Goal: Task Accomplishment & Management: Manage account settings

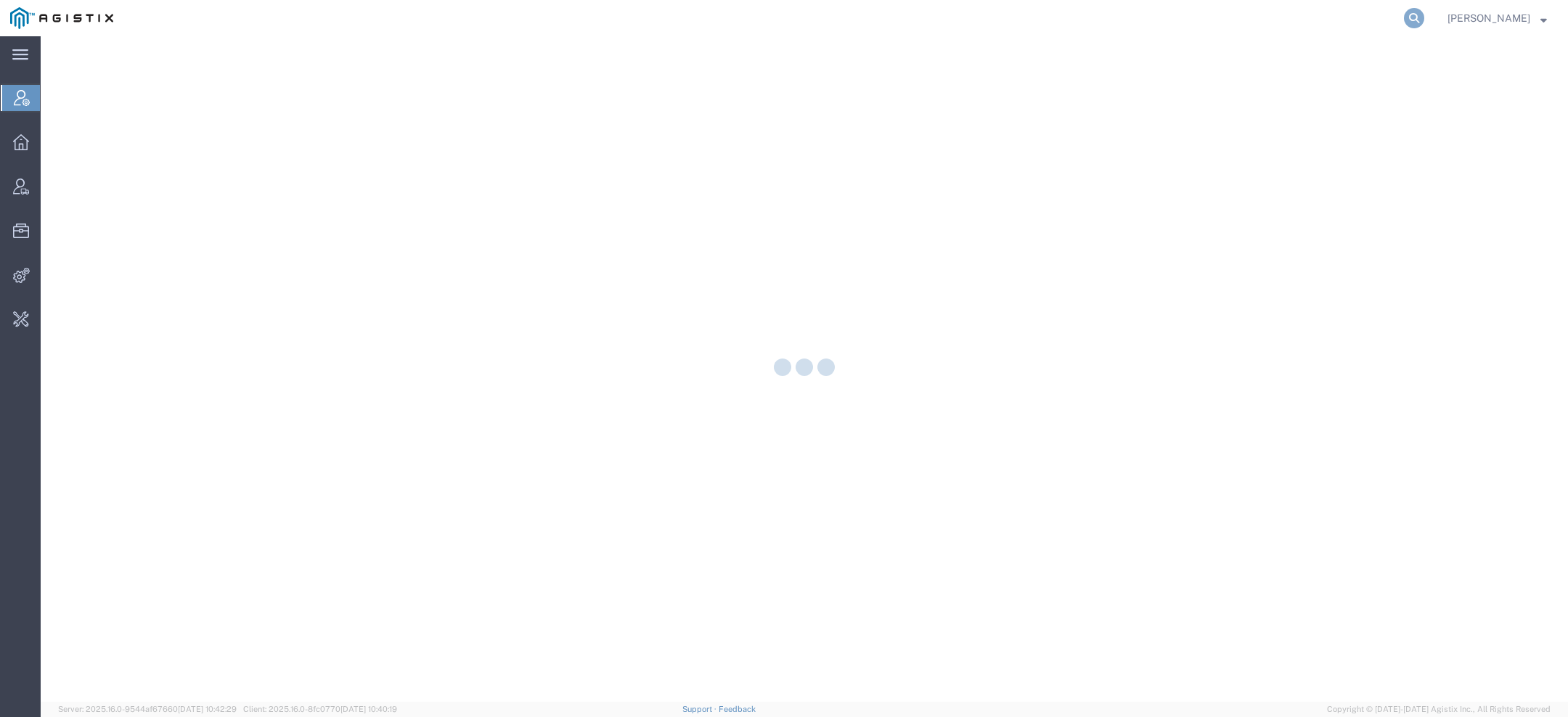
click at [1413, 20] on icon at bounding box center [1414, 18] width 21 height 21
type input "ait world"
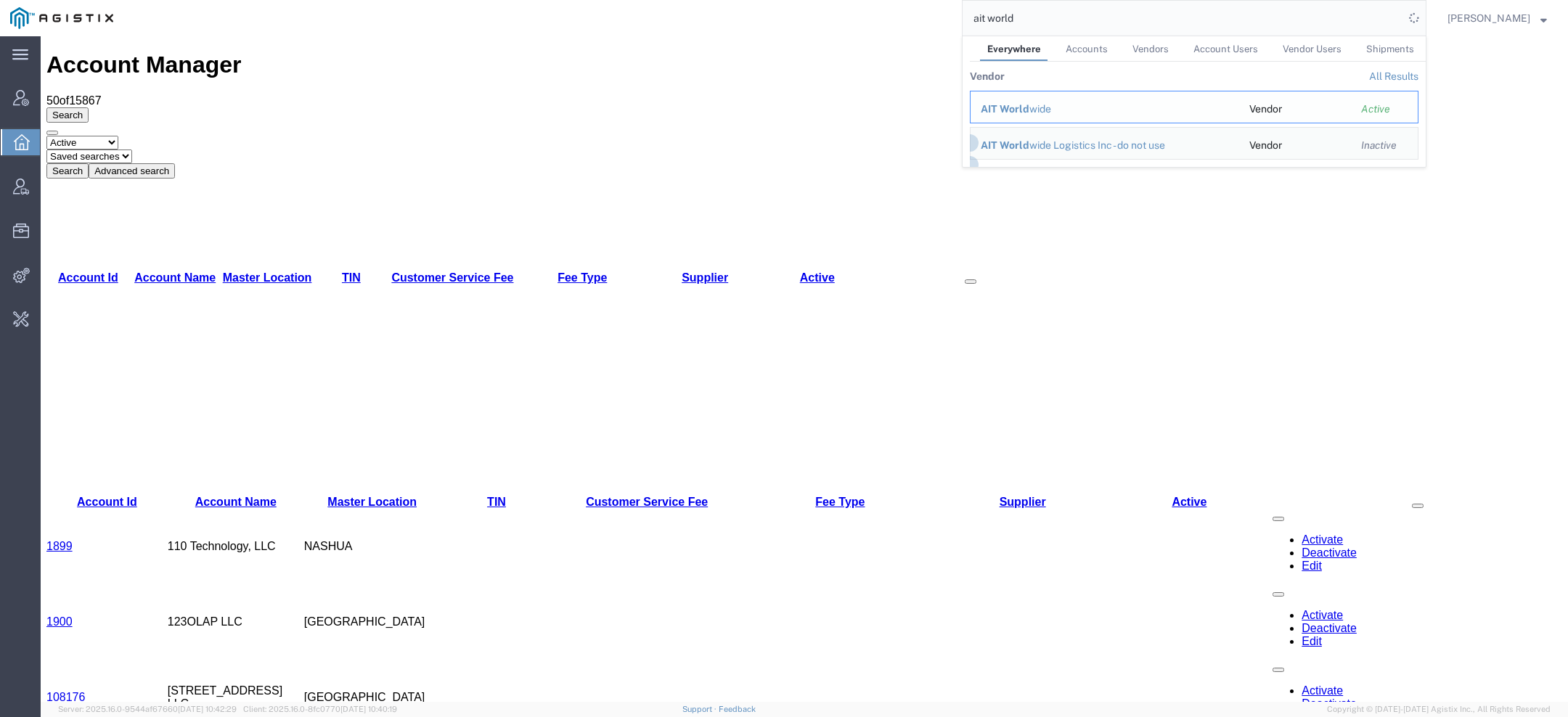
click at [1045, 109] on div "AIT World wide" at bounding box center [1105, 109] width 248 height 16
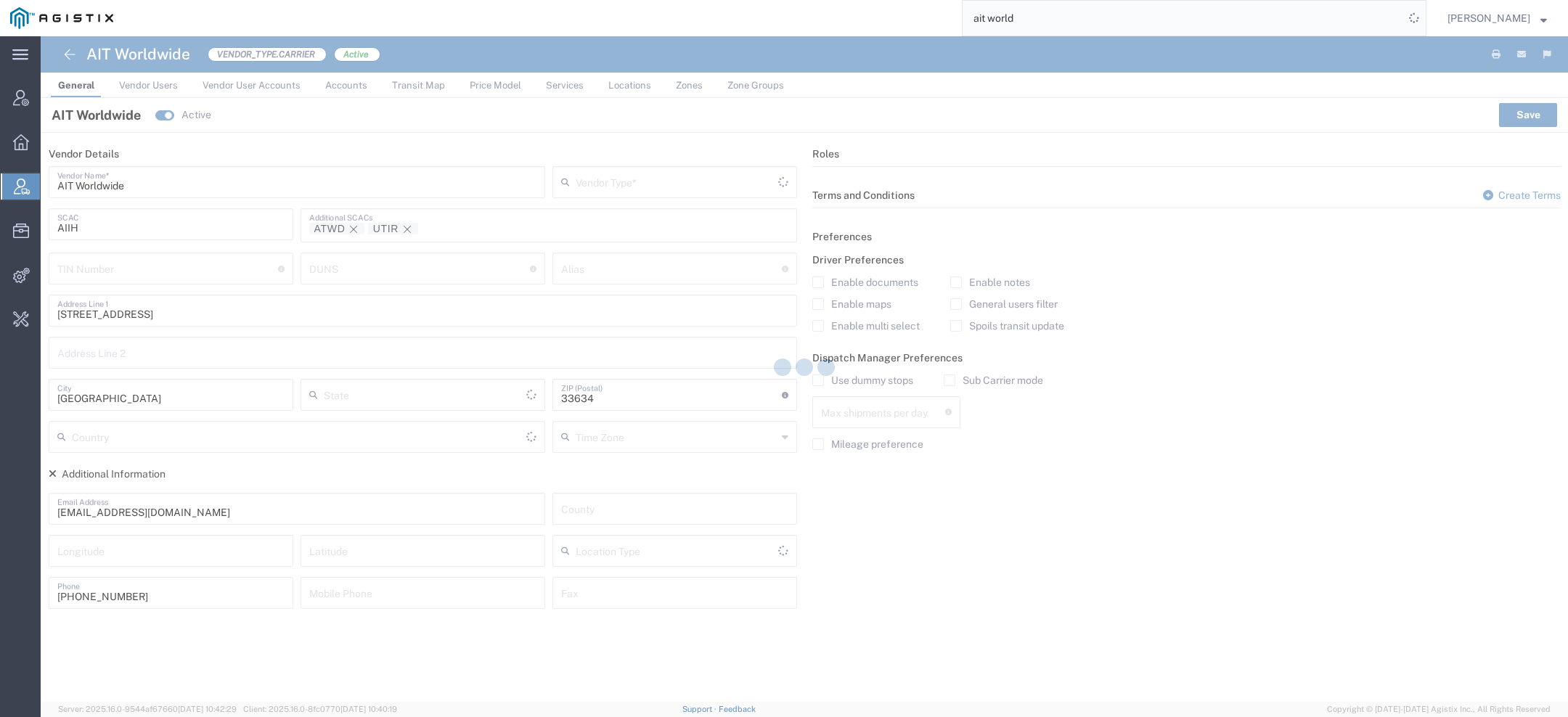
type input "Carrier"
type input "Florida"
type input "United States"
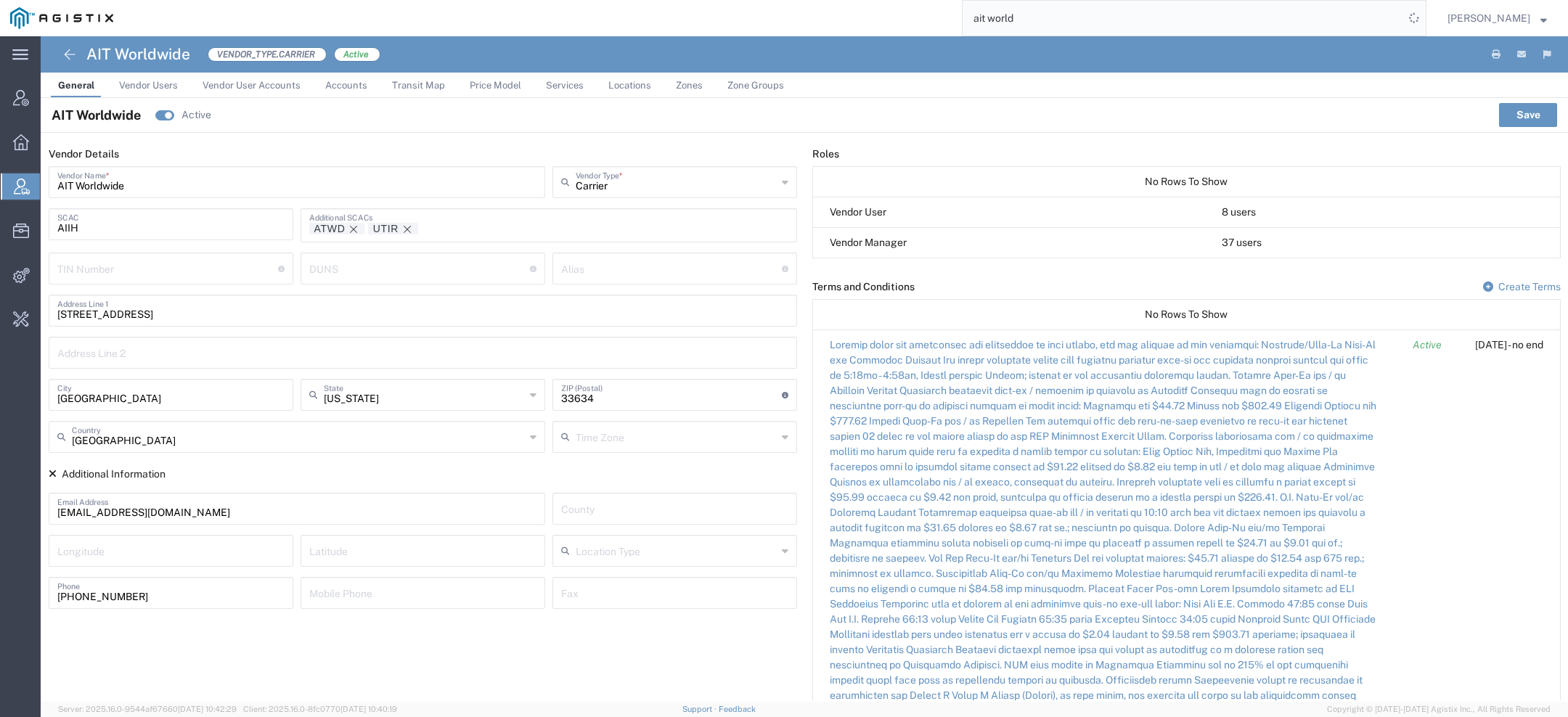
click at [560, 86] on span "Services" at bounding box center [565, 85] width 38 height 11
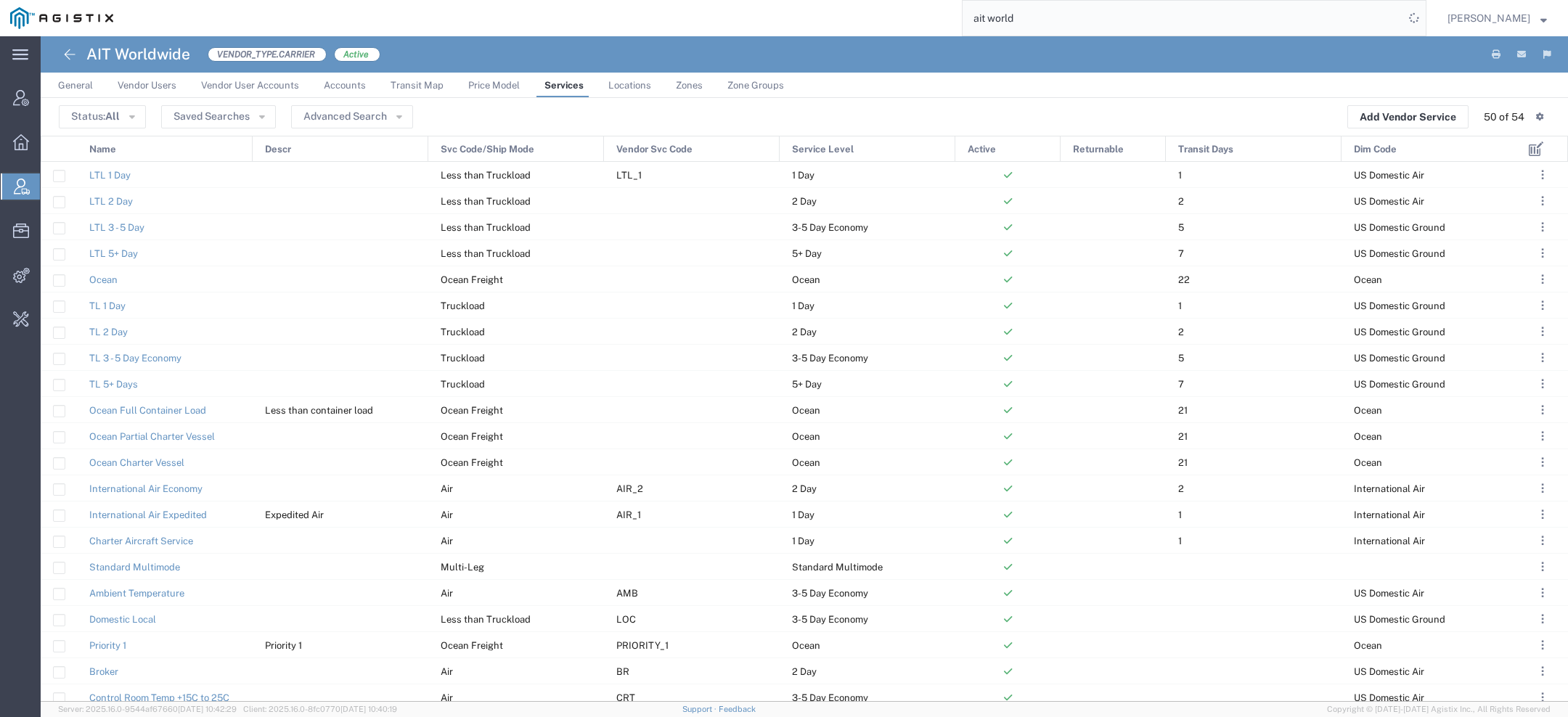
click at [685, 150] on span "Vendor Svc Code" at bounding box center [654, 150] width 77 height 26
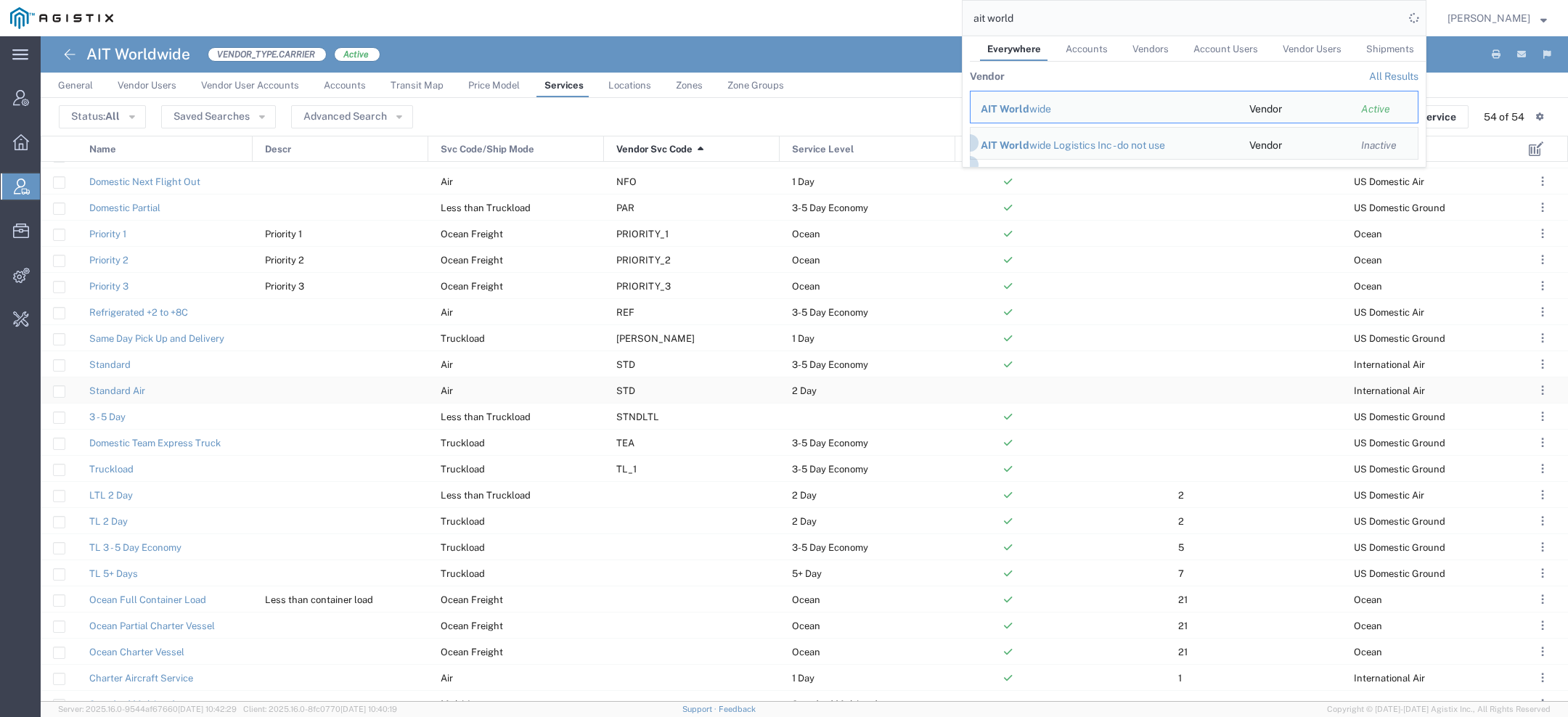
scroll to position [750, 0]
click at [862, 39] on agx-page-header "AIT Worldwide VENDOR_TYPE.CARRIER Active" at bounding box center [804, 54] width 1528 height 36
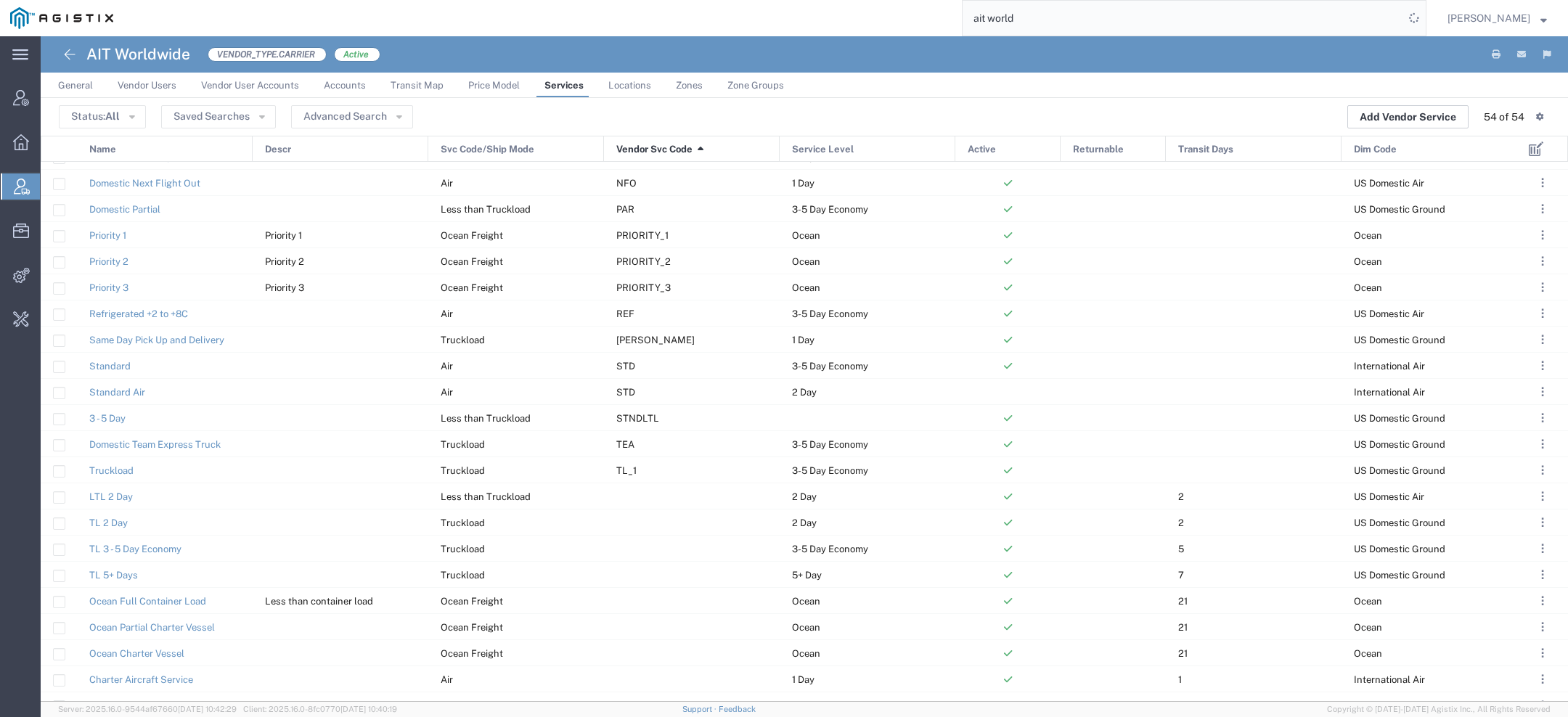
click at [1437, 110] on button "Add Vendor Service" at bounding box center [1408, 117] width 121 height 23
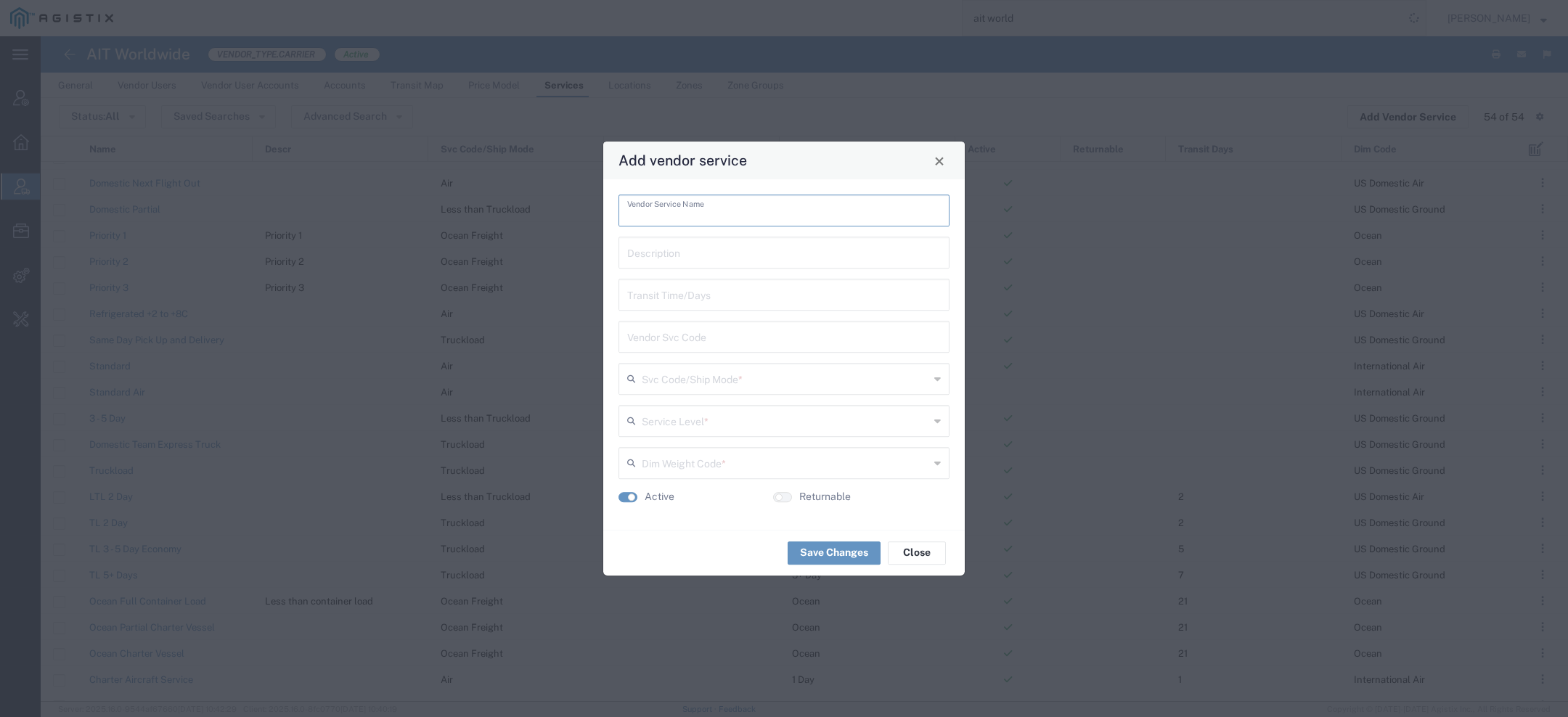
click at [783, 205] on input "text" at bounding box center [784, 209] width 313 height 25
paste input "Consolidation"
type input "Consolidation"
click at [739, 248] on input "text" at bounding box center [784, 251] width 313 height 25
paste input "Consolidation"
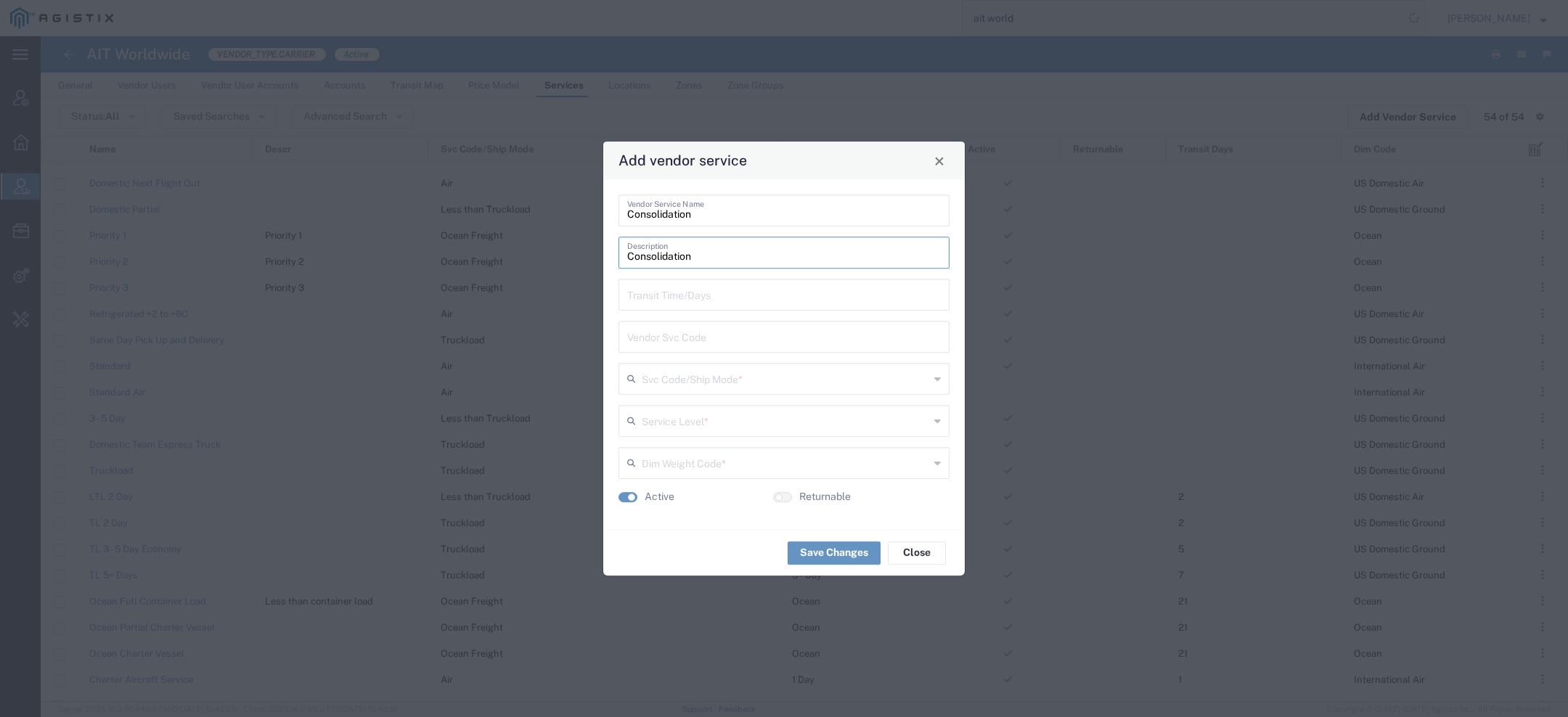
type input "Consolidation"
click at [736, 293] on input "text" at bounding box center [784, 294] width 313 height 25
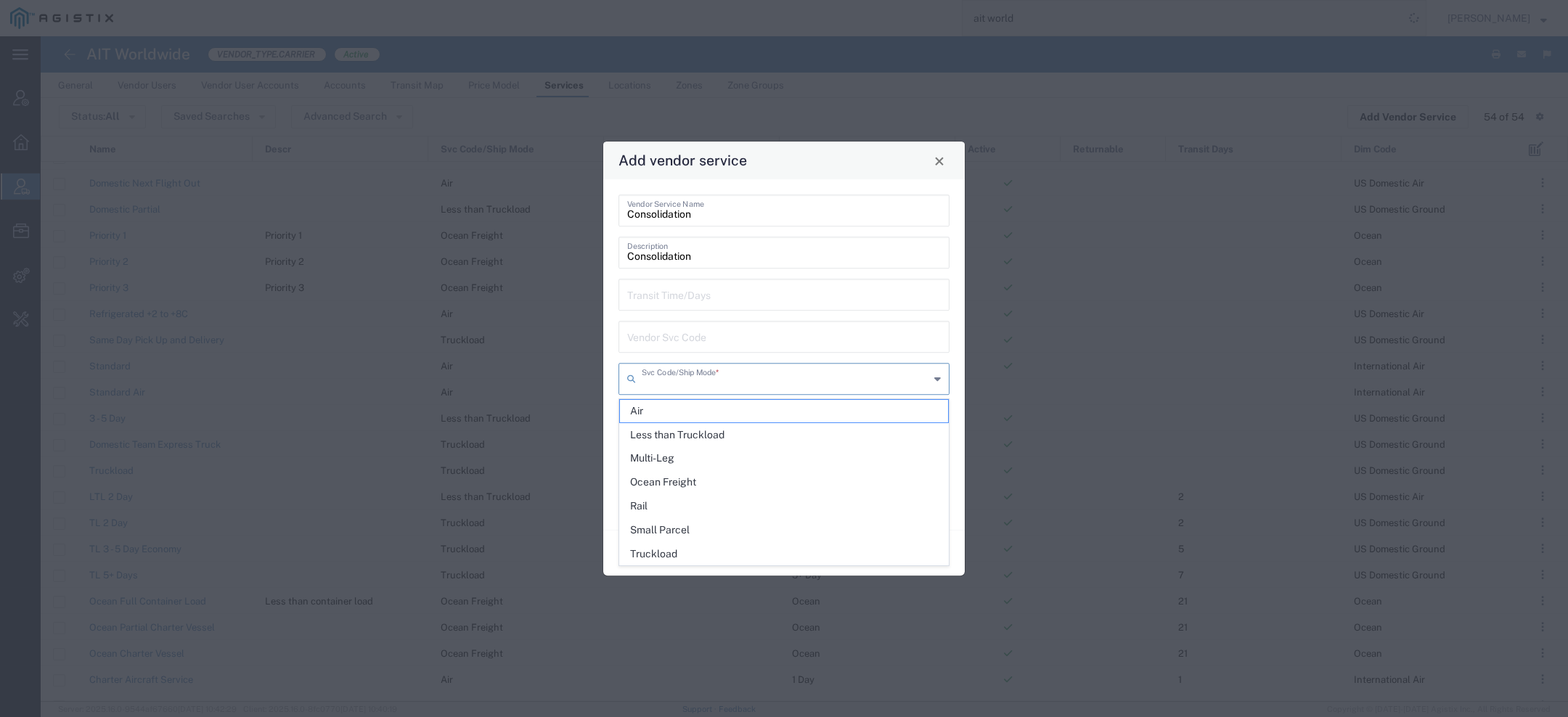
click at [732, 377] on input "text" at bounding box center [785, 377] width 287 height 25
click at [726, 405] on span "Air" at bounding box center [784, 410] width 328 height 22
type input "Air"
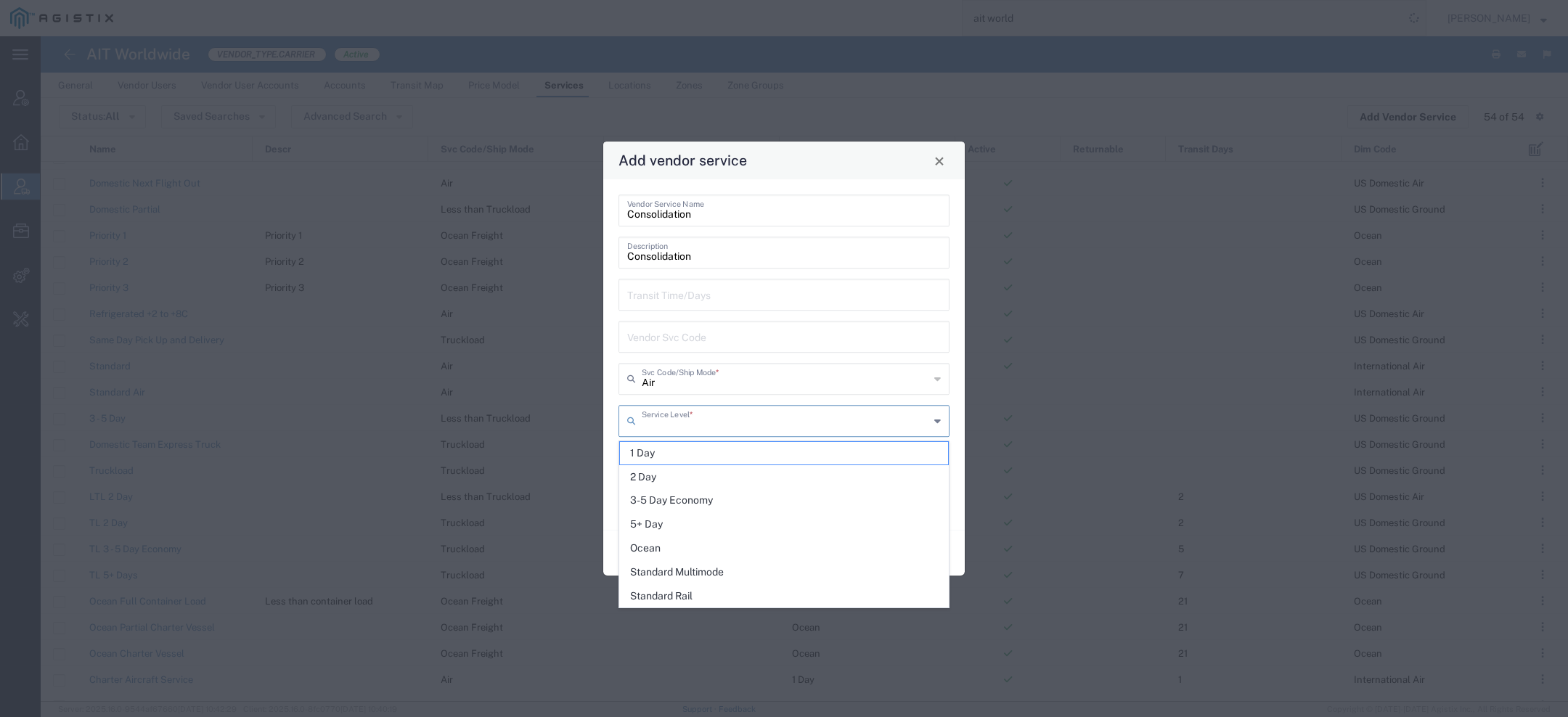
click at [721, 431] on input "text" at bounding box center [785, 419] width 287 height 25
click at [706, 505] on span "3-5 Day Economy" at bounding box center [784, 500] width 328 height 22
type input "3-5 Day Economy"
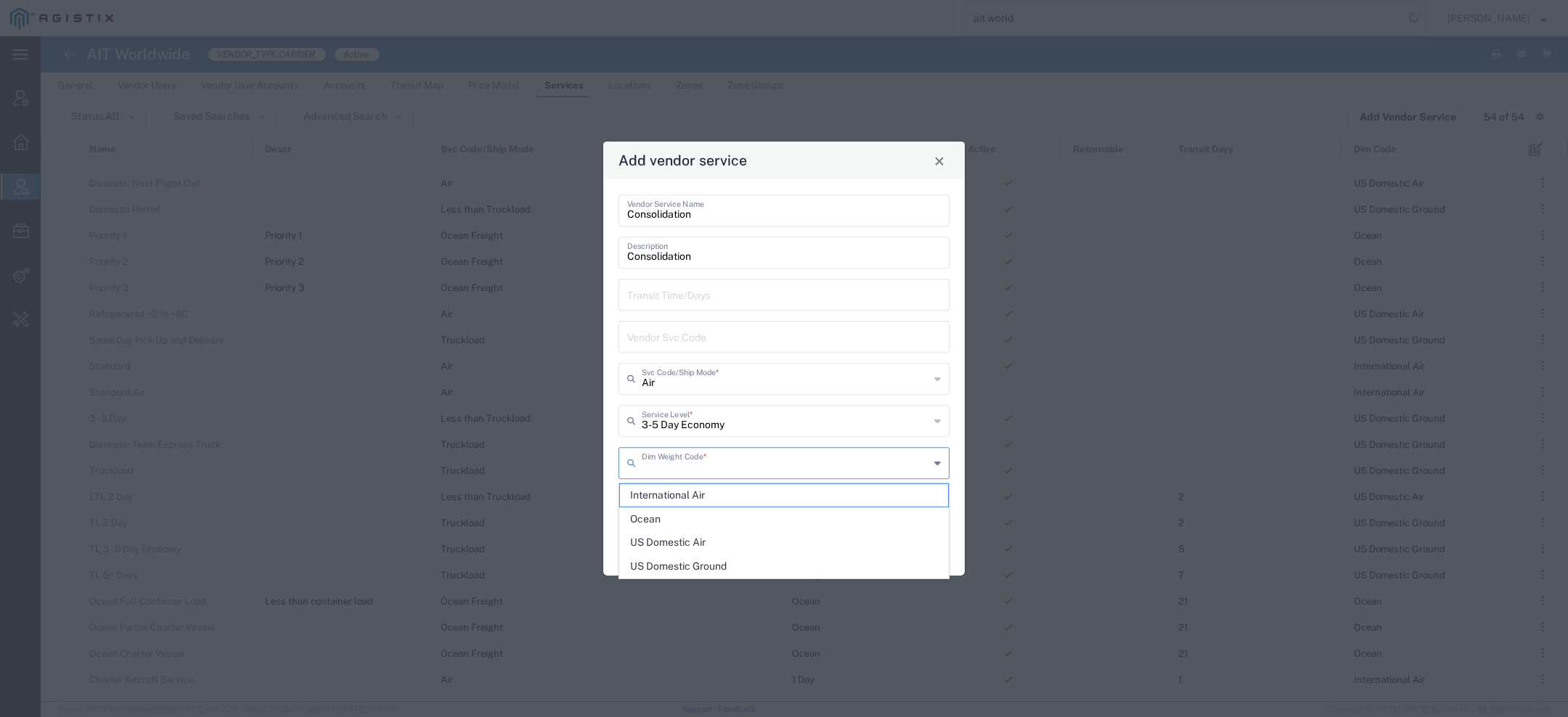
click at [707, 460] on input "text" at bounding box center [785, 461] width 287 height 25
click at [704, 496] on span "International Air" at bounding box center [784, 495] width 328 height 22
type input "International Air"
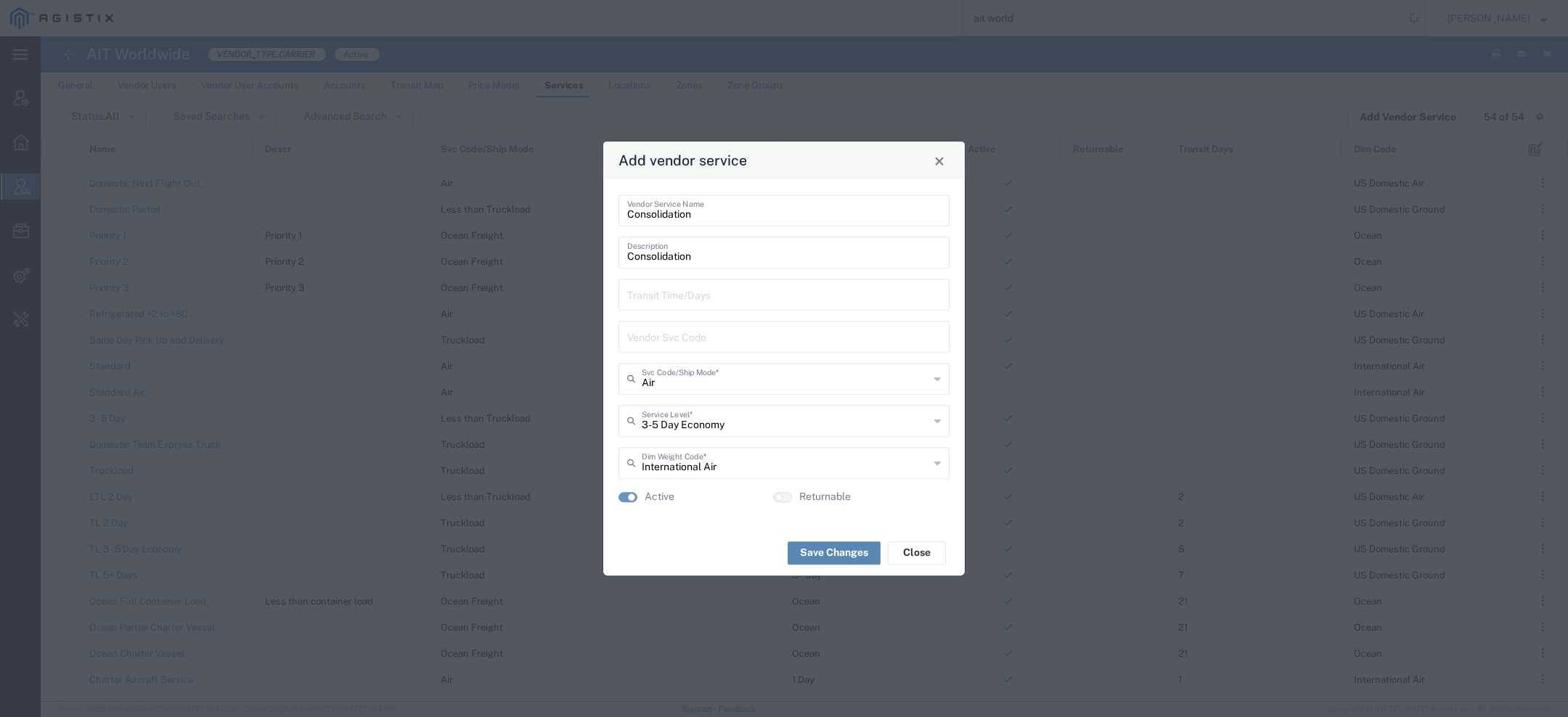
click at [833, 551] on button "Save Changes" at bounding box center [834, 553] width 93 height 23
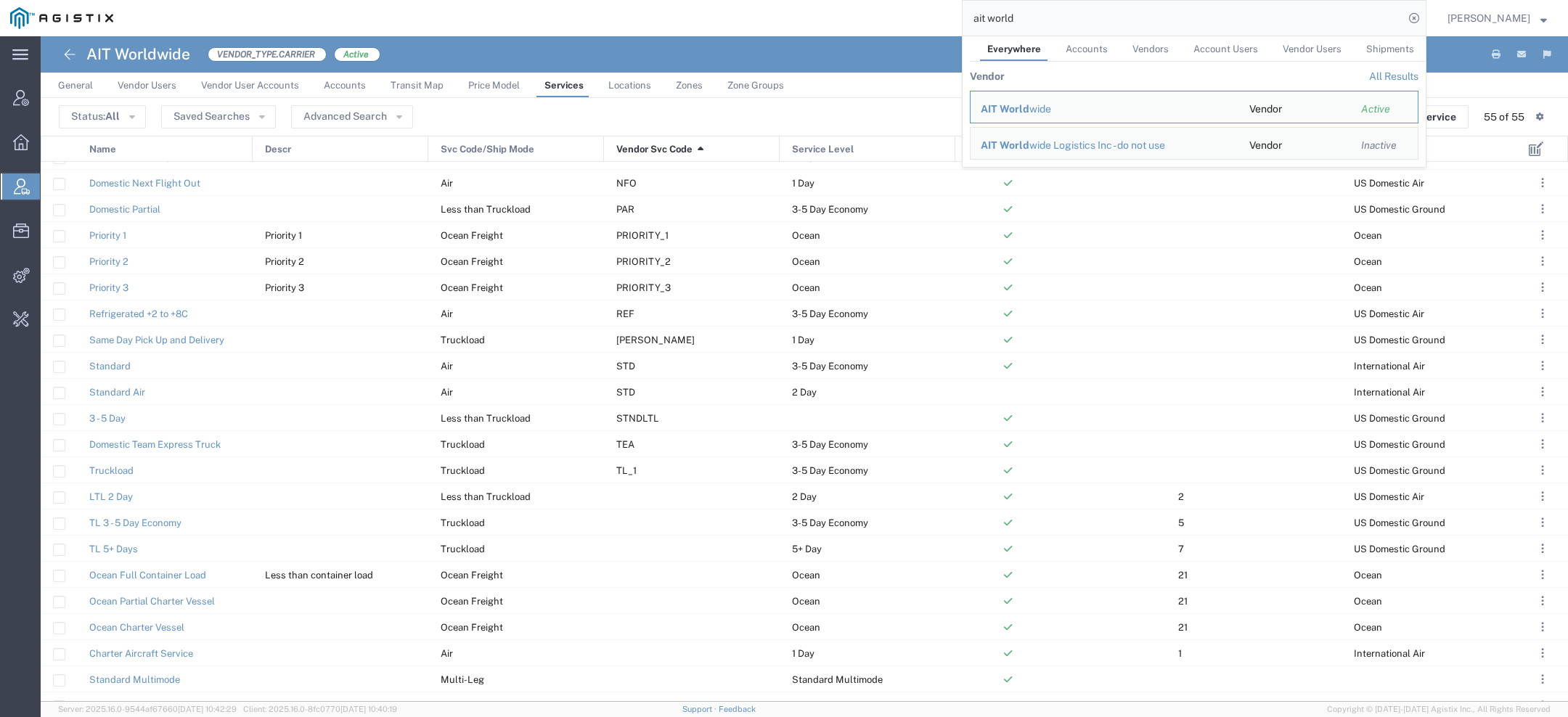
drag, startPoint x: 1034, startPoint y: 16, endPoint x: 786, endPoint y: 9, distance: 248.1
click at [791, 11] on div "ait world Everywhere Accounts Vendors Account Users Vendor Users Shipments Vend…" at bounding box center [775, 18] width 1303 height 36
paste input "56468868"
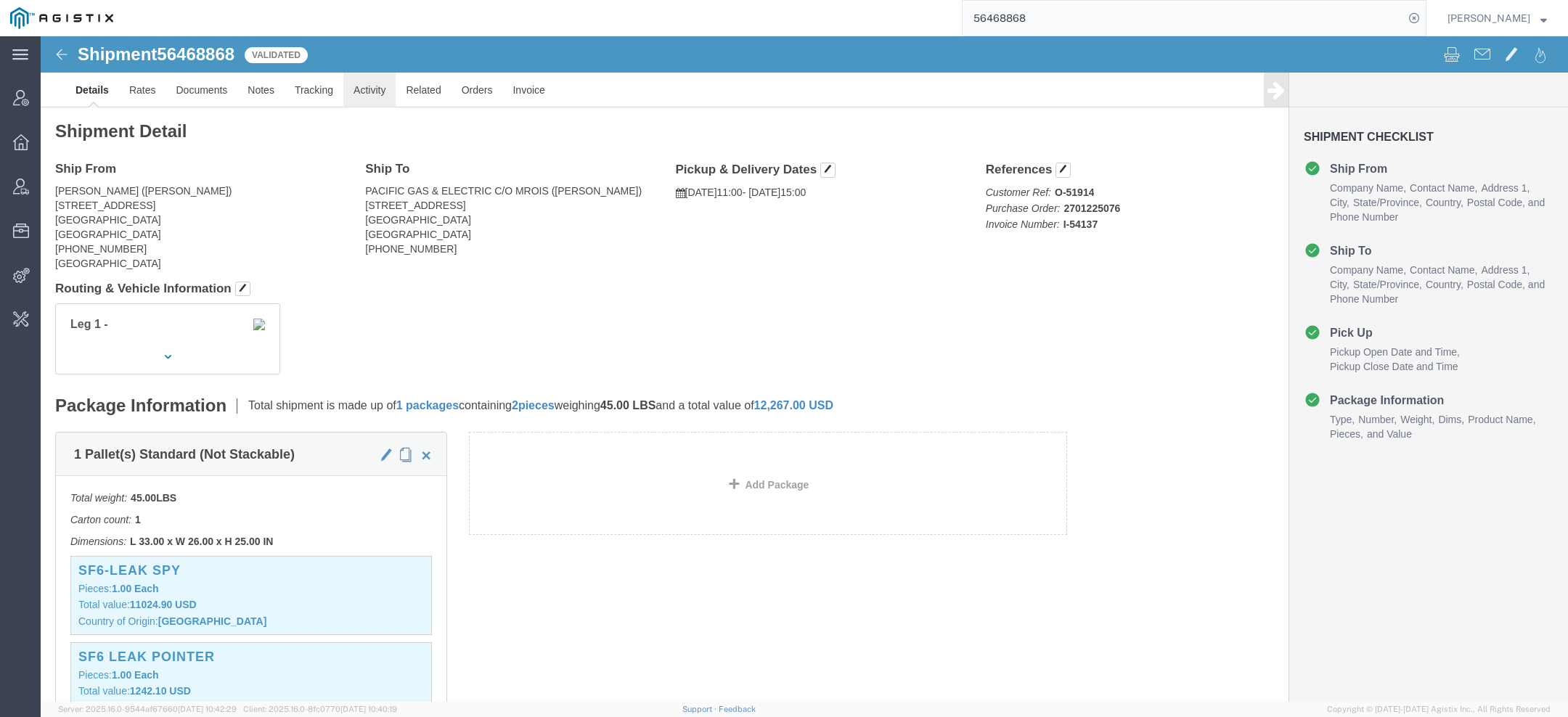
click link "Activity"
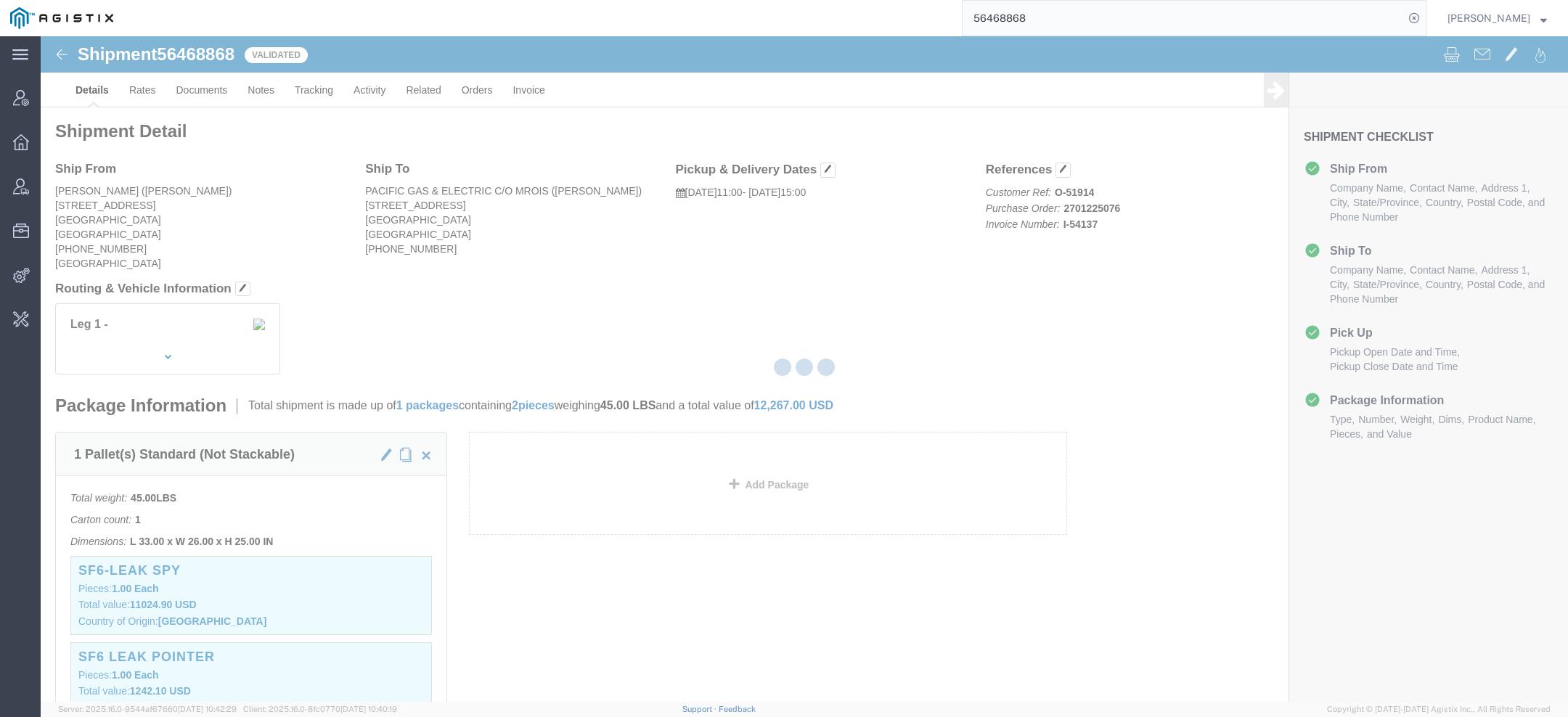
click at [378, 89] on div at bounding box center [804, 368] width 1528 height 665
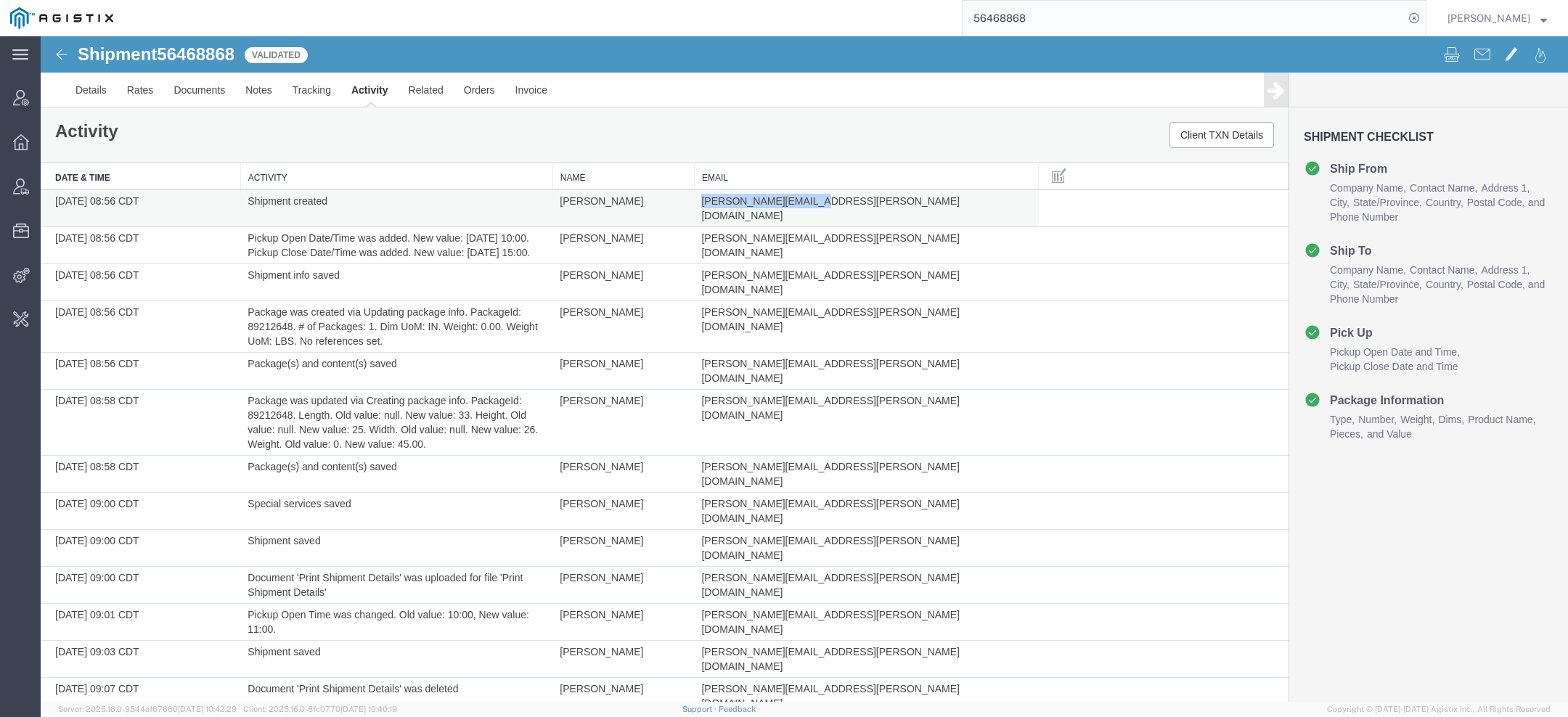
drag, startPoint x: 805, startPoint y: 199, endPoint x: 696, endPoint y: 198, distance: 109.0
click at [696, 199] on td "john.simotas@dilo.com" at bounding box center [866, 208] width 344 height 37
copy span "john.simotas@dilo.com"
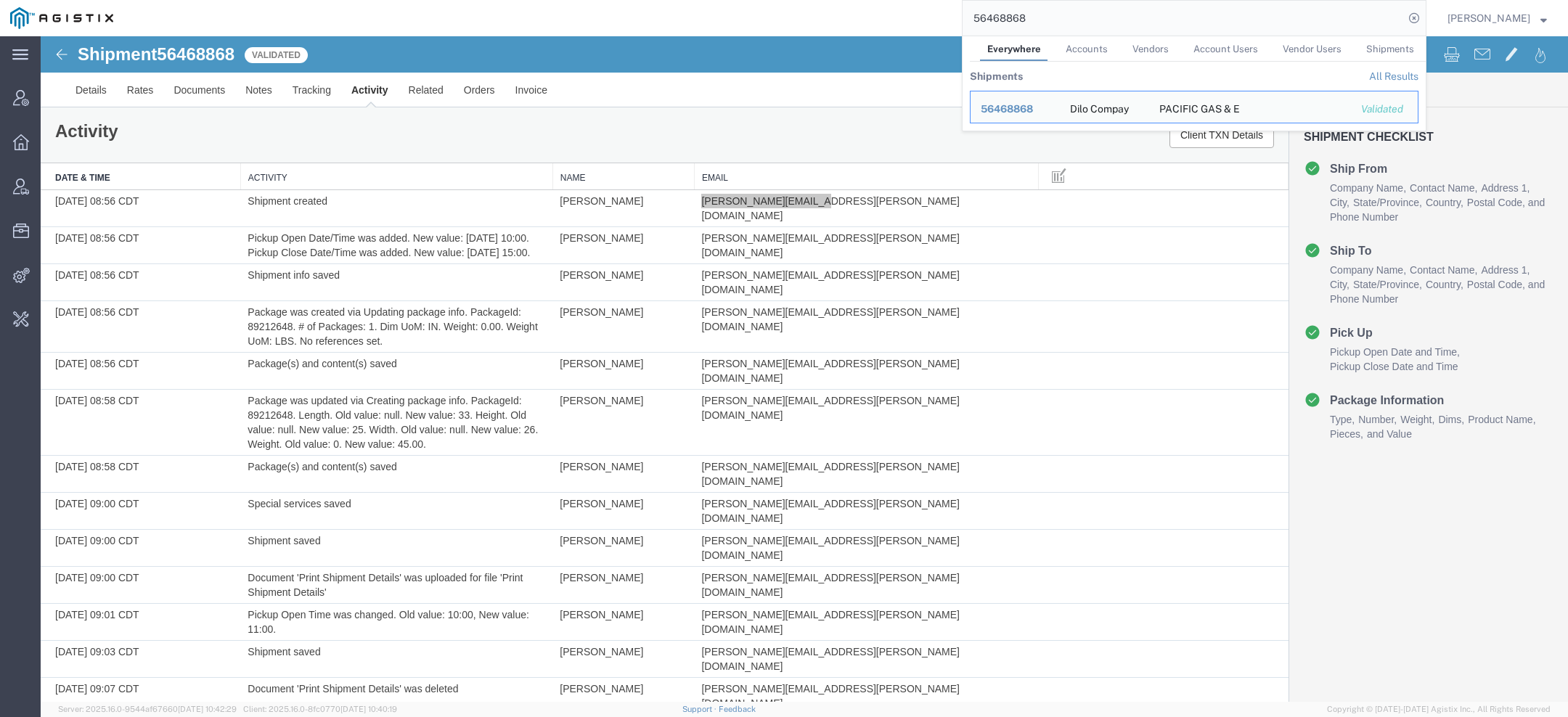
drag, startPoint x: 1037, startPoint y: 10, endPoint x: 719, endPoint y: 10, distance: 318.0
click at [747, 10] on div "56468868 Everywhere Accounts Vendors Account Users Vendor Users Shipments Shipm…" at bounding box center [775, 18] width 1303 height 36
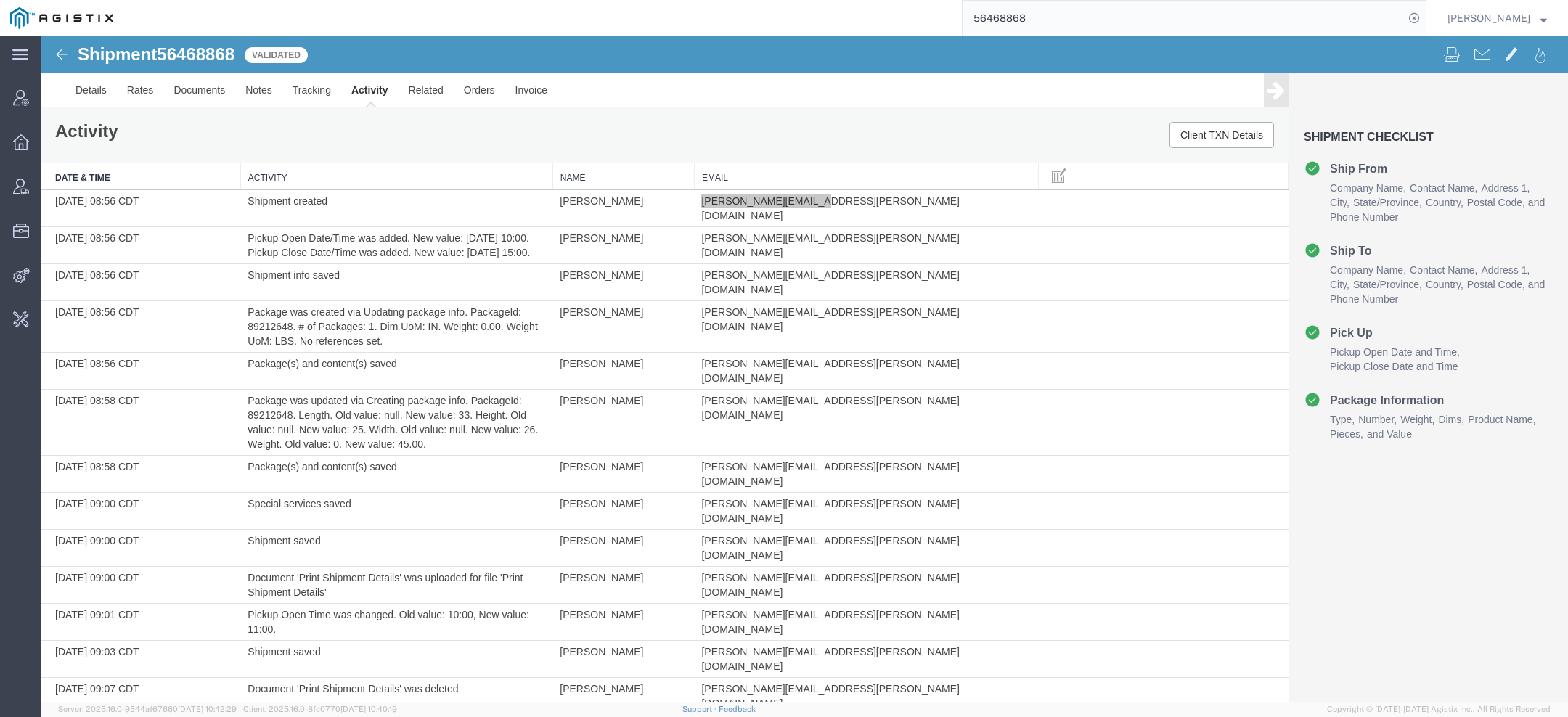
paste input "john.simotas@dilo.com"
drag, startPoint x: 1133, startPoint y: 18, endPoint x: 881, endPoint y: 18, distance: 252.0
click at [930, 18] on div "john.simotas@dilo.com56468868" at bounding box center [775, 18] width 1303 height 36
paste input "search"
type input "john.simotas@dilo.com"
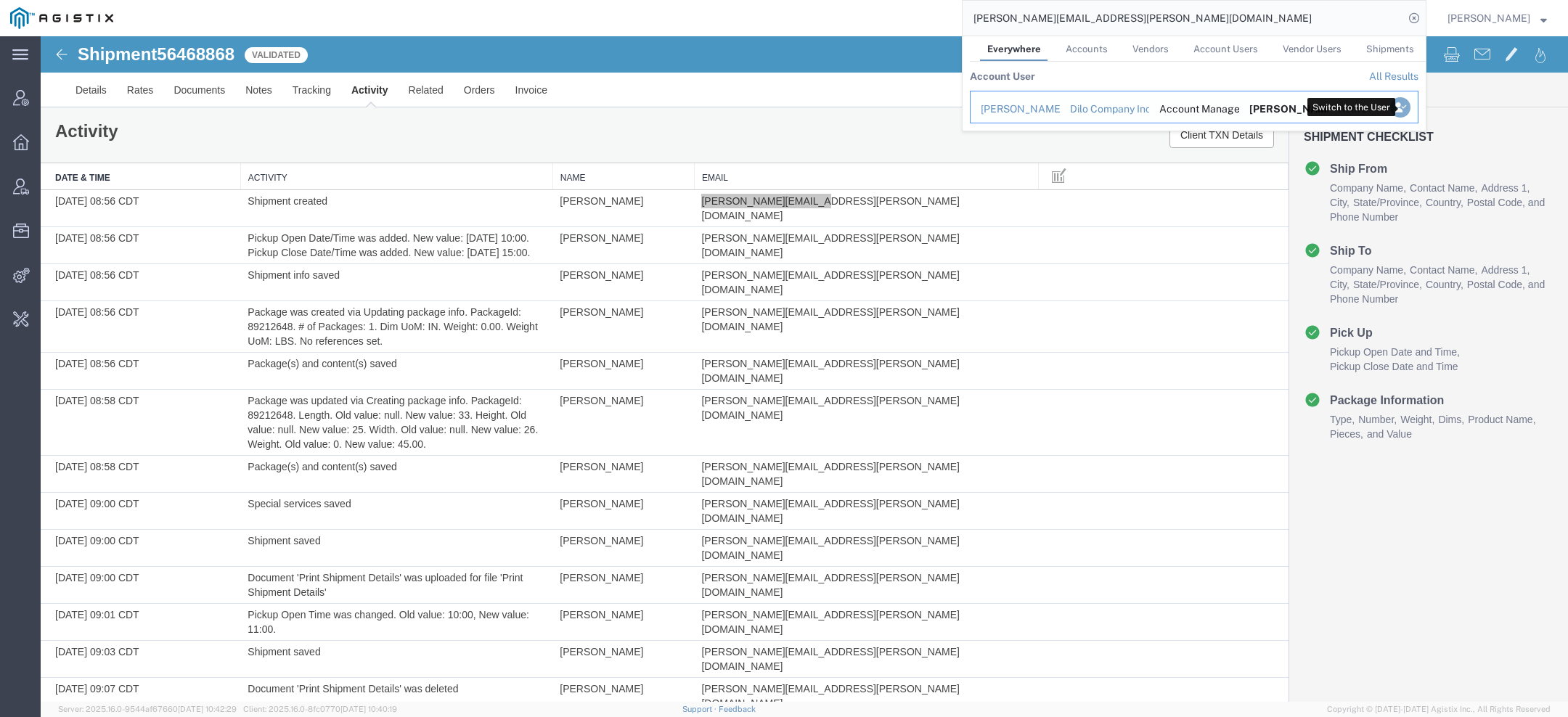
click at [1405, 109] on icon "Search Results" at bounding box center [1400, 107] width 21 height 21
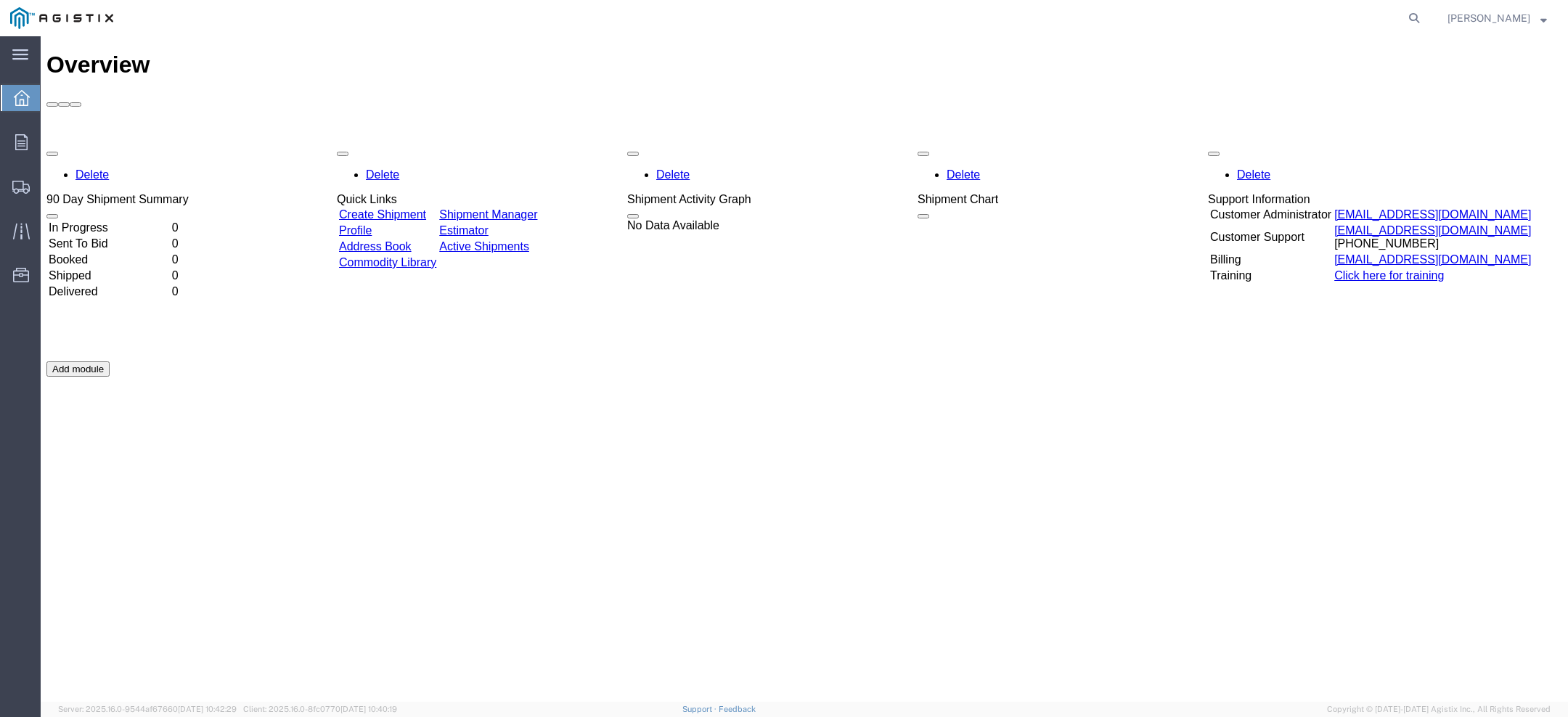
click at [1427, 10] on form at bounding box center [1415, 18] width 23 height 36
click at [1425, 12] on icon at bounding box center [1414, 18] width 21 height 21
paste input "56468868"
type input "56468868"
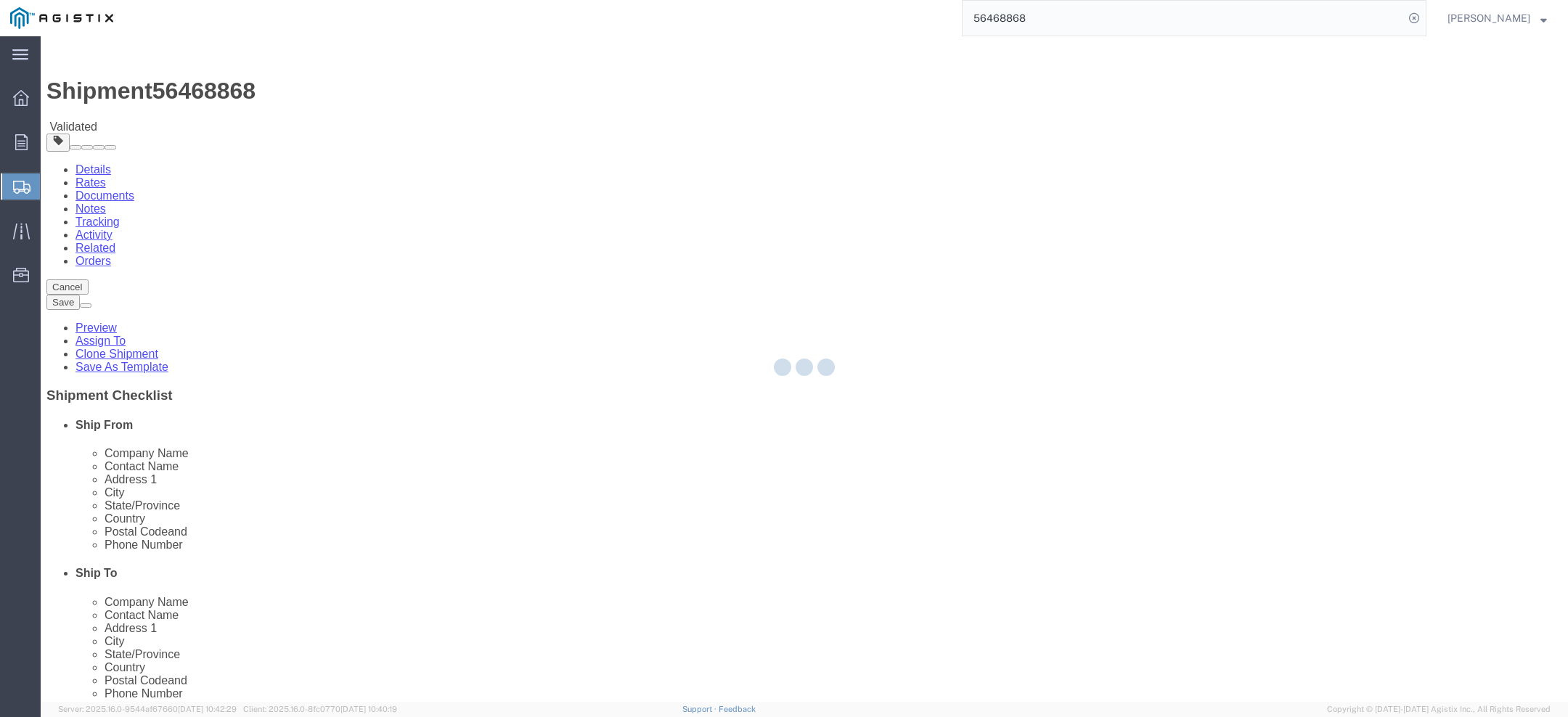
select select
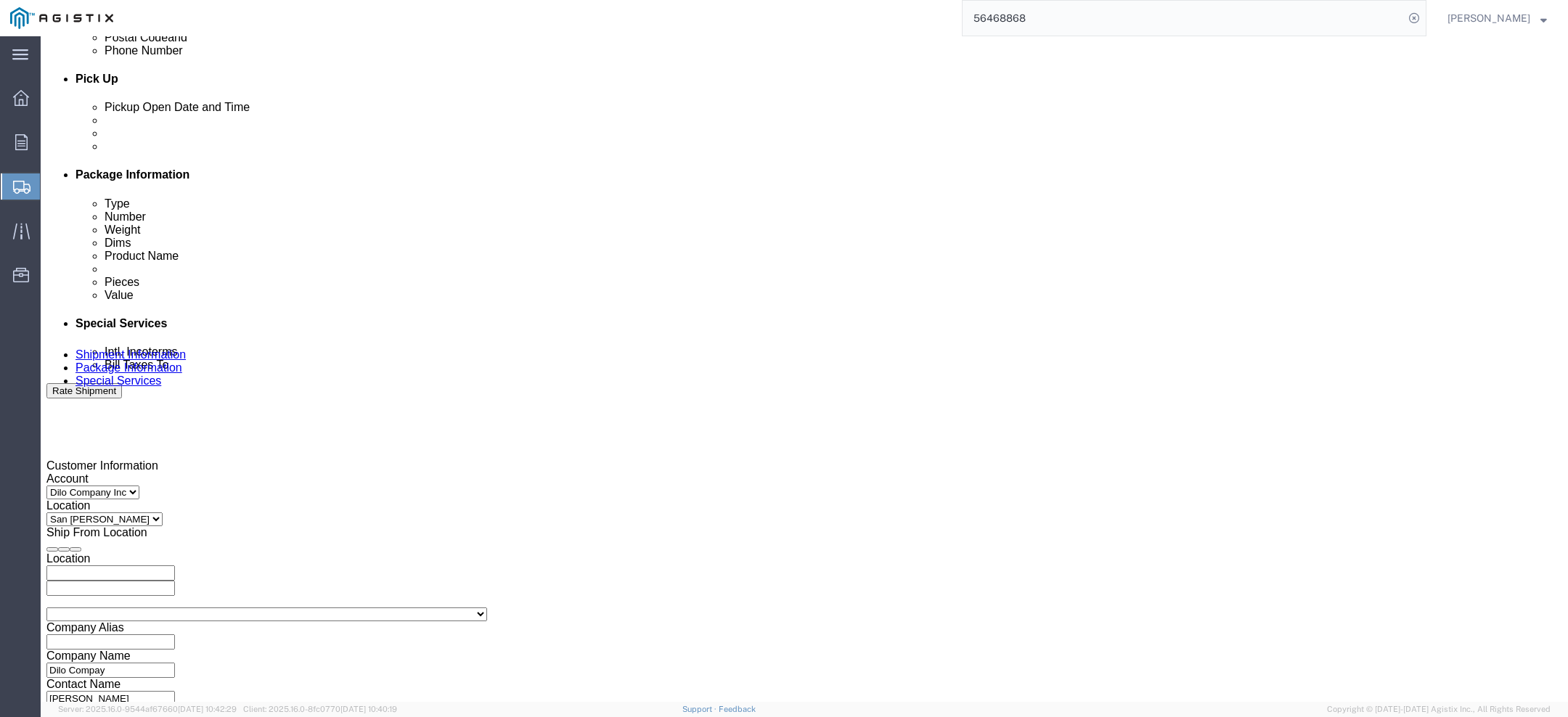
scroll to position [641, 0]
drag, startPoint x: 102, startPoint y: 21, endPoint x: 110, endPoint y: 21, distance: 8.0
click h1 "Shipment 56468868"
copy h1 "n"
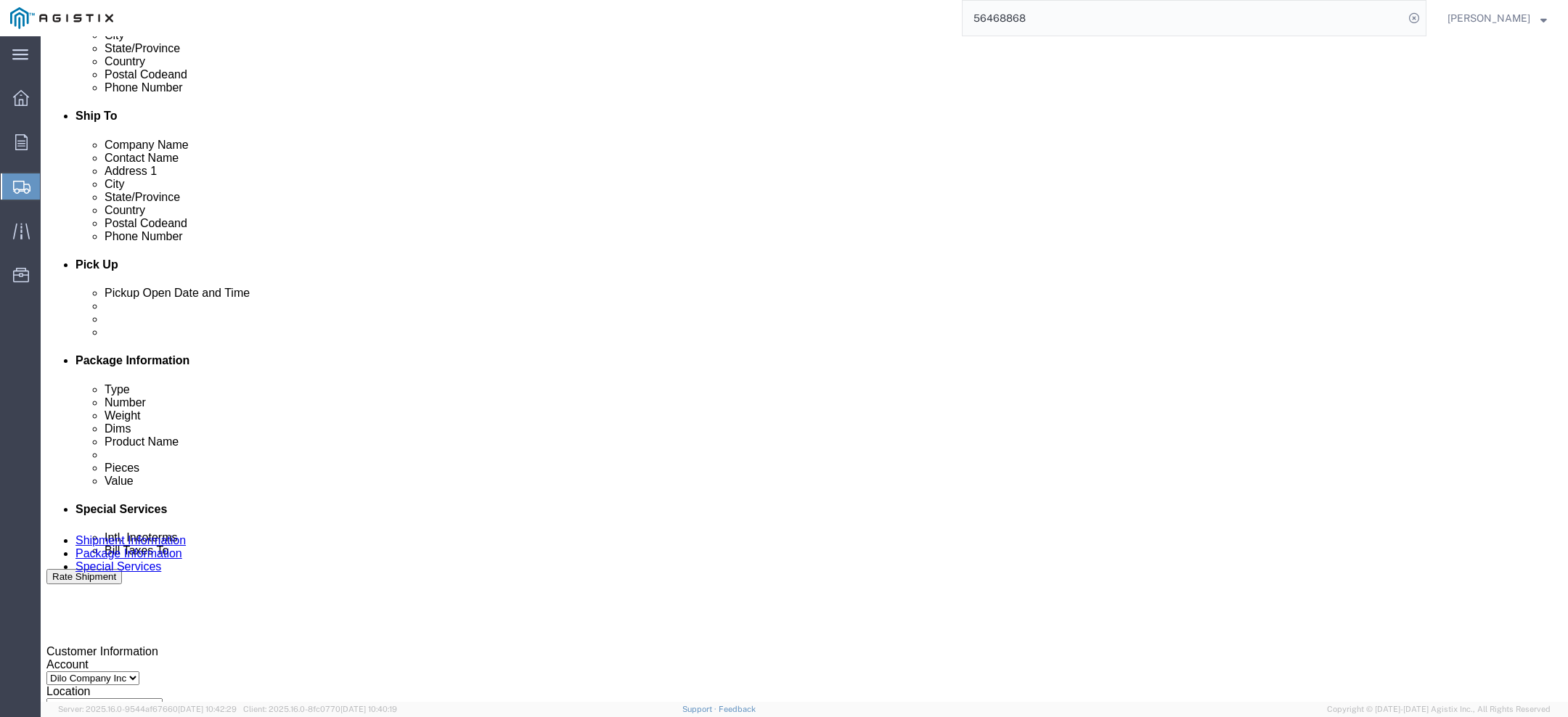
scroll to position [0, 0]
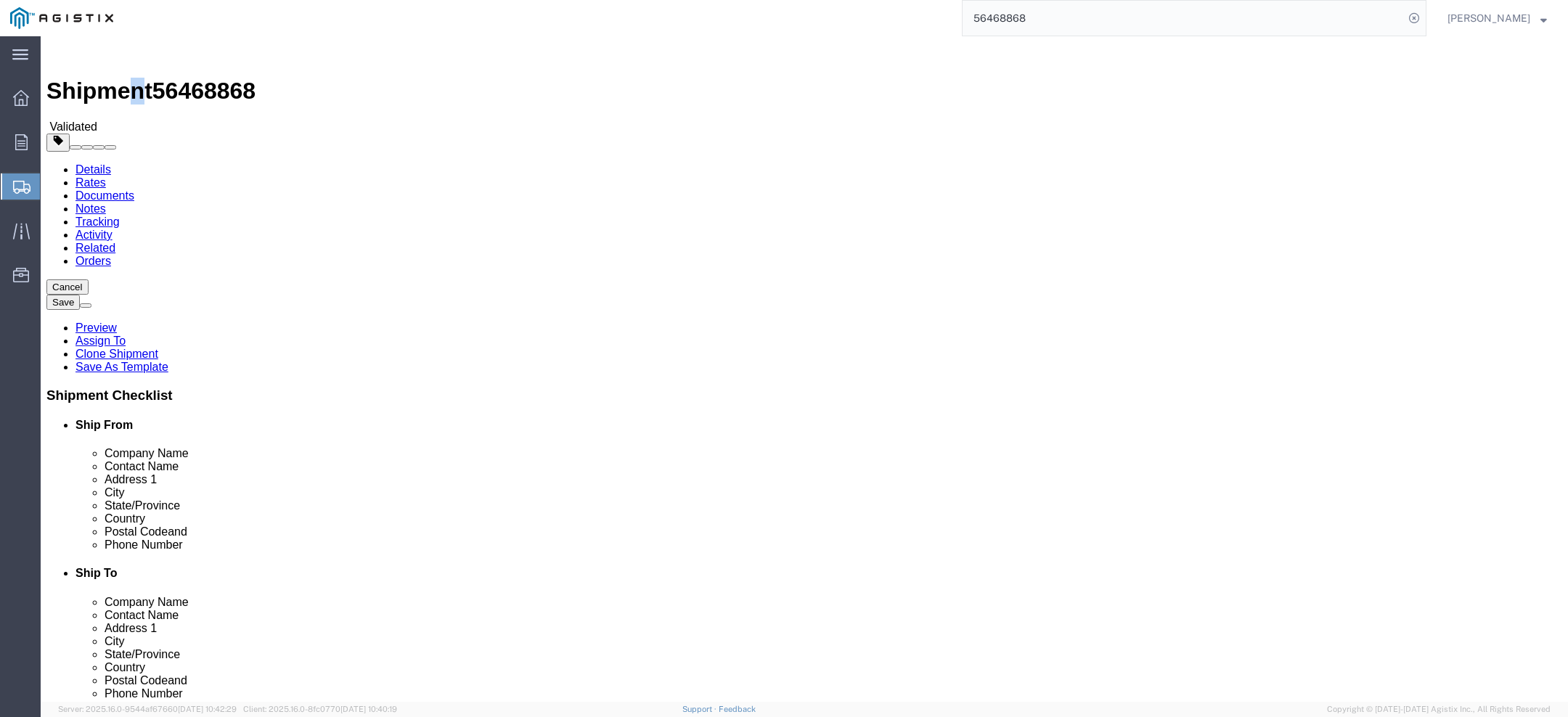
copy h1 "n"
click div "Customer Information"
click select "Select Dilo Company Inc PG&E"
select select "9596"
select select
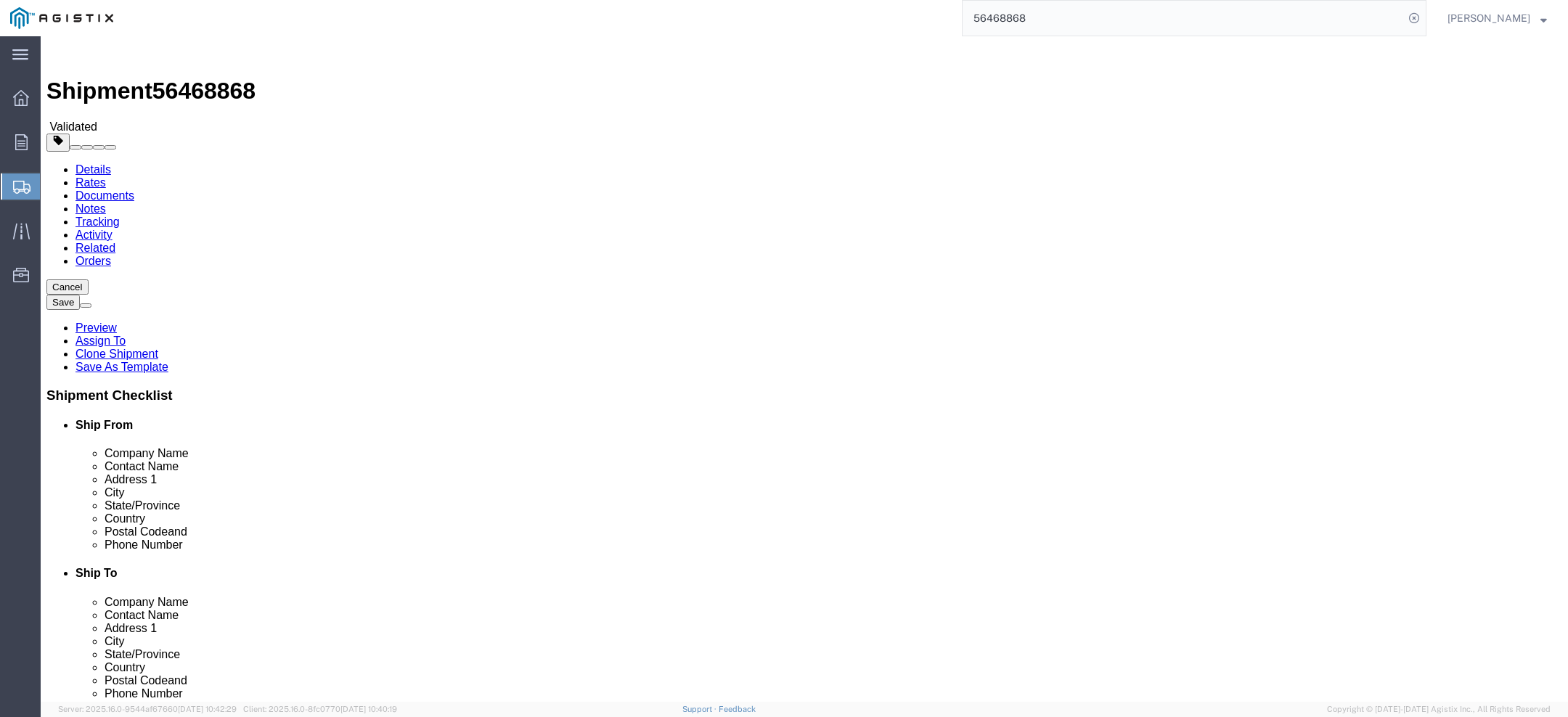
select select
click select "Select All Others Fremont DC Fresno DC Wheatland DC"
select select "23082"
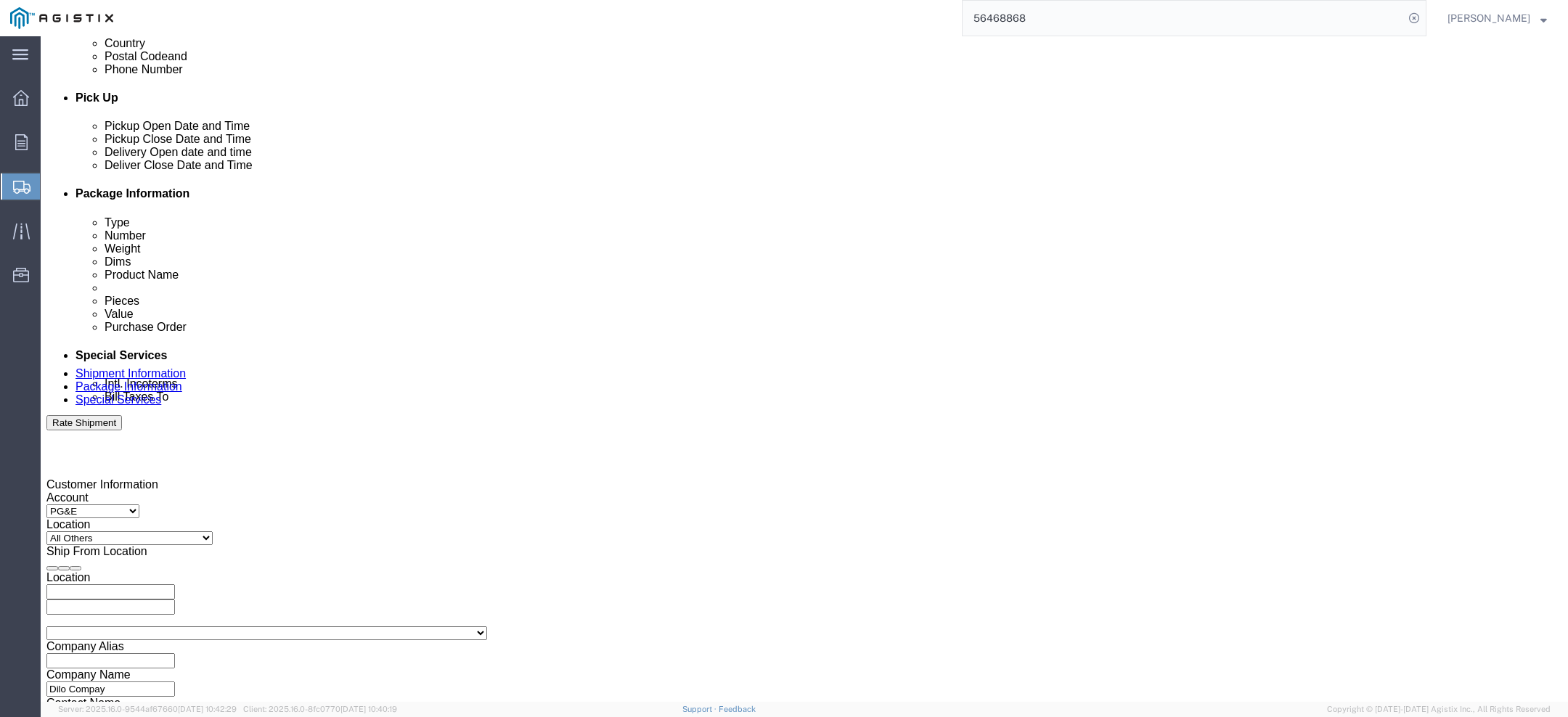
scroll to position [622, 0]
drag, startPoint x: 690, startPoint y: 389, endPoint x: 489, endPoint y: 389, distance: 201.0
click div "Select Account Type Activity ID Airline Appointment Number ASN Batch Request # …"
click input "O-51914"
paste input "27"
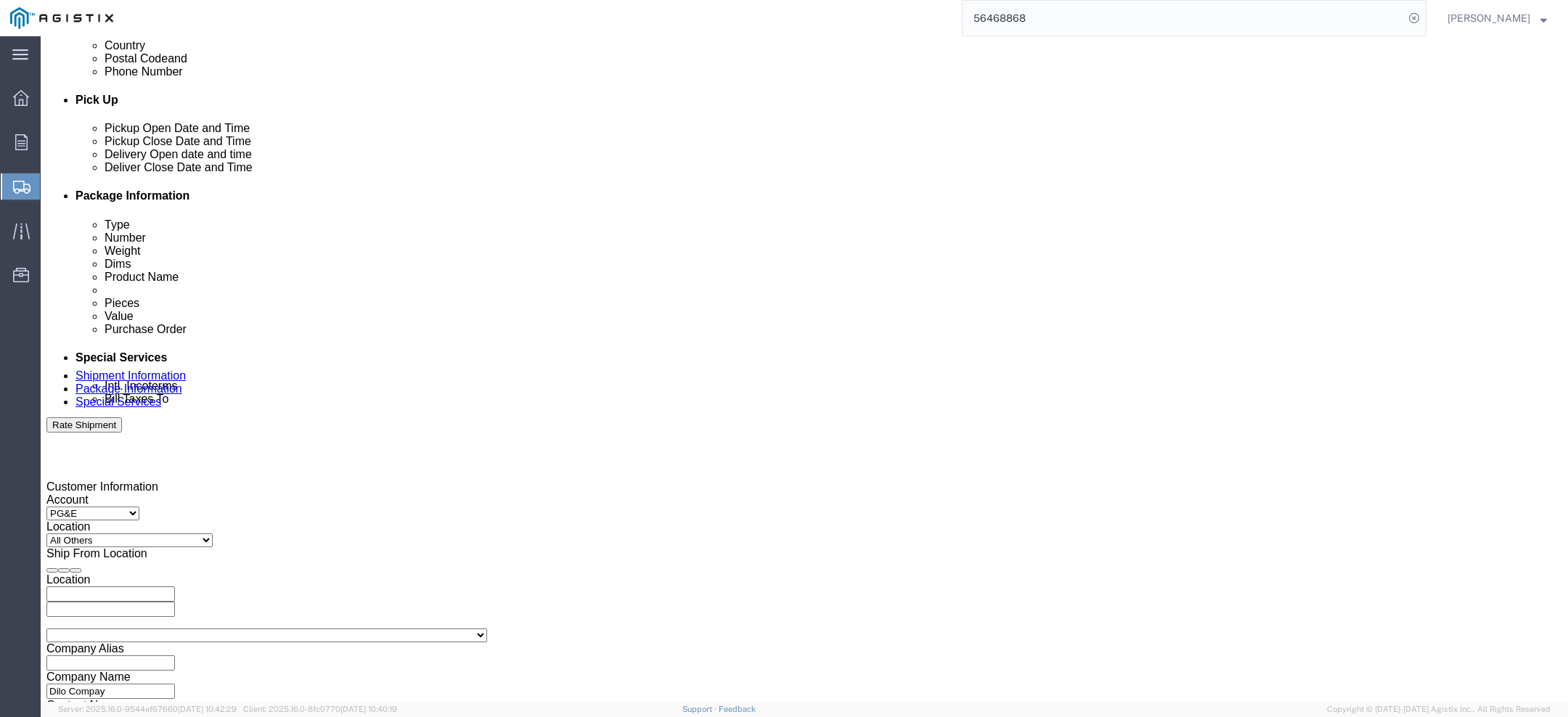
type input "O-51914"
drag, startPoint x: 286, startPoint y: 389, endPoint x: 127, endPoint y: 389, distance: 159.0
click div "Select Account Type Activity ID Airline Appointment Number ASN Batch Request # …"
click input "2701225076"
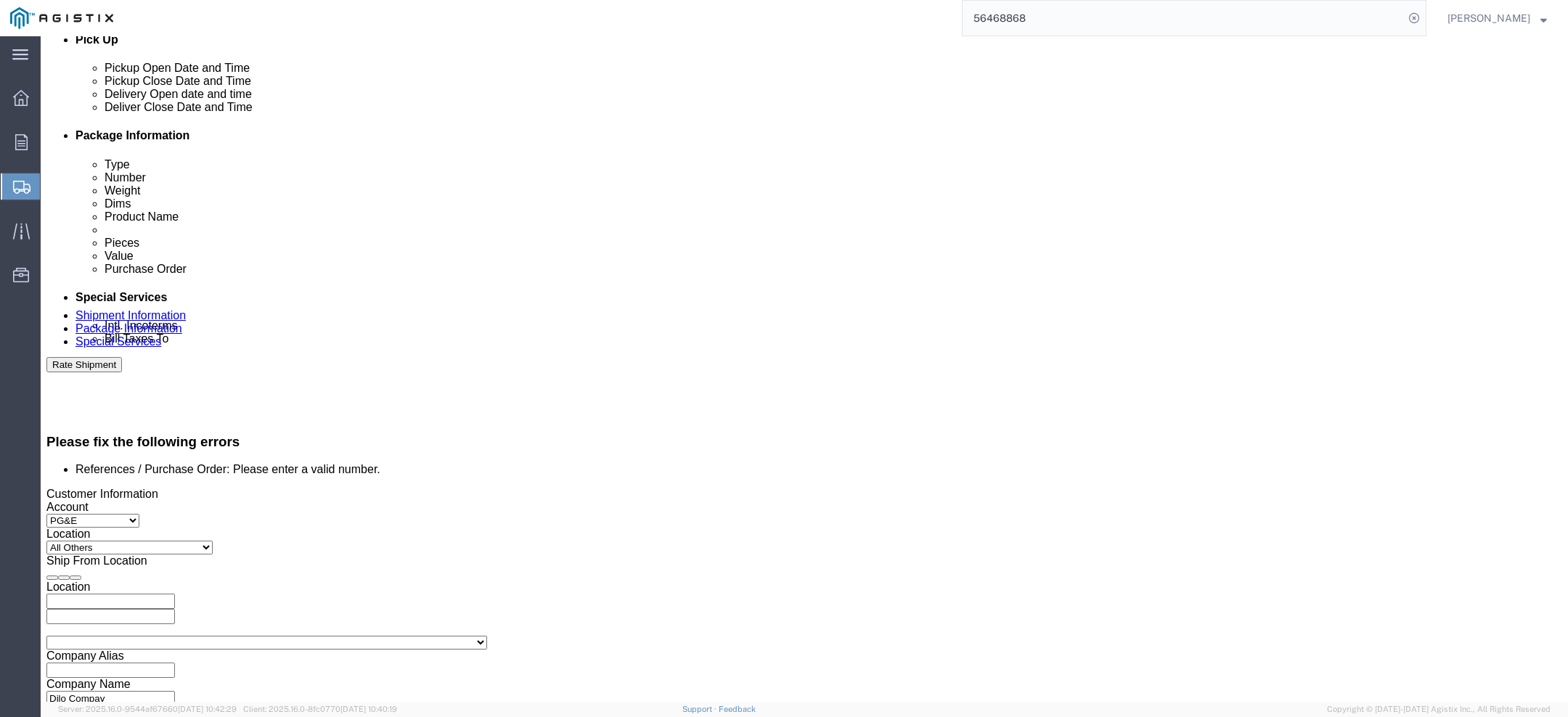
paste input "O-51914"
drag, startPoint x: 678, startPoint y: 391, endPoint x: 496, endPoint y: 377, distance: 182.5
click div "Select Account Type Activity ID Airline Appointment Number ASN Batch Request # …"
type input "2701225076 O-51914"
drag, startPoint x: 287, startPoint y: 392, endPoint x: 81, endPoint y: 379, distance: 206.4
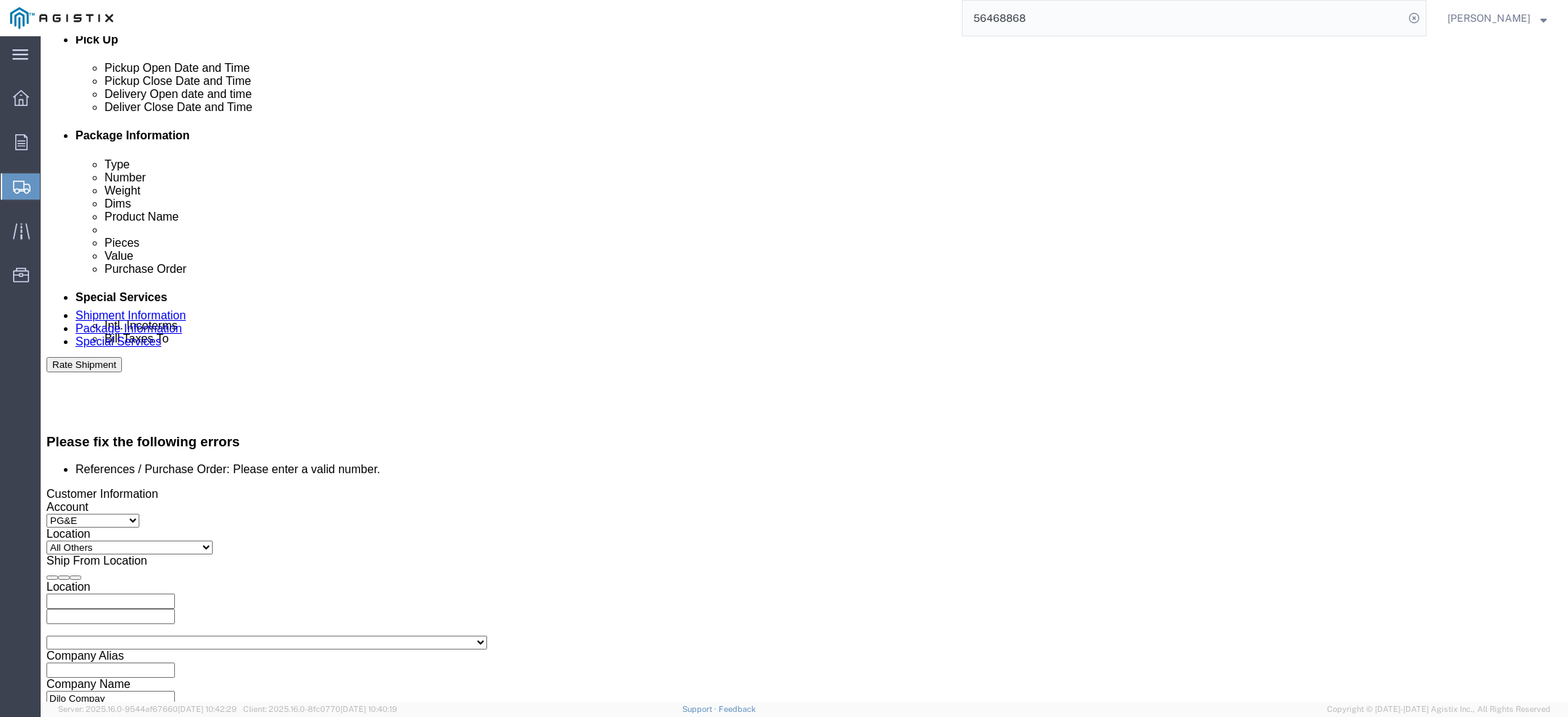
click div "Select Account Type Activity ID Airline Appointment Number ASN Batch Request # …"
paste input "2701225076"
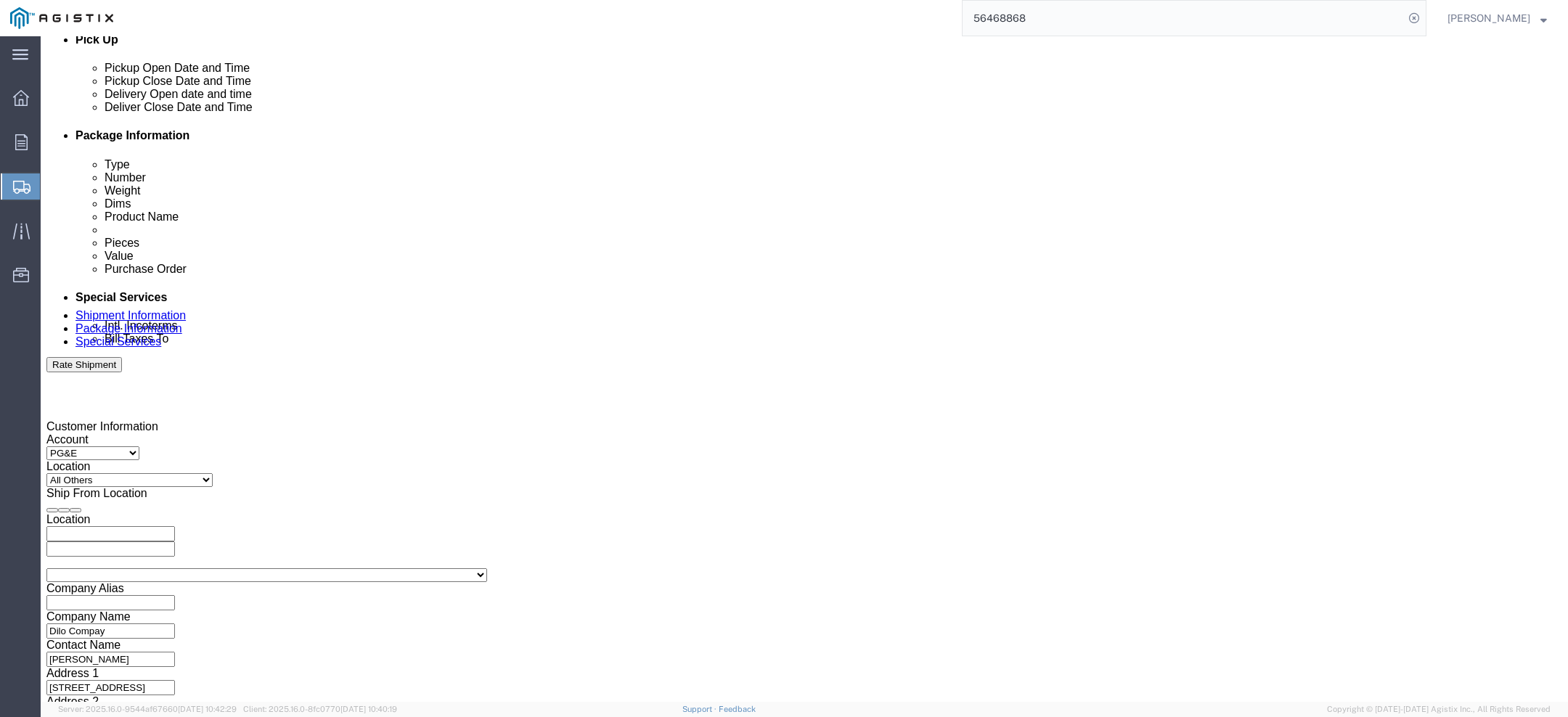
scroll to position [622, 0]
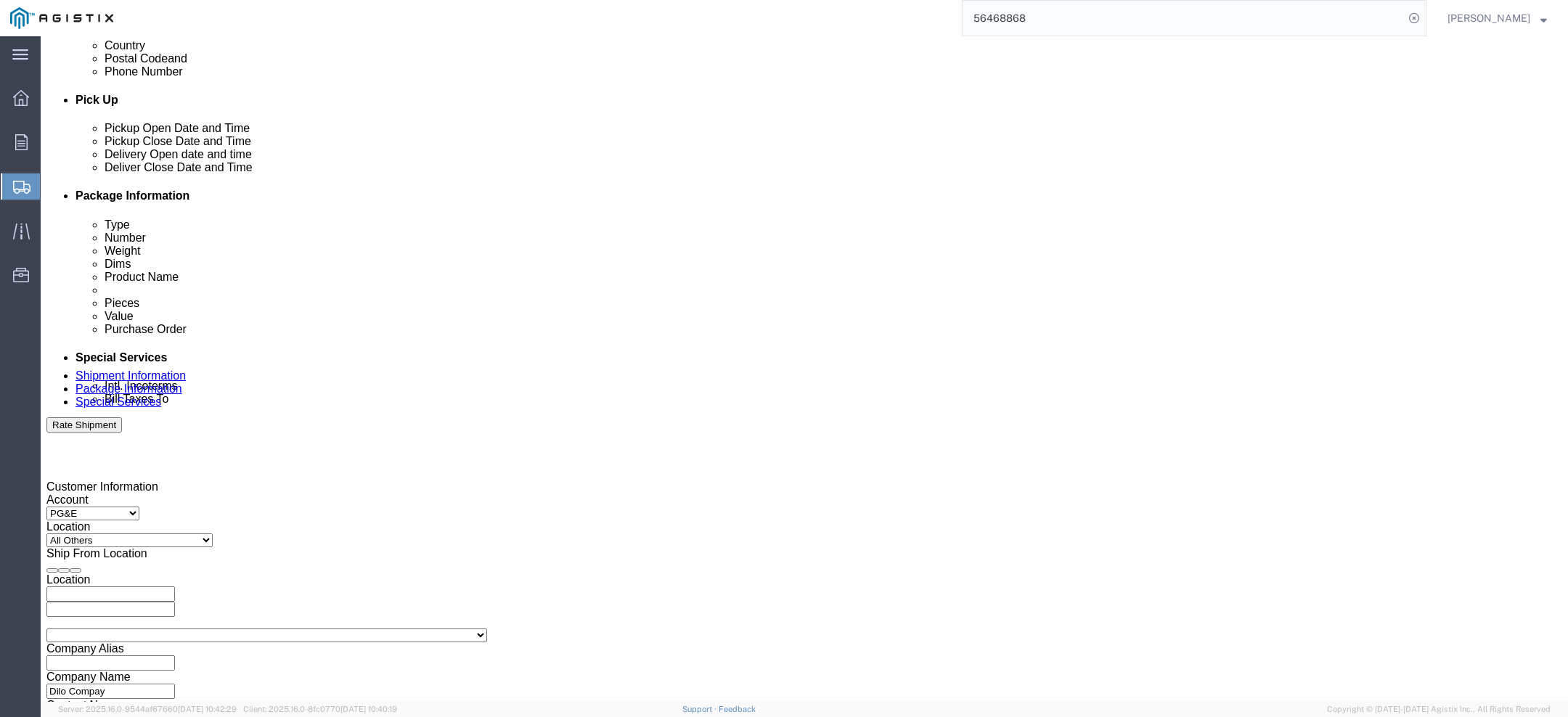
type input "2701225076"
drag, startPoint x: 680, startPoint y: 390, endPoint x: 545, endPoint y: 390, distance: 135.0
click div "Select Account Type Activity ID Airline Appointment Number ASN Batch Request # …"
type input "O-51914"
click link "Package Information"
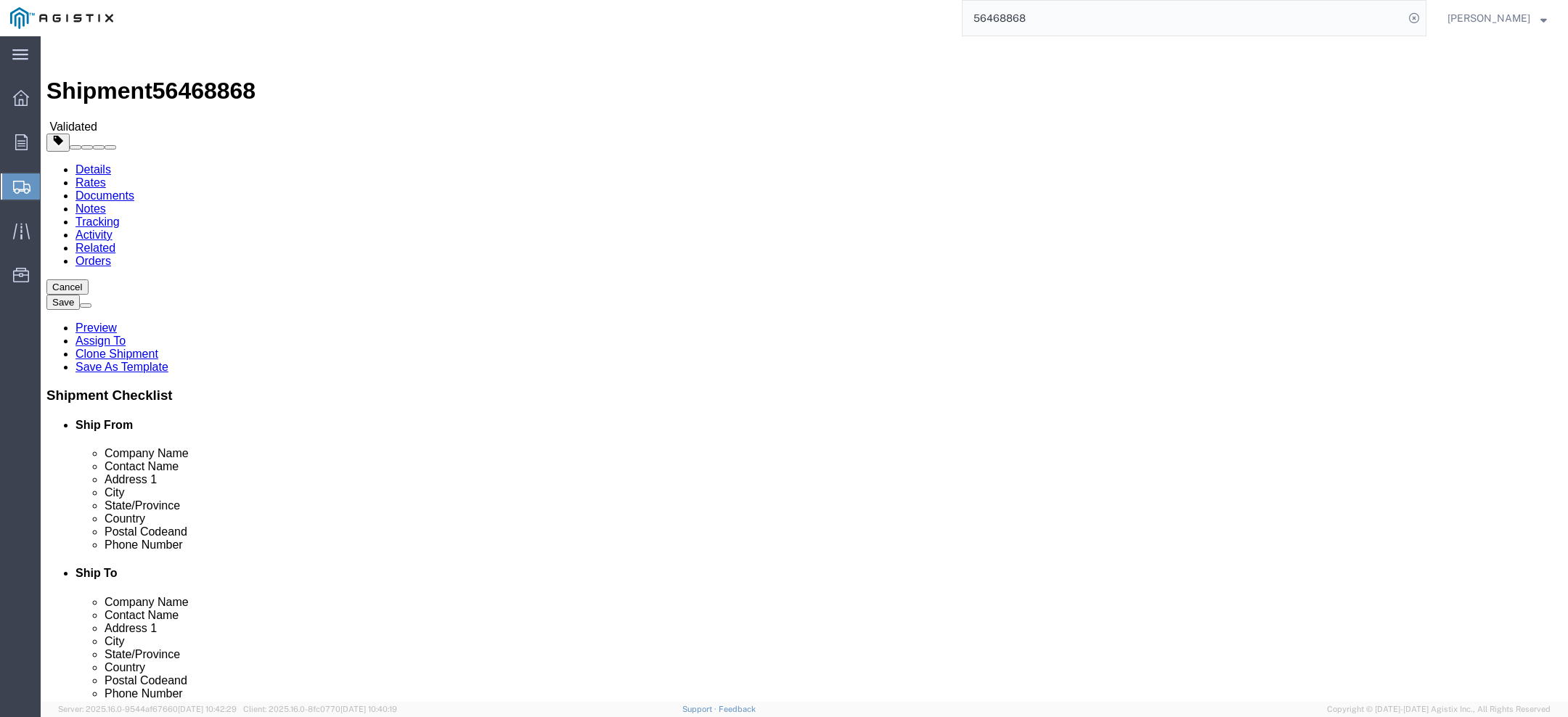
click icon
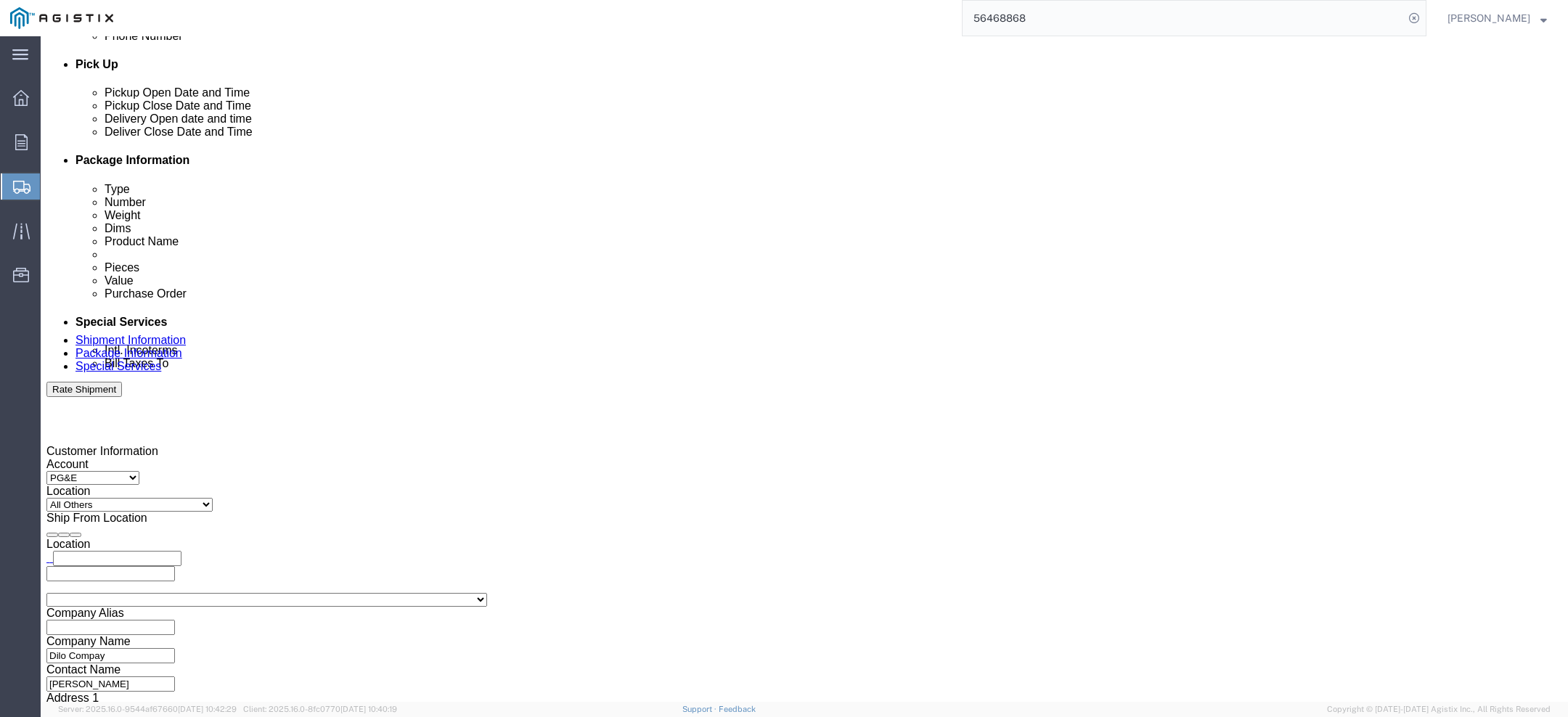
scroll to position [649, 0]
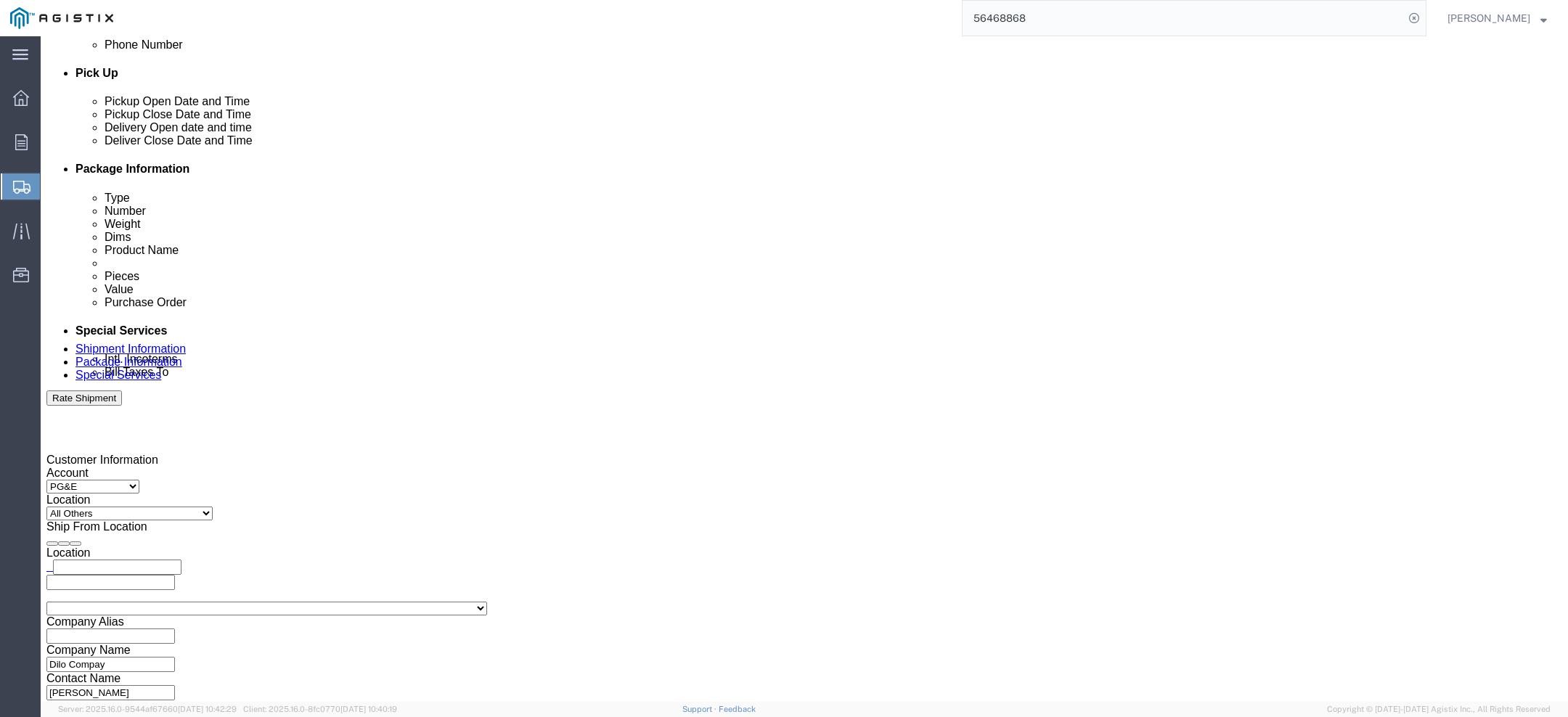
click div
click input "4:00 PM"
type input "1:00 PM"
click button "Apply"
click div
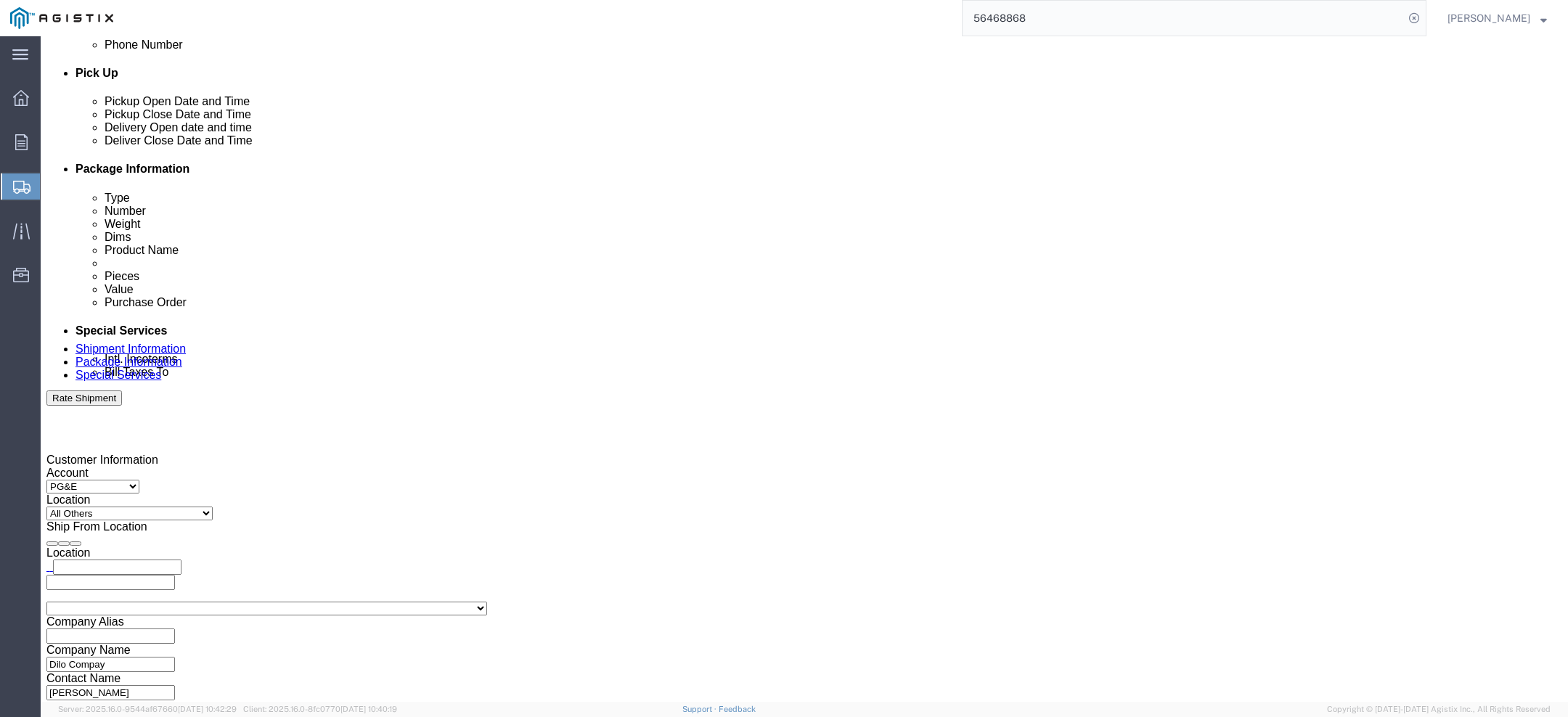
click button "Apply"
click link "Package Information"
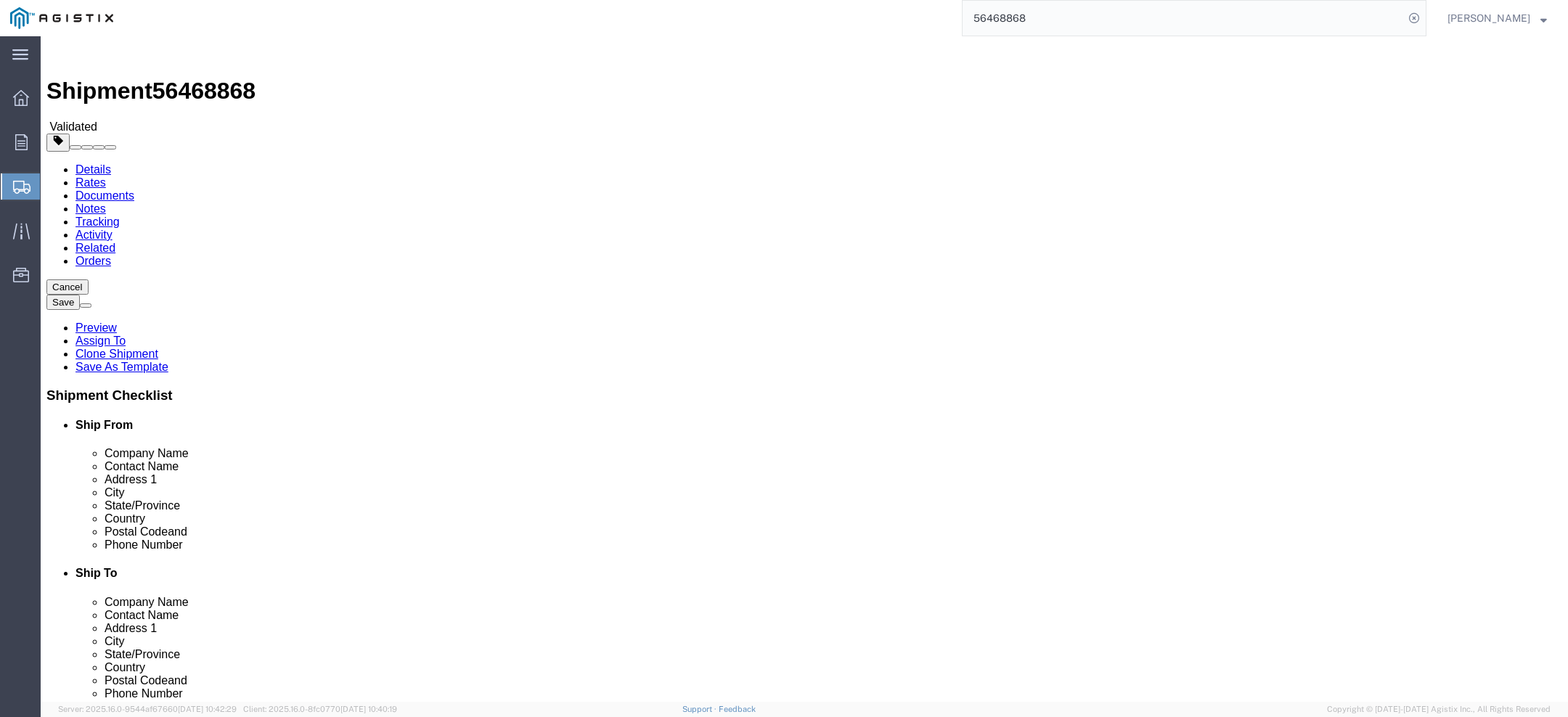
click icon
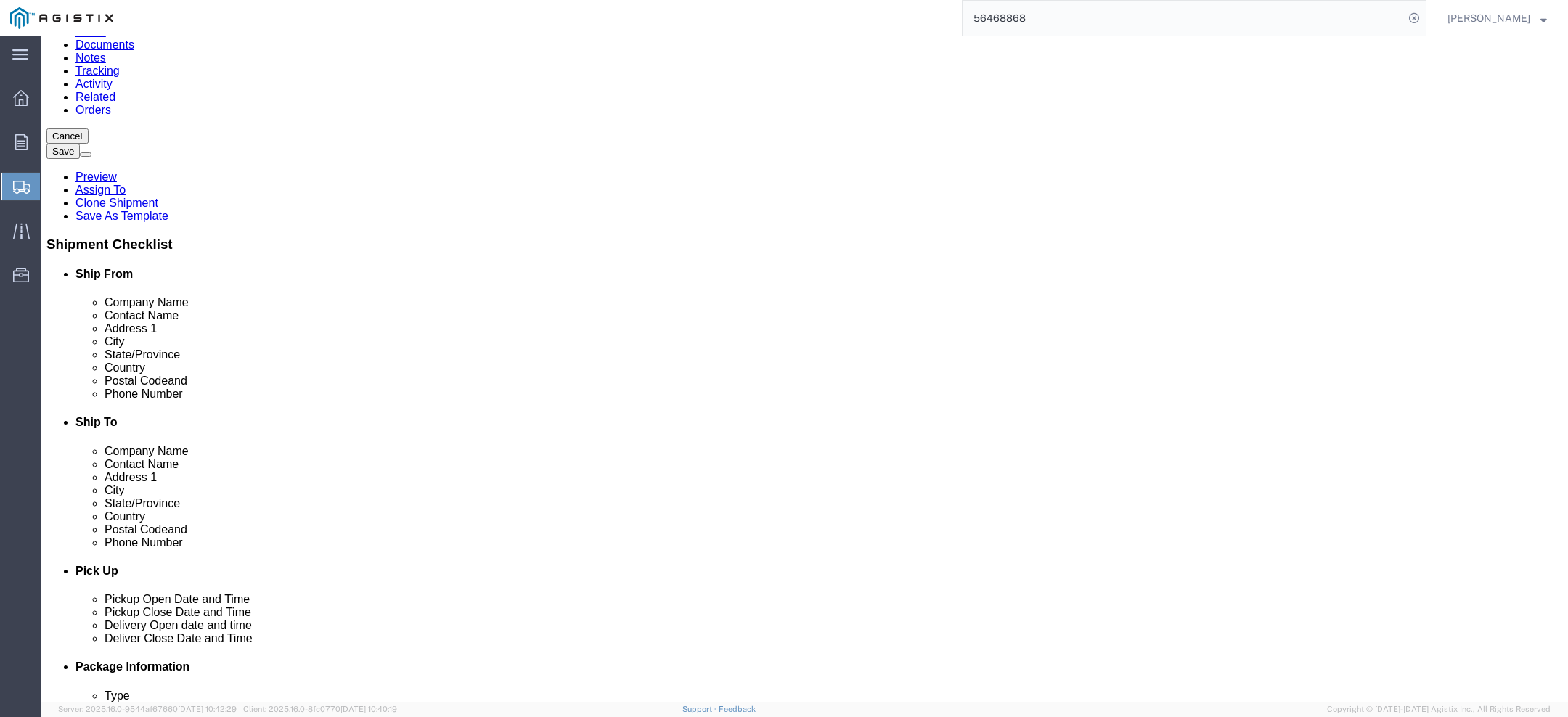
scroll to position [142, 0]
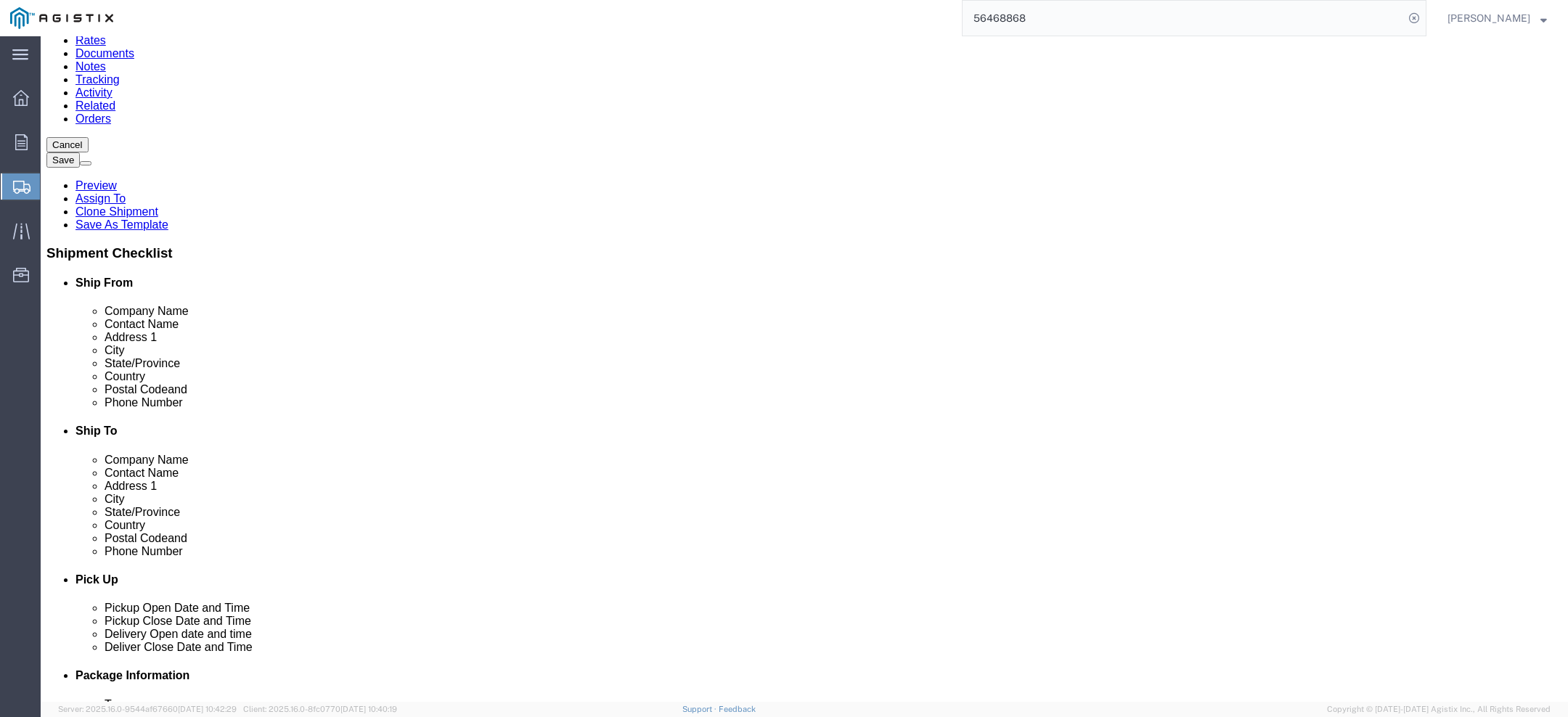
click button "Rate Shipment"
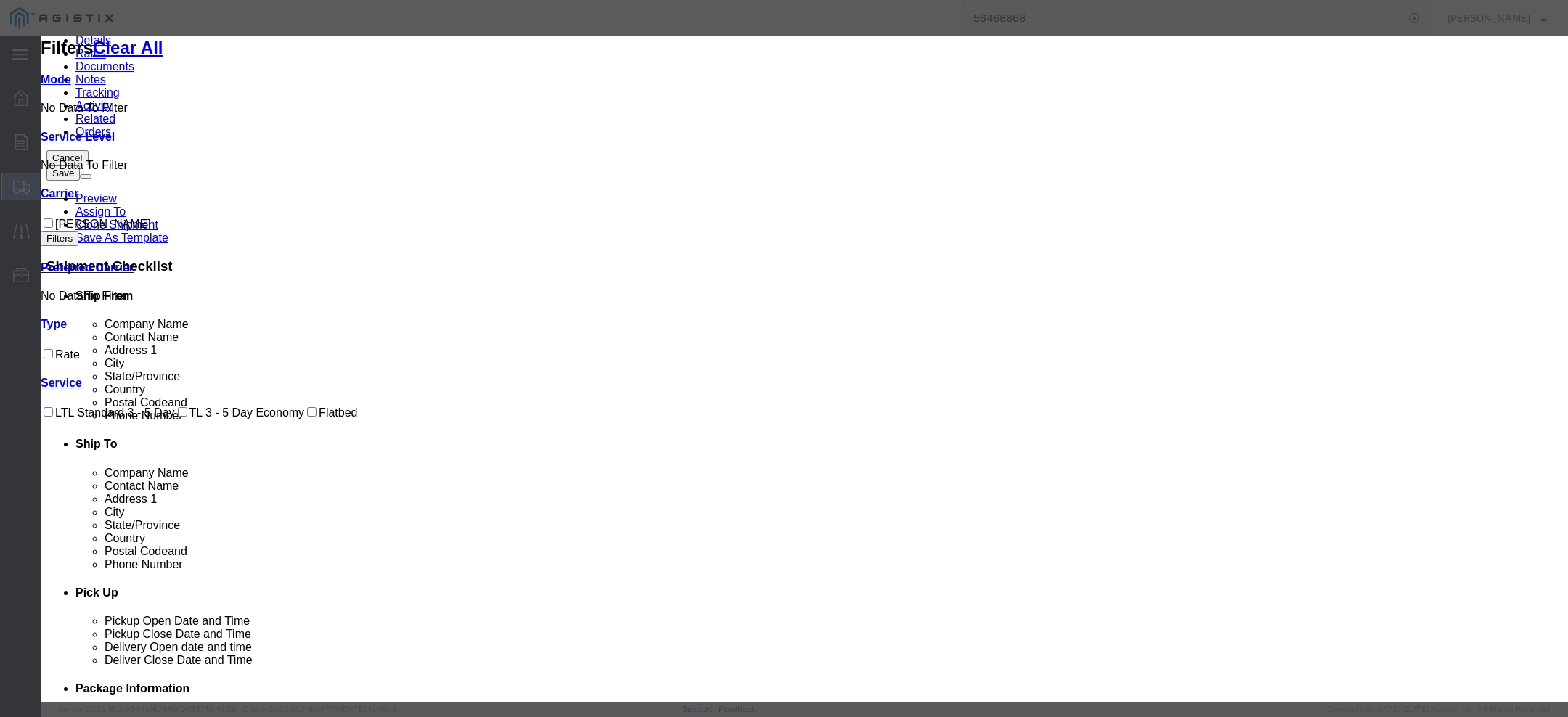
scroll to position [0, 0]
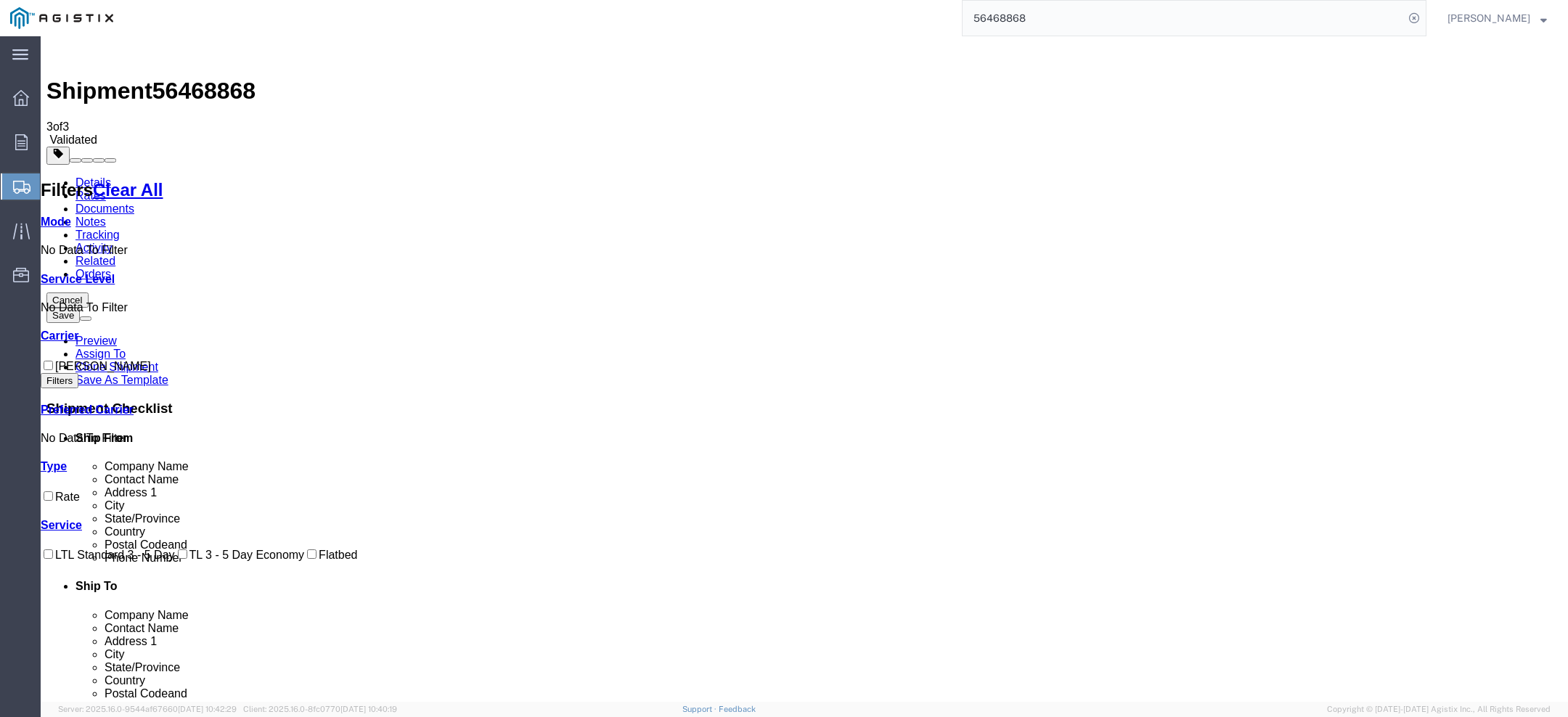
click at [108, 176] on link "Details" at bounding box center [93, 182] width 35 height 12
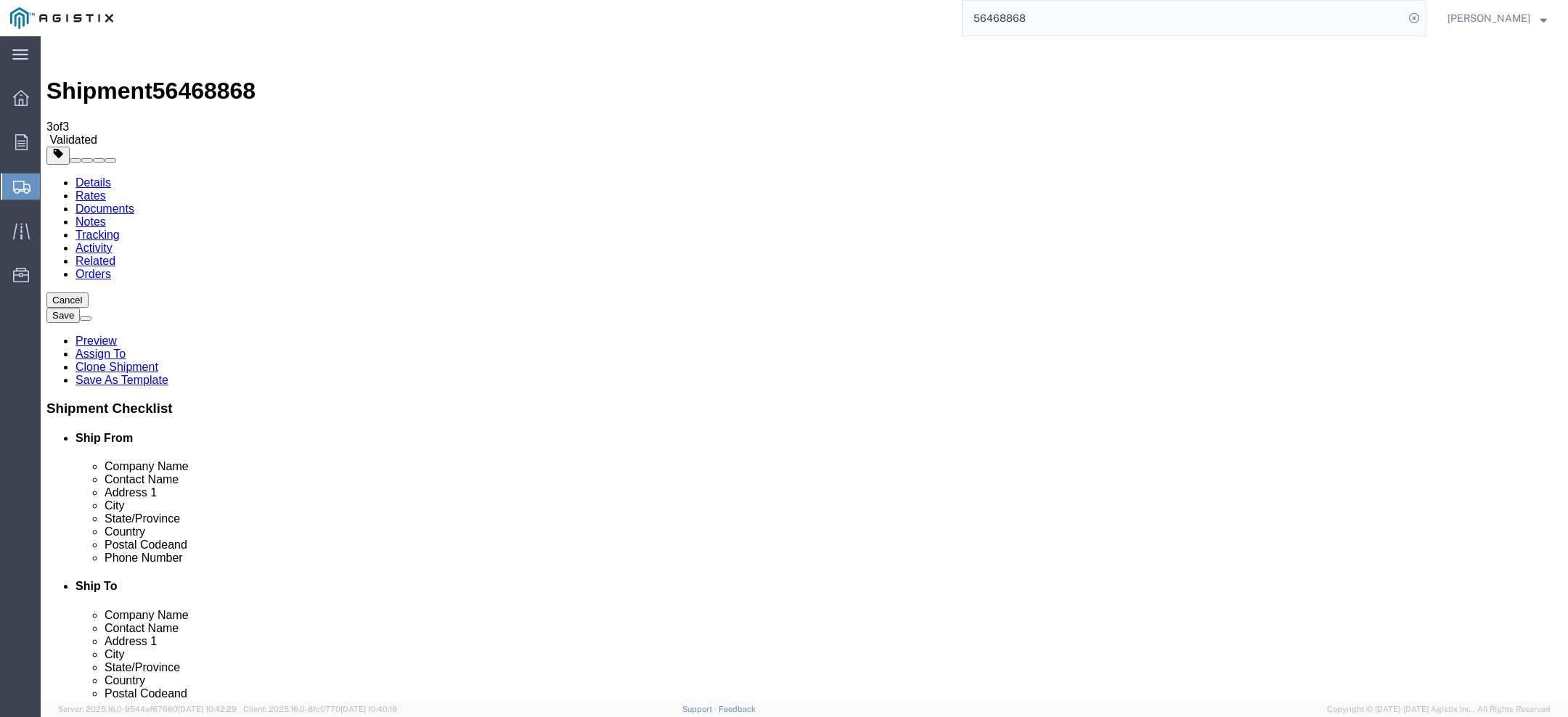
click select "Select Dilo Company Inc PG&E"
select select "11245"
select select "CUSTREF"
select select
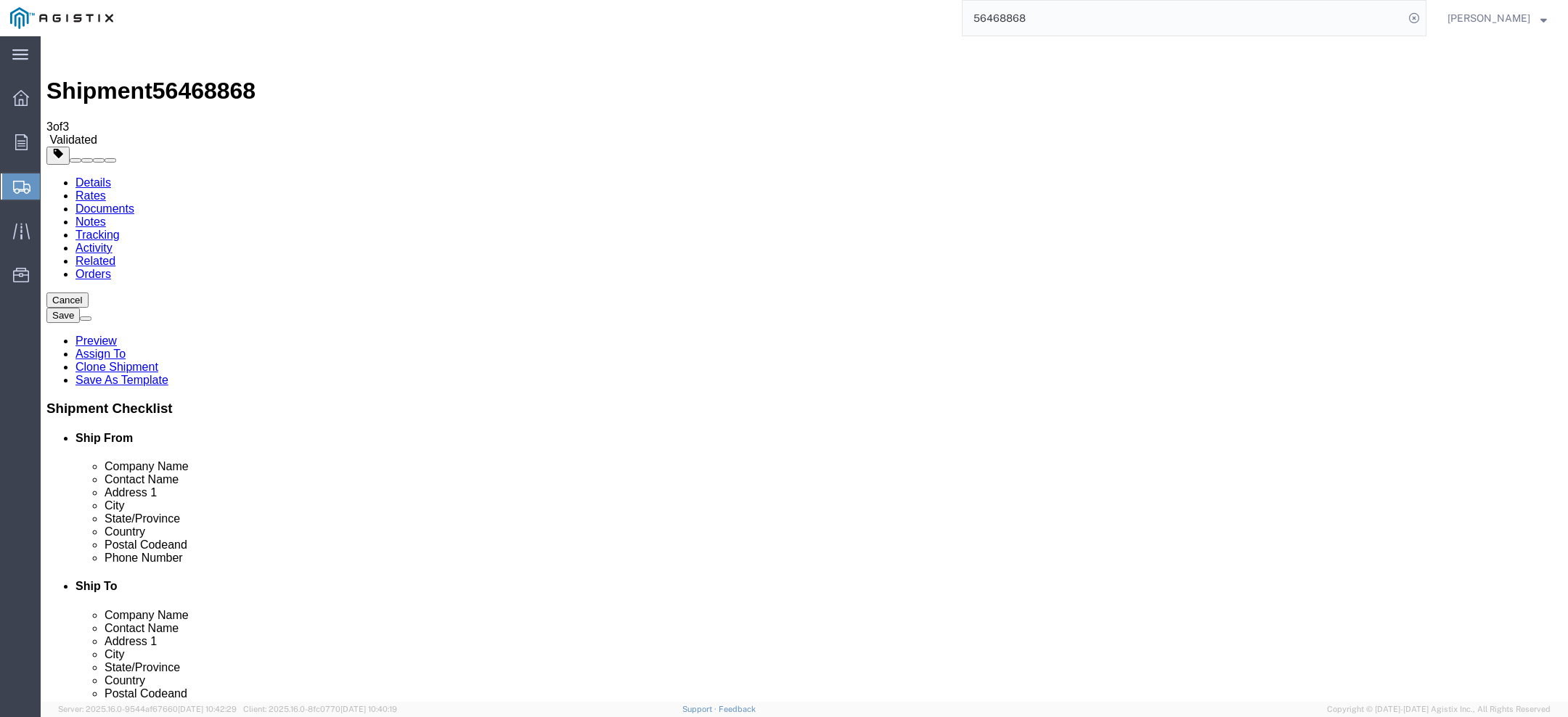
click select "Select San Ramon"
select select "22194"
click link "Package Information"
click at [1491, 16] on span "John Simotas" at bounding box center [1489, 17] width 83 height 16
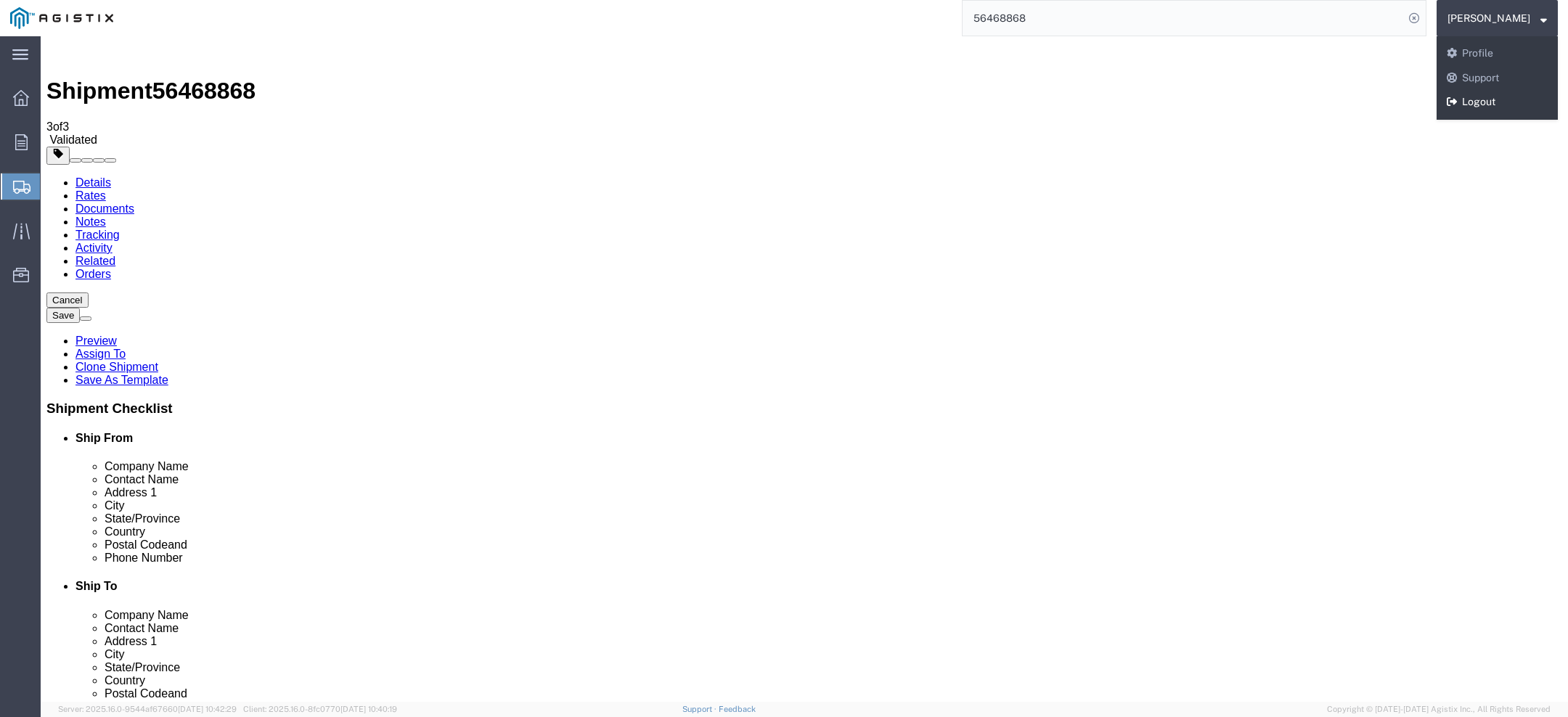
click at [1491, 95] on link "Logout" at bounding box center [1497, 102] width 121 height 25
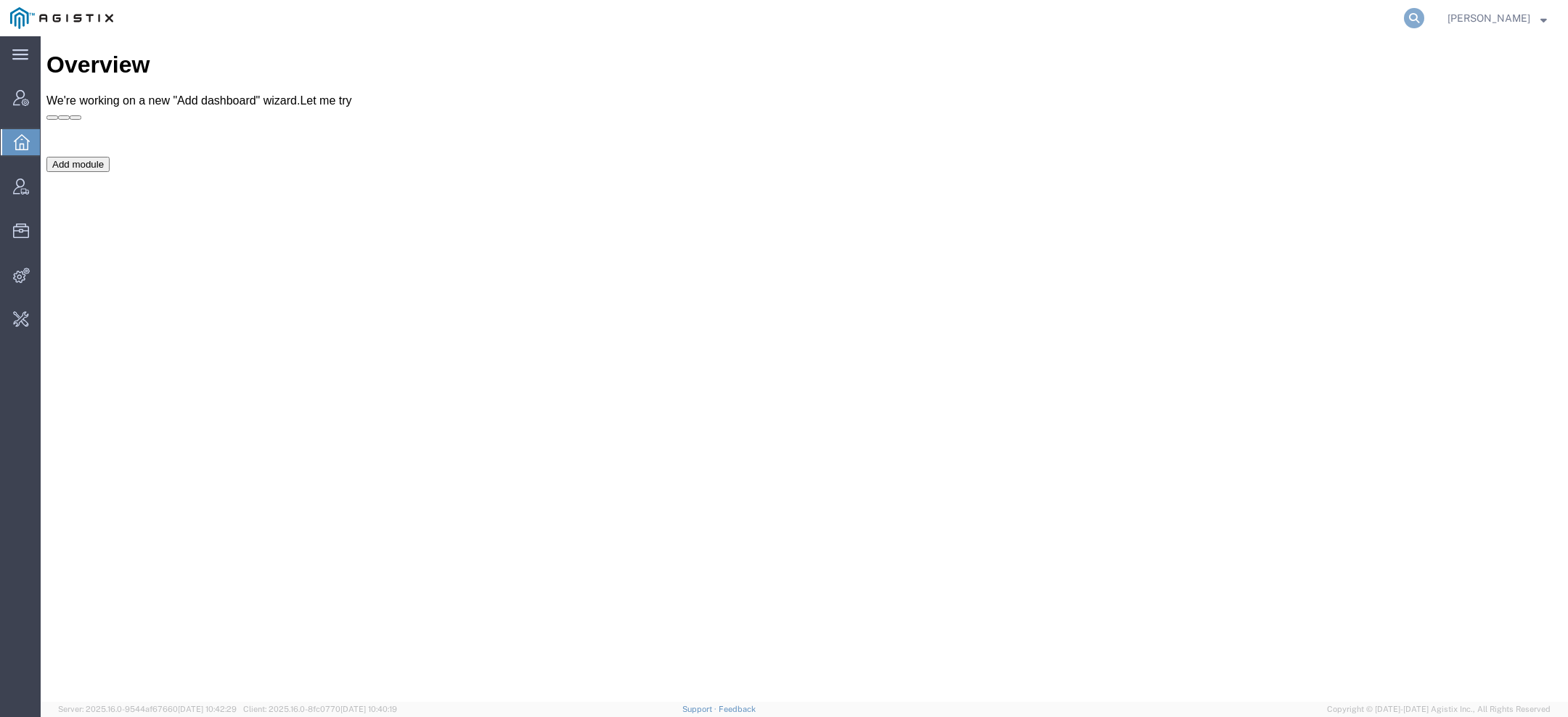
click at [1425, 15] on icon at bounding box center [1414, 18] width 21 height 21
paste input "56385193"
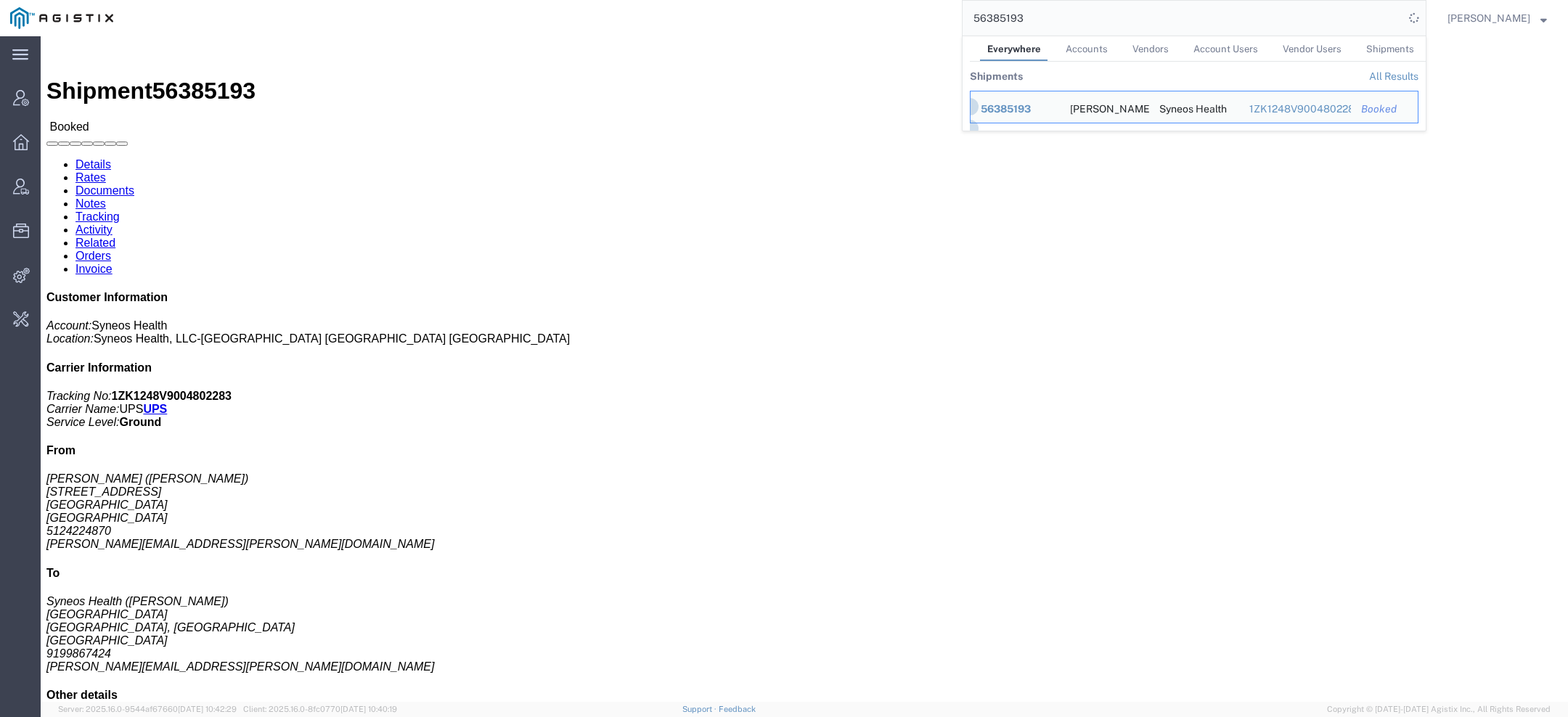
drag, startPoint x: 1011, startPoint y: 20, endPoint x: 889, endPoint y: 20, distance: 122.0
click at [921, 20] on div "56385193 Everywhere Accounts Vendors Account Users Vendor Users Shipments Shipm…" at bounding box center [775, 18] width 1303 height 36
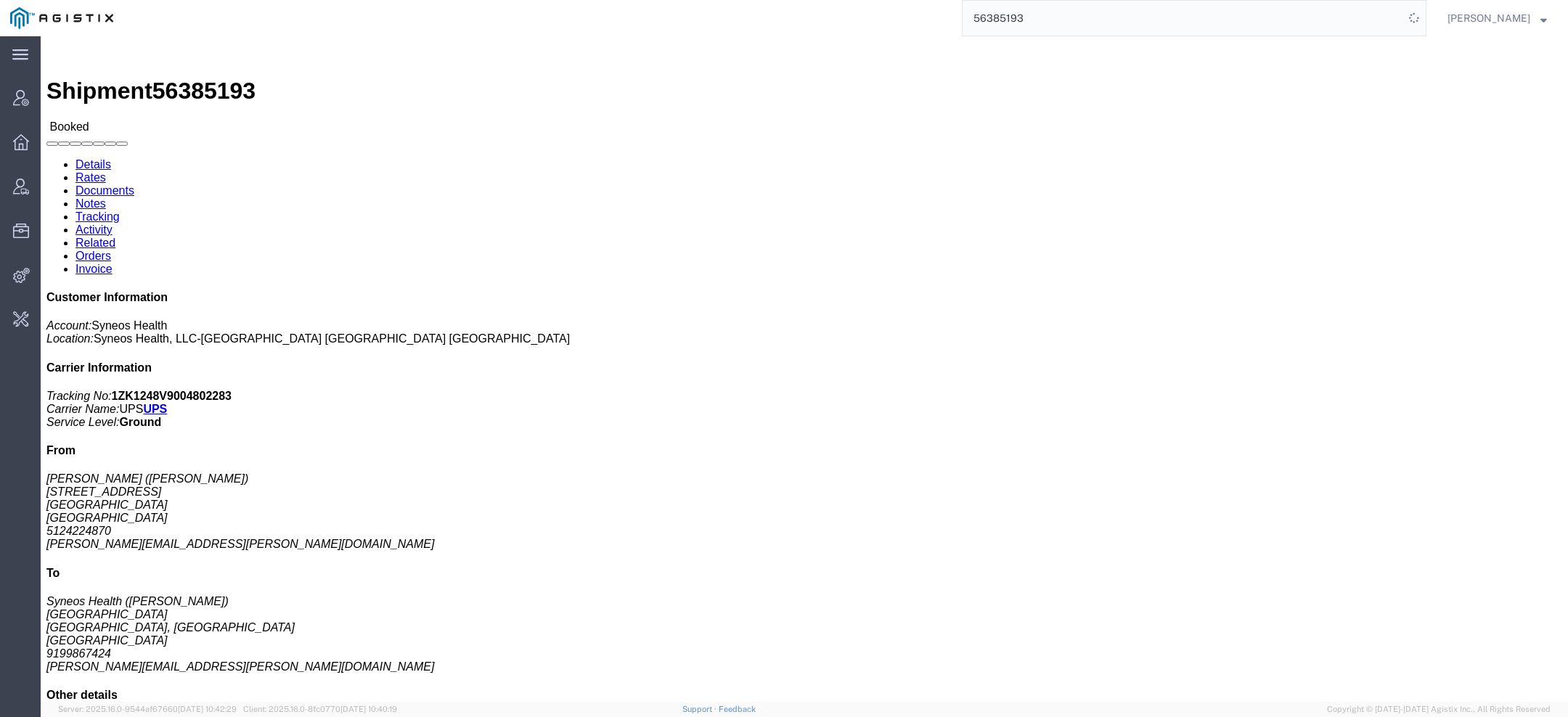
paste input "467897"
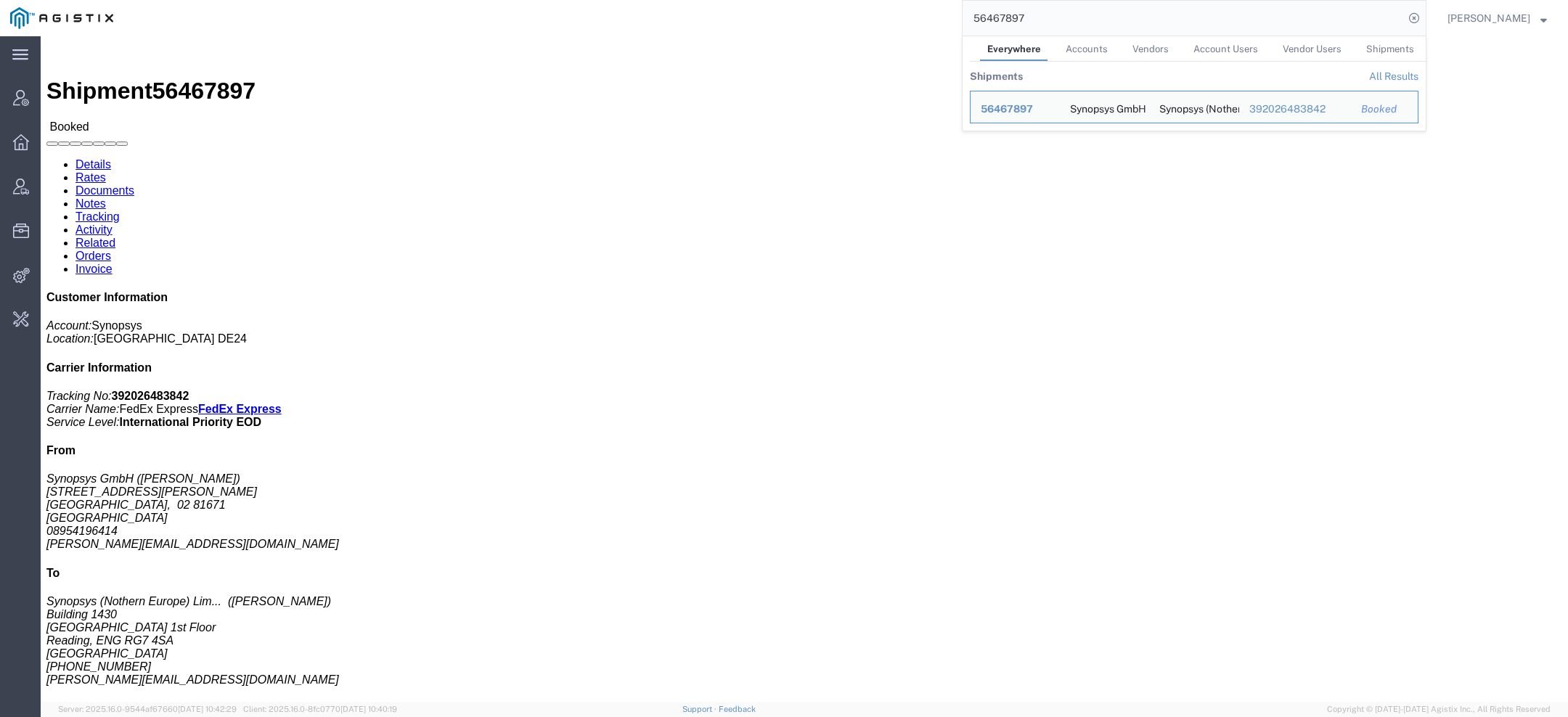
drag, startPoint x: 1004, startPoint y: 17, endPoint x: 838, endPoint y: 16, distance: 166.0
click at [838, 16] on div "56467897 Everywhere Accounts Vendors Account Users Vendor Users Shipments Shipm…" at bounding box center [775, 18] width 1303 height 36
paste input "TITEFLEX COMMERCIAL, INC."
click at [1047, 104] on div "Titeflex Corporation" at bounding box center [1105, 109] width 248 height 16
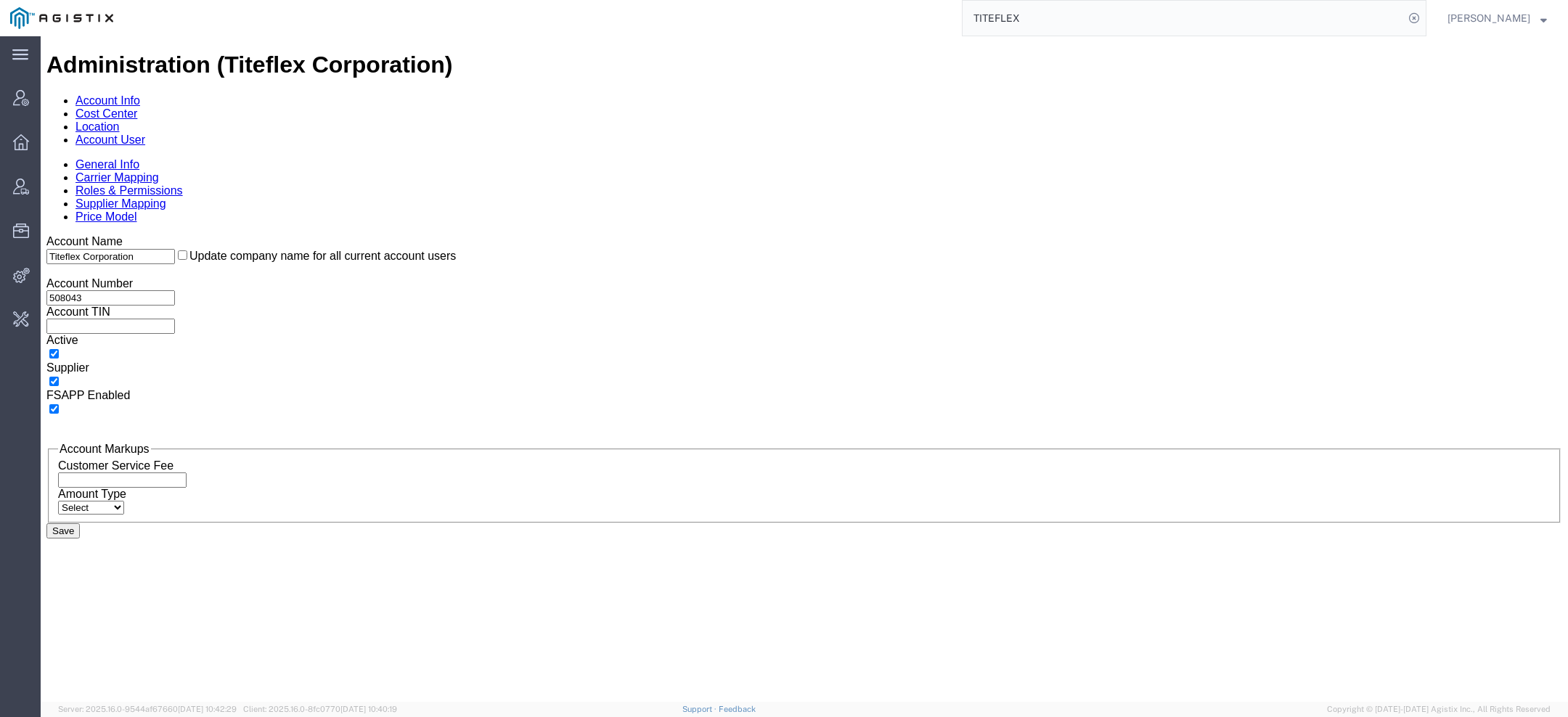
click at [146, 133] on link "Account User" at bounding box center [110, 139] width 70 height 12
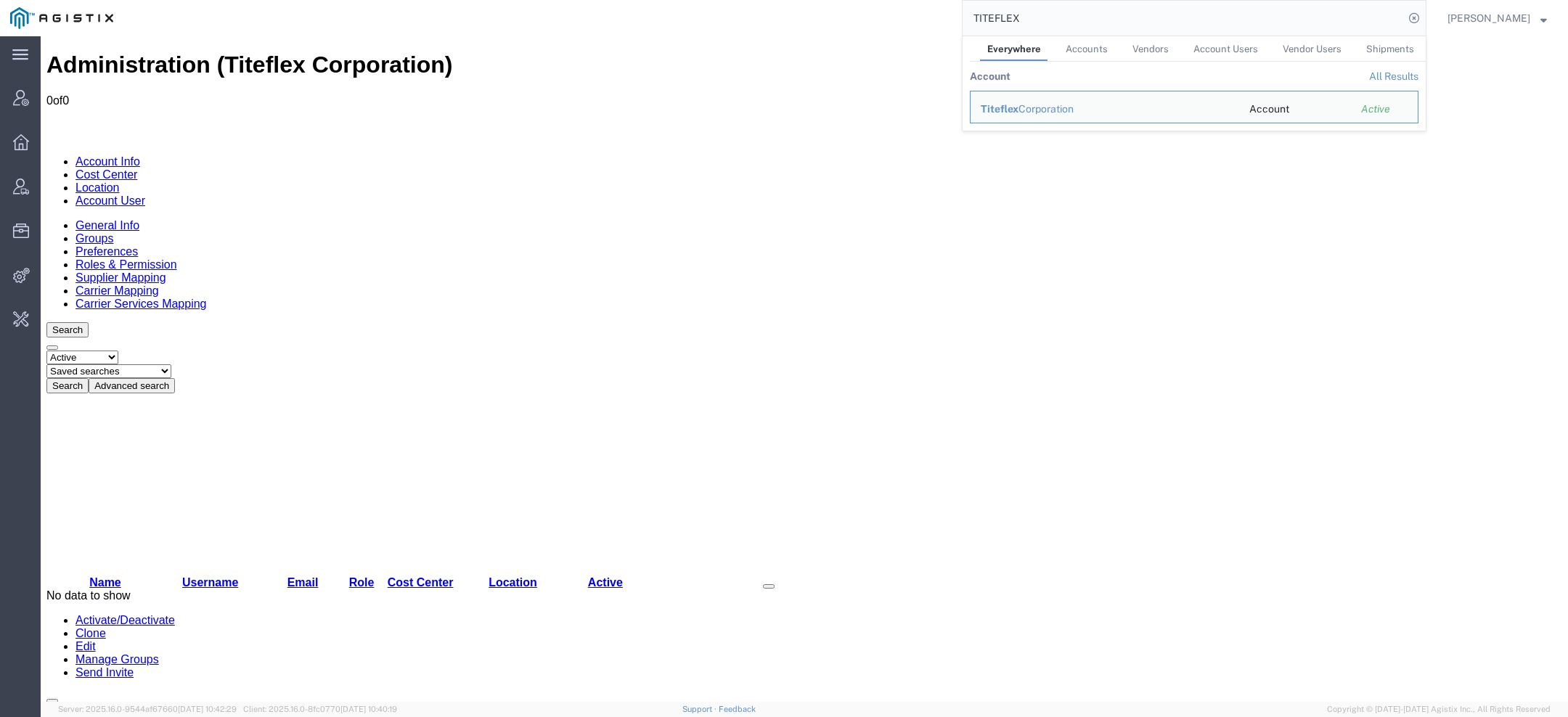
drag, startPoint x: 1028, startPoint y: 20, endPoint x: 757, endPoint y: -15, distance: 273.3
click at [757, 0] on html "main_menu Created with Sketch. Collapse Menu Account Manager Overview Vendor Ma…" at bounding box center [784, 358] width 1568 height 717
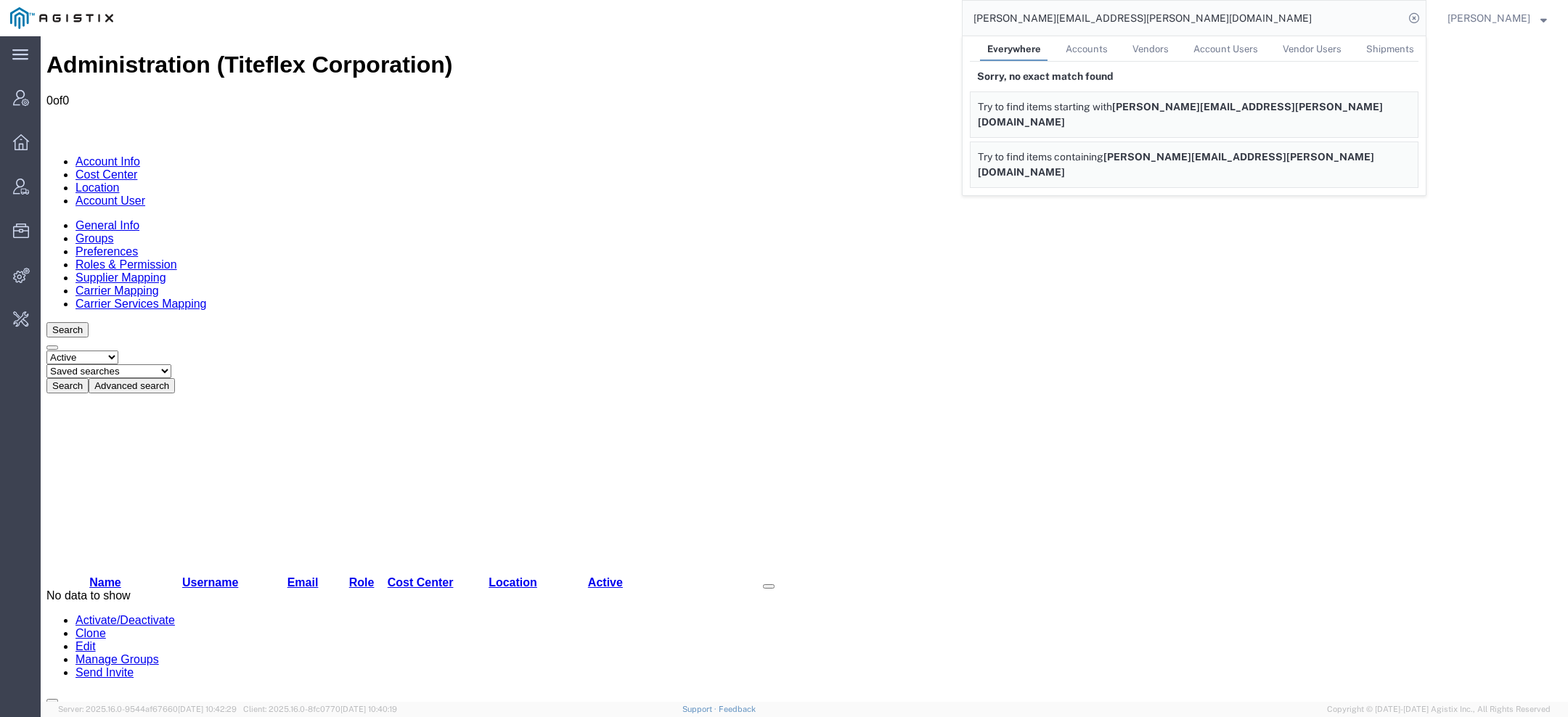
drag, startPoint x: 1046, startPoint y: 16, endPoint x: 931, endPoint y: 2, distance: 115.8
click at [931, 2] on div "elvira.martinez@titefelx.com Everywhere Accounts Vendors Account Users Vendor U…" at bounding box center [775, 18] width 1303 height 36
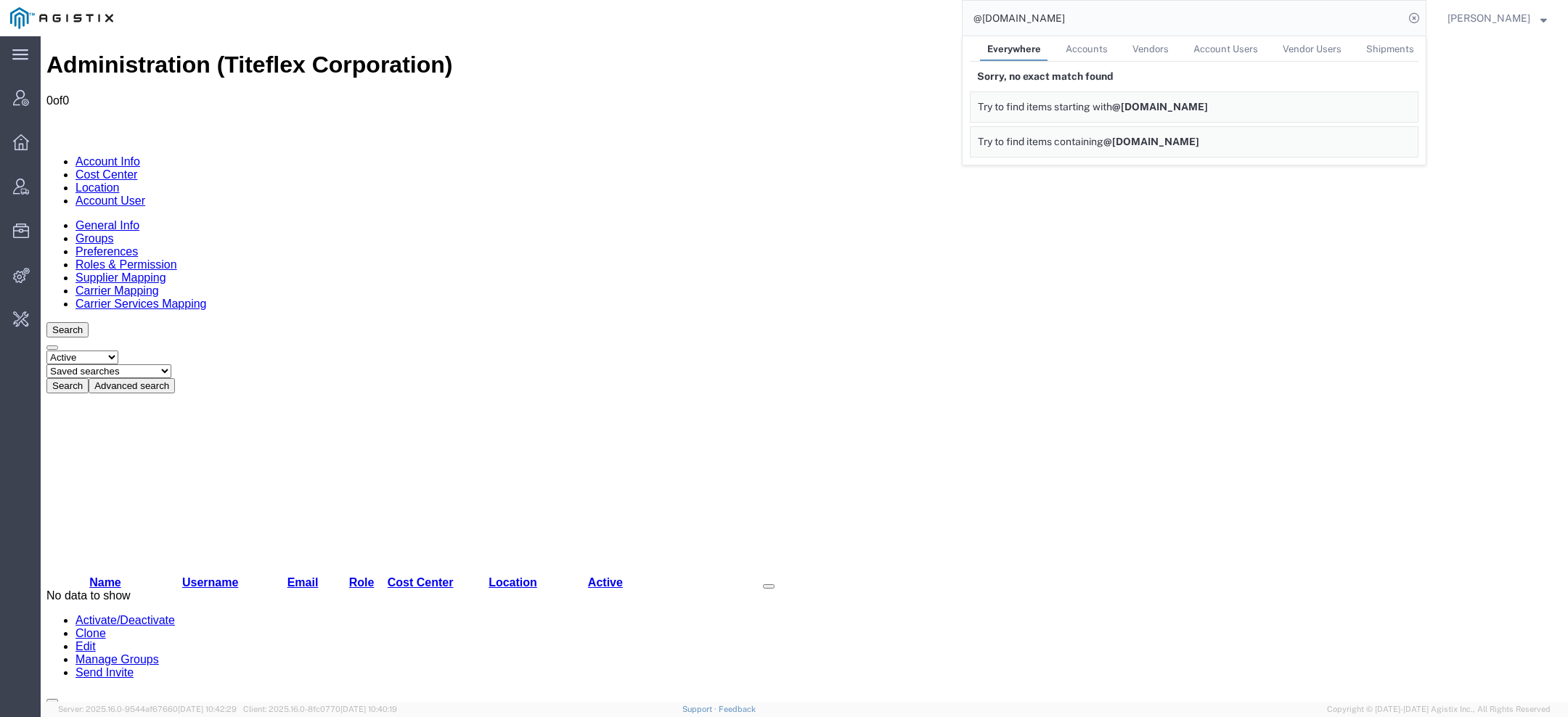
drag, startPoint x: 1059, startPoint y: 23, endPoint x: 689, endPoint y: -15, distance: 371.9
click at [689, 0] on html "main_menu Created with Sketch. Collapse Menu Account Manager Overview Vendor Ma…" at bounding box center [784, 358] width 1568 height 717
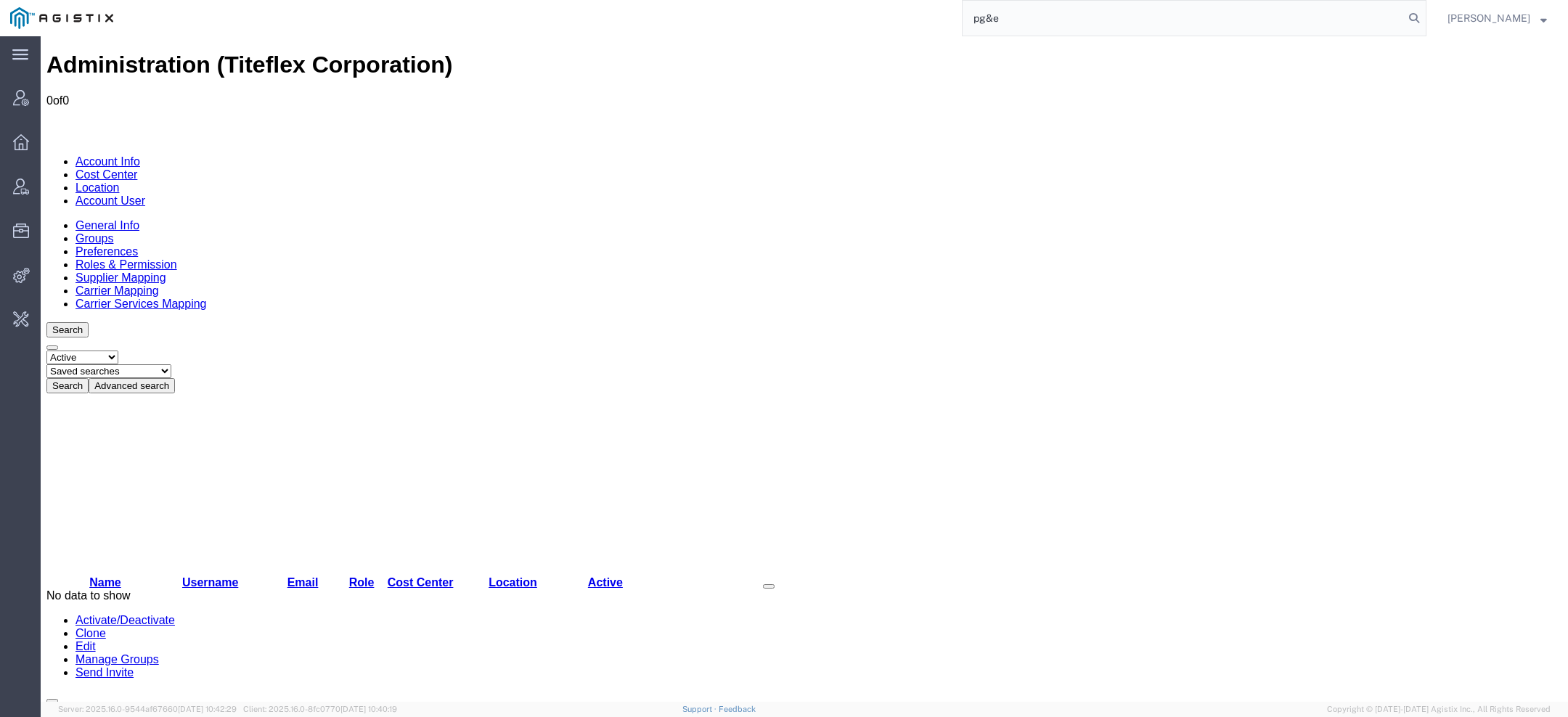
type input "pg&e"
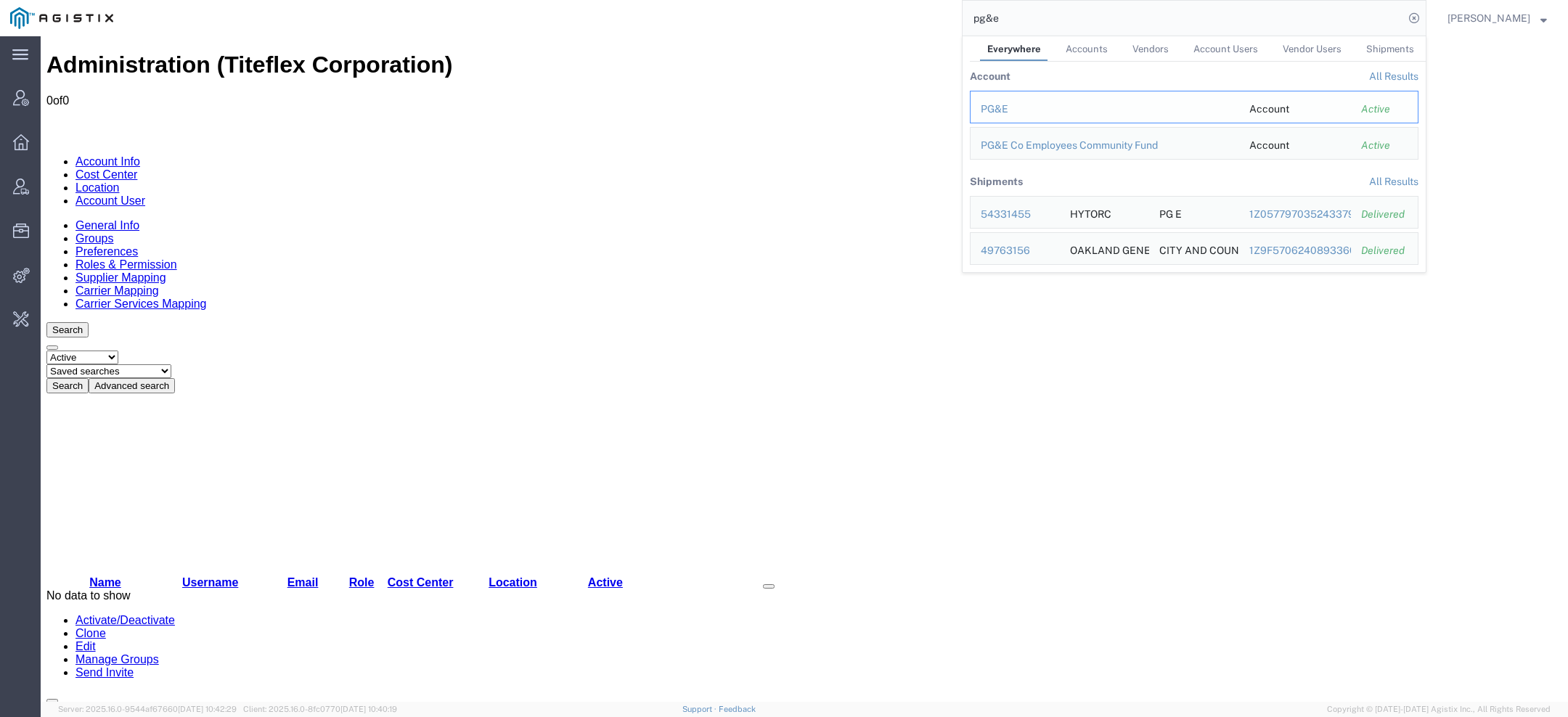
drag, startPoint x: 1007, startPoint y: 102, endPoint x: 967, endPoint y: 67, distance: 53.2
click at [1007, 102] on div "PG&E" at bounding box center [1105, 109] width 248 height 16
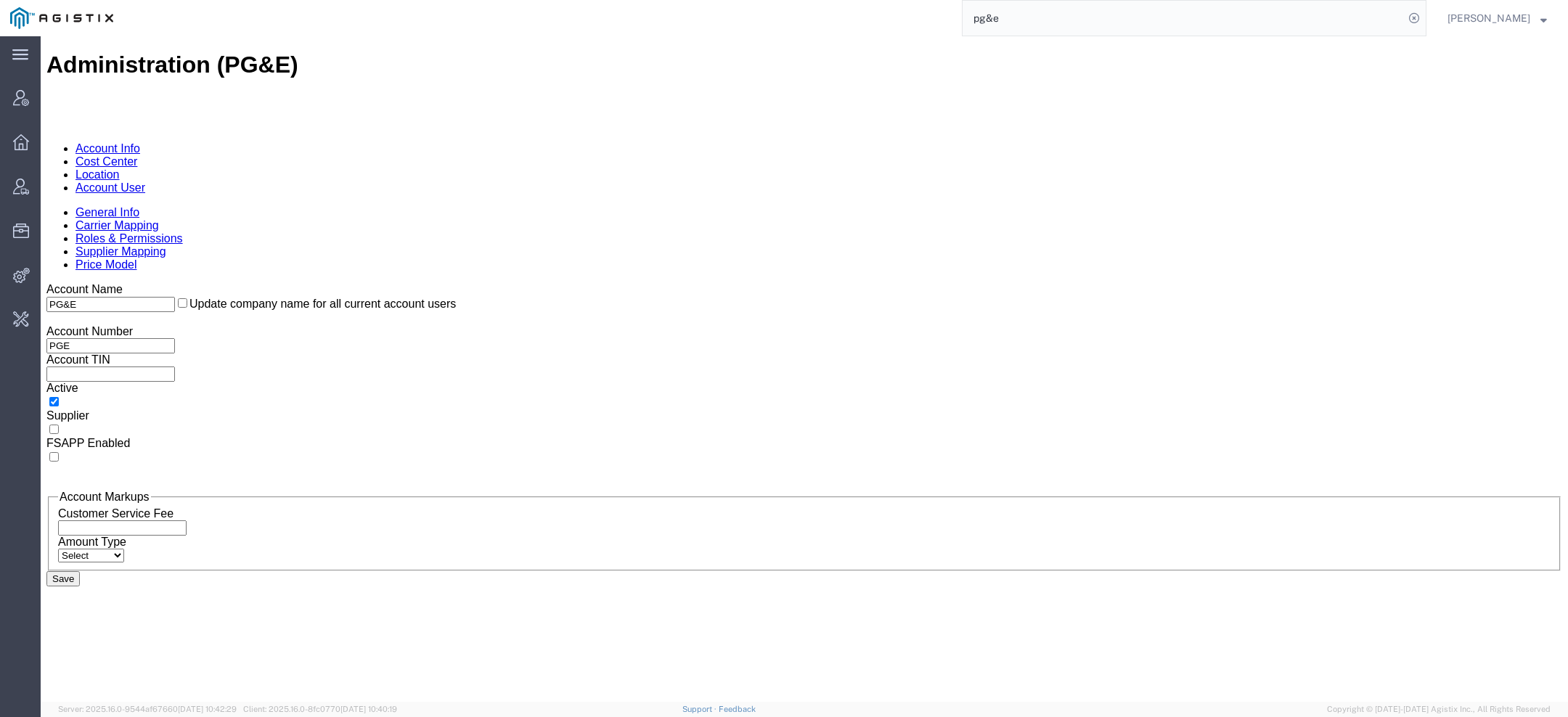
click at [146, 182] on link "Account User" at bounding box center [110, 187] width 70 height 12
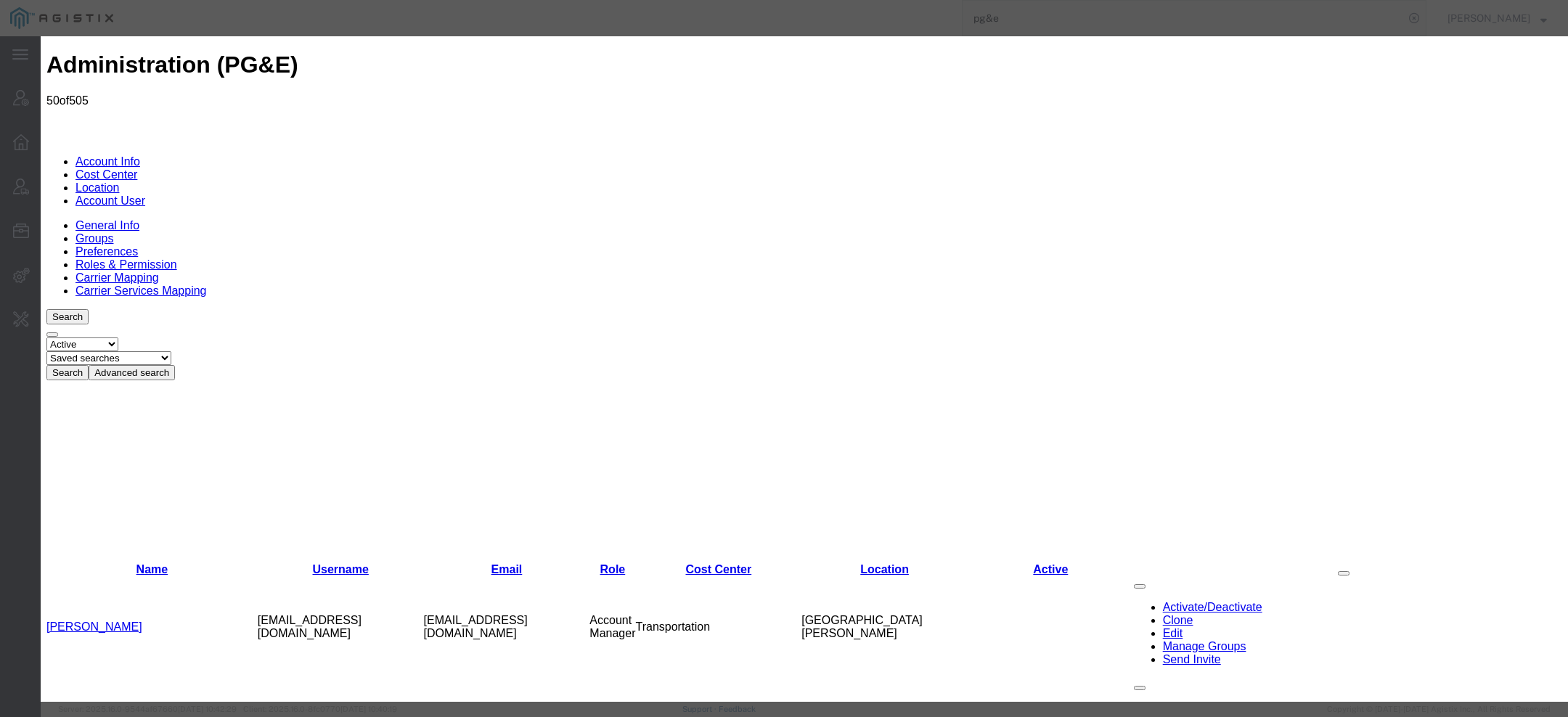
select select "COSTCENTER"
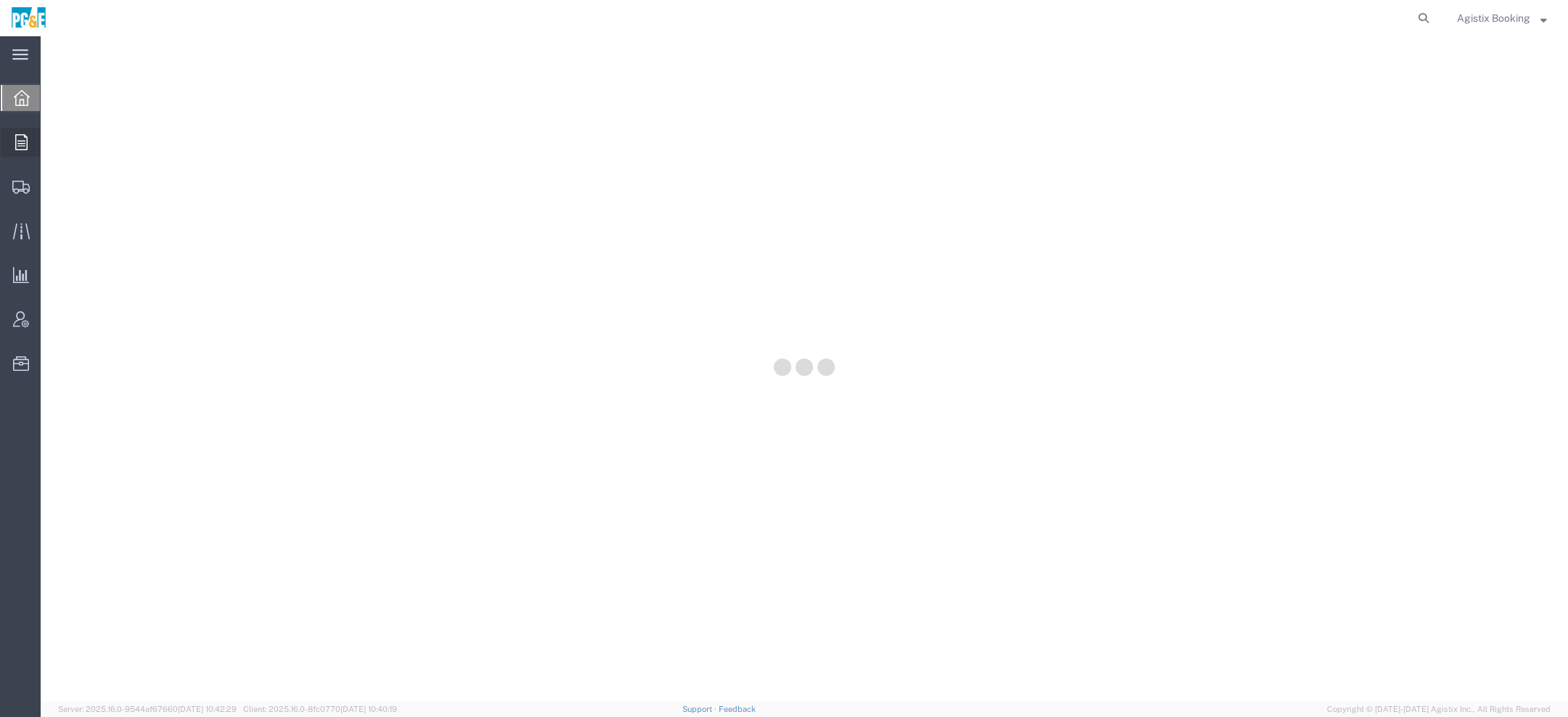
click at [20, 140] on icon at bounding box center [21, 141] width 12 height 16
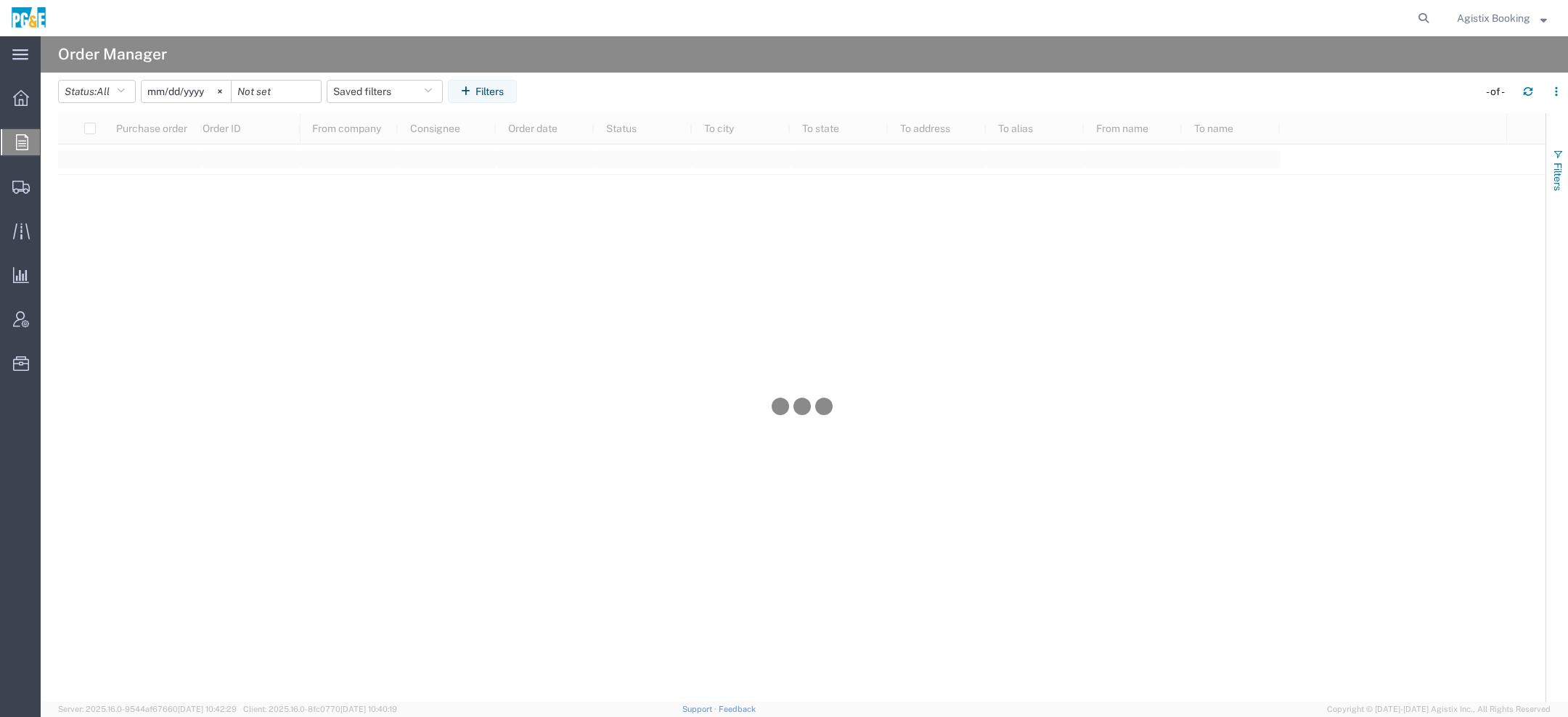
click at [1548, 169] on button "Filters" at bounding box center [1557, 169] width 21 height 78
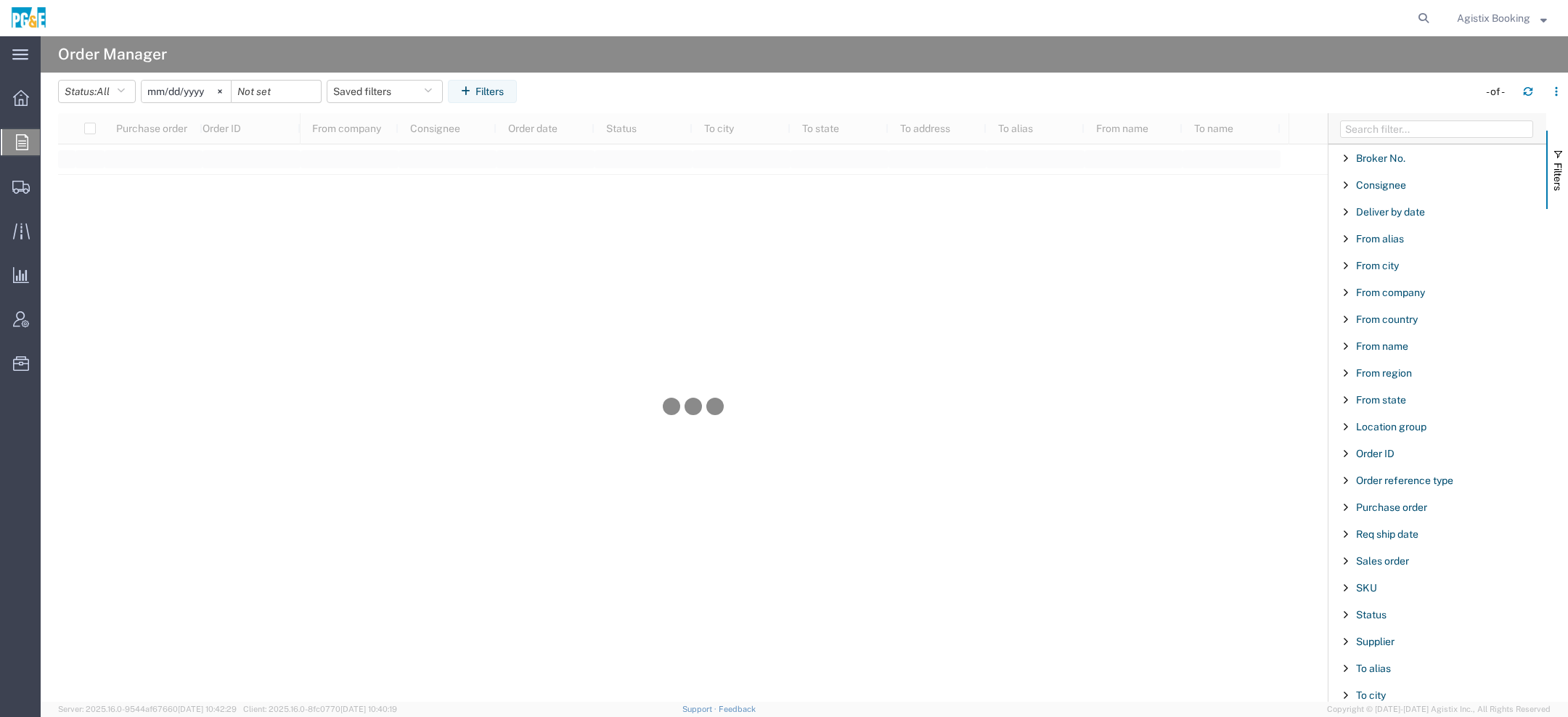
click at [1380, 497] on div "Purchase order" at bounding box center [1437, 507] width 218 height 26
click at [1380, 506] on span "Purchase order" at bounding box center [1392, 507] width 71 height 12
click at [1380, 506] on span "Purchase order" at bounding box center [1392, 507] width 71 height 12
type input "350140522"
click at [155, 90] on input "2025-07-12" at bounding box center [186, 91] width 90 height 21
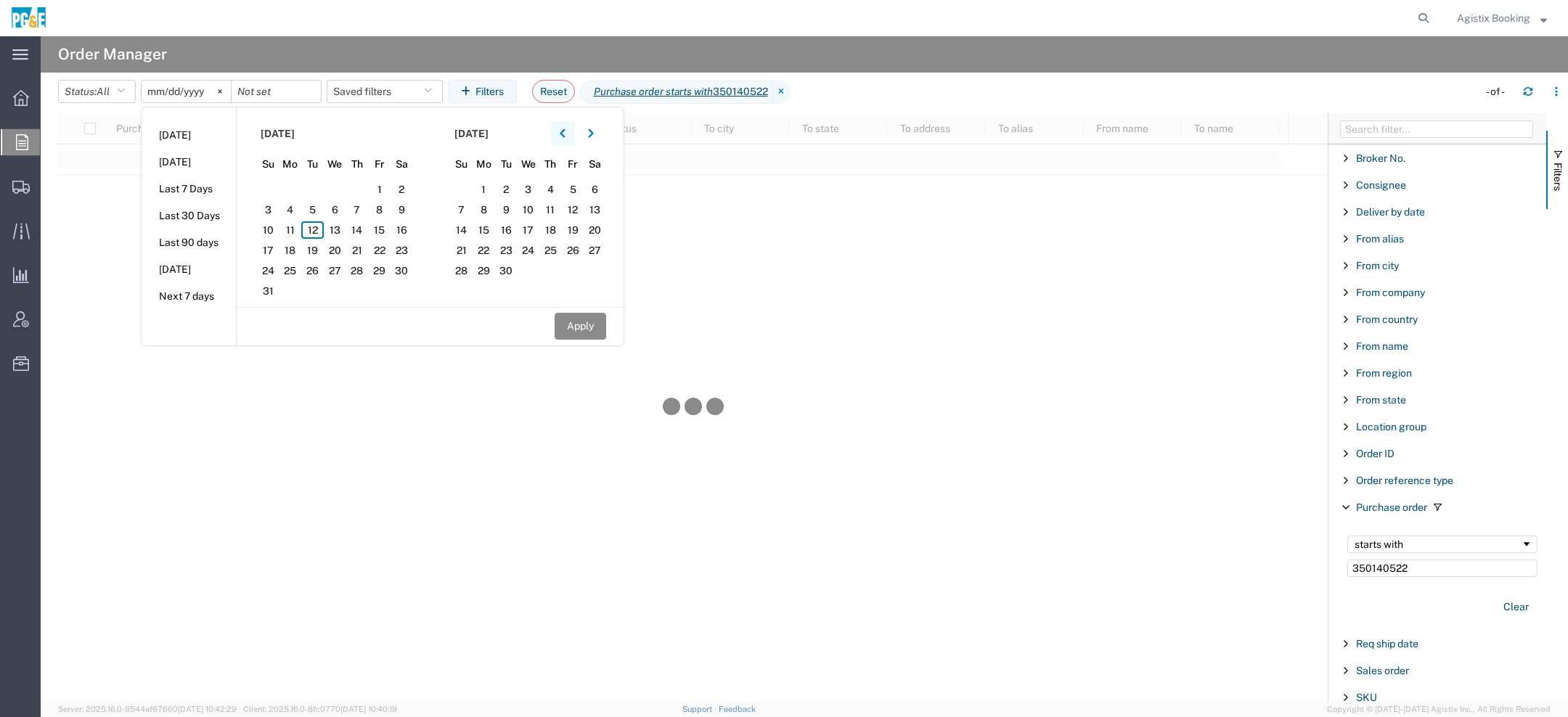
click at [565, 134] on icon "button" at bounding box center [562, 133] width 5 height 9
click at [565, 135] on icon "button" at bounding box center [562, 133] width 5 height 9
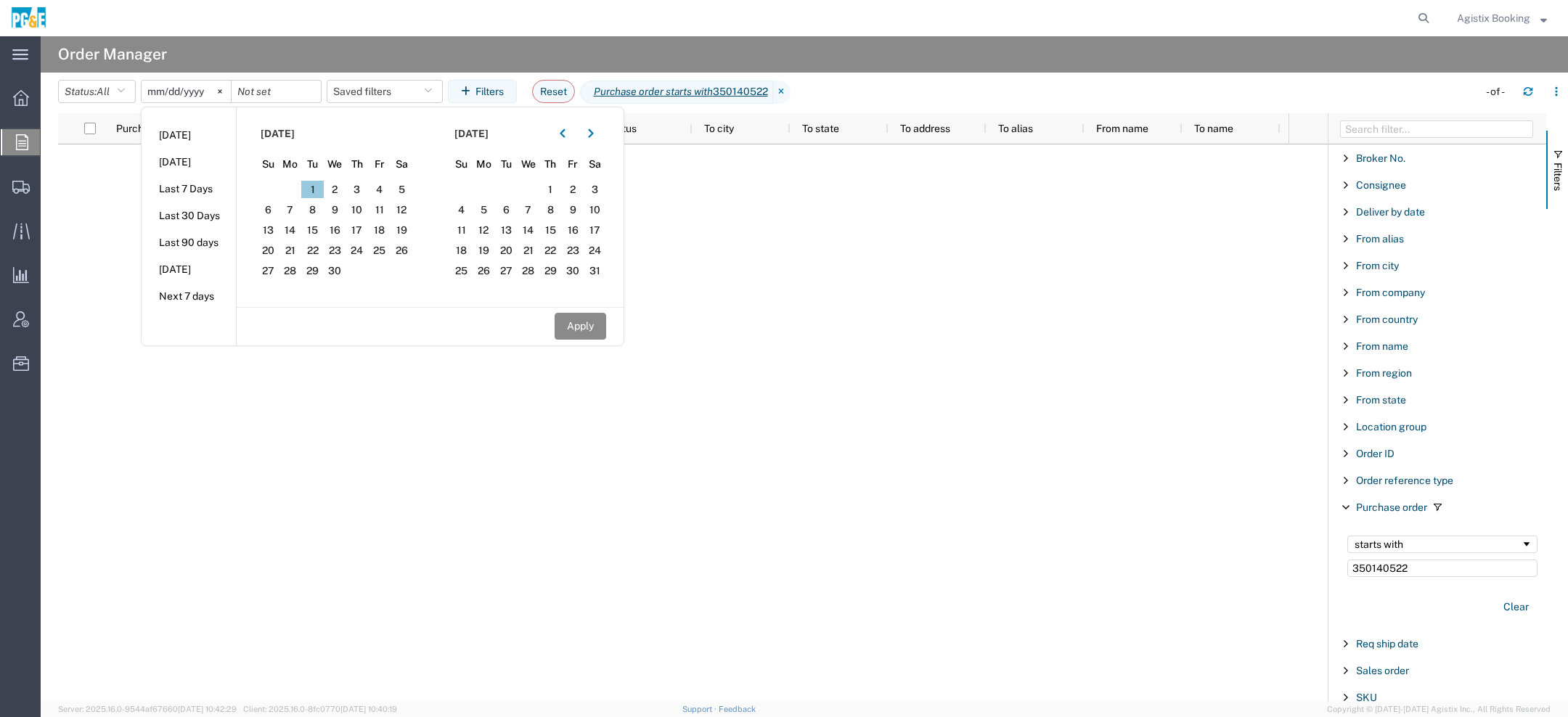
click at [317, 187] on span "1" at bounding box center [312, 189] width 22 height 17
click at [594, 131] on icon "button" at bounding box center [591, 133] width 6 height 10
click at [512, 236] on span "12" at bounding box center [506, 229] width 22 height 17
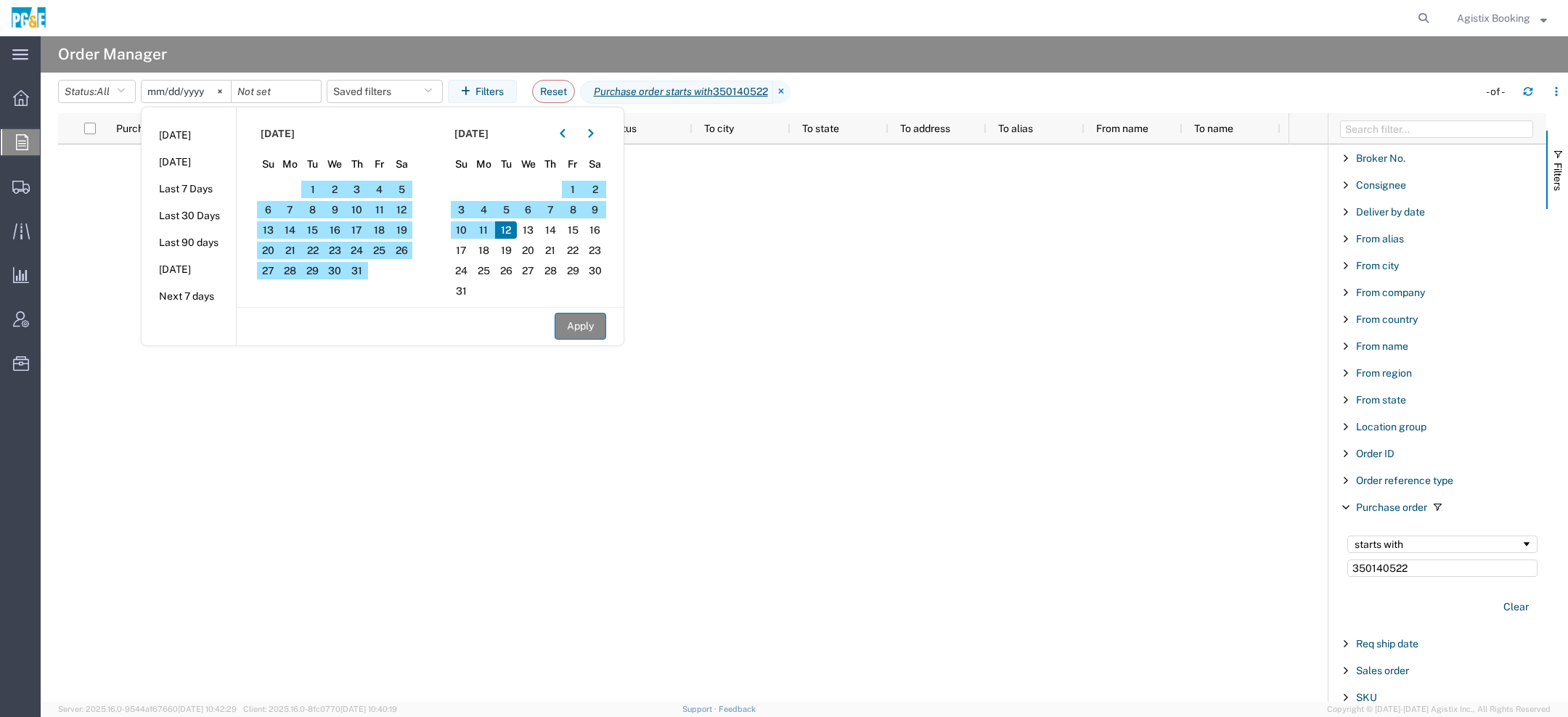
click at [575, 328] on button "Apply" at bounding box center [580, 326] width 52 height 27
type input "2025-04-01"
type input "2025-08-12"
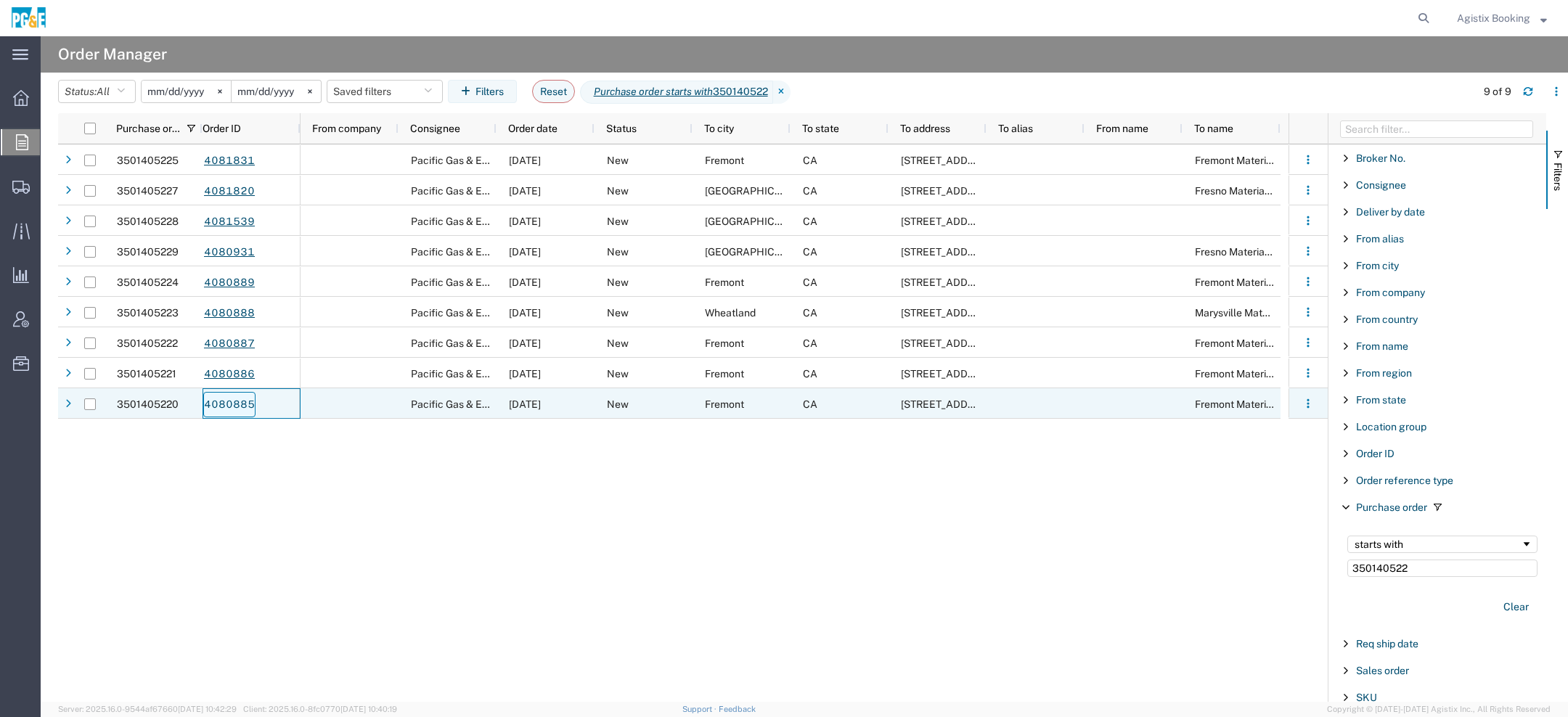
click at [230, 405] on link "4080885" at bounding box center [230, 405] width 53 height 25
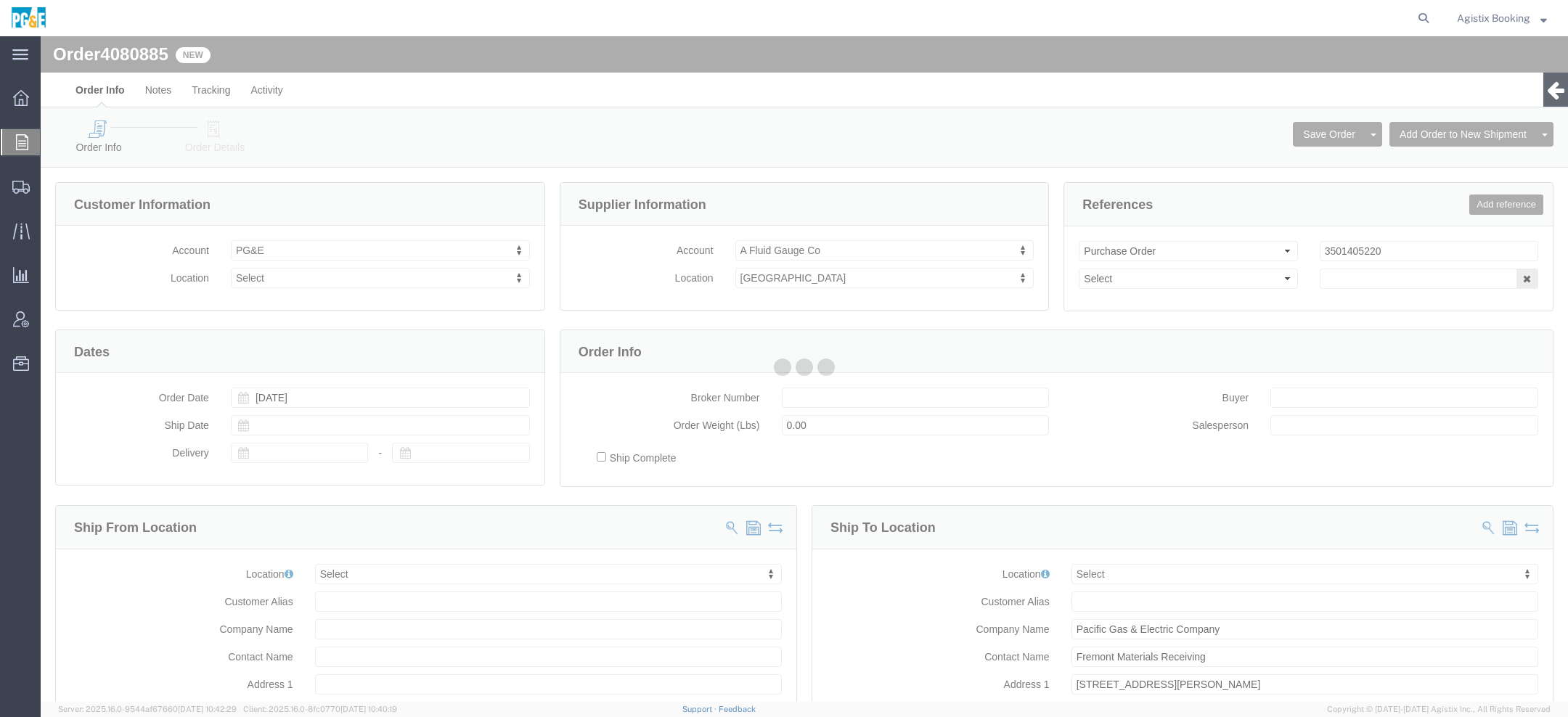
click at [210, 144] on div at bounding box center [804, 368] width 1528 height 665
select select
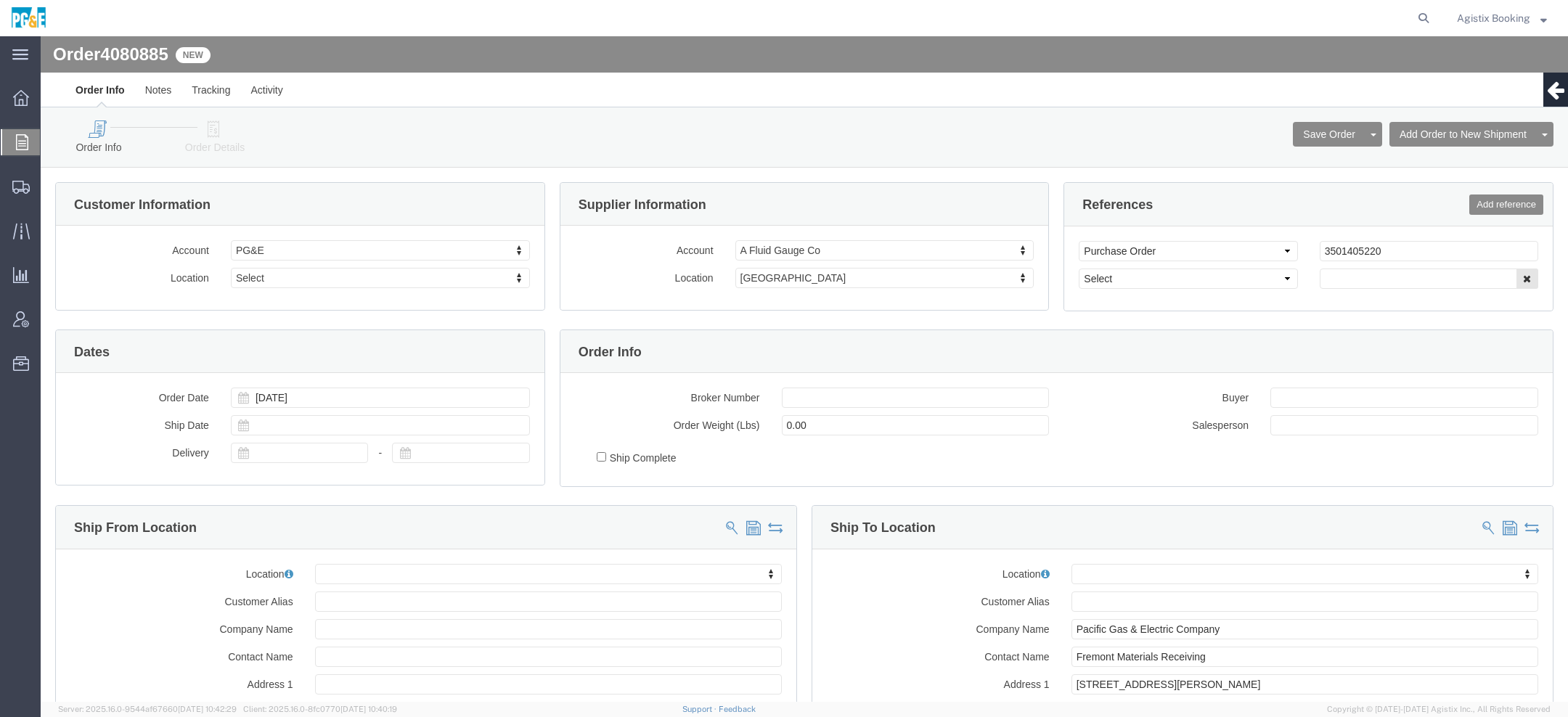
click link "Order Details"
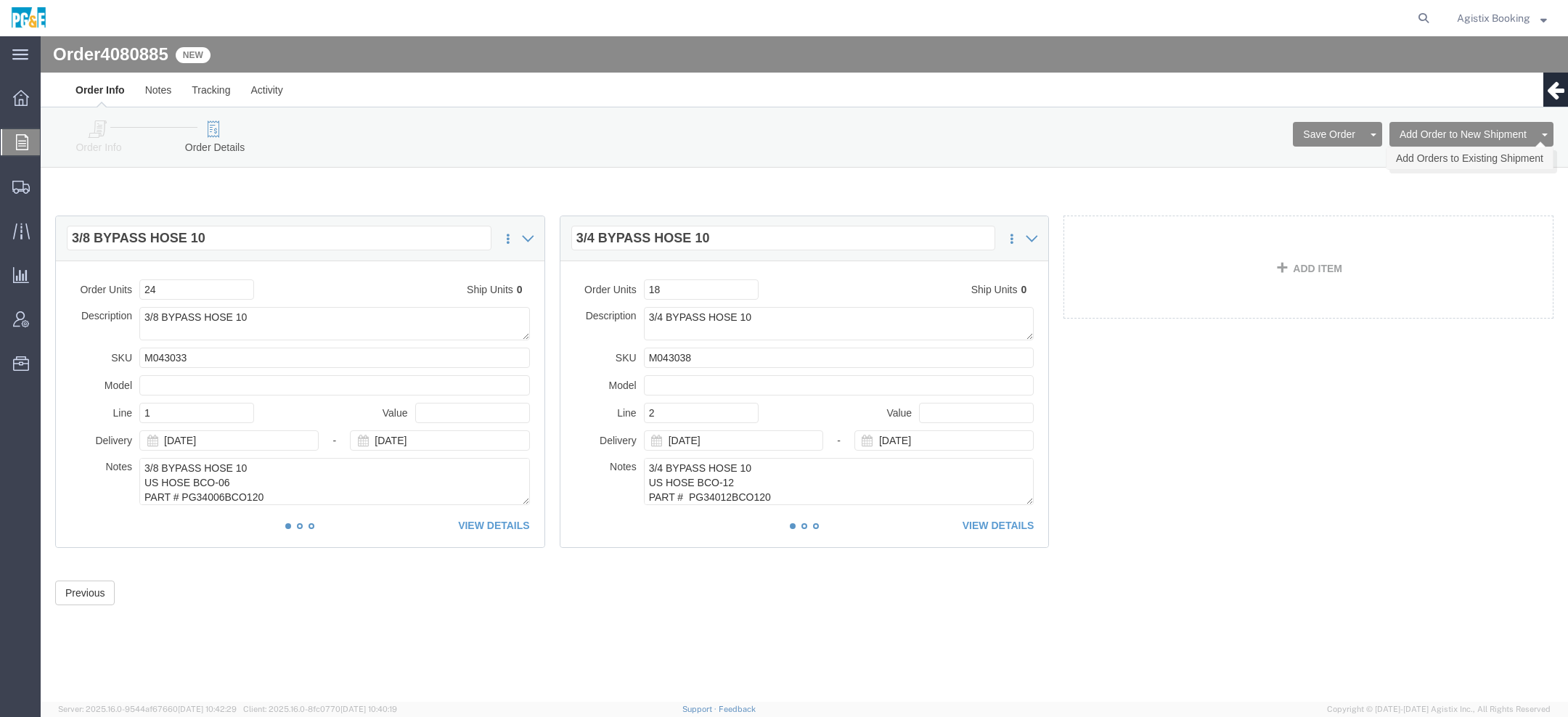
click link "Add Orders to Existing Shipment"
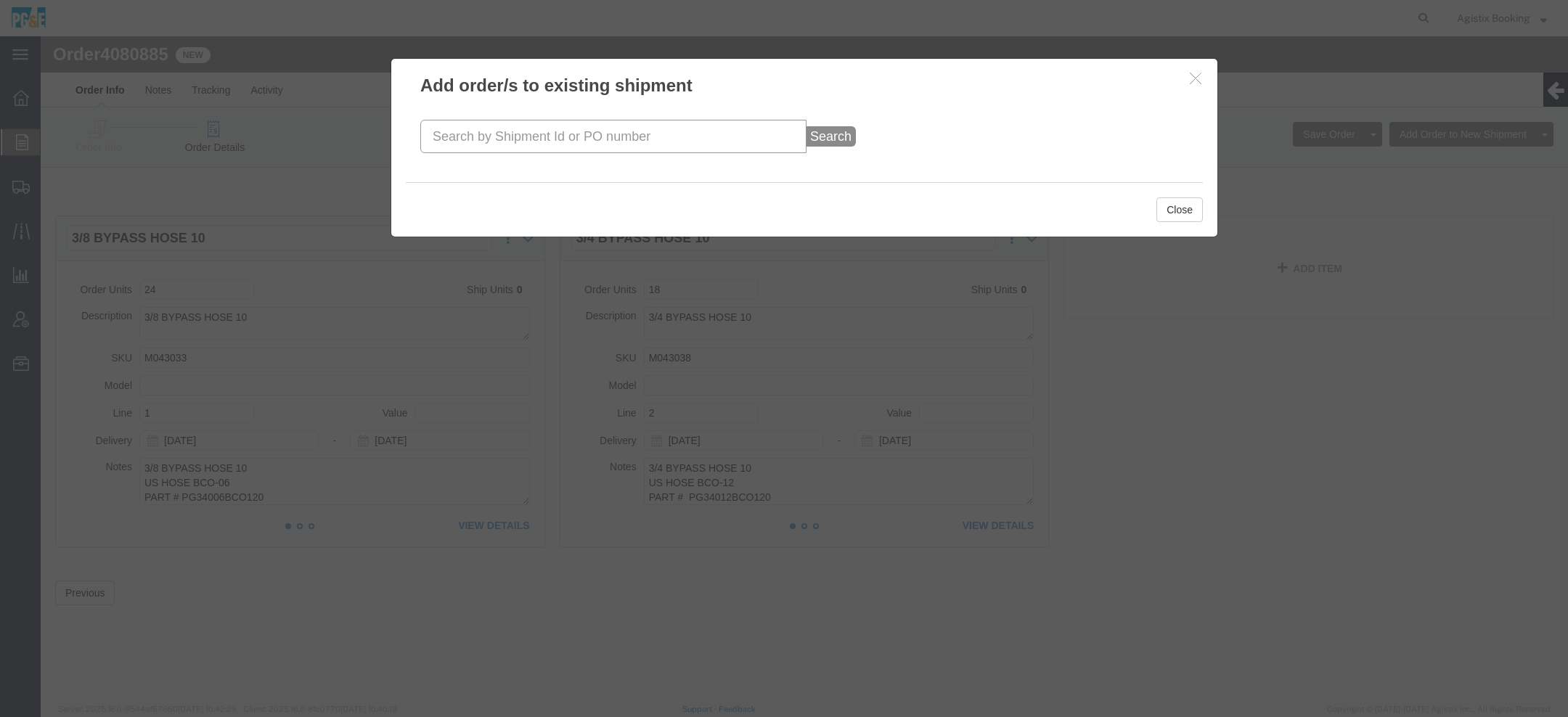
click input "text"
paste input "56469081"
type input "56469081"
click button "Search"
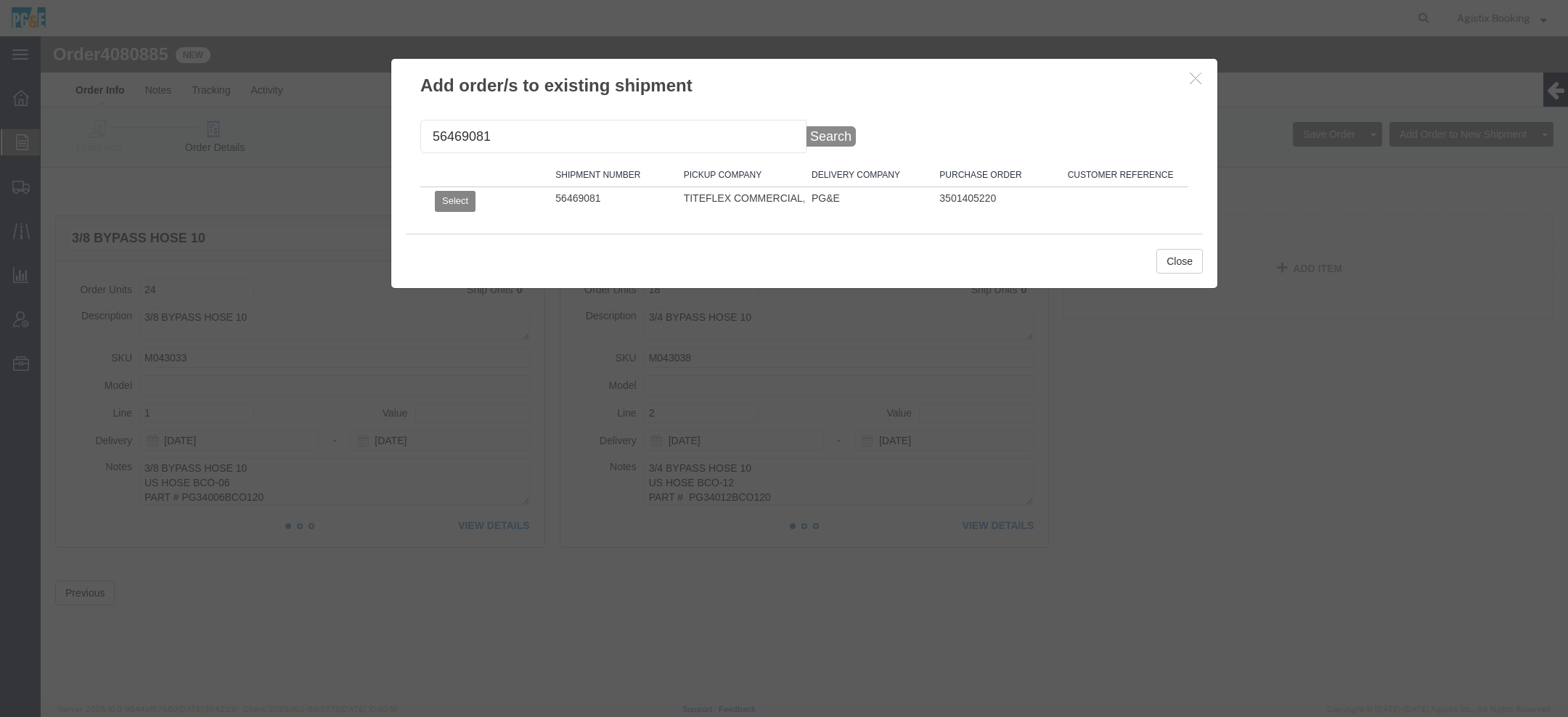
click button "Select"
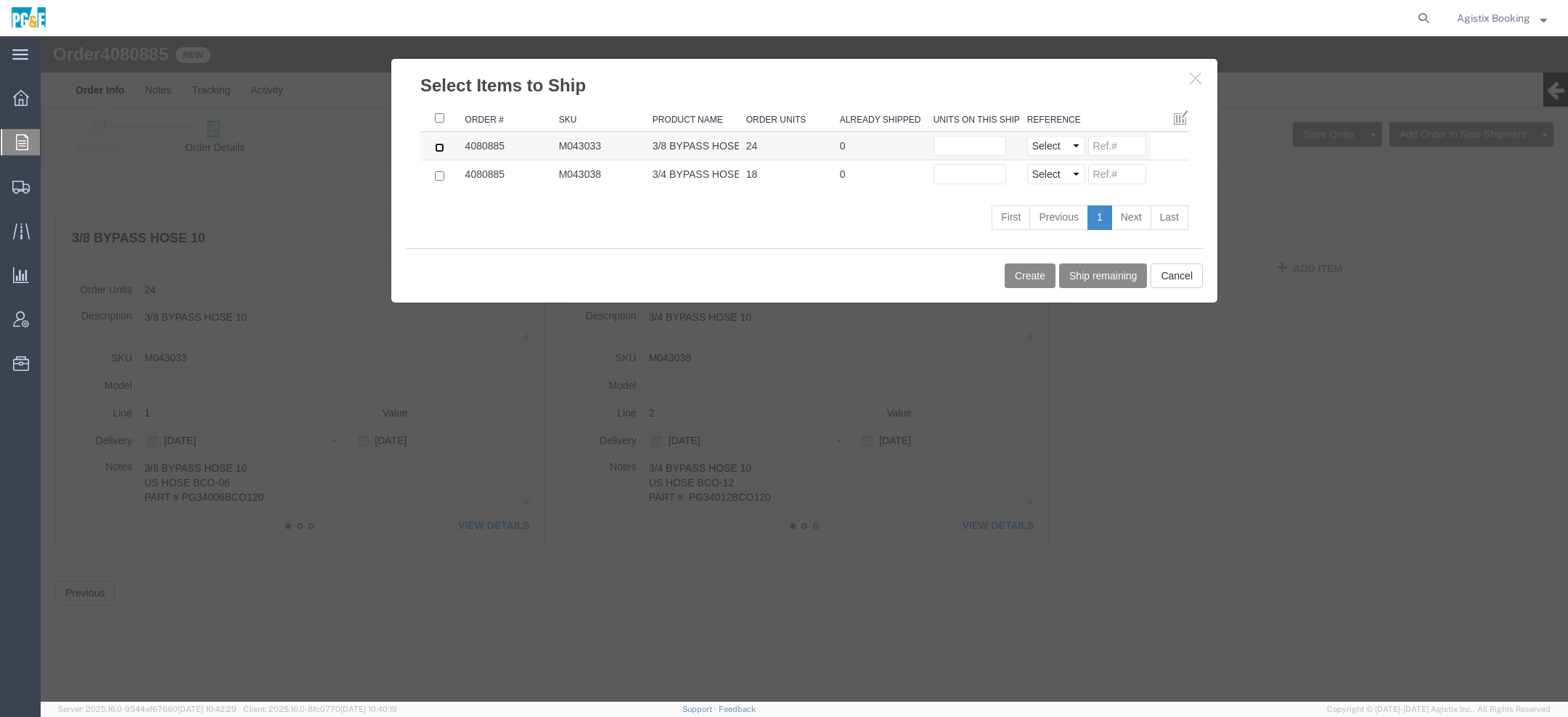
click input "checkbox"
checkbox input "true"
click input "checkbox"
checkbox input "true"
click input "text"
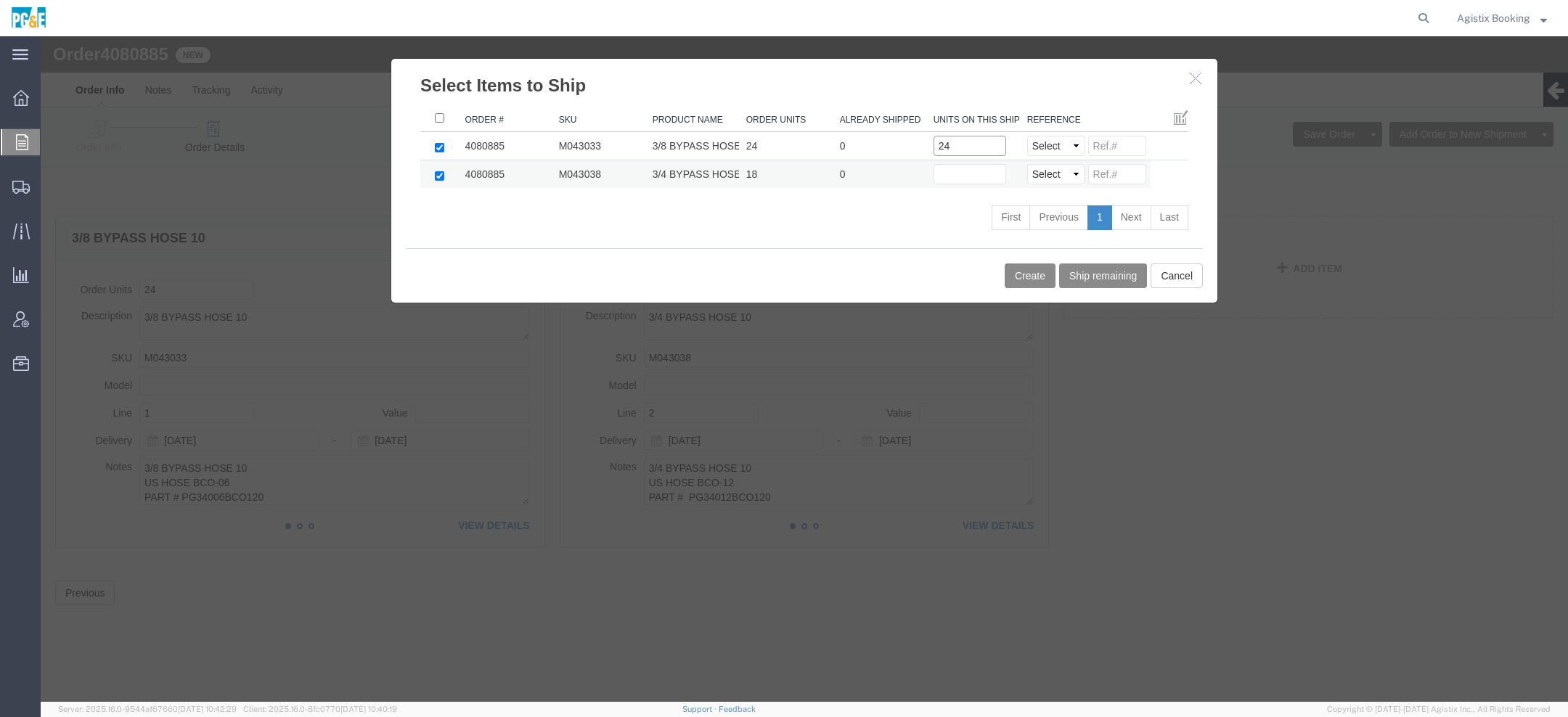
type input "24"
click input "text"
type input "18"
click button "Create"
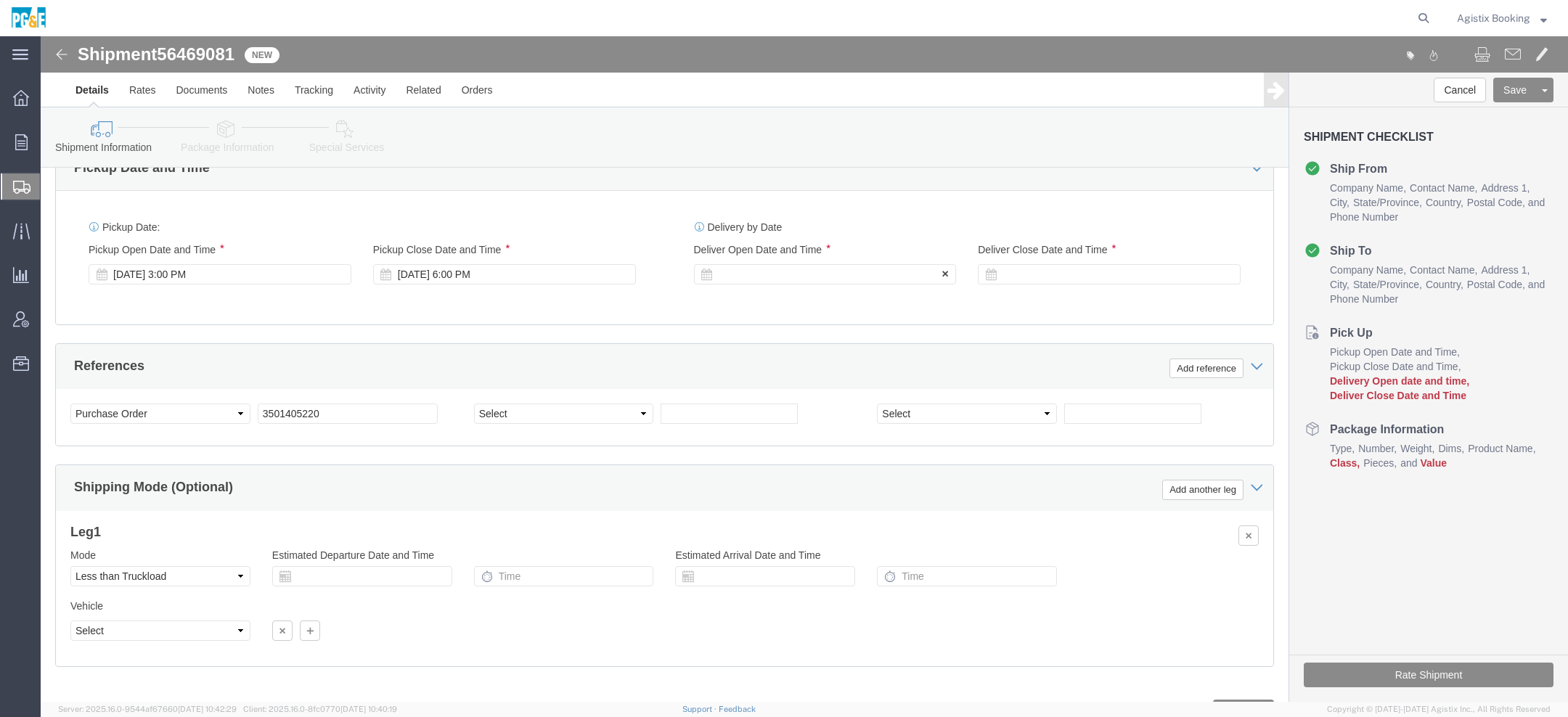
scroll to position [747, 0]
click div
click input "7:00 PM"
type input "1:00 PM"
click button "Apply"
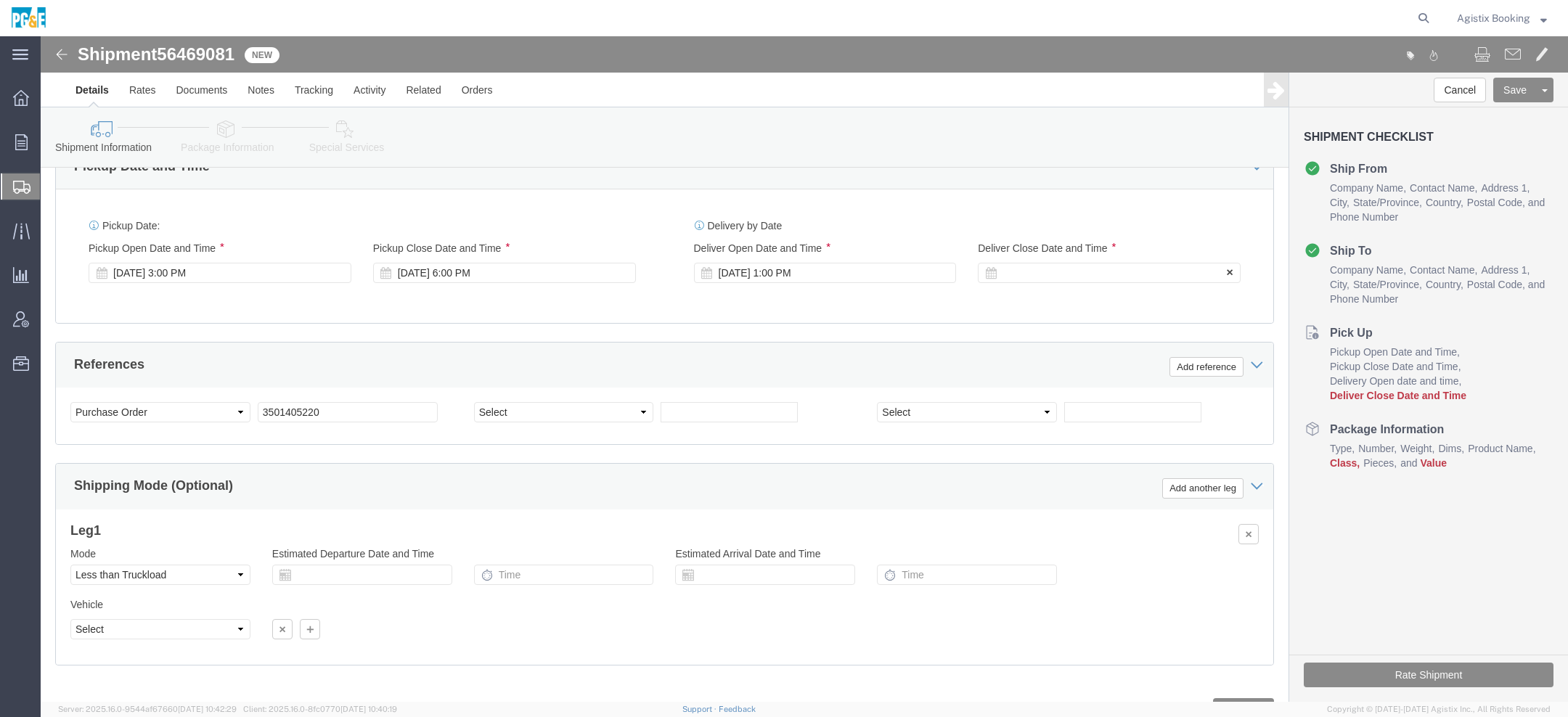
click div
click button "Apply"
click icon
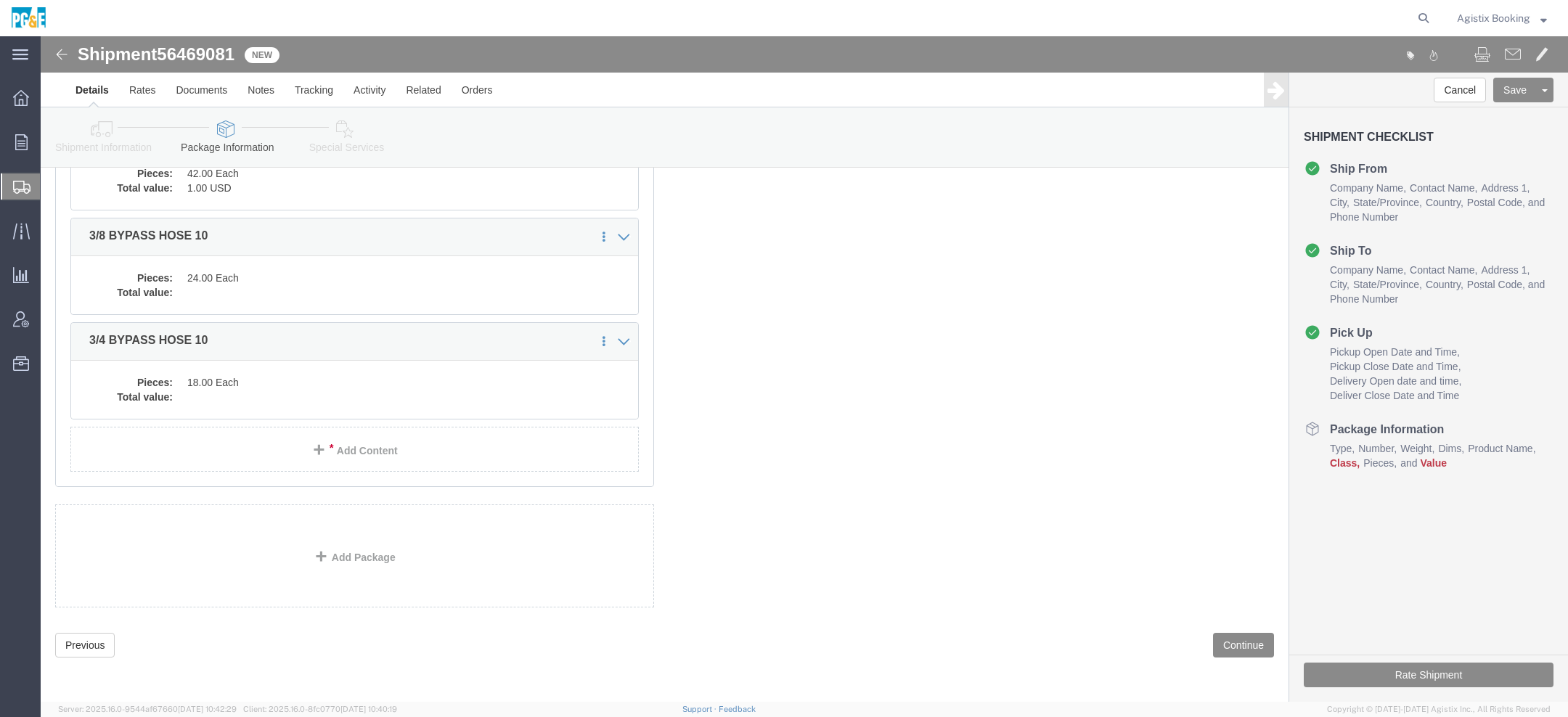
scroll to position [109, 0]
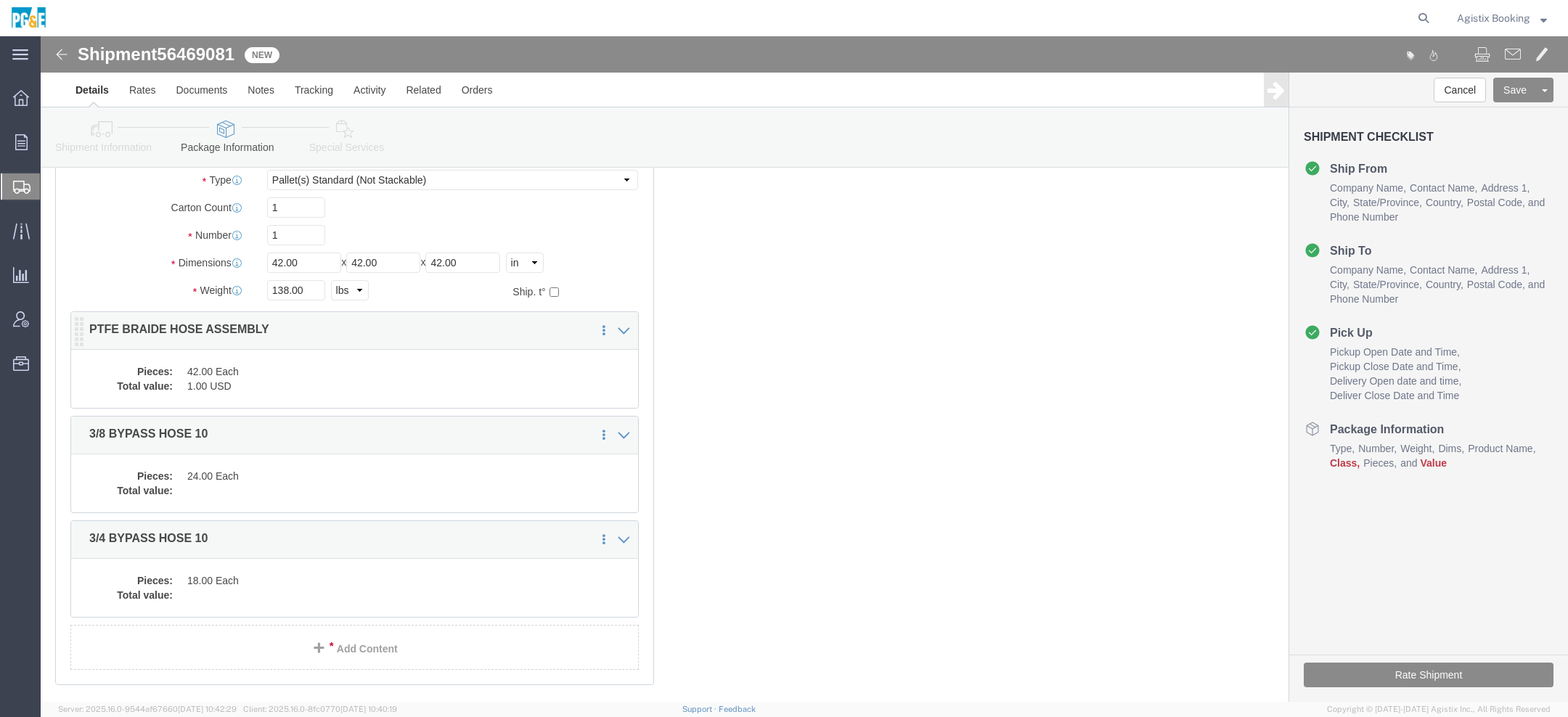
click dd "42.00 Each"
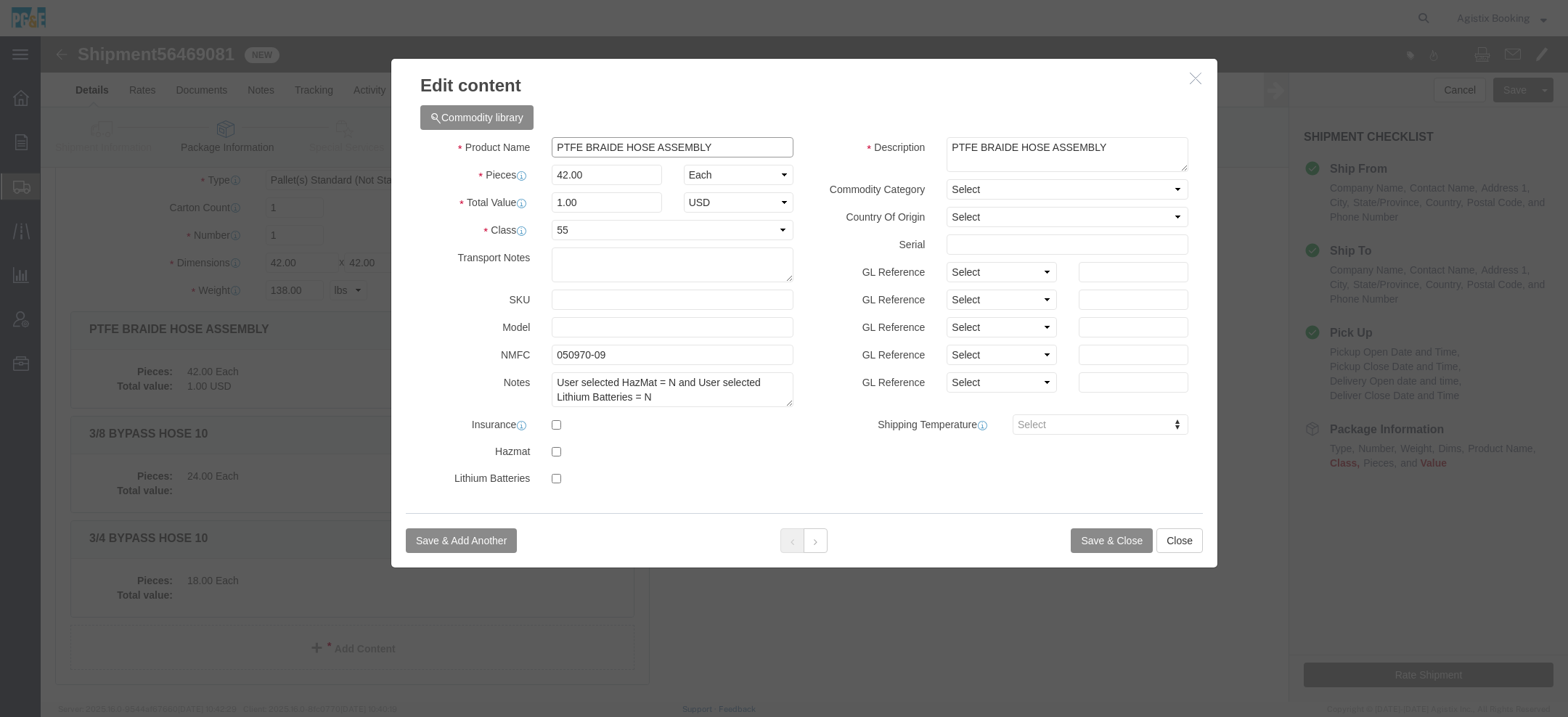
drag, startPoint x: 706, startPoint y: 108, endPoint x: 324, endPoint y: 106, distance: 382.0
click div "Edit content Commodity library Product Name PTFE BRAIDE HOSE ASSEMBLY Pieces 42…"
click icon "button"
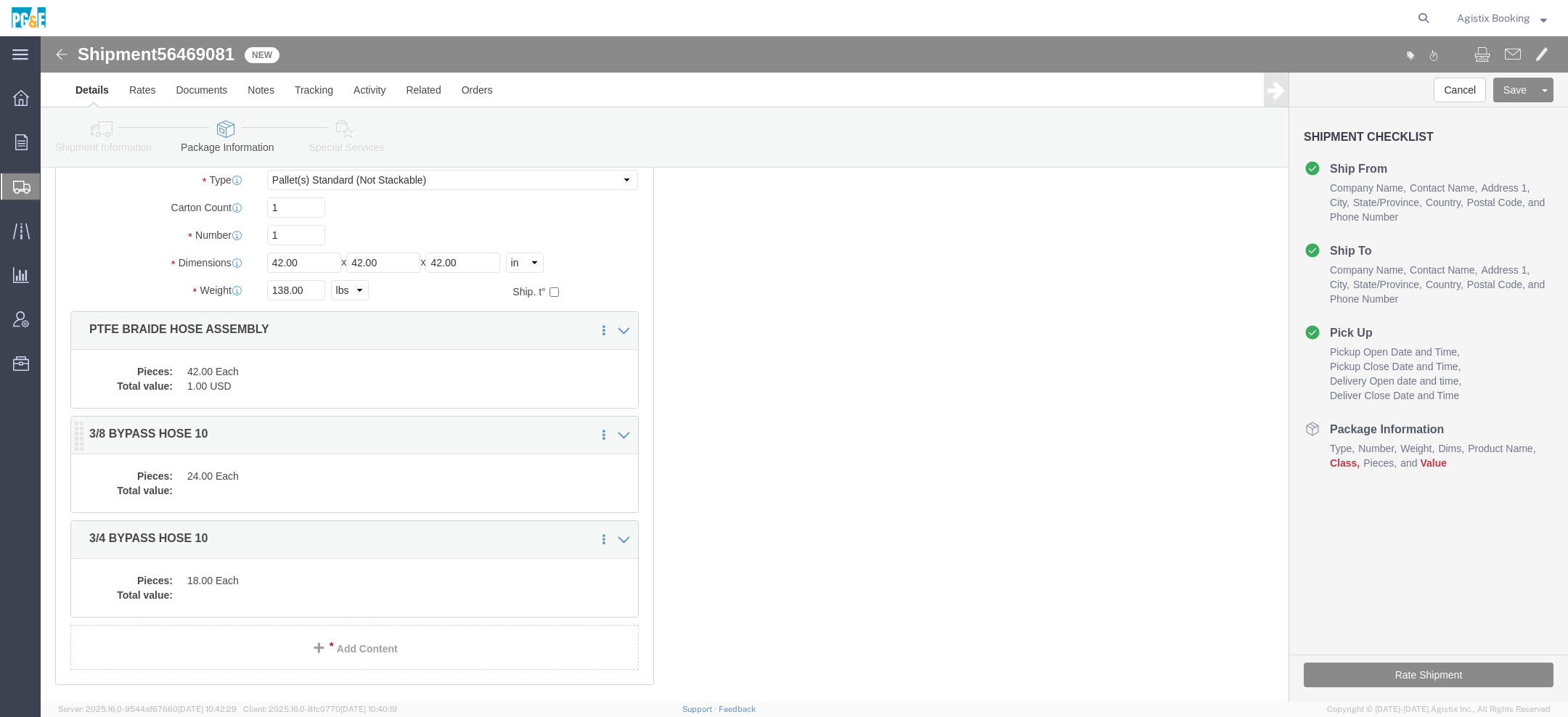
click dd
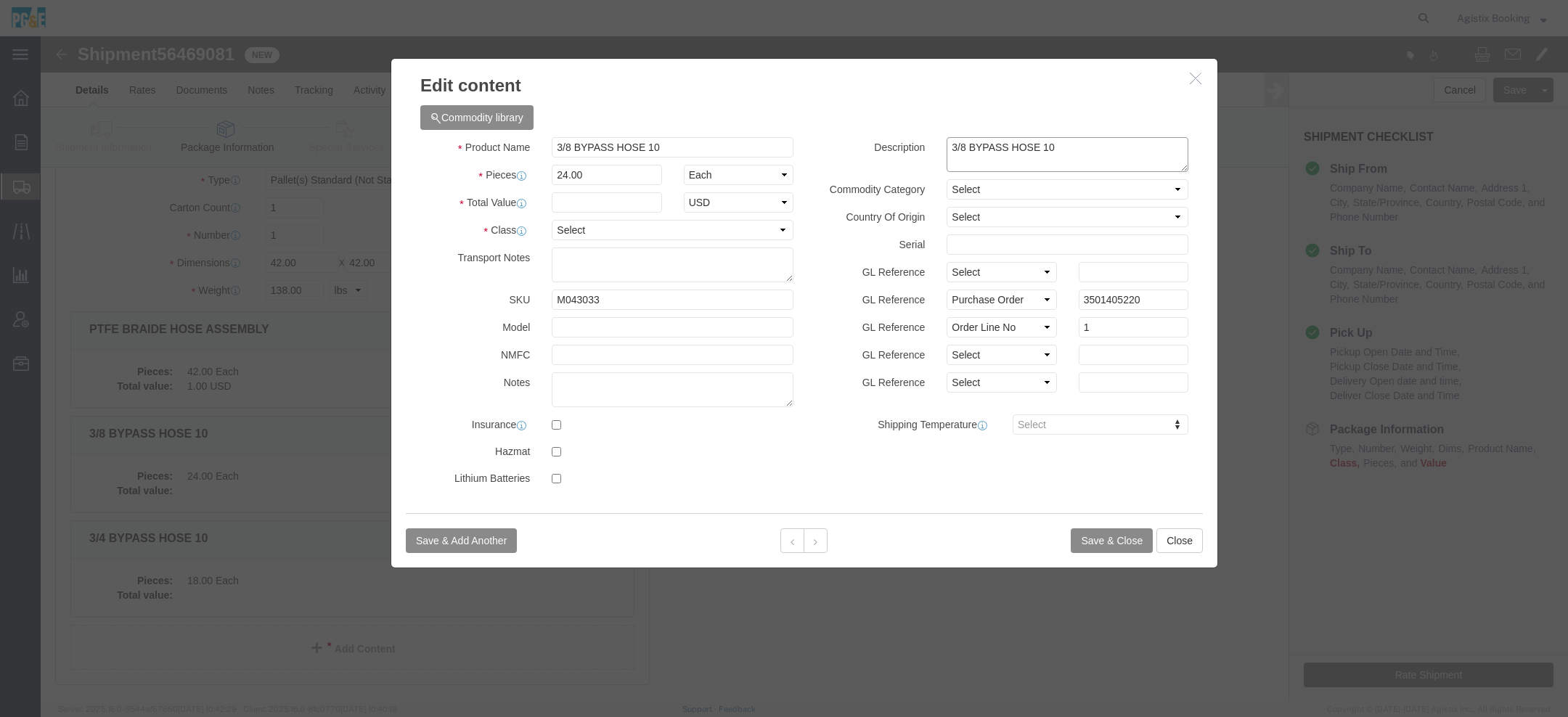
click textarea "3/8 BYPASS HOSE 10"
paste textarea "PTFE BRAIDE HOSE ASSEMBLY"
type textarea "3/8 BYPASS HOSE 10 / PTFE BRAIDE HOSE ASSEMBLY"
click div "Commodity library"
click input "text"
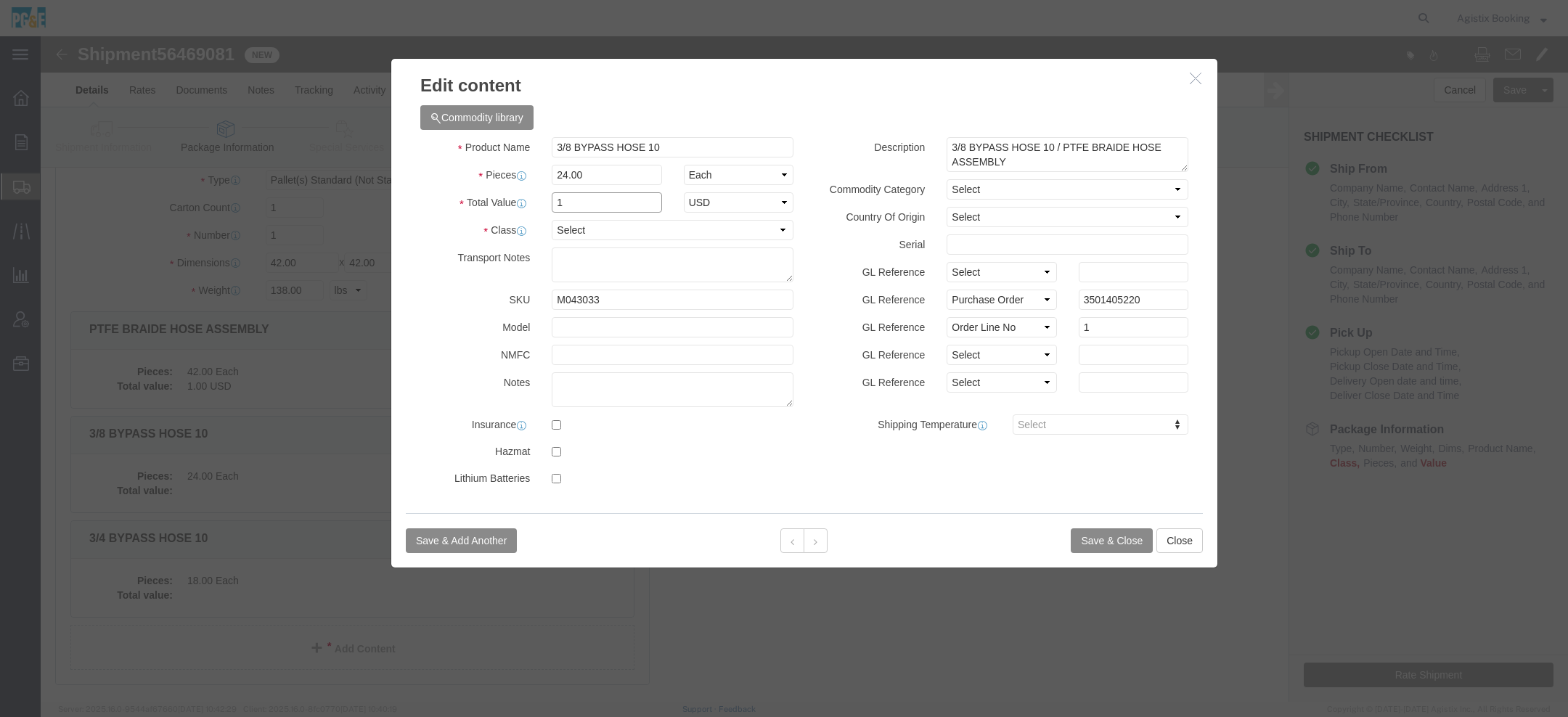
type input "1"
click select "Select 50 55 60 65 70 85 92.5 100 125 175 250 300 400"
select select "55"
click button "Save & Close"
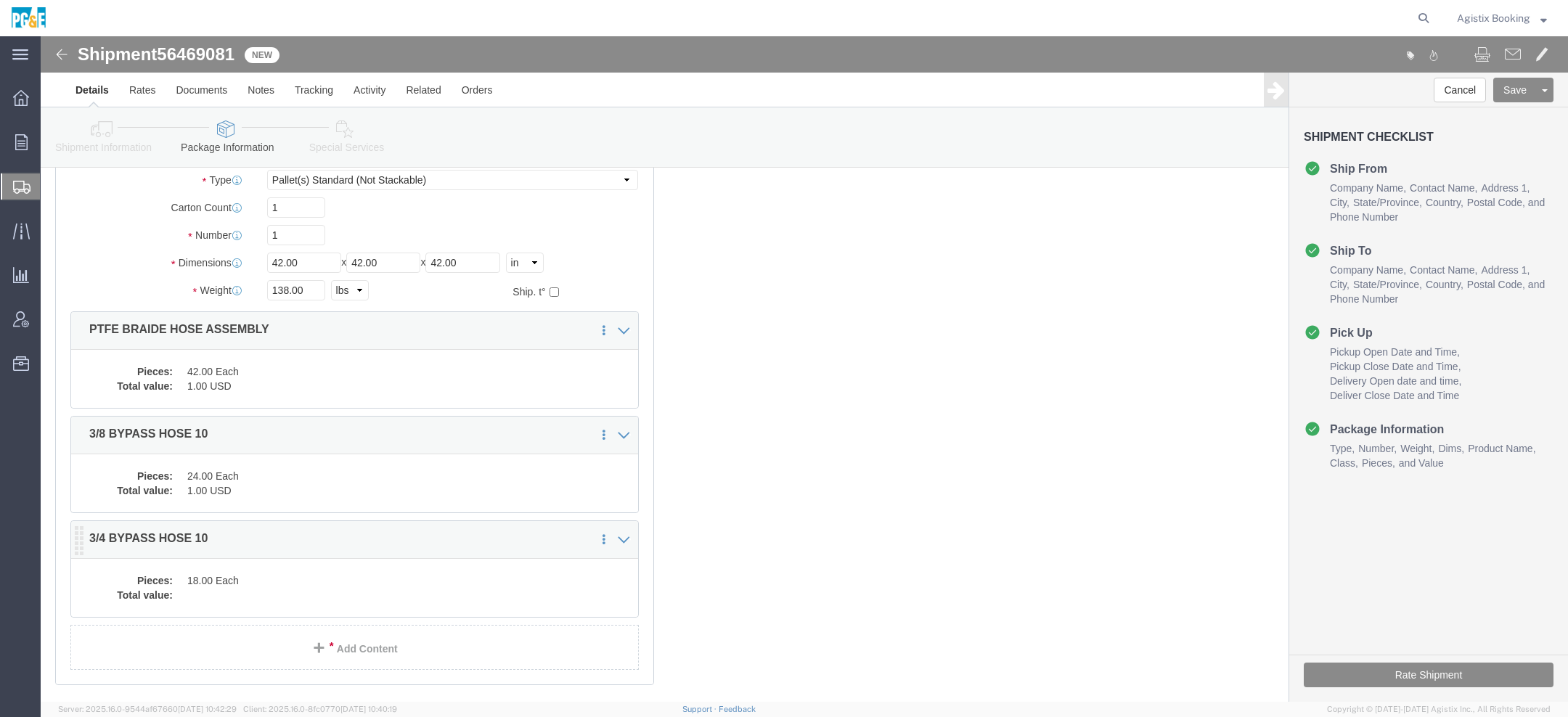
click dd "18.00 Each"
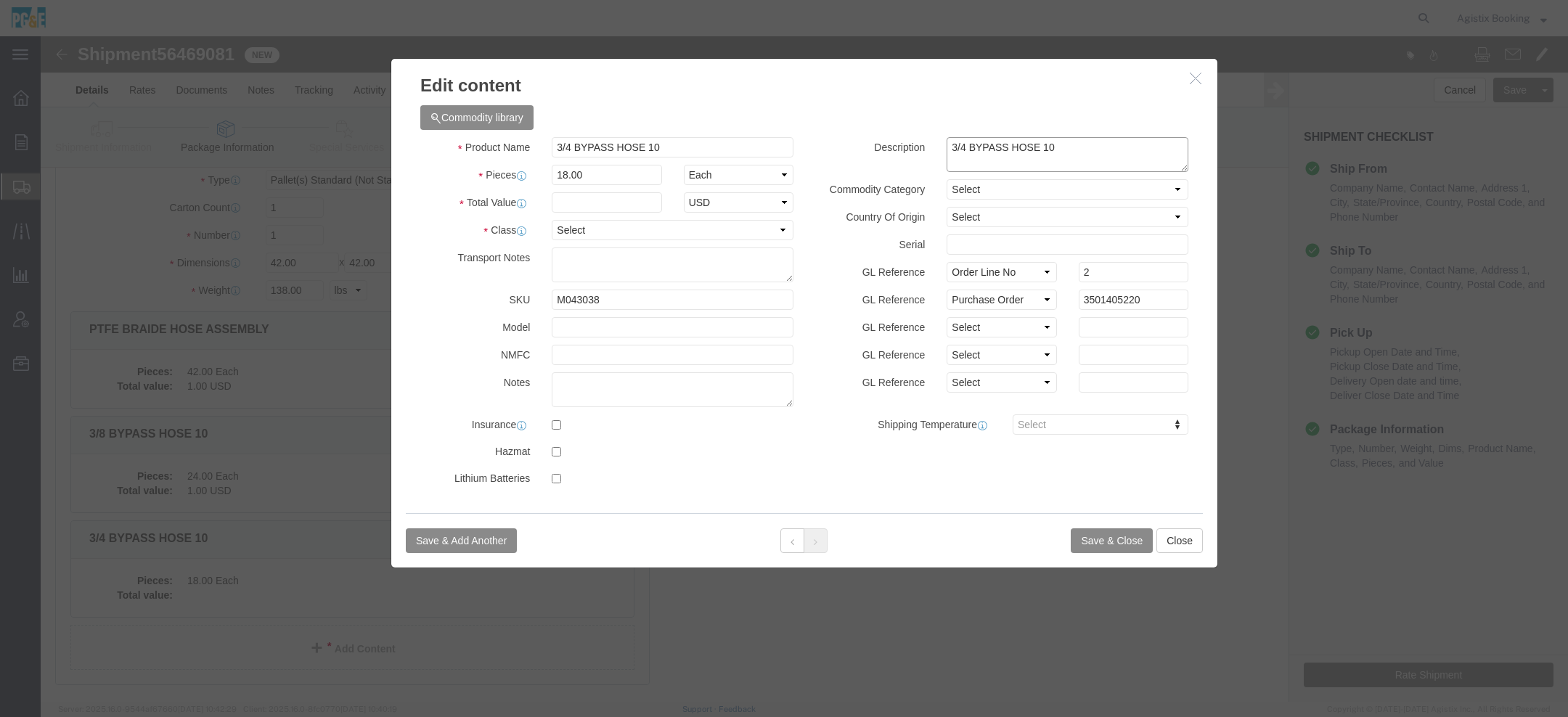
click textarea "3/4 BYPASS HOSE 10"
paste textarea "PTFE BRAIDE HOSE ASSEMBLY"
type textarea "3/4 BYPASS HOSE 10 / PTFE BRAIDE HOSE ASSEMBLY"
click input "text"
type input "1"
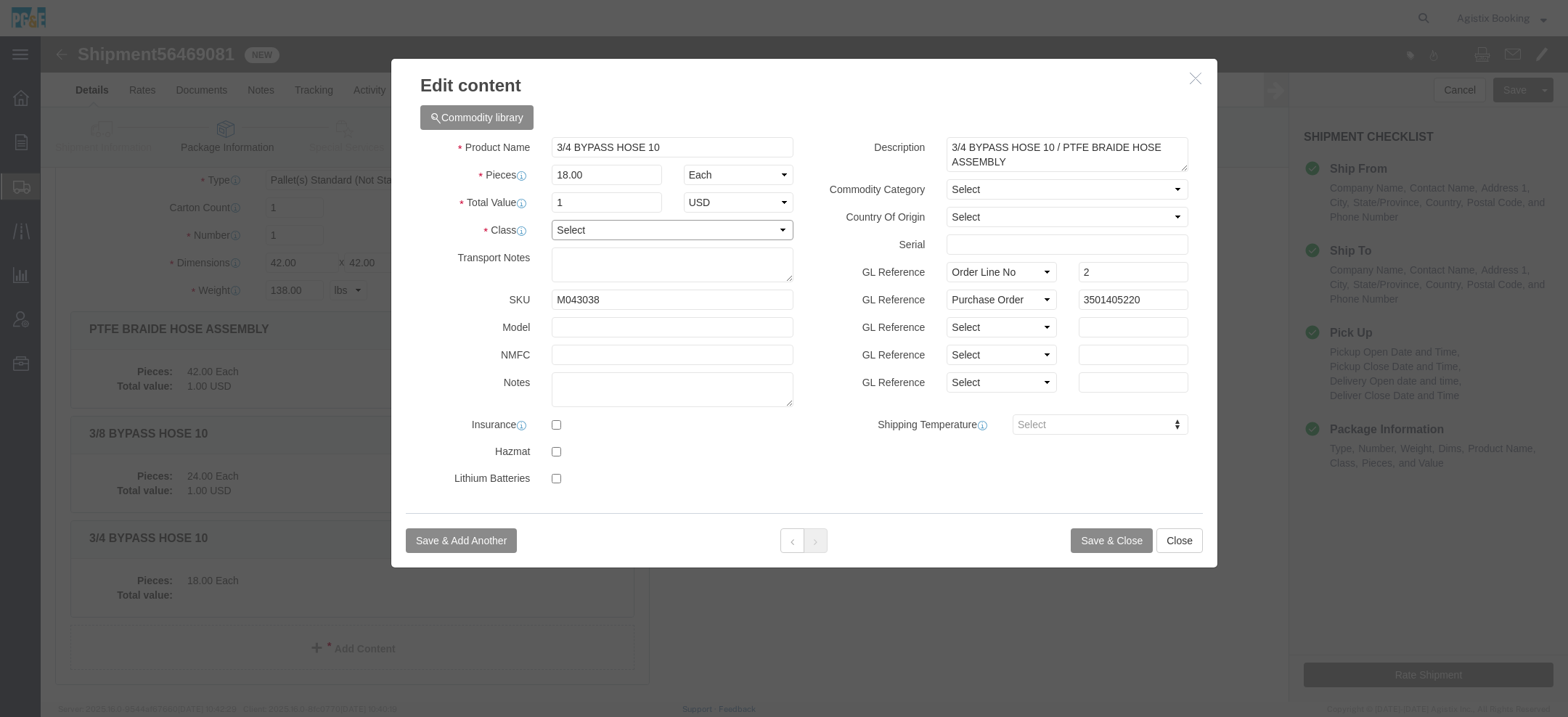
click select "Select 50 55 60 65 70 85 92.5 100 125 175 250 300 400"
select select "55"
click button "Save & Close"
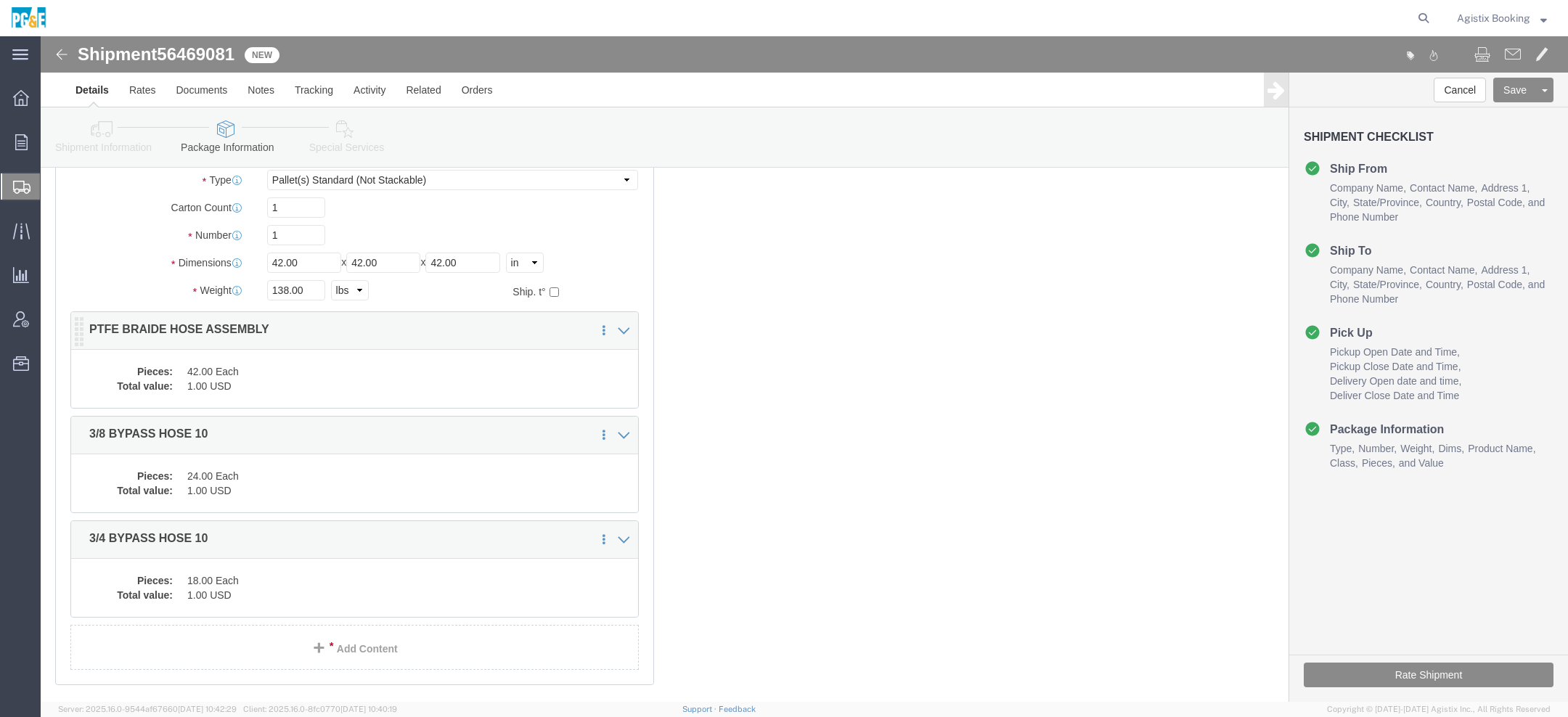
click dd "42.00 Each"
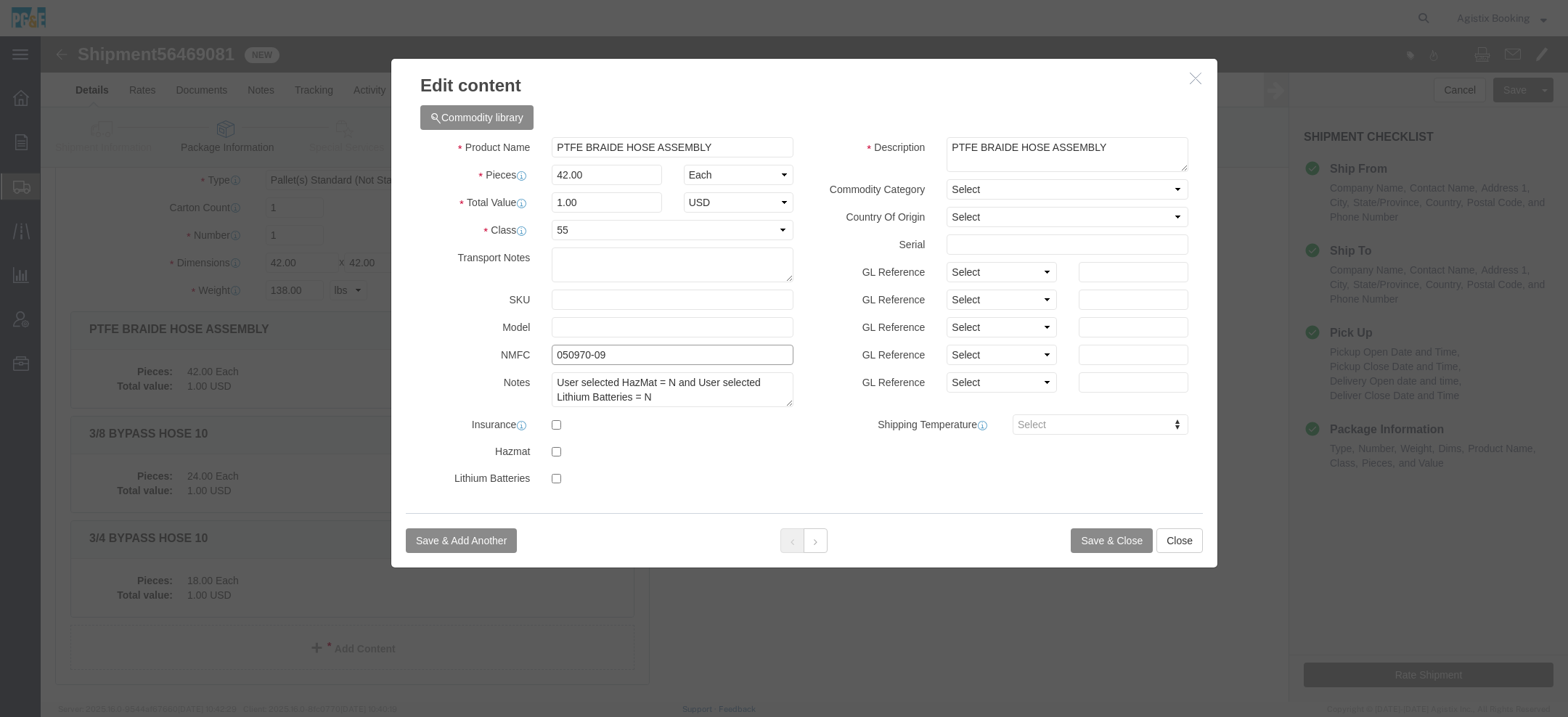
drag, startPoint x: 574, startPoint y: 317, endPoint x: 330, endPoint y: 317, distance: 244.0
click div "Commodity library Product Name PTFE BRAIDE HOSE ASSEMBLY Pieces 42.00 Select Ba…"
click button "button"
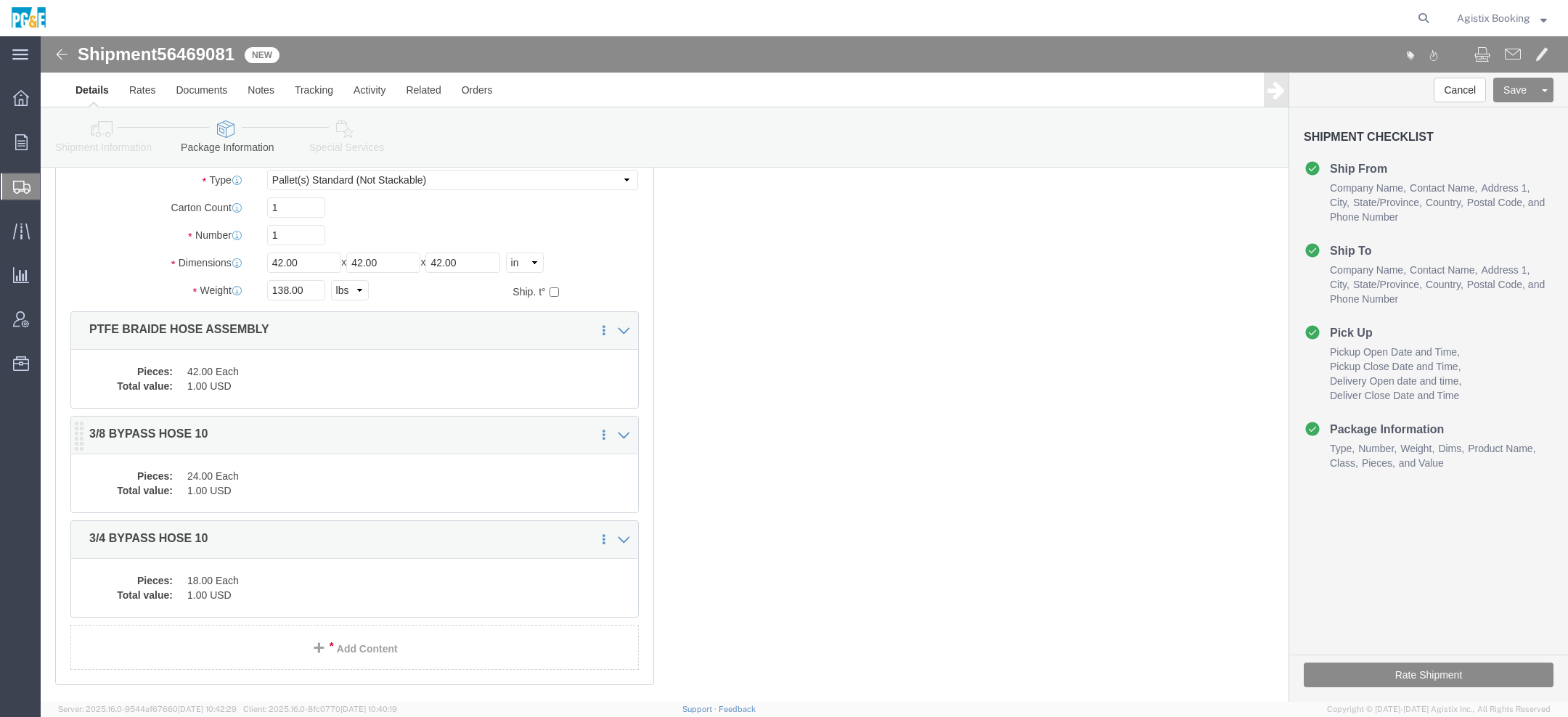
click dd "24.00 Each"
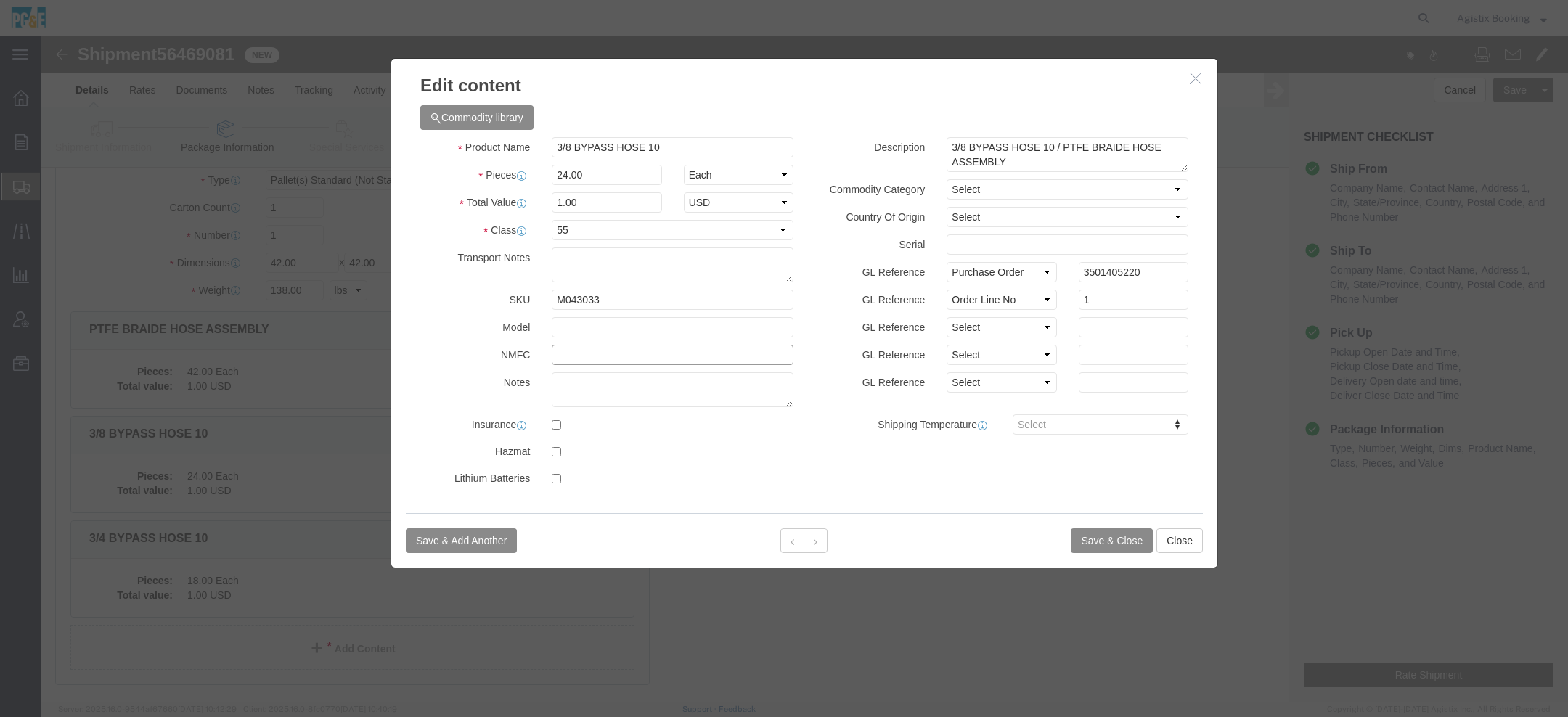
click input "text"
paste input "050970-09"
type input "050970-09"
click button "Save & Close"
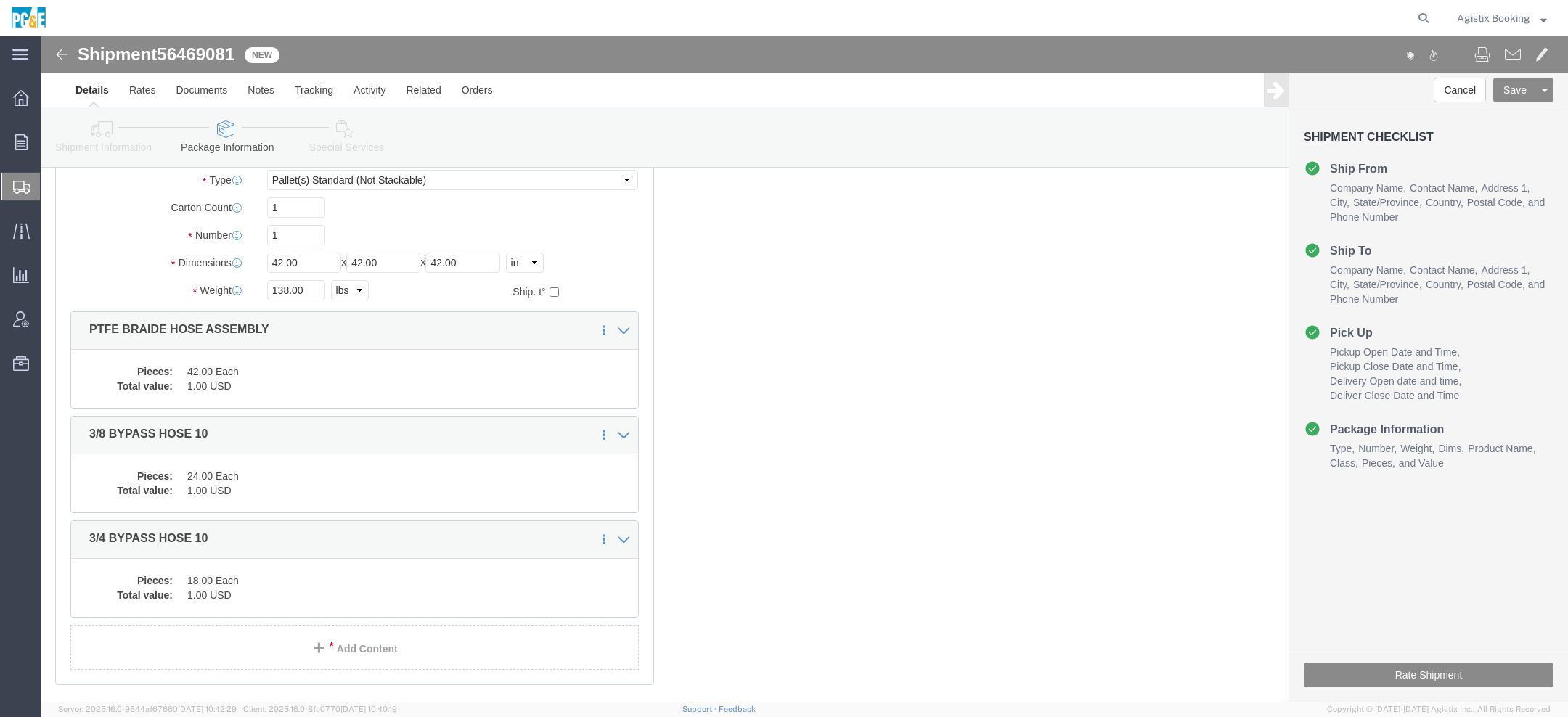
click dd "18.00 Each"
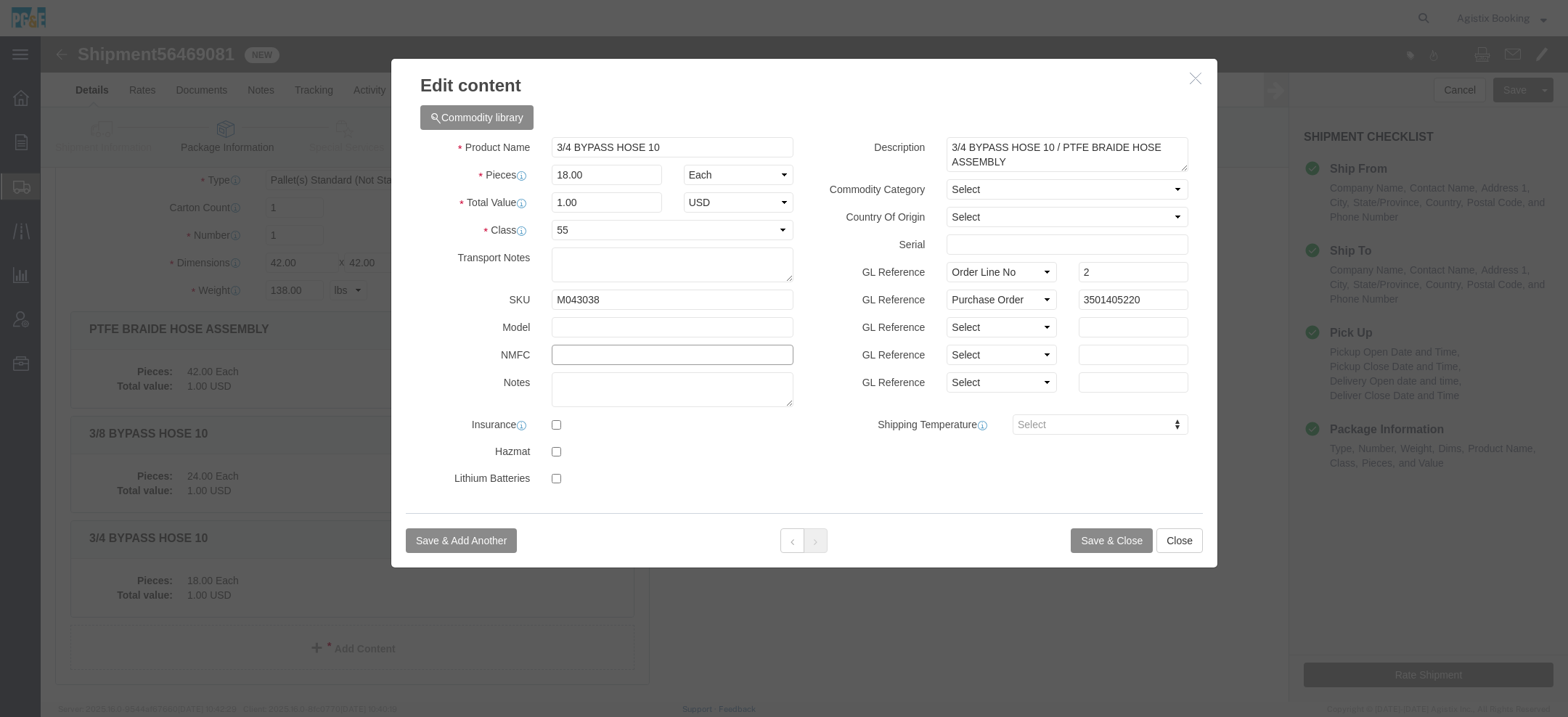
click input "text"
paste input "050970-09"
type input "050970-09"
click button "Save & Close"
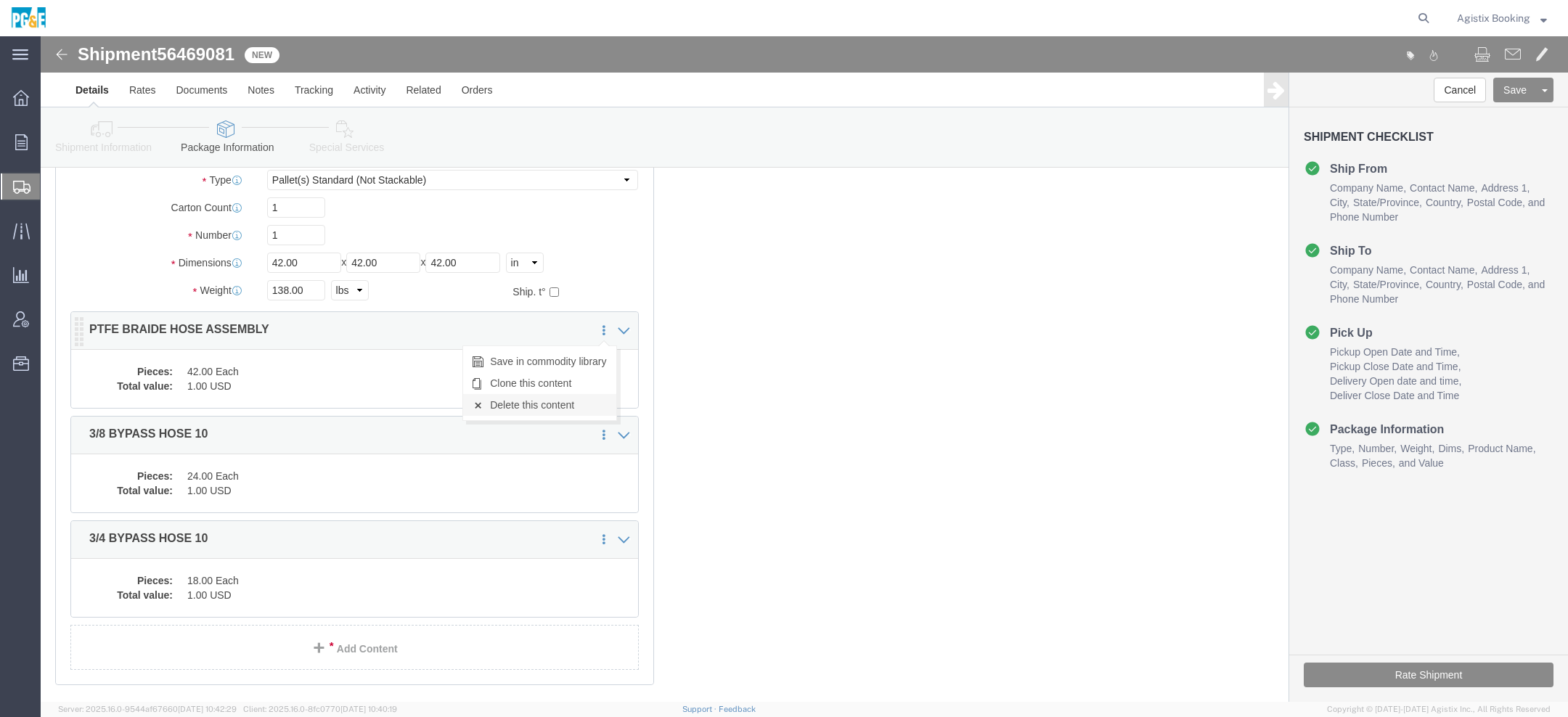
click link "Delete this content"
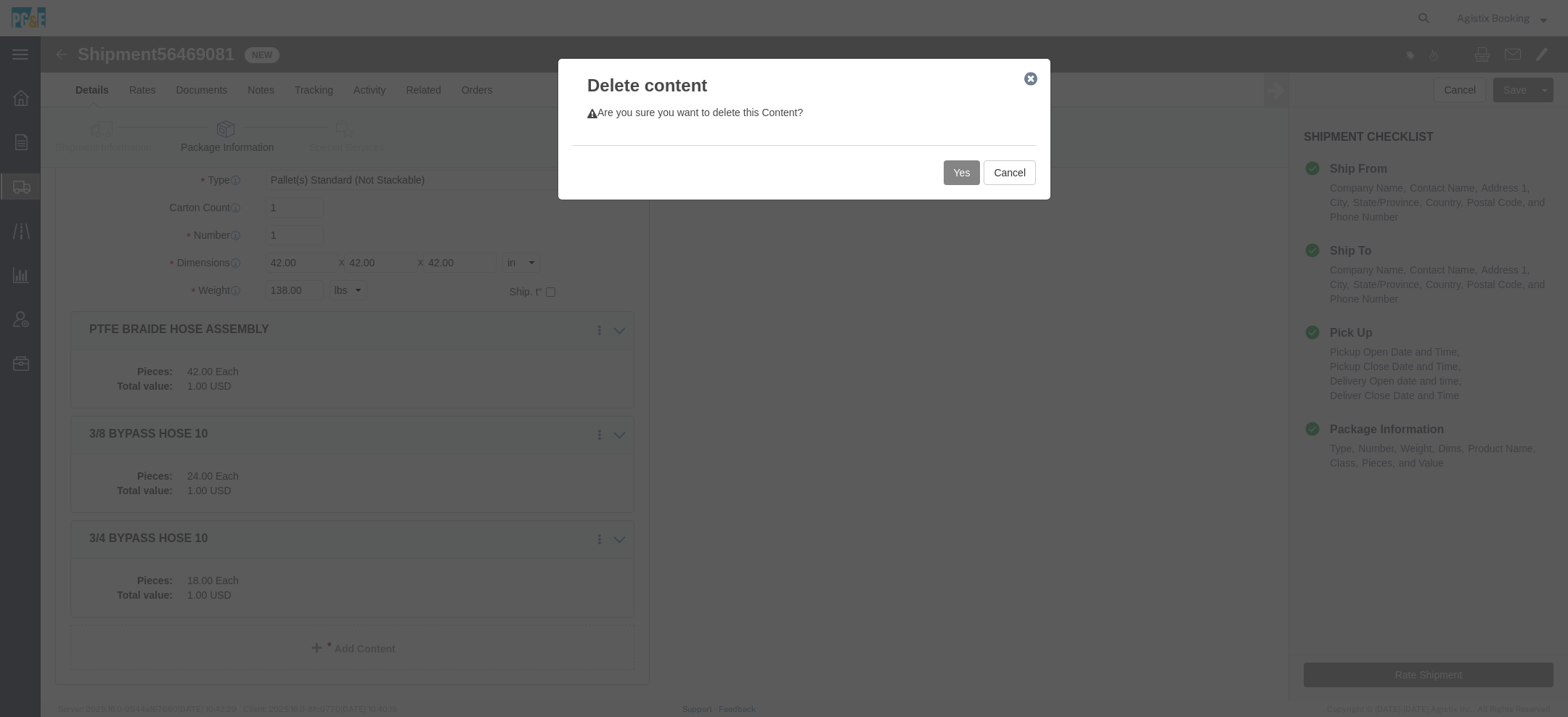
click button "Yes"
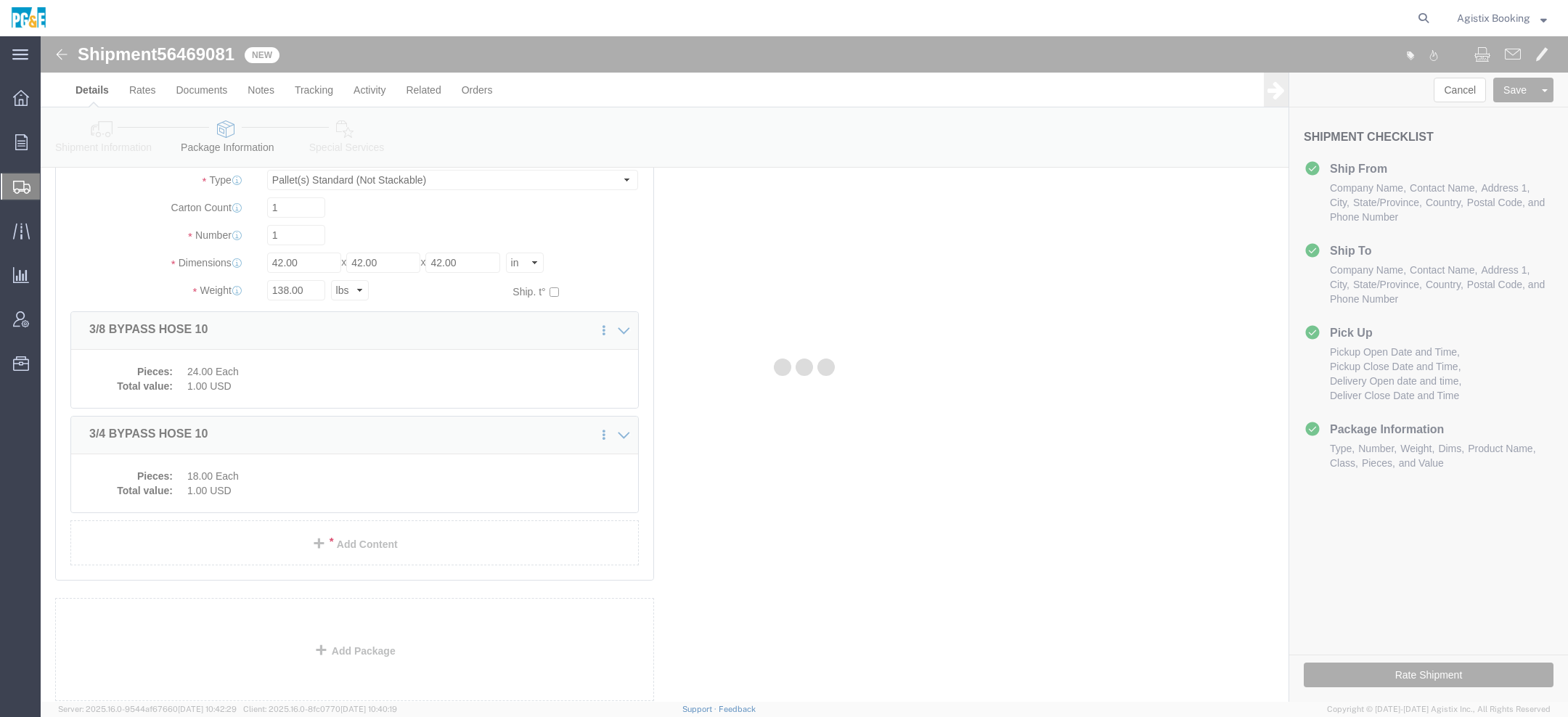
scroll to position [5, 0]
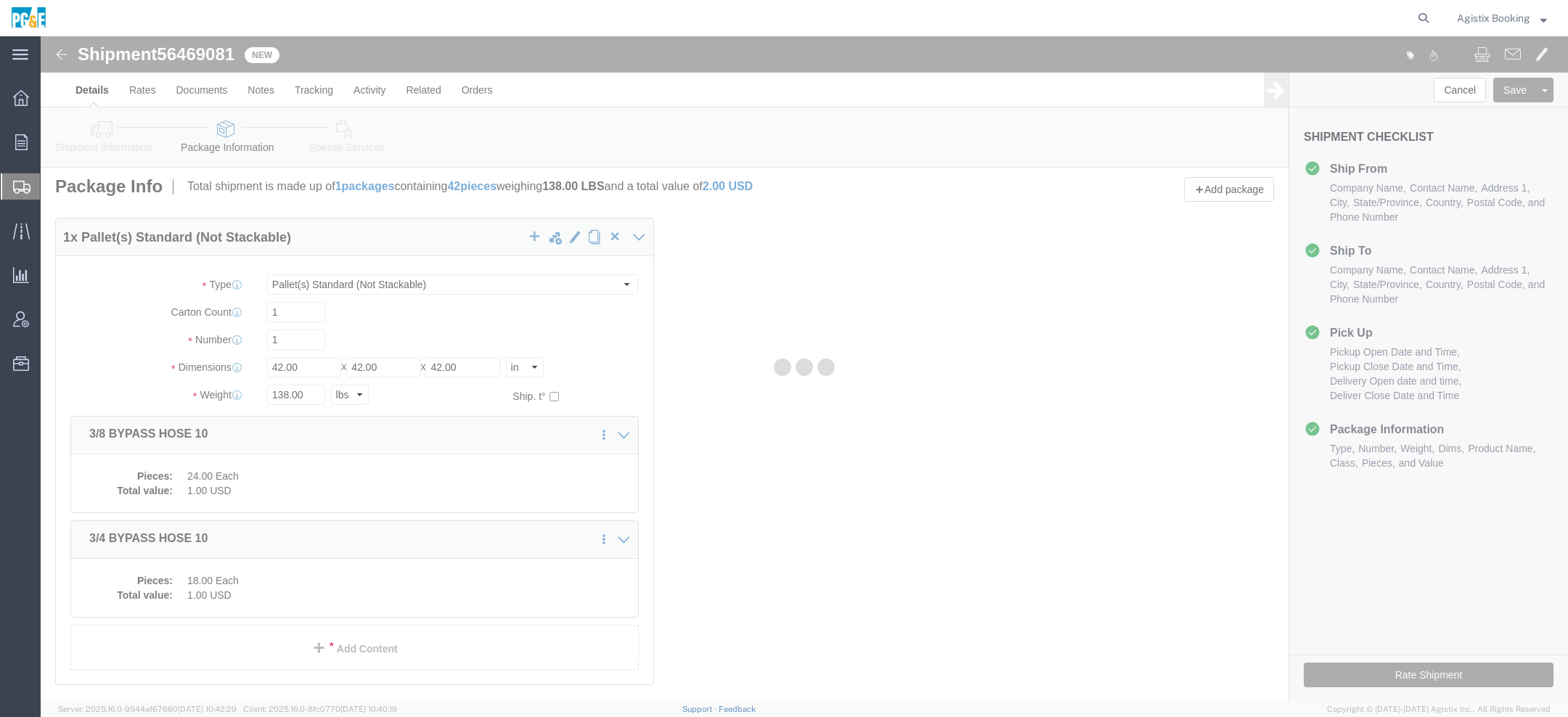
select select "PSNS"
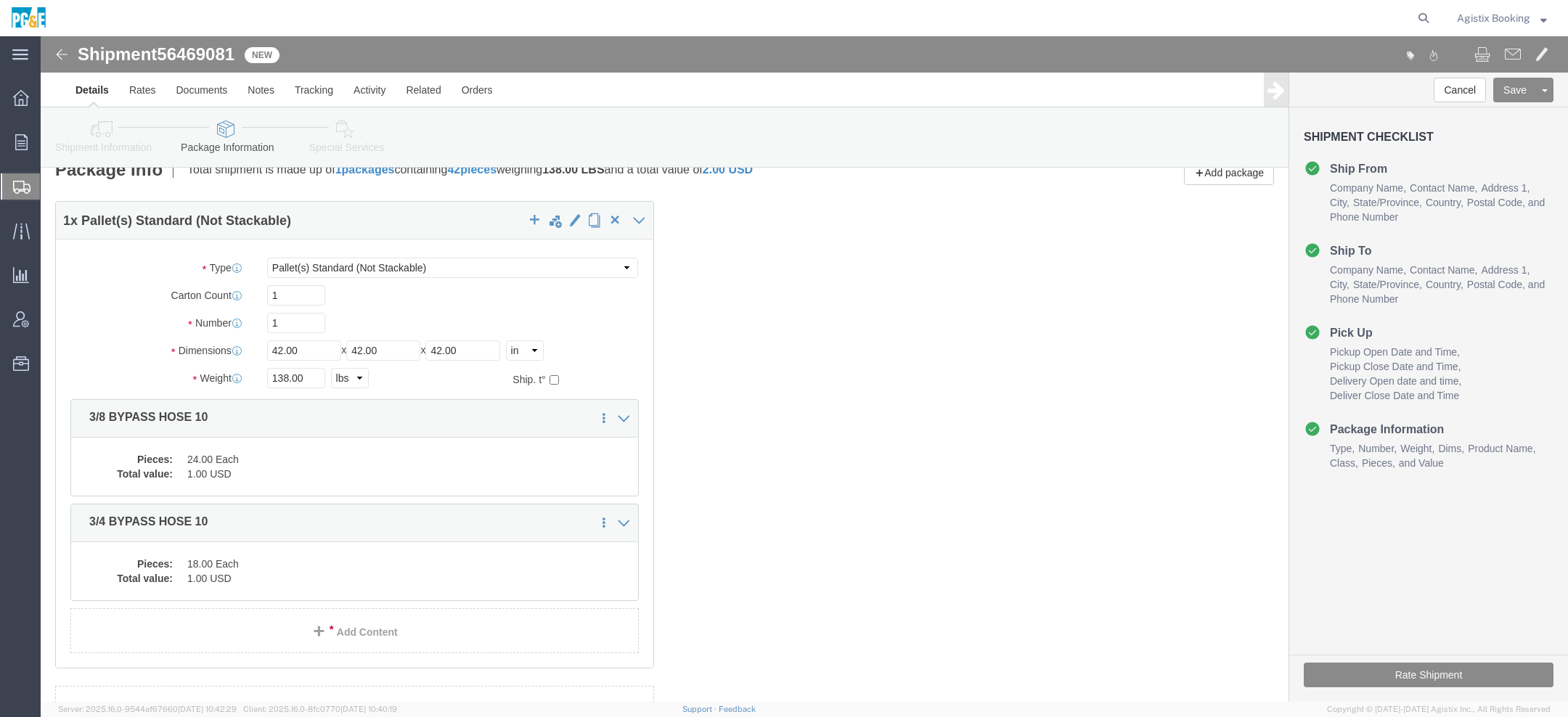
scroll to position [0, 0]
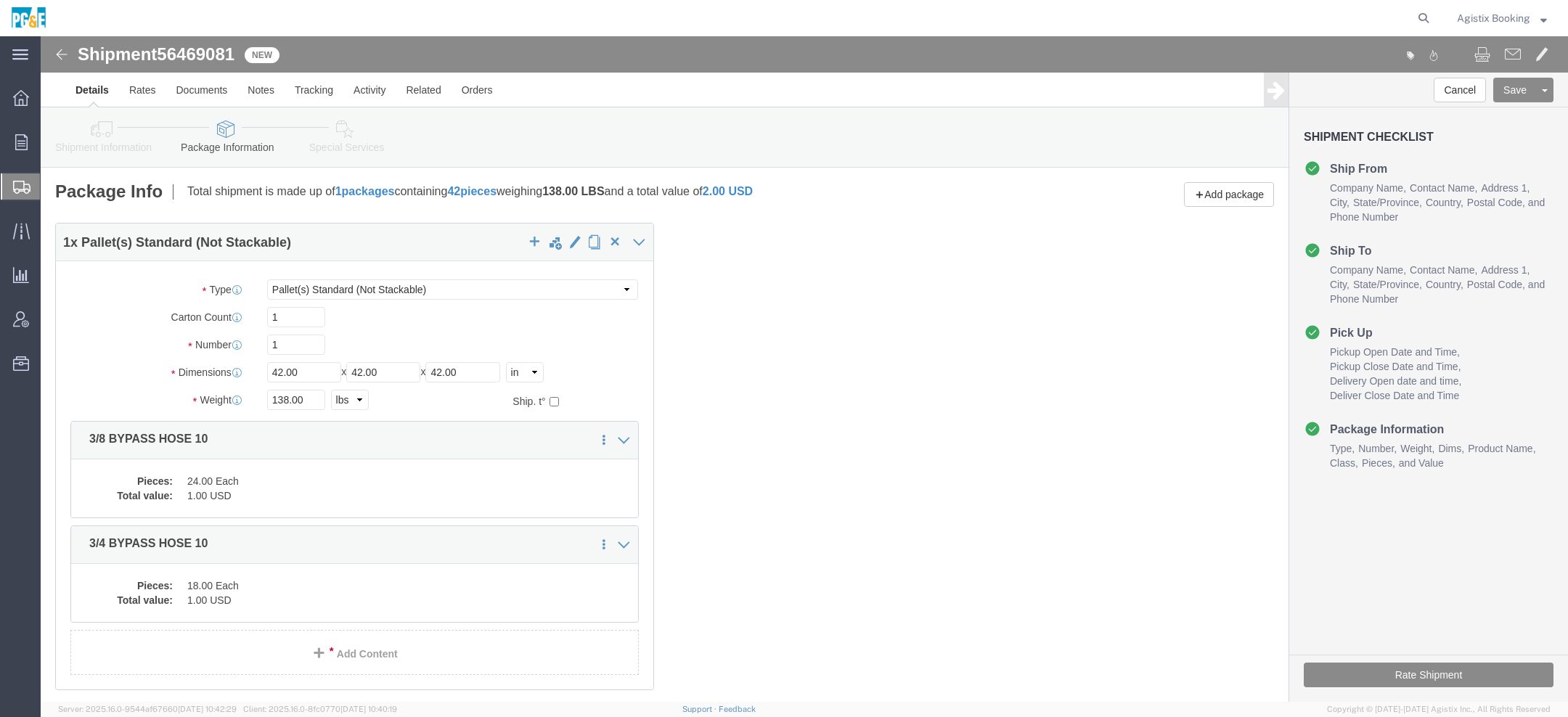
click icon
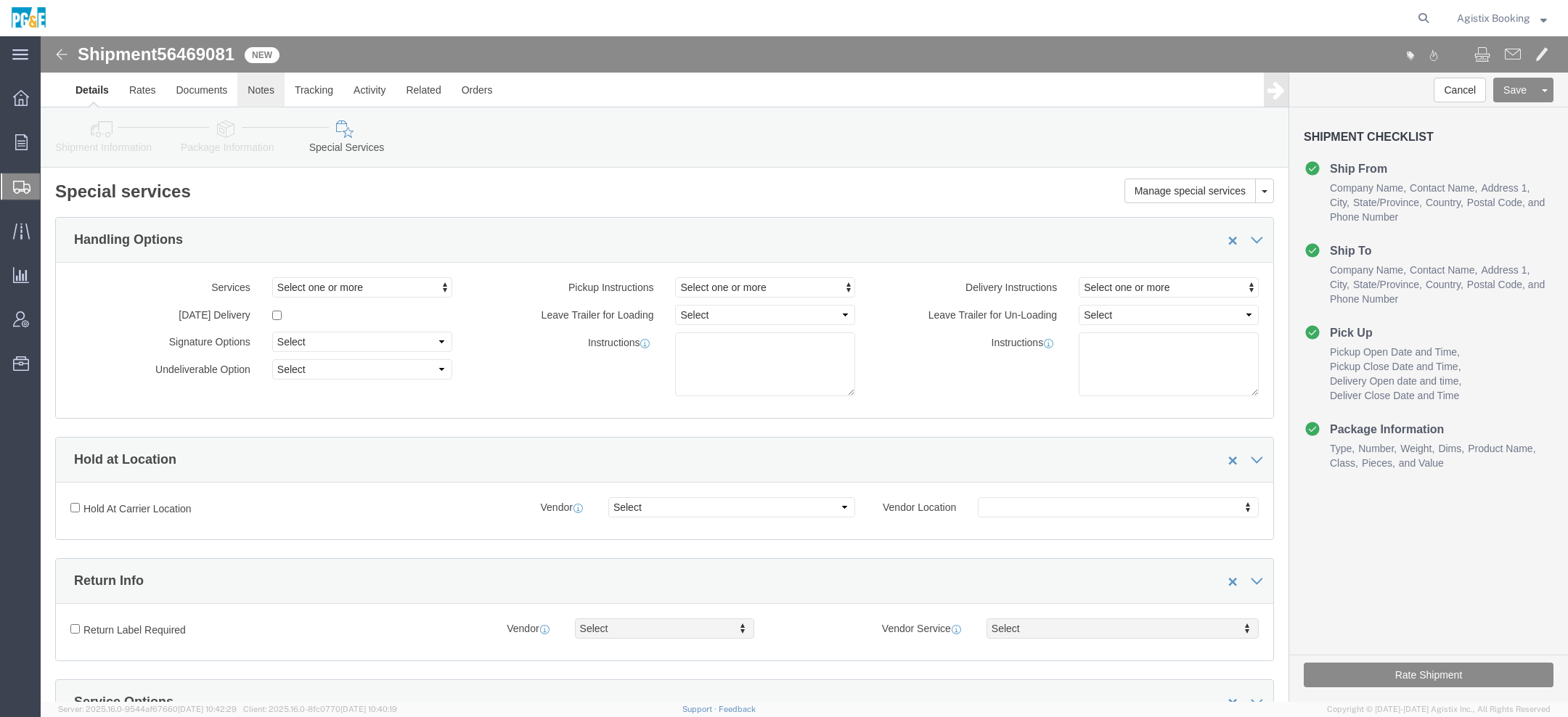
click link "Notes"
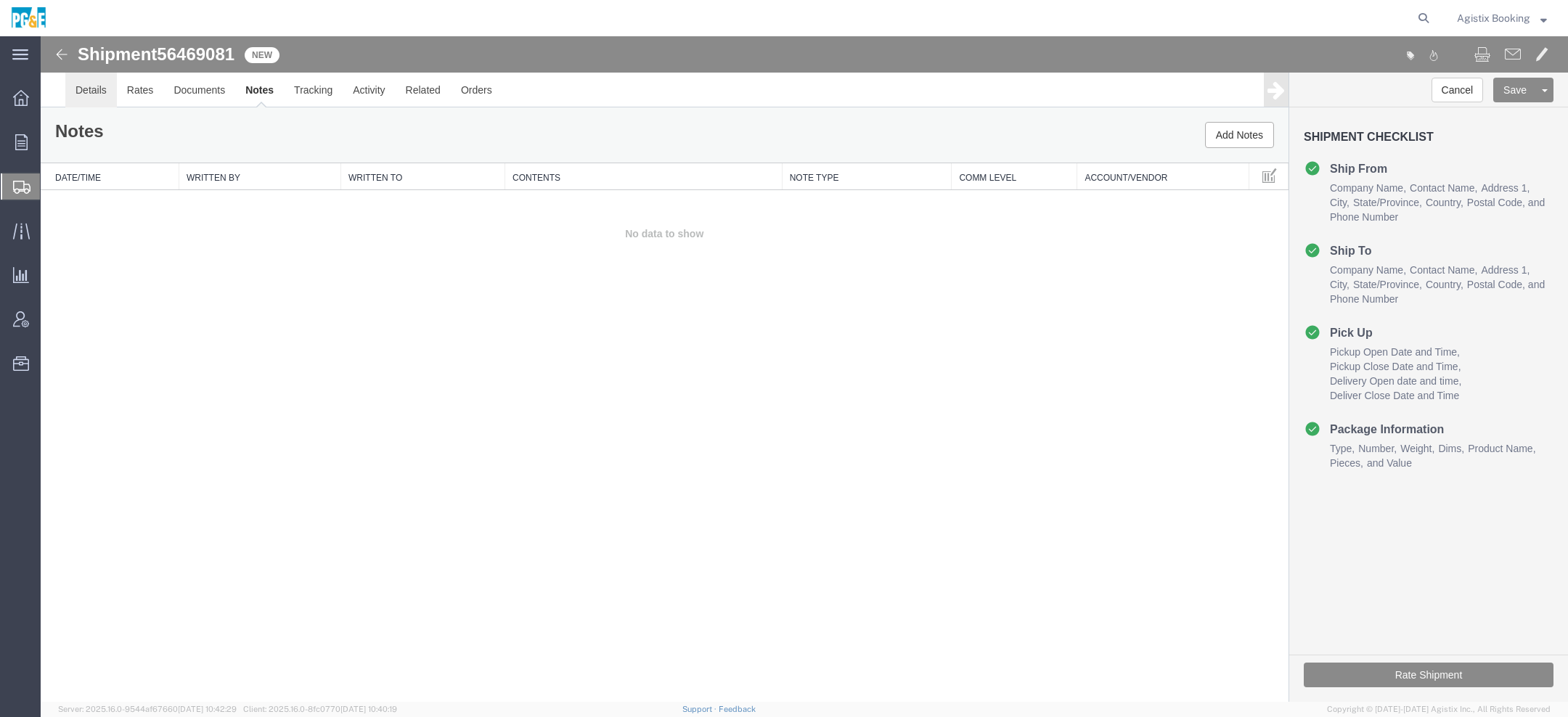
click at [89, 90] on link "Details" at bounding box center [90, 90] width 52 height 35
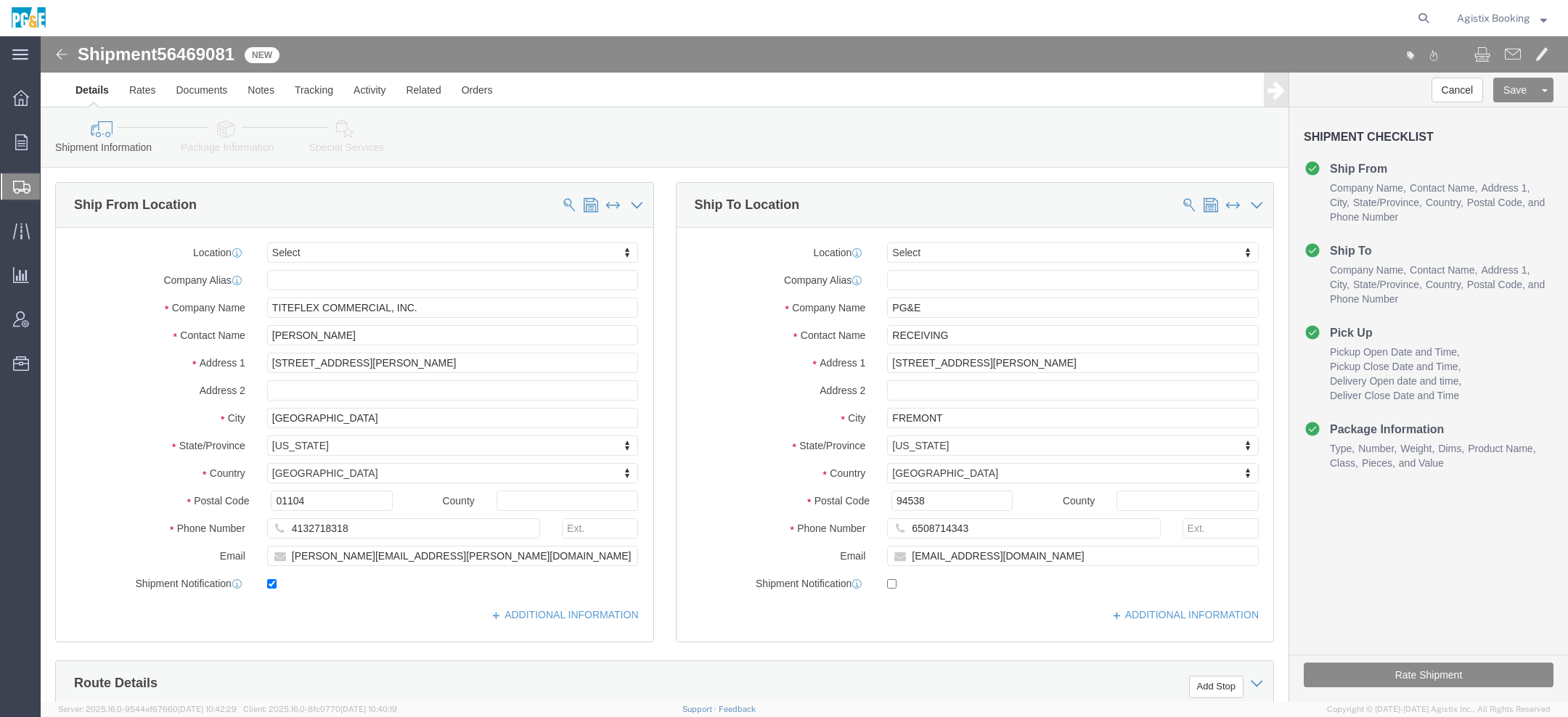
click link "Special Services"
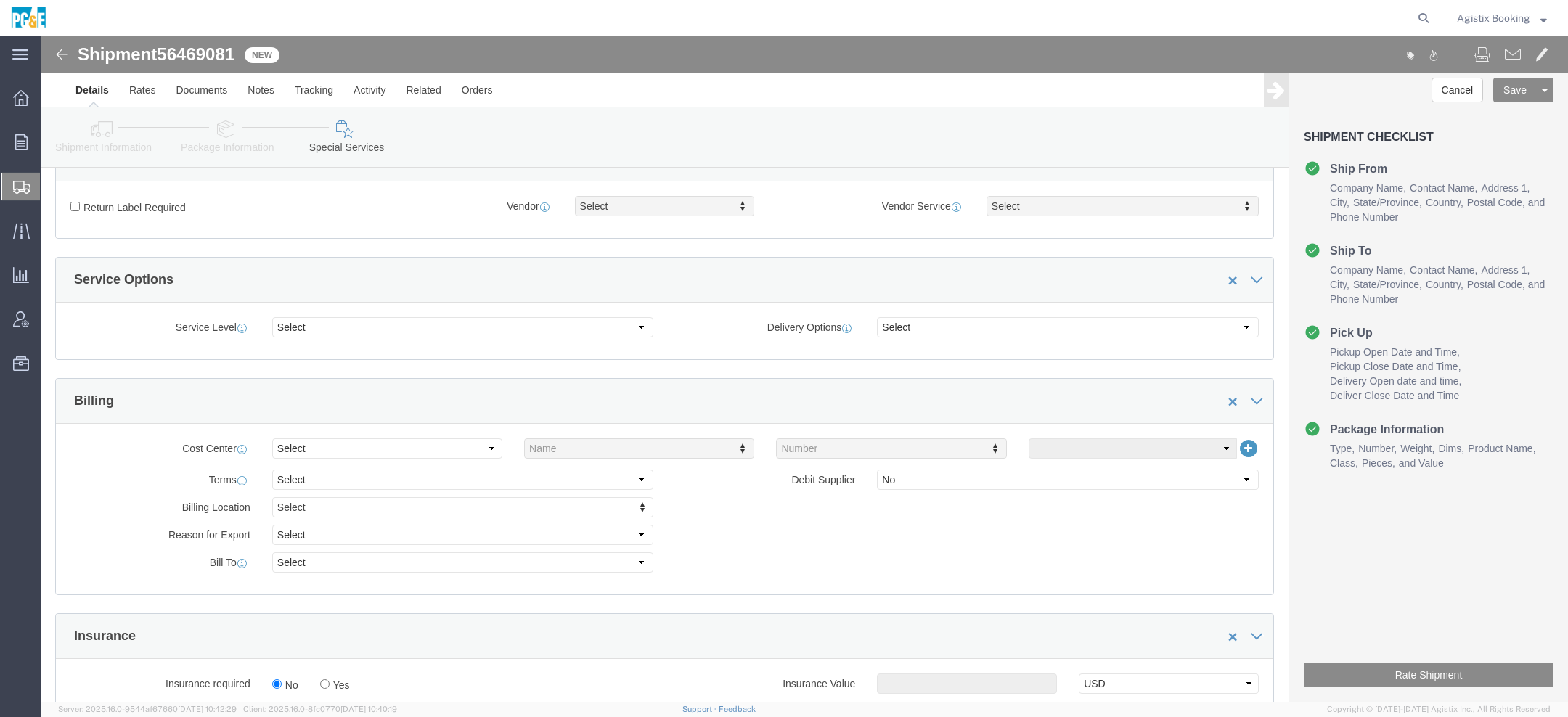
scroll to position [758, 0]
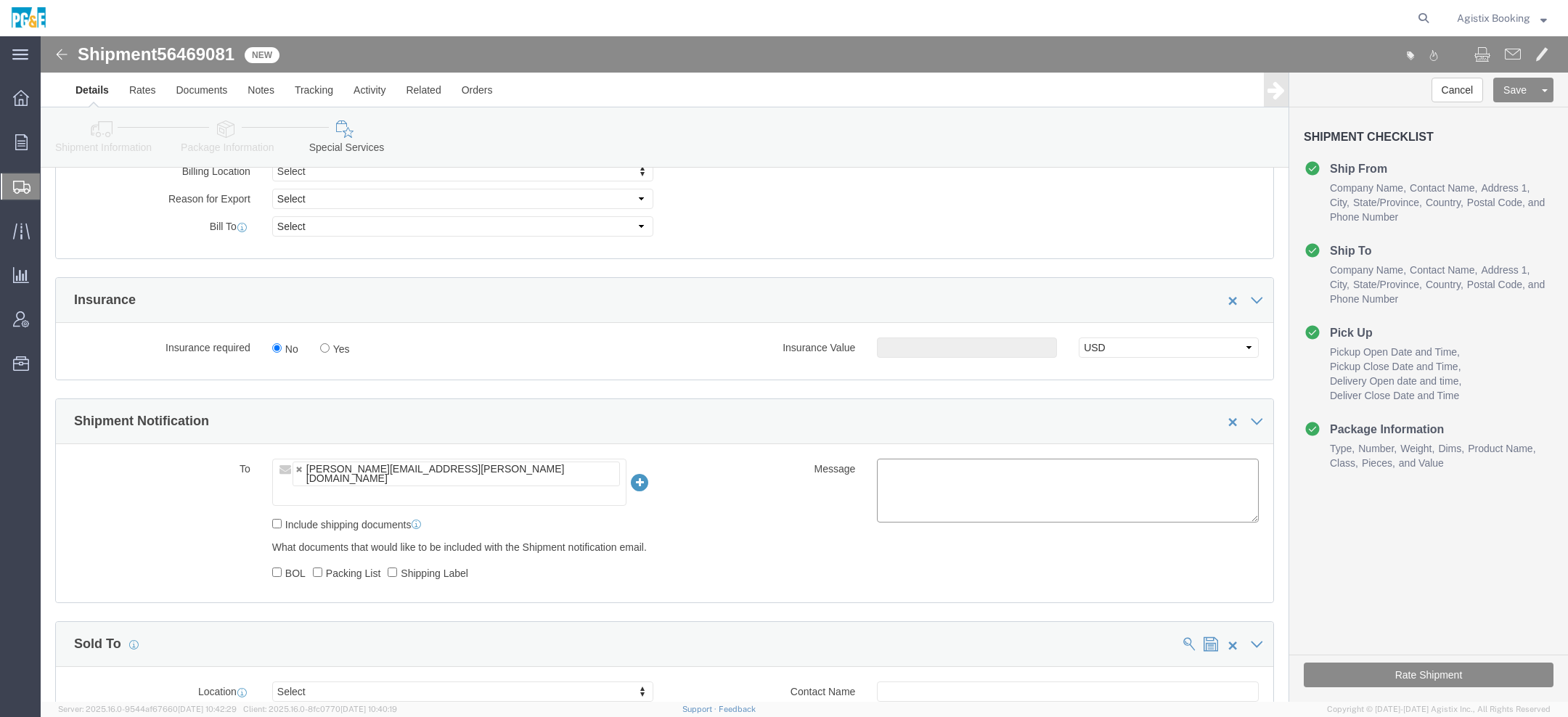
click textarea
paste textarea "Shipment #XXXXXXX has been booked. Once confirmed by the carrier, the BOL will …"
click span "56469081"
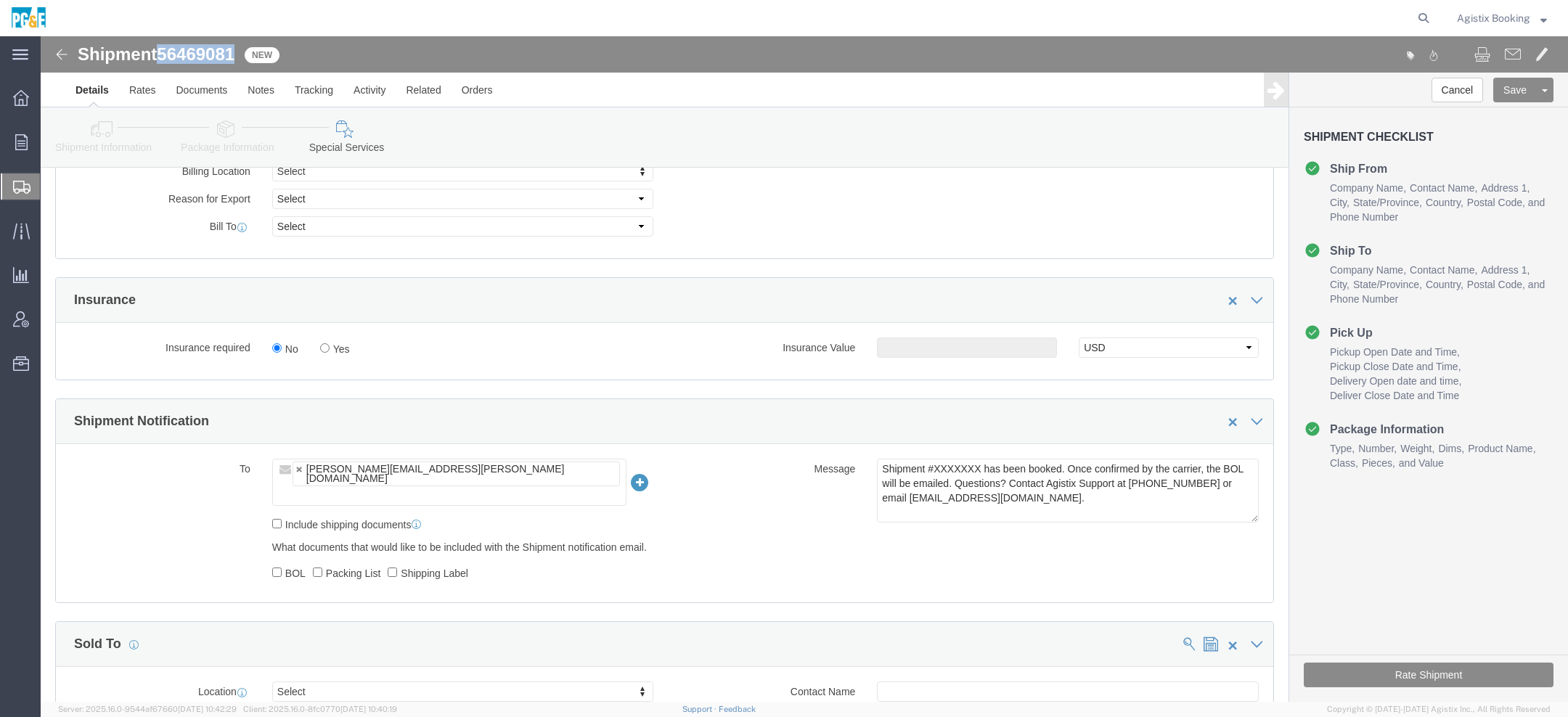
click span "56469081"
copy span "56469081"
click textarea "Shipment #XXXXXXX has been booked. Once confirmed by the carrier, the BOL will …"
paste textarea "56469081"
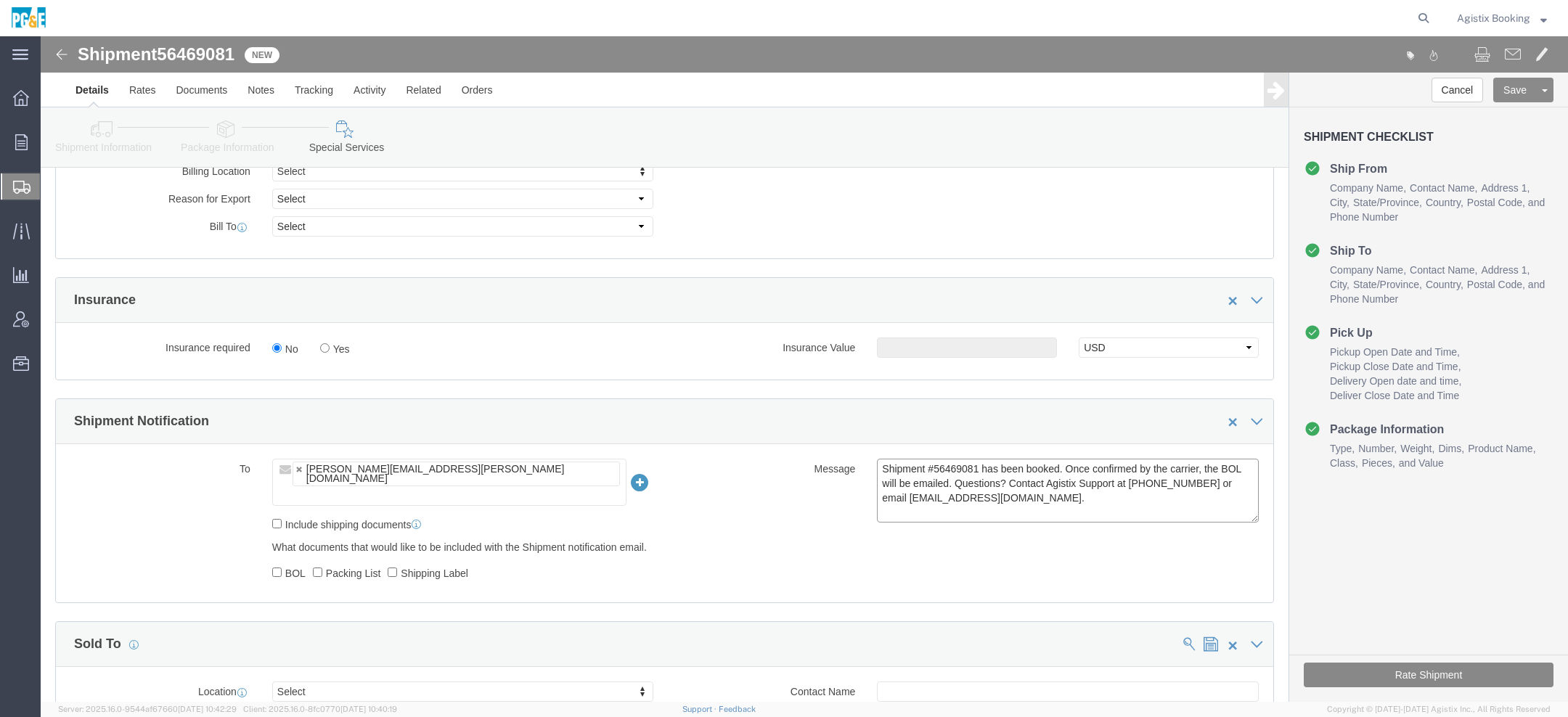
type textarea "Shipment #56469081 has been booked. Once confirmed by the carrier, the BOL will…"
click button "Rate Shipment"
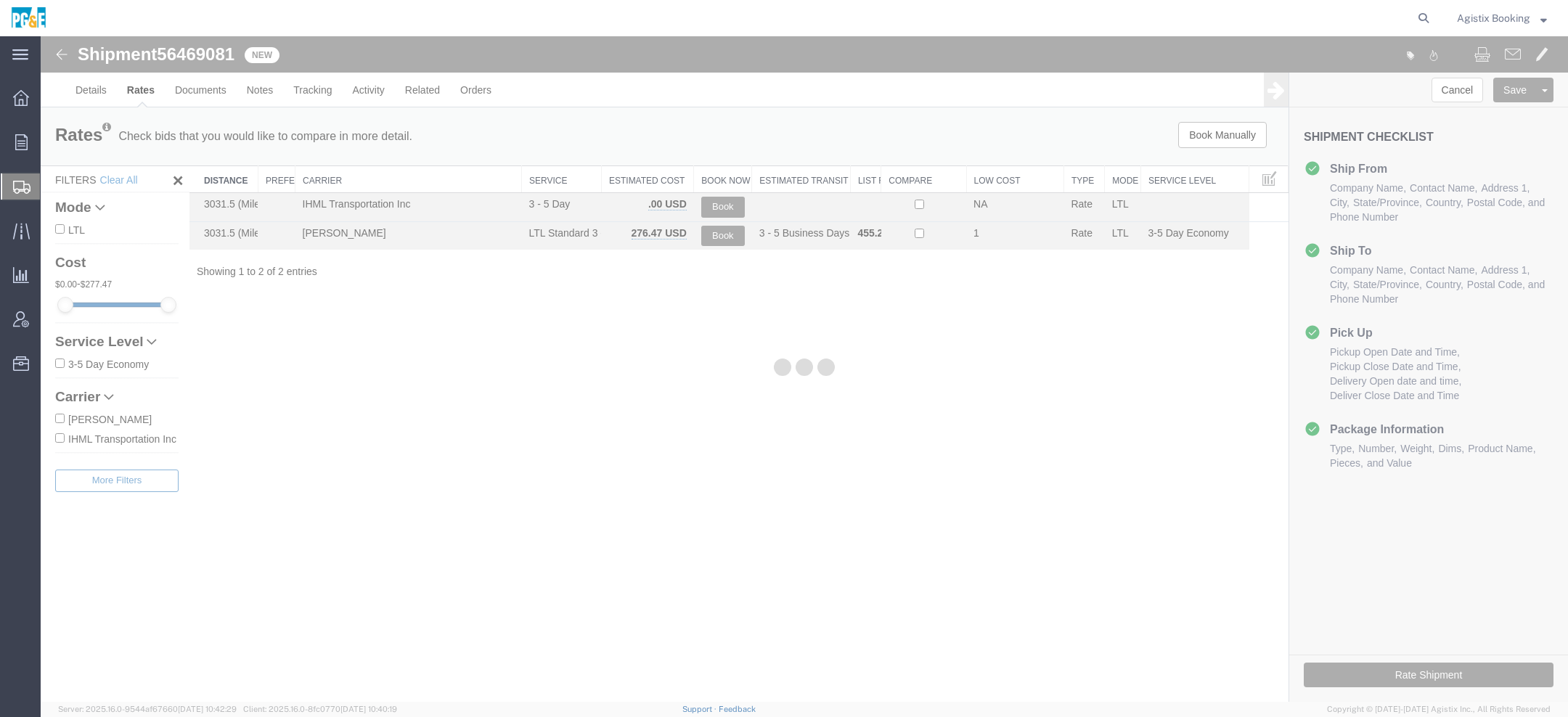
scroll to position [0, 0]
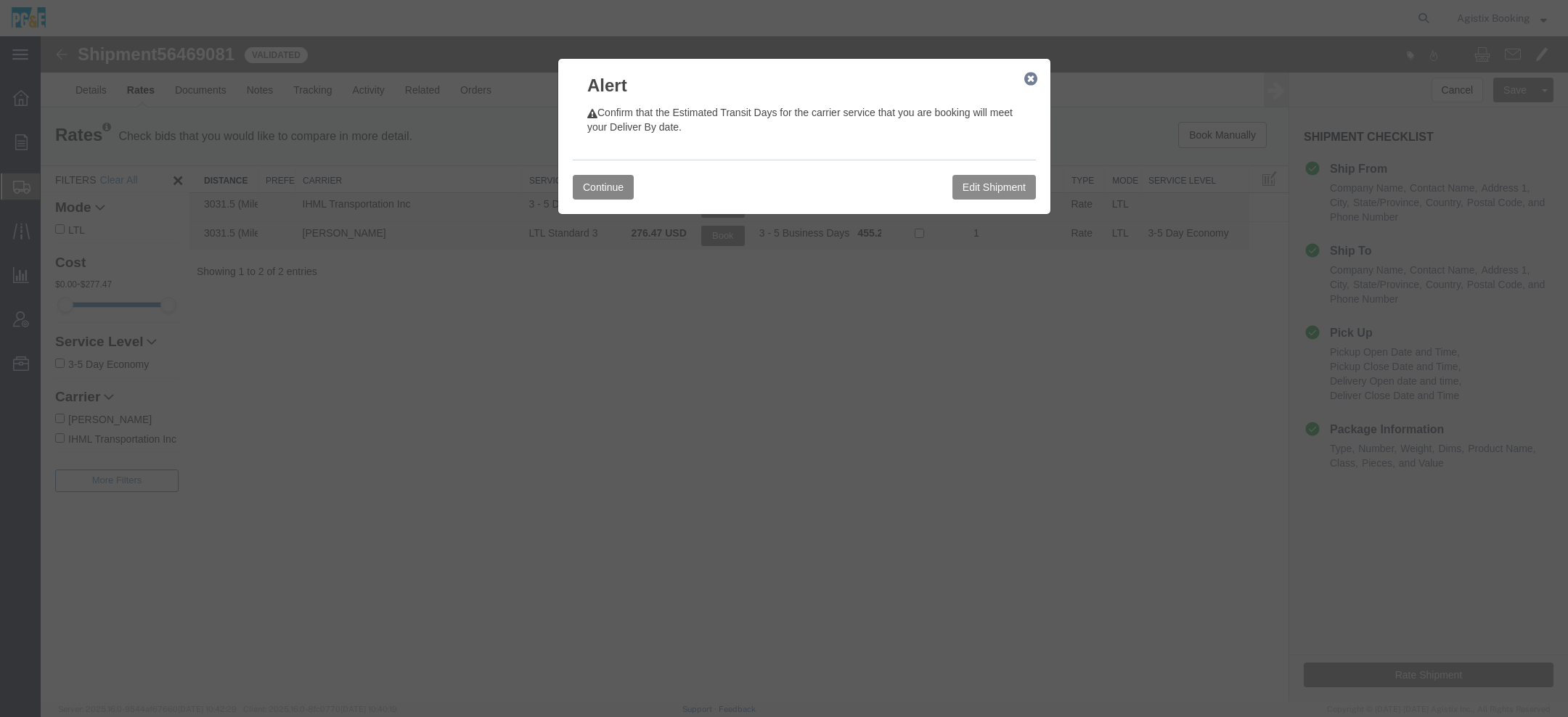
click at [603, 187] on button "Continue" at bounding box center [603, 187] width 61 height 25
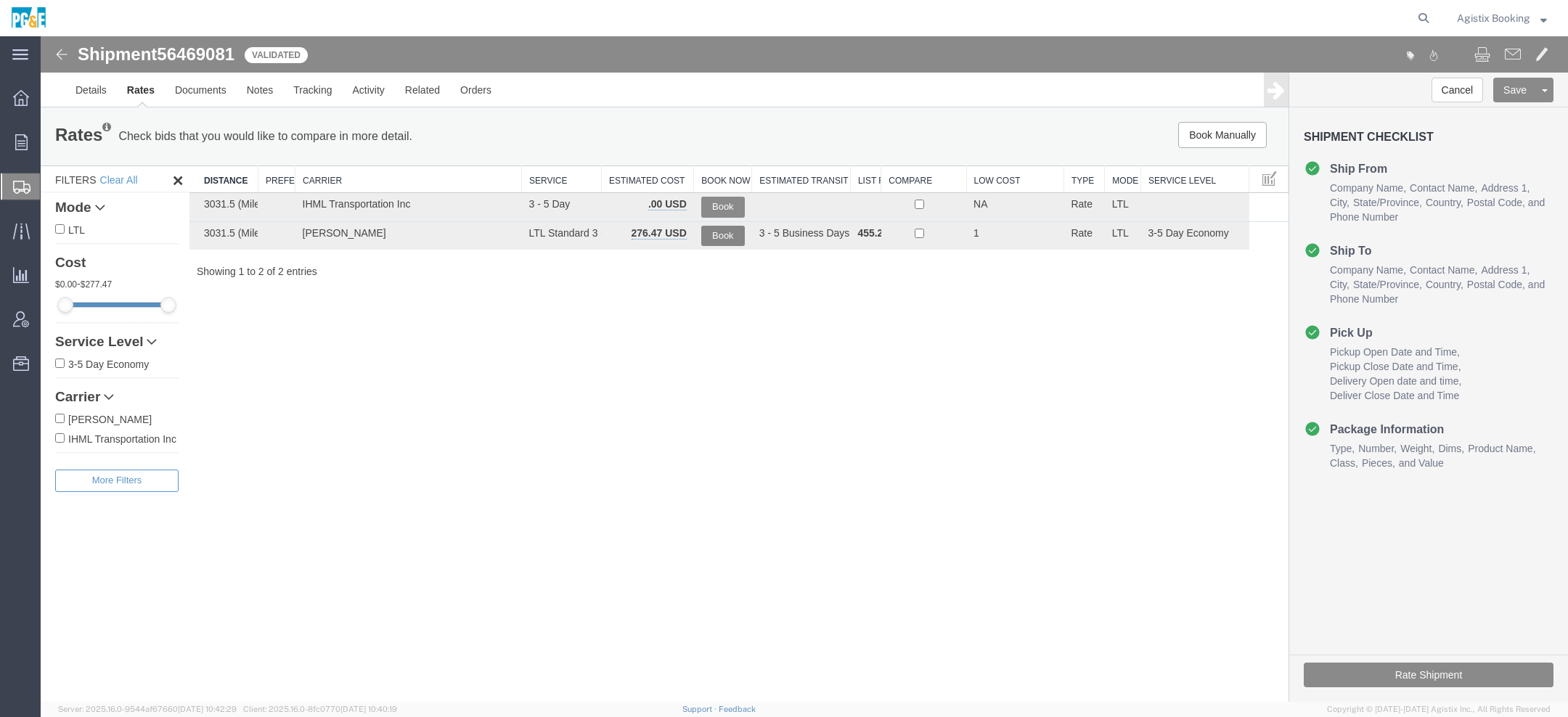
click at [714, 229] on button "Book" at bounding box center [723, 236] width 44 height 21
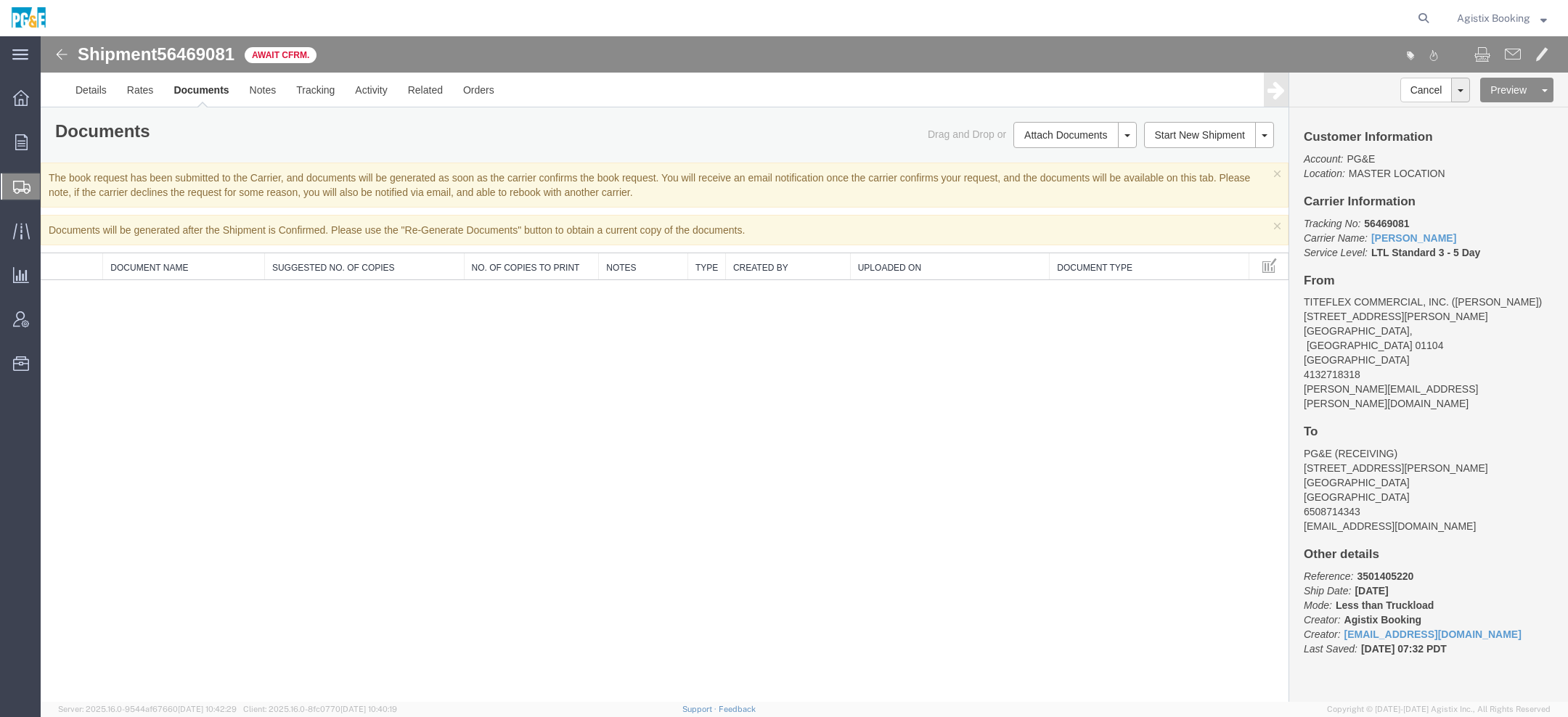
click at [1502, 11] on span "Agistix Booking" at bounding box center [1493, 17] width 73 height 16
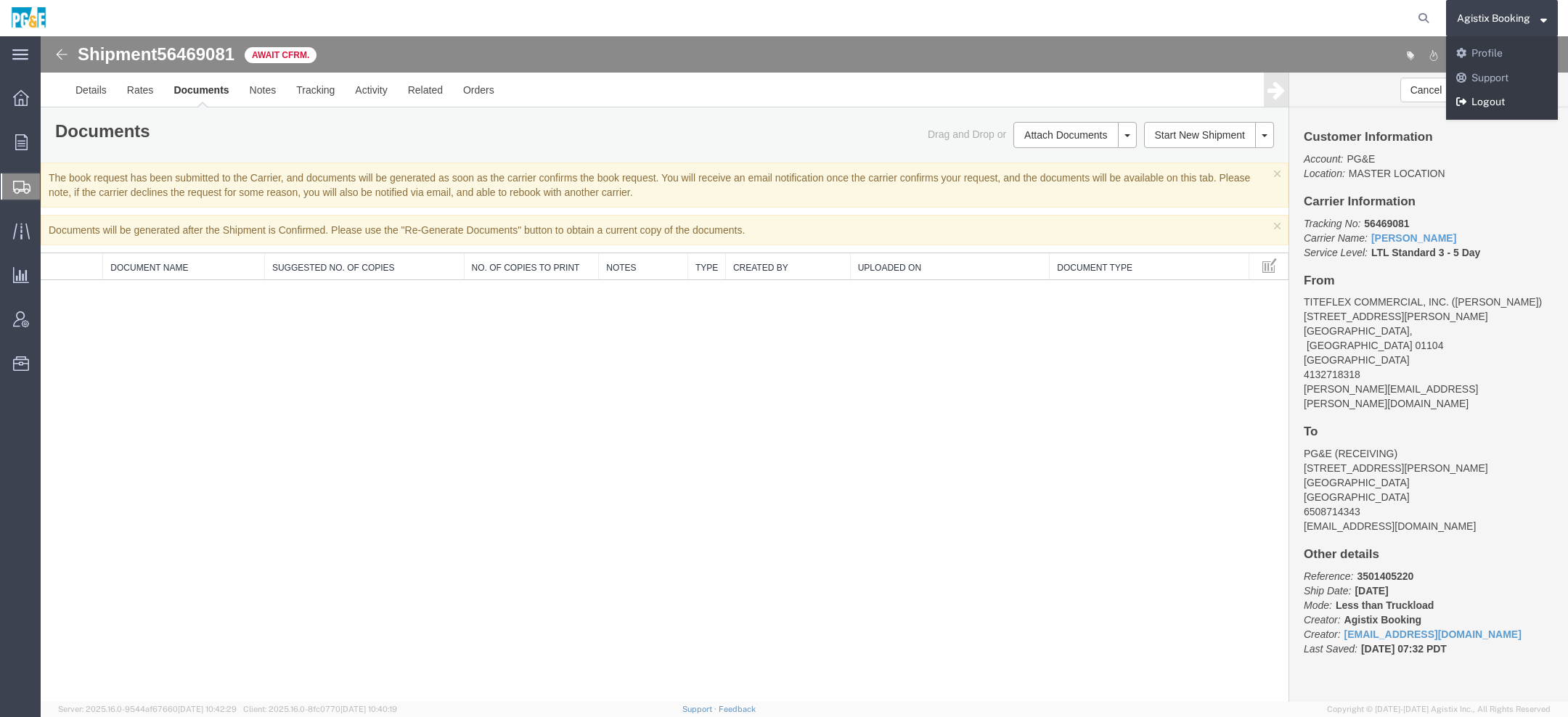
click at [1491, 99] on link "Logout" at bounding box center [1502, 102] width 112 height 25
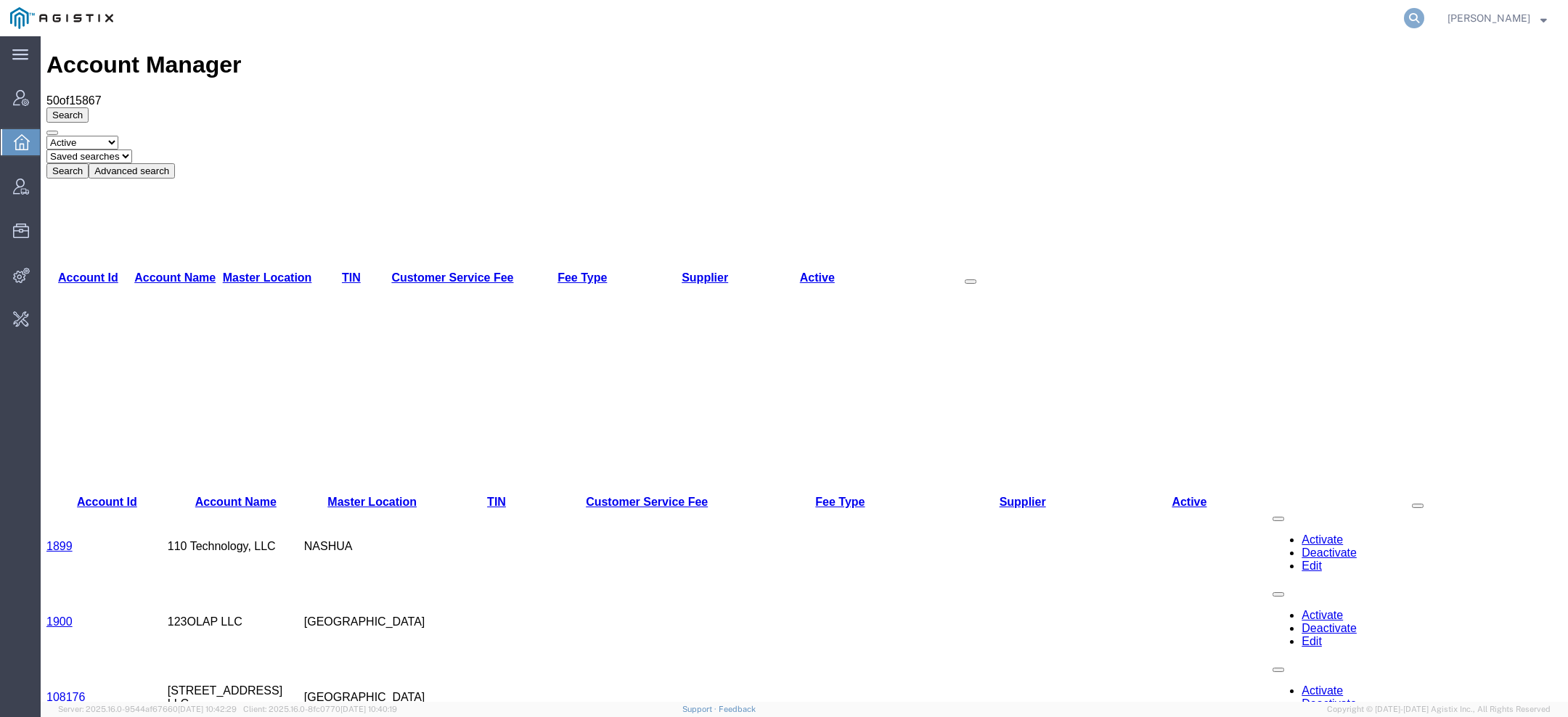
click at [1413, 16] on icon at bounding box center [1414, 18] width 21 height 21
paste input "scott.reynolds@gd-ots.com"
type input "scott.reynolds@gd-ots.com"
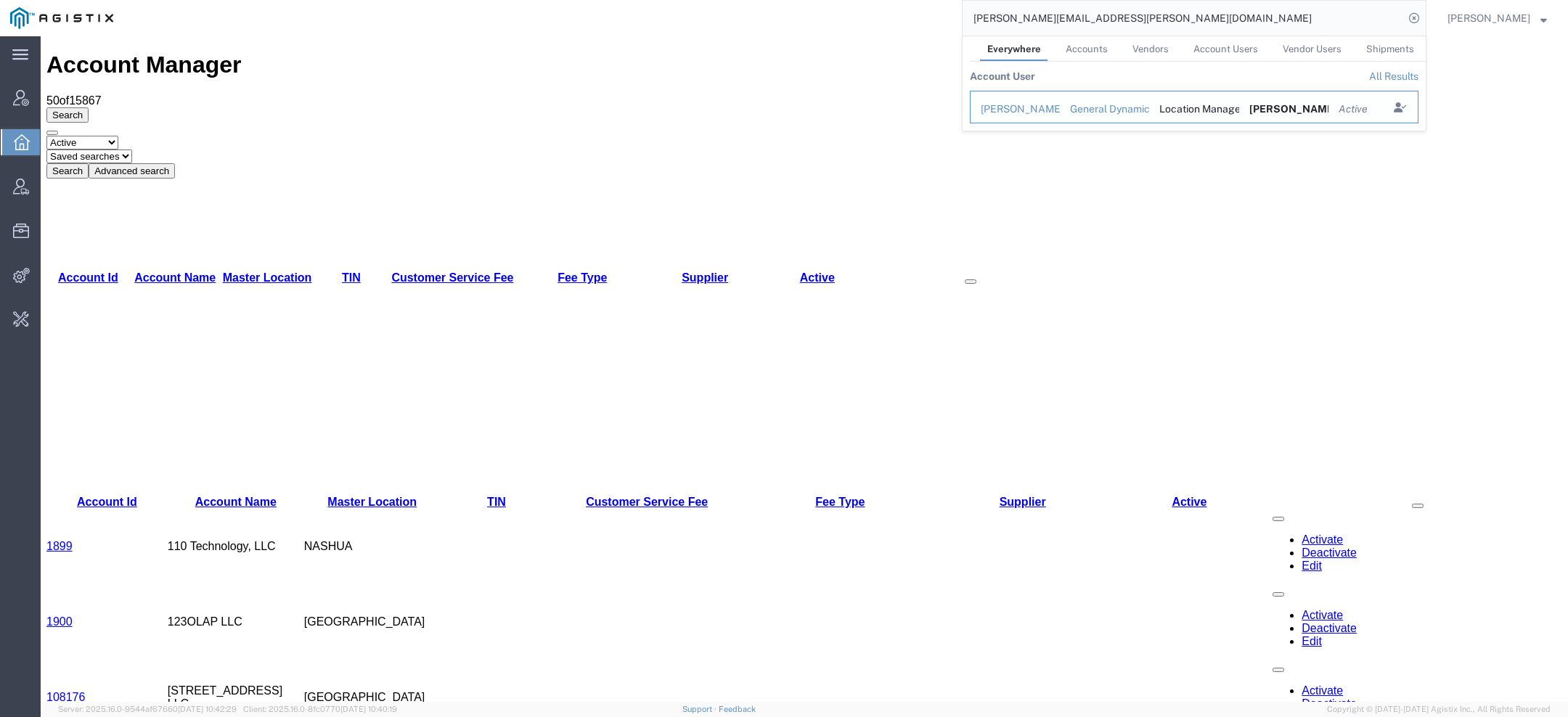
click at [1006, 114] on div "Scott Reynolds" at bounding box center [1015, 109] width 69 height 16
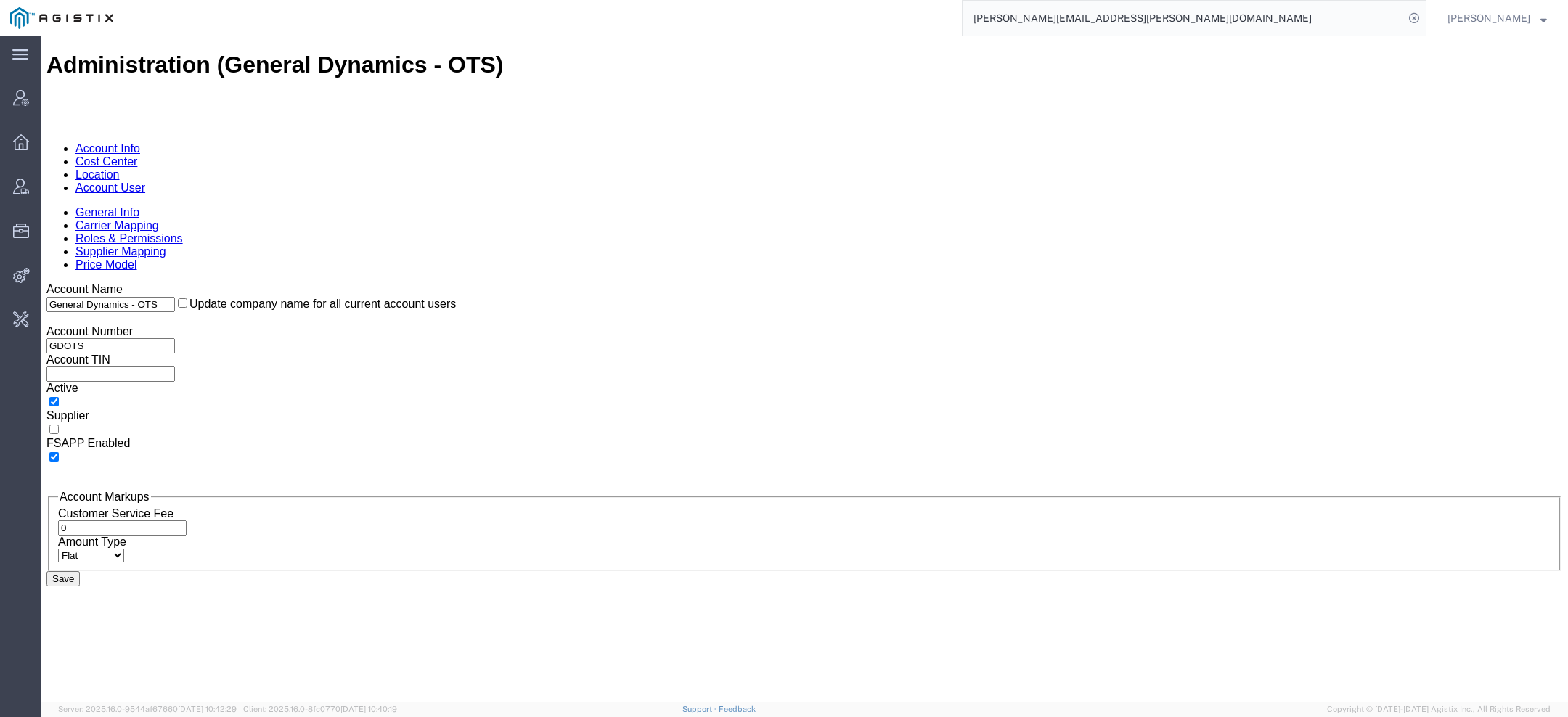
click at [146, 182] on link "Account User" at bounding box center [110, 187] width 70 height 12
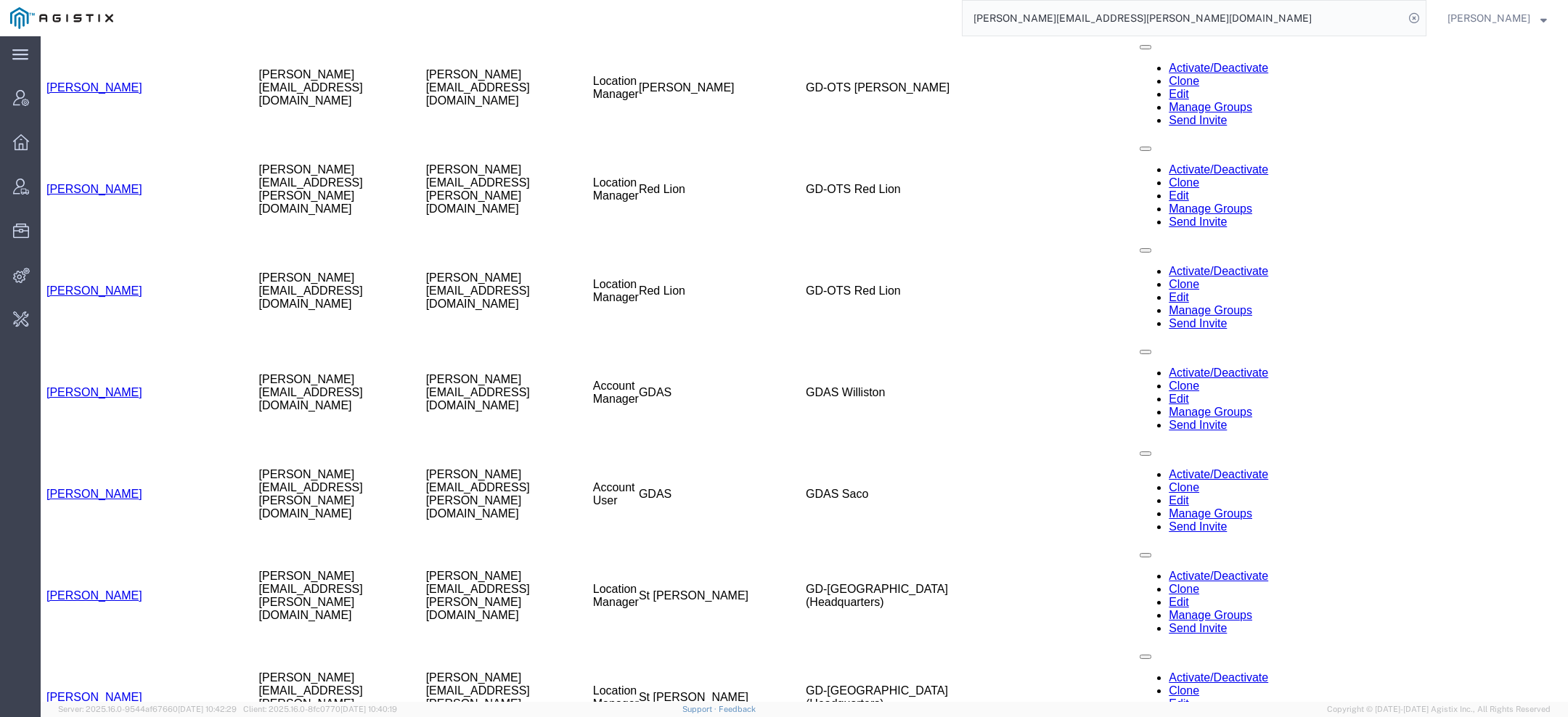
scroll to position [2235, 0]
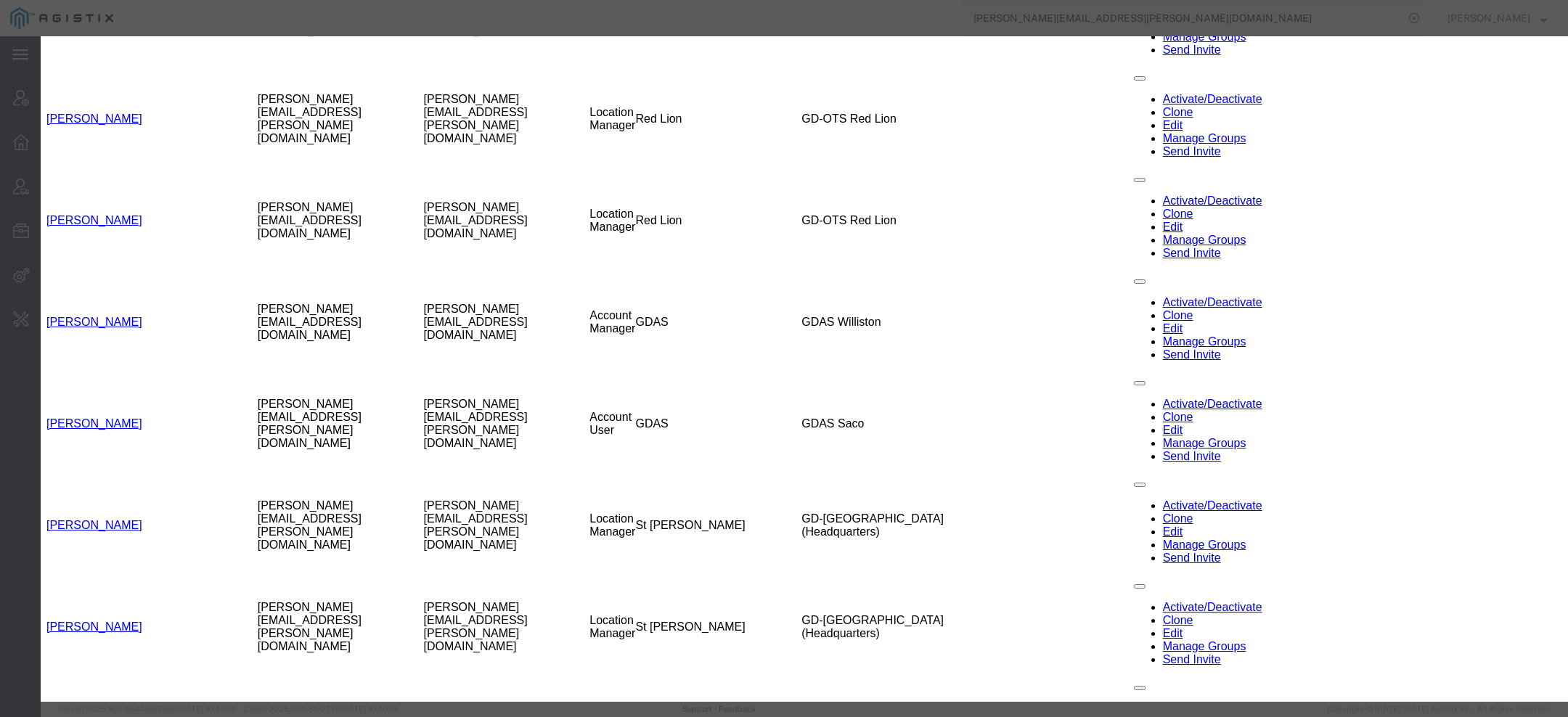
paste input "Landon Culpepper"
type input "Landon"
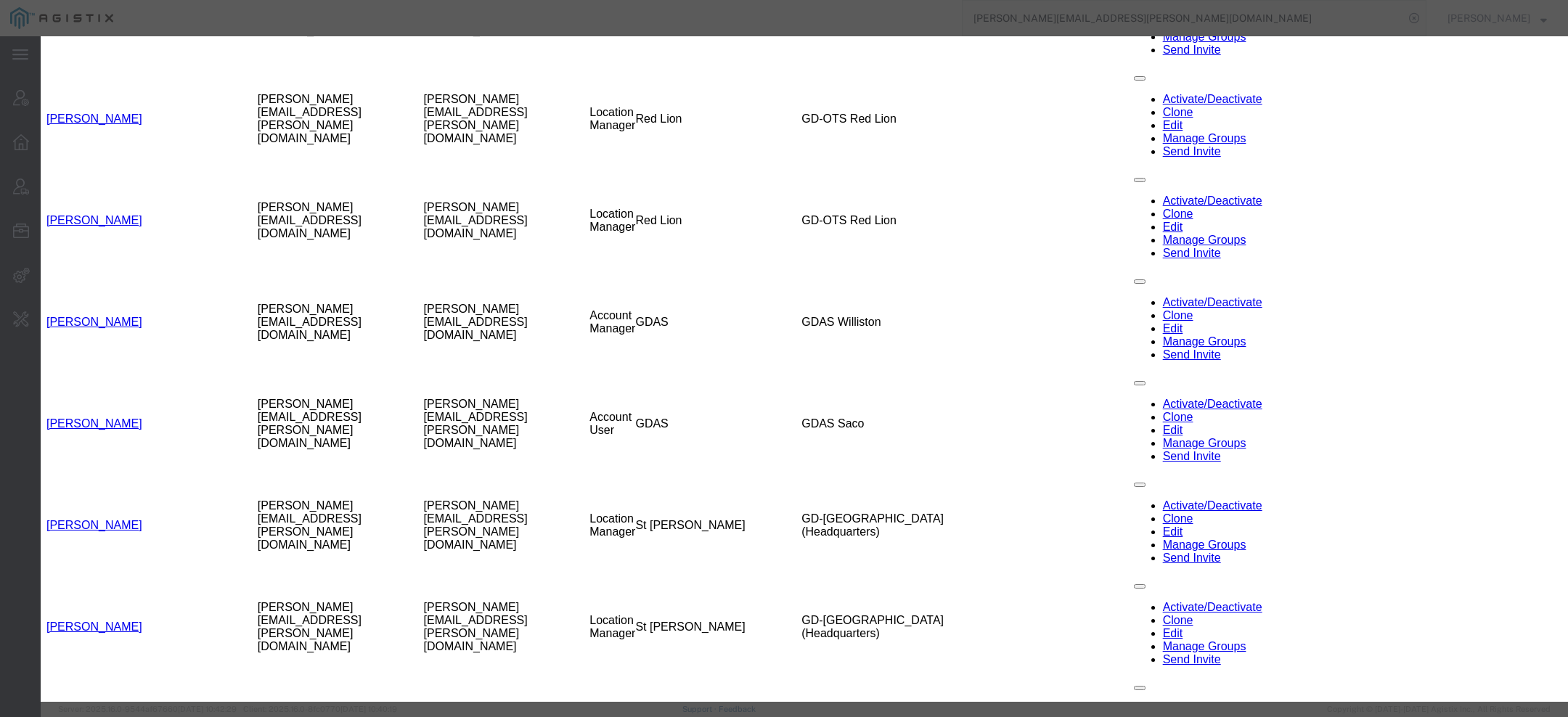
paste input "Culpepper"
type input "Culpepper"
paste input "Landon.Culpepper@gd-ots.com"
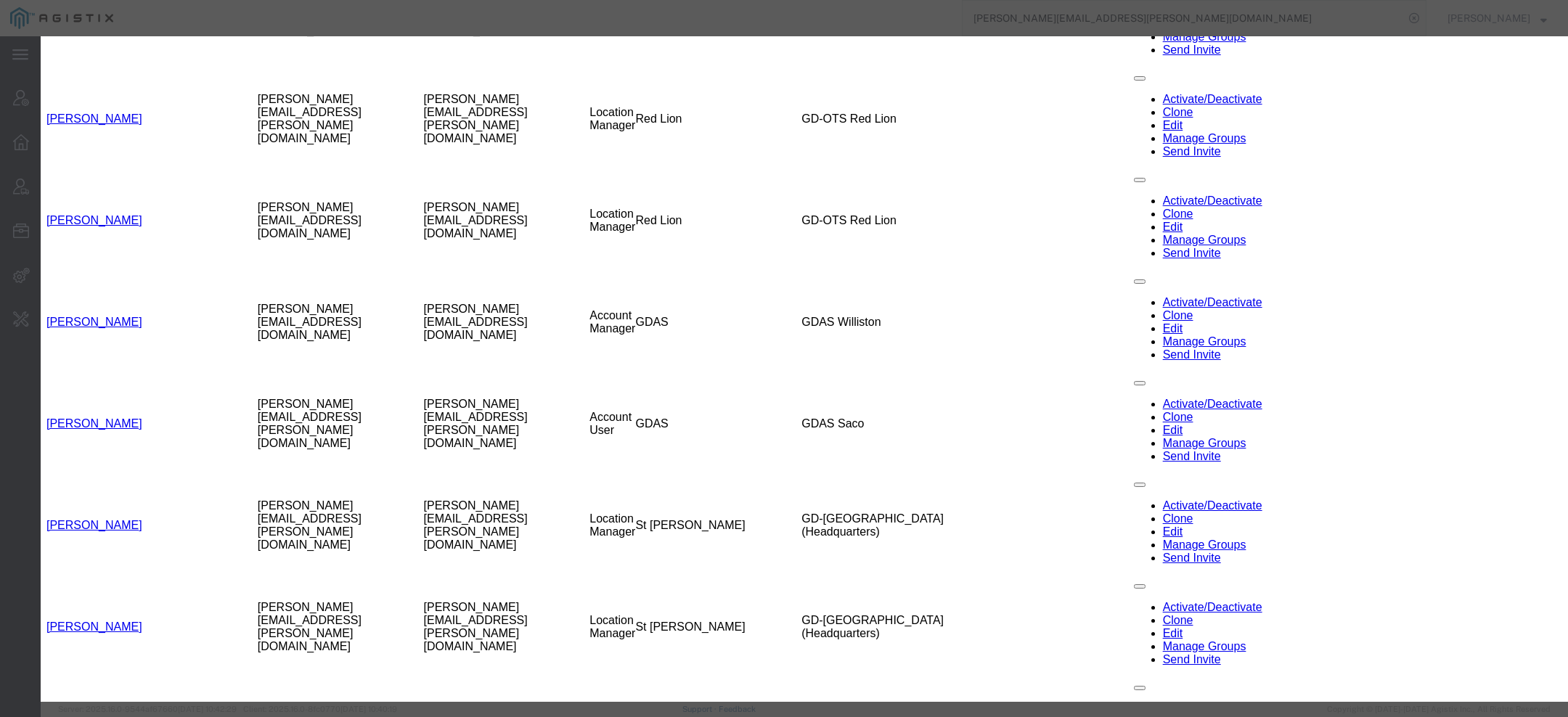
type input "Landon.Culpepper@gd-ots.com"
select select "DEPARTMENT"
select select "1764001"
drag, startPoint x: 656, startPoint y: 247, endPoint x: 384, endPoint y: 206, distance: 275.1
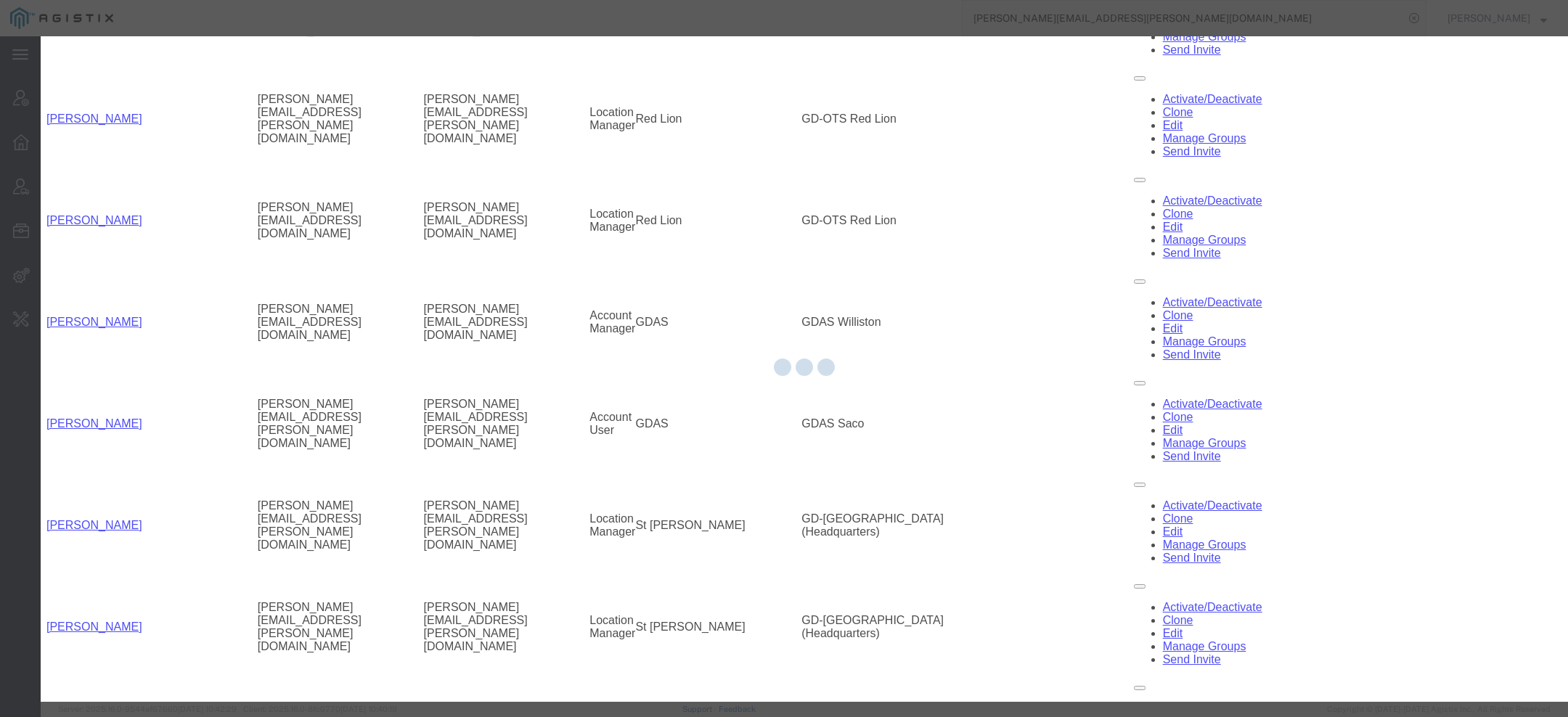
select select "DEPARTMENT"
select select "1764001"
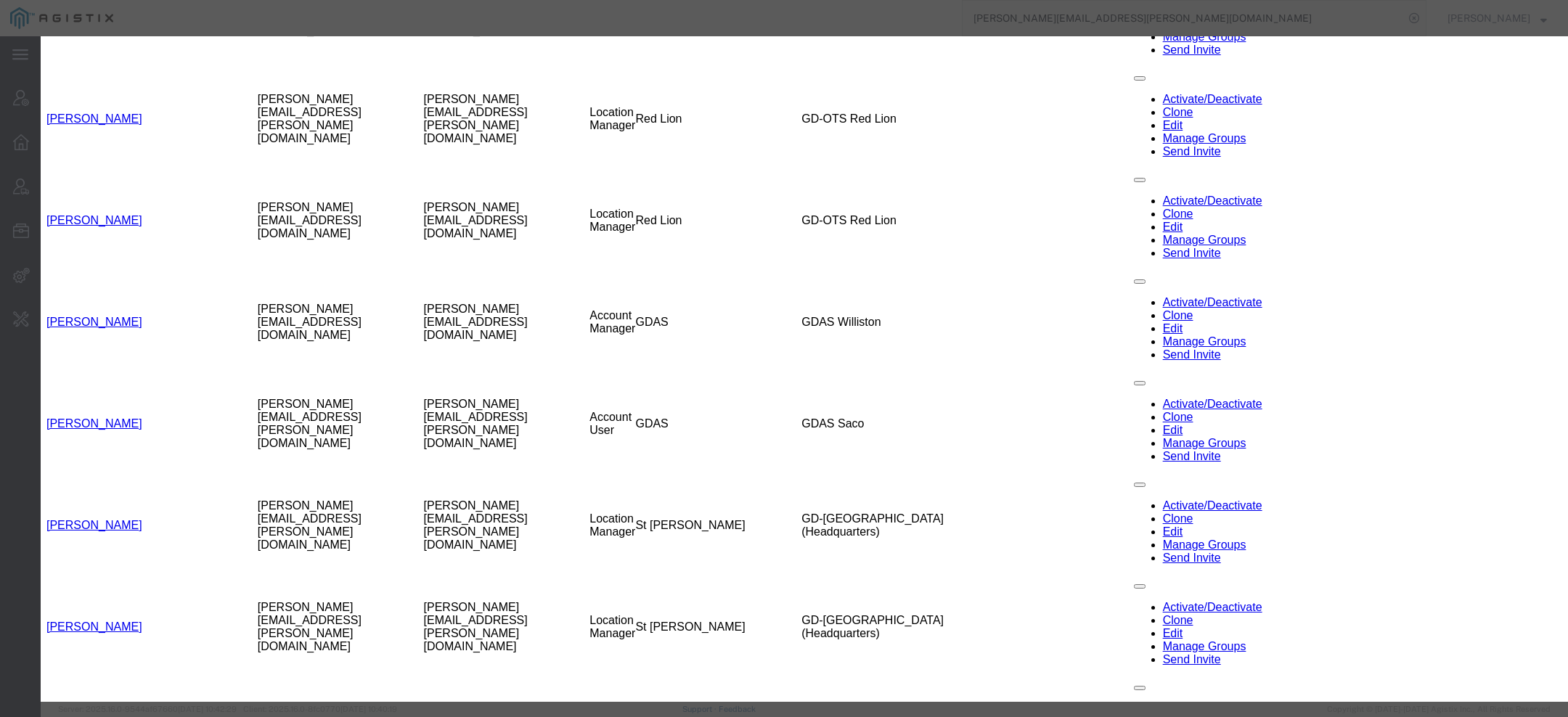
scroll to position [651, 0]
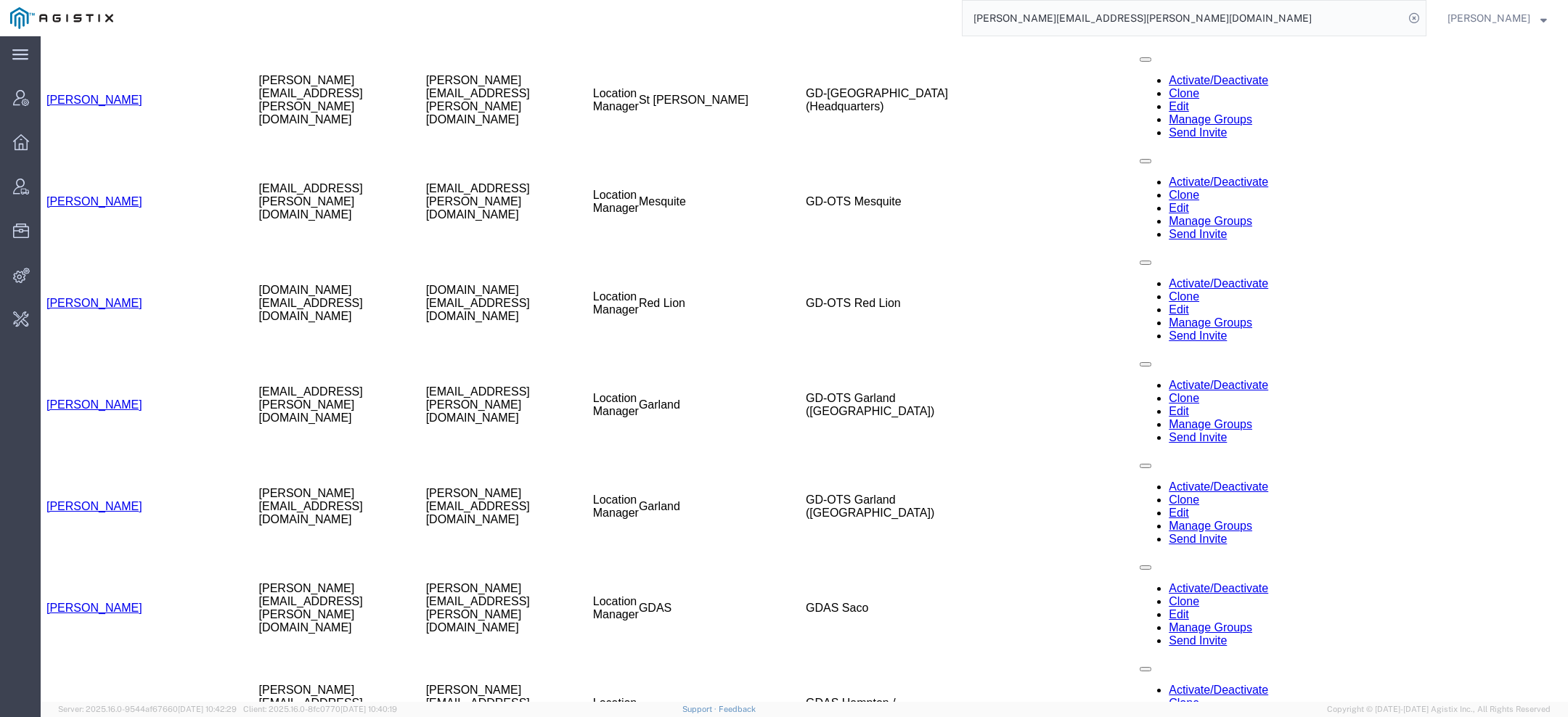
scroll to position [1143, 0]
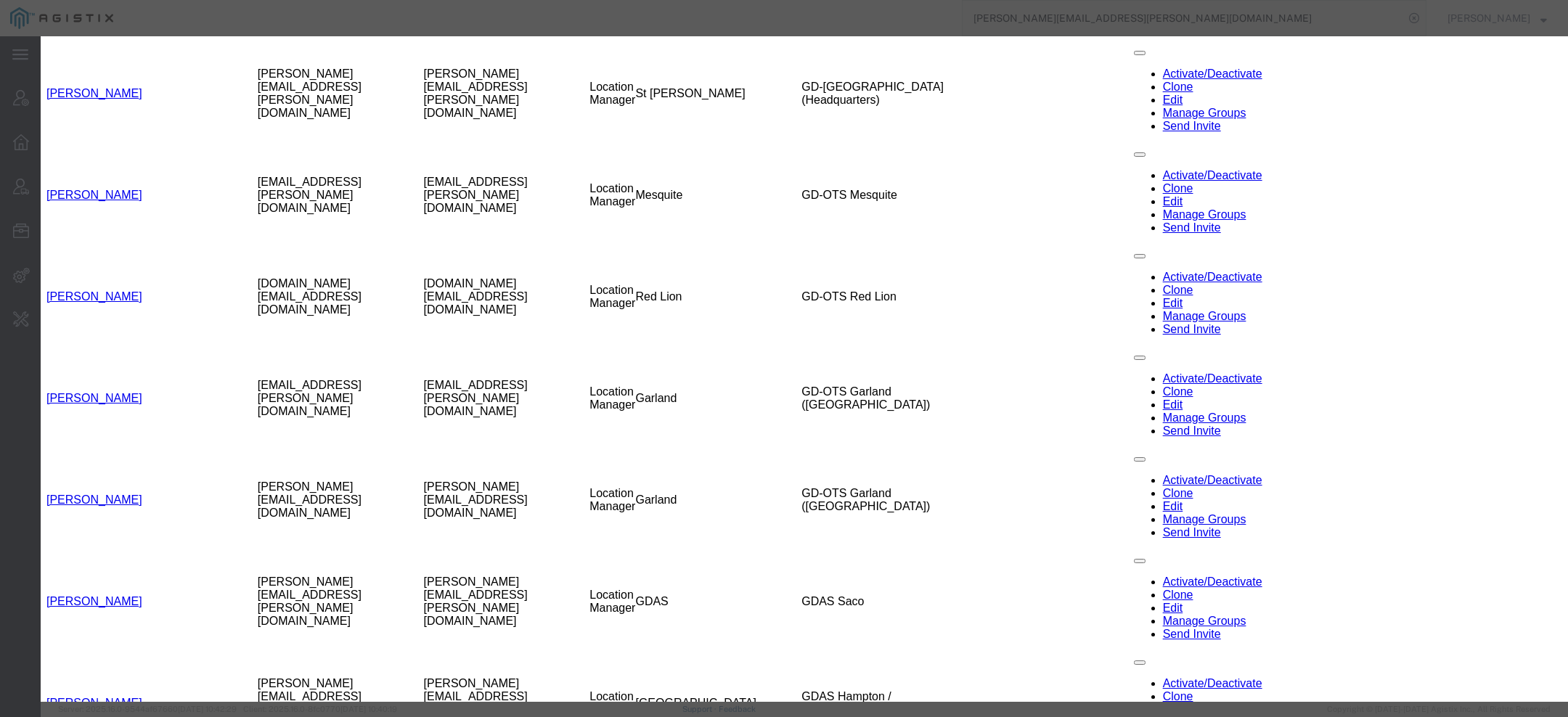
paste input "Daniel Foster"
type input "Daniel Foster"
paste input "Daniel Foster"
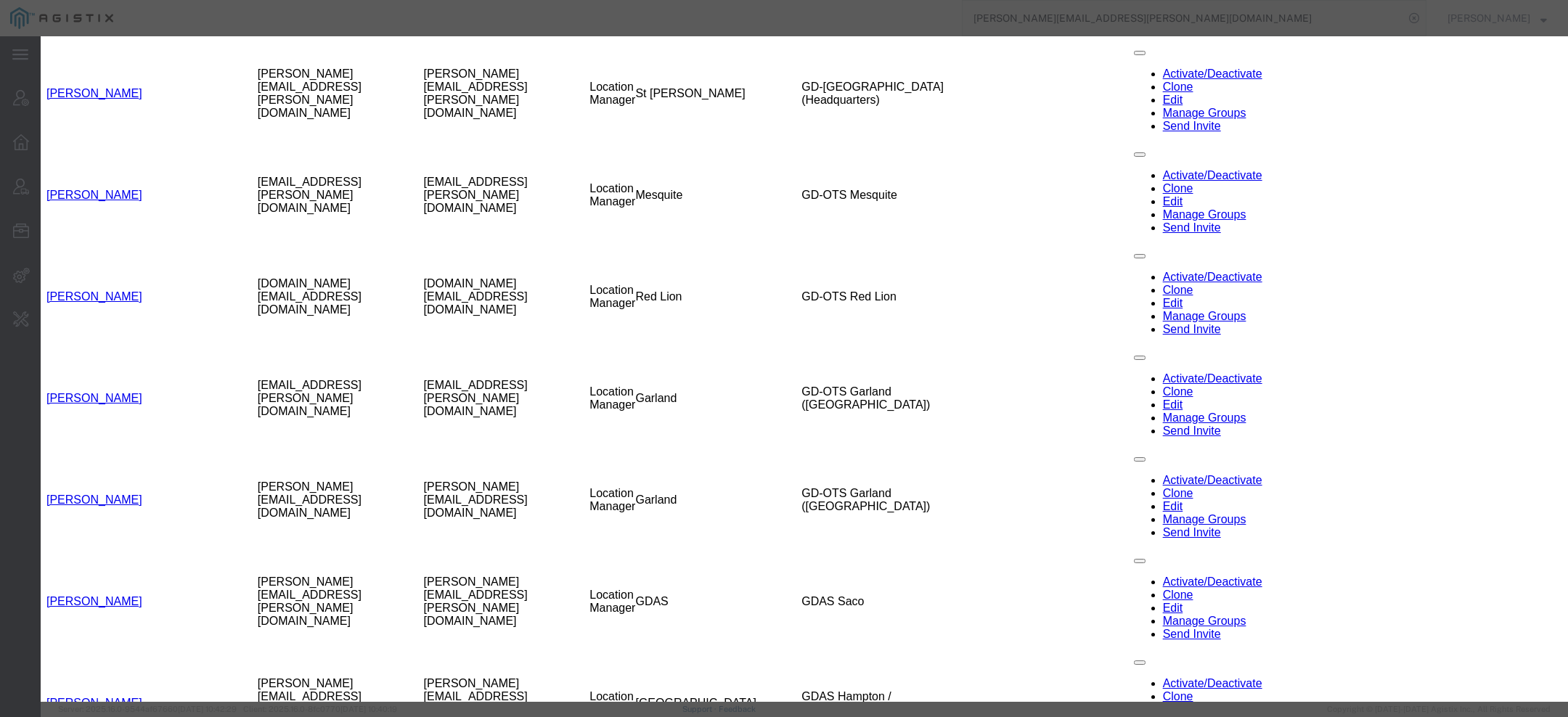
type input "Daniel"
paste input "Foster"
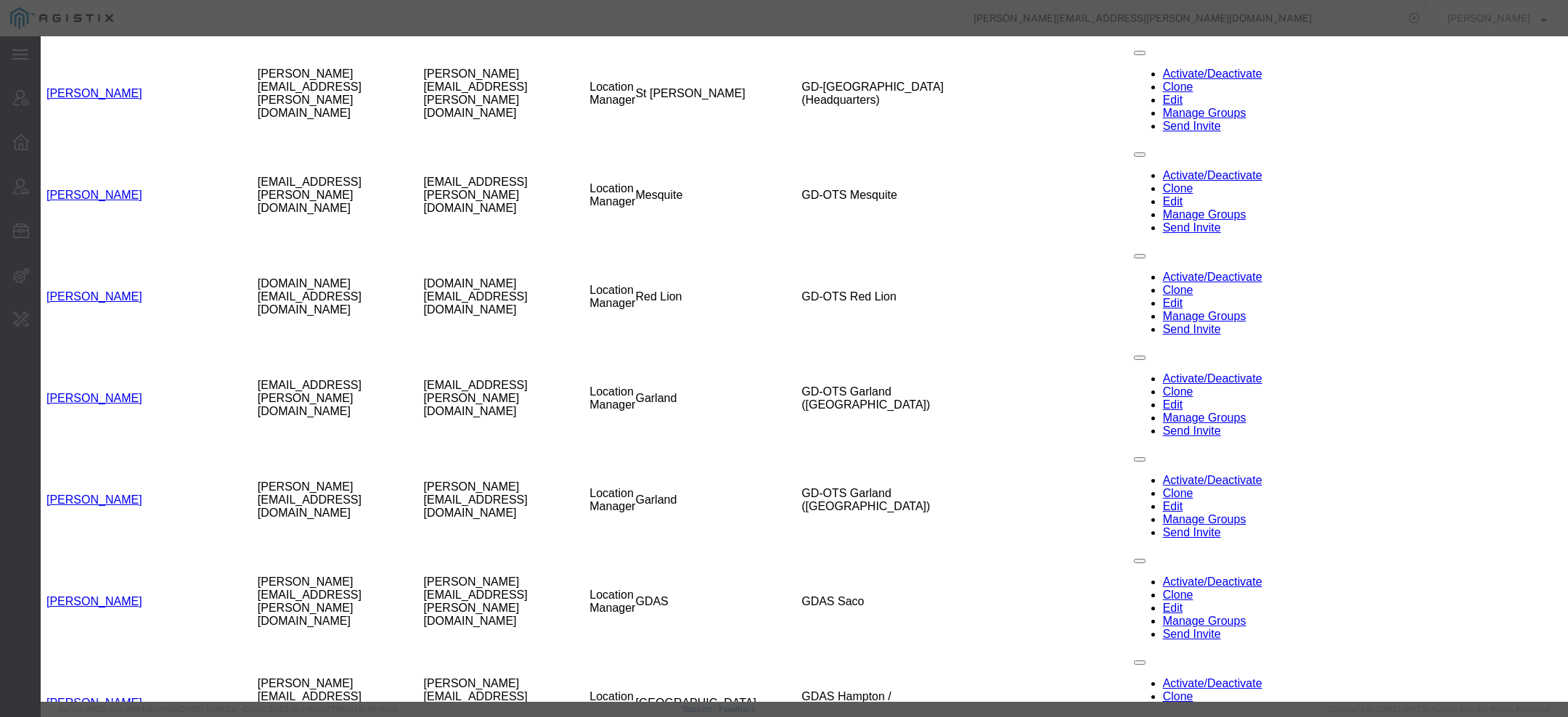
type input "Foster"
paste input "Daniel.Foster@gd-ots.com"
type input "Daniel.Foster@gd-ots.com"
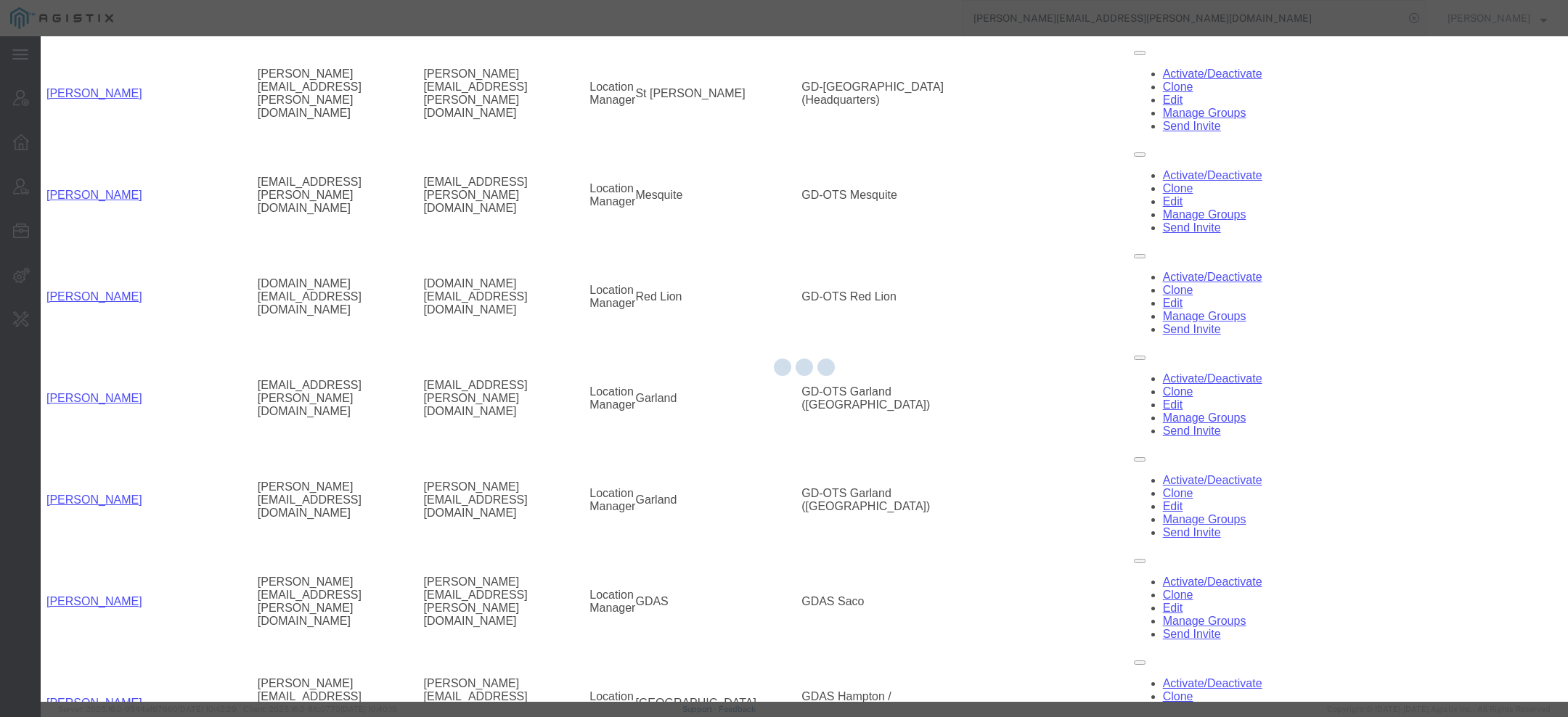
select select "DEPARTMENT"
select select "1764001"
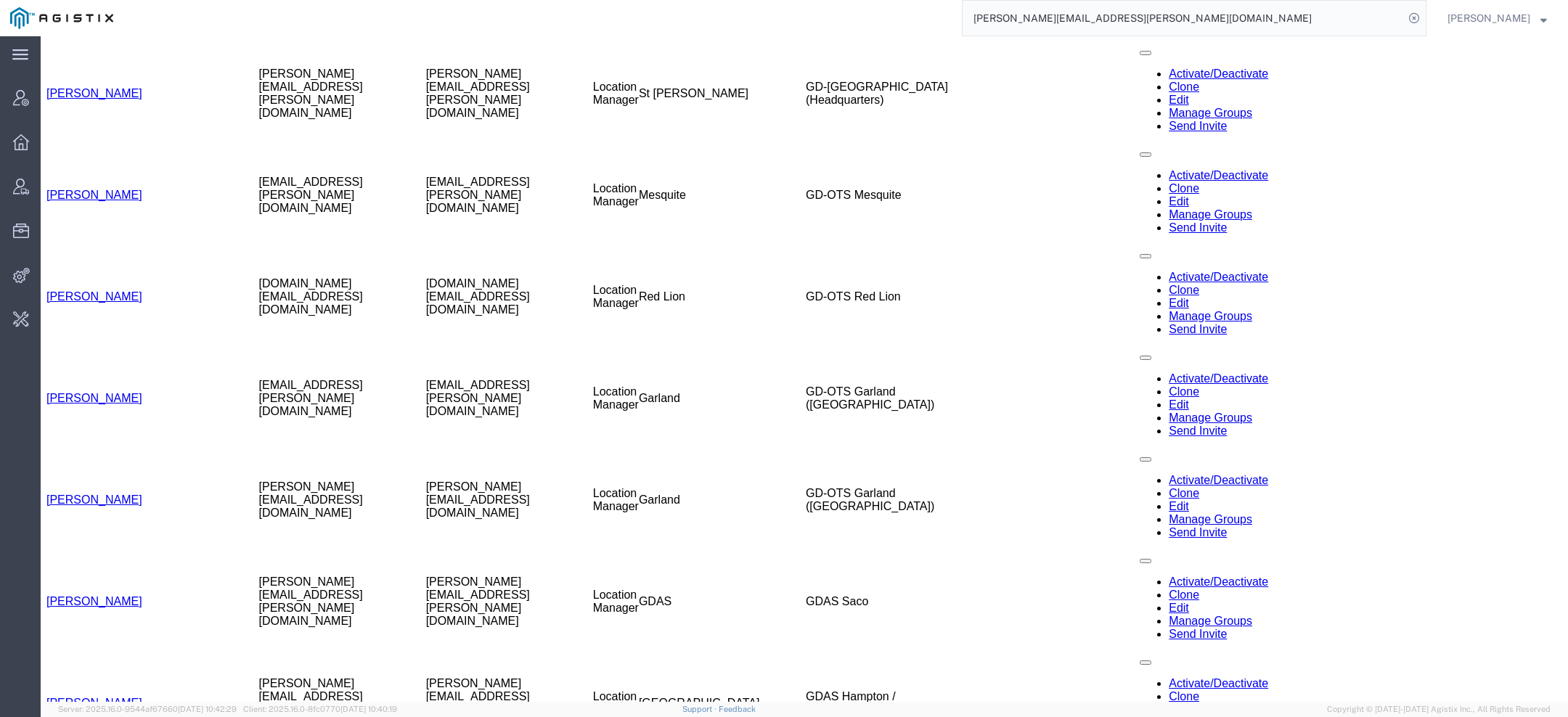
scroll to position [651, 0]
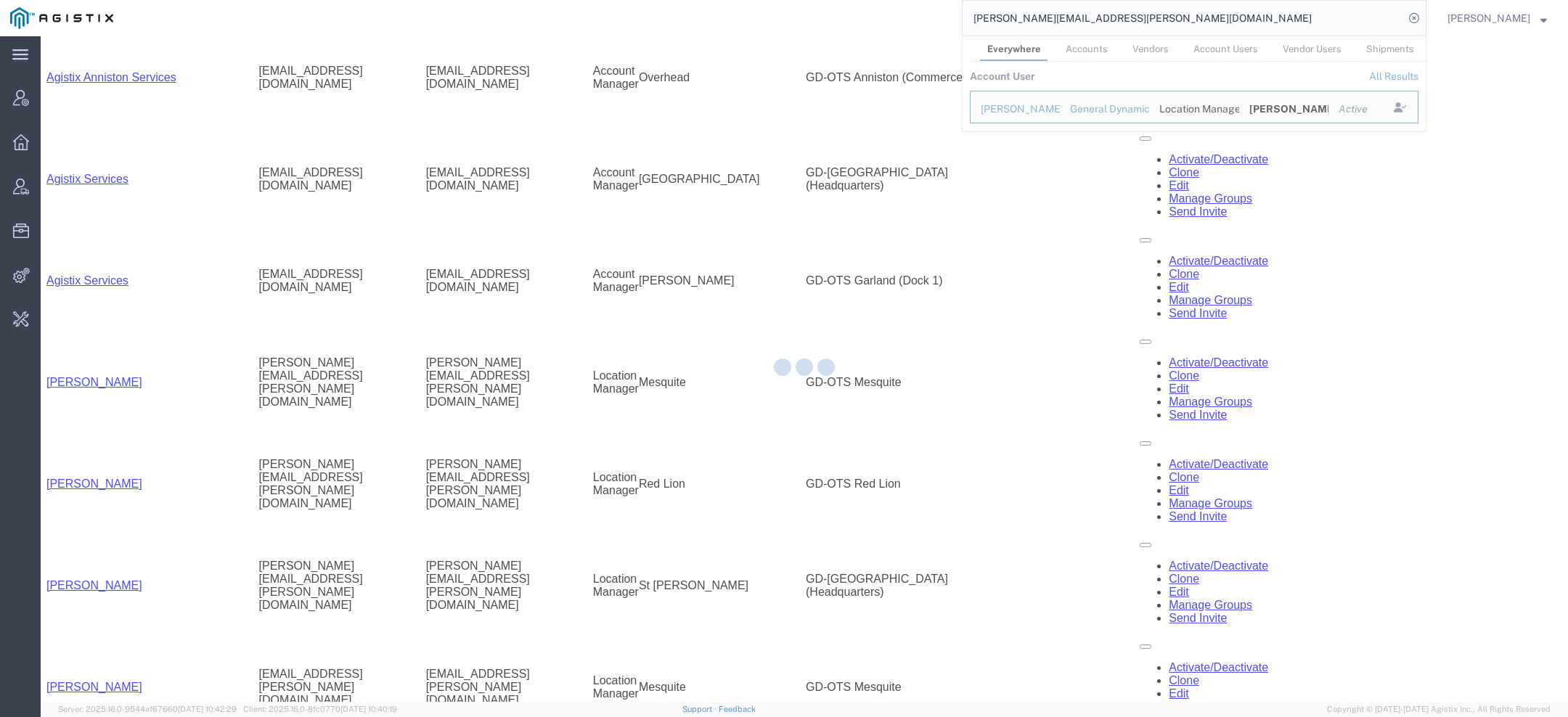
drag, startPoint x: 1163, startPoint y: 18, endPoint x: 795, endPoint y: 8, distance: 368.1
click at [795, 8] on div "scott.reynolds@gd-ots.com Everywhere Accounts Vendors Account Users Vendor User…" at bounding box center [775, 18] width 1303 height 36
paste input "56468069"
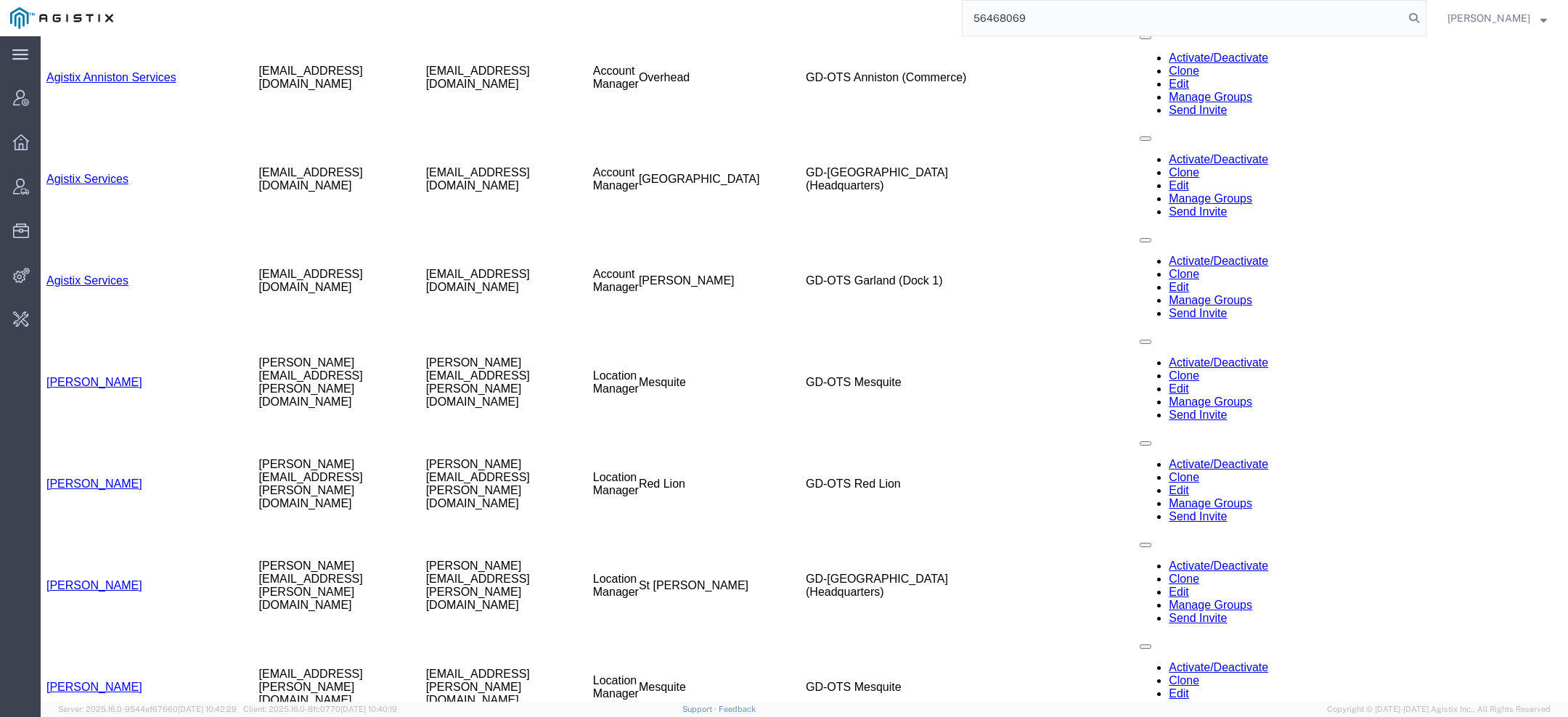
scroll to position [1143, 0]
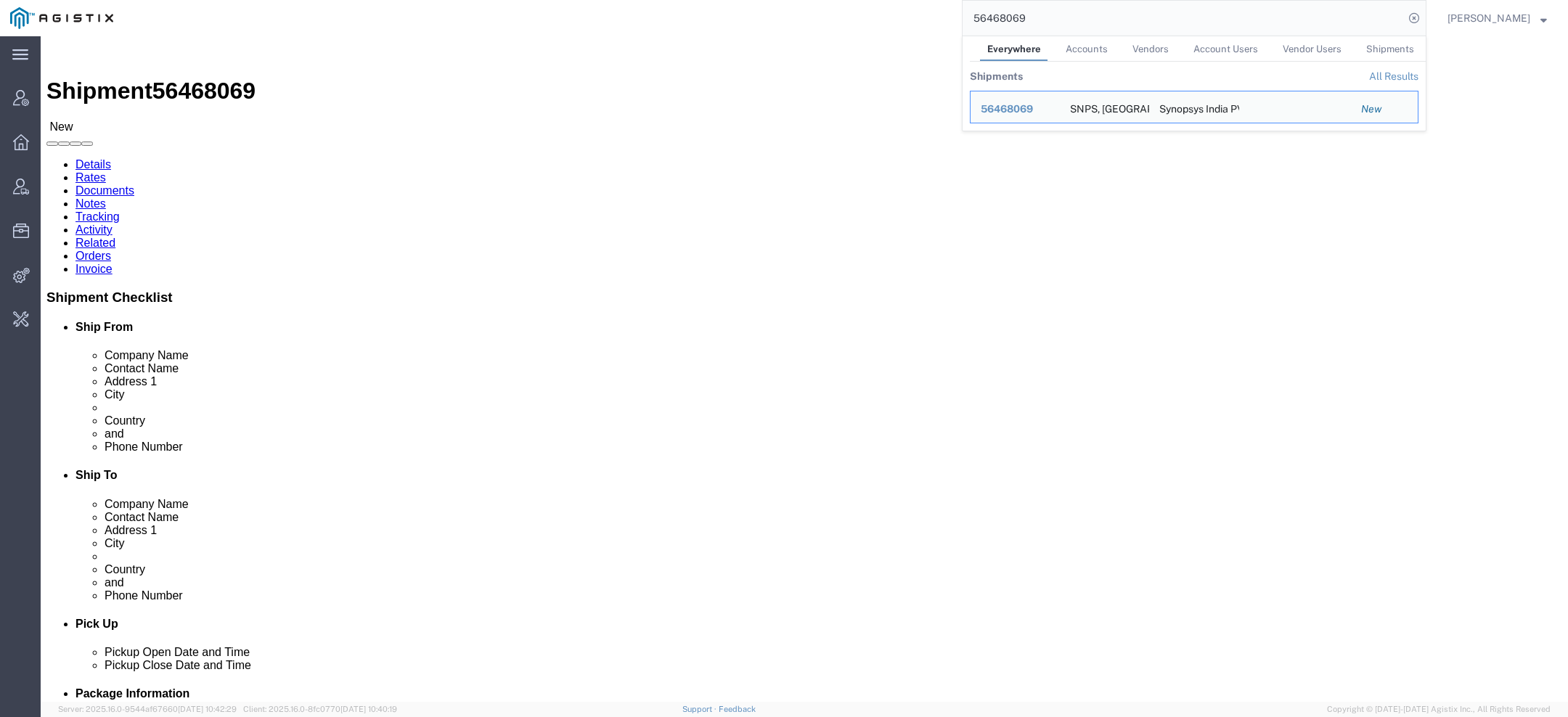
click link "Activity"
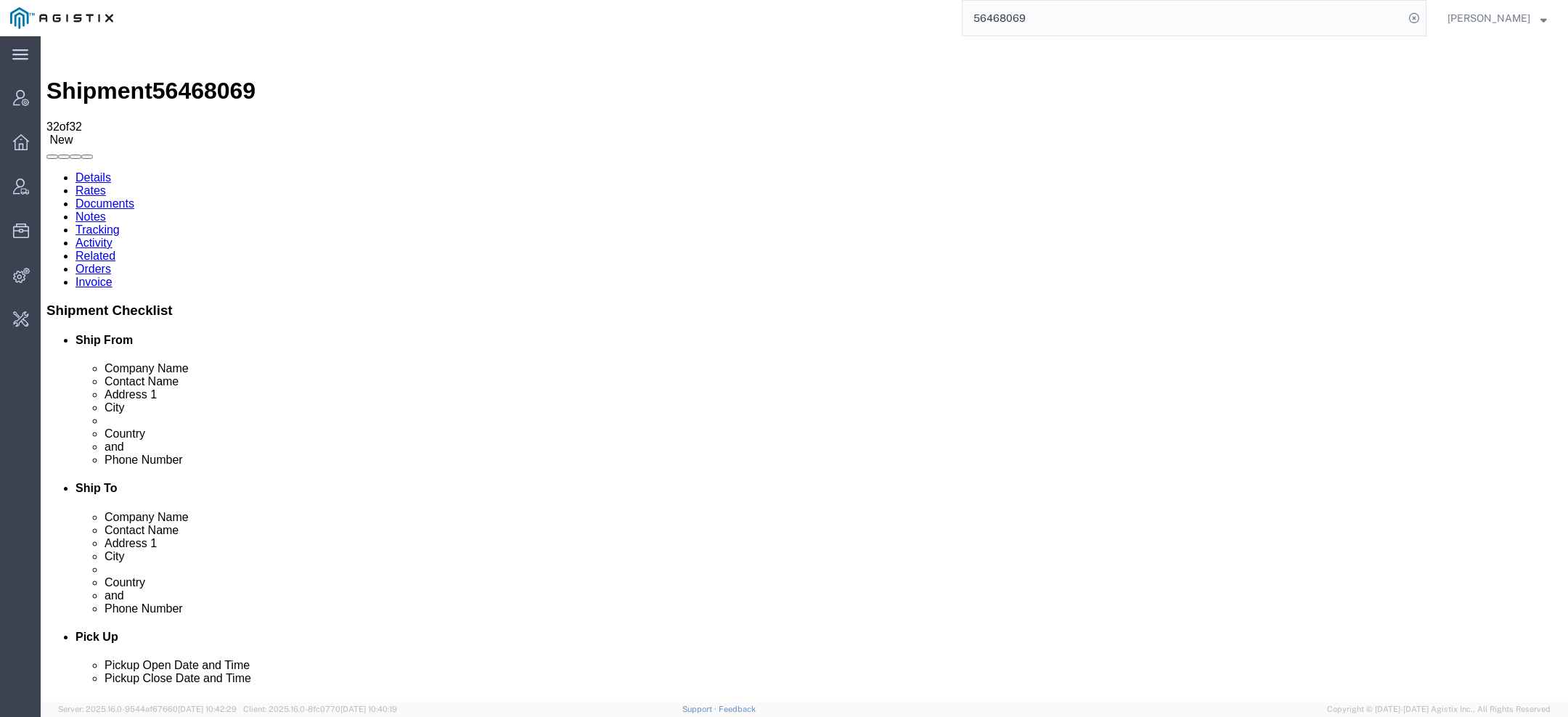
scroll to position [941, 0]
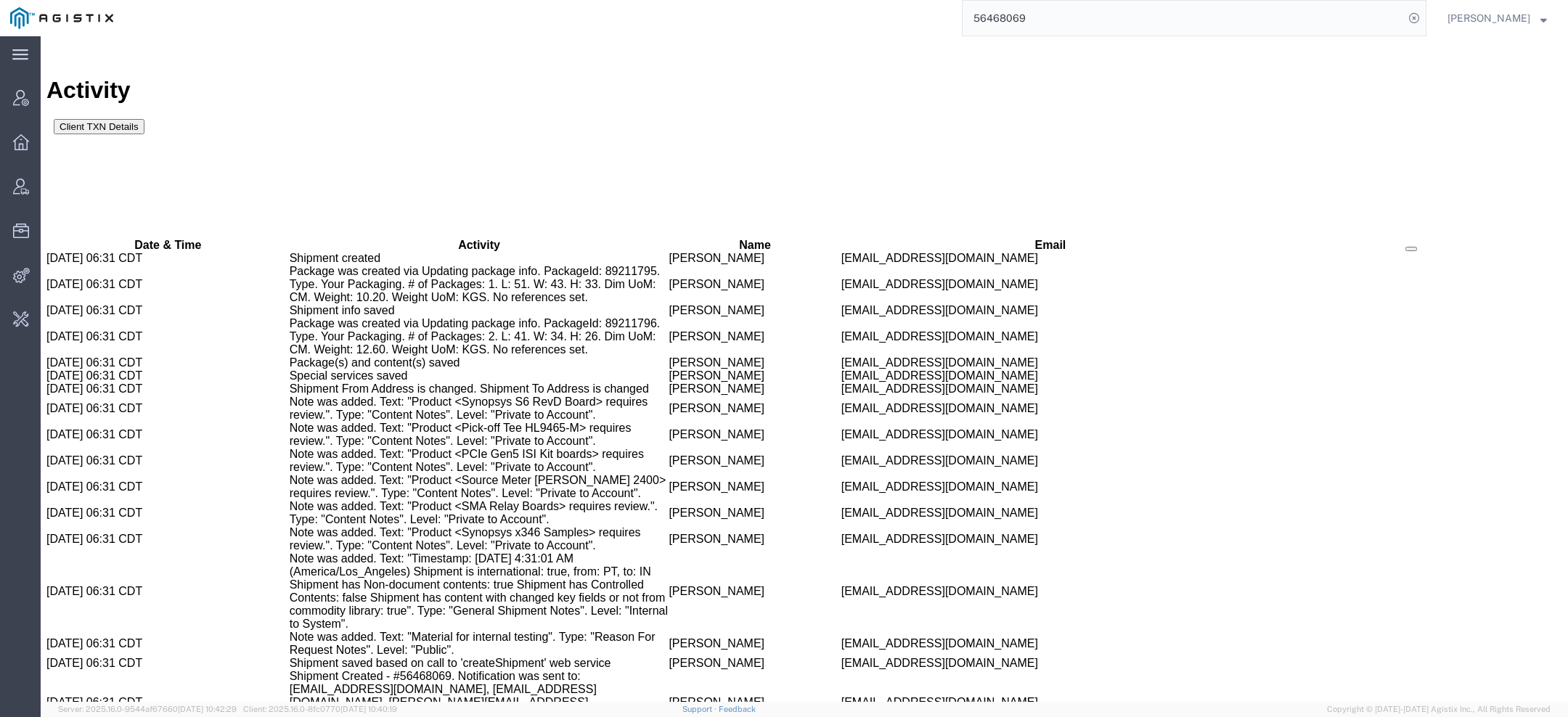
drag, startPoint x: 277, startPoint y: 584, endPoint x: 457, endPoint y: 652, distance: 192.4
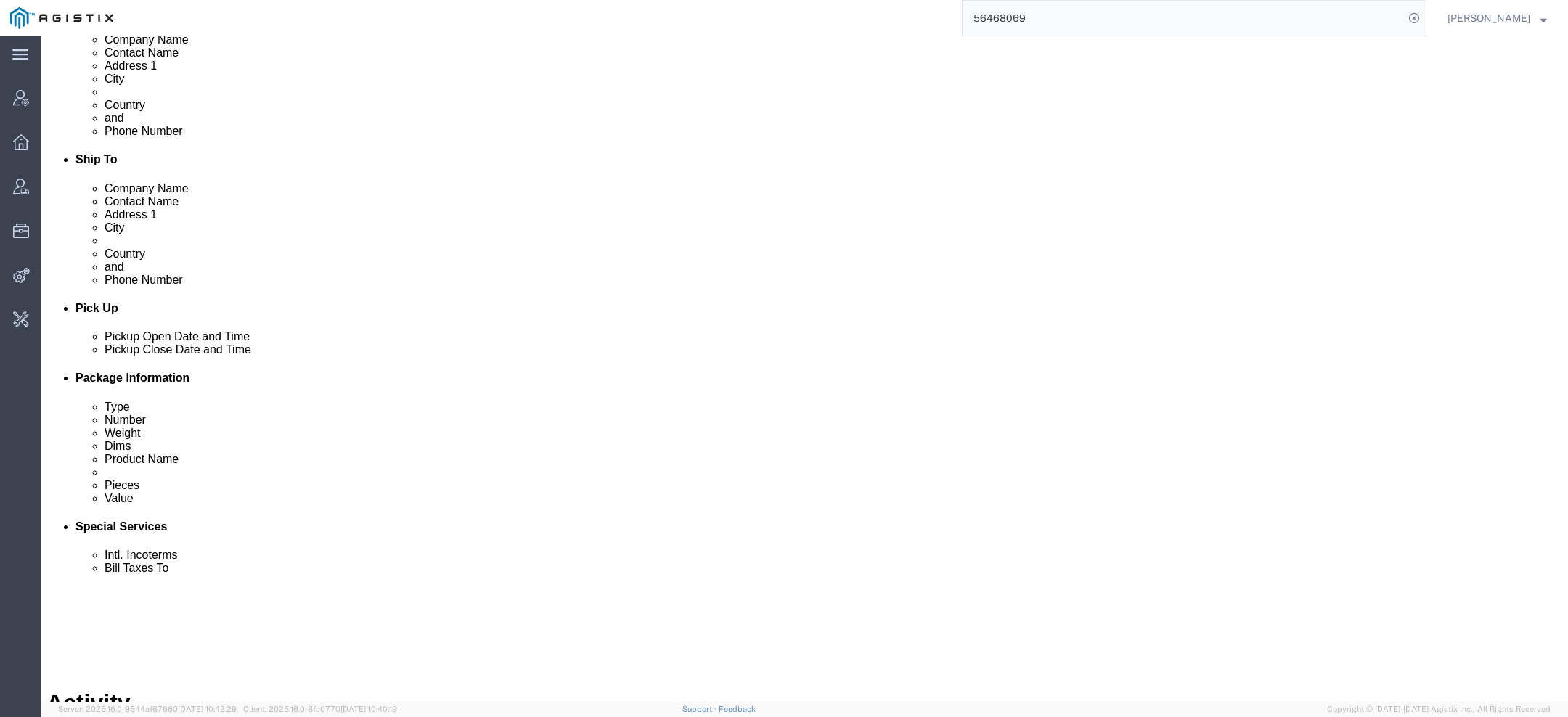
scroll to position [331, 0]
drag, startPoint x: 332, startPoint y: 427, endPoint x: 476, endPoint y: 490, distance: 157.2
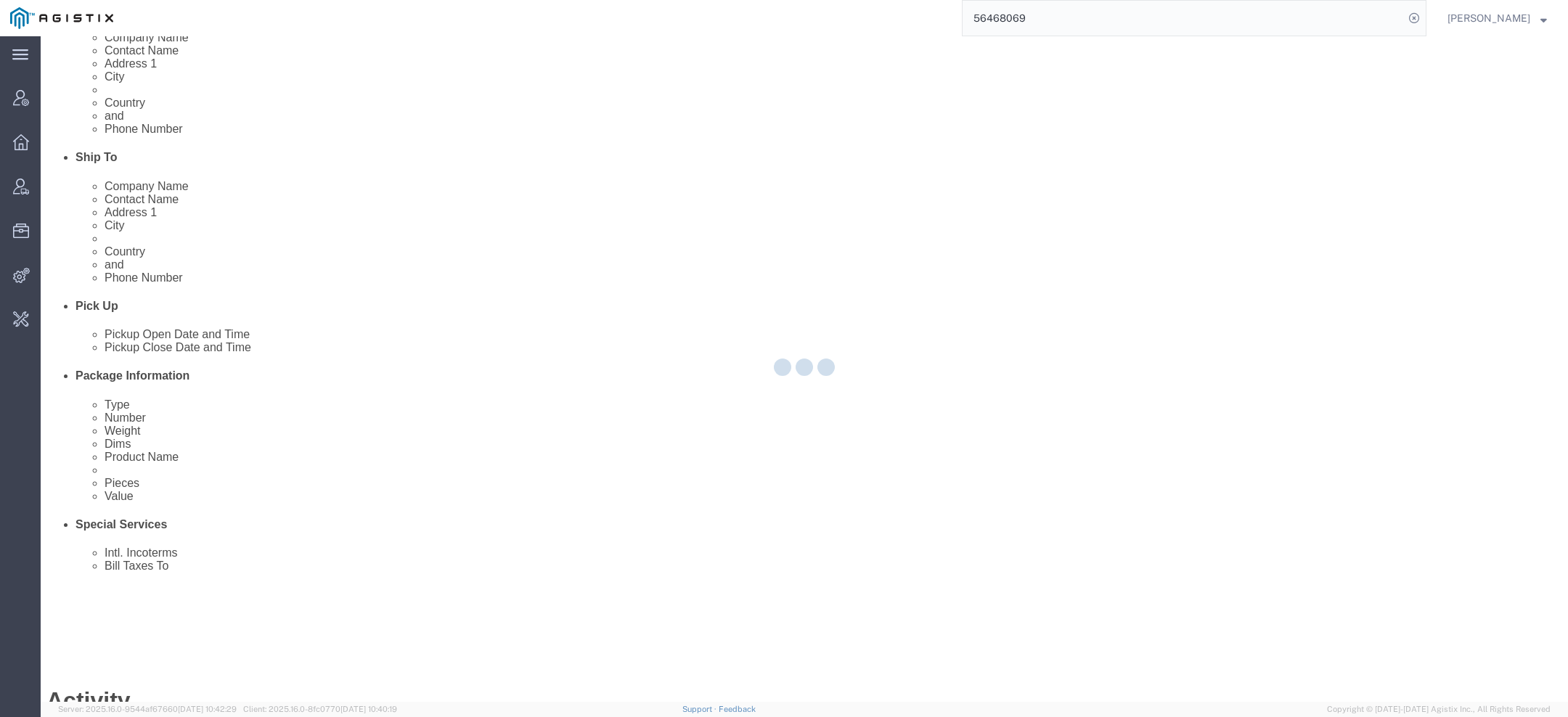
click at [96, 90] on div at bounding box center [804, 368] width 1528 height 665
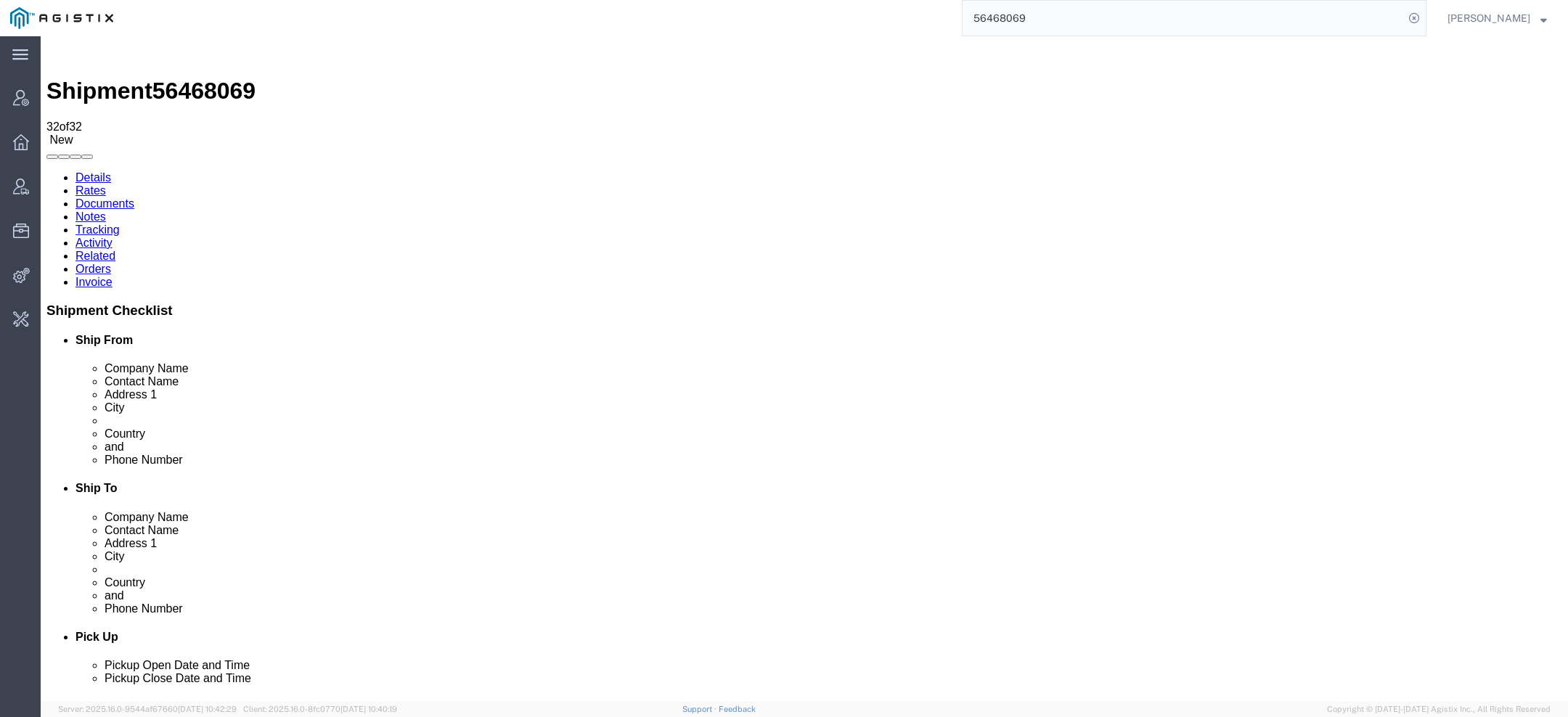
click link "Activity"
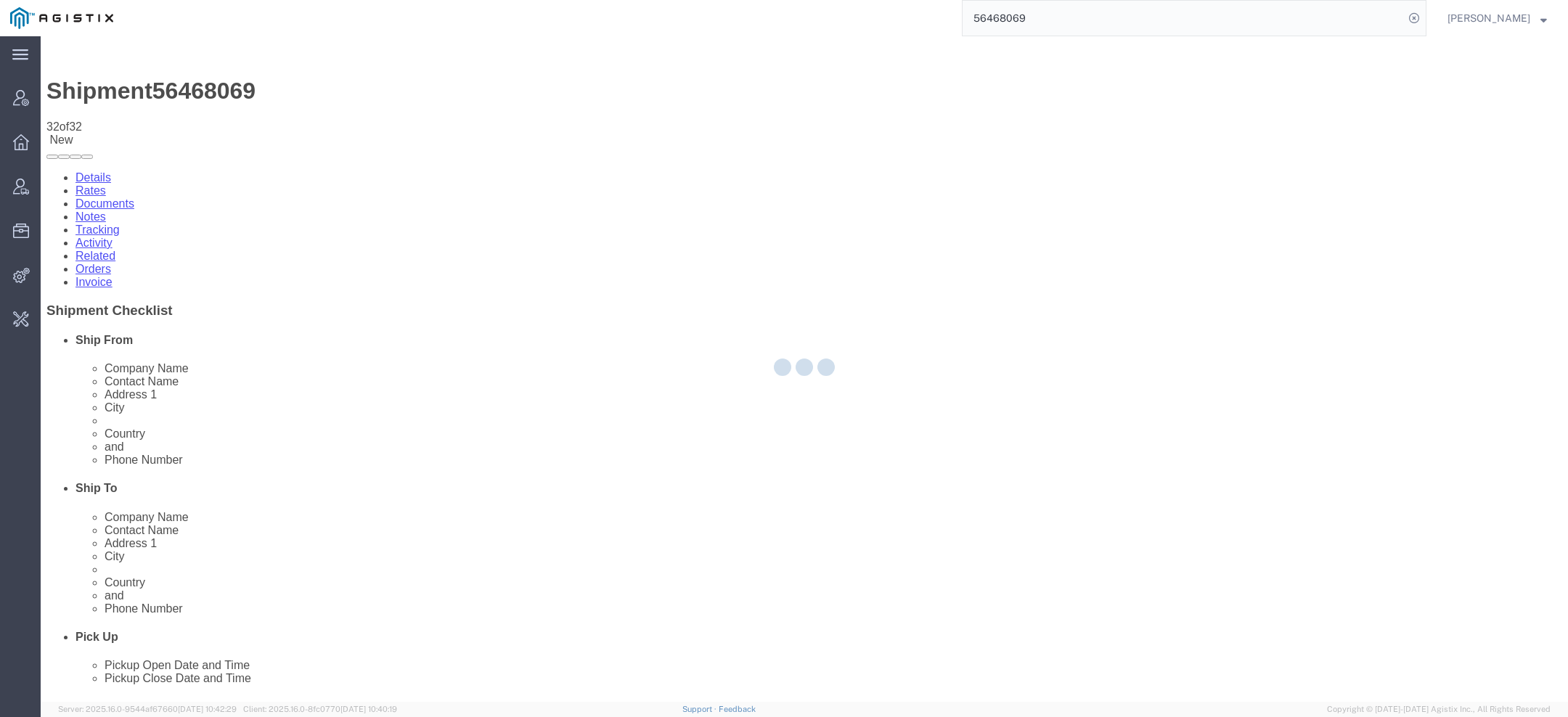
click at [379, 90] on div at bounding box center [804, 368] width 1528 height 665
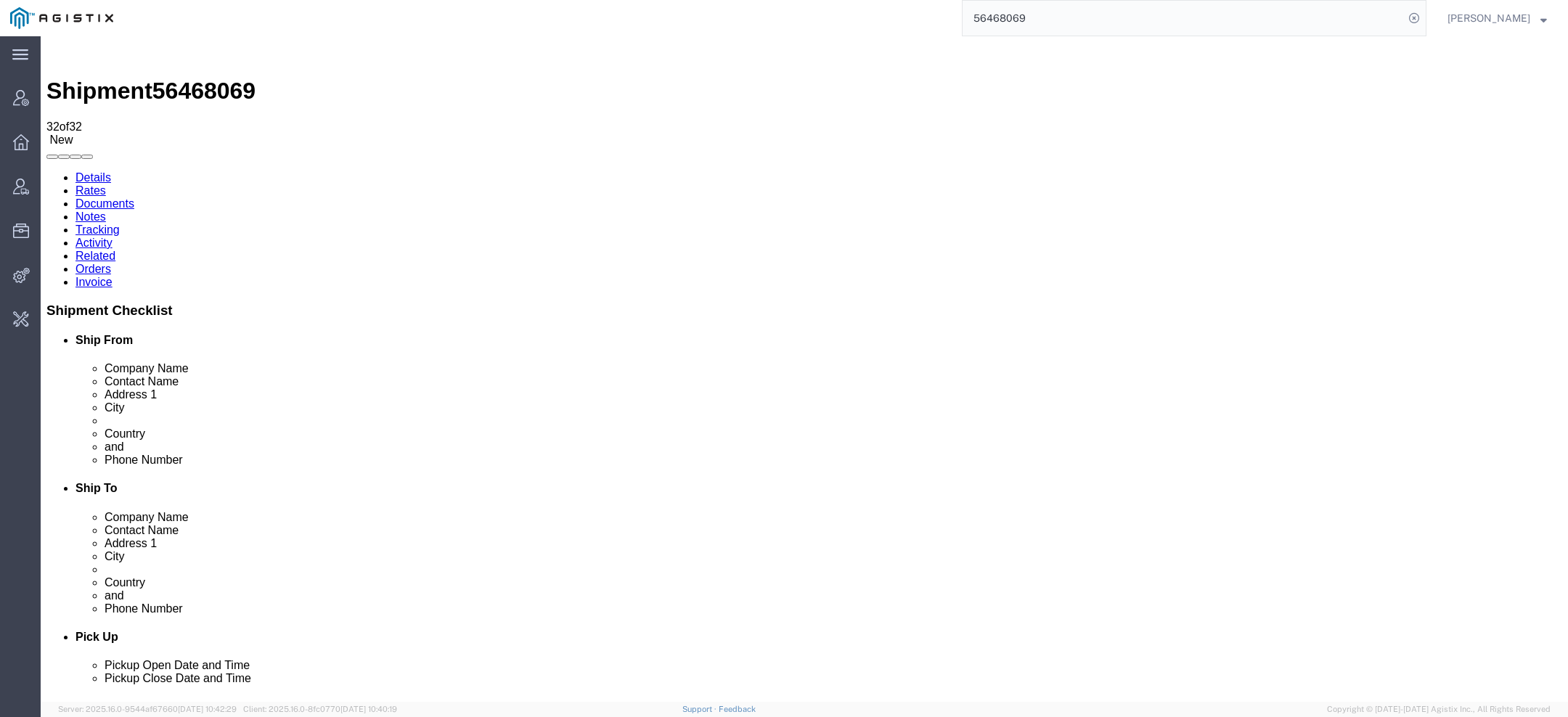
drag, startPoint x: 804, startPoint y: 200, endPoint x: 691, endPoint y: 200, distance: 113.0
copy span "[EMAIL_ADDRESS][DOMAIN_NAME]"
click at [1042, 20] on input "56468069" at bounding box center [1183, 18] width 442 height 35
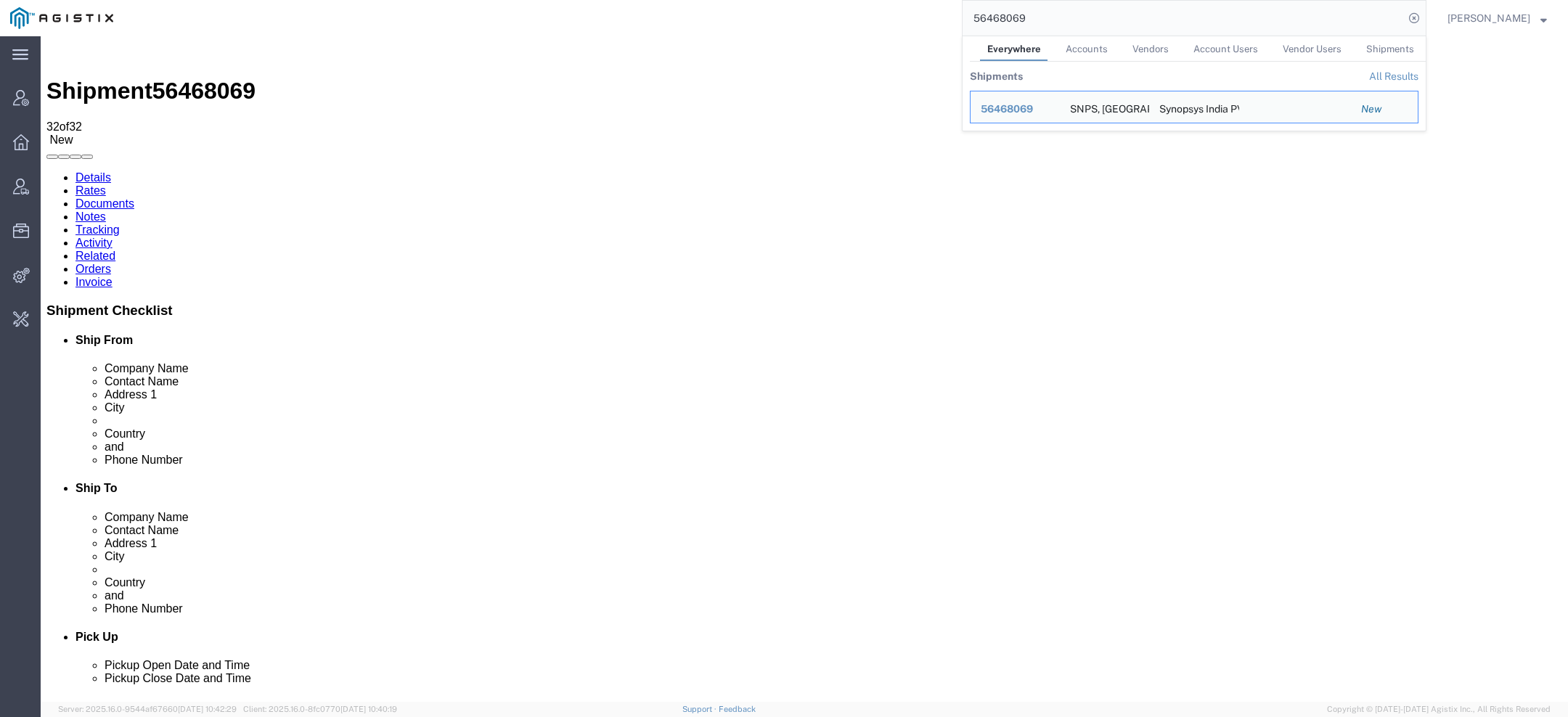
click at [1060, 21] on input "56468069" at bounding box center [1183, 18] width 442 height 35
click at [101, 171] on link "Details" at bounding box center [93, 177] width 35 height 12
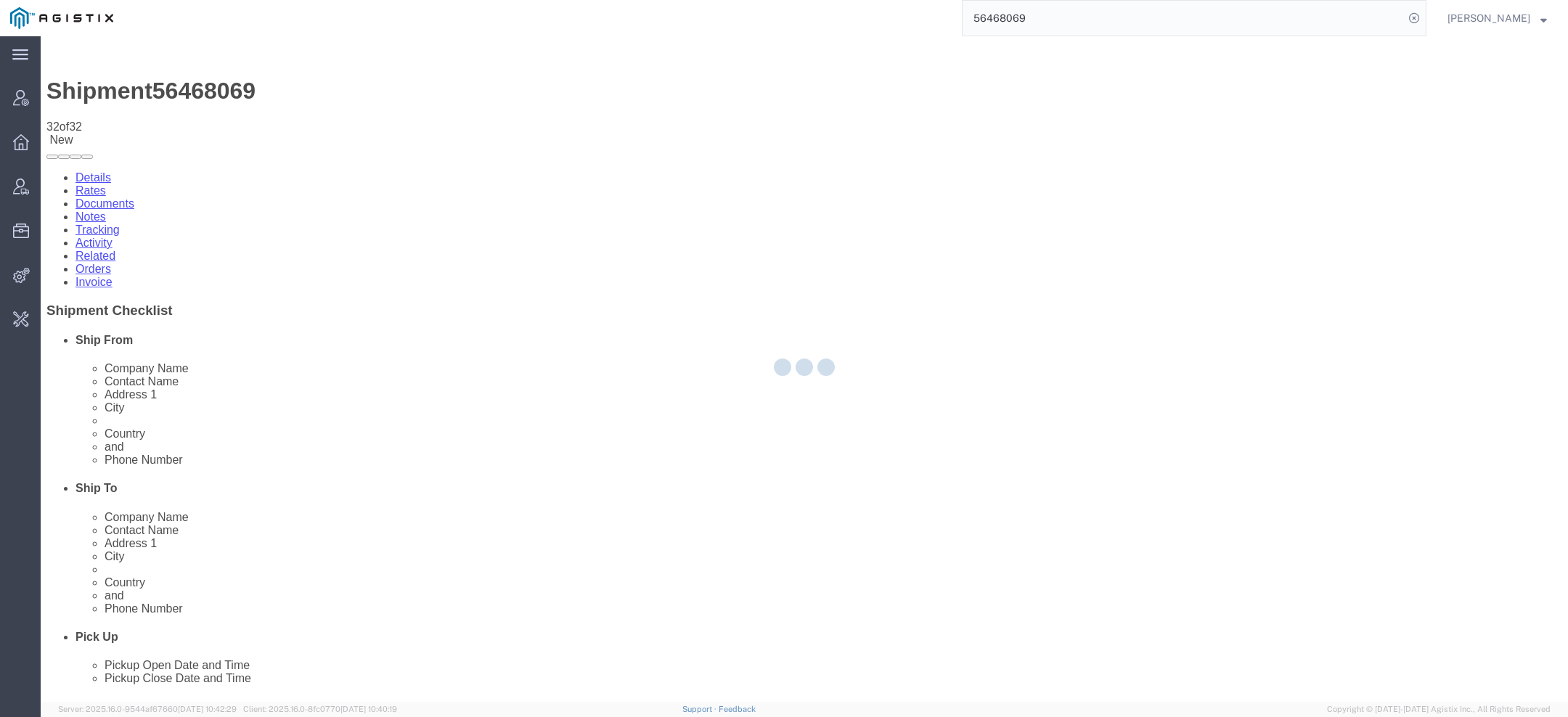
click at [100, 86] on div at bounding box center [804, 368] width 1528 height 665
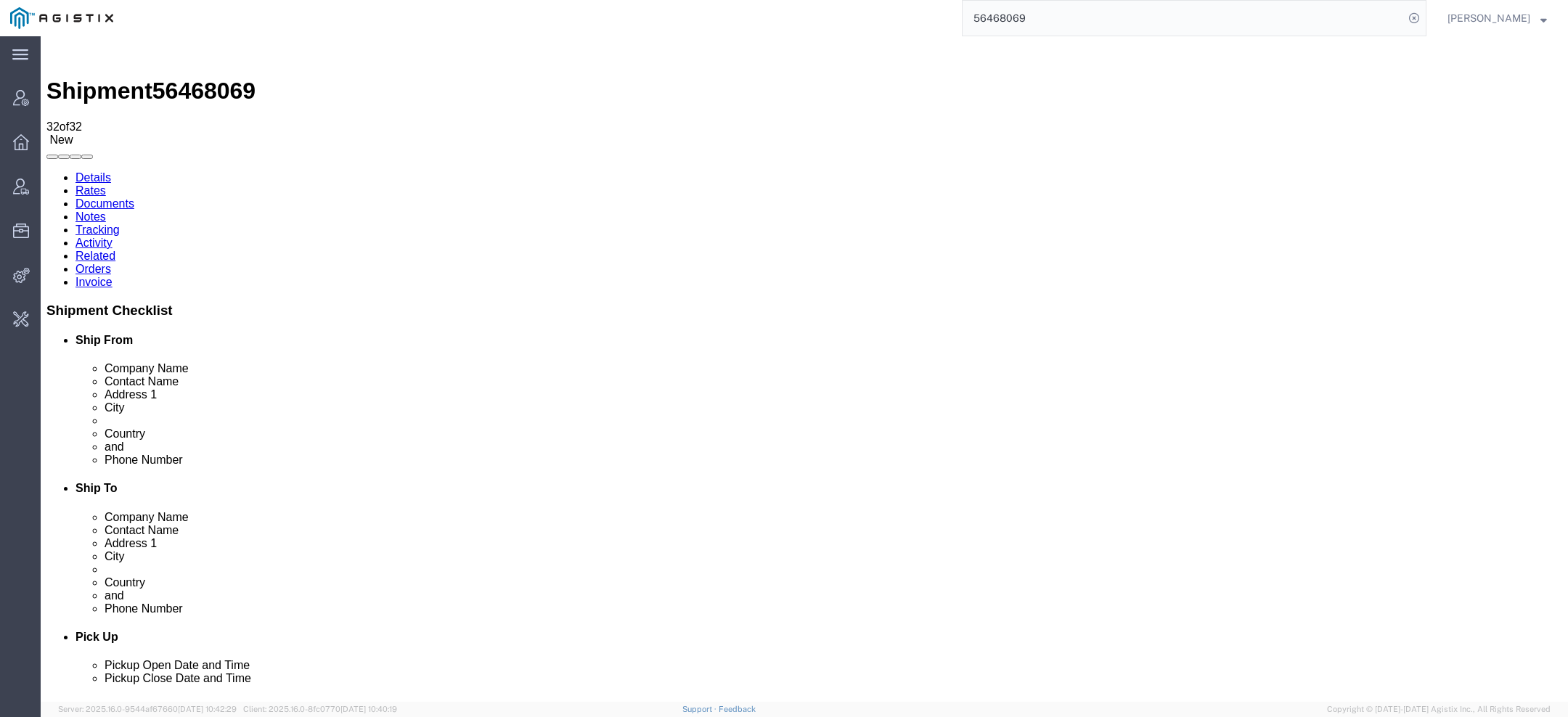
drag, startPoint x: 1048, startPoint y: 29, endPoint x: 684, endPoint y: 8, distance: 364.6
click at [726, 8] on div "56468069" at bounding box center [775, 18] width 1303 height 36
paste input "117"
type input "56468117"
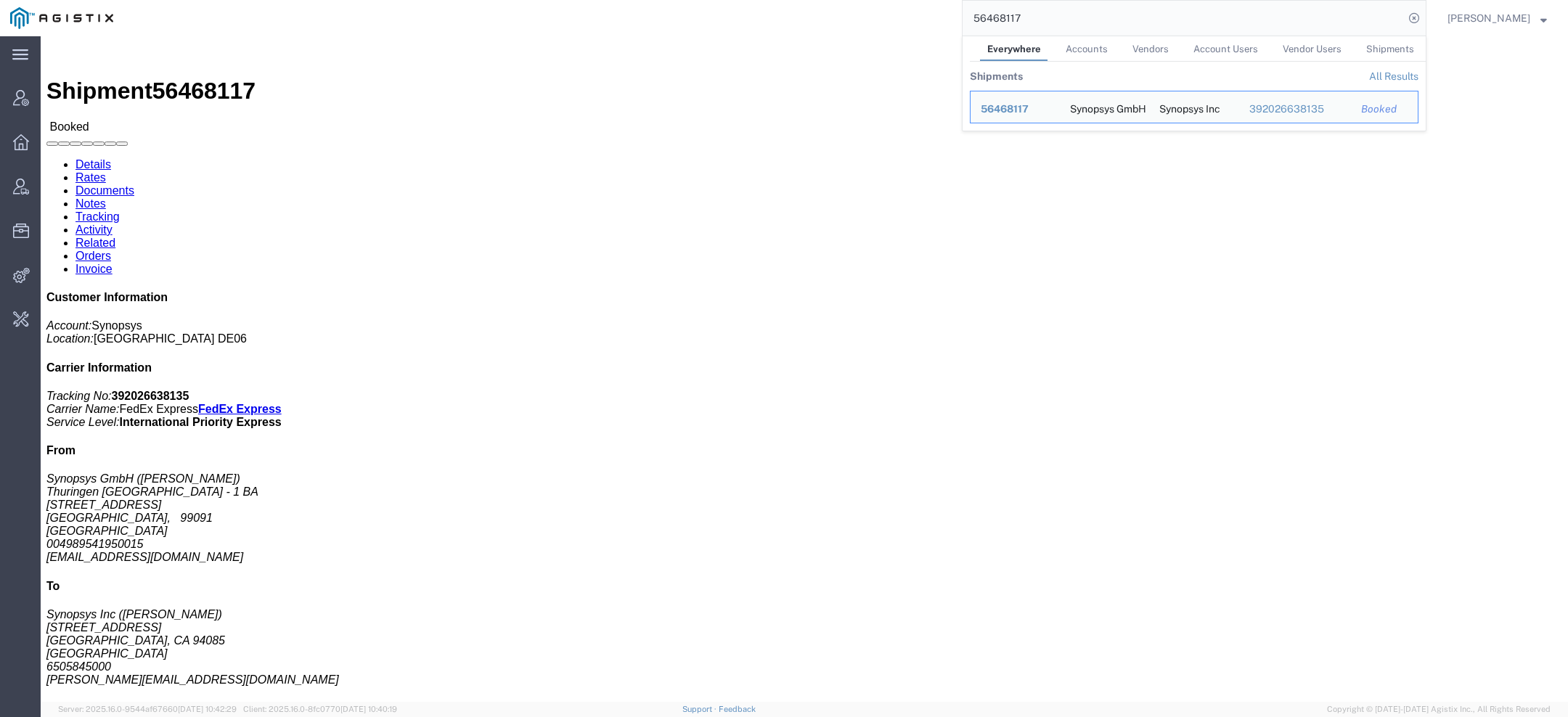
click link "Activity"
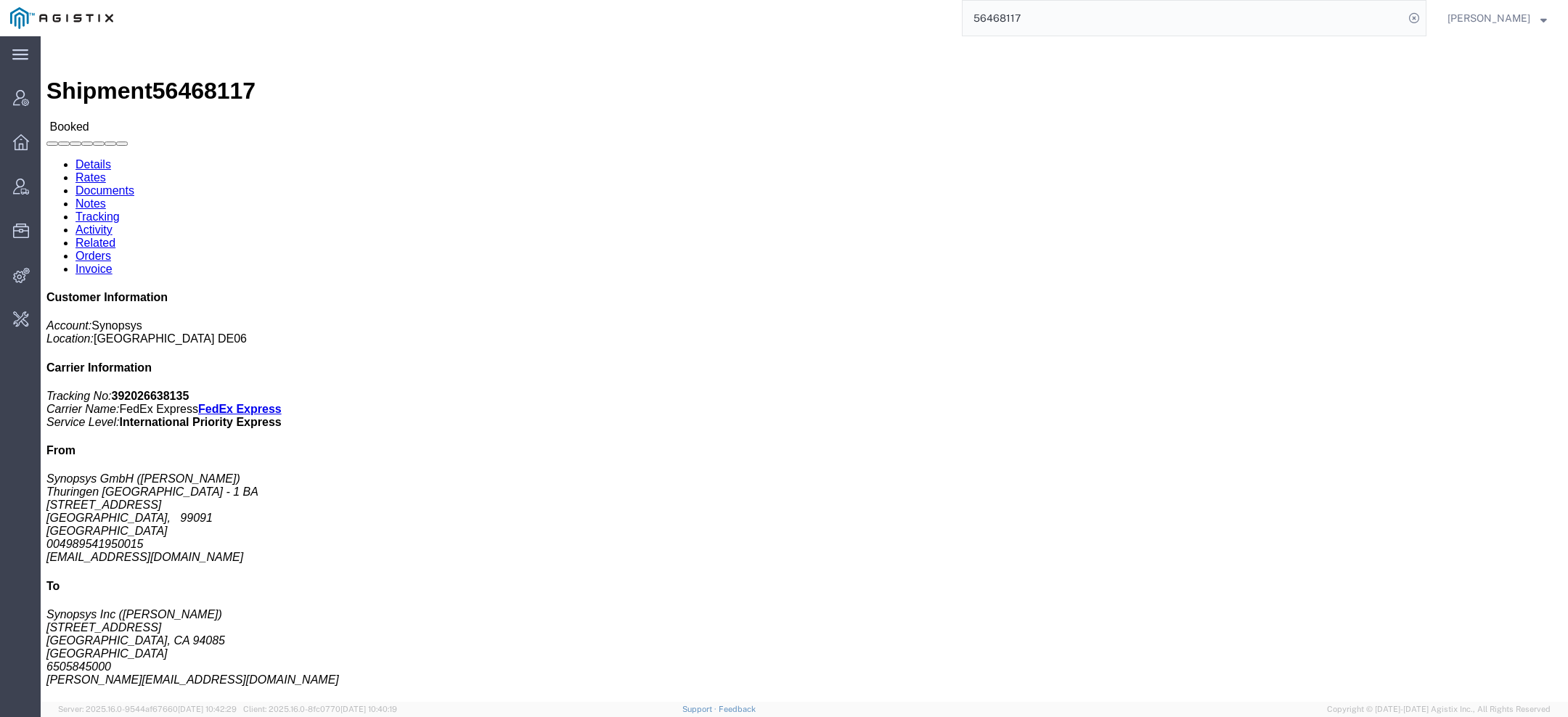
click div
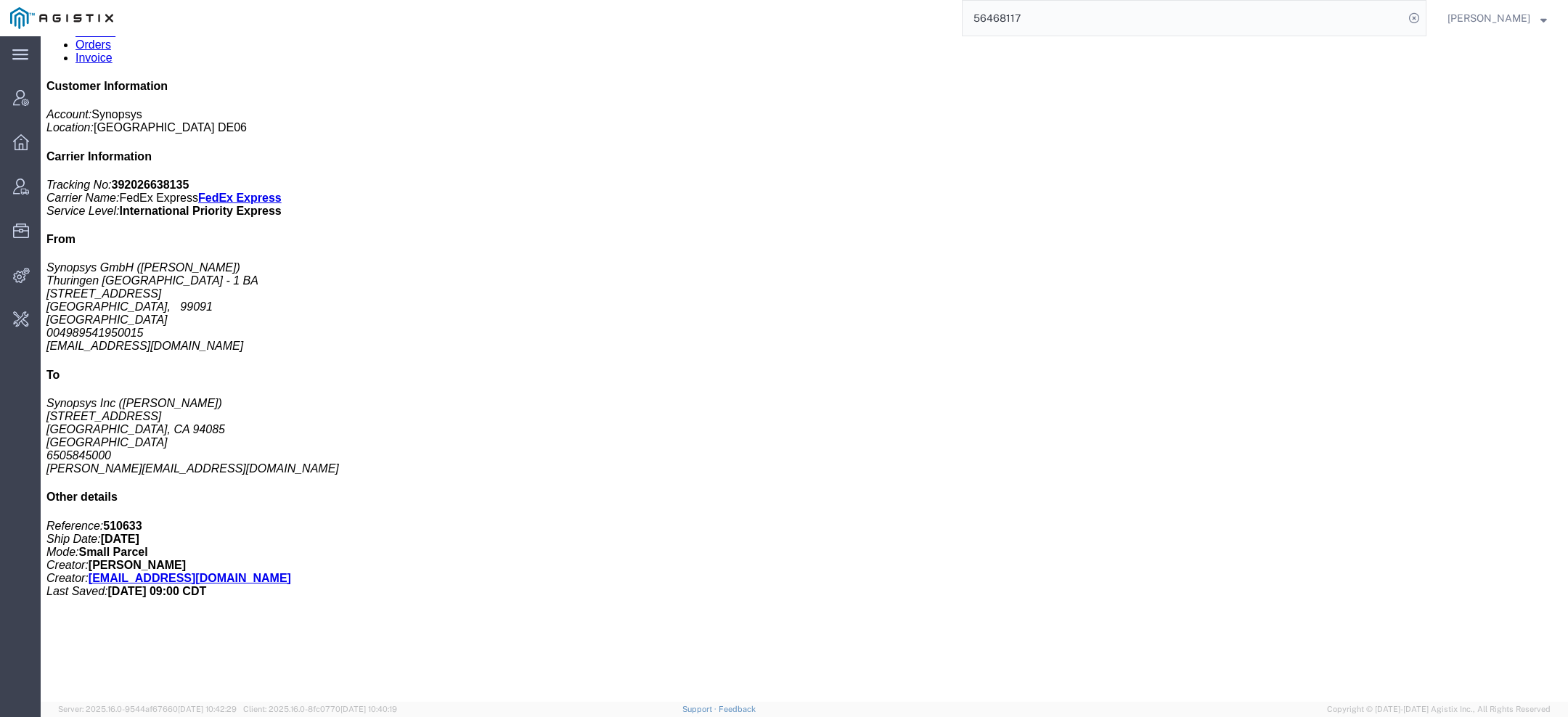
scroll to position [227, 0]
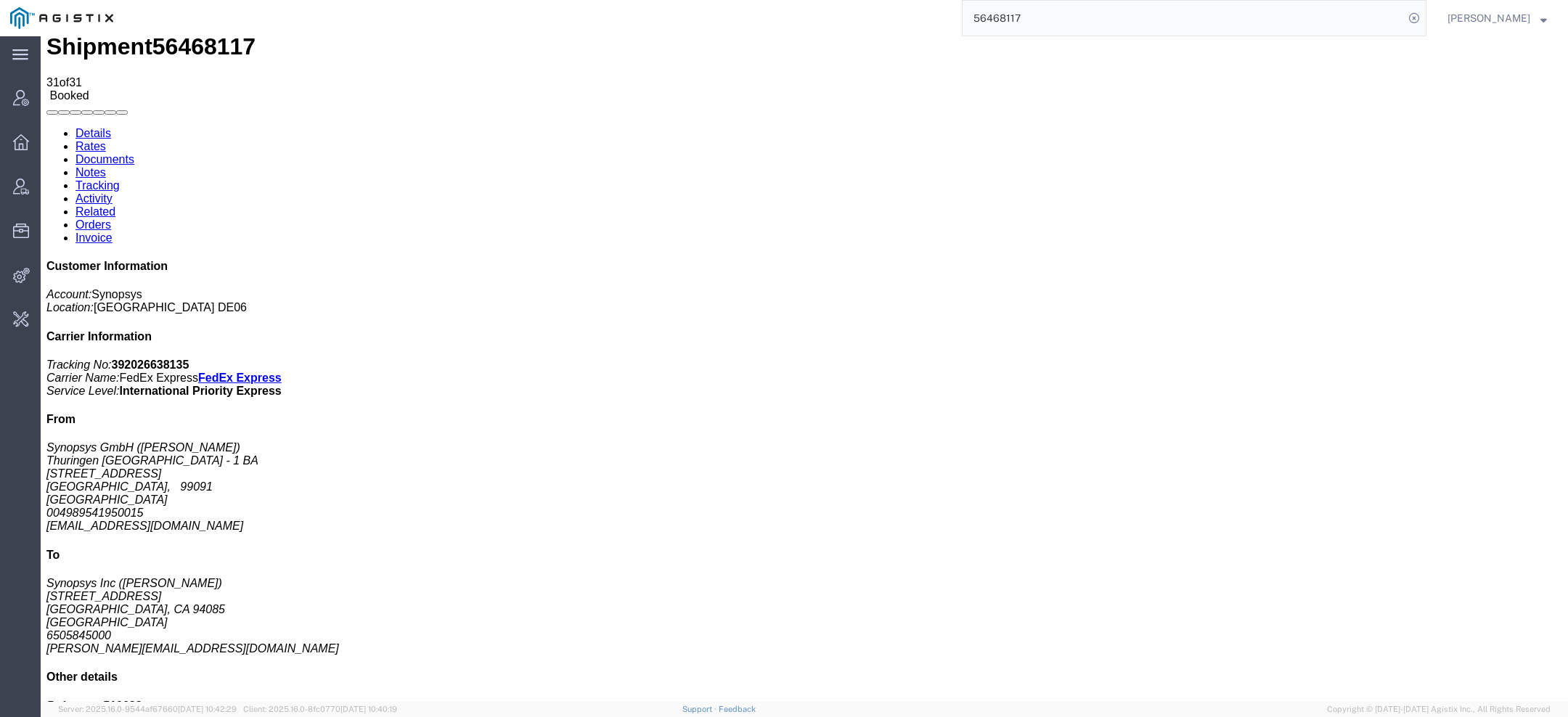
scroll to position [0, 0]
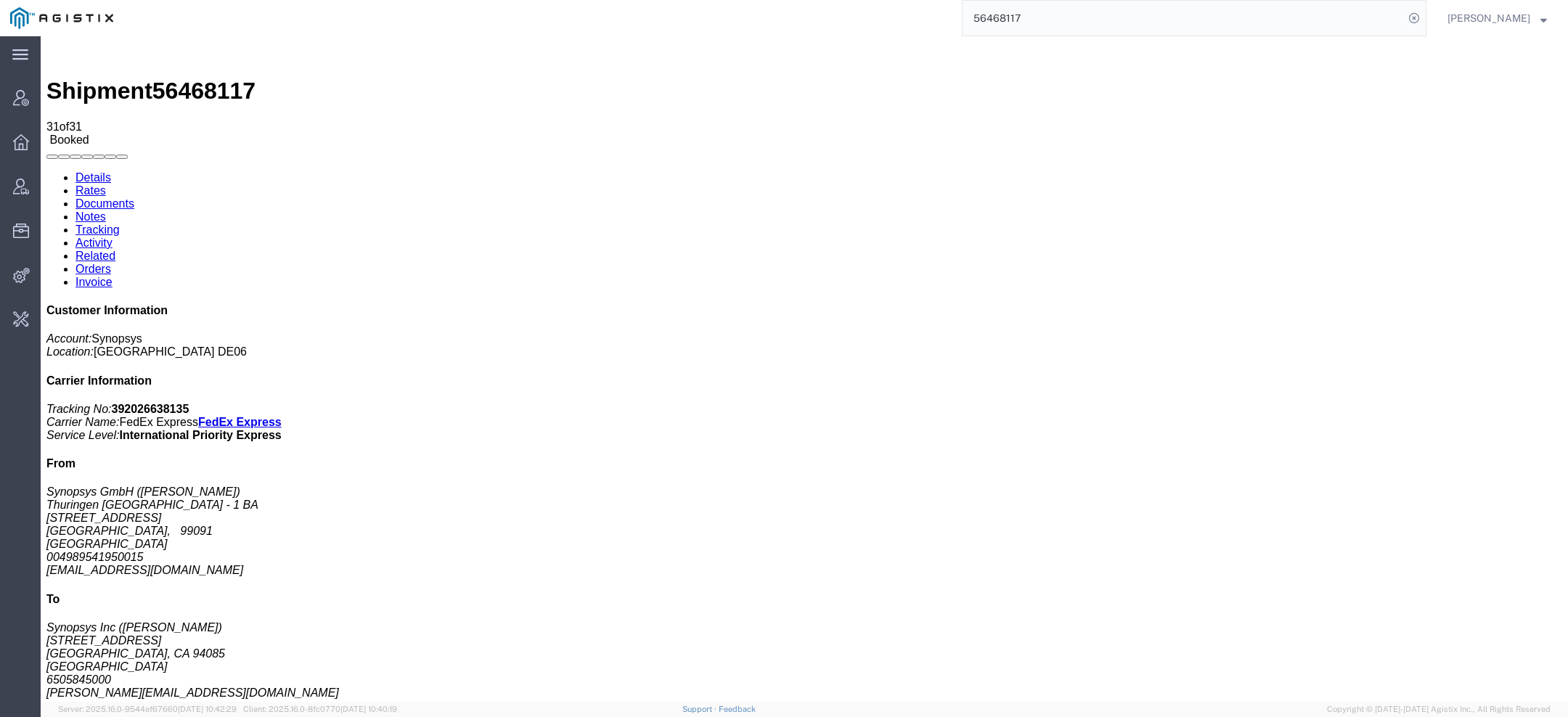
click at [83, 171] on link "Details" at bounding box center [93, 177] width 35 height 12
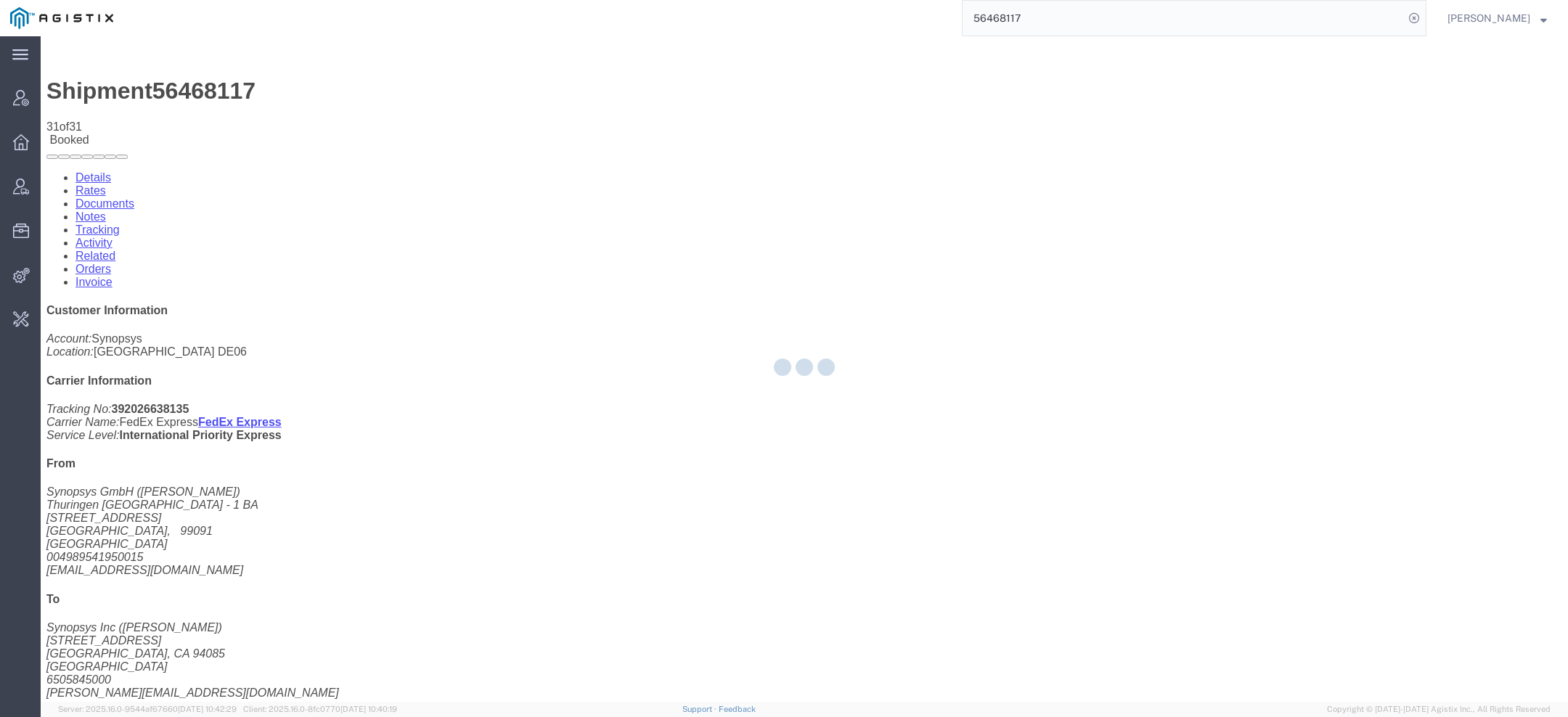
click at [83, 93] on div at bounding box center [804, 368] width 1528 height 665
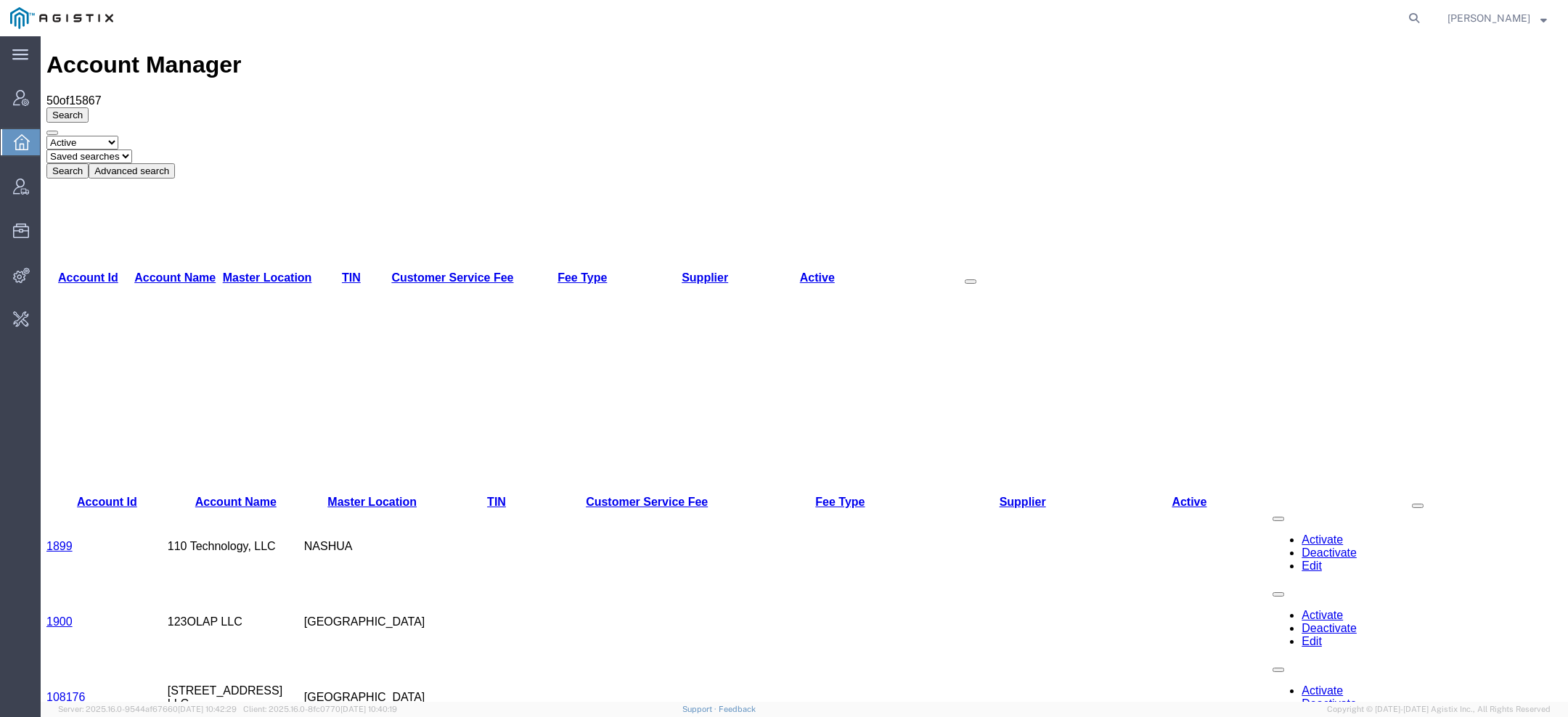
click at [1427, 25] on form at bounding box center [1415, 18] width 23 height 36
click at [1427, 24] on form at bounding box center [1415, 18] width 23 height 36
click at [1415, 19] on icon at bounding box center [1414, 18] width 21 height 21
paste input "[EMAIL_ADDRESS][DOMAIN_NAME]"
type input "[EMAIL_ADDRESS][DOMAIN_NAME]"
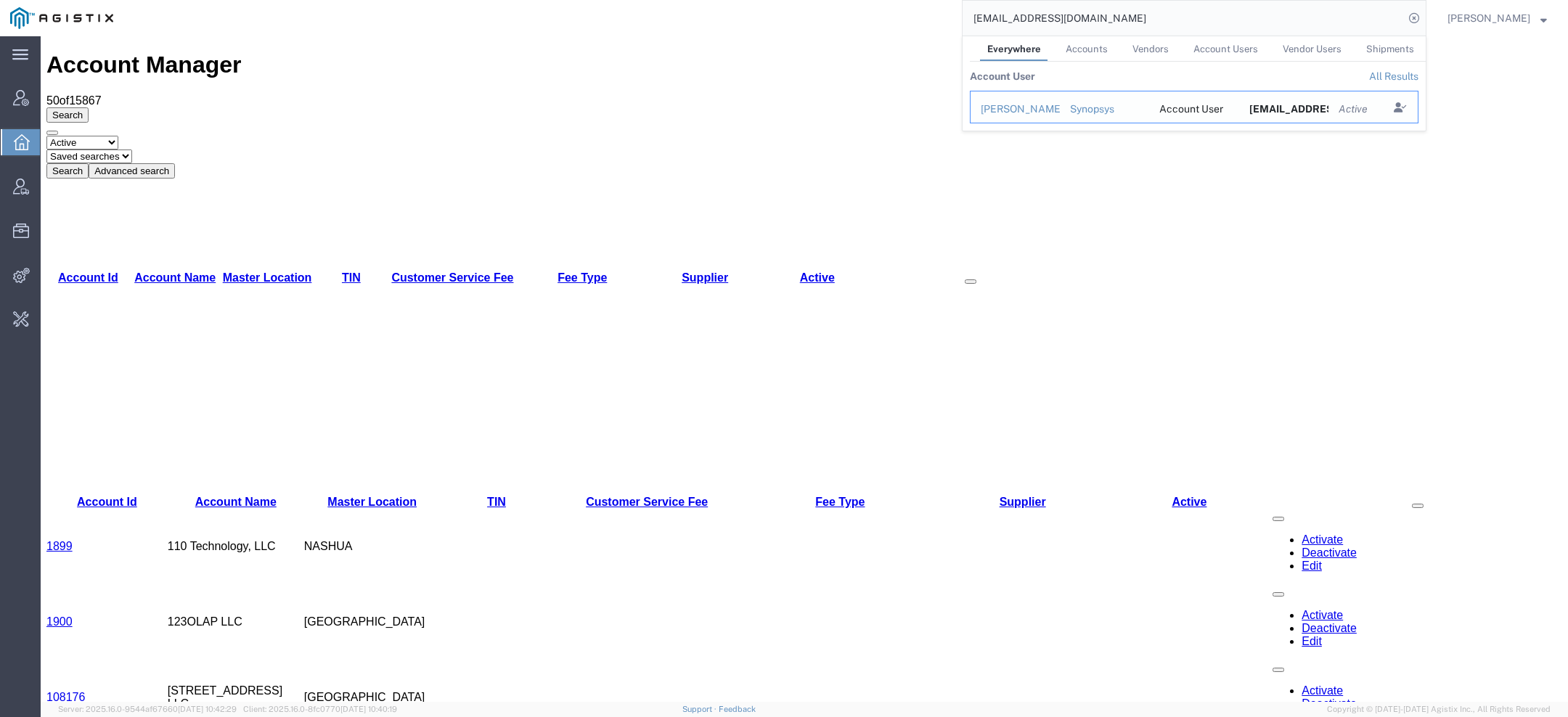
click at [986, 113] on div "[PERSON_NAME]" at bounding box center [1015, 109] width 69 height 16
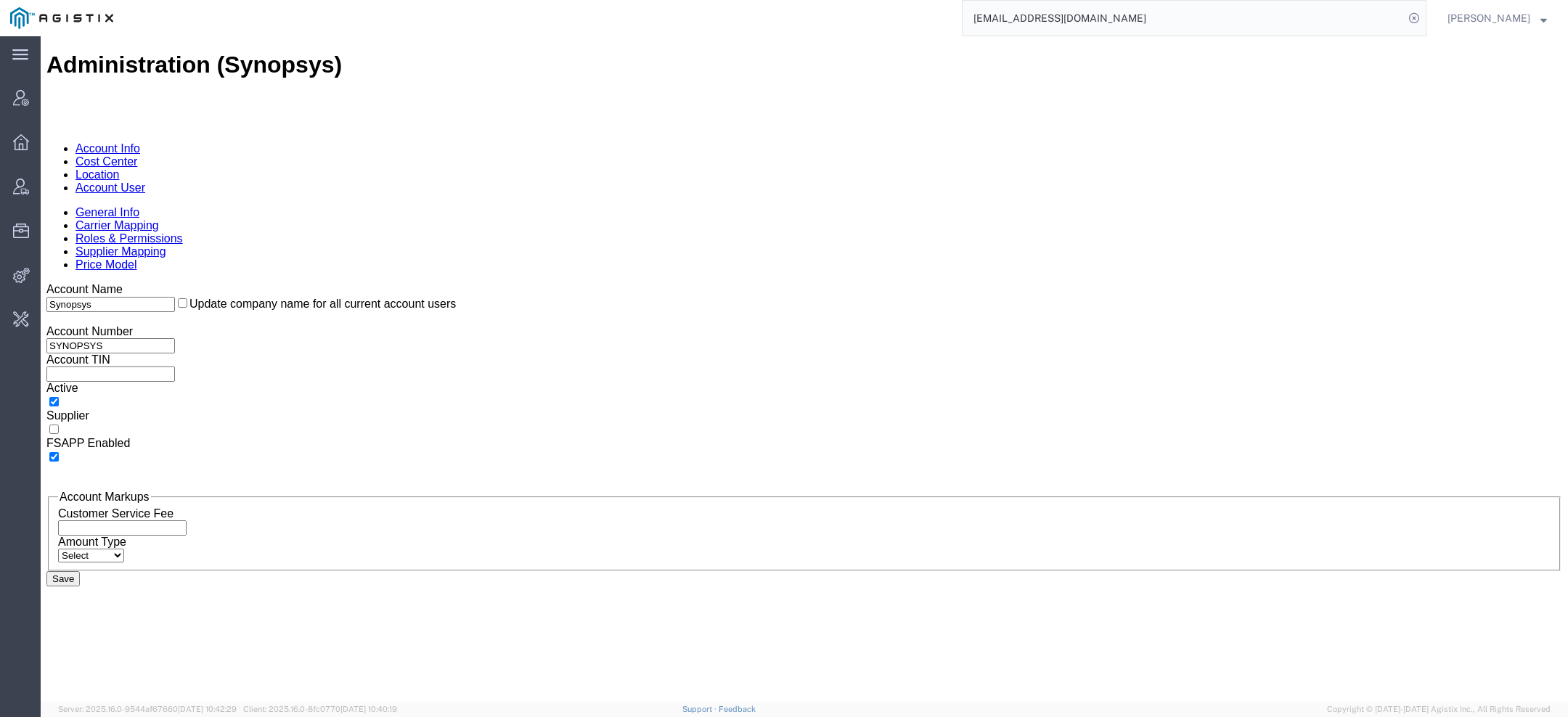
click at [146, 182] on link "Account User" at bounding box center [110, 187] width 70 height 12
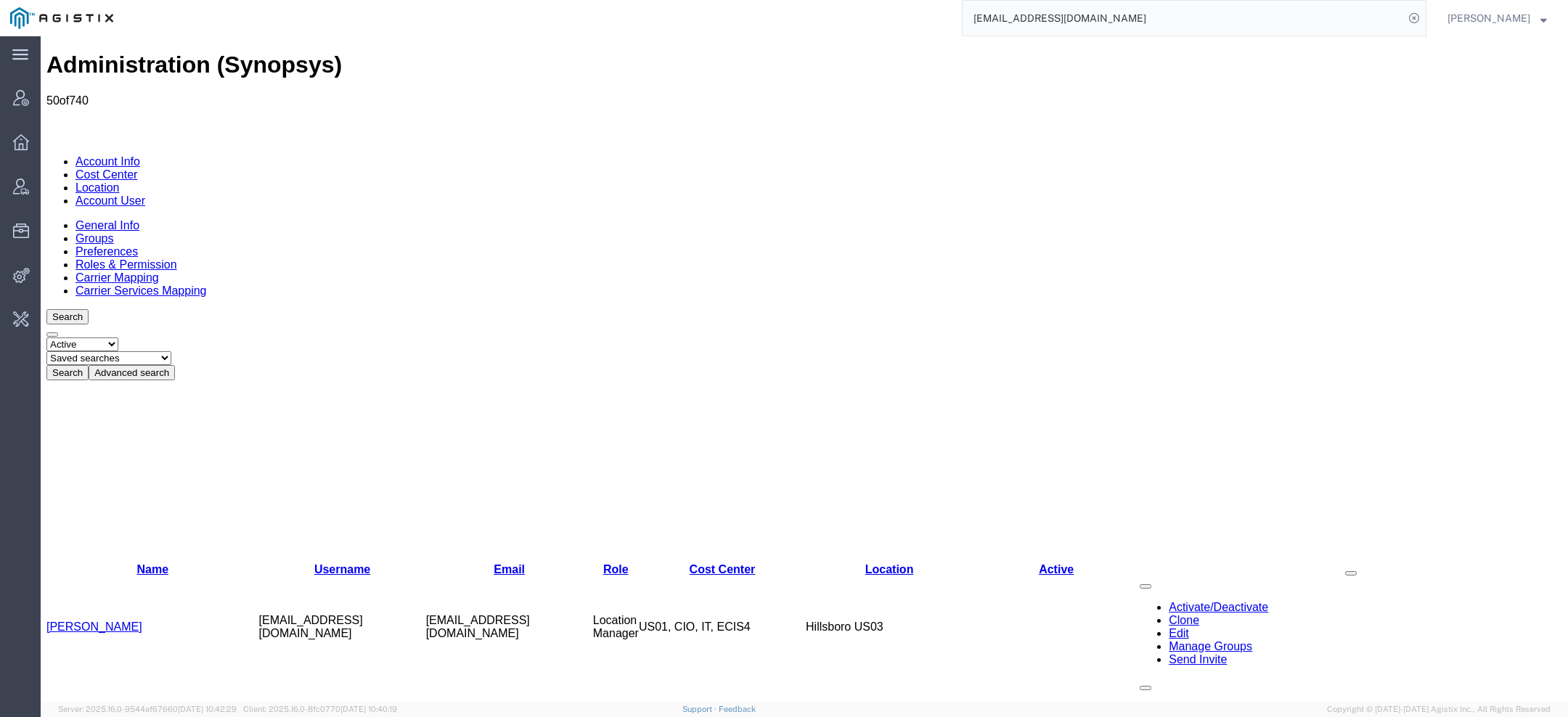
click at [175, 365] on button "Advanced search" at bounding box center [132, 372] width 86 height 16
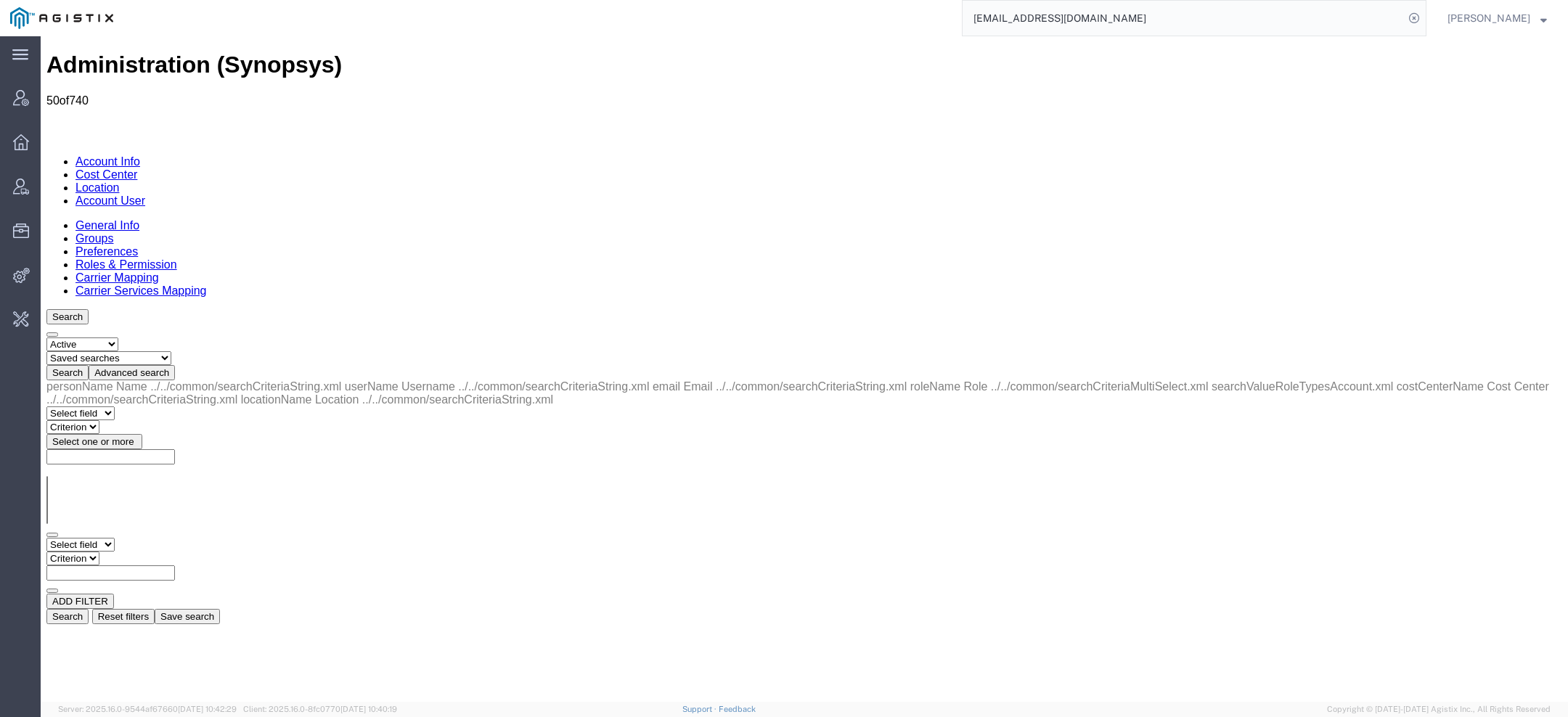
click at [173, 538] on div "Select field Cost Center Email Location Name Role Username Criterion" at bounding box center [804, 566] width 1516 height 56
click at [114, 538] on select "Select field Cost Center Email Location Name Role Username" at bounding box center [80, 544] width 68 height 14
select select "email"
click at [133, 552] on select "Criterion contains does not contain is is blank is not blank starts with" at bounding box center [90, 558] width 87 height 14
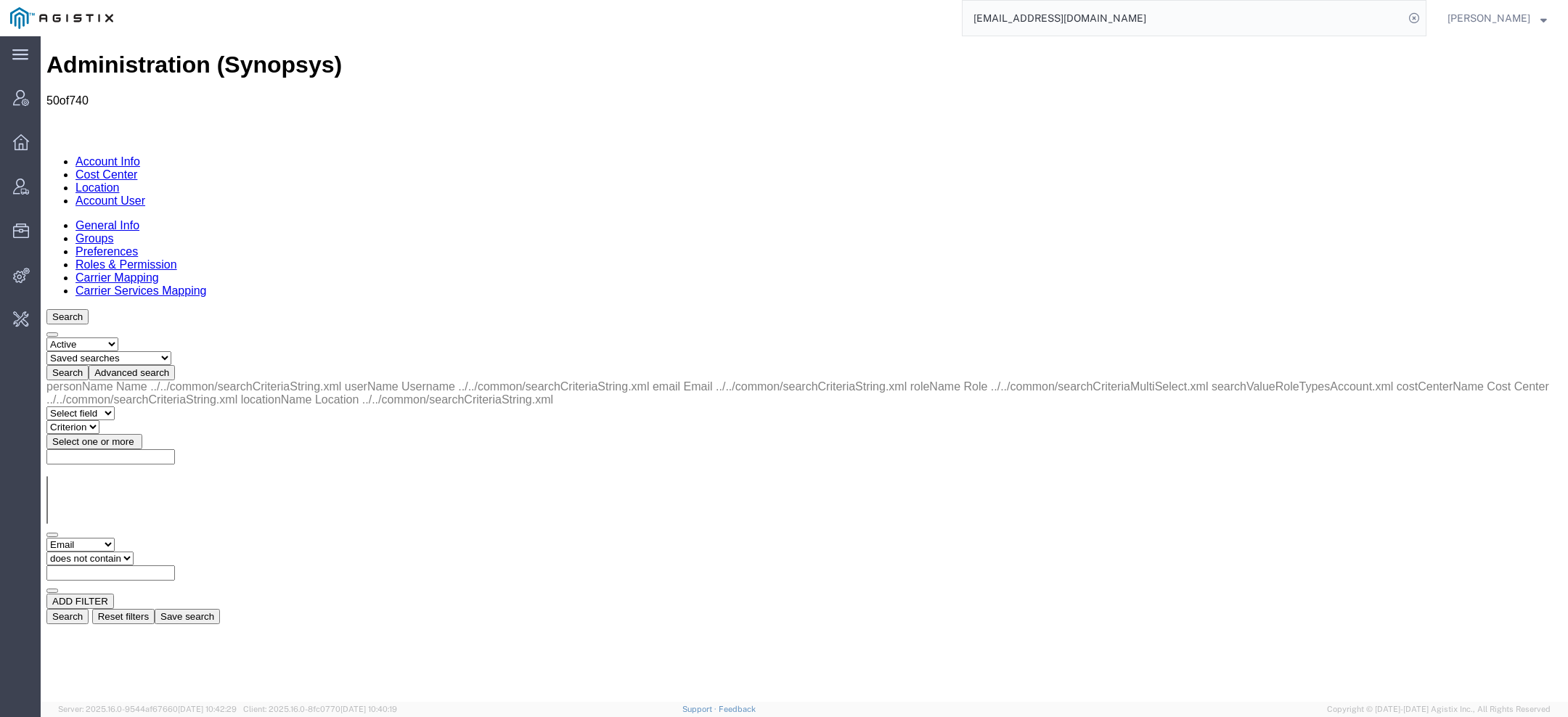
select select "contains"
paste input "[EMAIL_ADDRESS][DOMAIN_NAME]"
type input "dtomas@synopsys.com"
click at [89, 608] on button "Search" at bounding box center [67, 616] width 42 height 16
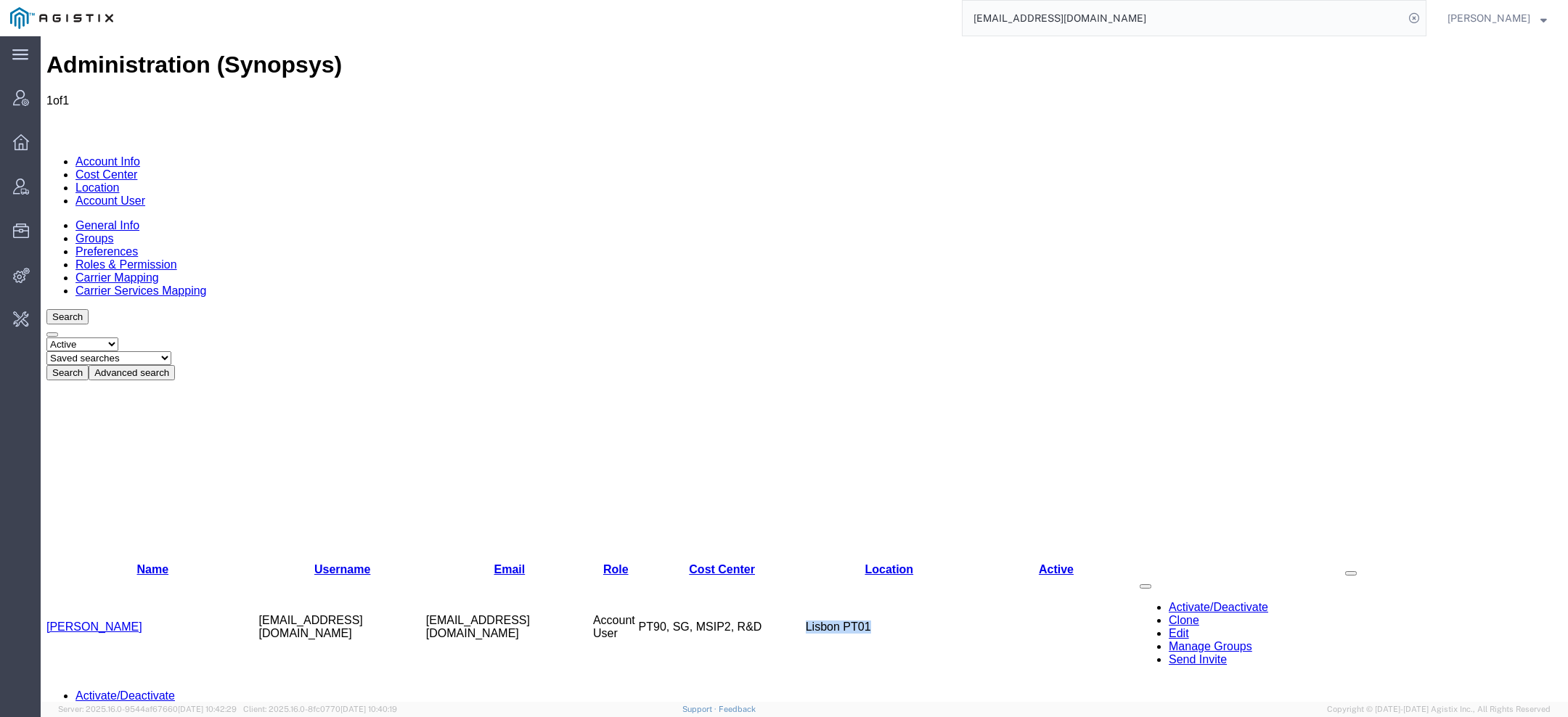
drag, startPoint x: 814, startPoint y: 232, endPoint x: 870, endPoint y: 232, distance: 56.0
click at [870, 576] on td "Lisbon PT01" at bounding box center [889, 627] width 167 height 102
copy td "Lisbon PT01"
click at [120, 182] on link "Location" at bounding box center [98, 187] width 44 height 12
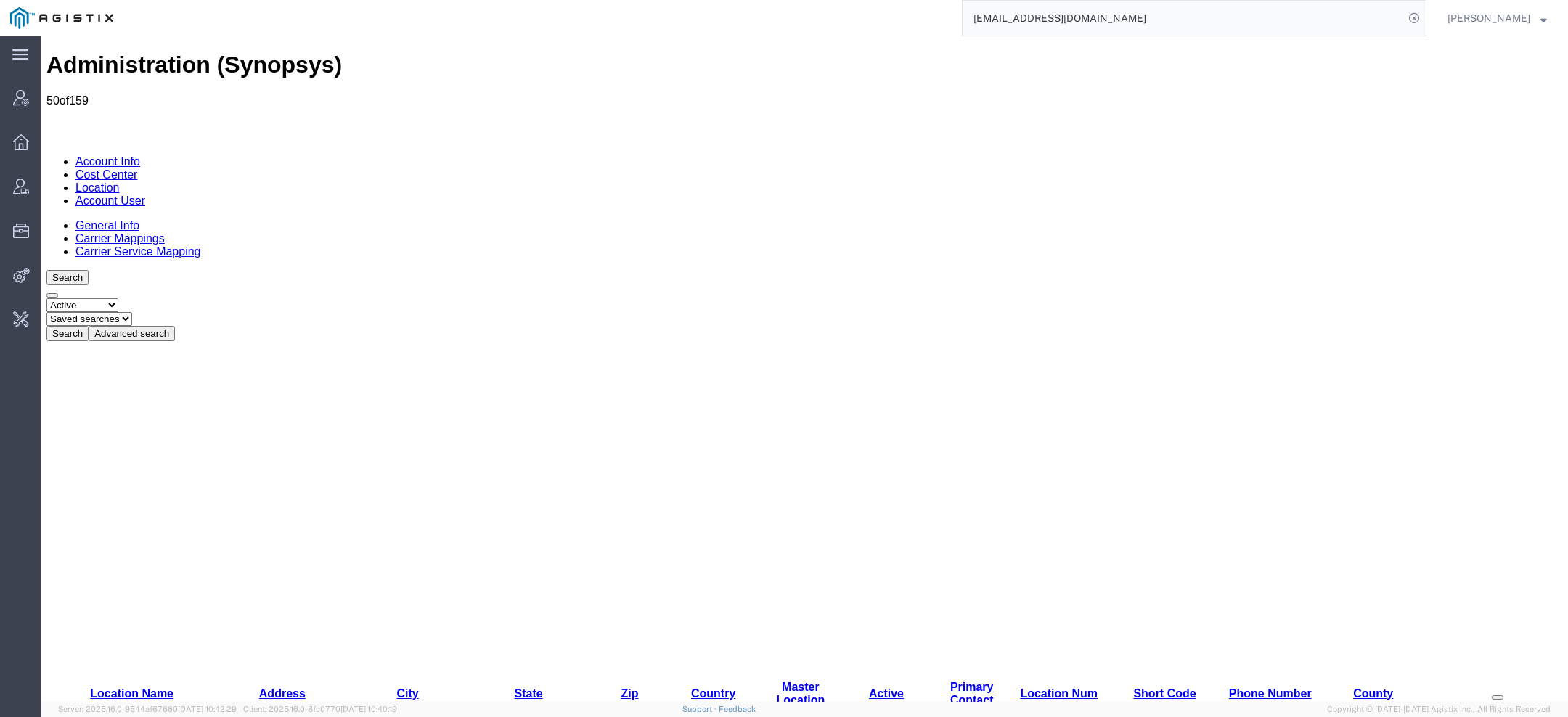
click at [175, 326] on button "Advanced search" at bounding box center [132, 333] width 86 height 16
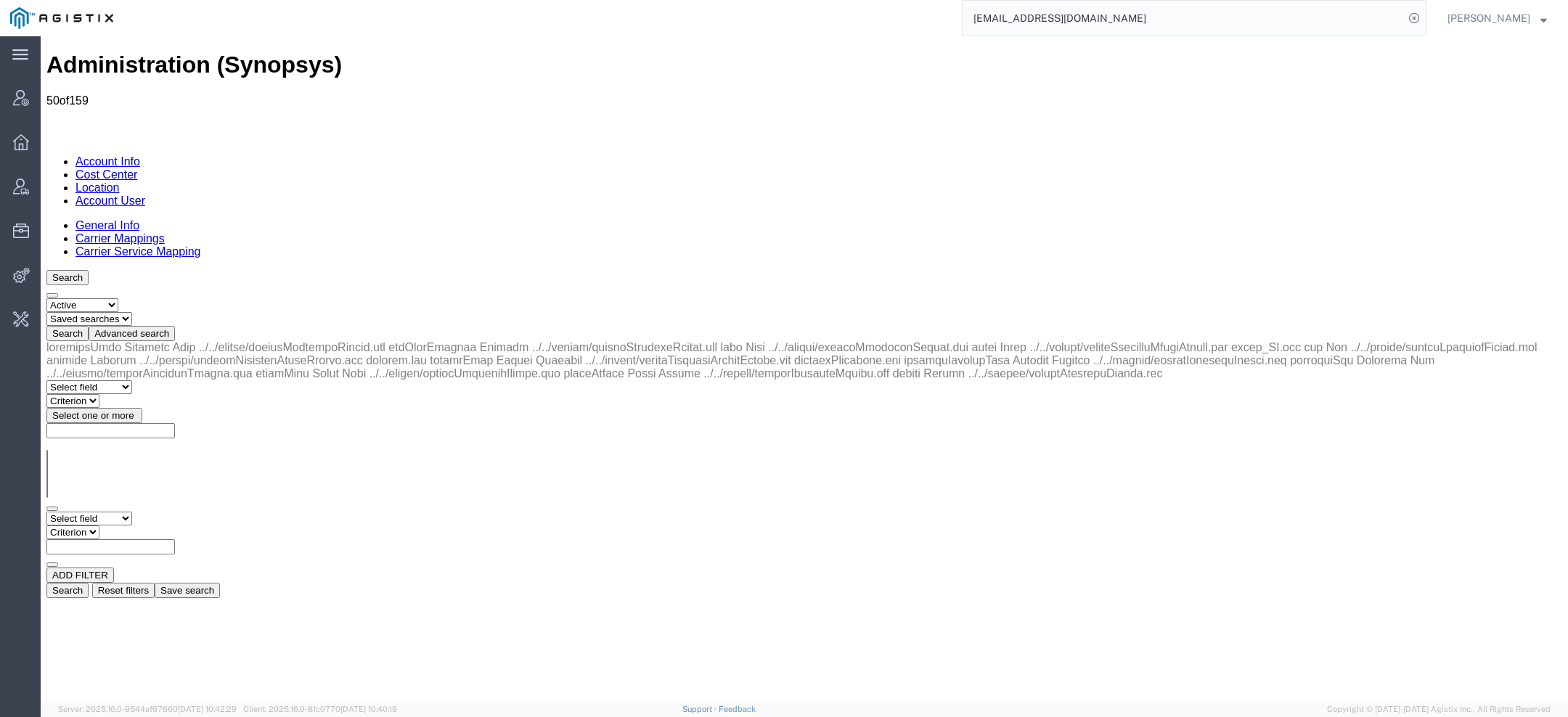
click at [132, 511] on select "Select field Address City Country County Location Name Location Num Master Loca…" at bounding box center [89, 518] width 86 height 14
select select "locationName"
click at [133, 525] on select "Criterion contains does not contain is is blank is not blank starts with" at bounding box center [90, 532] width 87 height 14
select select "contains"
paste input "Lisbon PT01"
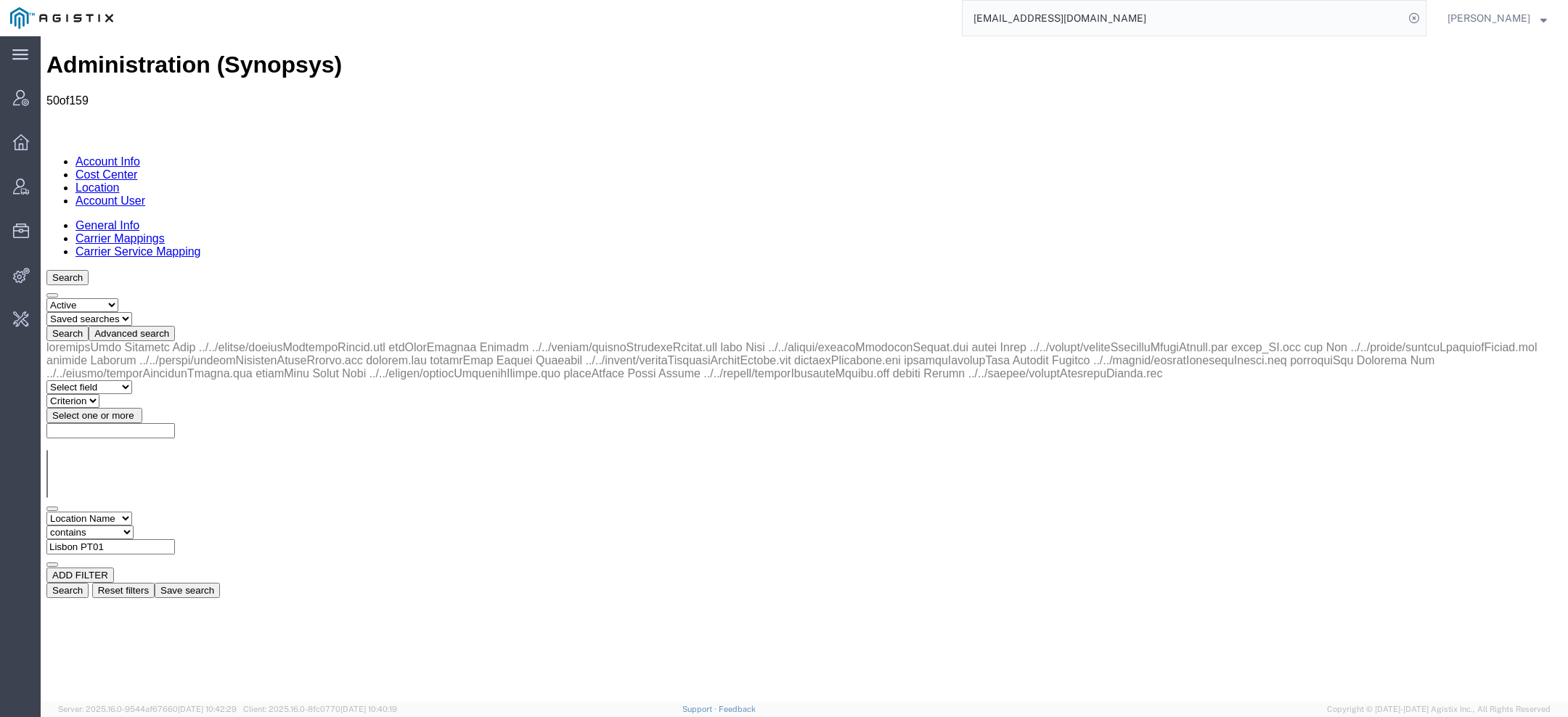
type input "Lisbon PT01"
click at [89, 583] on button "Search" at bounding box center [67, 590] width 42 height 16
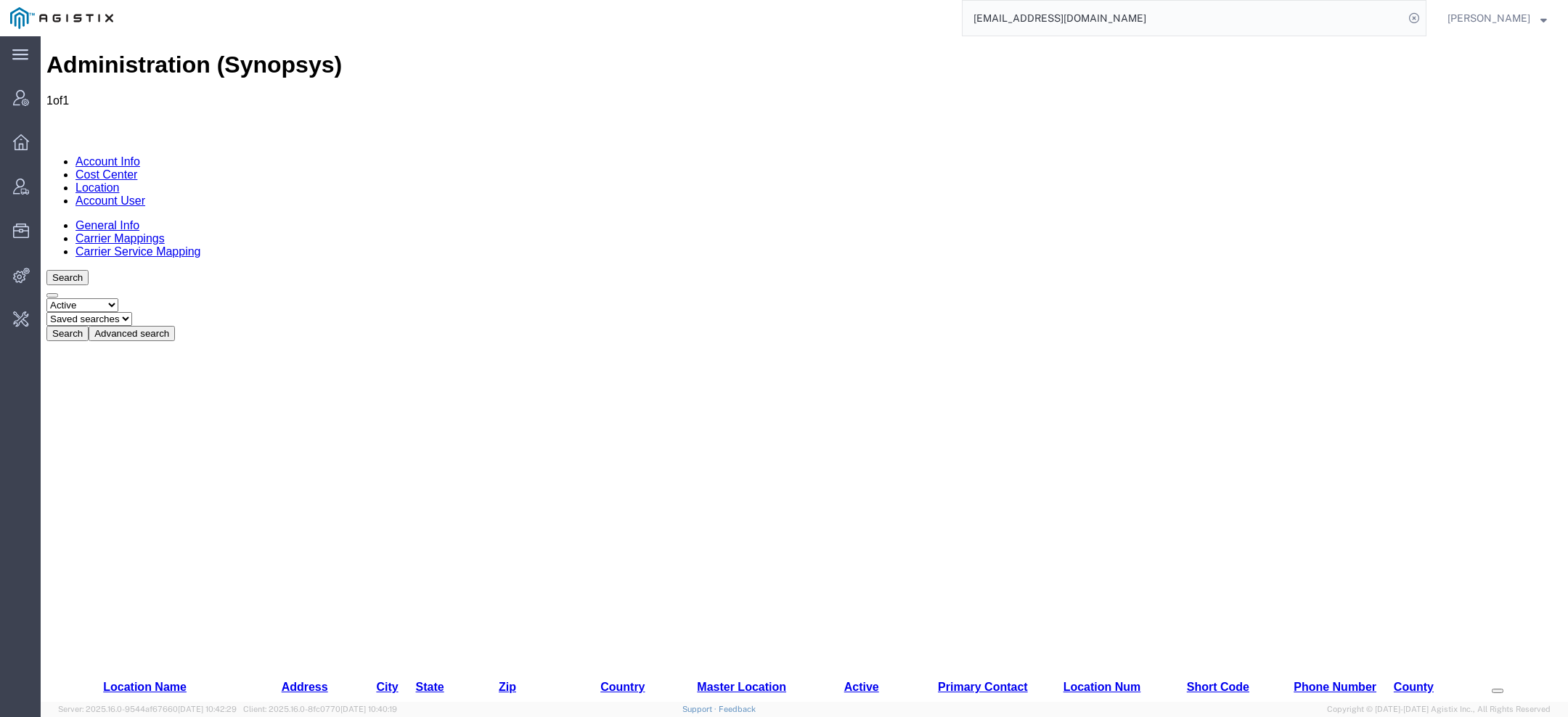
click at [104, 716] on link "Lisbon PT01" at bounding box center [78, 724] width 65 height 12
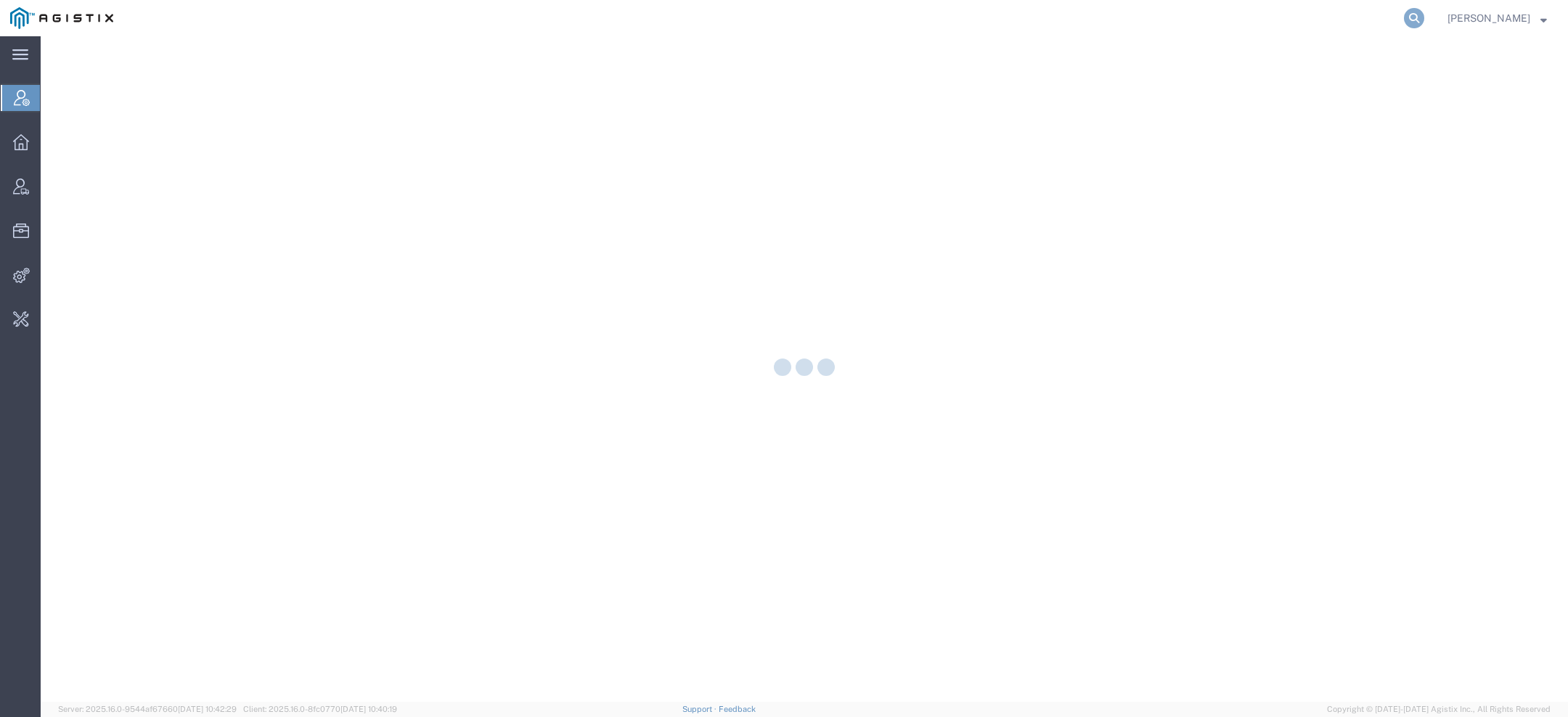
click at [1425, 19] on icon at bounding box center [1414, 18] width 21 height 21
paste input "56468069"
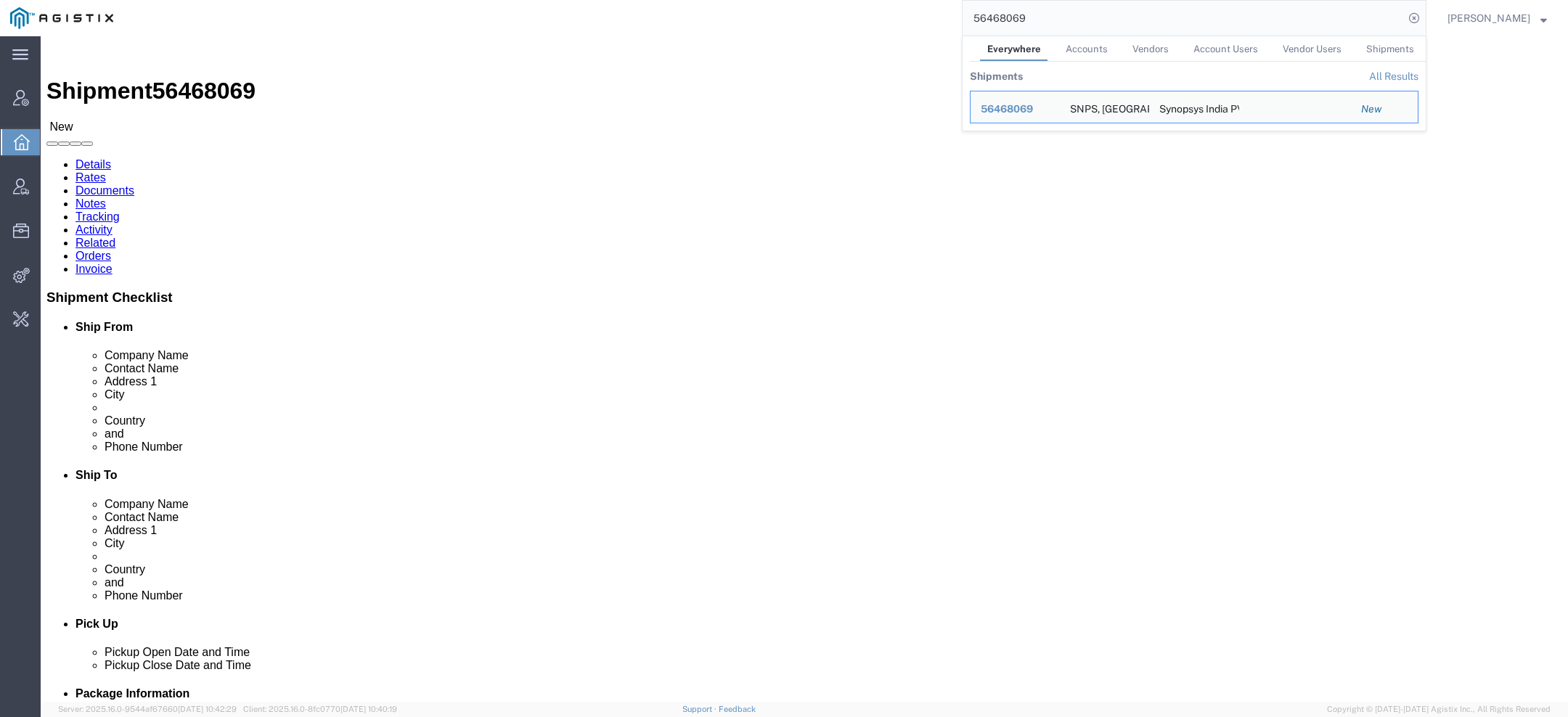
click address "SNPS, Portugal Unipessoal, Lda. (Diogo Tomas) Lagoas Park Edificio 4 Piso 2 Por…"
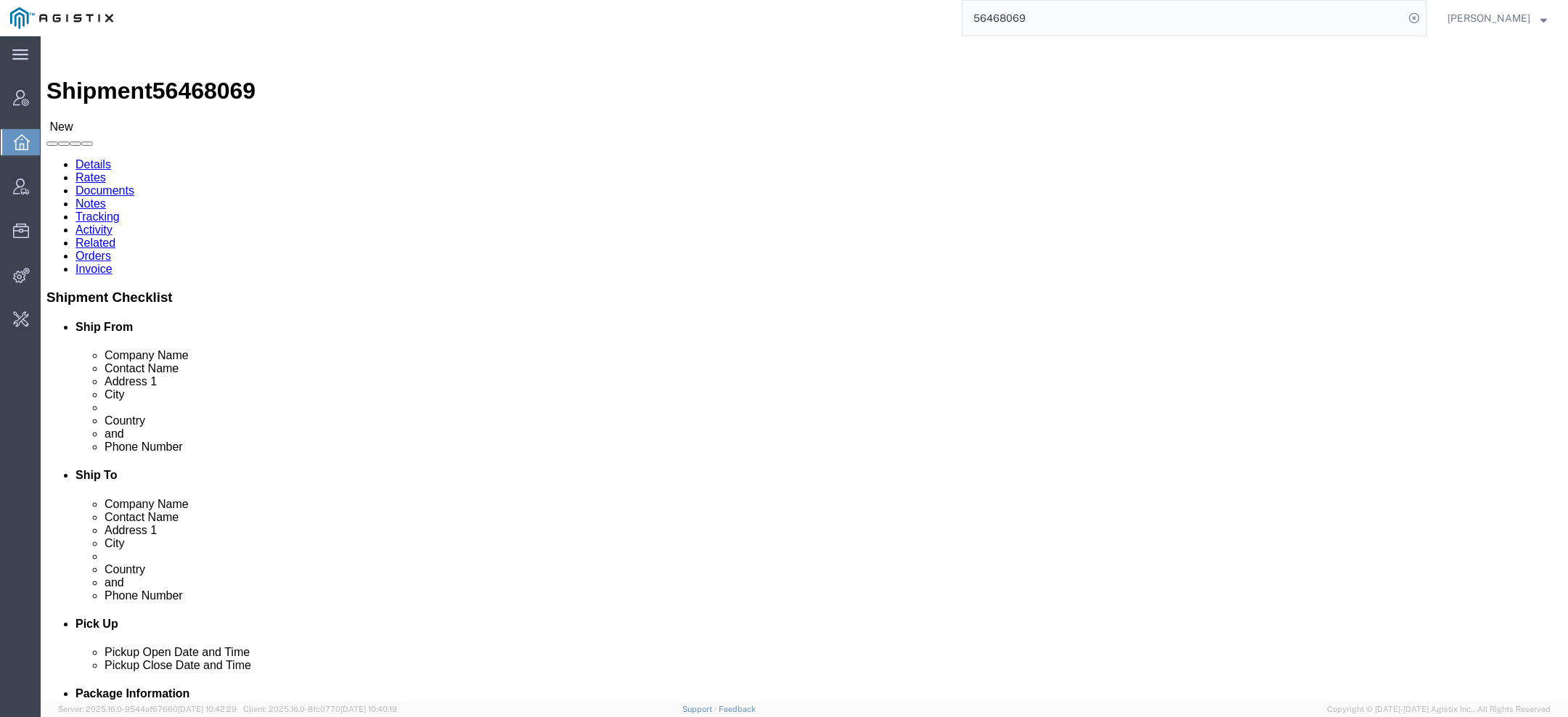
copy address "[GEOGRAPHIC_DATA]"
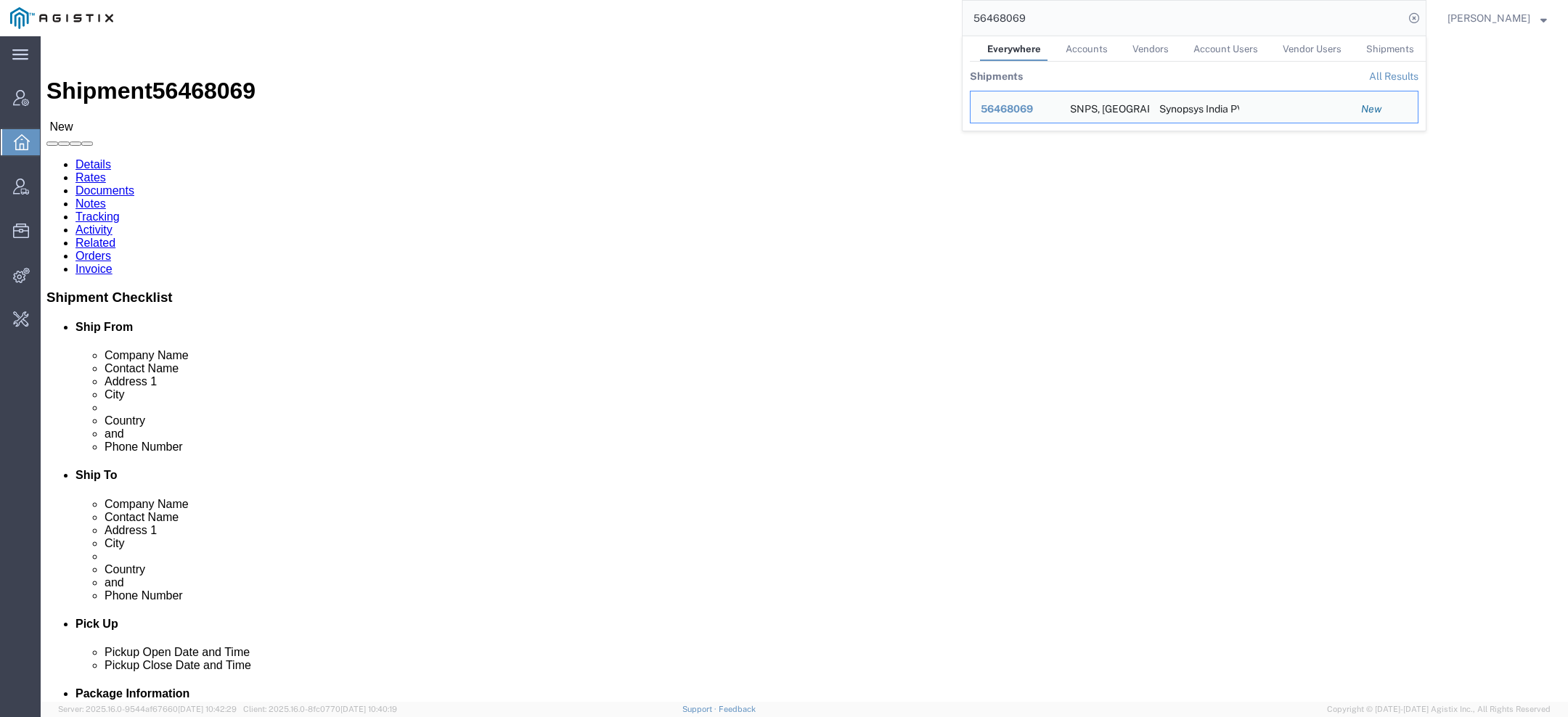
drag, startPoint x: 1037, startPoint y: 28, endPoint x: 869, endPoint y: -18, distance: 174.2
click at [869, 0] on html "main_menu Created with Sketch. Collapse Menu Account Manager Overview Vendor Ma…" at bounding box center [784, 358] width 1568 height 717
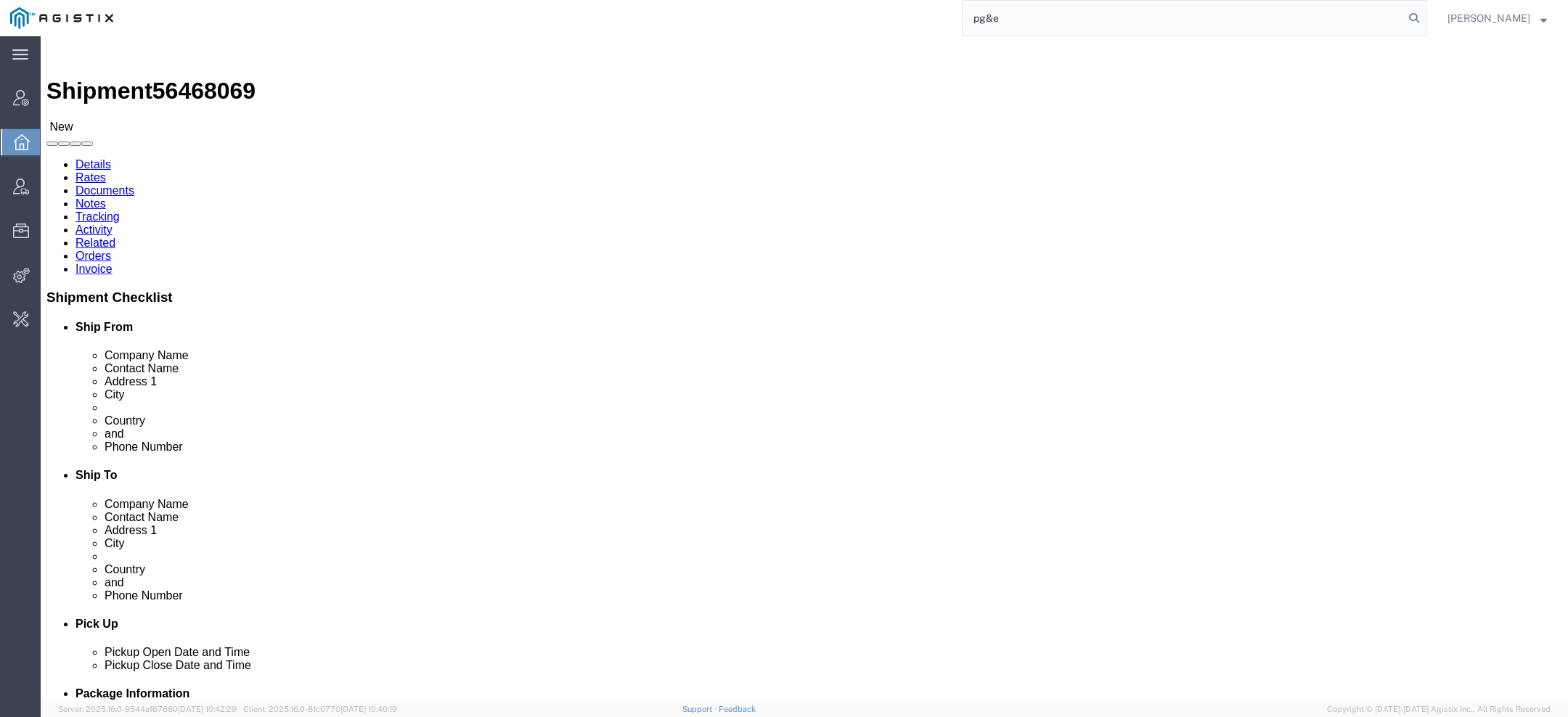
type input "pg&e"
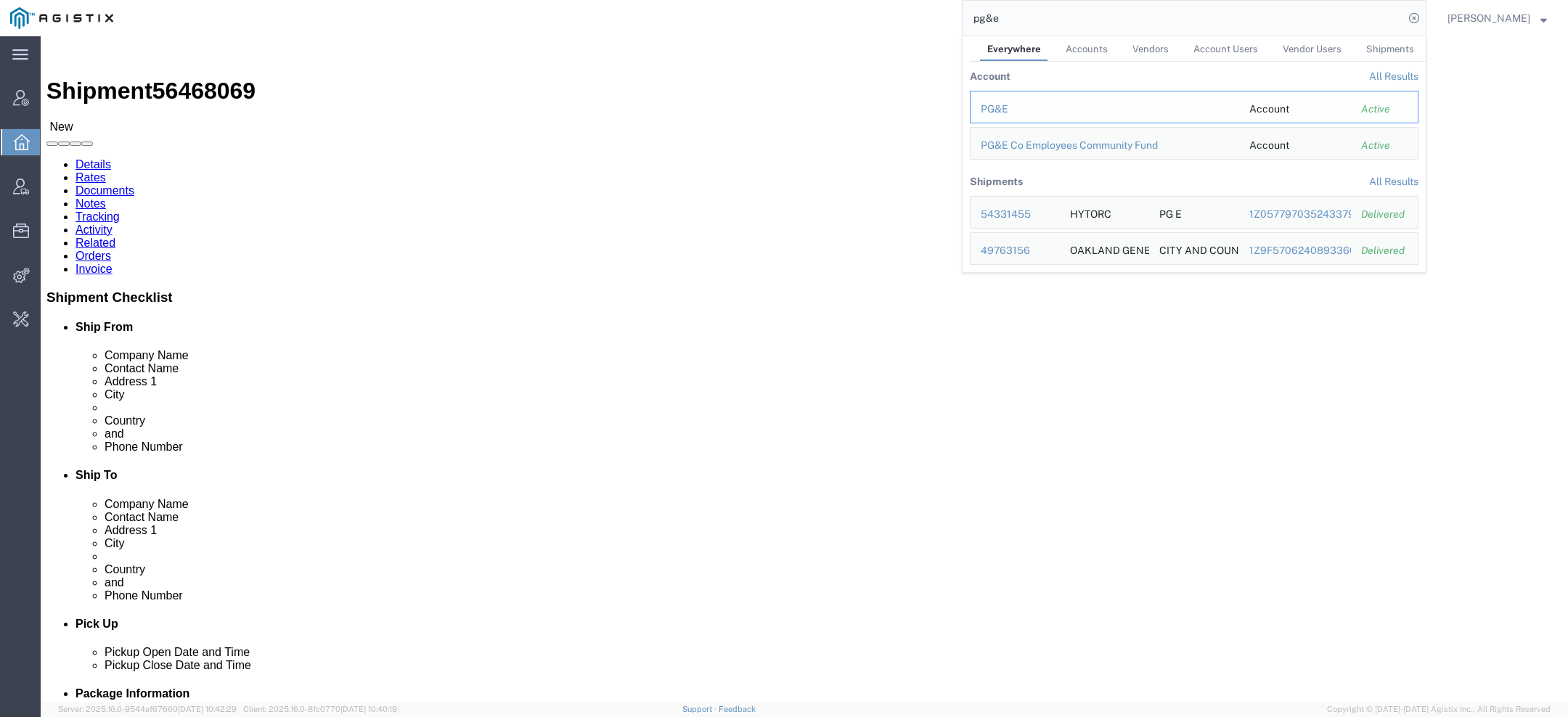
click at [1008, 111] on div "PG&E" at bounding box center [1105, 109] width 248 height 16
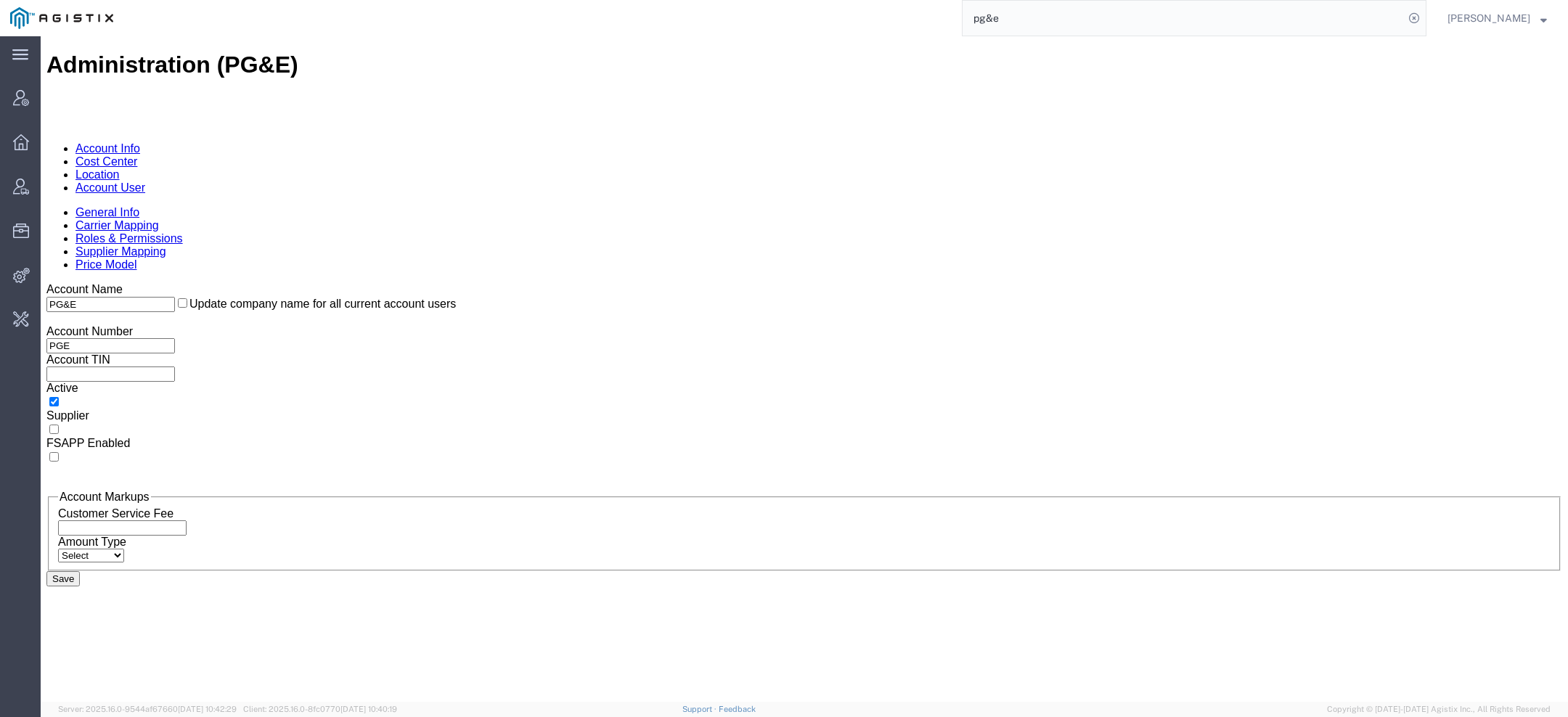
click at [146, 182] on link "Account User" at bounding box center [110, 187] width 70 height 12
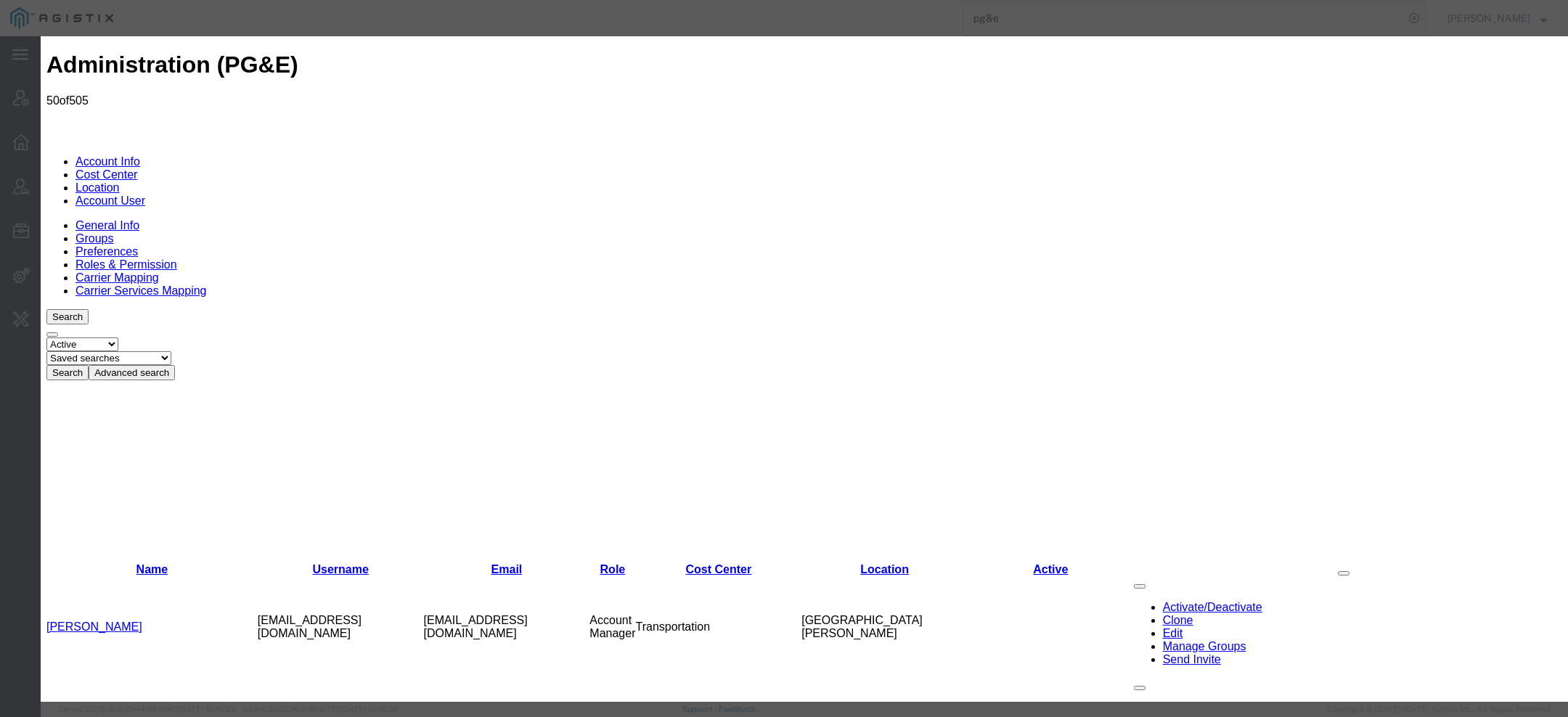
select select "COSTCENTER"
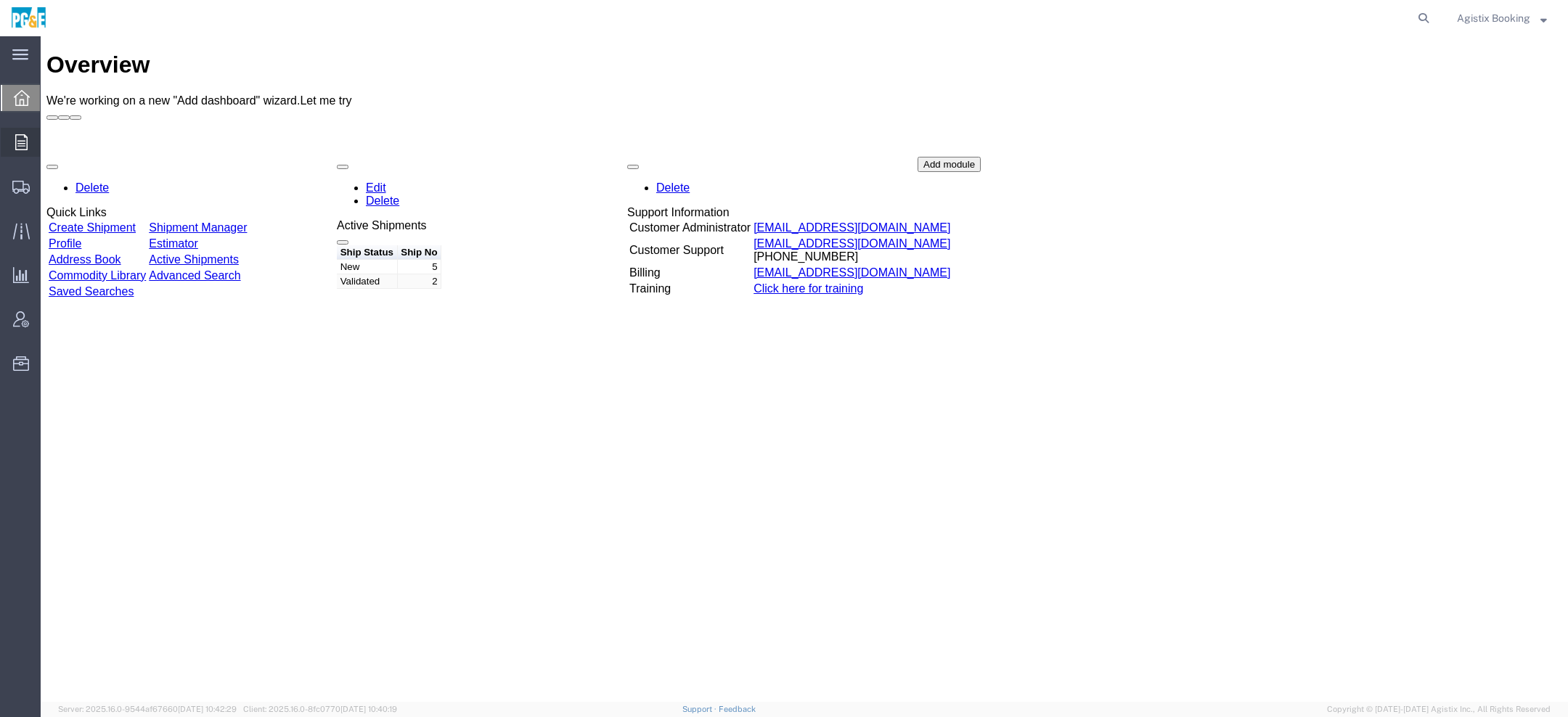
click at [28, 146] on div at bounding box center [21, 141] width 40 height 29
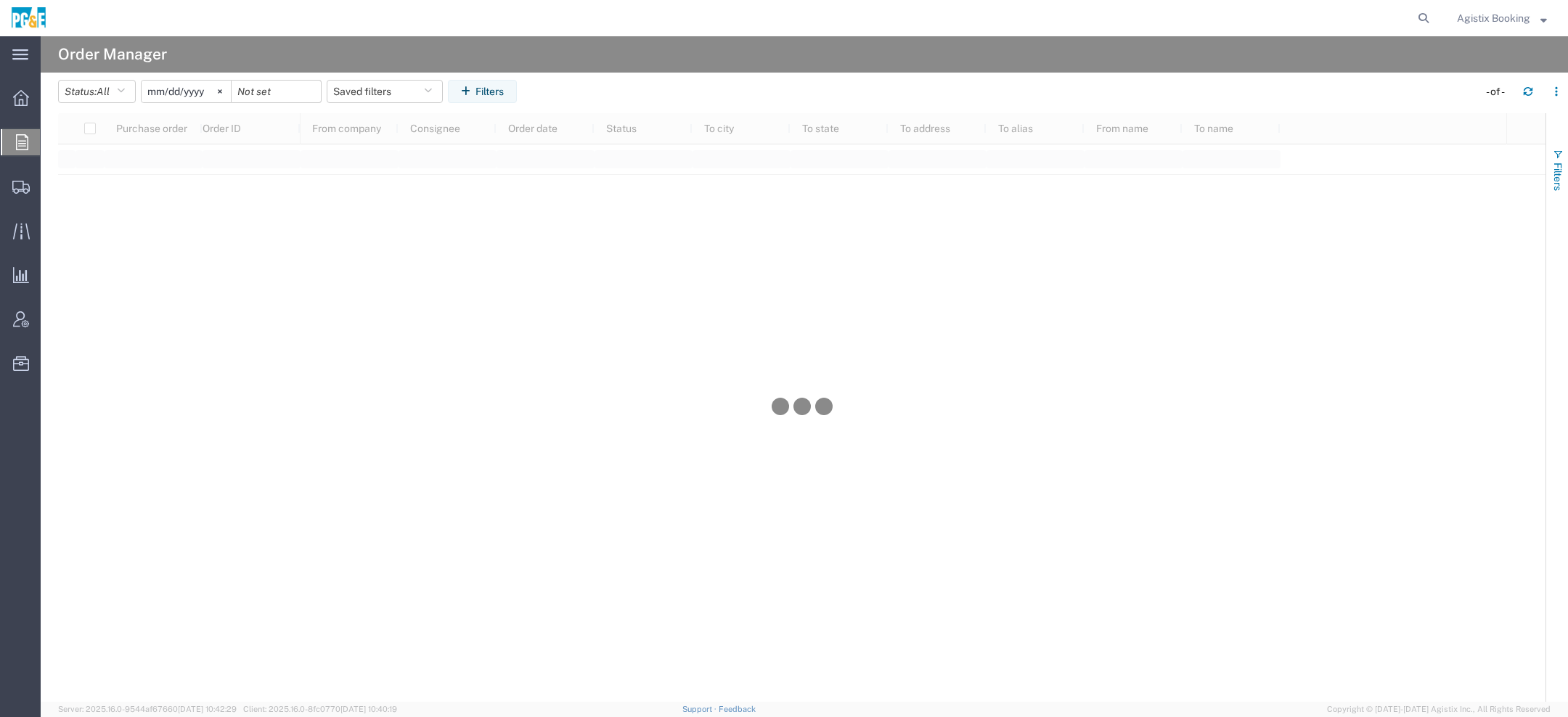
click at [1552, 181] on span "Filters" at bounding box center [1558, 177] width 12 height 28
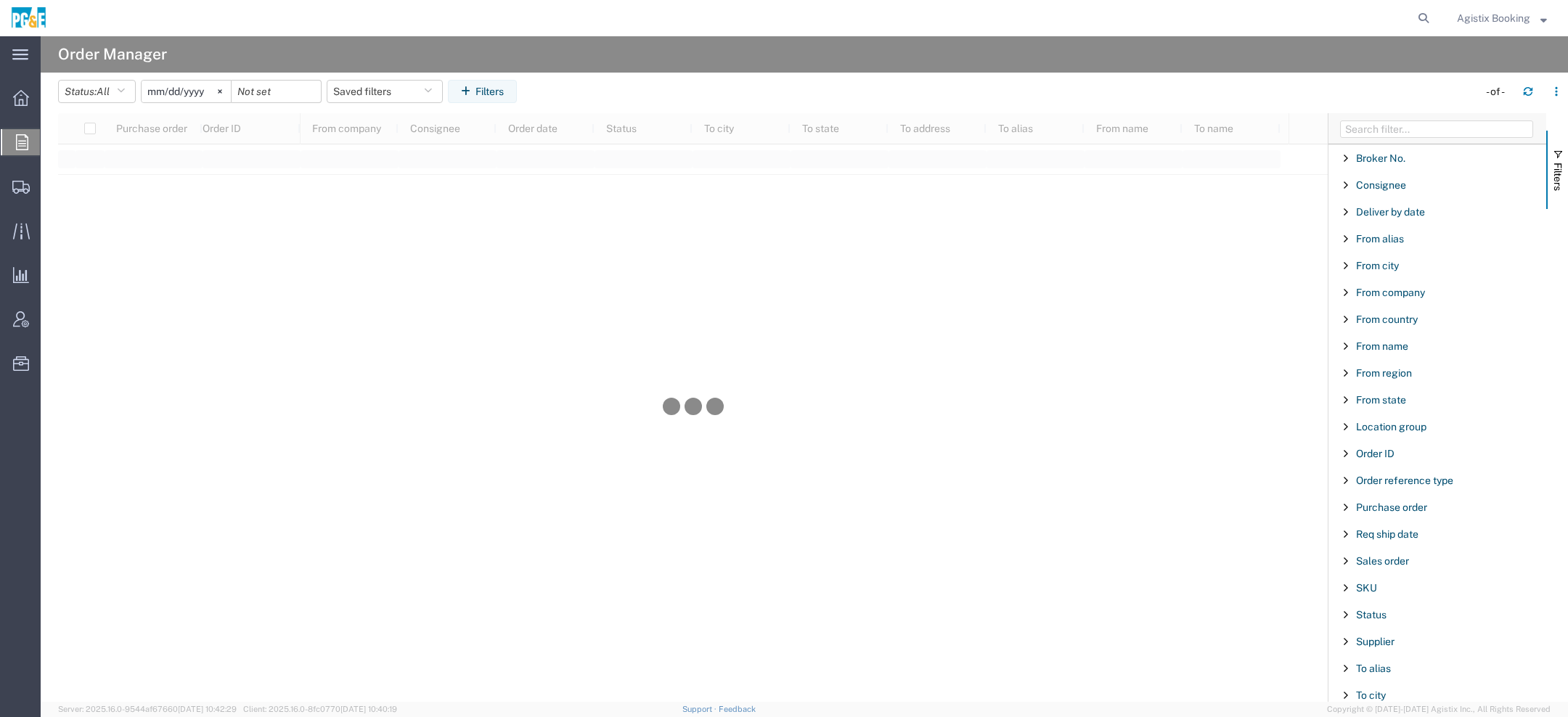
click at [1381, 494] on div "Purchase order" at bounding box center [1437, 507] width 218 height 26
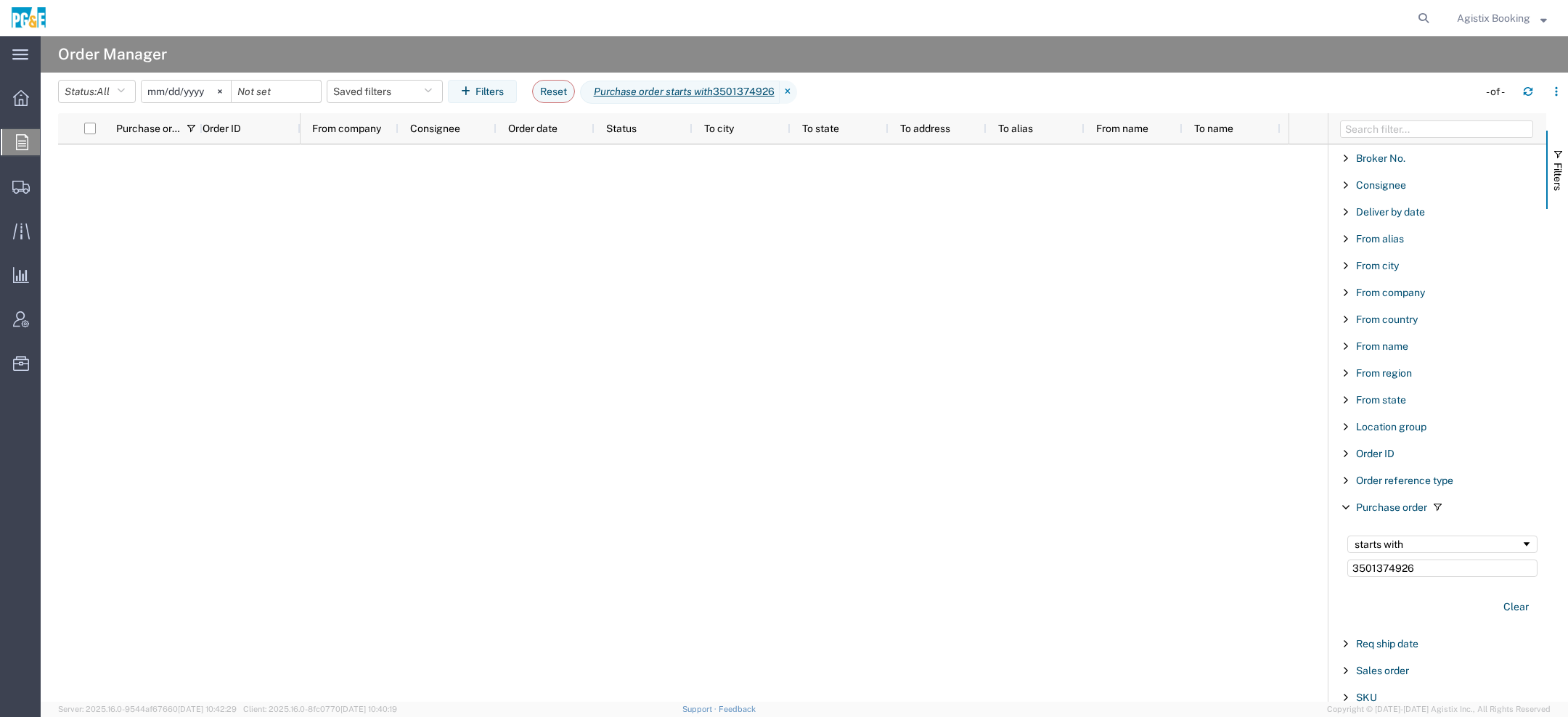
type input "3501374926"
click at [158, 94] on input "[DATE]" at bounding box center [186, 91] width 90 height 21
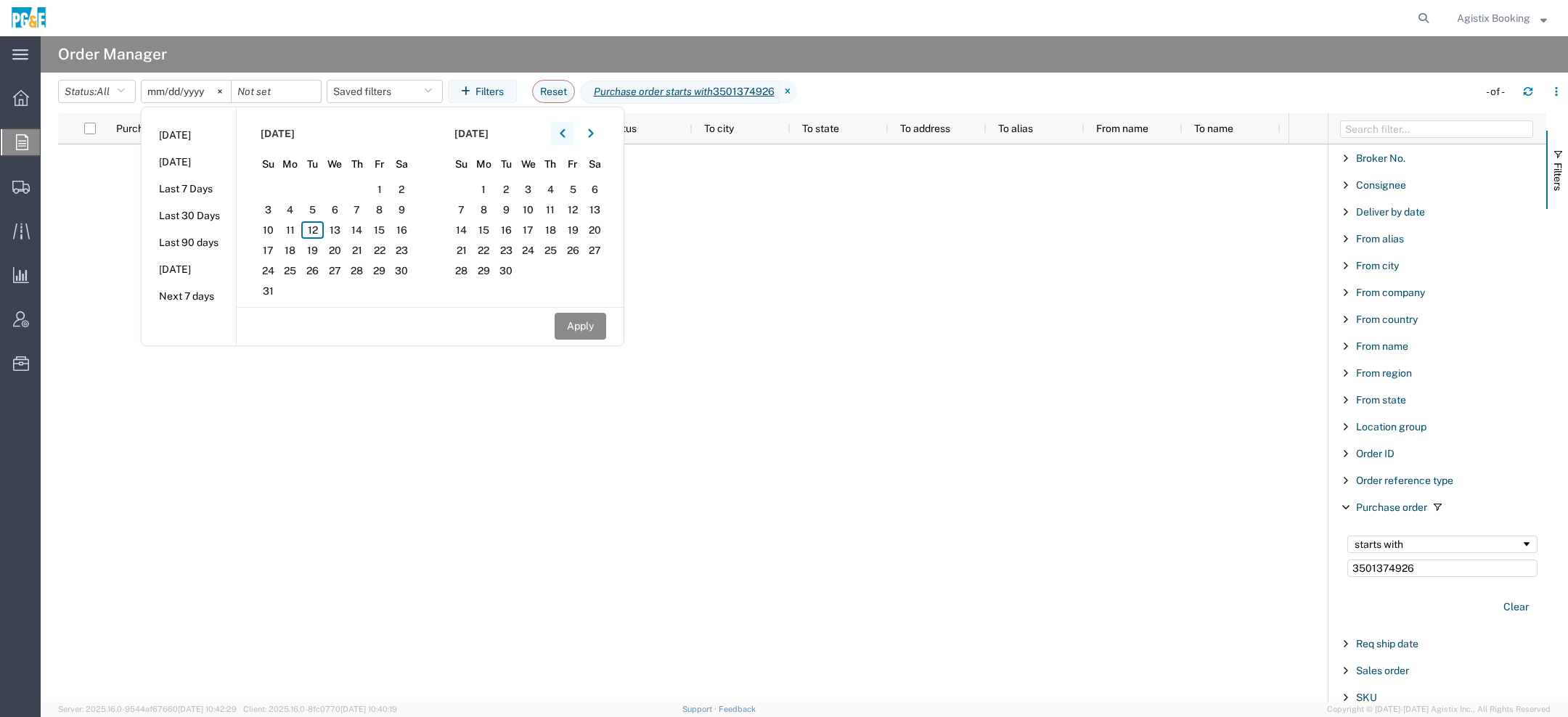
click at [563, 137] on button "button" at bounding box center [563, 133] width 23 height 23
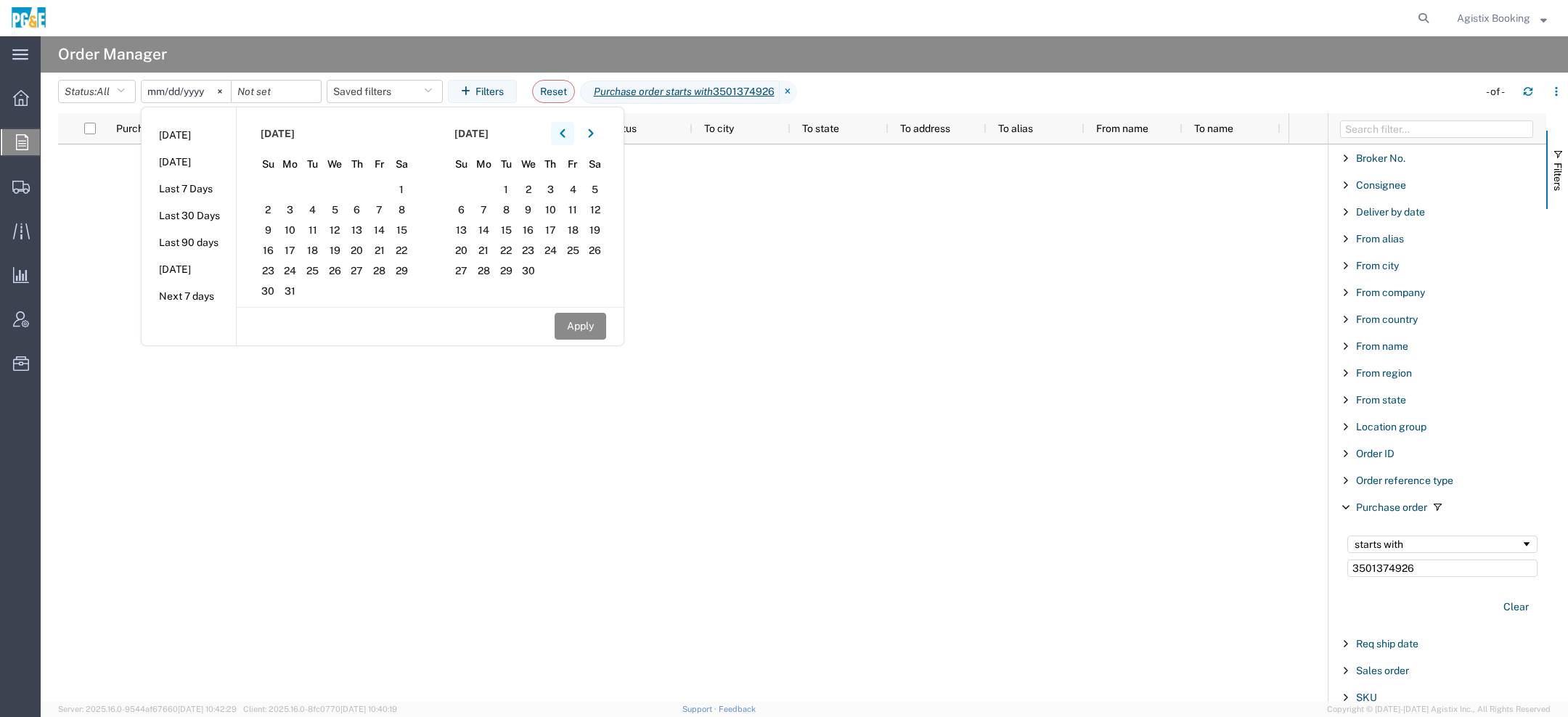
click at [563, 137] on button "button" at bounding box center [563, 133] width 23 height 23
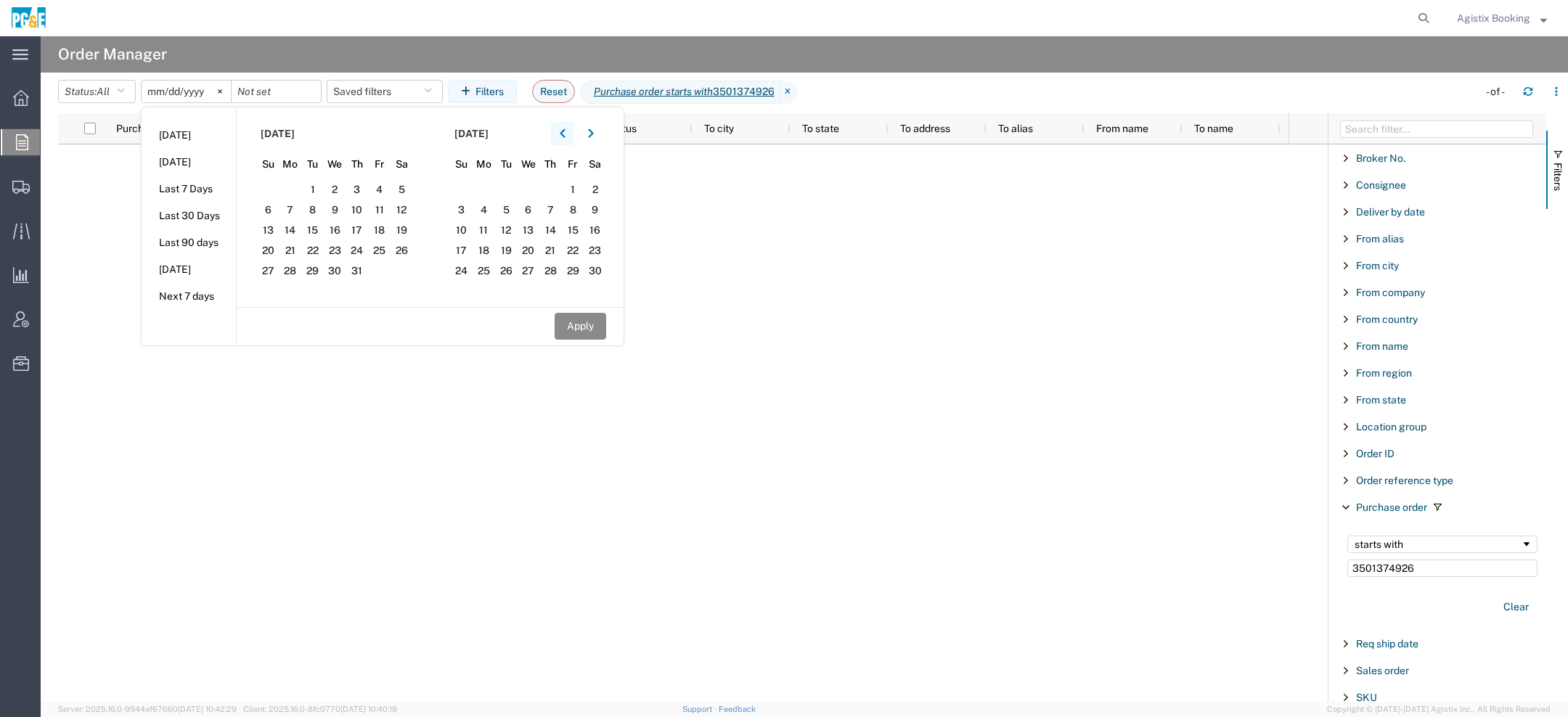
click at [563, 137] on button "button" at bounding box center [563, 133] width 23 height 23
click at [287, 193] on span "1" at bounding box center [290, 189] width 22 height 17
click at [601, 127] on button "button" at bounding box center [591, 133] width 23 height 23
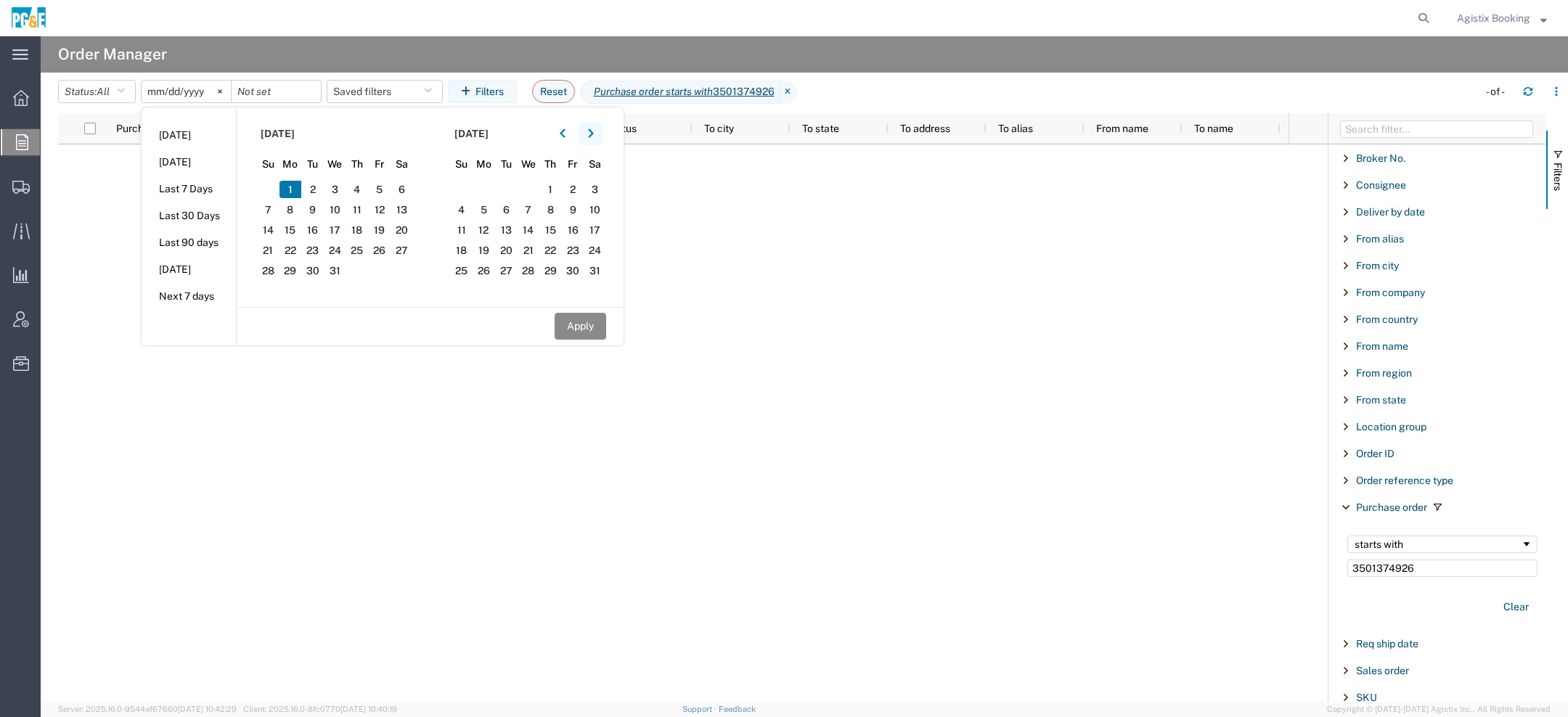
click at [601, 127] on button "button" at bounding box center [591, 133] width 23 height 23
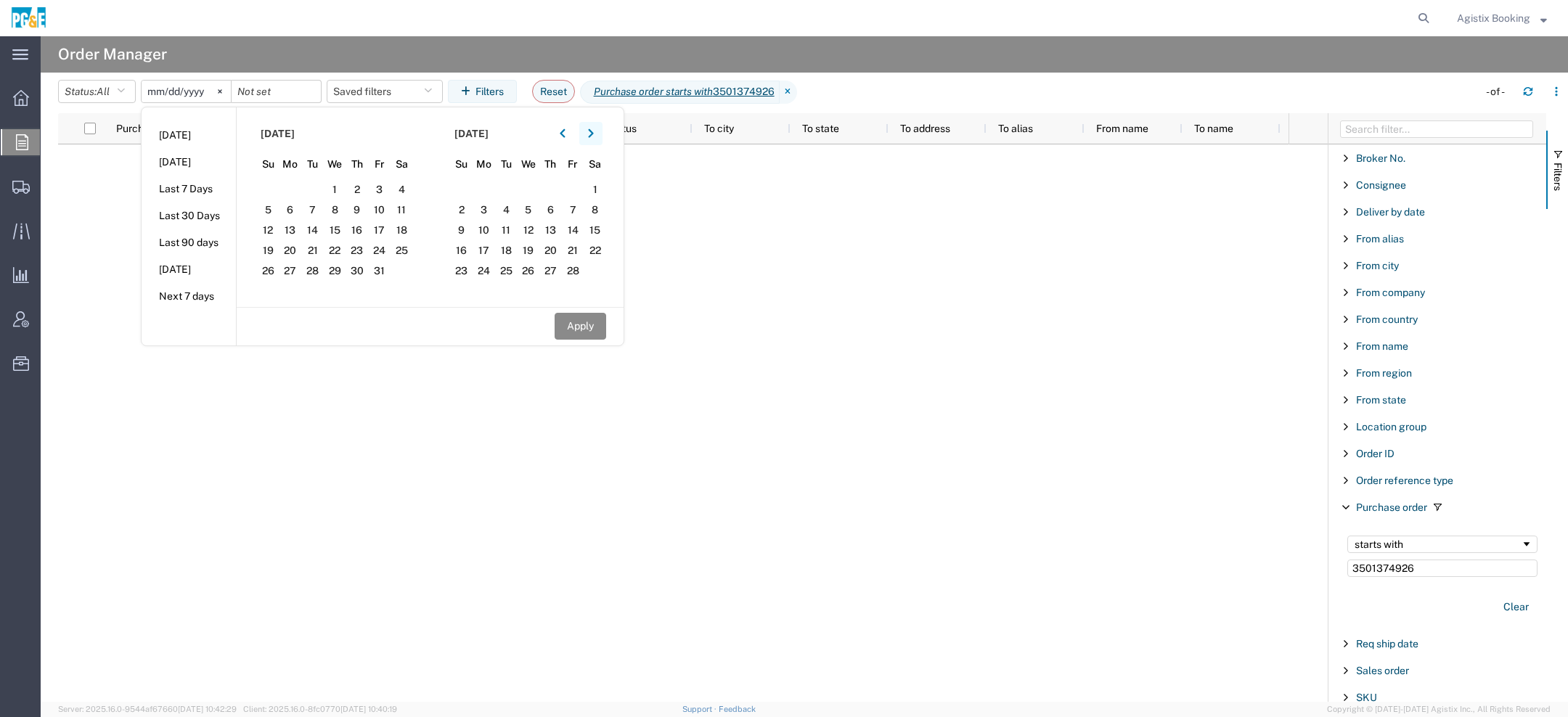
click at [601, 127] on button "button" at bounding box center [591, 133] width 23 height 23
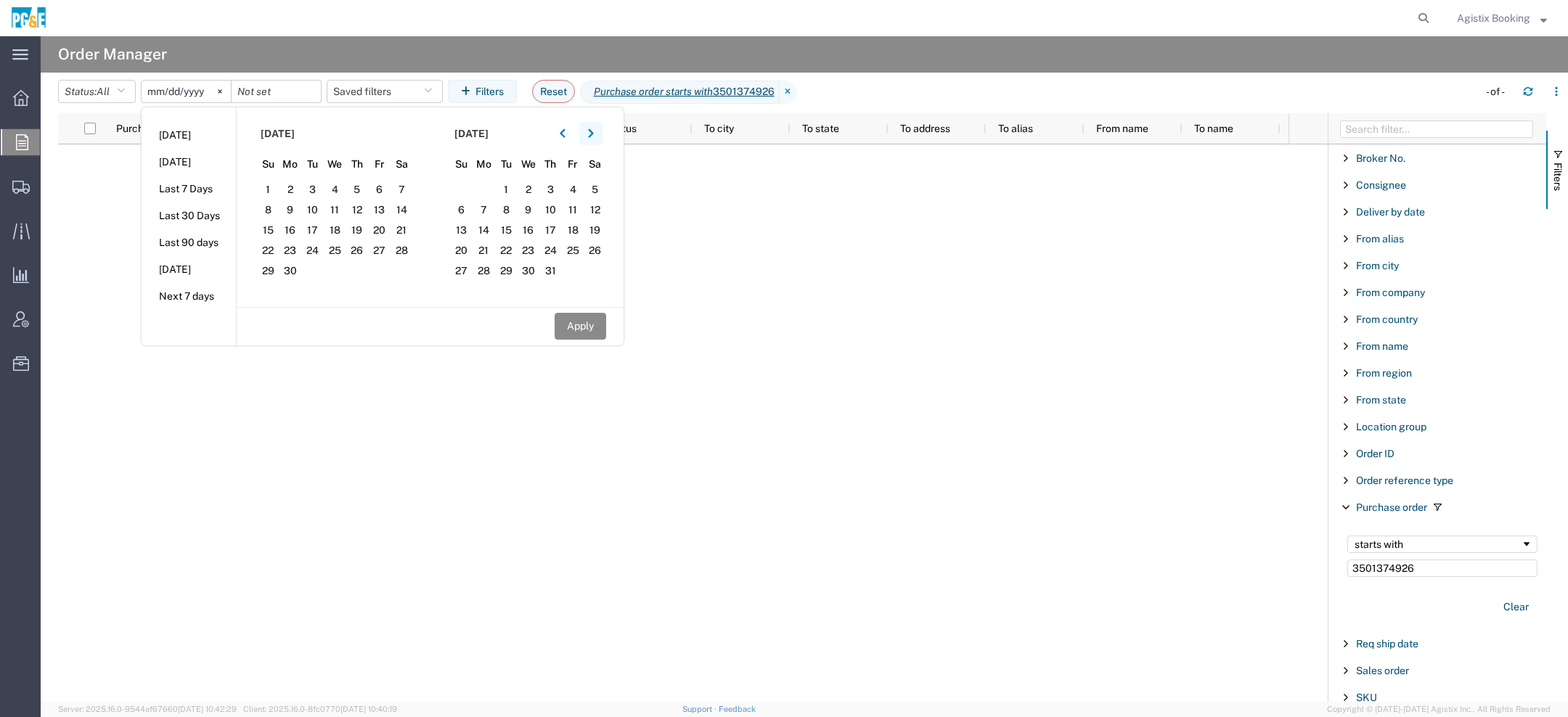
click at [601, 127] on button "button" at bounding box center [591, 133] width 23 height 23
click at [509, 232] on span "12" at bounding box center [506, 229] width 22 height 17
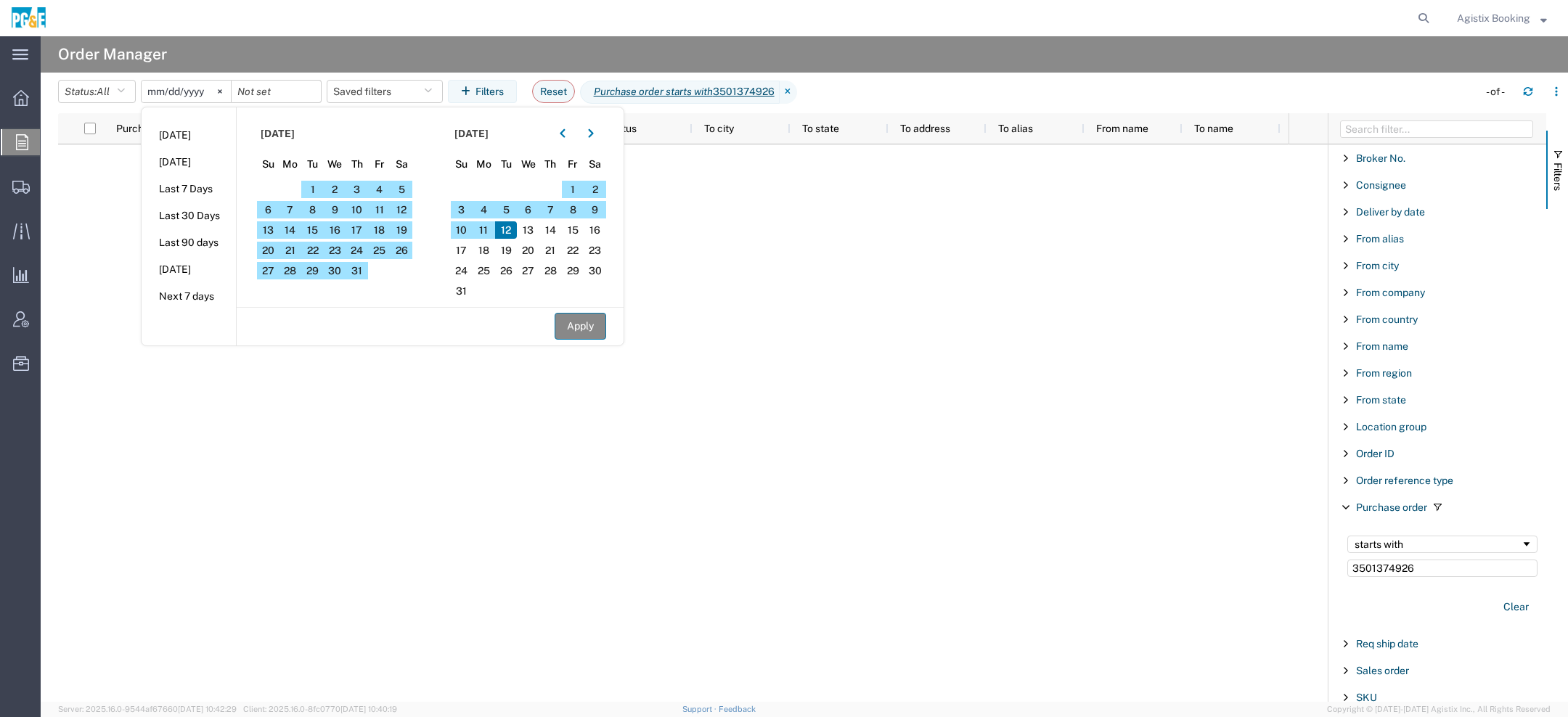
click at [591, 324] on button "Apply" at bounding box center [580, 326] width 52 height 27
type input "[DATE]"
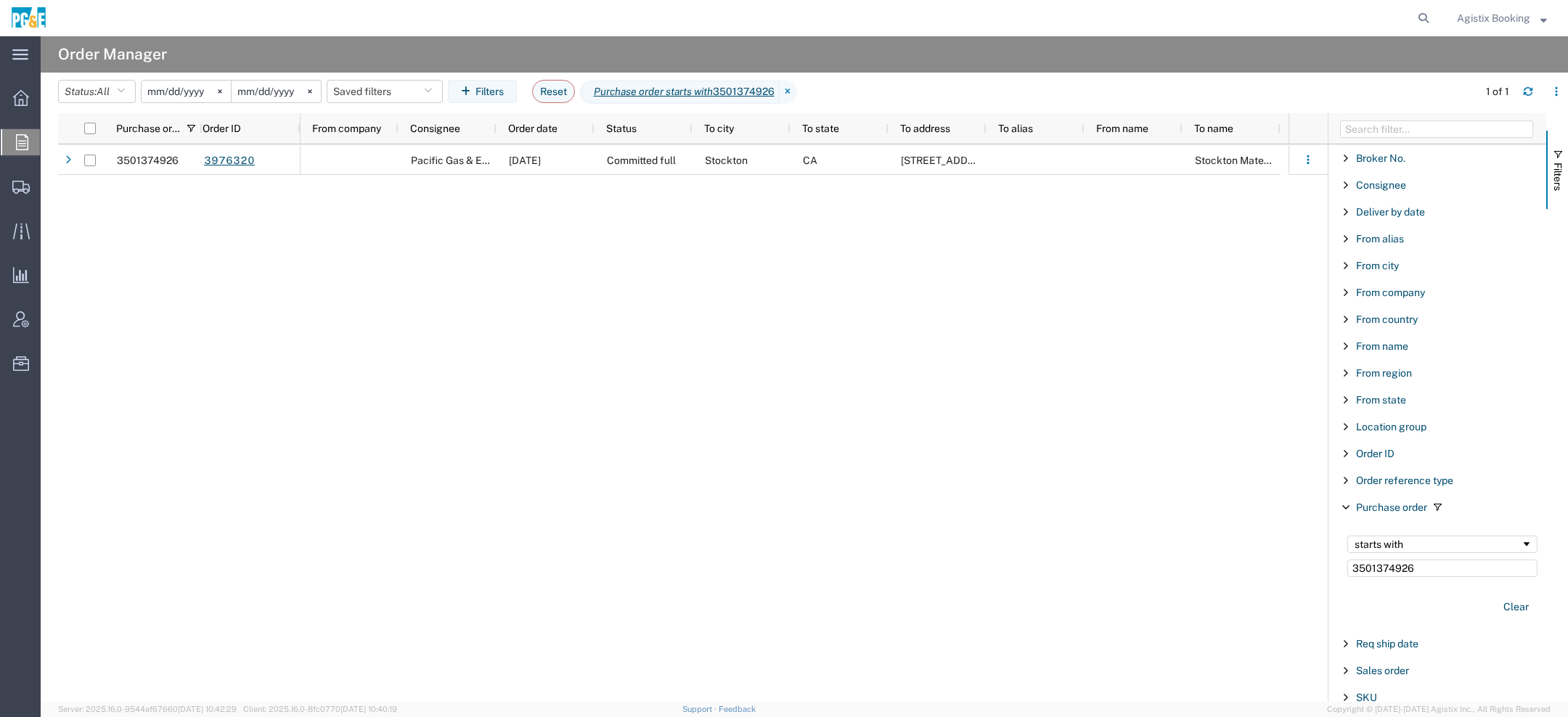
click at [1431, 24] on form at bounding box center [1424, 18] width 23 height 36
click at [1427, 23] on icon at bounding box center [1423, 18] width 21 height 21
paste input "56469081"
type input "56469081"
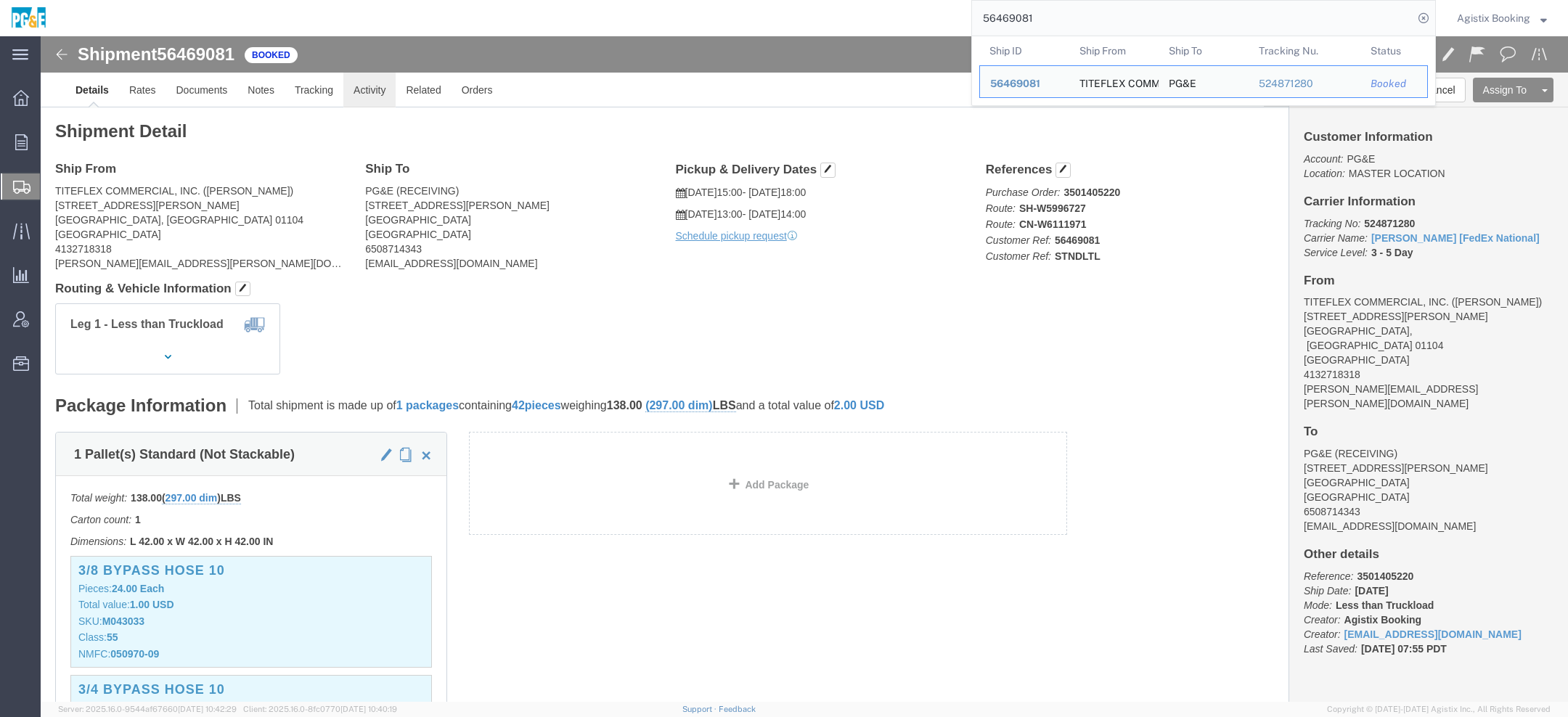
click link "Activity"
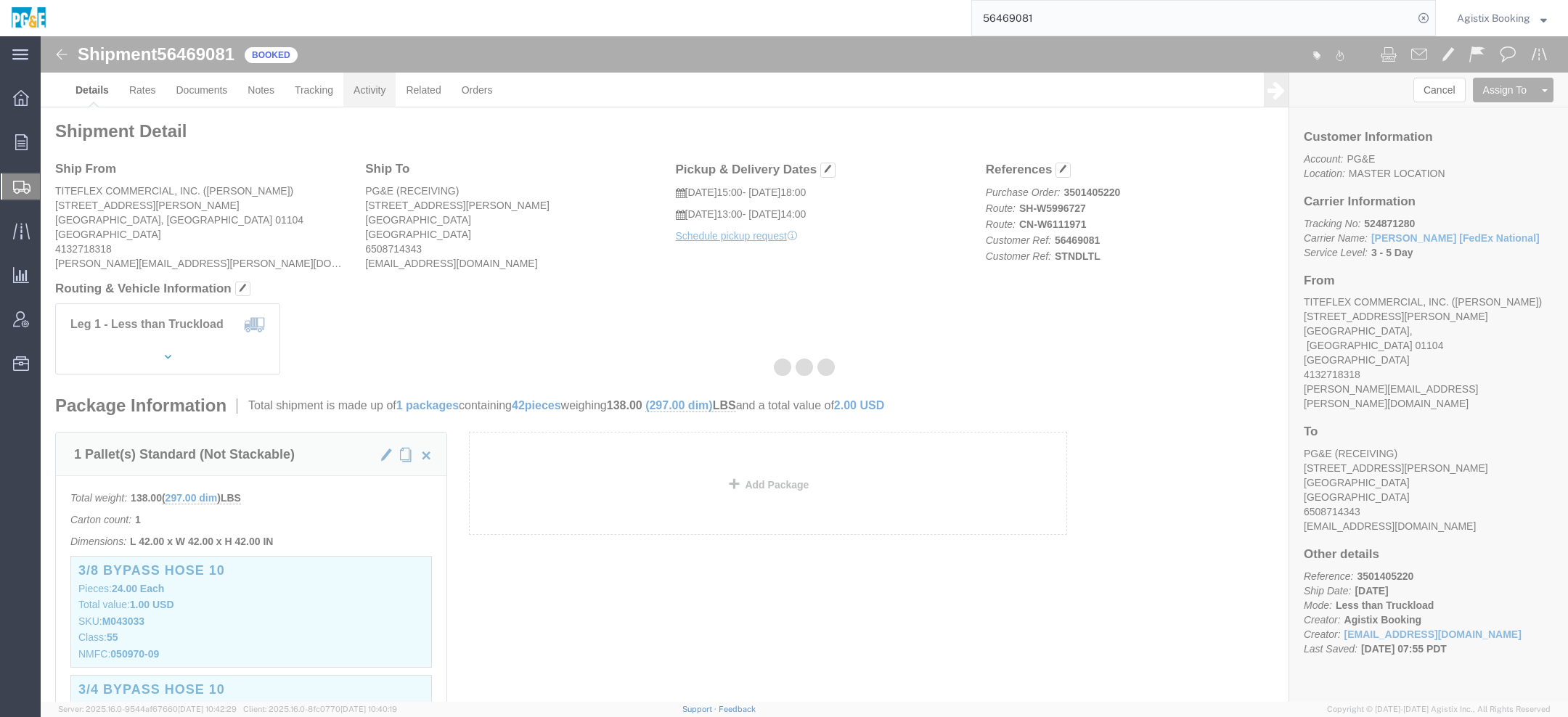
click div
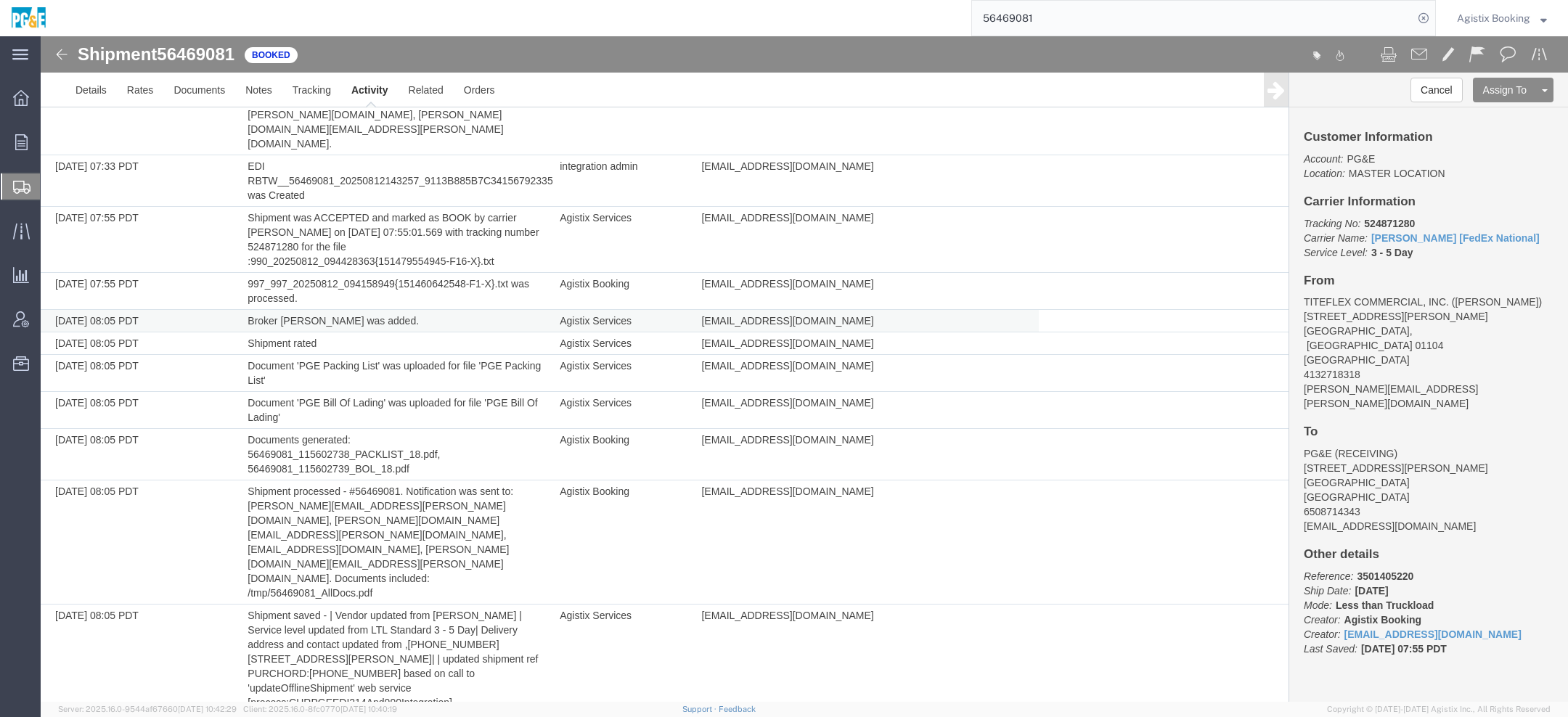
scroll to position [583, 0]
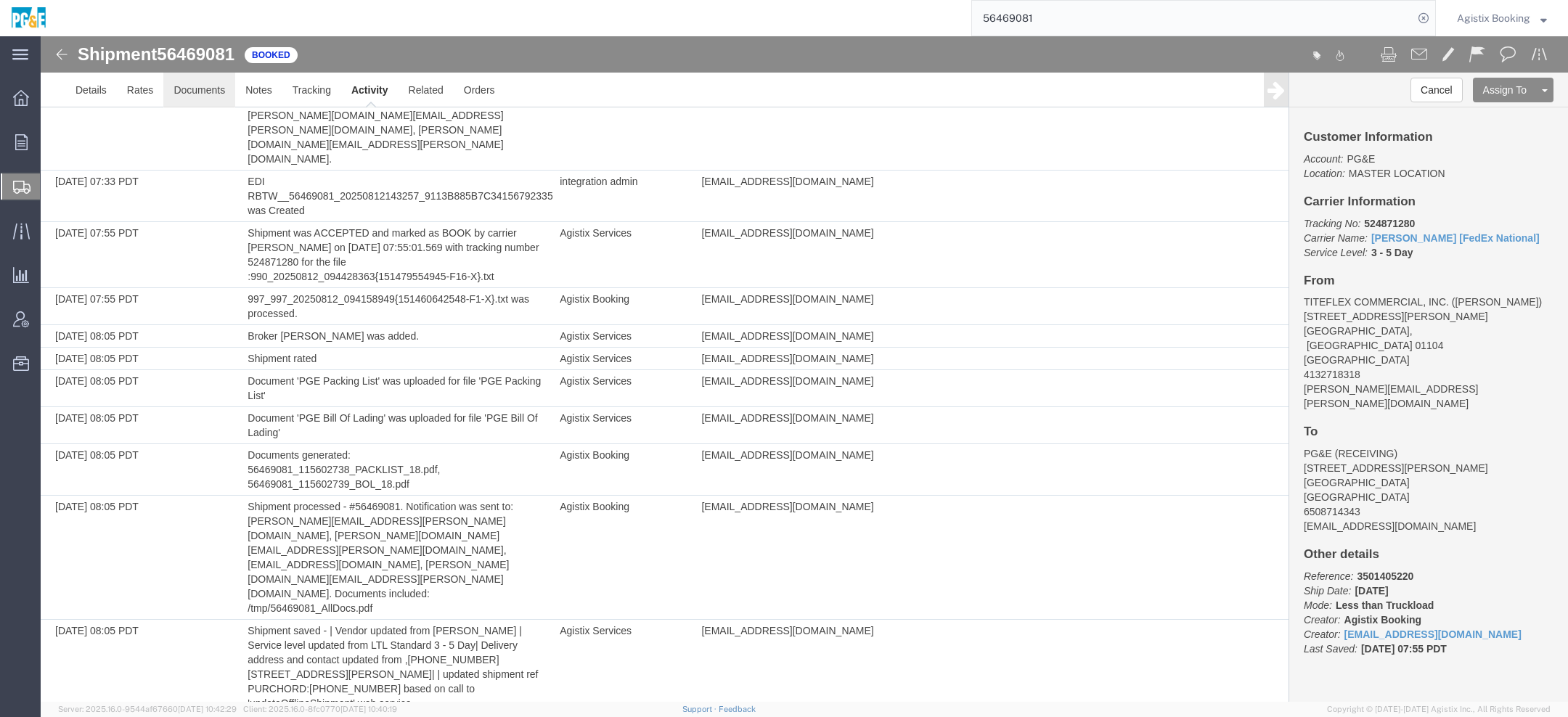
click at [203, 91] on link "Documents" at bounding box center [199, 90] width 72 height 35
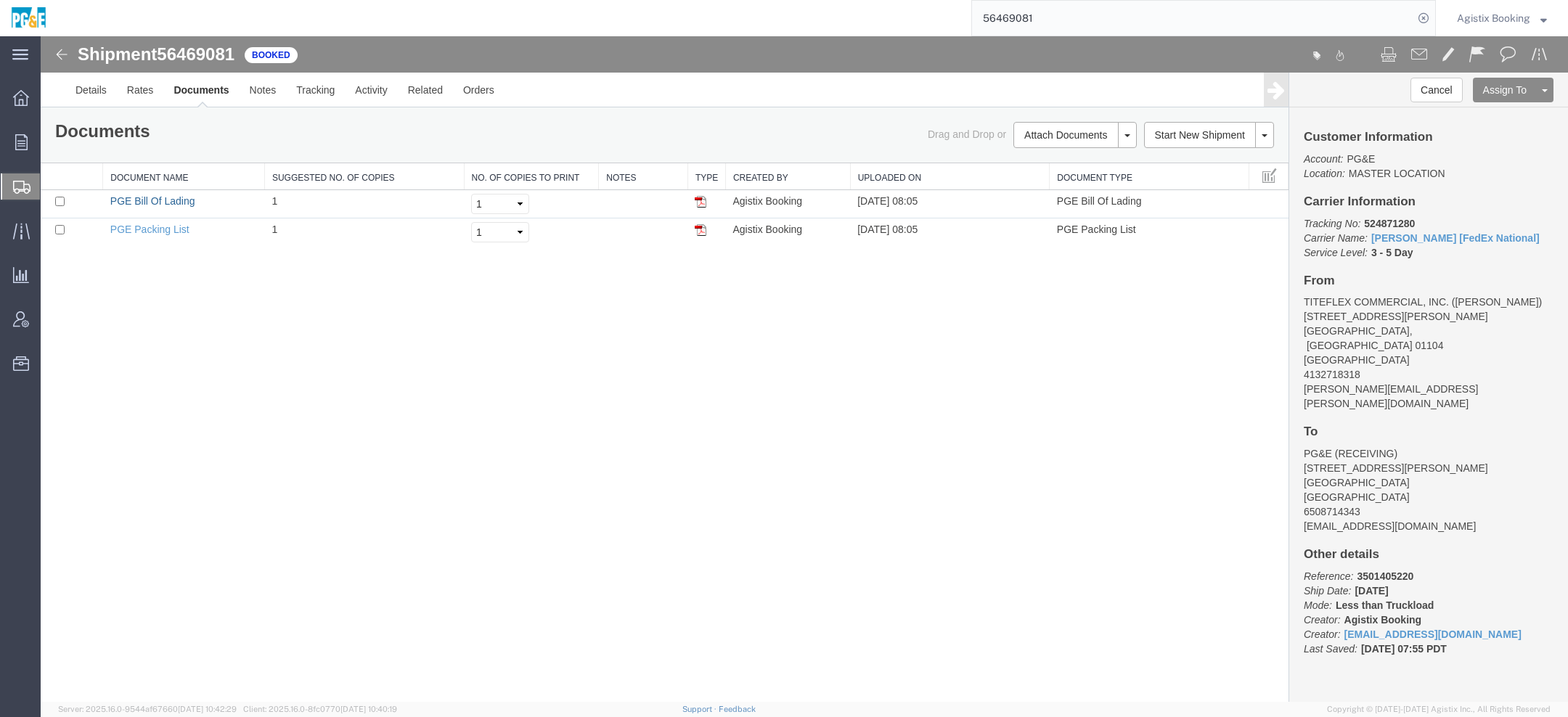
click at [179, 202] on link "PGE Bill Of Lading" at bounding box center [152, 201] width 85 height 12
click at [1491, 16] on span "Agistix Booking" at bounding box center [1493, 17] width 73 height 16
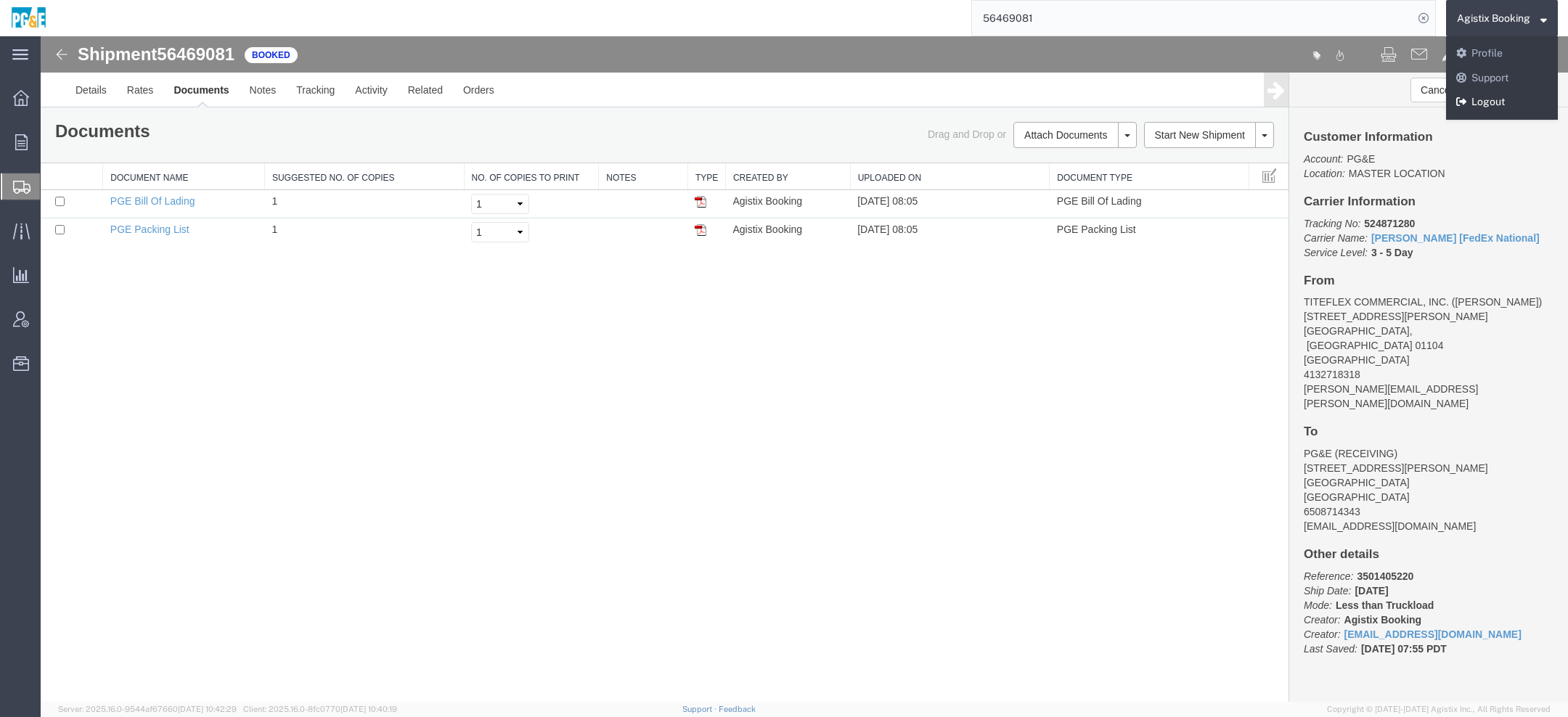
click at [1484, 98] on link "Logout" at bounding box center [1502, 102] width 112 height 25
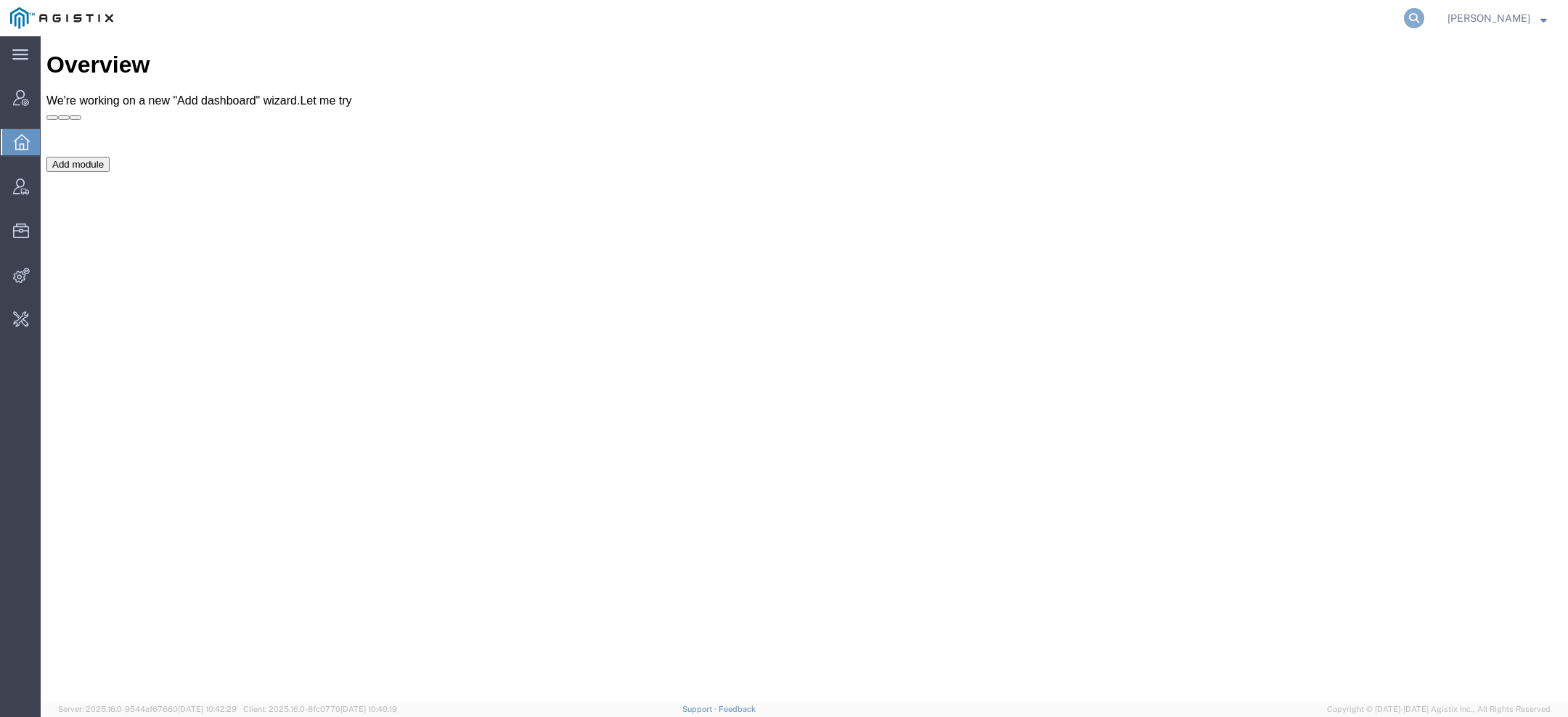
click at [1413, 21] on icon at bounding box center [1414, 18] width 21 height 21
type input "pg&e"
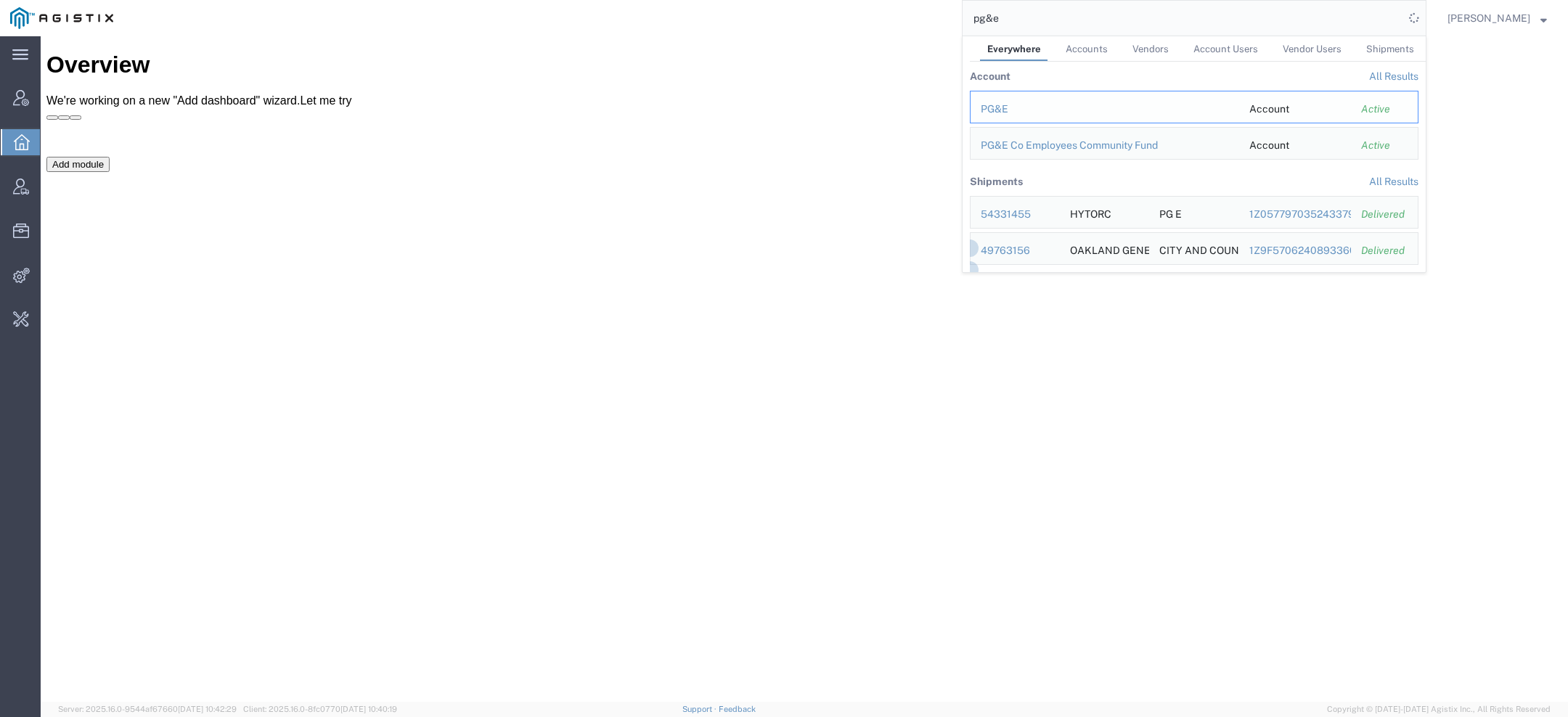
drag, startPoint x: 957, startPoint y: 72, endPoint x: 998, endPoint y: 109, distance: 55.2
click at [998, 109] on div "PG&E" at bounding box center [1105, 109] width 248 height 16
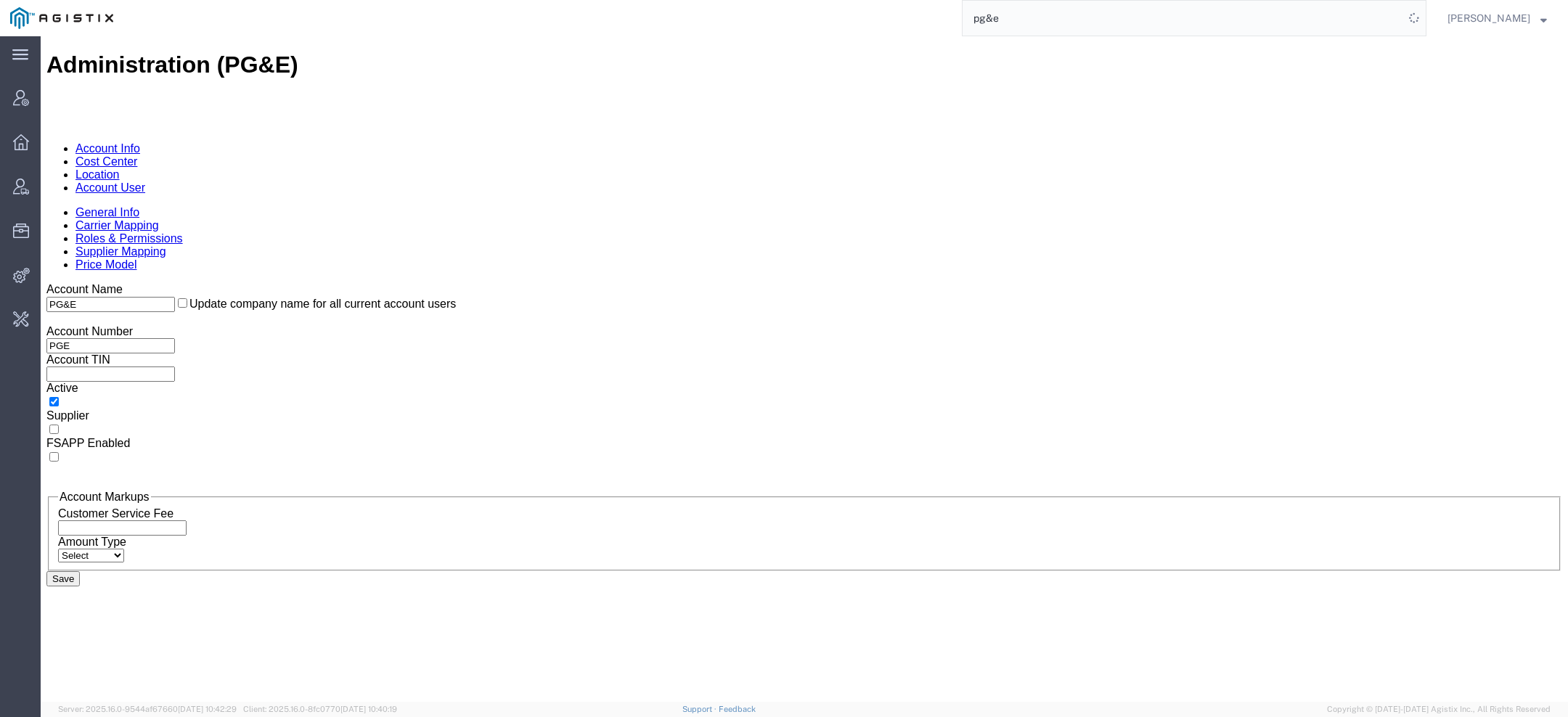
click at [146, 182] on link "Account User" at bounding box center [110, 187] width 70 height 12
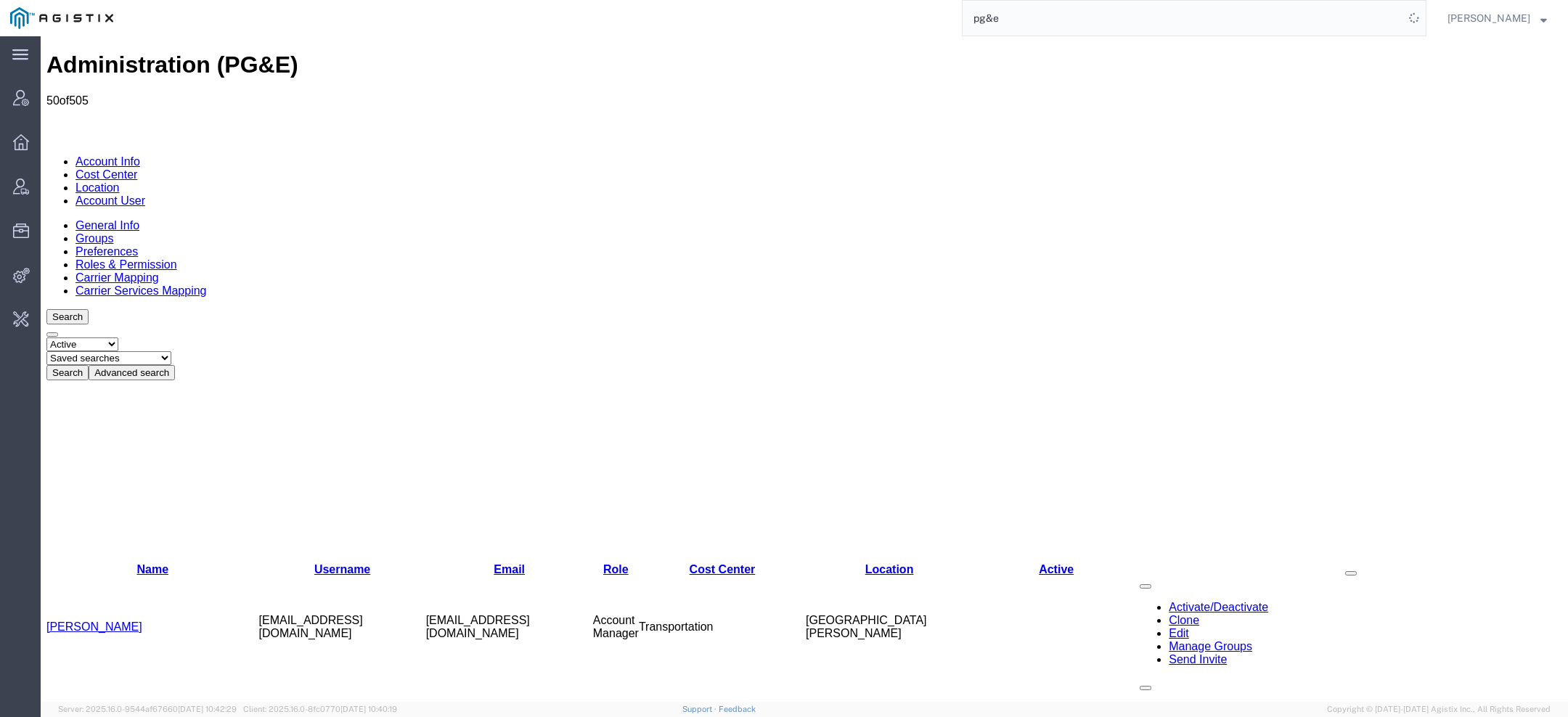
click at [175, 365] on button "Advanced search" at bounding box center [132, 372] width 86 height 16
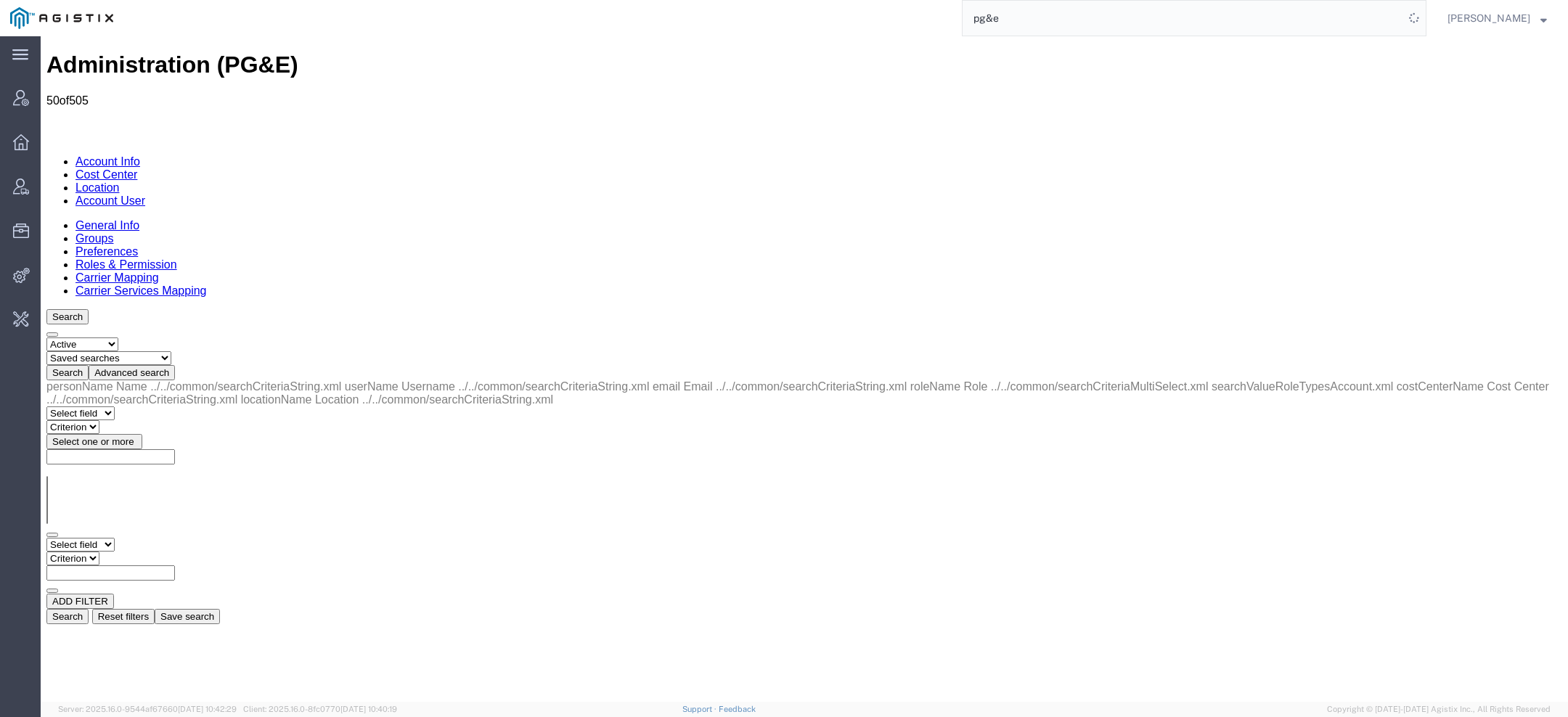
click at [114, 538] on select "Select field Cost Center Email Location Name Role Username" at bounding box center [80, 544] width 68 height 14
click at [120, 182] on link "Location" at bounding box center [98, 187] width 44 height 12
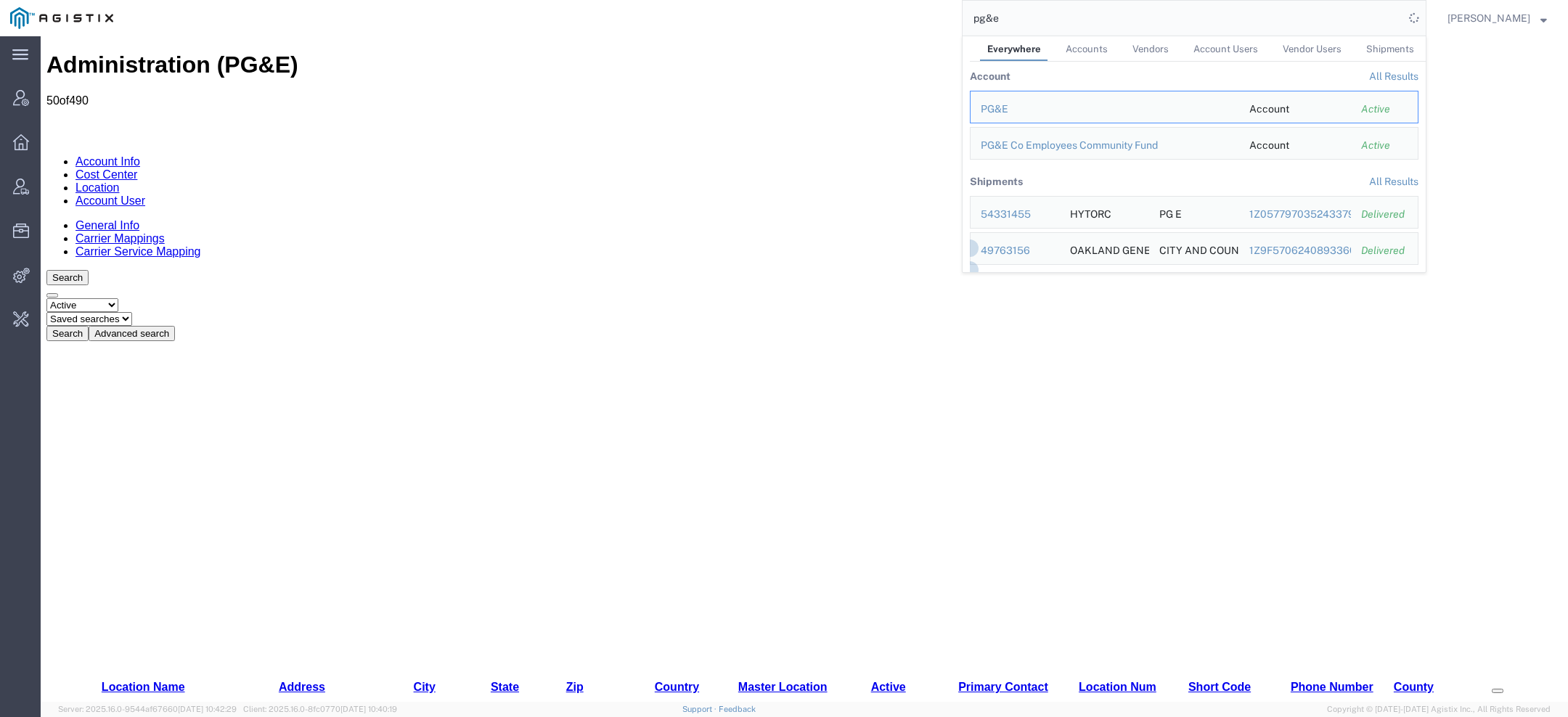
click at [175, 326] on button "Advanced search" at bounding box center [132, 333] width 86 height 16
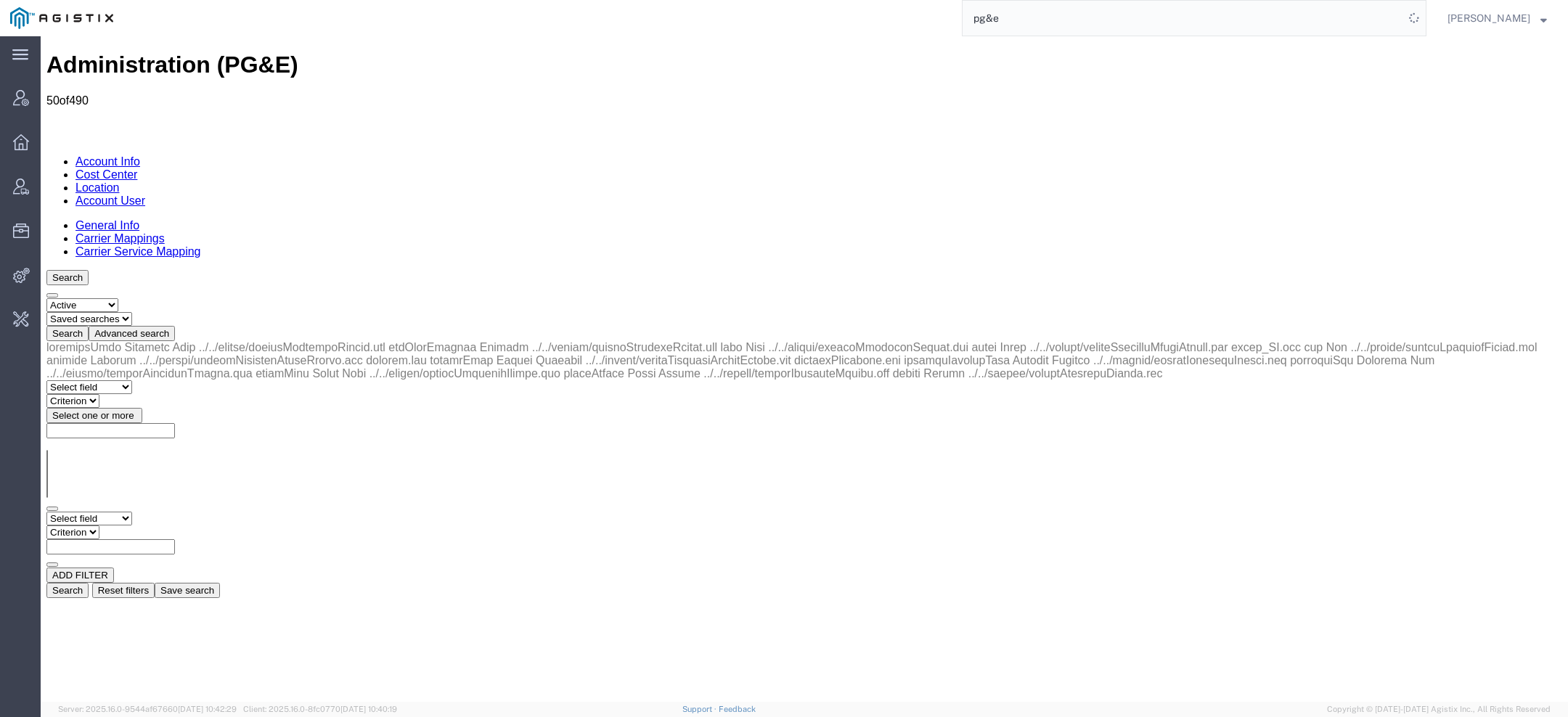
click at [106, 511] on select "Select field Address [GEOGRAPHIC_DATA] Location Name Location Num Master Locati…" at bounding box center [89, 518] width 86 height 14
select select "city"
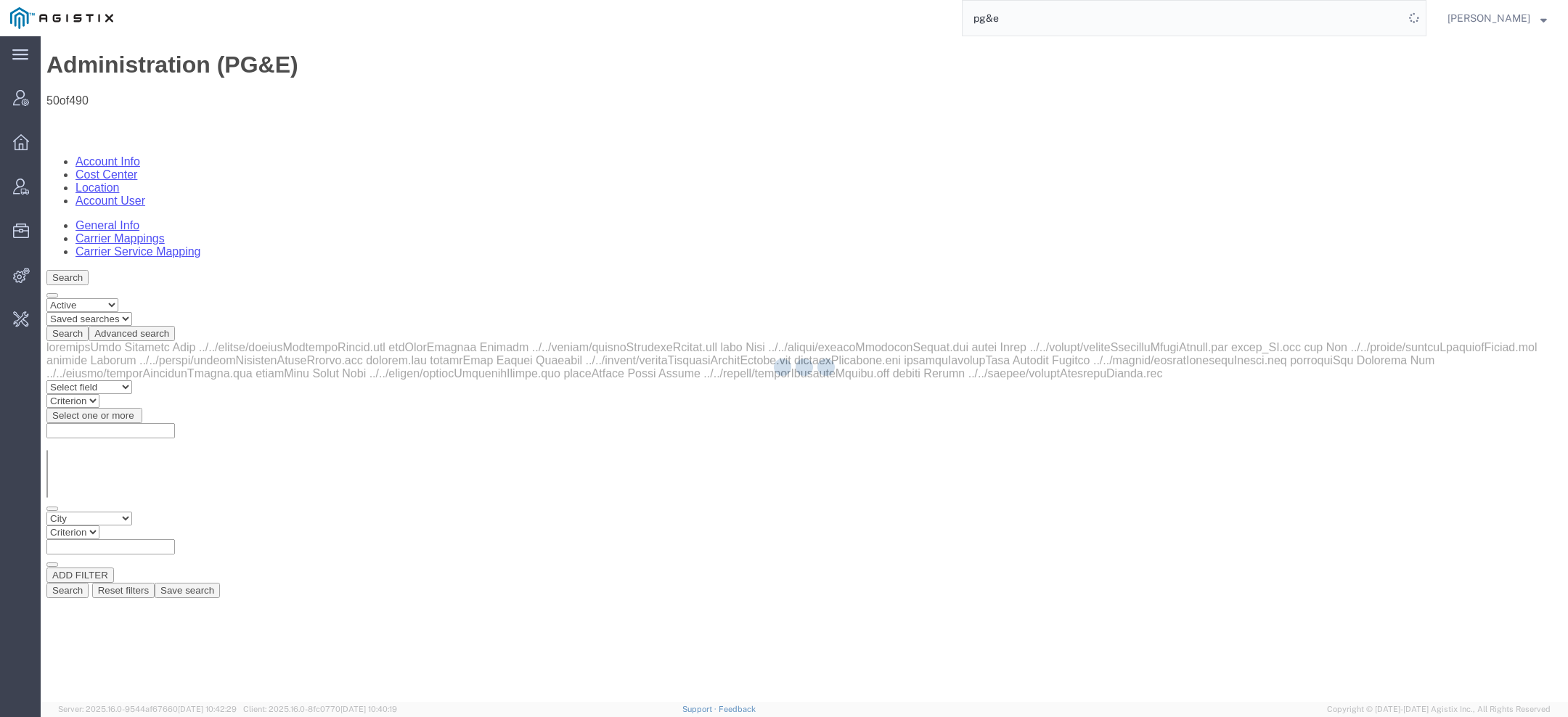
click at [225, 226] on div at bounding box center [804, 368] width 1528 height 665
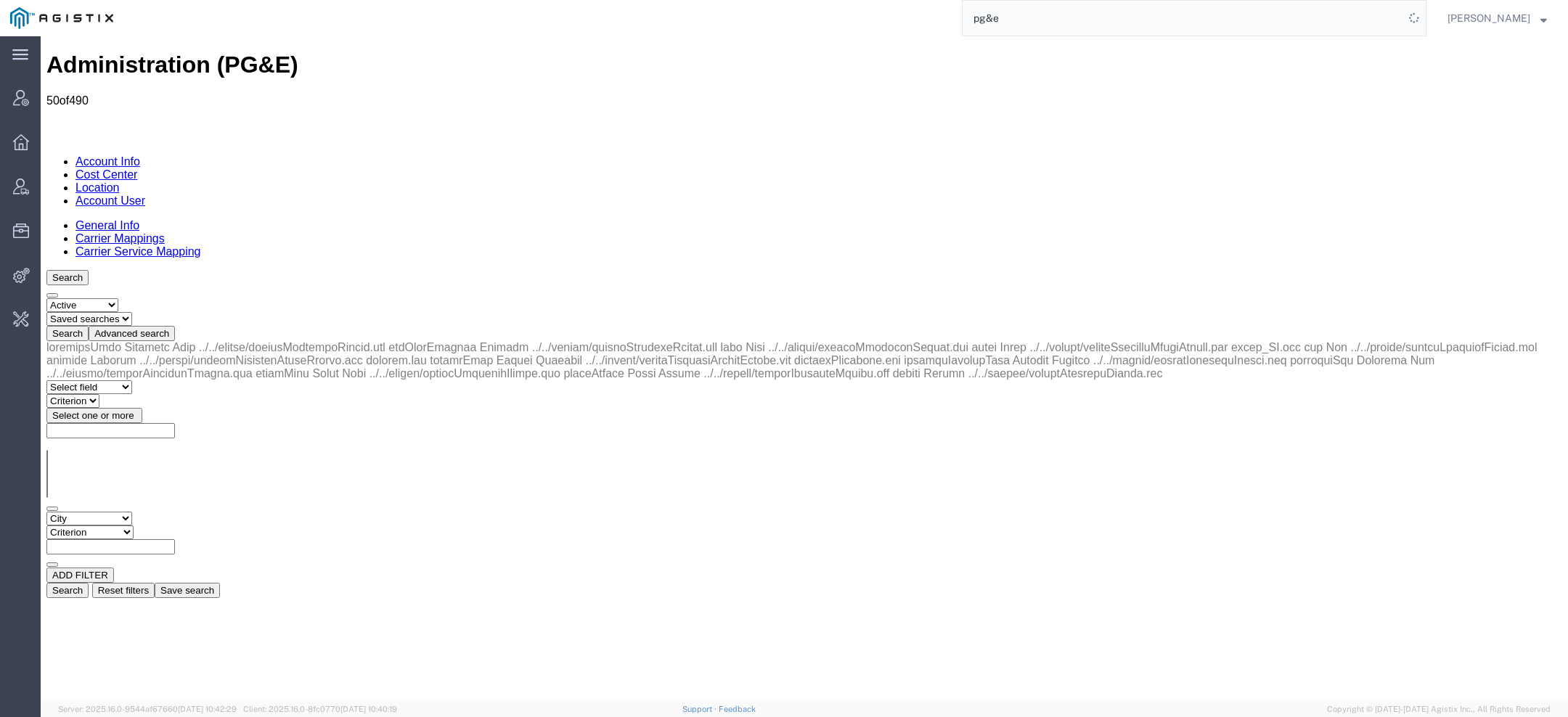
click at [133, 525] on select "Criterion contains does not contain is is blank is not blank starts with" at bounding box center [90, 532] width 87 height 14
select select "contains"
paste input "[PERSON_NAME][GEOGRAPHIC_DATA]"
click at [89, 583] on button "Search" at bounding box center [67, 590] width 42 height 16
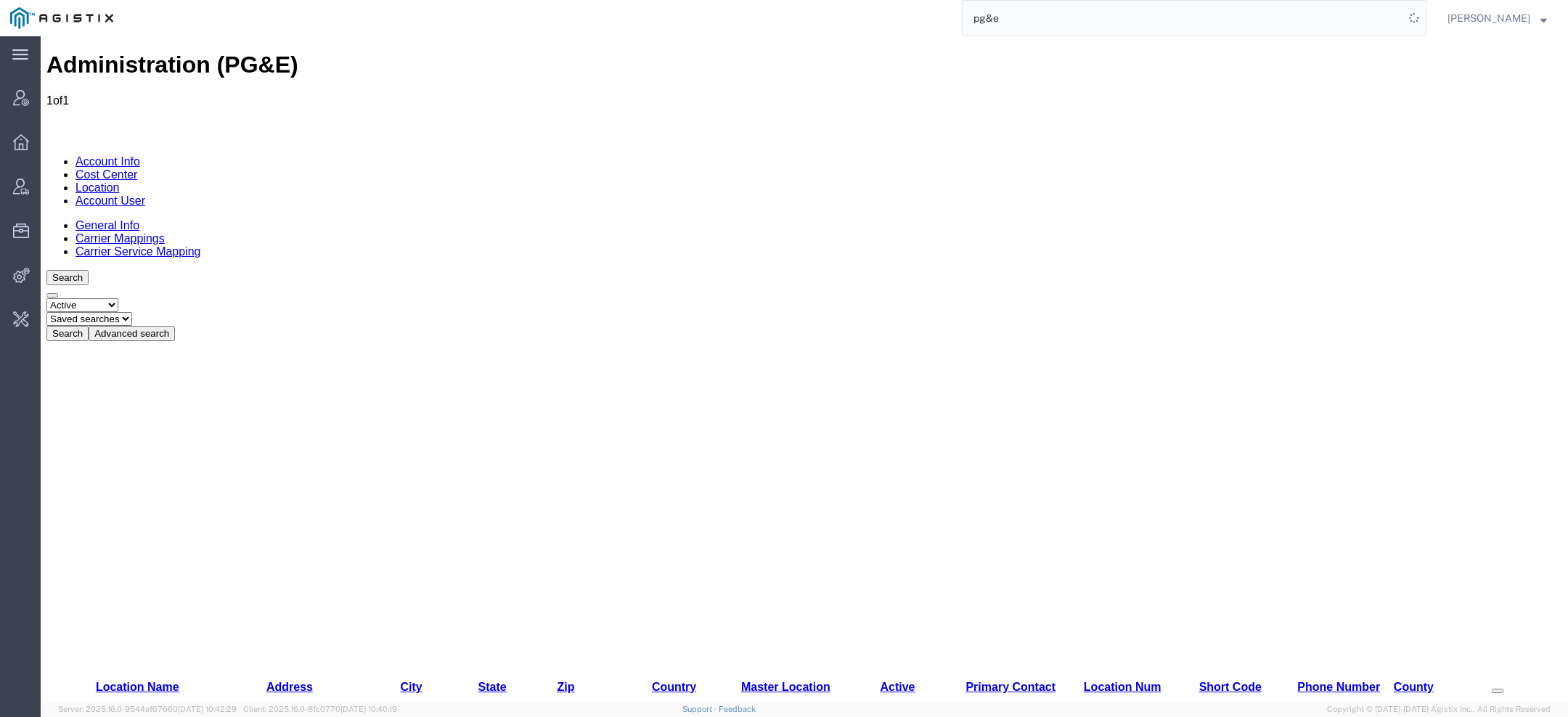
click at [361, 270] on div "Search Select status Active All Inactive Saved searches Test Search Advanced se…" at bounding box center [804, 305] width 1516 height 71
click at [175, 326] on button "Advanced search" at bounding box center [132, 333] width 86 height 16
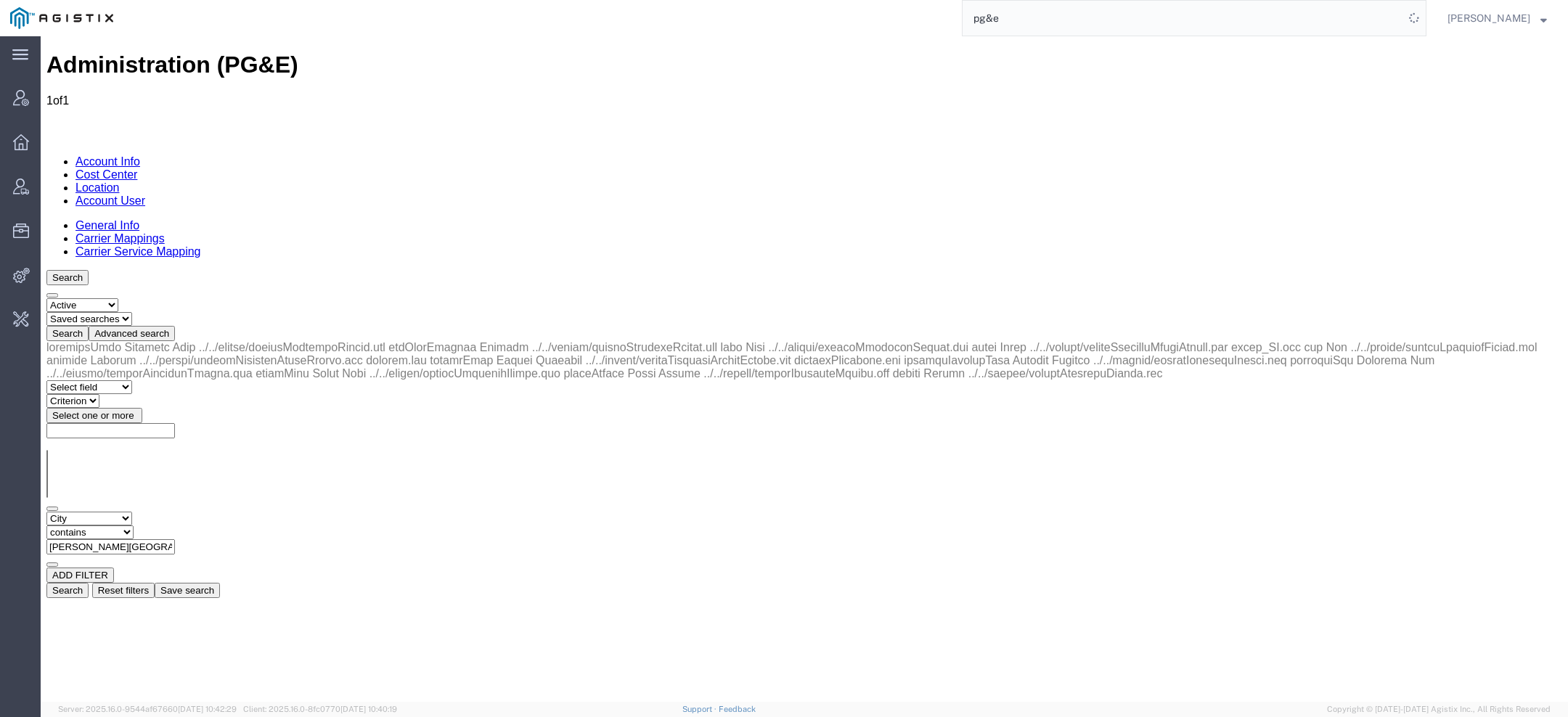
drag, startPoint x: 344, startPoint y: 222, endPoint x: 159, endPoint y: 202, distance: 186.1
click at [172, 341] on div "Select field Address [GEOGRAPHIC_DATA] Location Name Location Num Master Locati…" at bounding box center [804, 470] width 1516 height 257
paste input "[PERSON_NAME]"
click at [89, 583] on button "Search" at bounding box center [67, 590] width 42 height 16
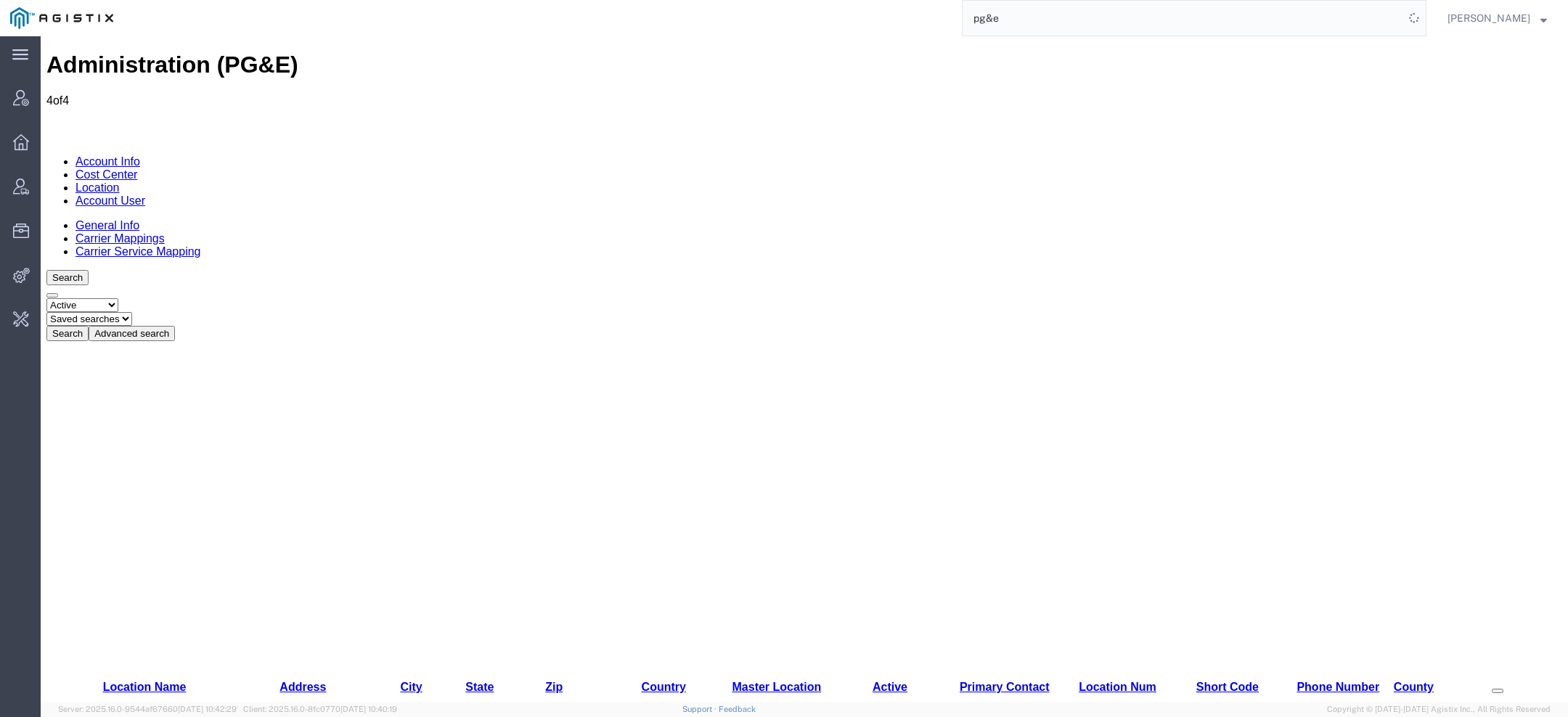
click at [175, 326] on button "Advanced search" at bounding box center [132, 333] width 86 height 16
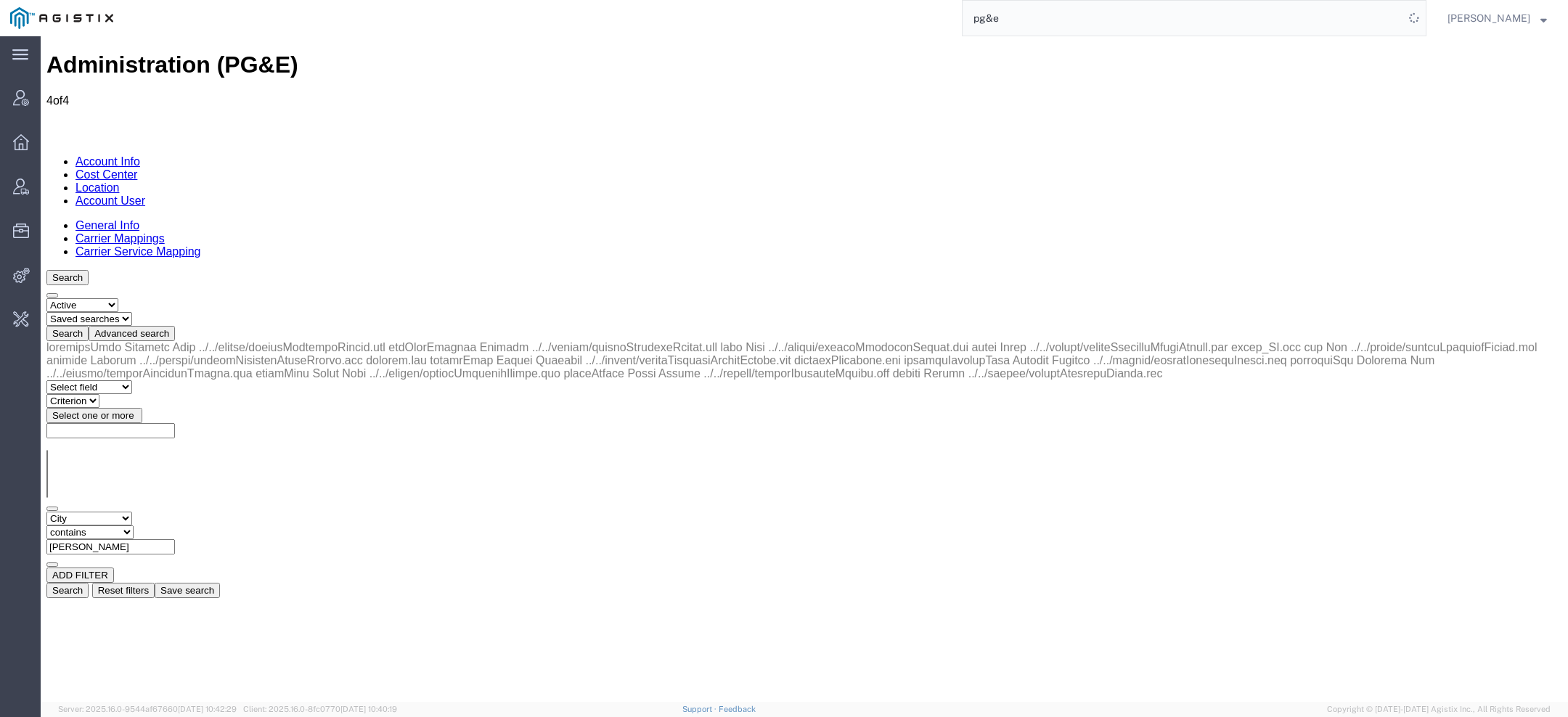
drag, startPoint x: 346, startPoint y: 225, endPoint x: 132, endPoint y: 225, distance: 214.0
click at [150, 511] on div "Select field Address [GEOGRAPHIC_DATA] Location Name Location Num Master Locati…" at bounding box center [804, 539] width 1516 height 56
paste input "UKIAH"
click at [89, 583] on button "Search" at bounding box center [67, 590] width 42 height 16
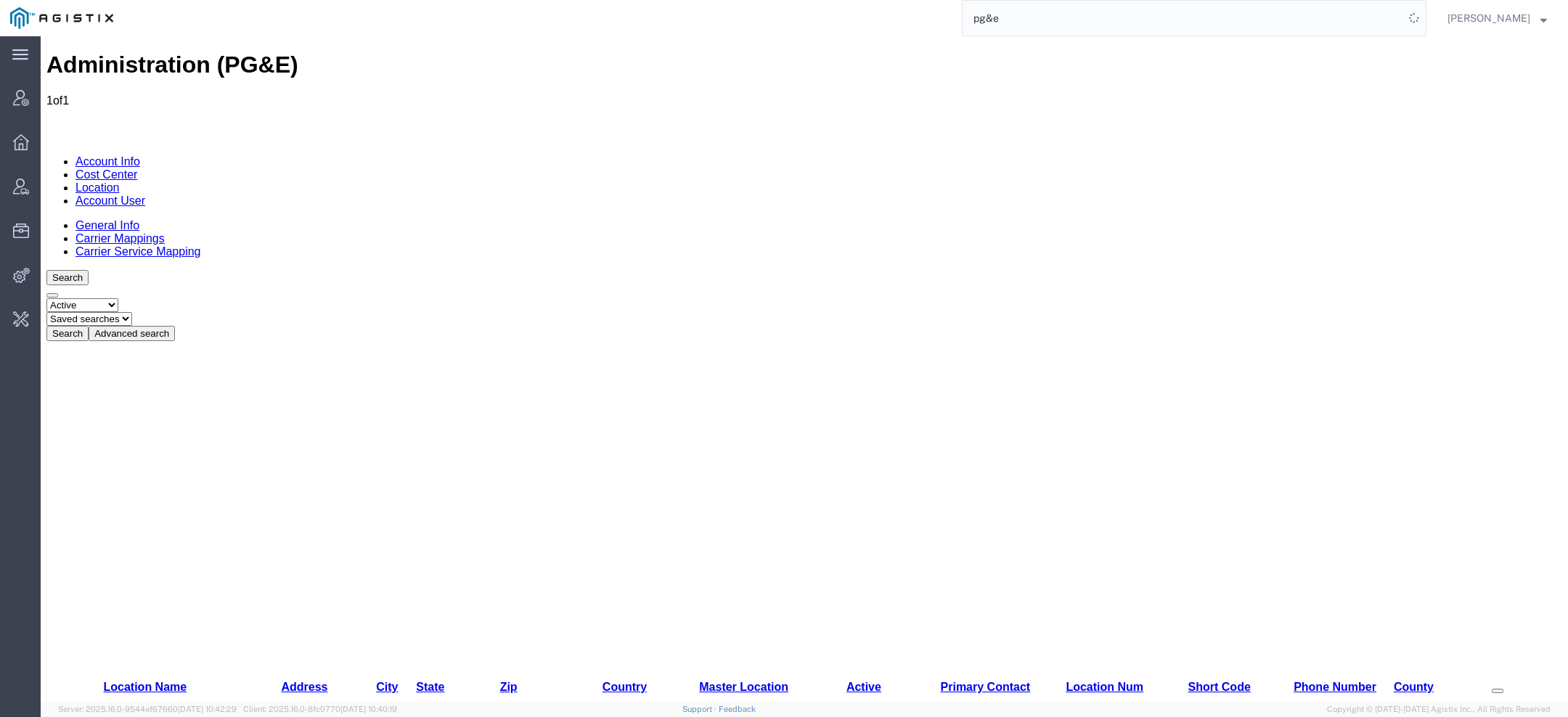
click at [175, 326] on button "Advanced search" at bounding box center [132, 333] width 86 height 16
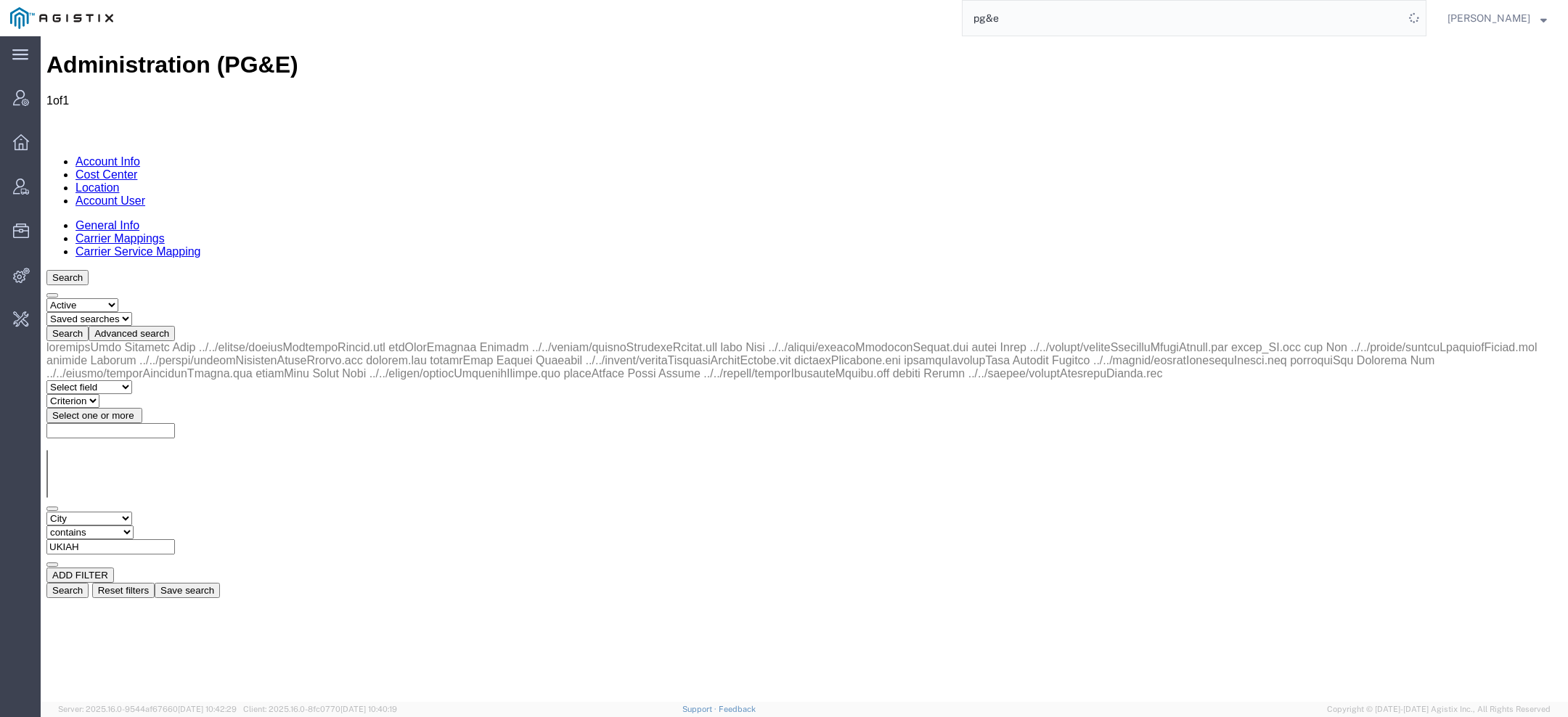
drag, startPoint x: 372, startPoint y: 221, endPoint x: 95, endPoint y: 220, distance: 277.0
click at [114, 511] on div "Select field Address [GEOGRAPHIC_DATA] Location Name Location Num Master Locati…" at bounding box center [804, 539] width 1516 height 56
paste input "Vacaville"
type input "Vacaville"
click at [89, 583] on button "Search" at bounding box center [67, 590] width 42 height 16
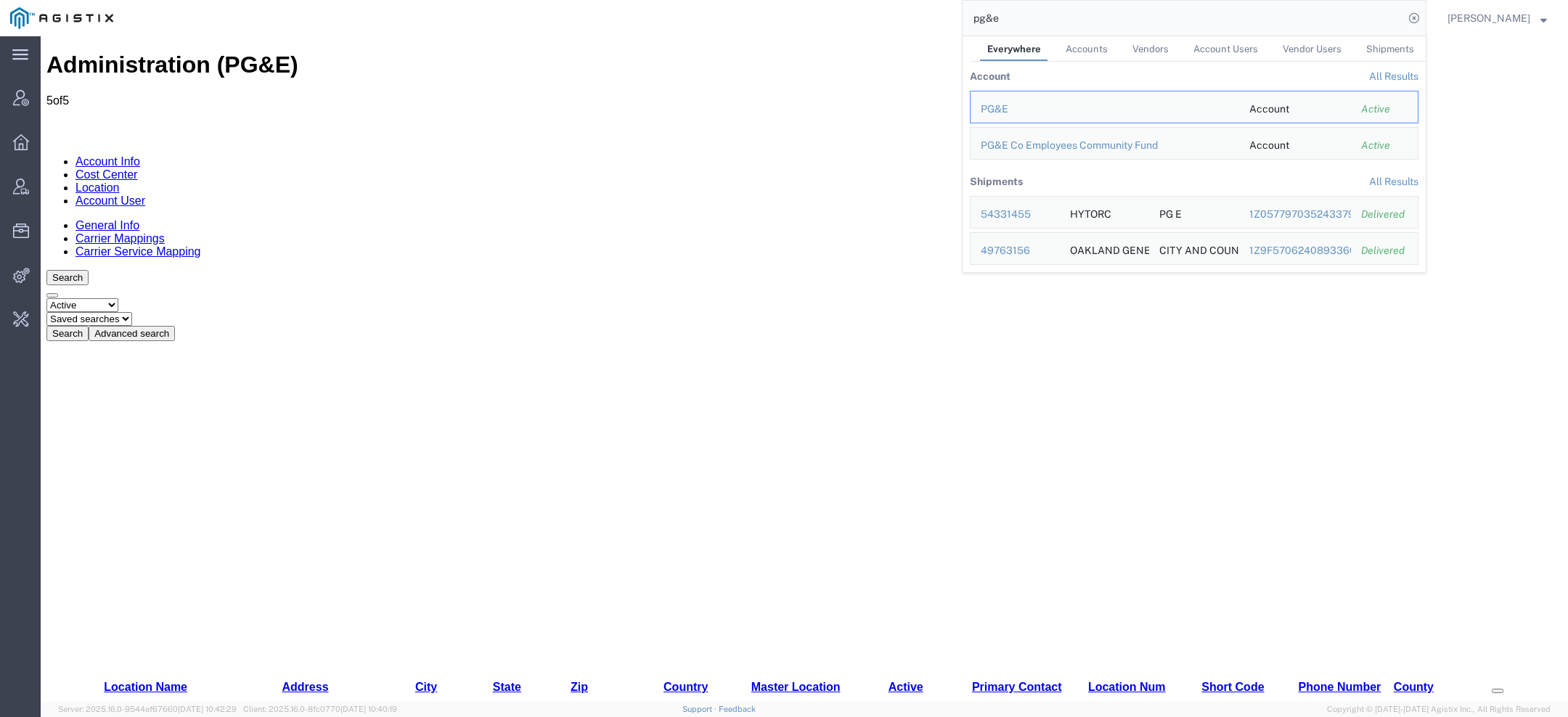
click at [146, 195] on link "Account User" at bounding box center [110, 201] width 70 height 12
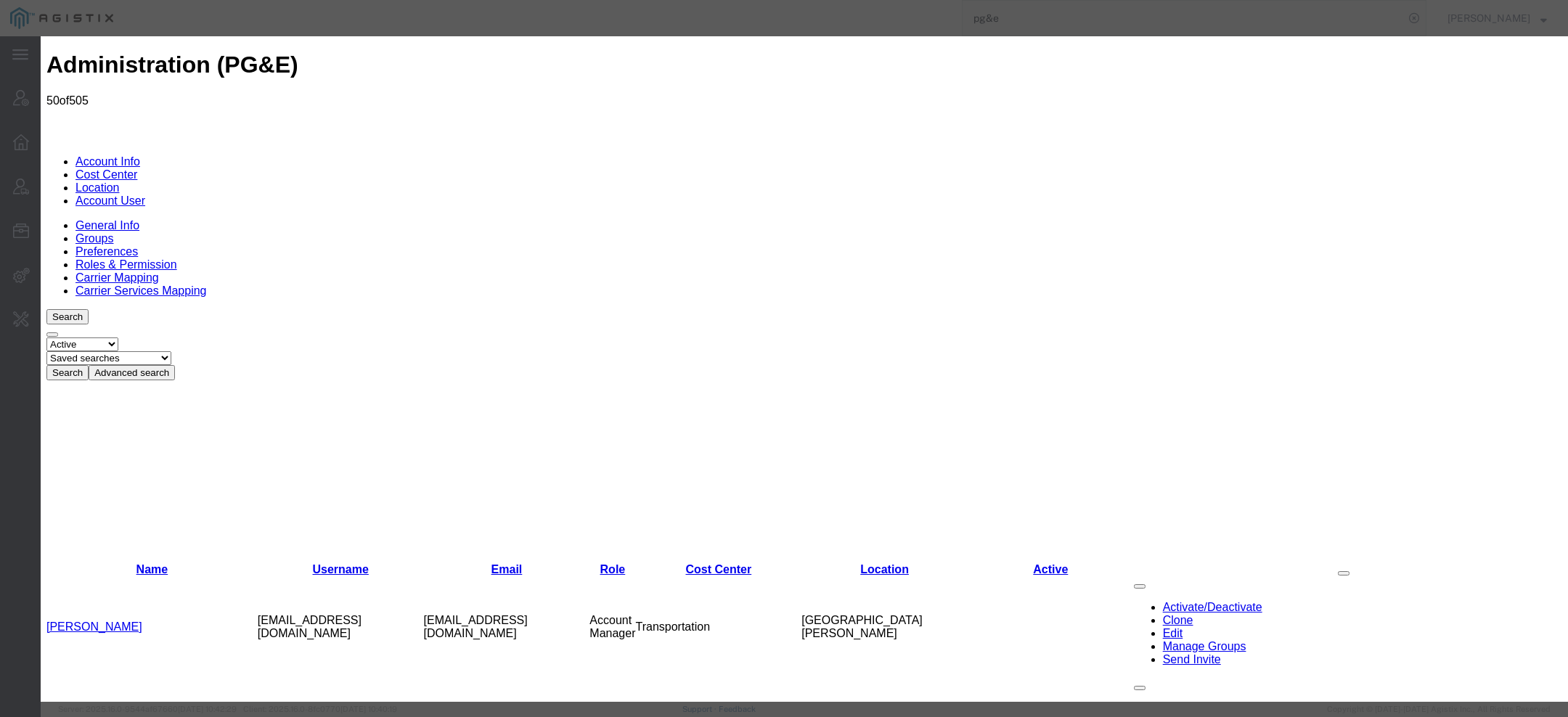
select select "COSTCENTER"
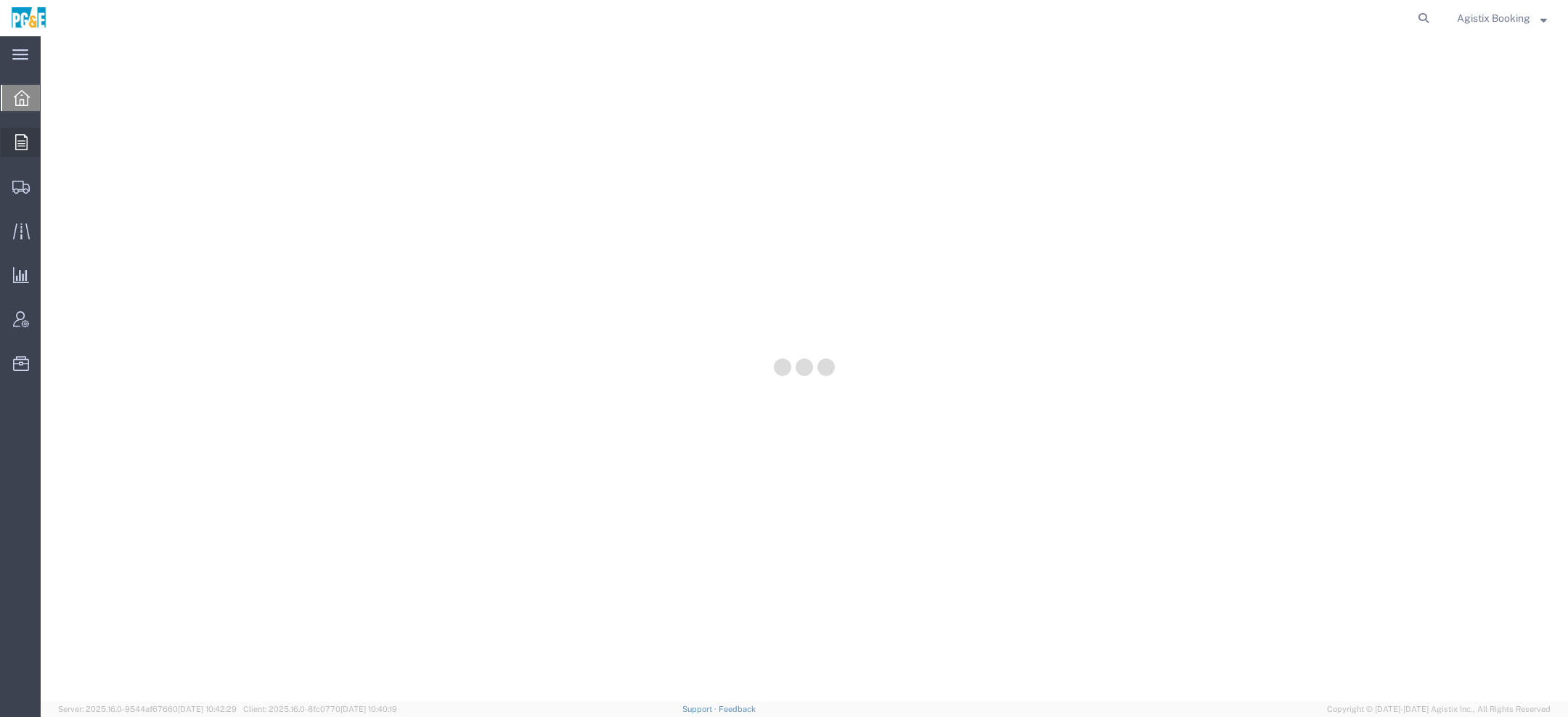
click at [23, 140] on icon at bounding box center [21, 141] width 12 height 16
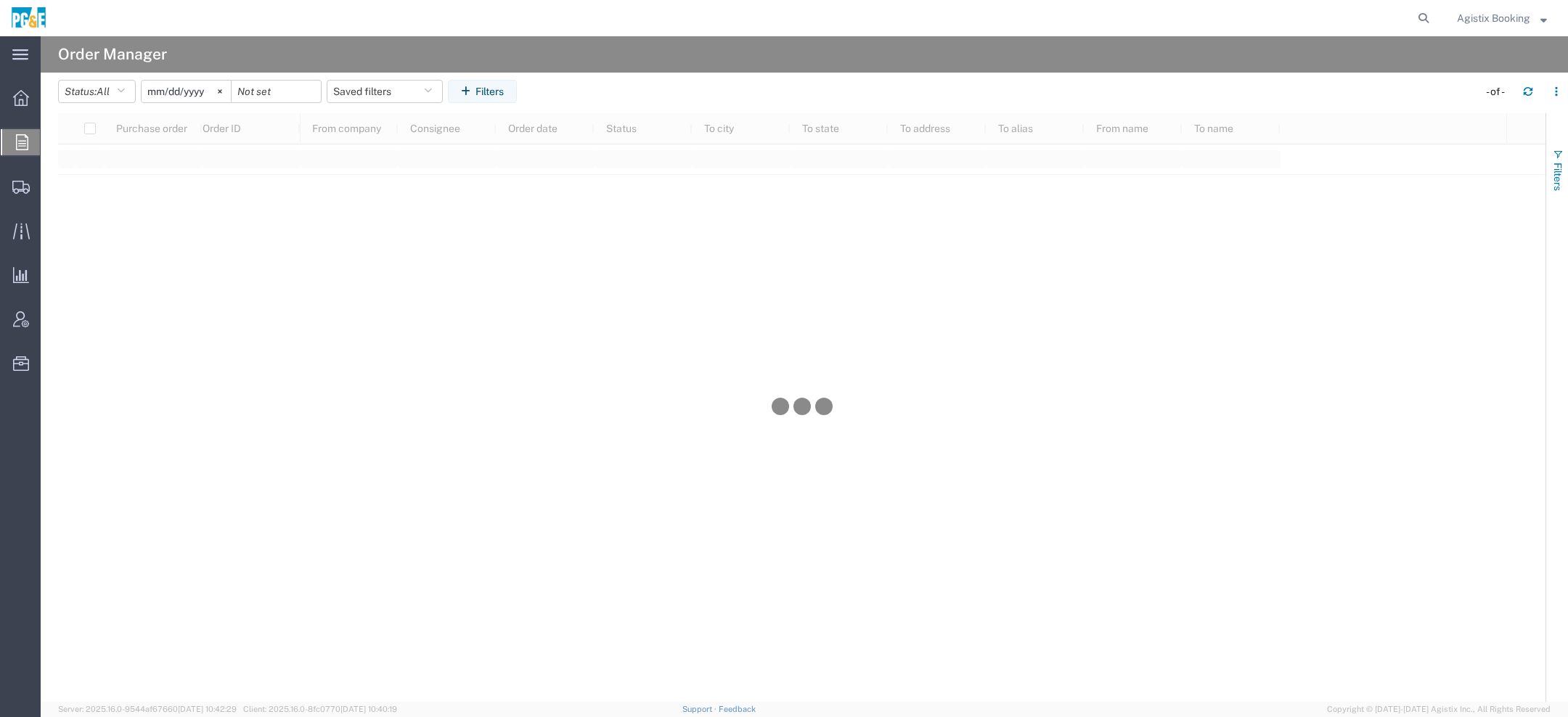
click at [1556, 143] on button "Filters" at bounding box center [1557, 169] width 21 height 78
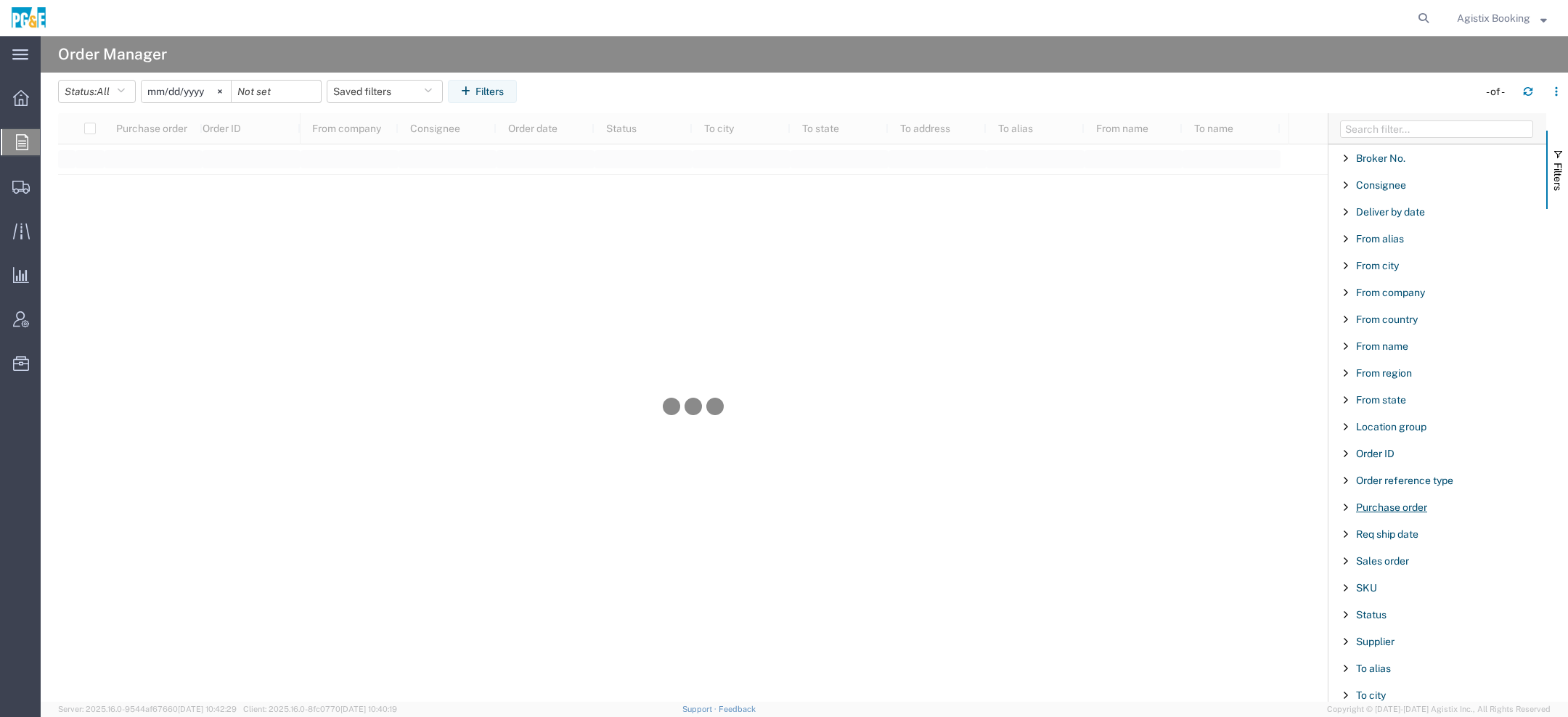
click at [1383, 502] on span "Purchase order" at bounding box center [1392, 507] width 71 height 12
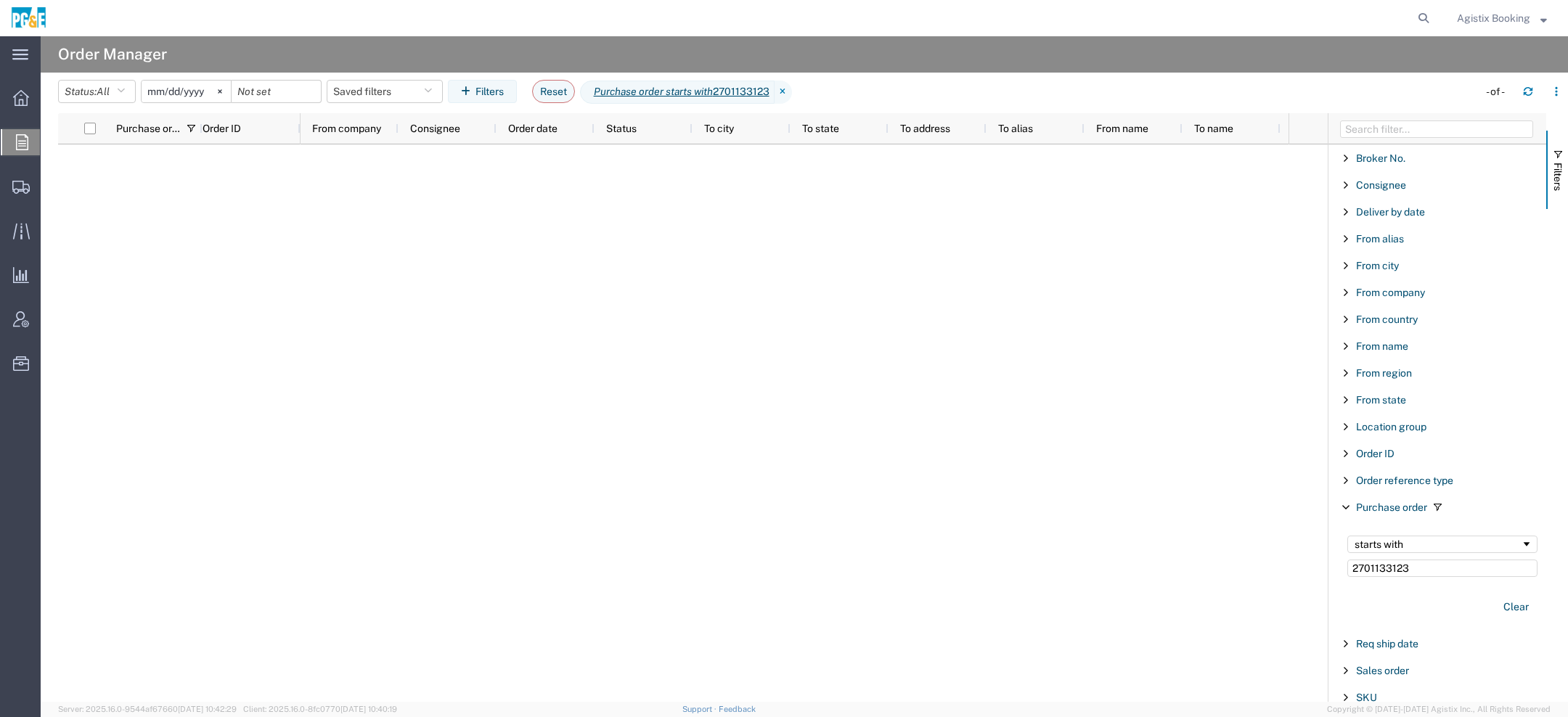
type input "2701133123"
click at [162, 95] on input "[DATE]" at bounding box center [186, 91] width 90 height 21
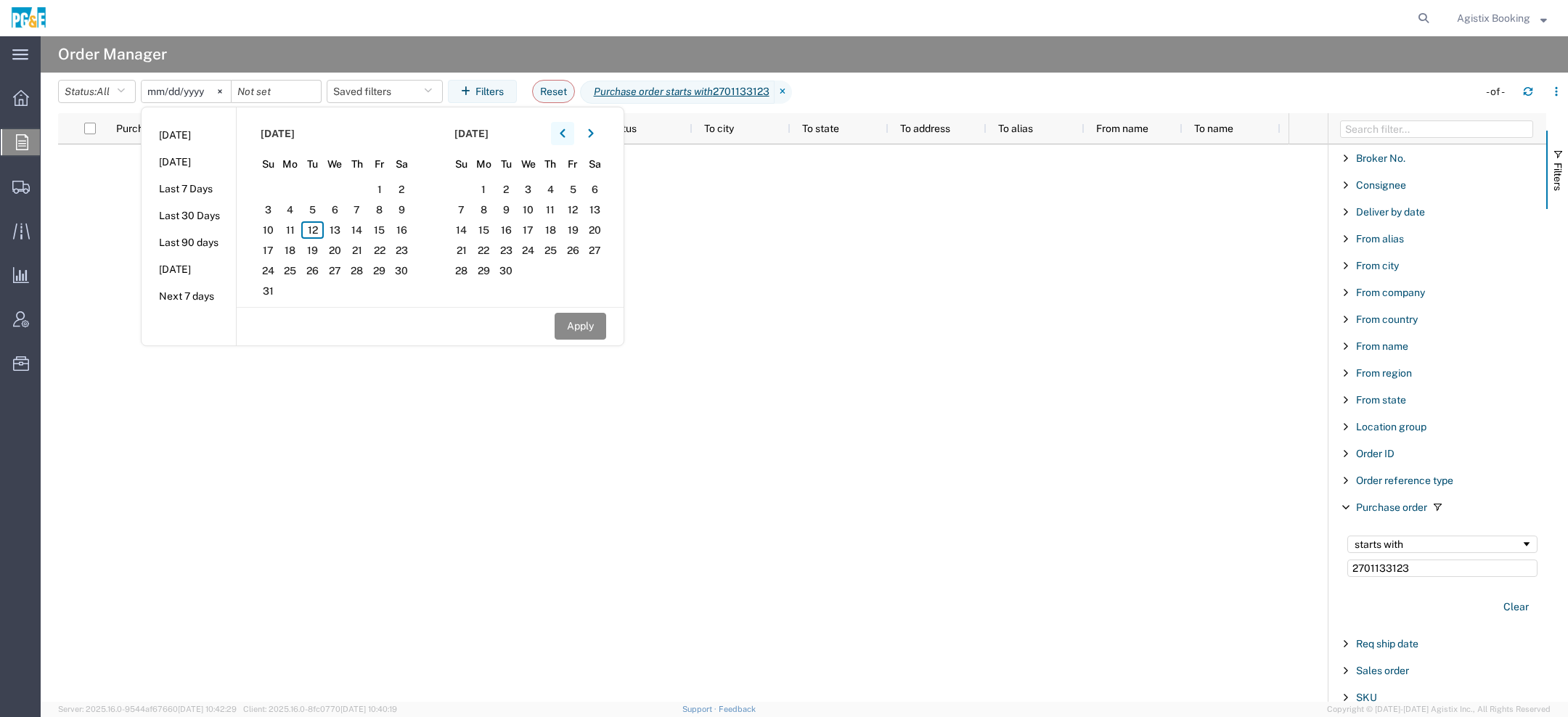
click at [564, 133] on icon "button" at bounding box center [562, 133] width 6 height 10
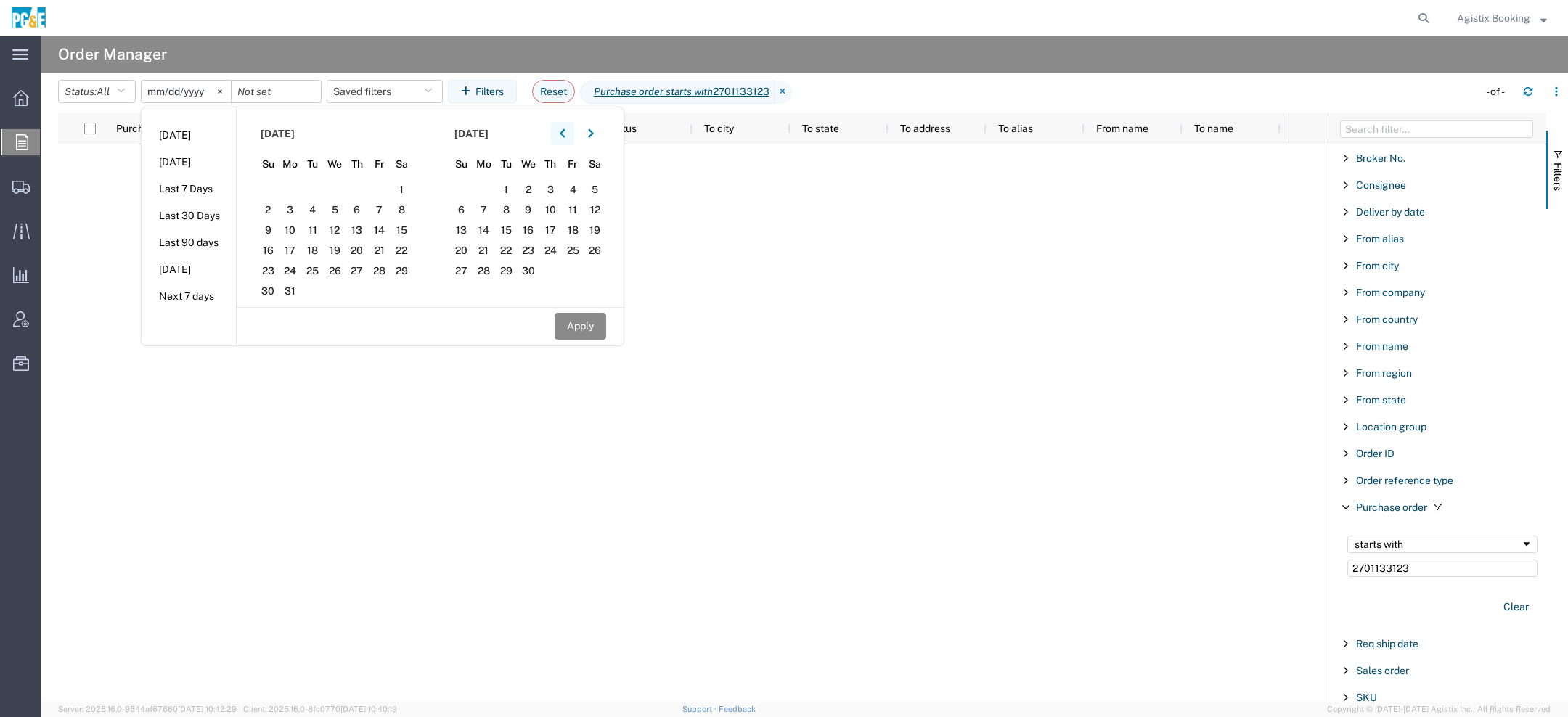
click at [564, 133] on icon "button" at bounding box center [562, 133] width 6 height 10
click at [335, 197] on span "1" at bounding box center [335, 189] width 22 height 17
click at [601, 132] on button "button" at bounding box center [591, 133] width 23 height 23
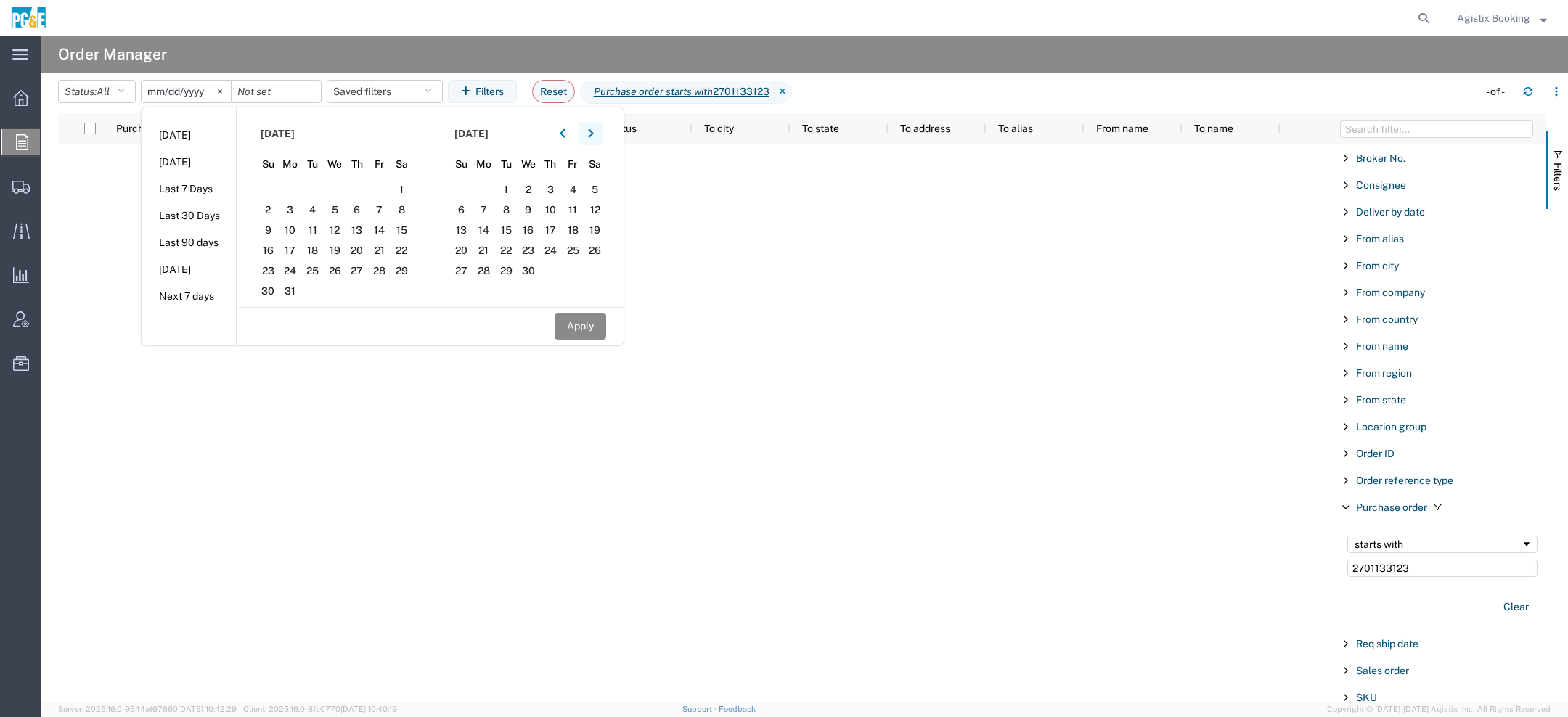
click at [601, 132] on button "button" at bounding box center [591, 133] width 23 height 23
click at [509, 231] on span "12" at bounding box center [506, 229] width 22 height 17
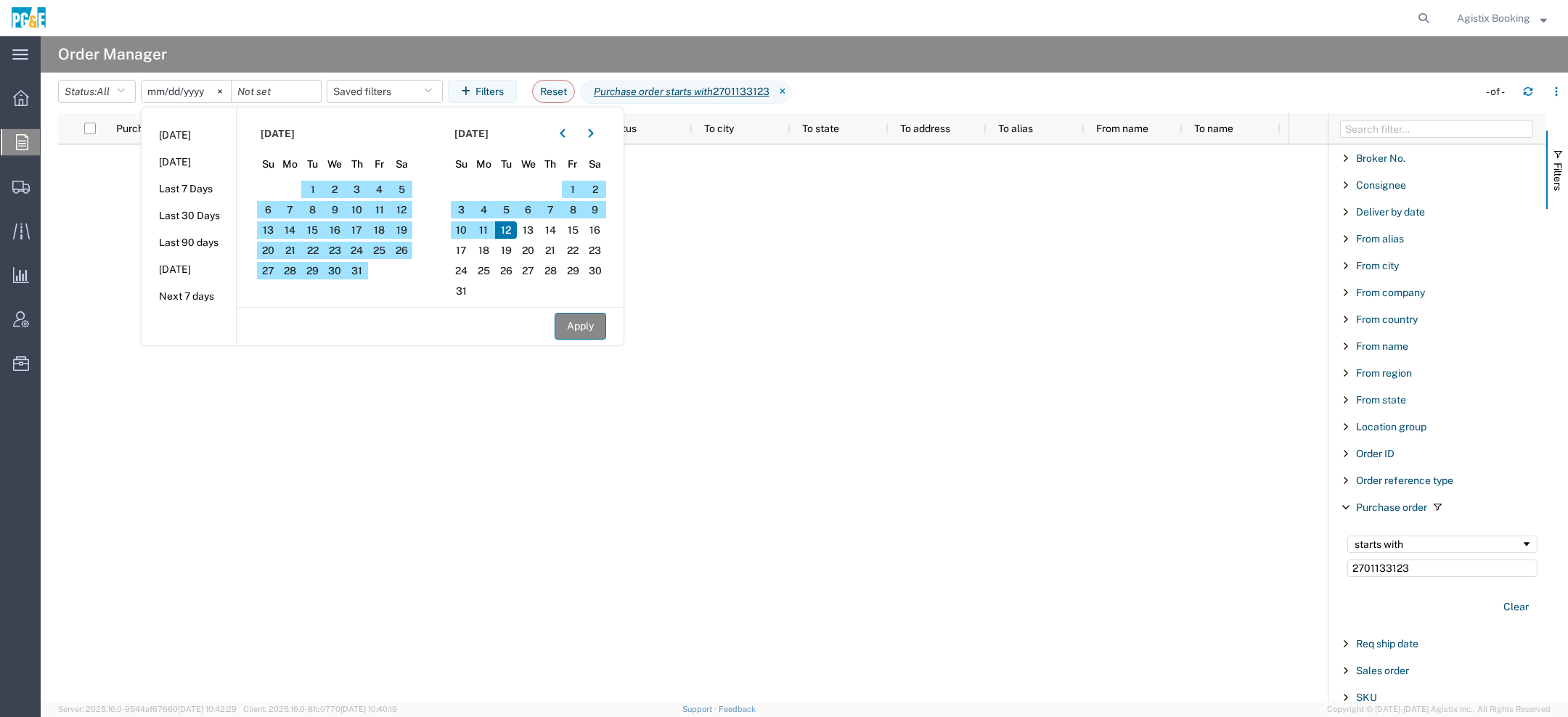
click at [587, 327] on button "Apply" at bounding box center [580, 326] width 52 height 27
type input "2025-01-01"
type input "2025-08-12"
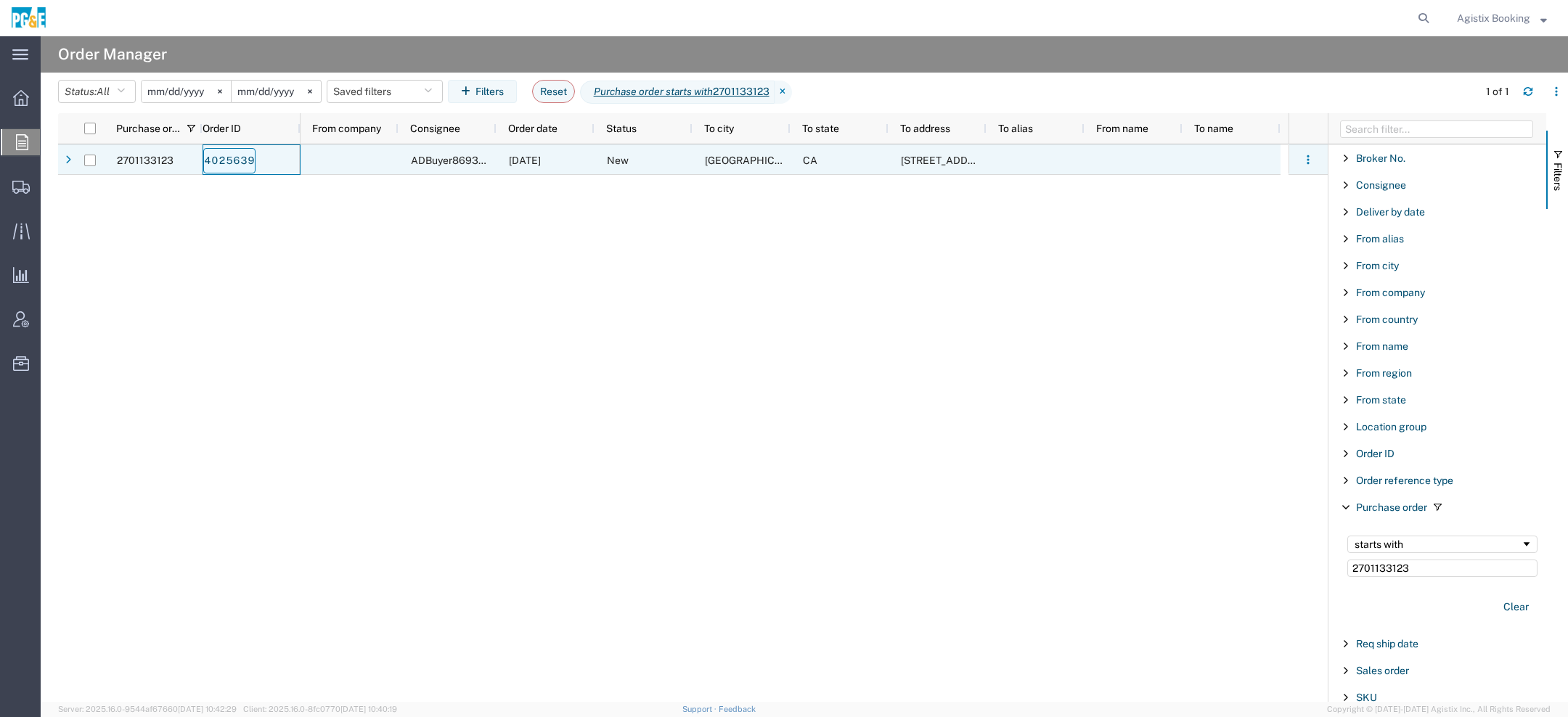
click at [227, 155] on link "4025639" at bounding box center [230, 160] width 53 height 25
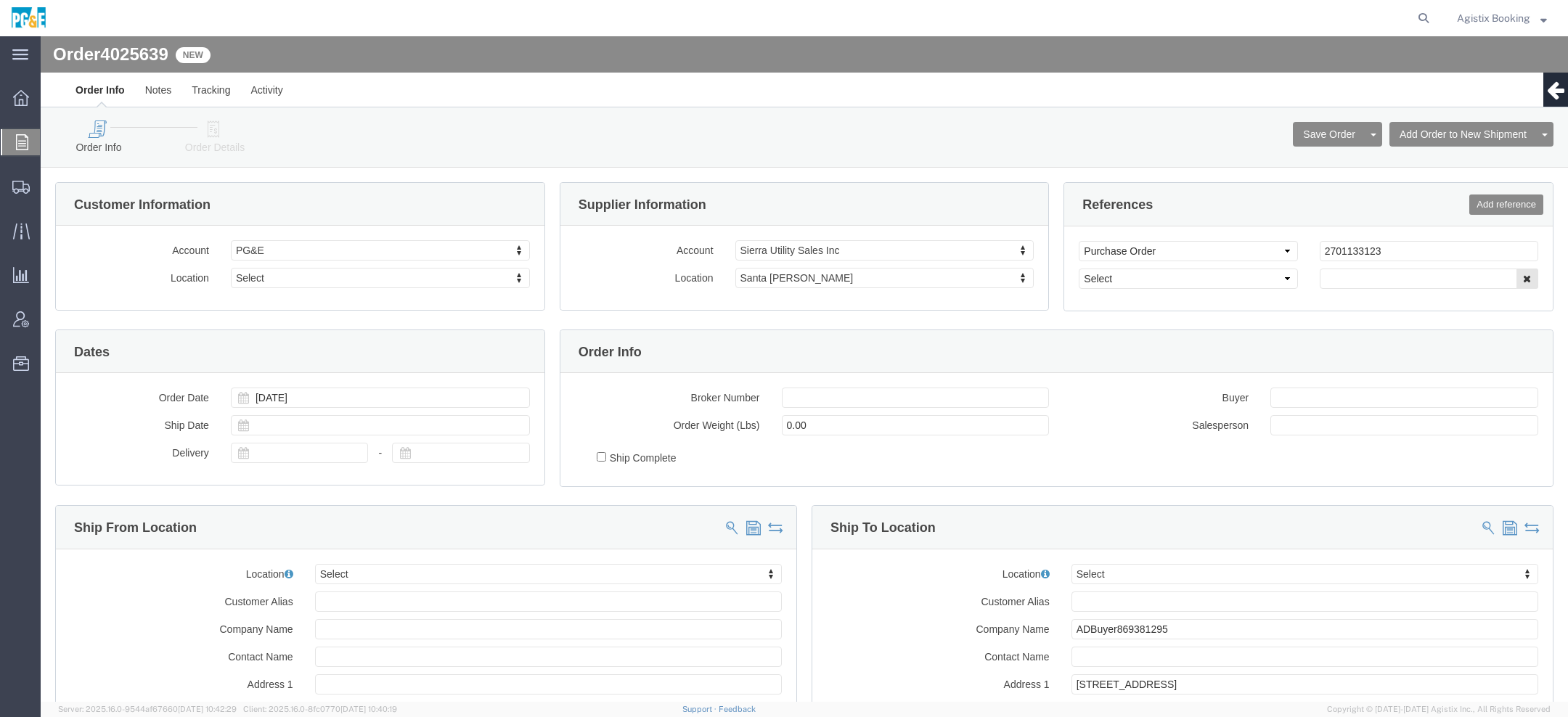
scroll to position [63, 0]
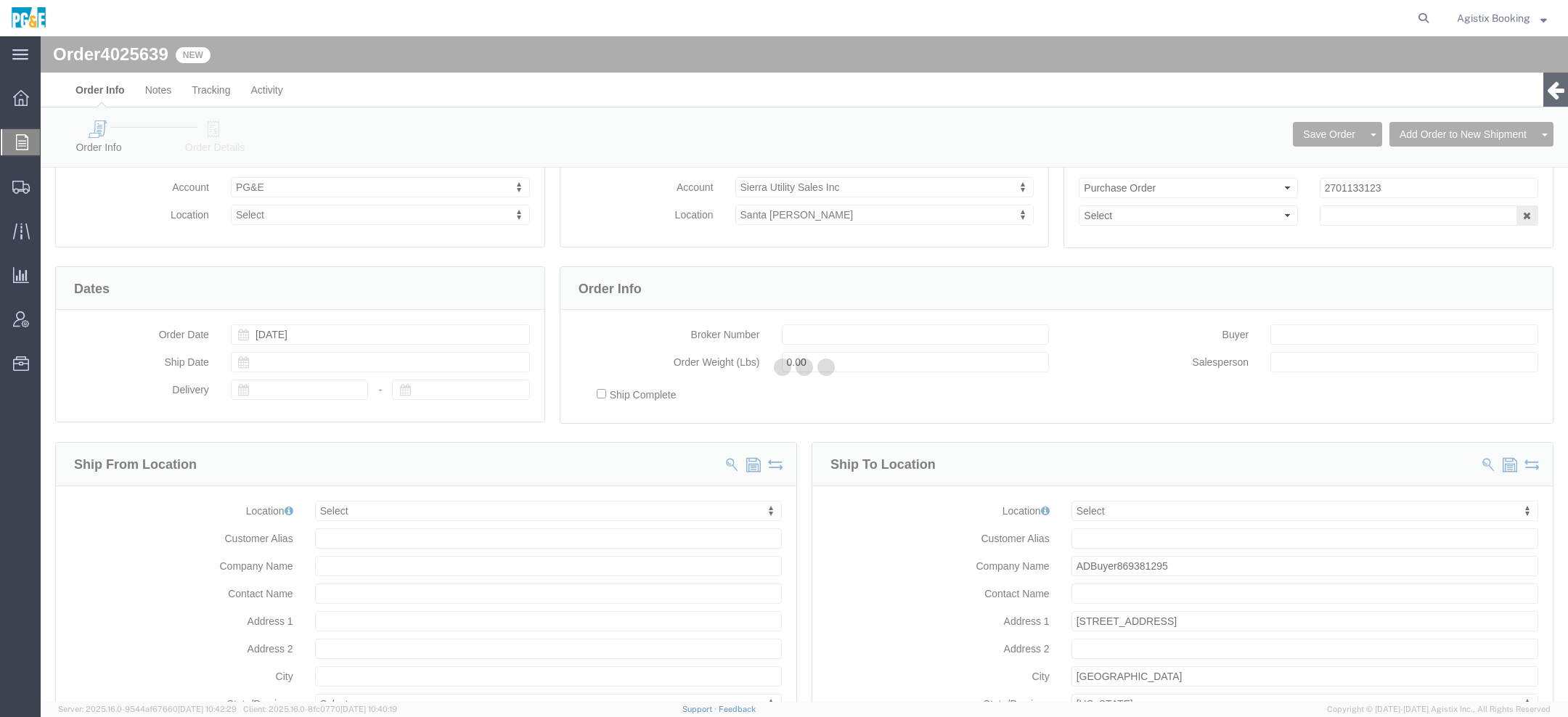
select select
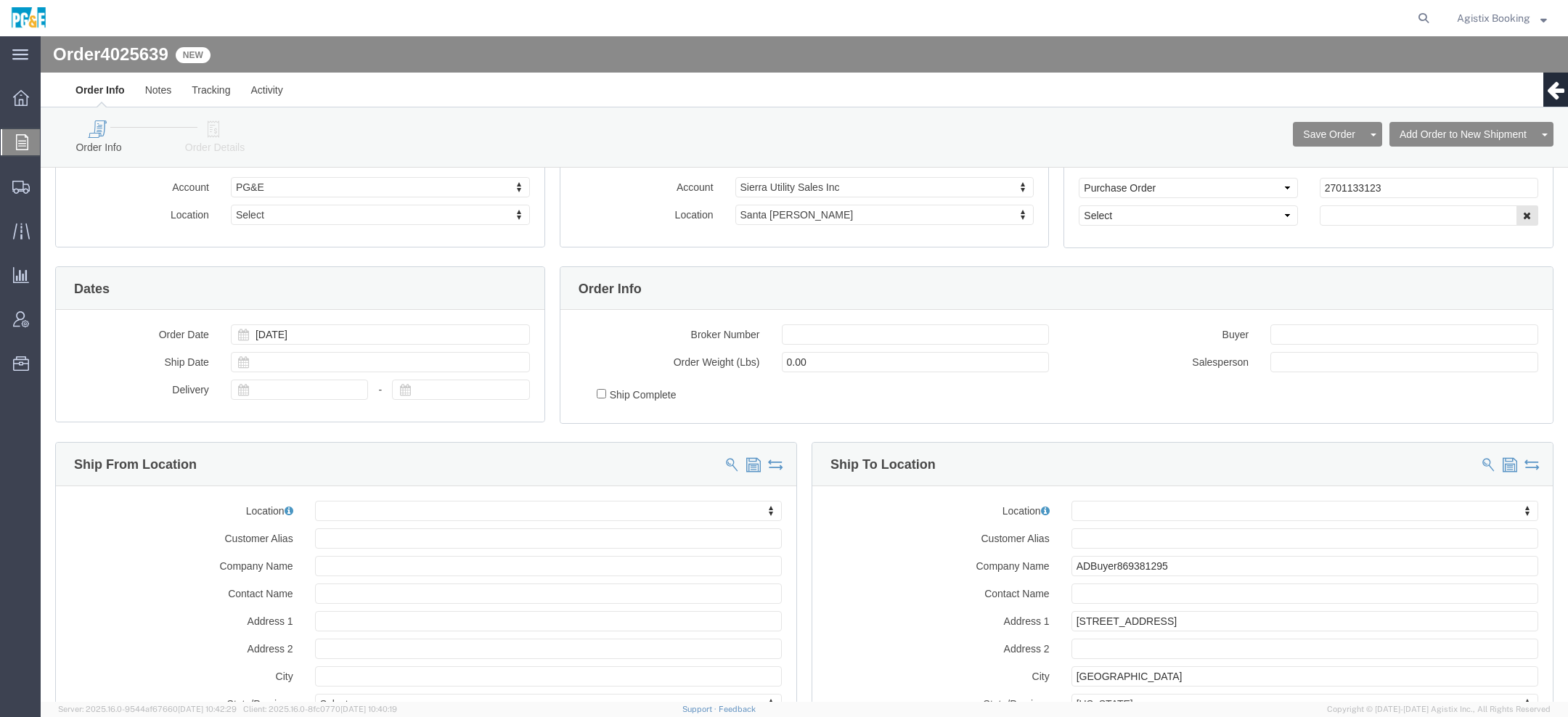
click at [1468, 16] on span "Agistix Booking" at bounding box center [1493, 17] width 73 height 16
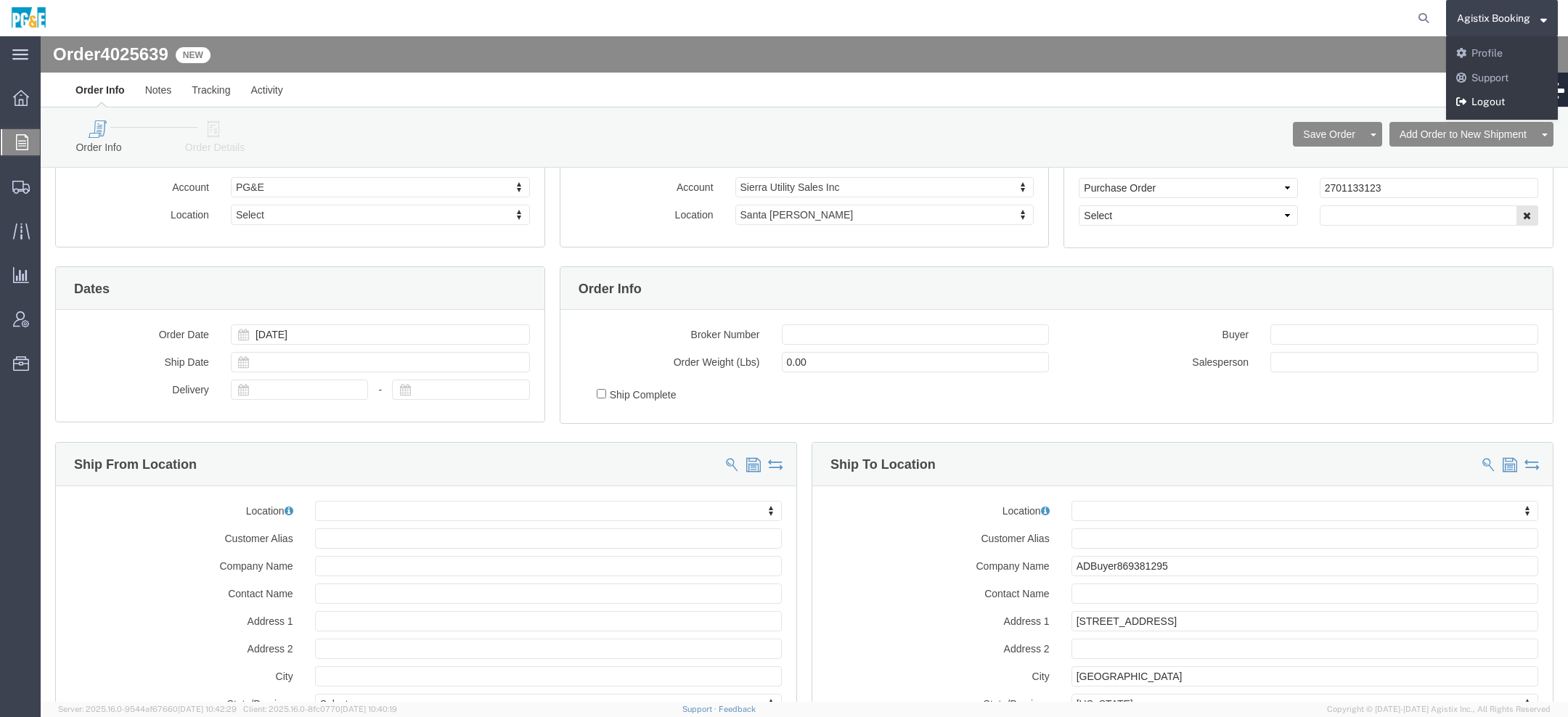
click at [1483, 101] on link "Logout" at bounding box center [1502, 102] width 112 height 25
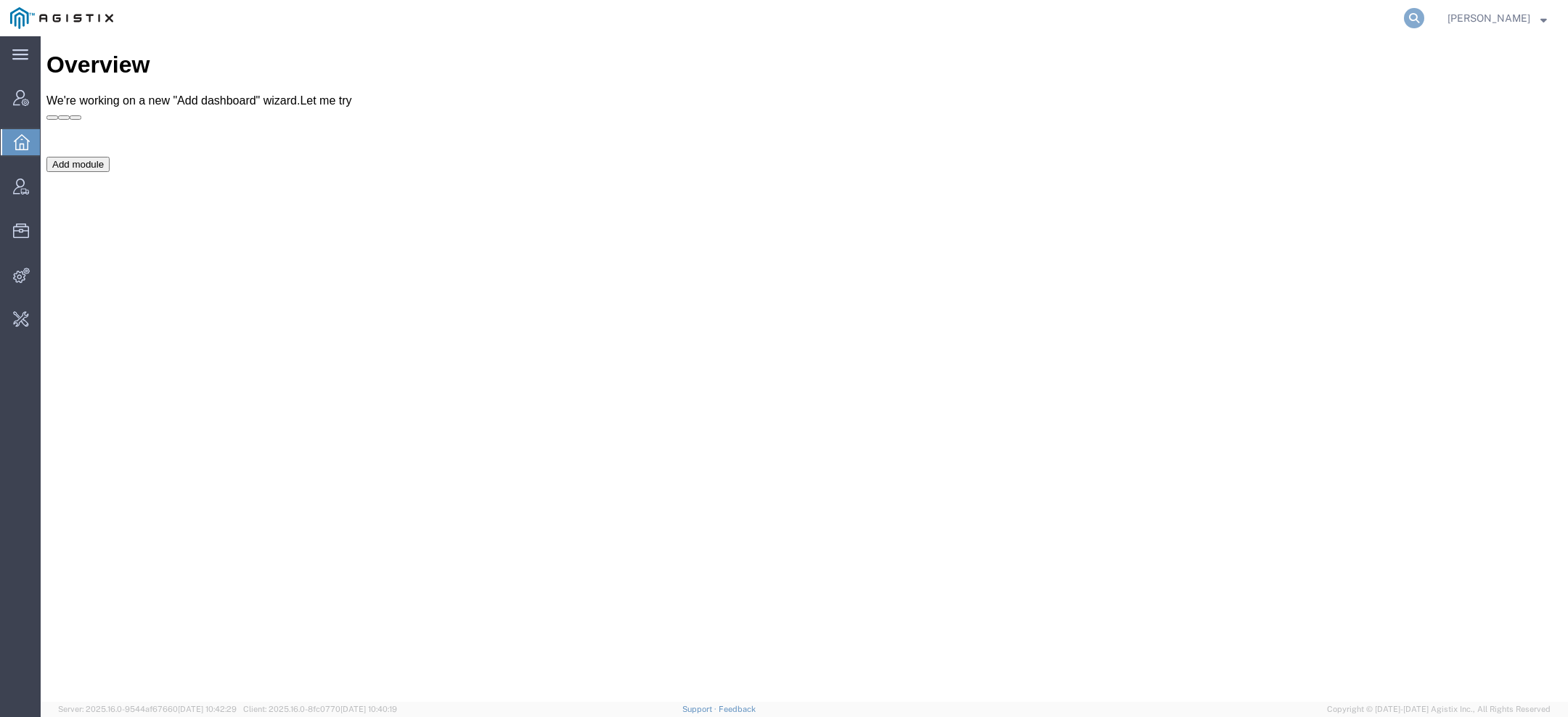
click at [1411, 17] on icon at bounding box center [1414, 18] width 21 height 21
type input "gd-ots"
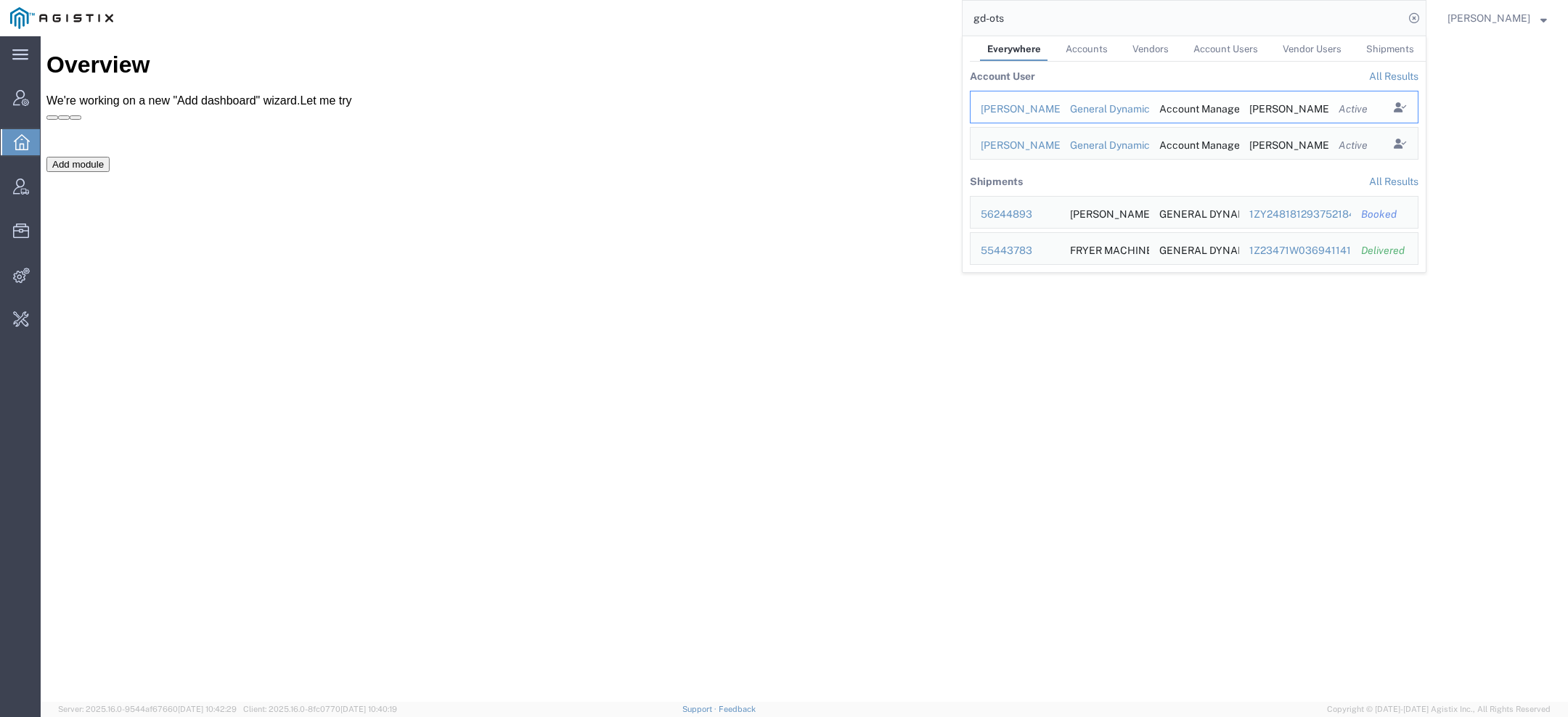
click at [1053, 110] on td "[PERSON_NAME]" at bounding box center [1014, 107] width 90 height 33
click at [1039, 110] on div "[PERSON_NAME]" at bounding box center [1015, 109] width 69 height 16
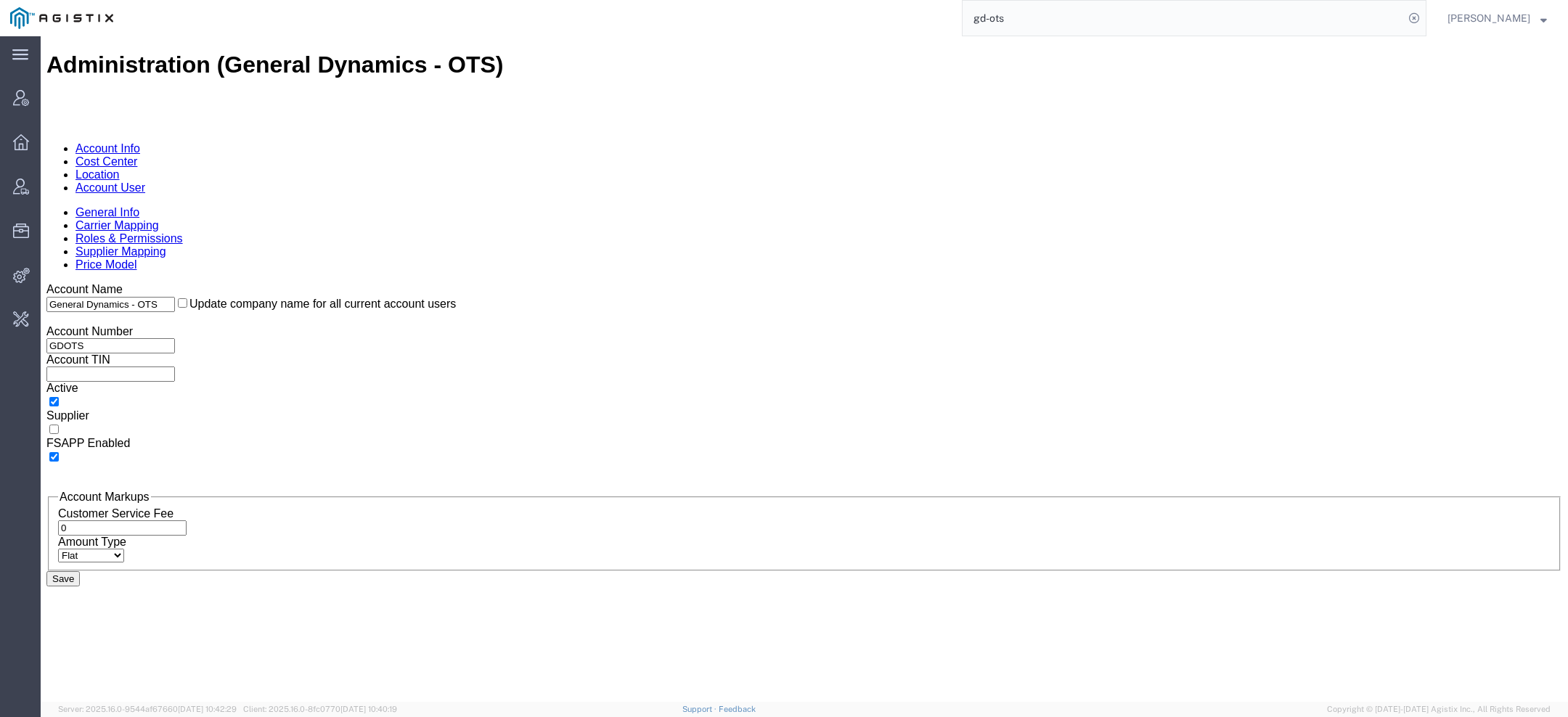
click at [120, 169] on link "Location" at bounding box center [98, 174] width 44 height 12
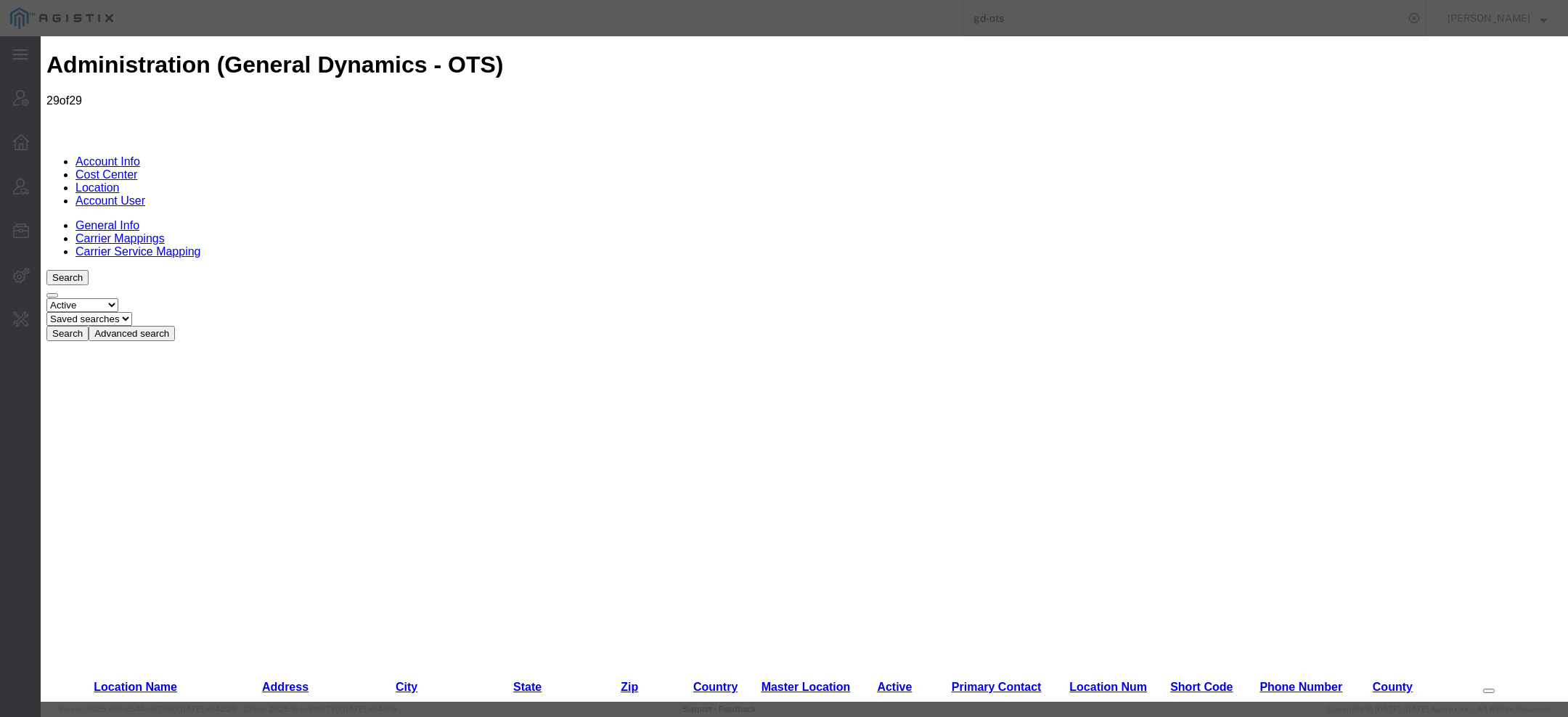
select select "DEPARTMENT"
select select "1763973"
select select "DEPARTMENT"
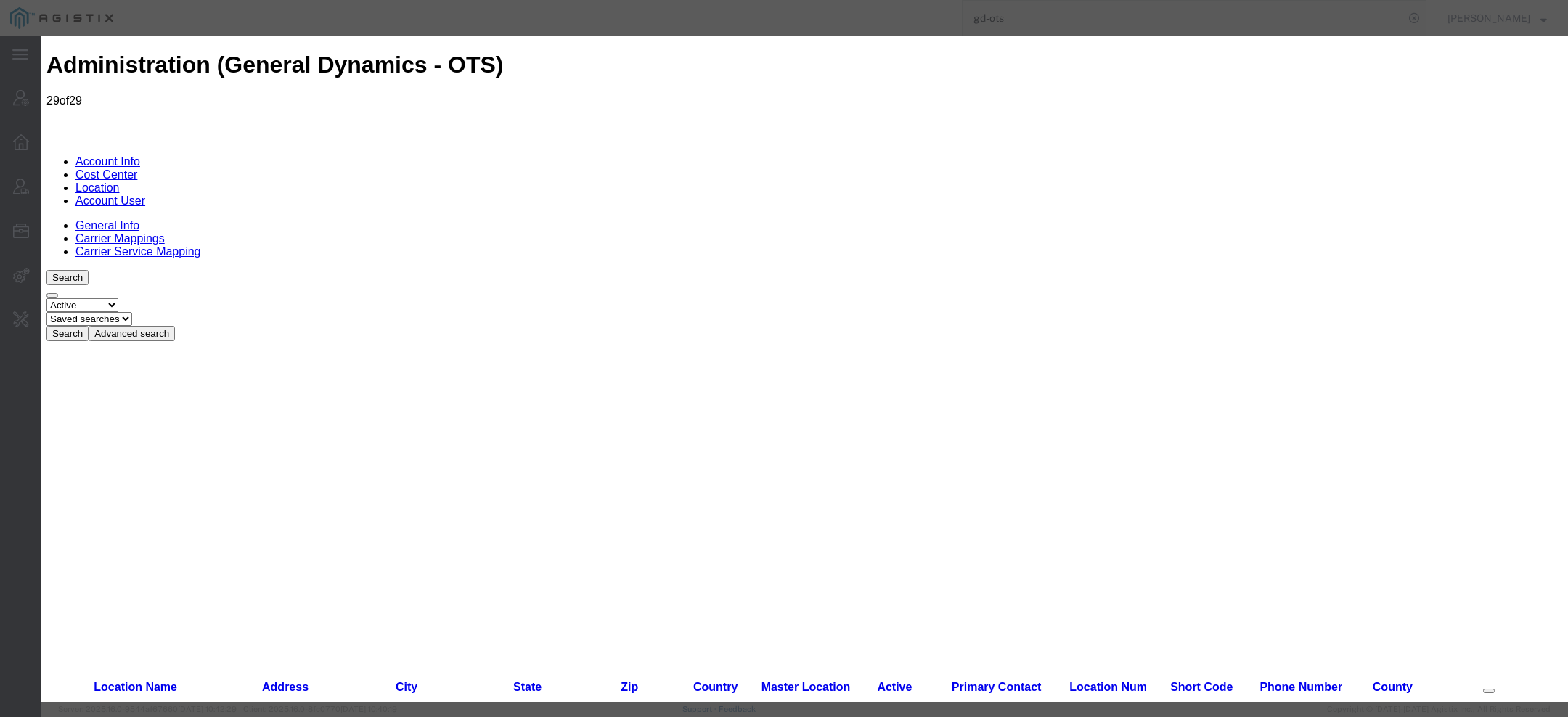
select select "1763973"
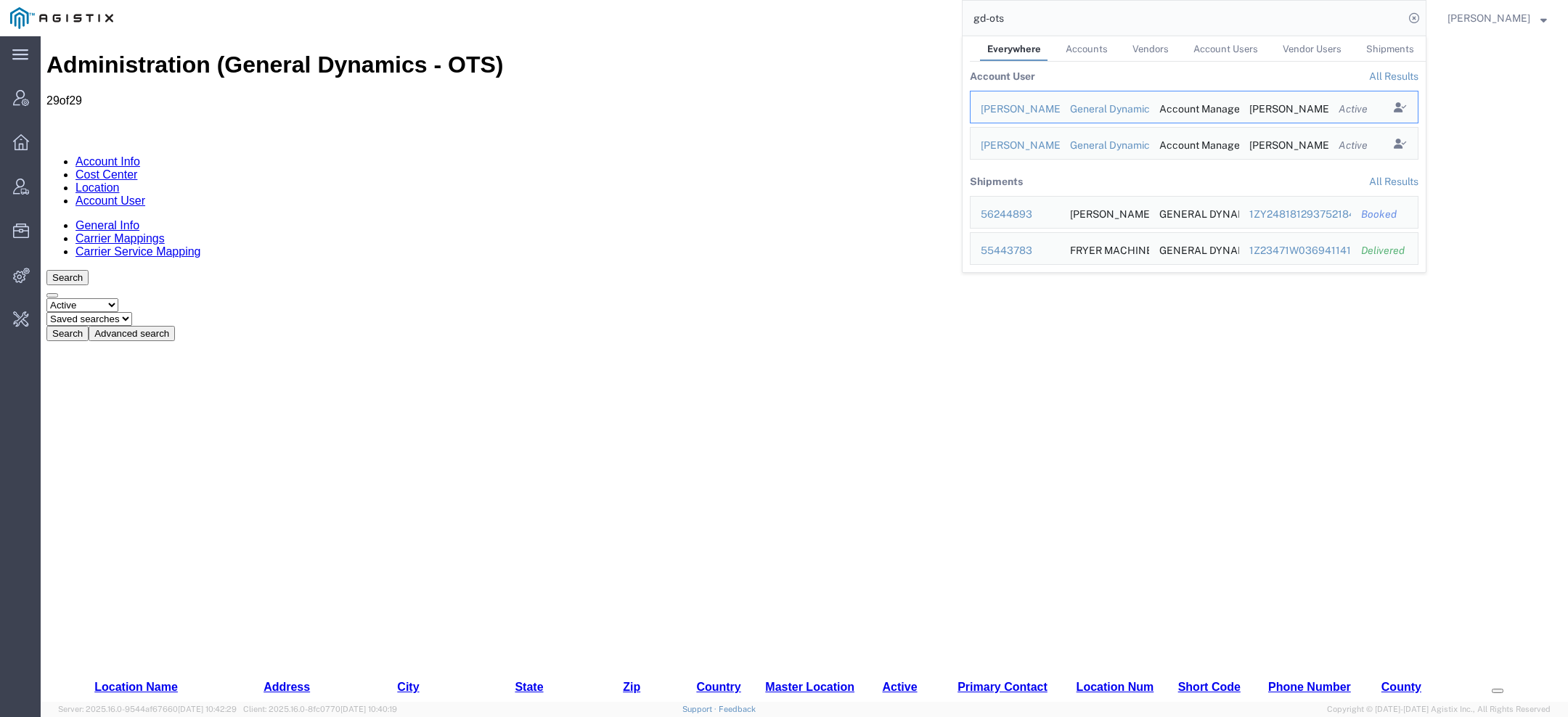
drag, startPoint x: 1020, startPoint y: 16, endPoint x: 805, endPoint y: 16, distance: 215.0
click at [828, 16] on div "gd-ots Everywhere Accounts Vendors Account Users Vendor Users Shipments Account…" at bounding box center [775, 18] width 1303 height 36
paste input "56469486"
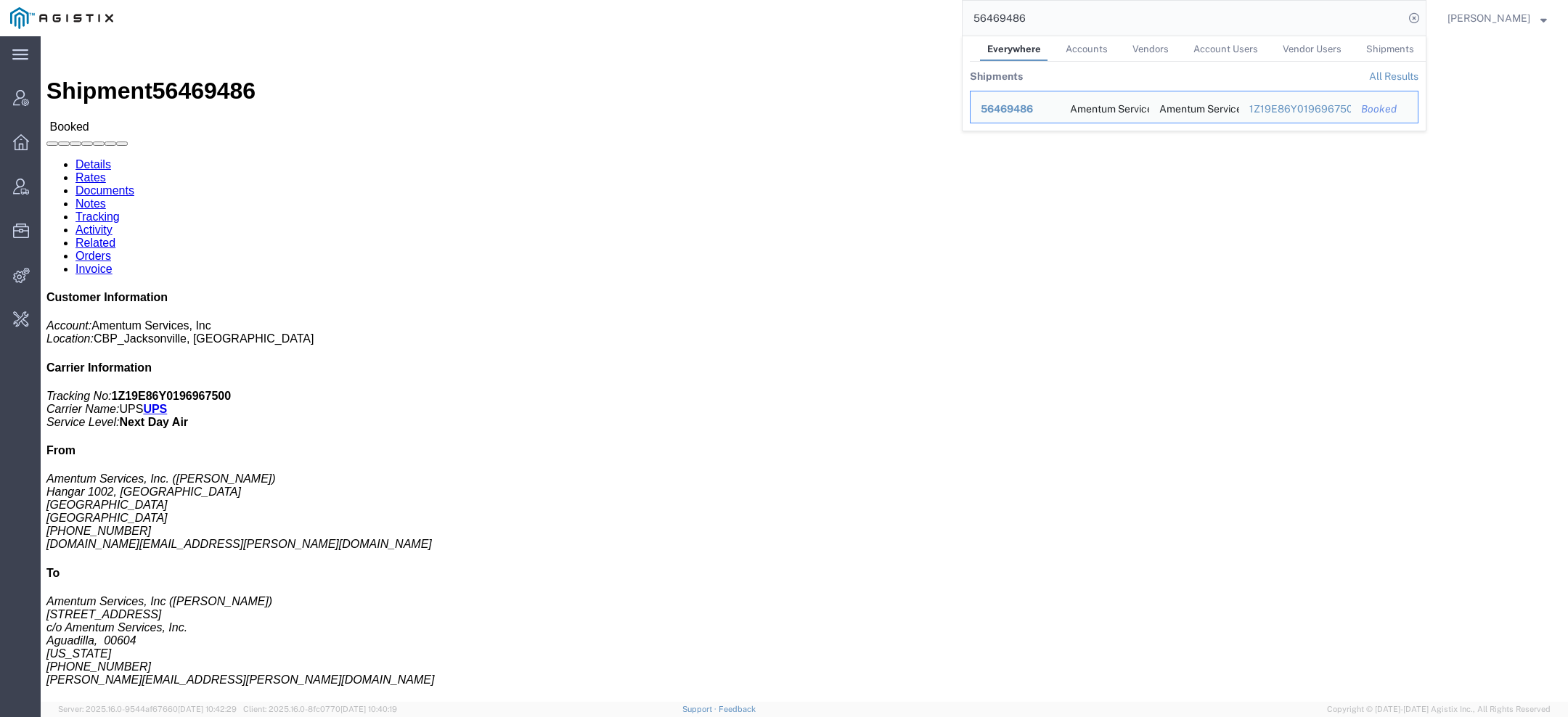
drag, startPoint x: 1043, startPoint y: 21, endPoint x: 864, endPoint y: 3, distance: 179.9
click at [864, 3] on div "56469486 Everywhere Accounts Vendors Account Users Vendor Users Shipments Shipm…" at bounding box center [775, 18] width 1303 height 36
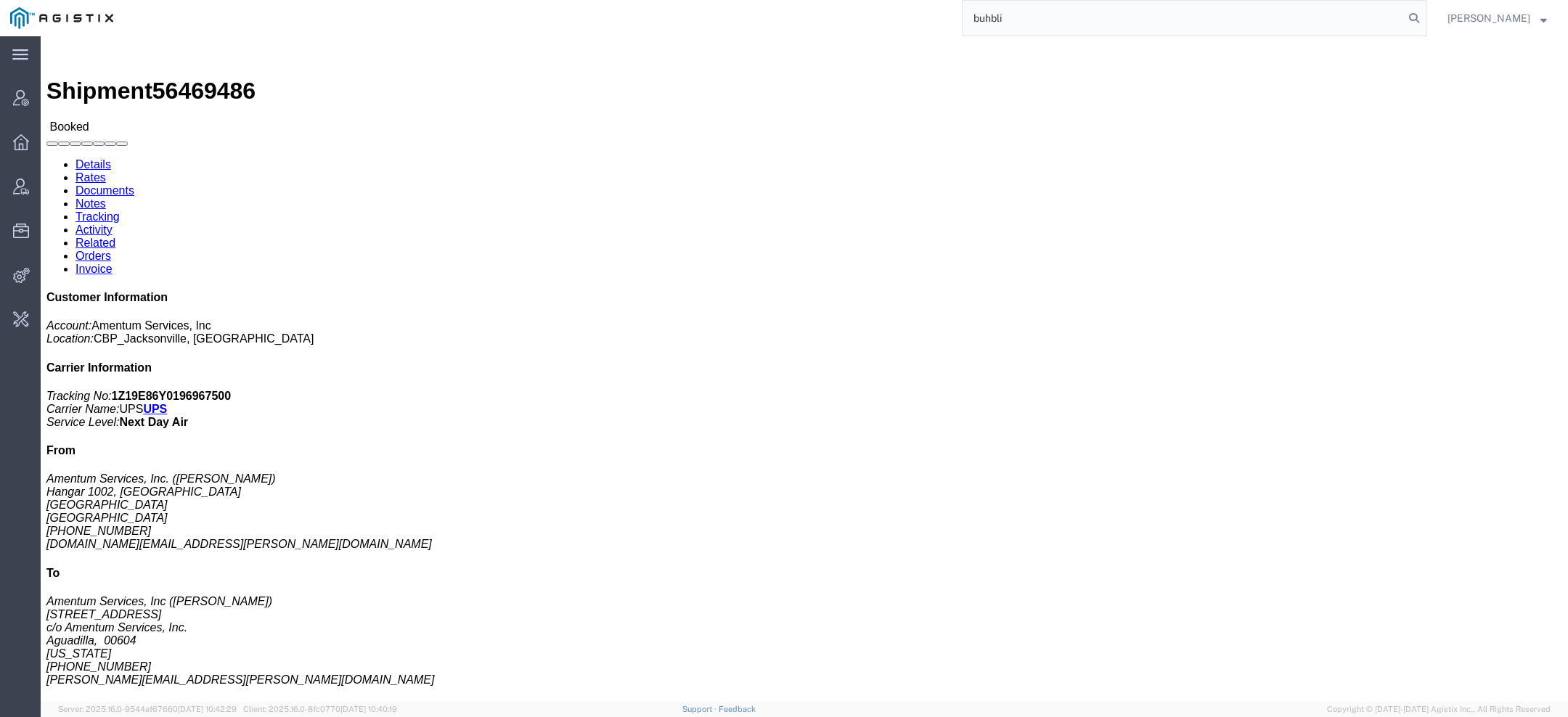
type input "buhbli"
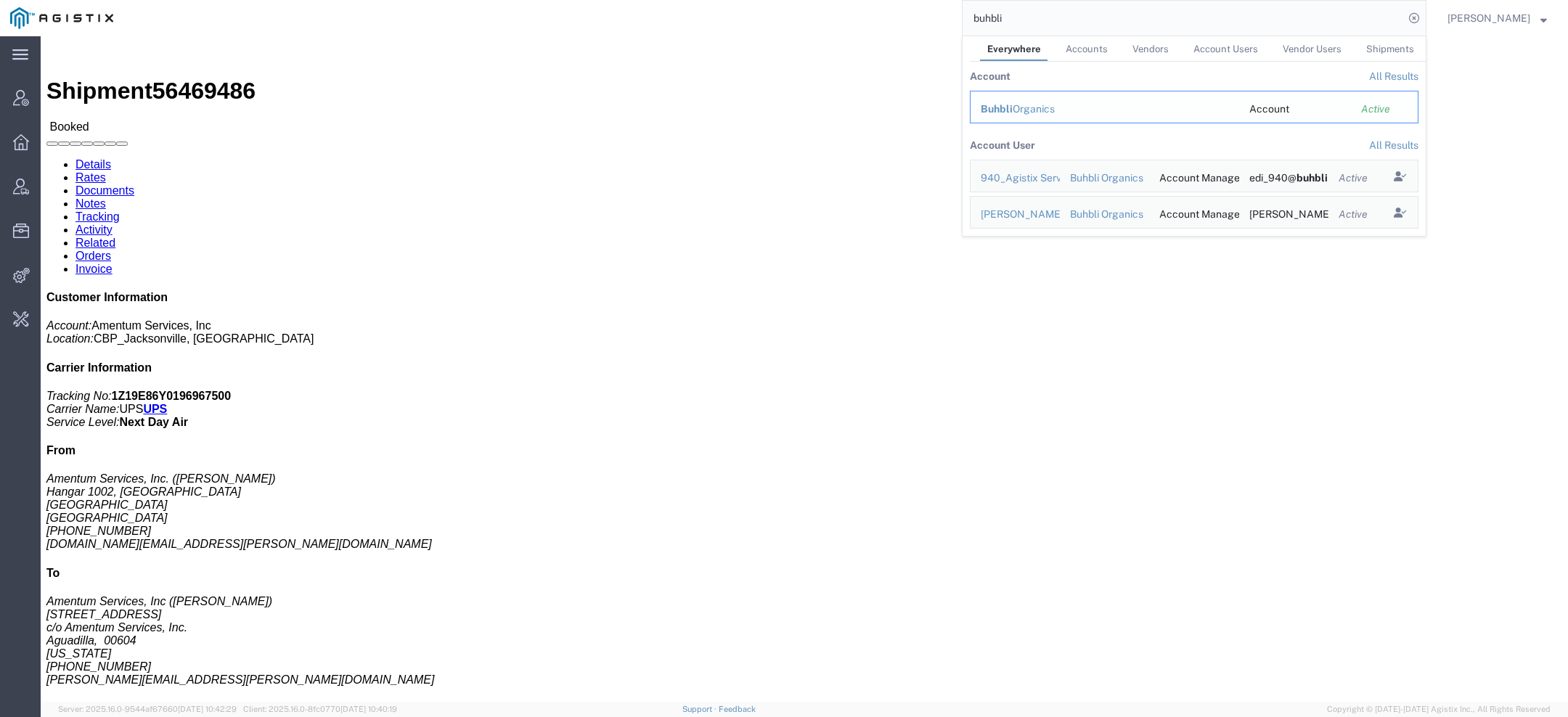
click at [1009, 110] on span "Buhbli" at bounding box center [996, 109] width 32 height 12
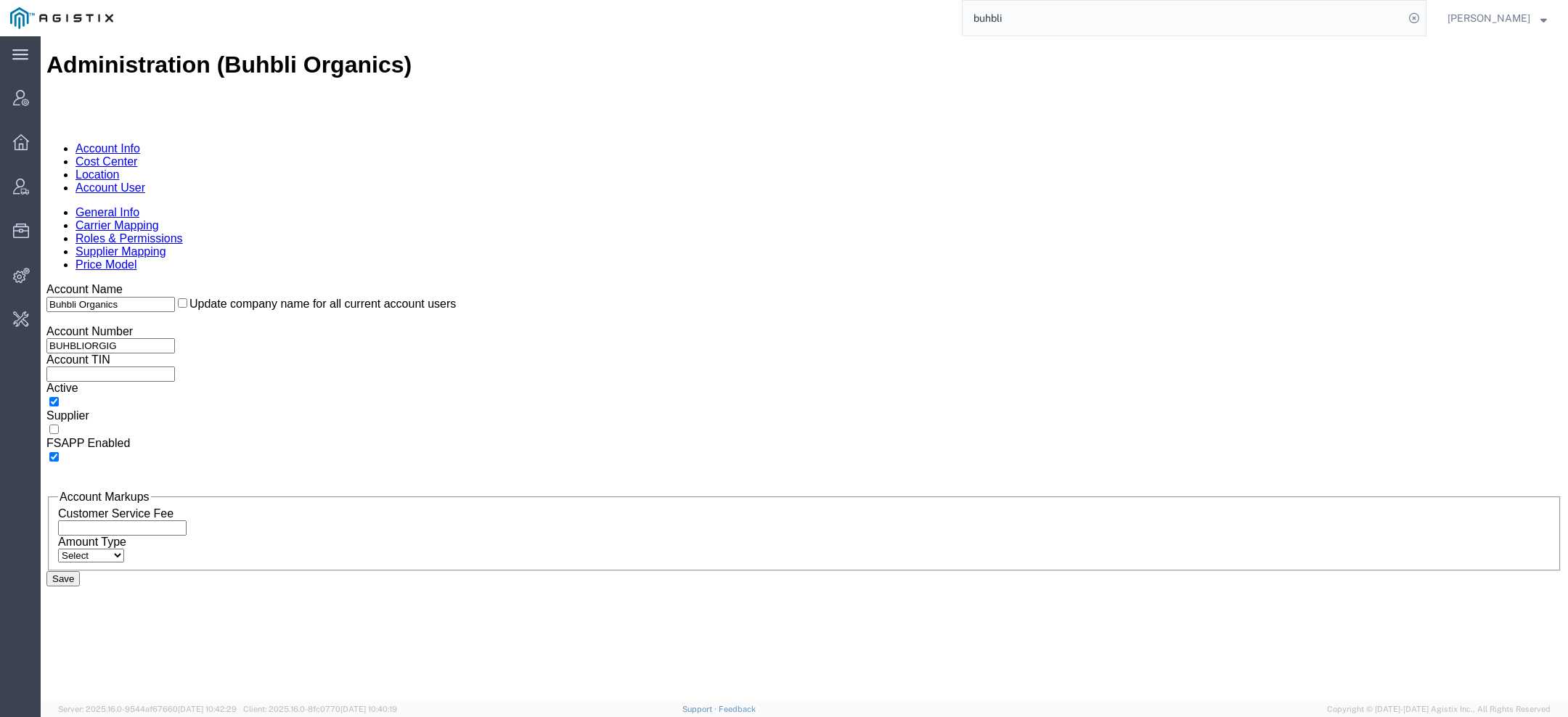
click at [146, 182] on link "Account User" at bounding box center [110, 187] width 70 height 12
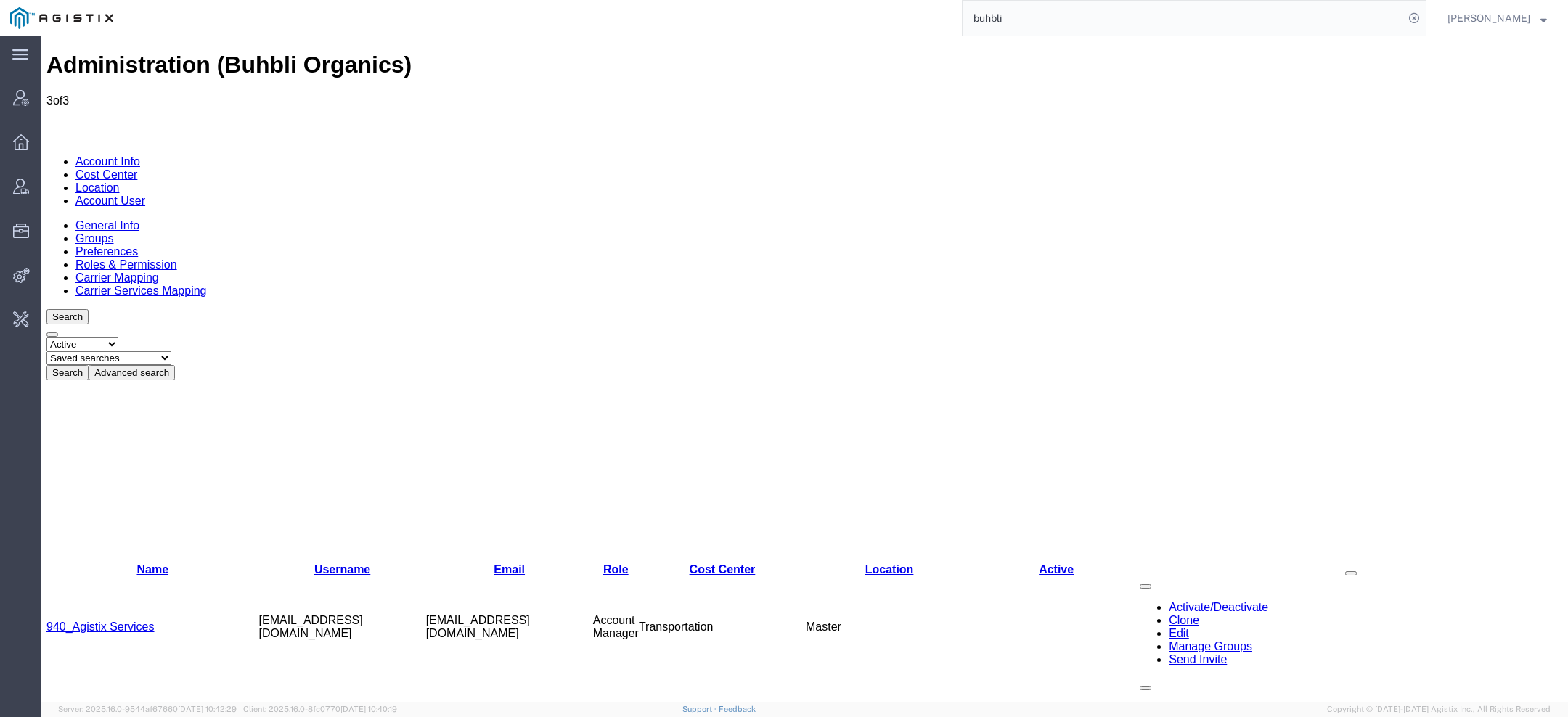
click at [104, 716] on link "Agistix Services" at bounding box center [87, 728] width 82 height 12
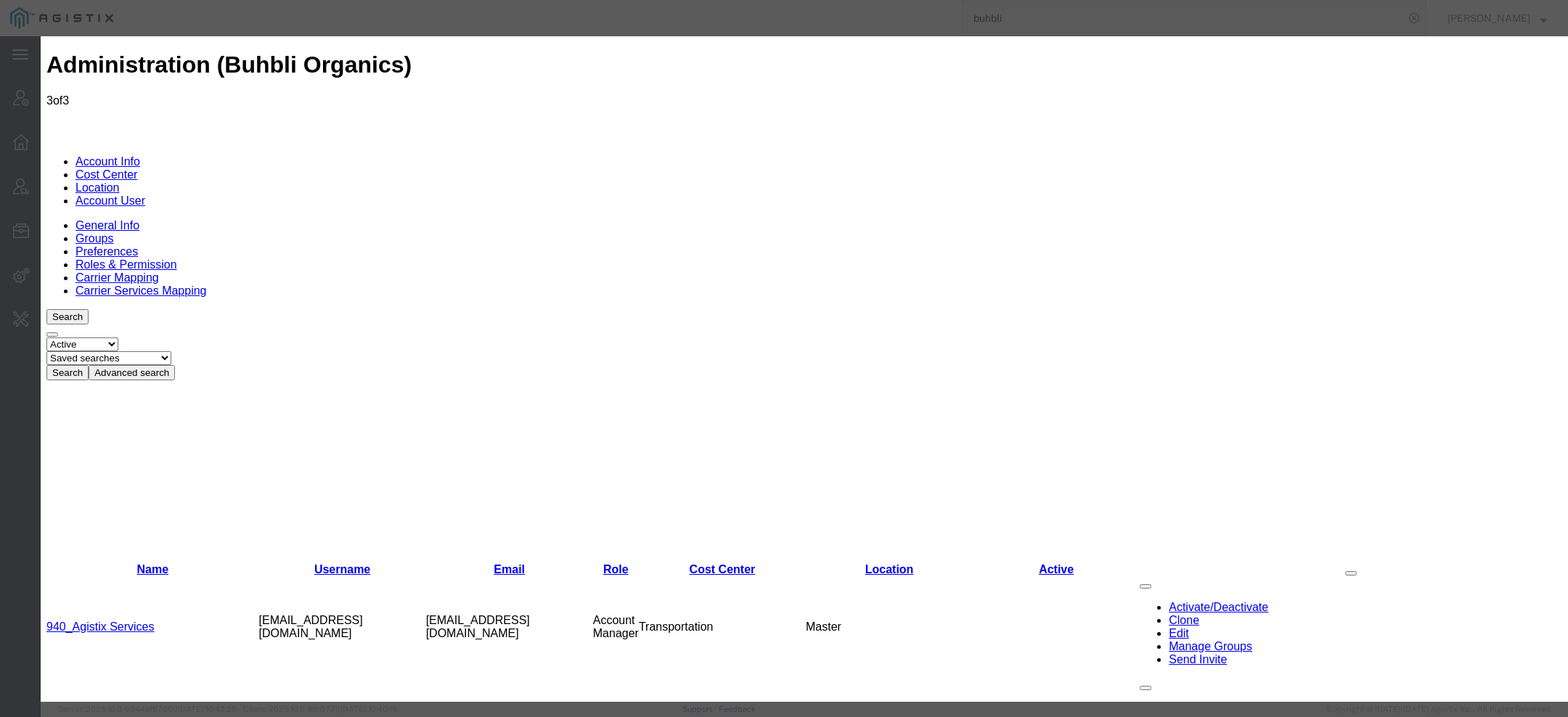
select select "COSTCENTER"
select select "66651"
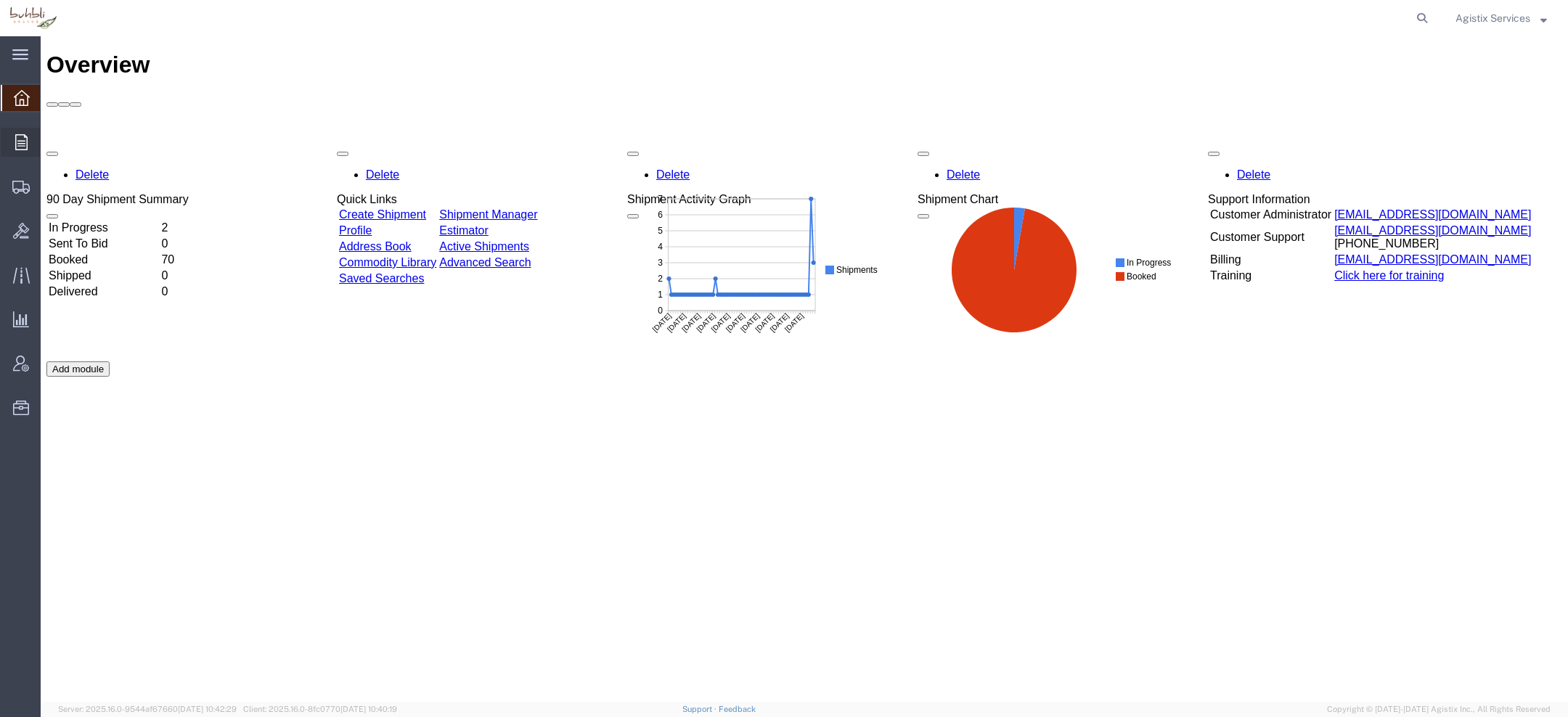
click at [21, 152] on div at bounding box center [21, 141] width 40 height 29
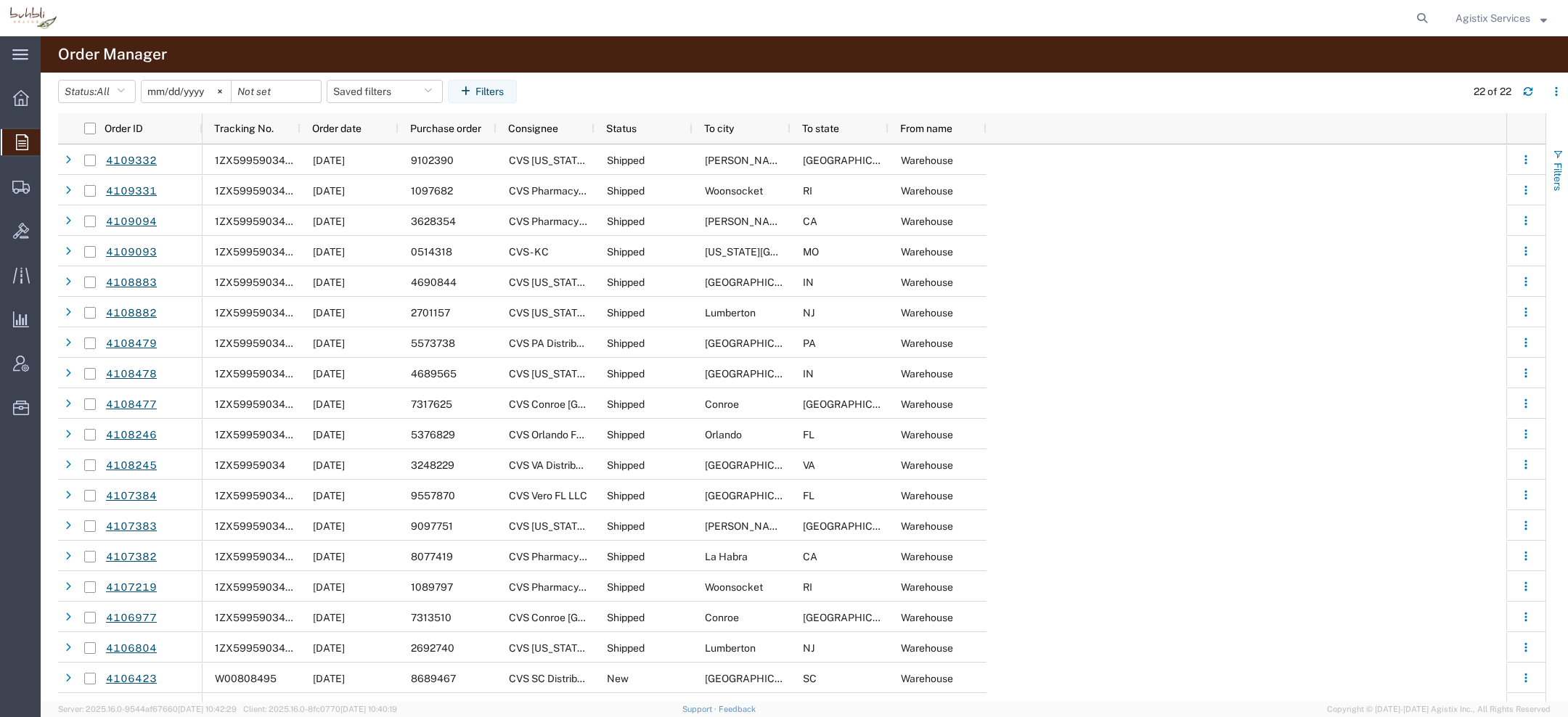
click at [1556, 172] on span "Filters" at bounding box center [1558, 177] width 12 height 28
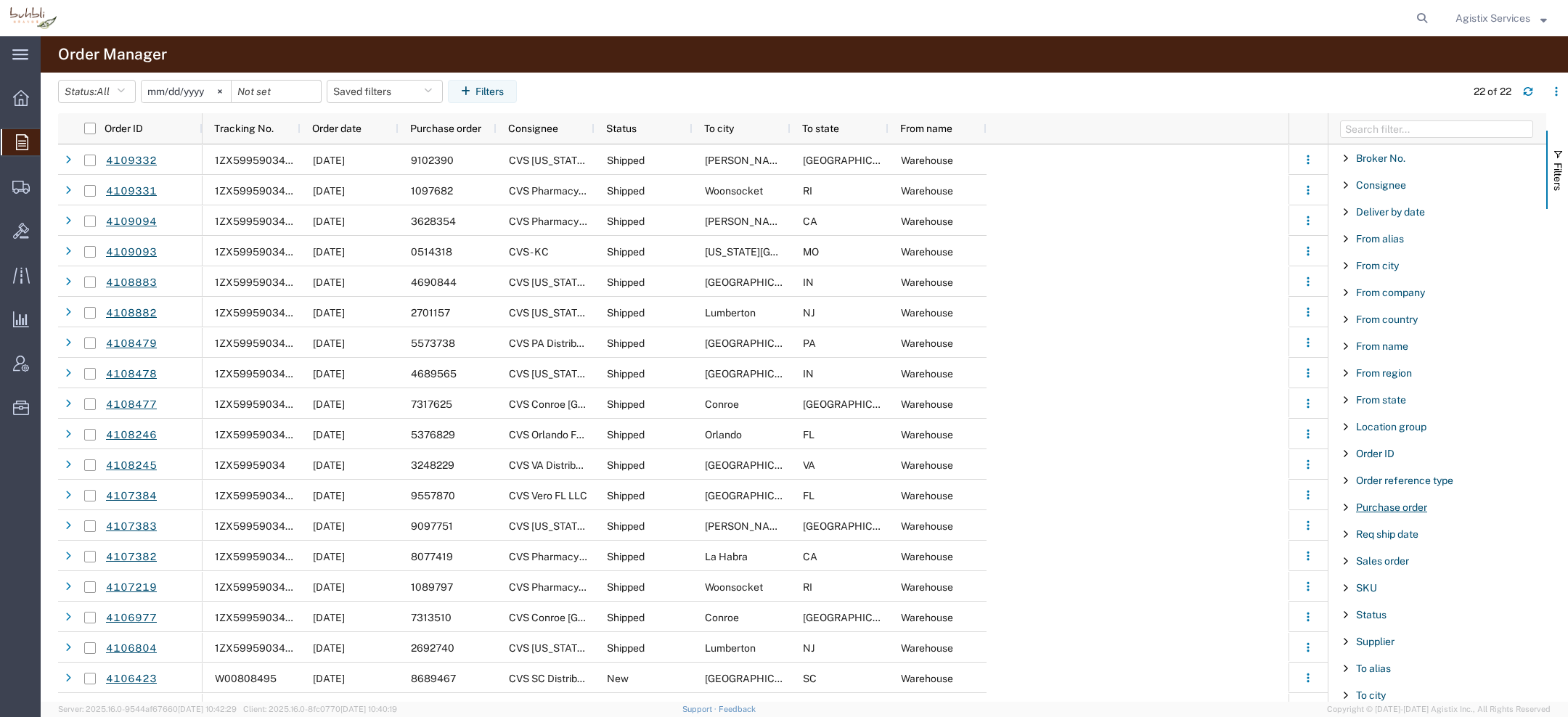
click at [1392, 509] on span "Purchase order" at bounding box center [1392, 507] width 71 height 12
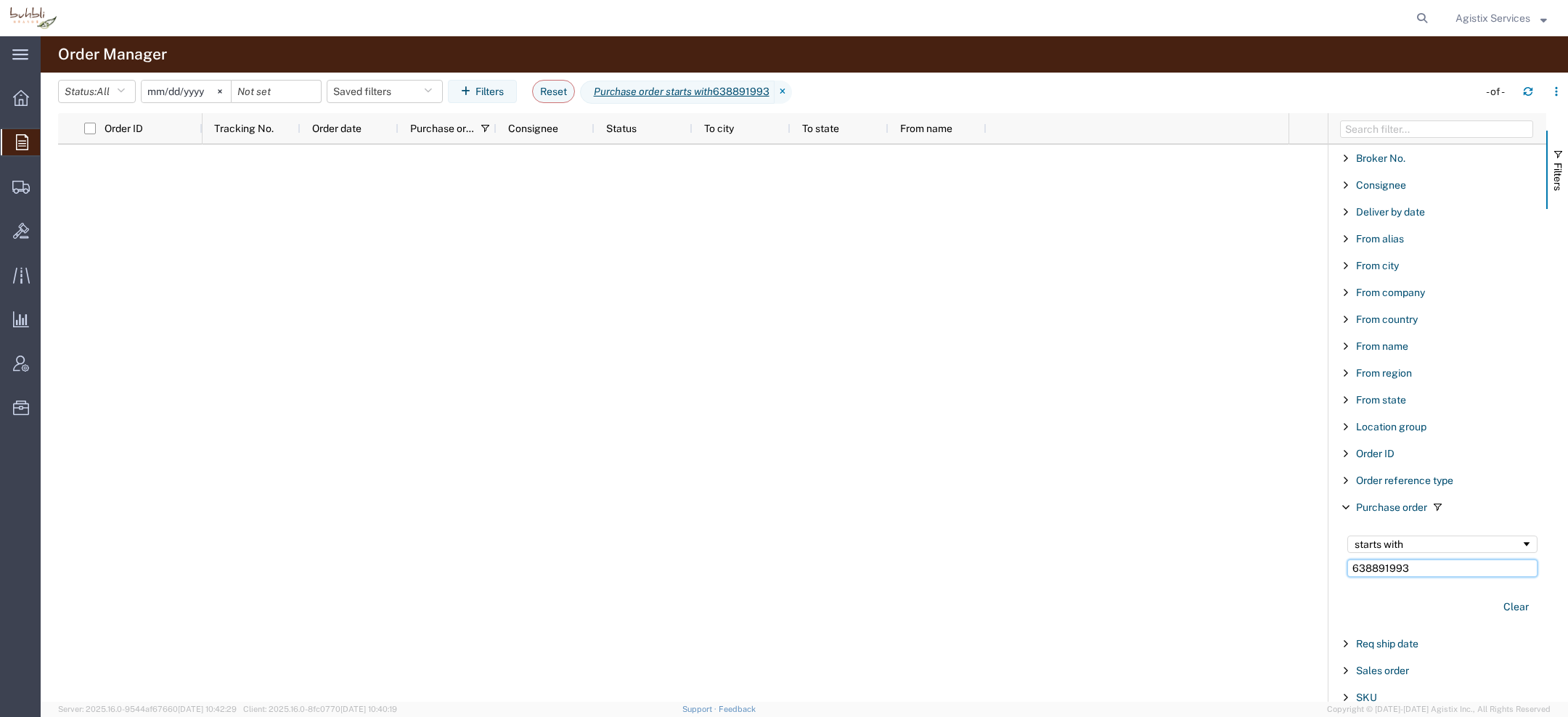
drag, startPoint x: 1413, startPoint y: 557, endPoint x: 1088, endPoint y: 554, distance: 325.0
click at [1167, 557] on div "Order ID Tracking No. Order date Purchase order Consignee Status To city To sta…" at bounding box center [814, 408] width 1510 height 589
drag, startPoint x: 1430, startPoint y: 569, endPoint x: 990, endPoint y: 507, distance: 444.3
click at [1004, 510] on div "Order ID Tracking No. Order date Purchase order Consignee Status To city To sta…" at bounding box center [814, 408] width 1510 height 589
paste input "7322045"
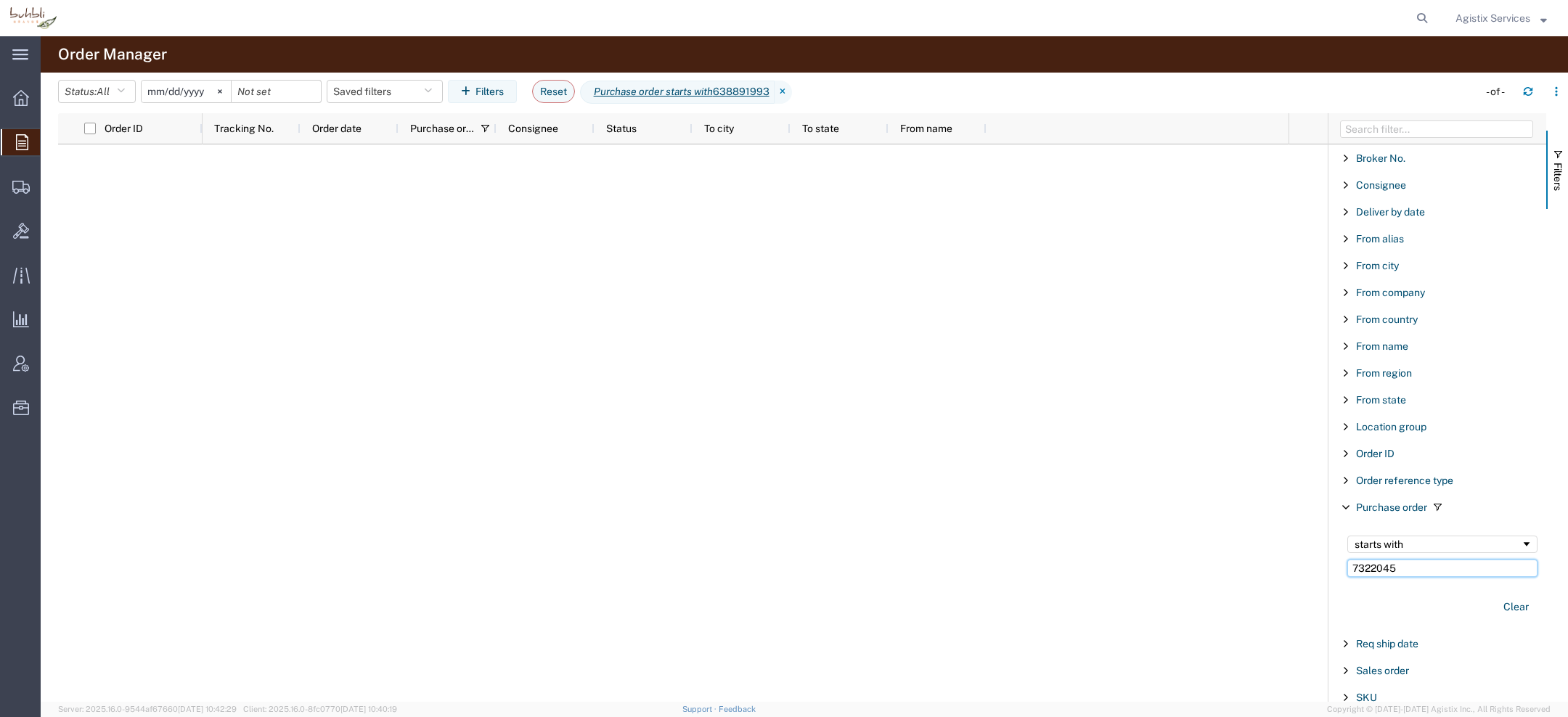
type input "7322045"
click at [776, 93] on icon at bounding box center [770, 92] width 17 height 23
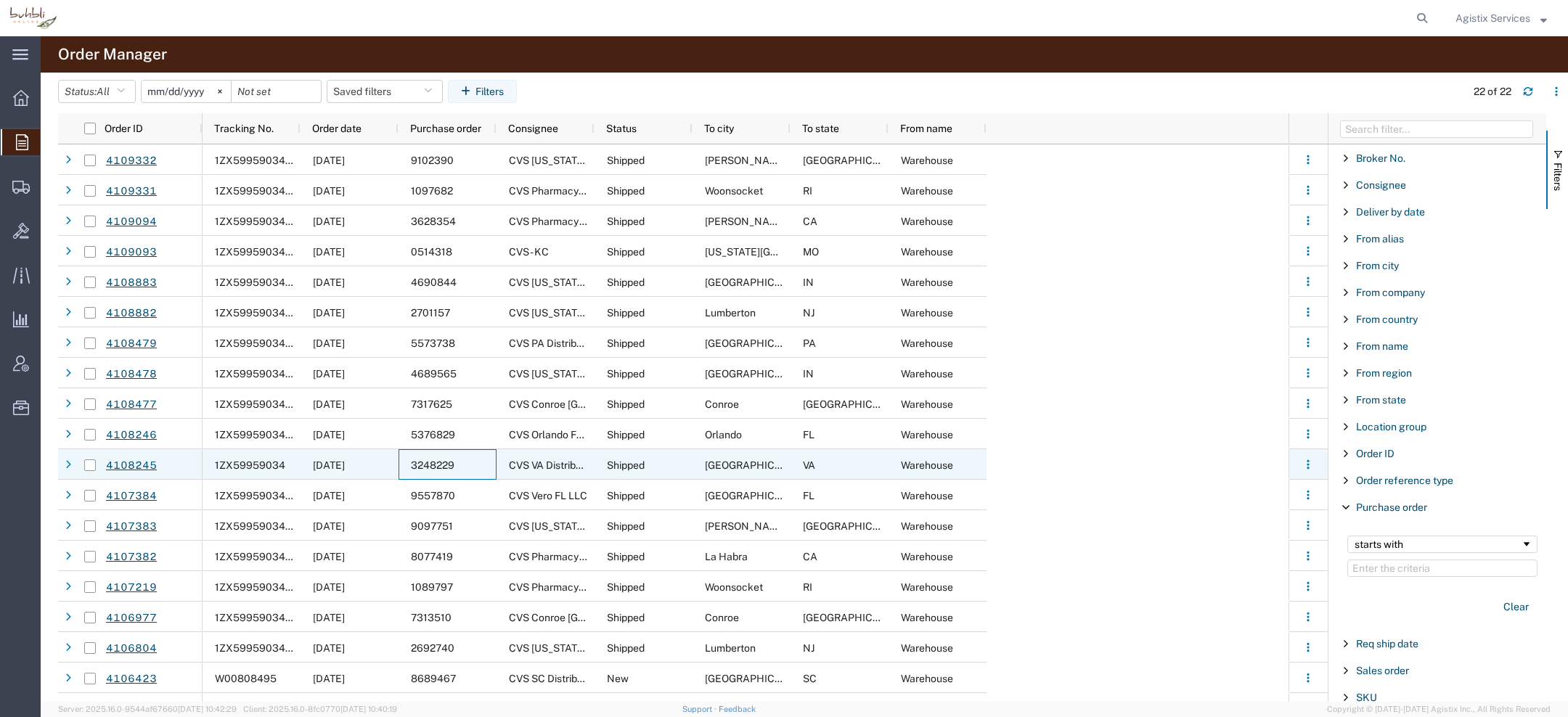
drag, startPoint x: 411, startPoint y: 462, endPoint x: 461, endPoint y: 462, distance: 50.0
click at [461, 462] on div "3248229" at bounding box center [448, 464] width 98 height 30
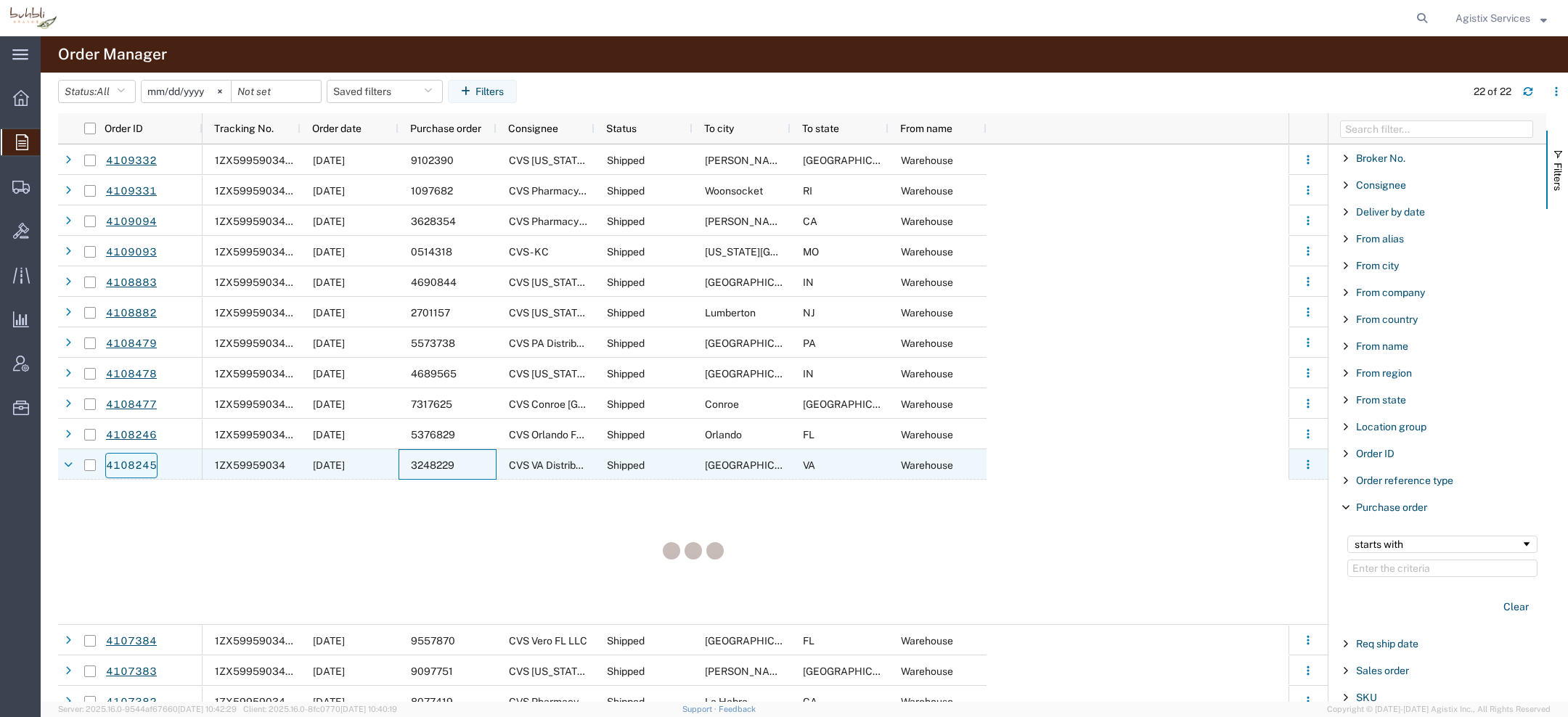
click at [140, 463] on link "4108245" at bounding box center [132, 465] width 53 height 25
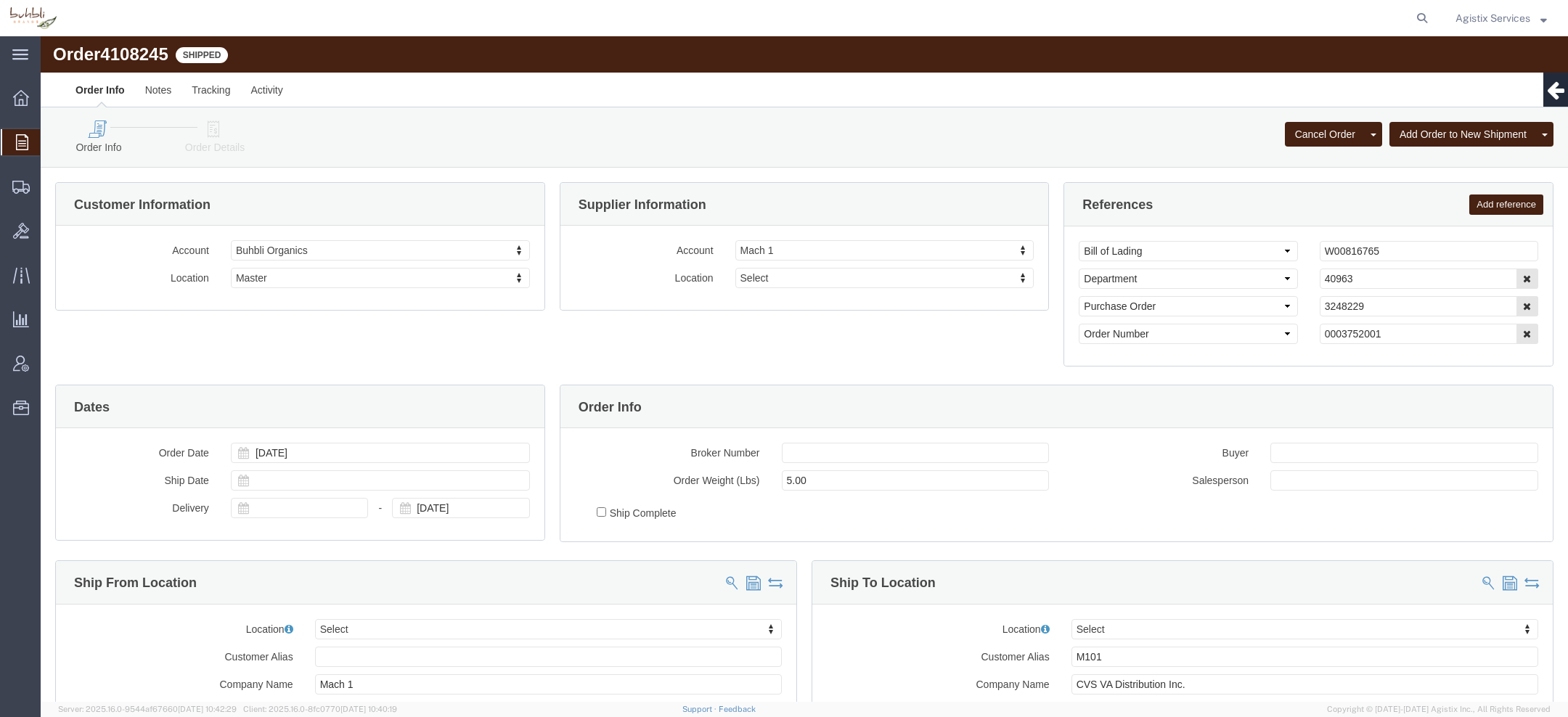
select select
drag, startPoint x: 1332, startPoint y: 270, endPoint x: 1034, endPoint y: 260, distance: 298.2
click div "Select Account Type Activity ID Airline Appointment Number ASN Batch Request # …"
click at [13, 144] on div at bounding box center [21, 142] width 40 height 26
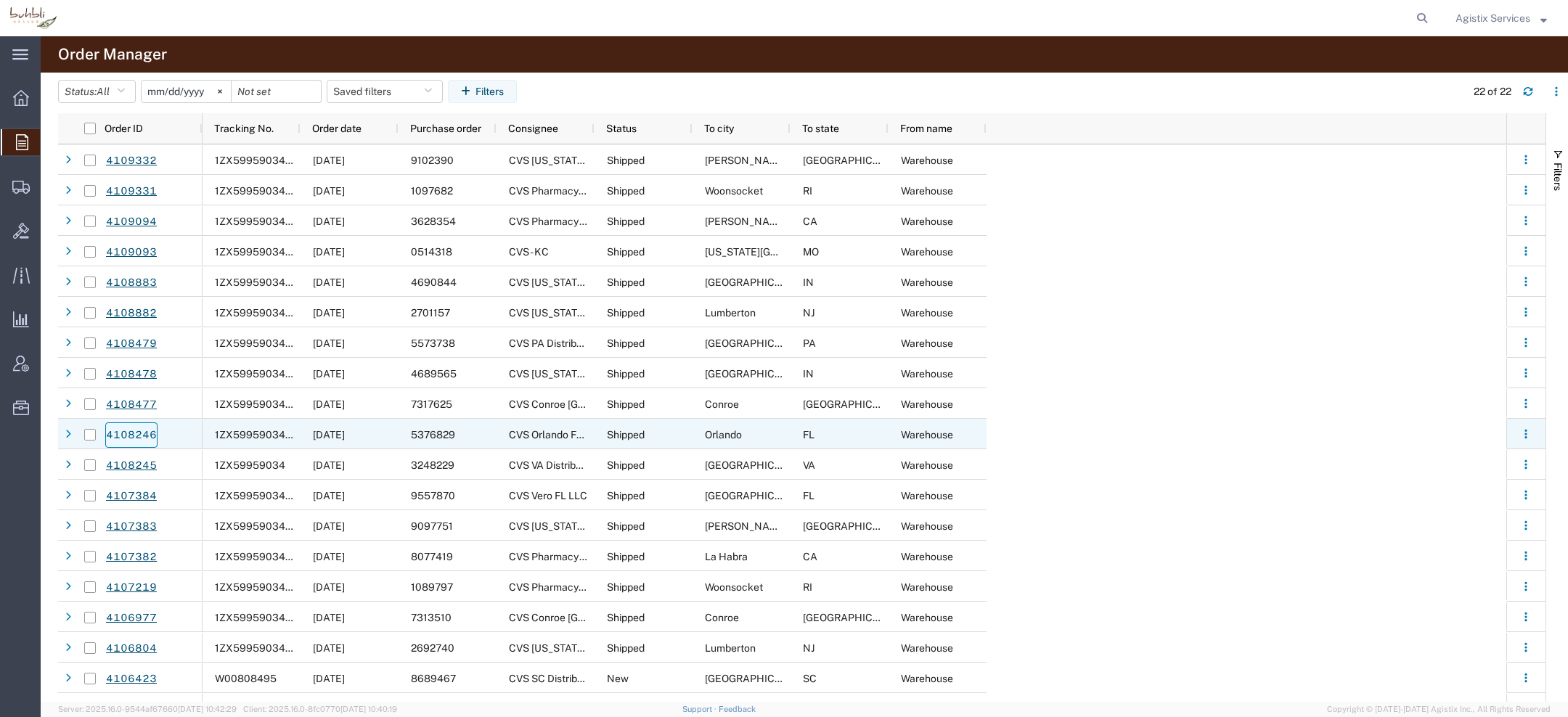
click at [116, 438] on link "4108246" at bounding box center [132, 435] width 53 height 25
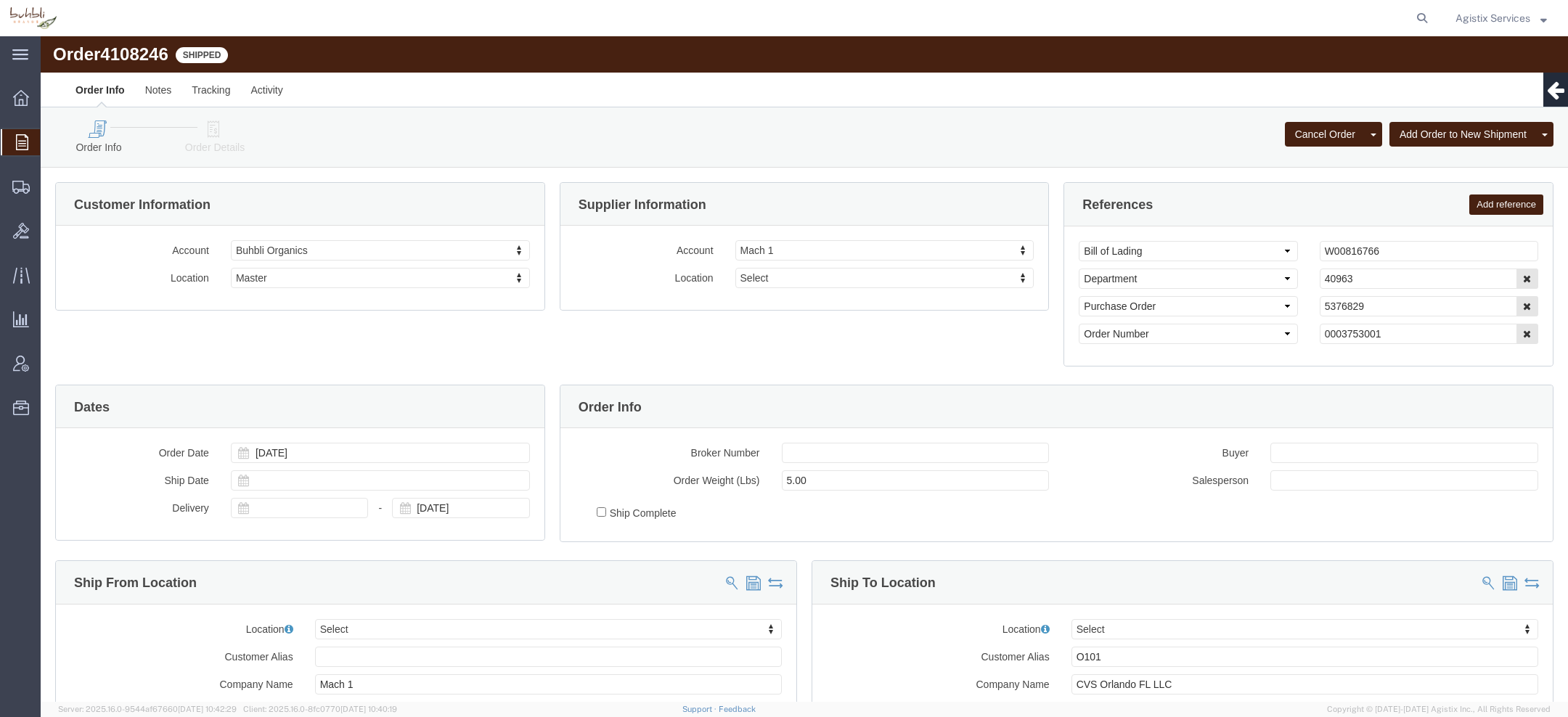
select select
drag, startPoint x: 1321, startPoint y: 271, endPoint x: 1039, endPoint y: 271, distance: 282.0
click div "Select Account Type Activity ID Airline Appointment Number ASN Batch Request # …"
click at [1505, 11] on span "Agistix Services" at bounding box center [1492, 17] width 75 height 16
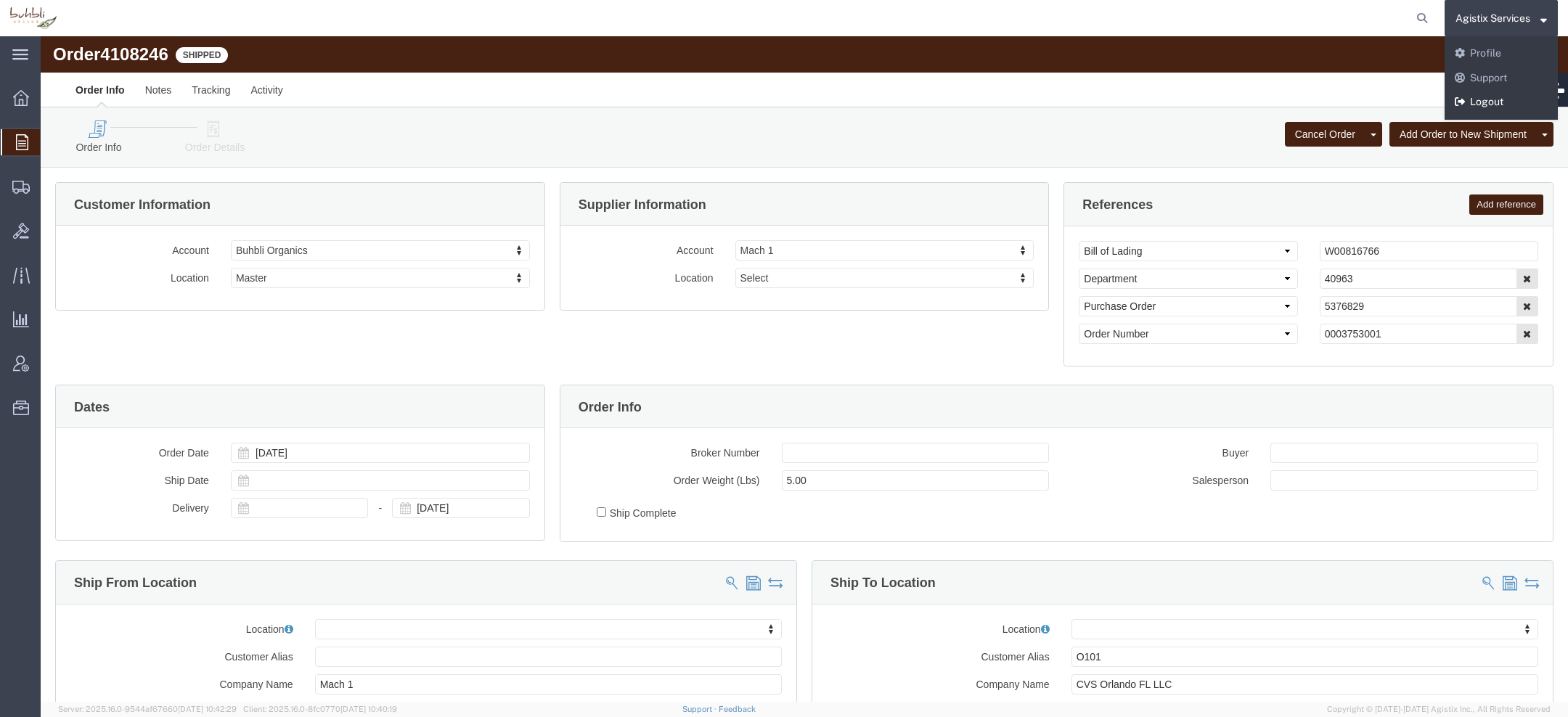
click at [1465, 102] on link "Logout" at bounding box center [1501, 102] width 114 height 25
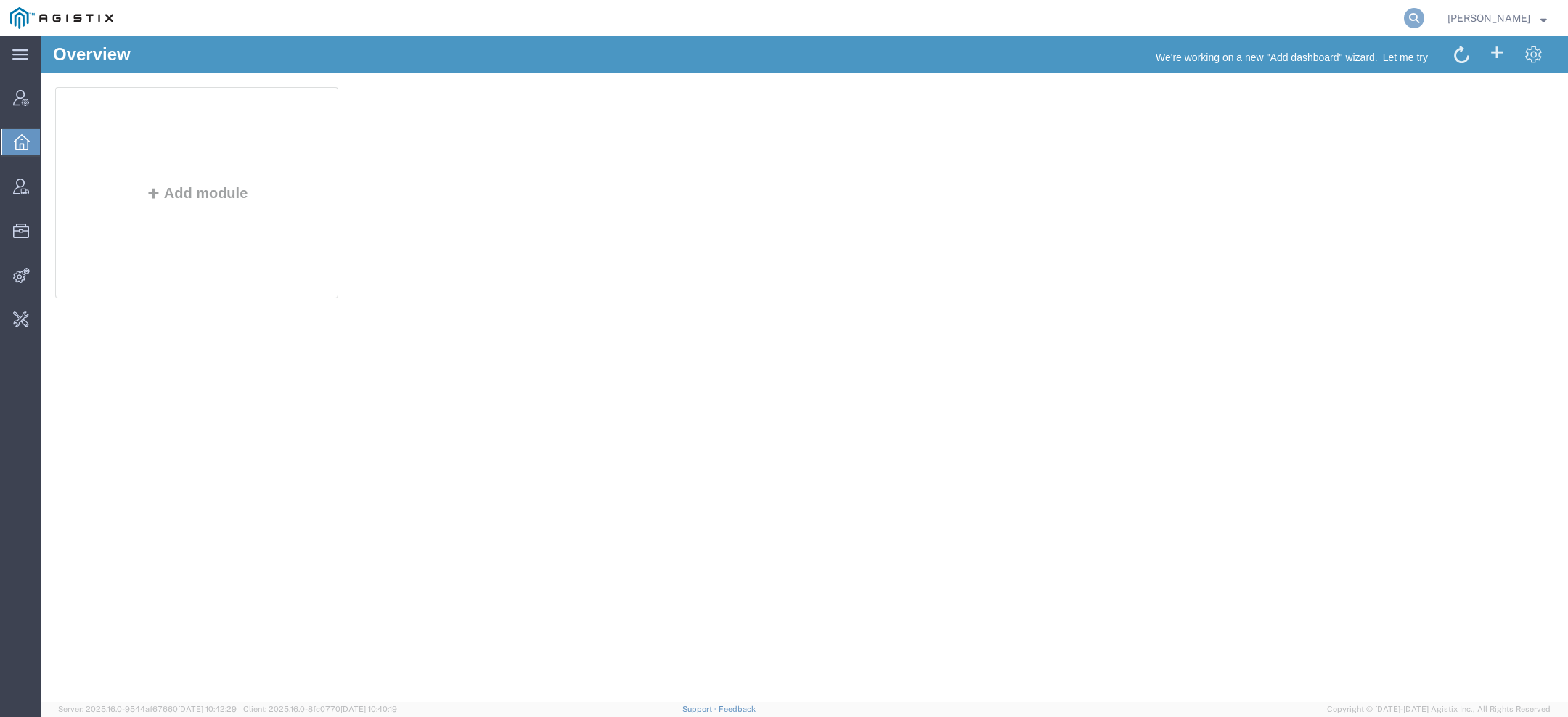
click at [1410, 21] on icon at bounding box center [1414, 18] width 21 height 21
paste input "56469589"
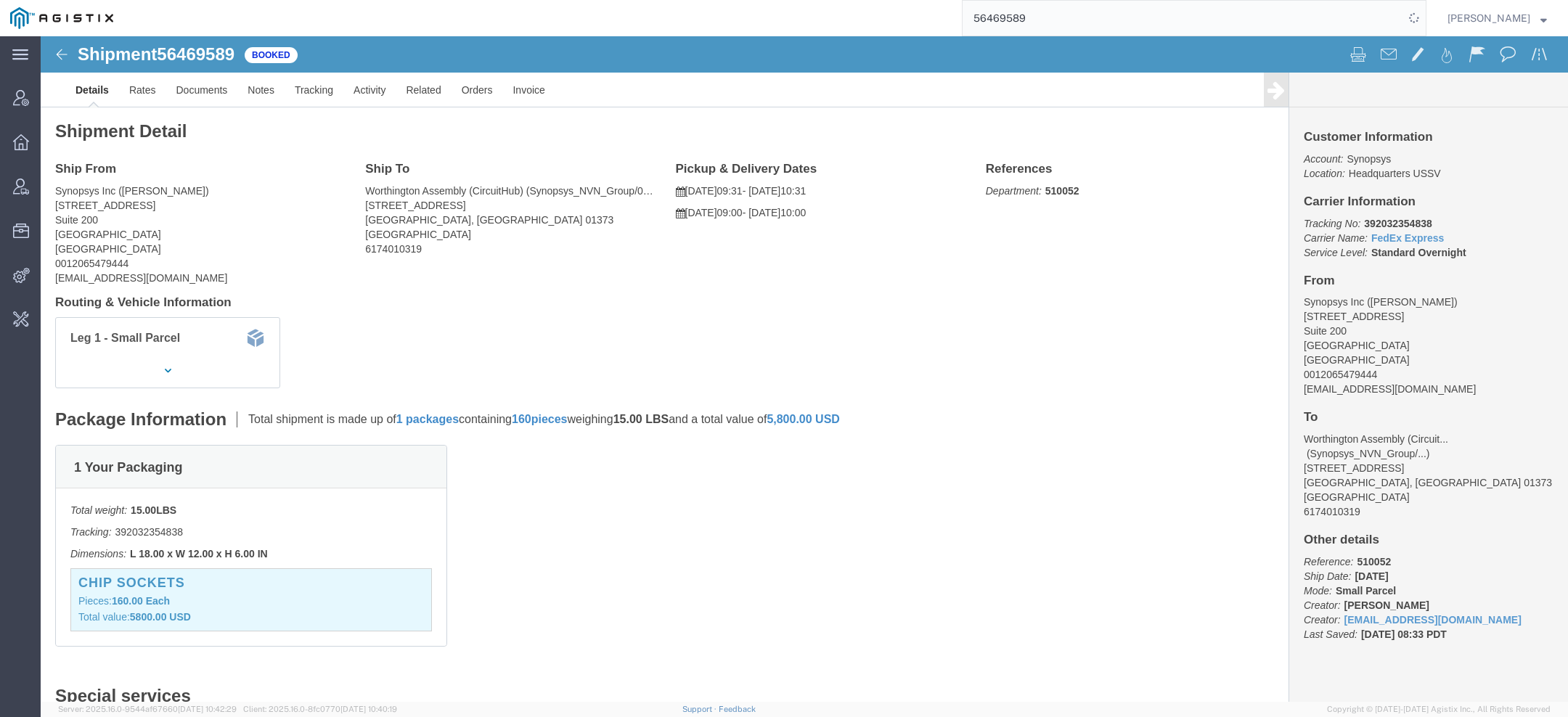
click span "Synopsys"
copy span "Synopsys"
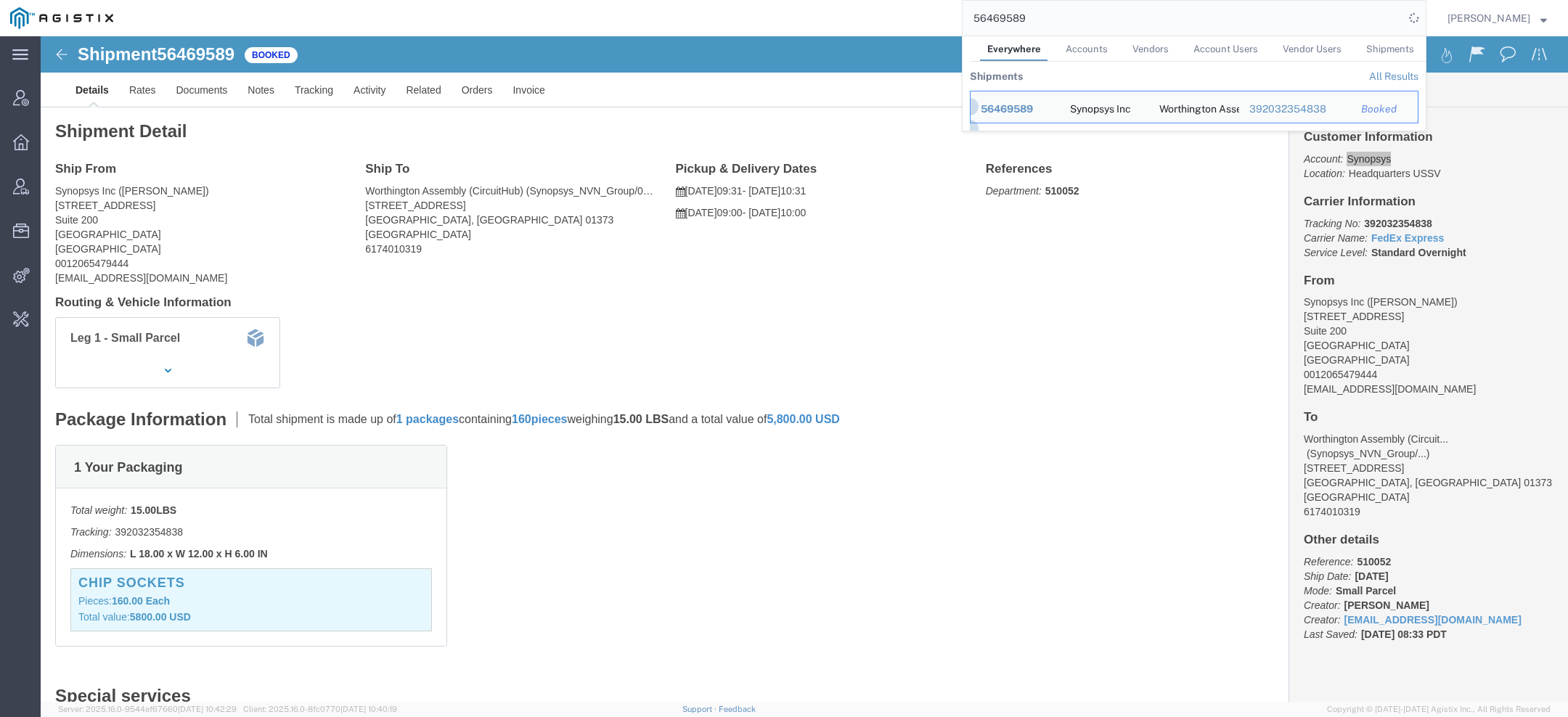
drag, startPoint x: 1029, startPoint y: 18, endPoint x: 726, endPoint y: 25, distance: 303.1
click at [772, 24] on div "56469589 Everywhere Accounts Vendors Account Users Vendor Users Shipments Shipm…" at bounding box center [775, 18] width 1303 height 36
paste input "Synopsys"
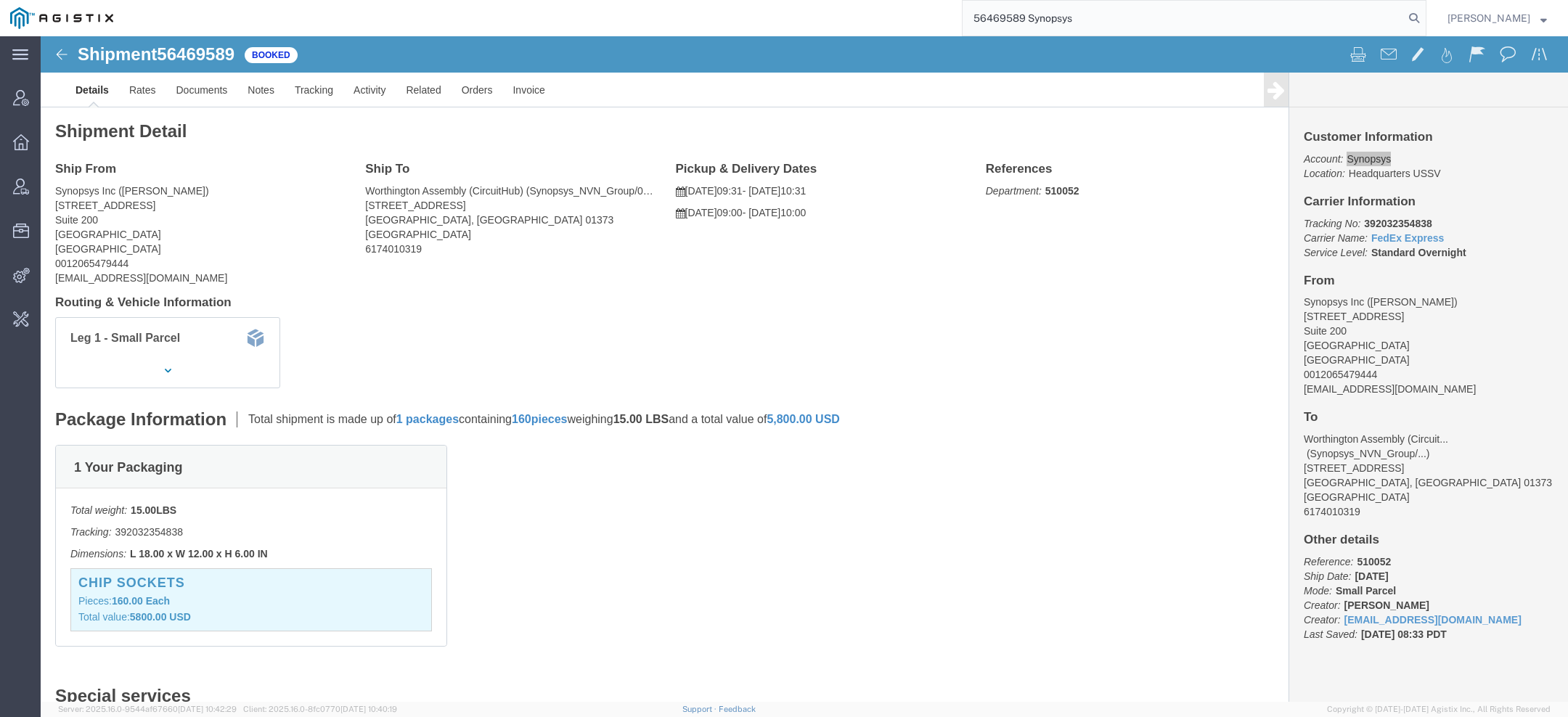
drag, startPoint x: 1103, startPoint y: 18, endPoint x: 653, endPoint y: -2, distance: 450.4
click at [653, 0] on html "main_menu Created with Sketch. Collapse Menu Account Manager Overview Vendor Ma…" at bounding box center [784, 358] width 1568 height 717
paste input "search"
type input "Synopsys"
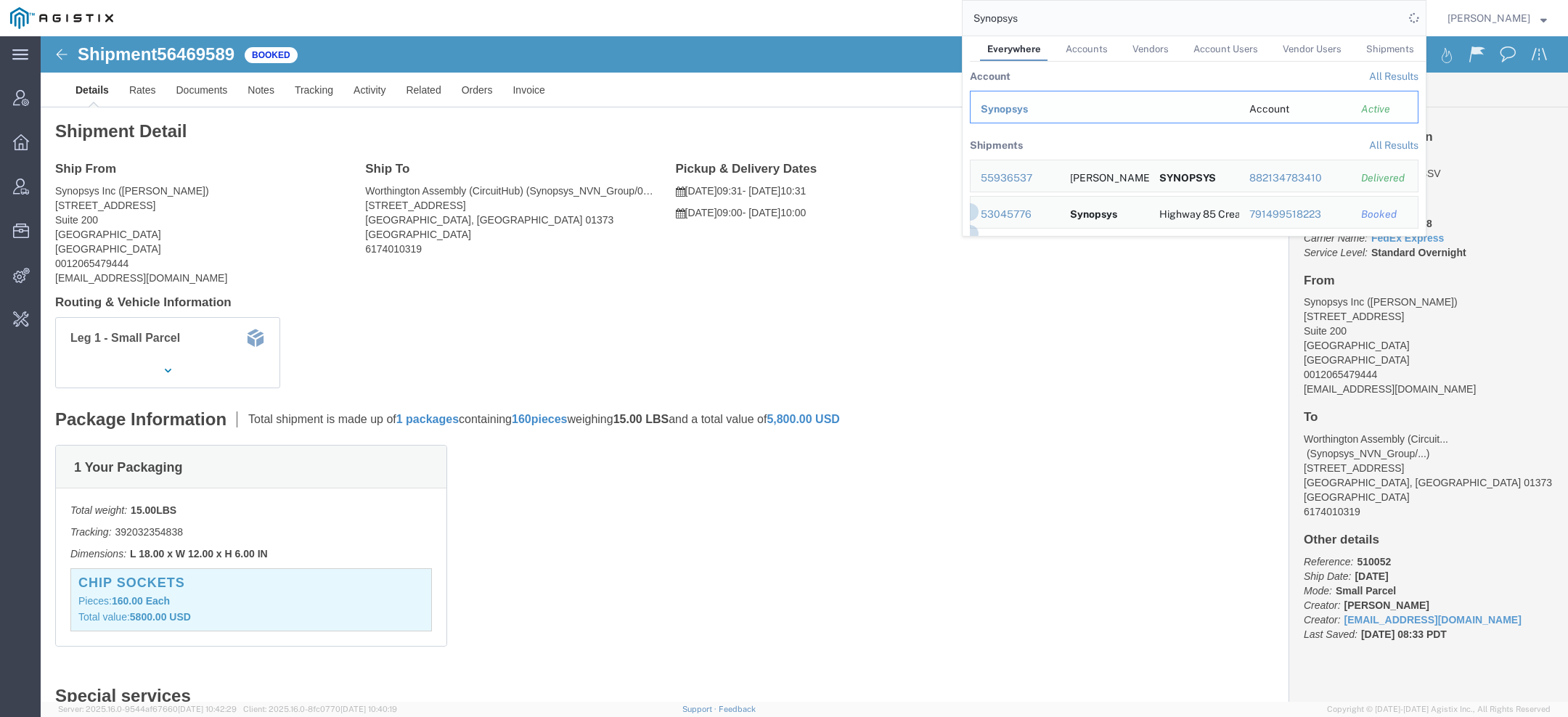
click at [1000, 120] on td "Synopsys" at bounding box center [1104, 107] width 269 height 33
click at [1000, 113] on span "Synopsys" at bounding box center [1004, 109] width 47 height 12
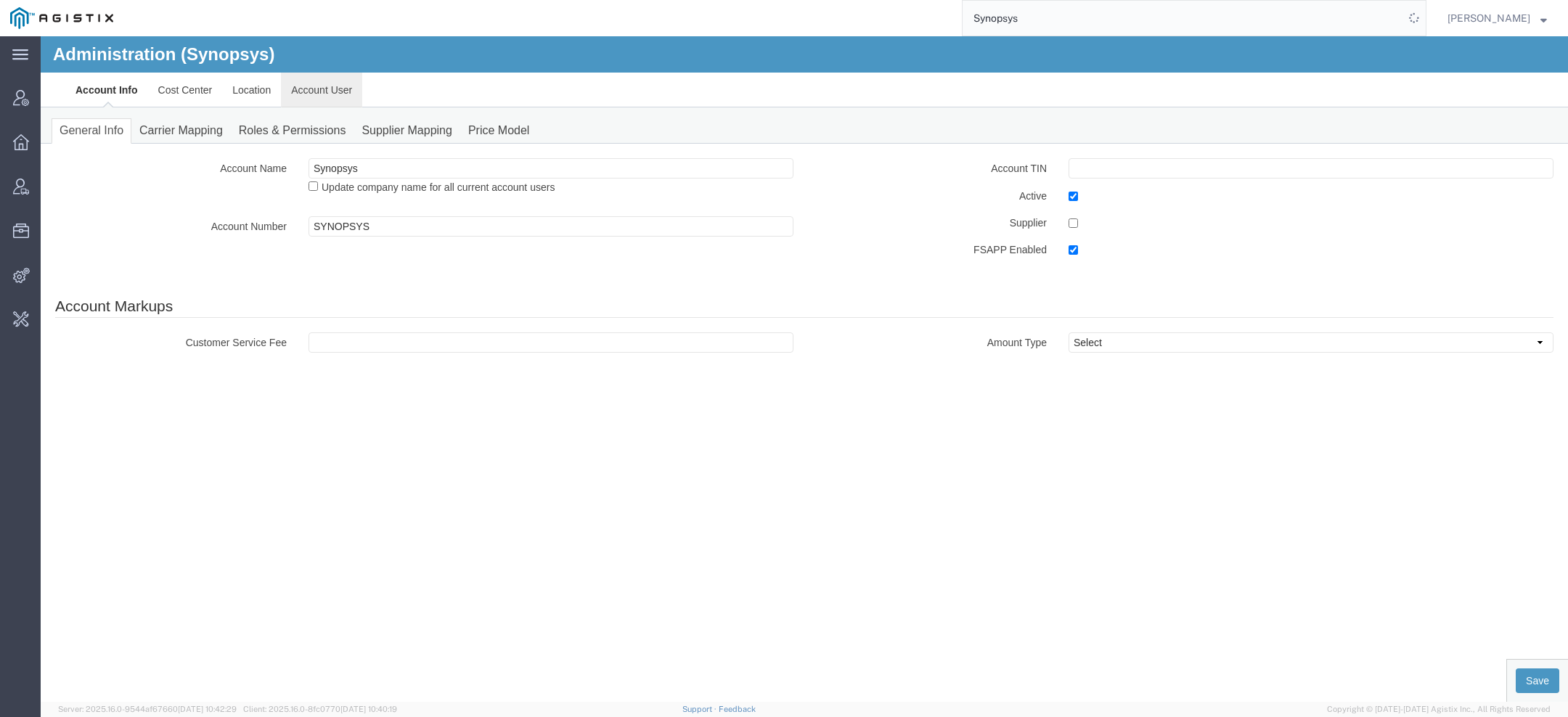
click at [310, 106] on link "Account User" at bounding box center [322, 90] width 81 height 35
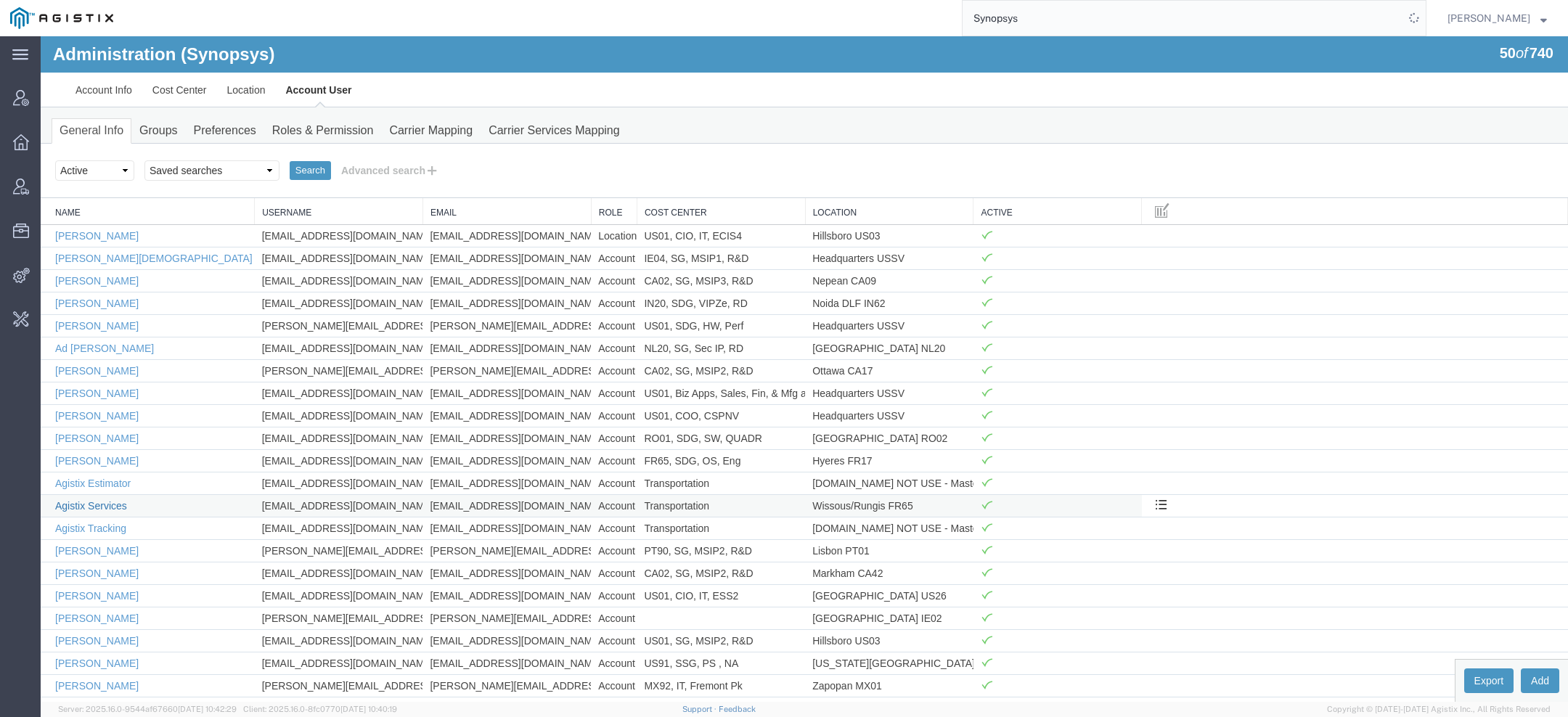
click at [114, 502] on link "Agistix Services" at bounding box center [90, 506] width 72 height 12
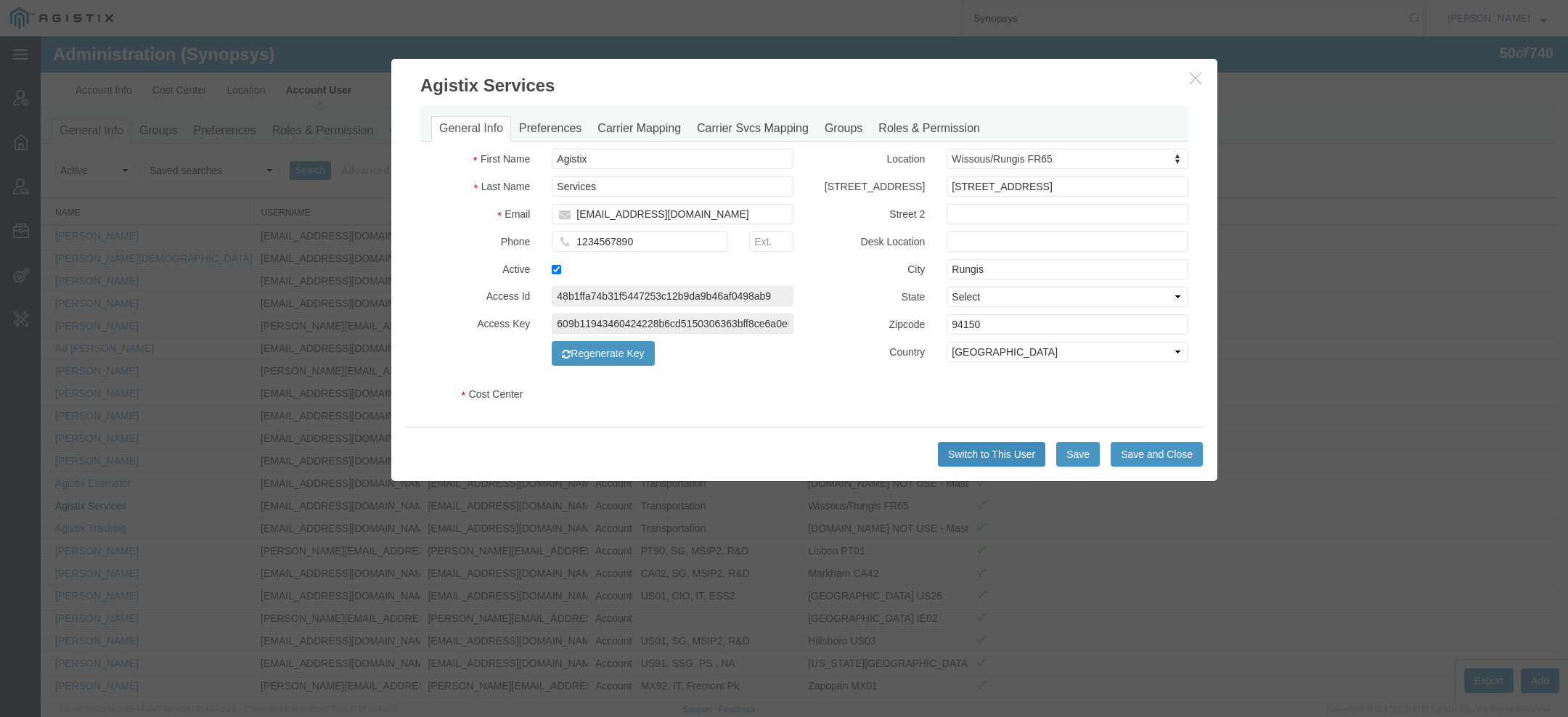
select select "COSTCENTER"
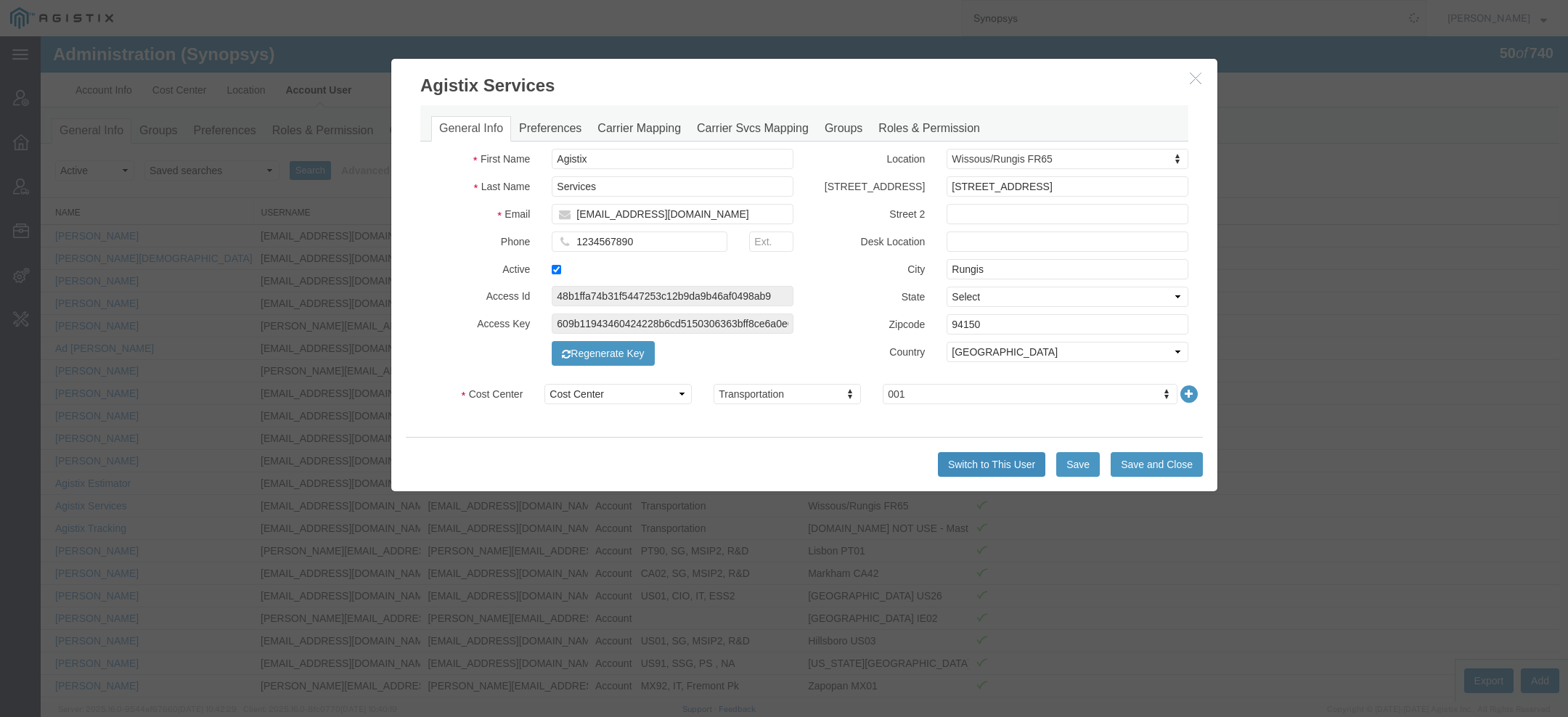
click at [1009, 462] on button "Switch to This User" at bounding box center [991, 465] width 108 height 25
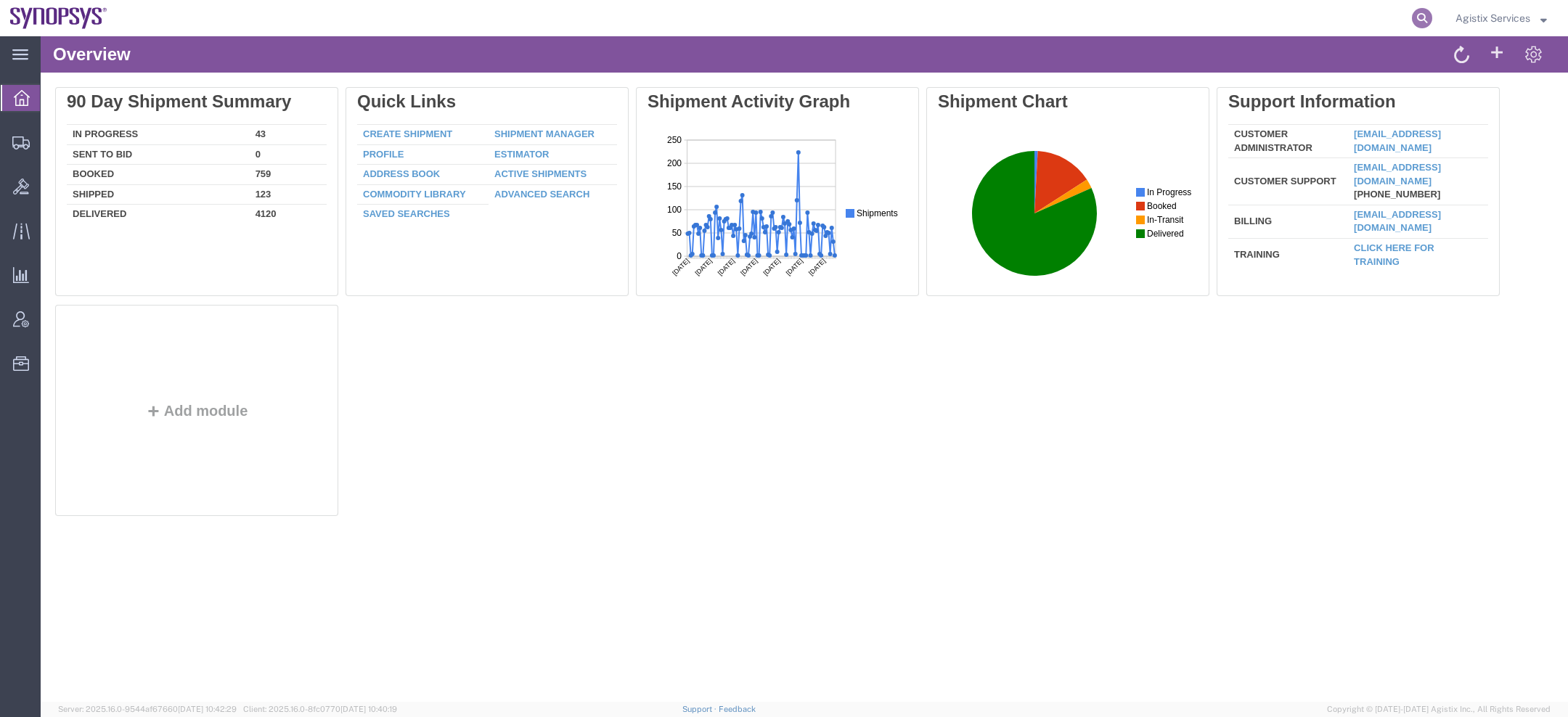
click at [1416, 12] on icon at bounding box center [1422, 18] width 21 height 21
paste input "56469589"
type input "56469589"
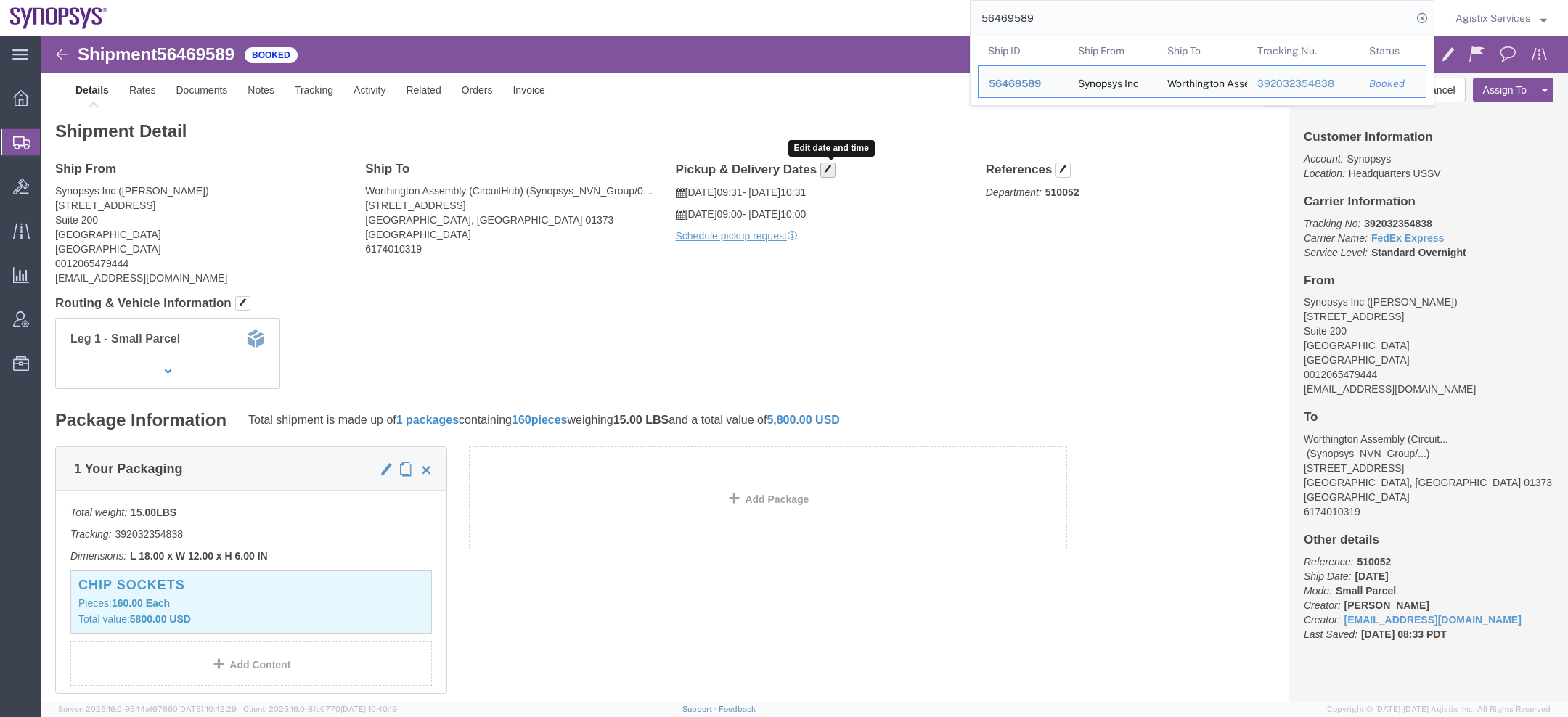
click button "button"
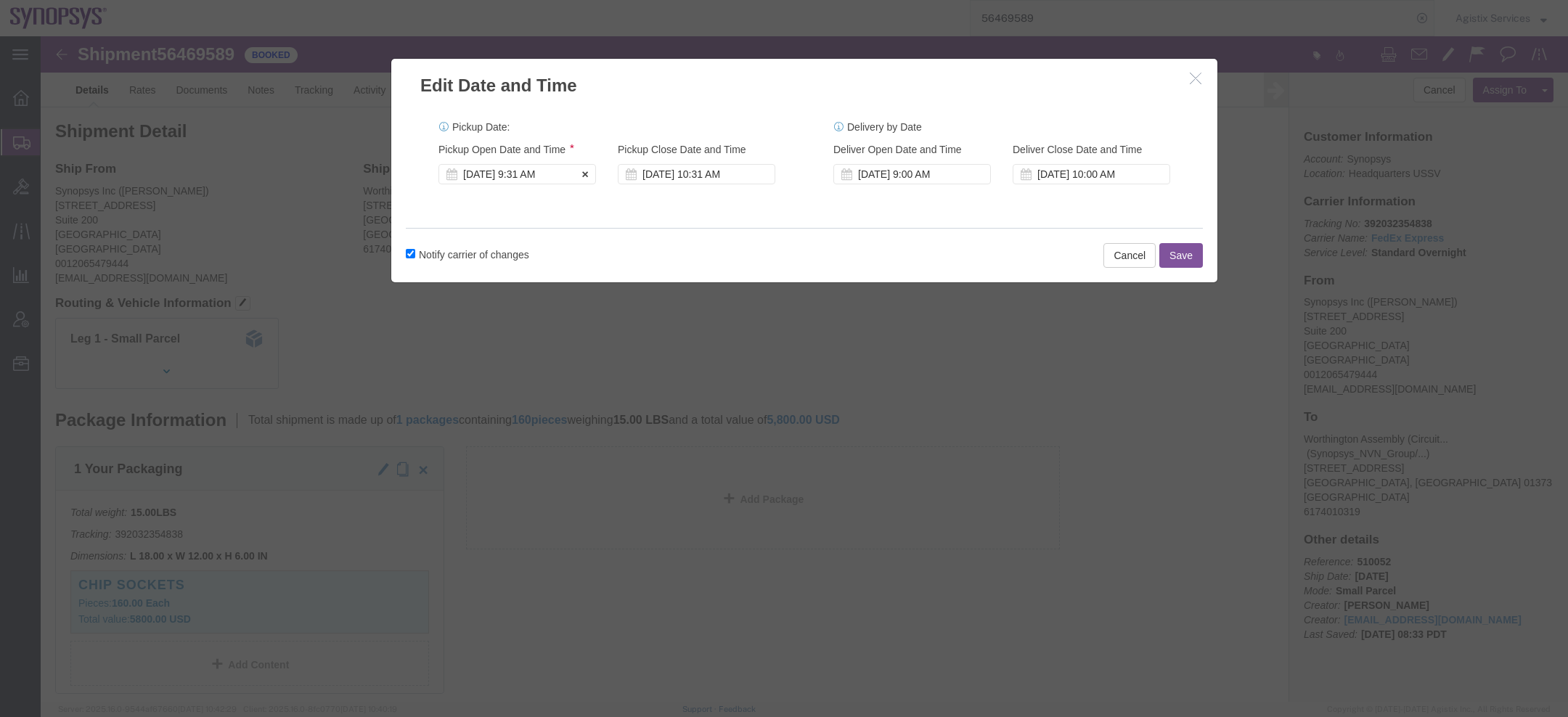
click div "[DATE] 9:31 AM"
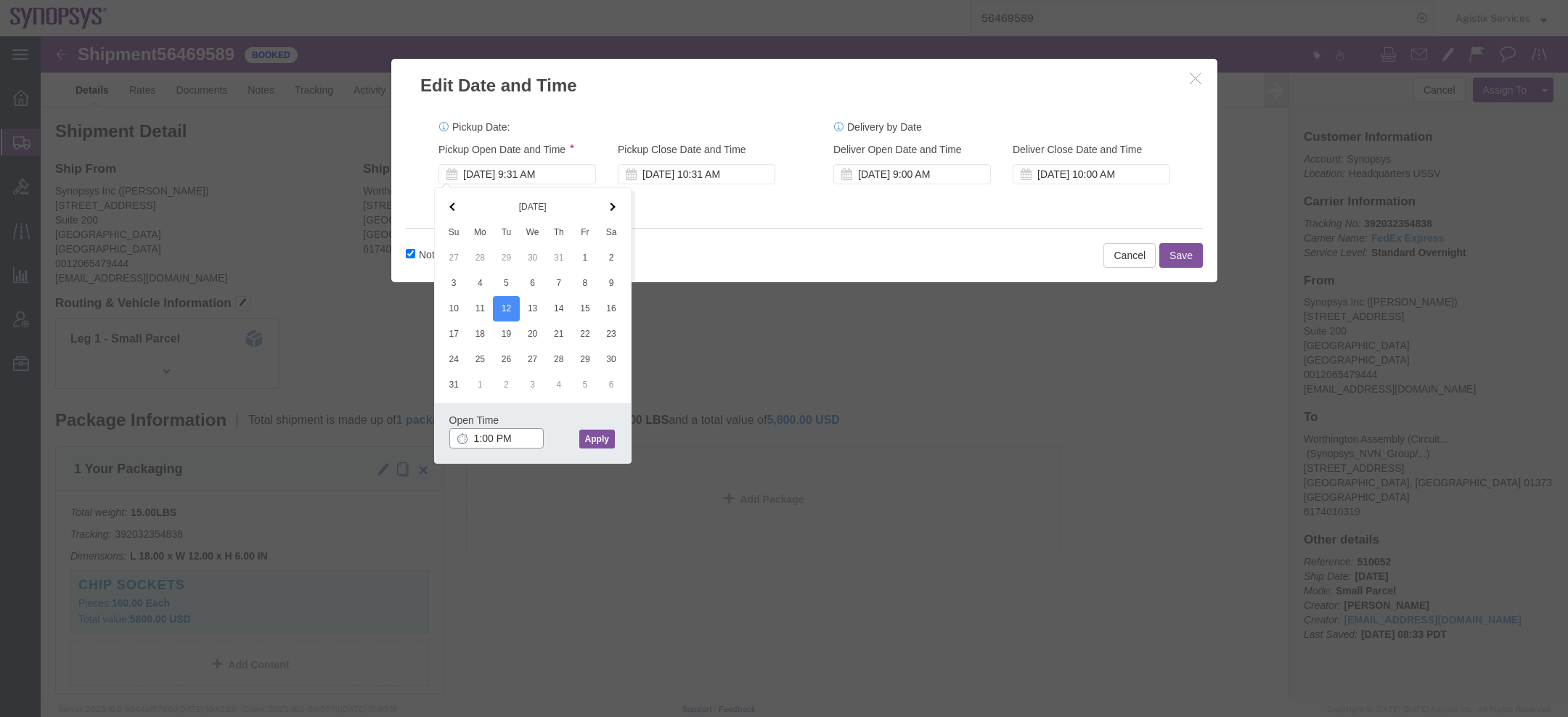
type input "1:00 PM"
click button "Apply"
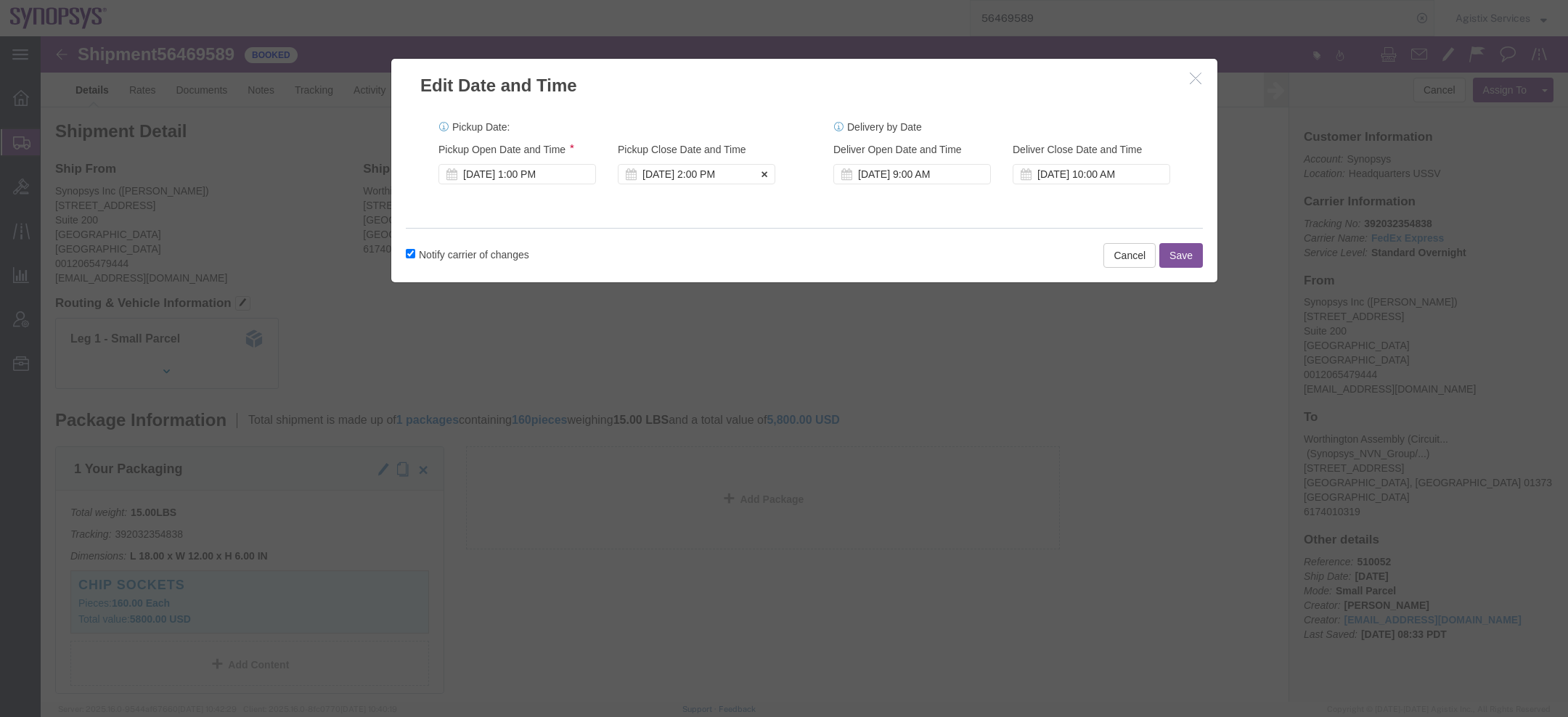
click div "[DATE] 2:00 PM"
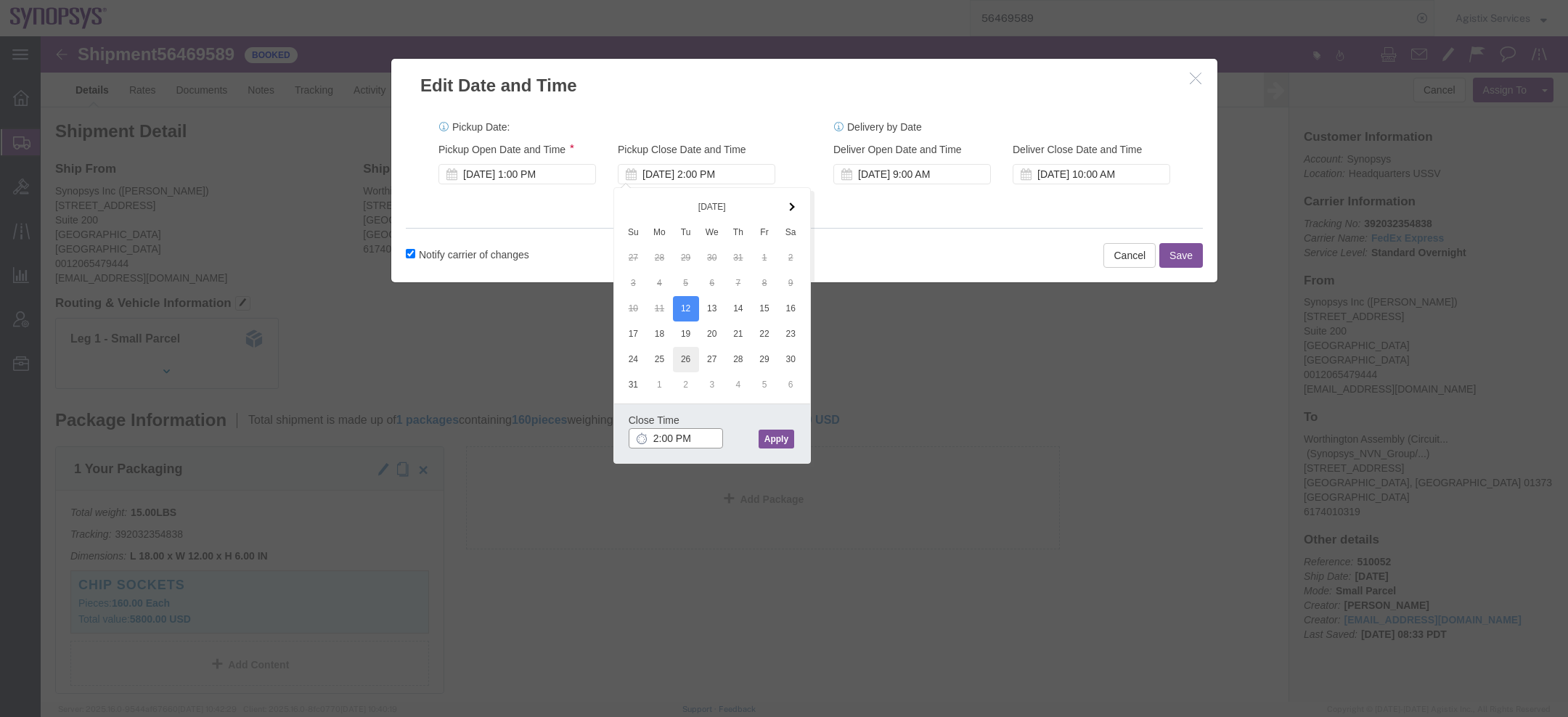
type input "5:00 PM"
click button "Apply"
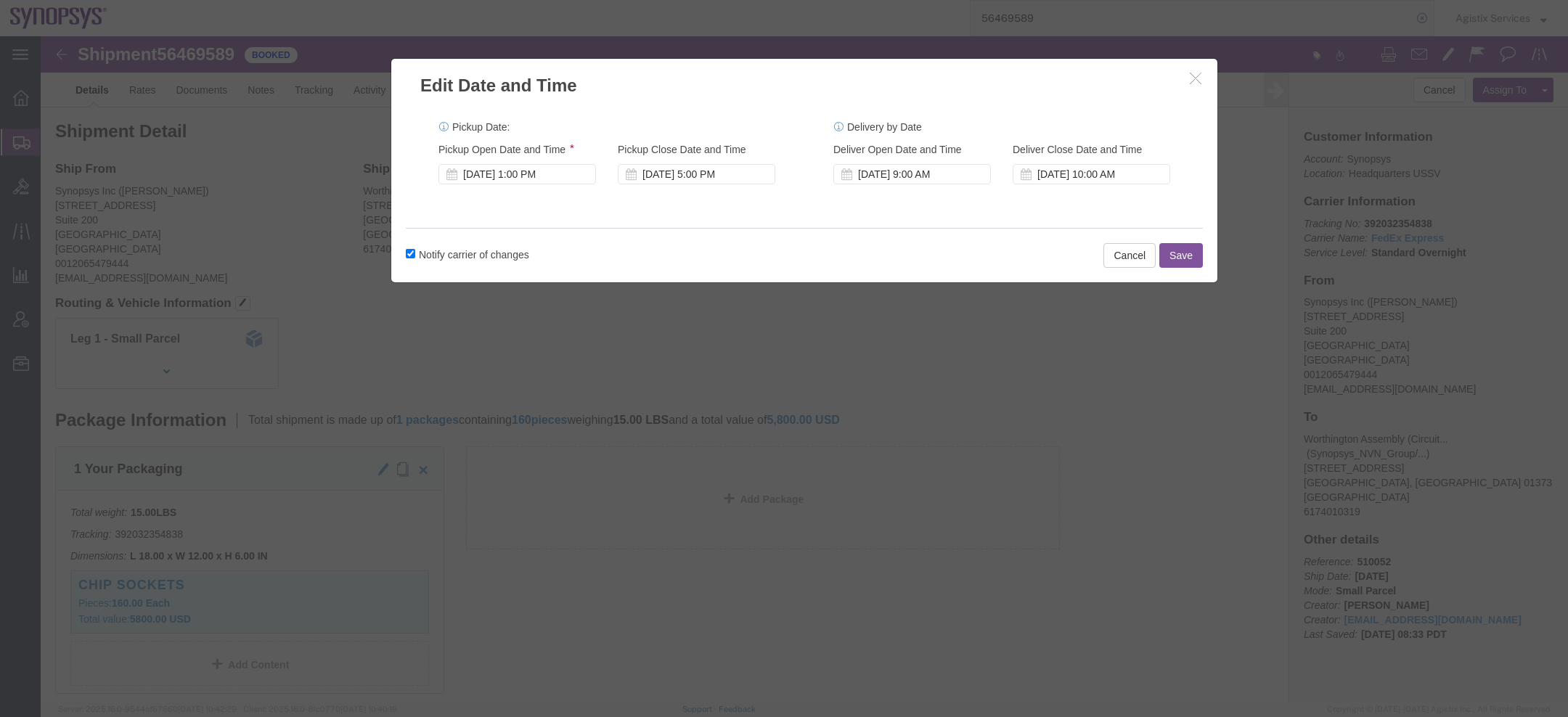
click button "Save"
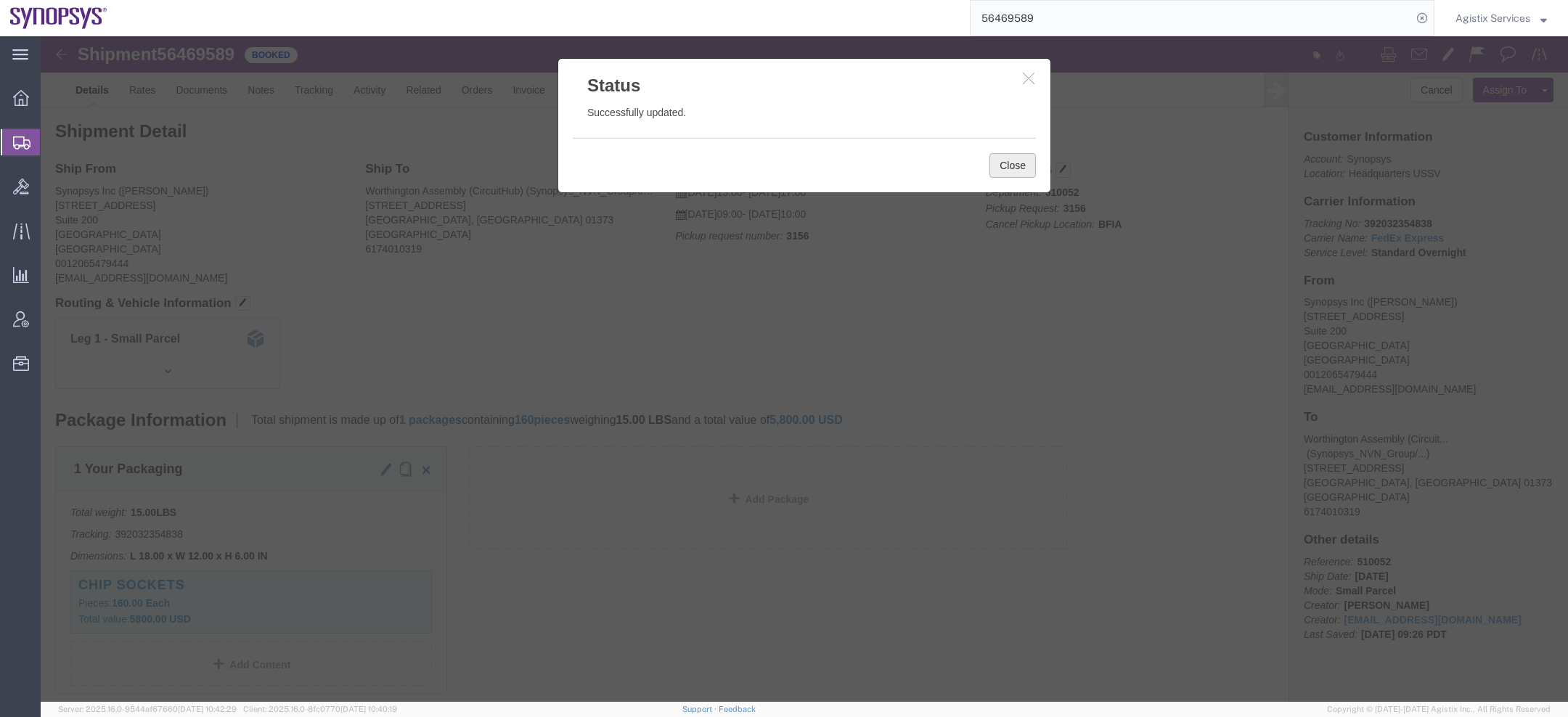
click button "Close"
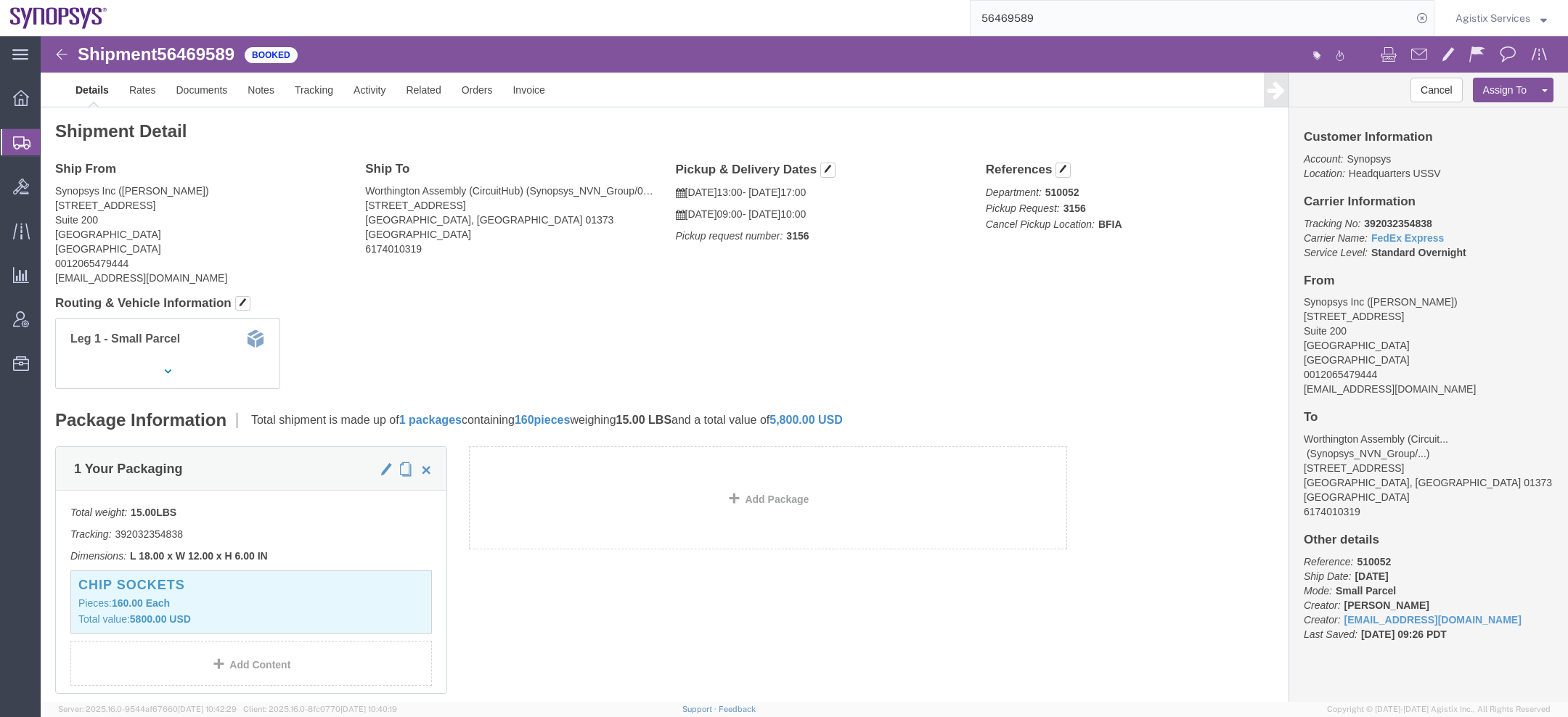
click b "BFIA"
copy b "BFIA"
click at [1107, 29] on input "56469589" at bounding box center [1191, 18] width 442 height 35
paste input "BFIA"
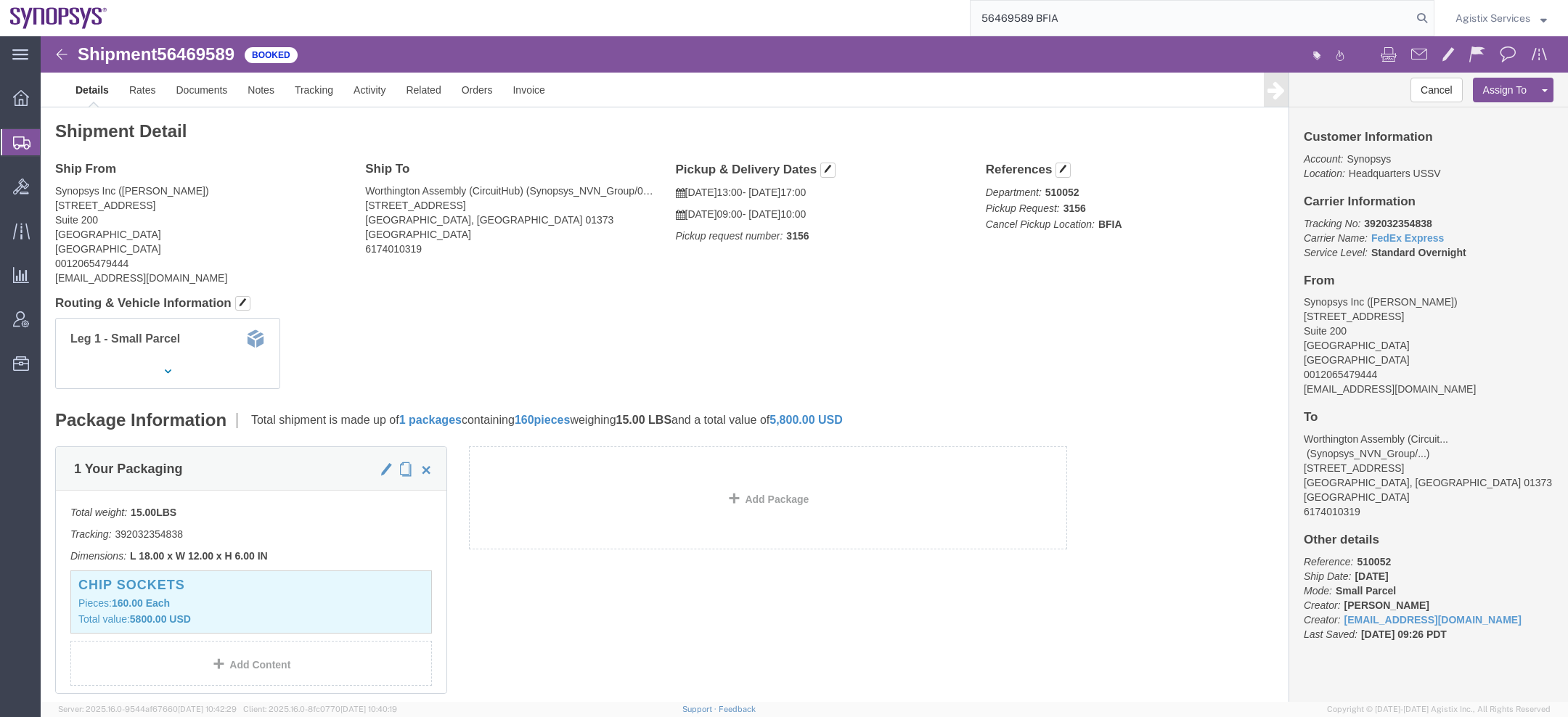
click b "3156"
copy b "3156"
click at [1088, 18] on input "56469589 BFIA" at bounding box center [1191, 18] width 442 height 35
paste input "3156"
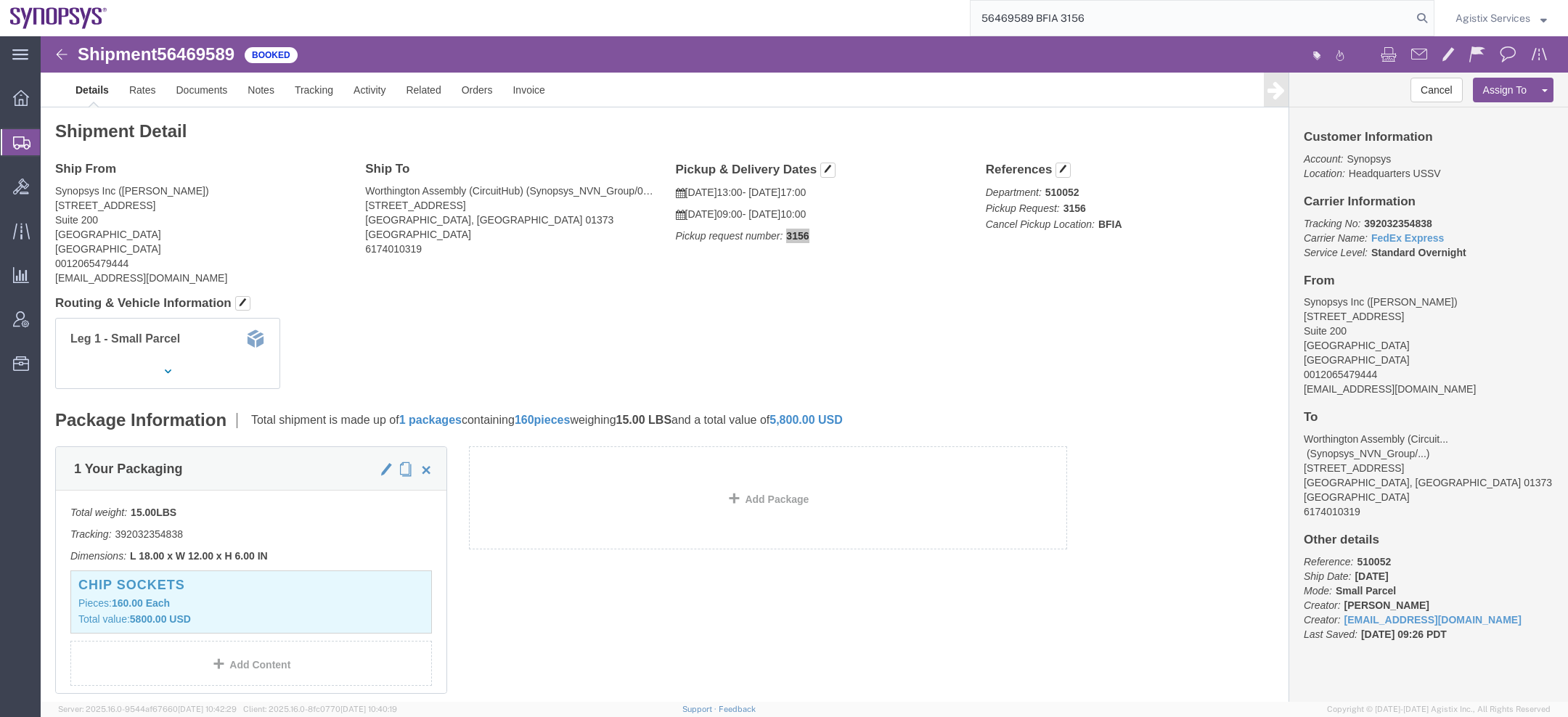
click at [1060, 18] on input "56469589 BFIA 3156" at bounding box center [1191, 18] width 442 height 35
click at [1074, 21] on input "56469589 BFIA3156" at bounding box center [1191, 18] width 442 height 35
type input "56469589 BFIA3156"
click at [1490, 13] on span "Agistix Services" at bounding box center [1492, 17] width 75 height 16
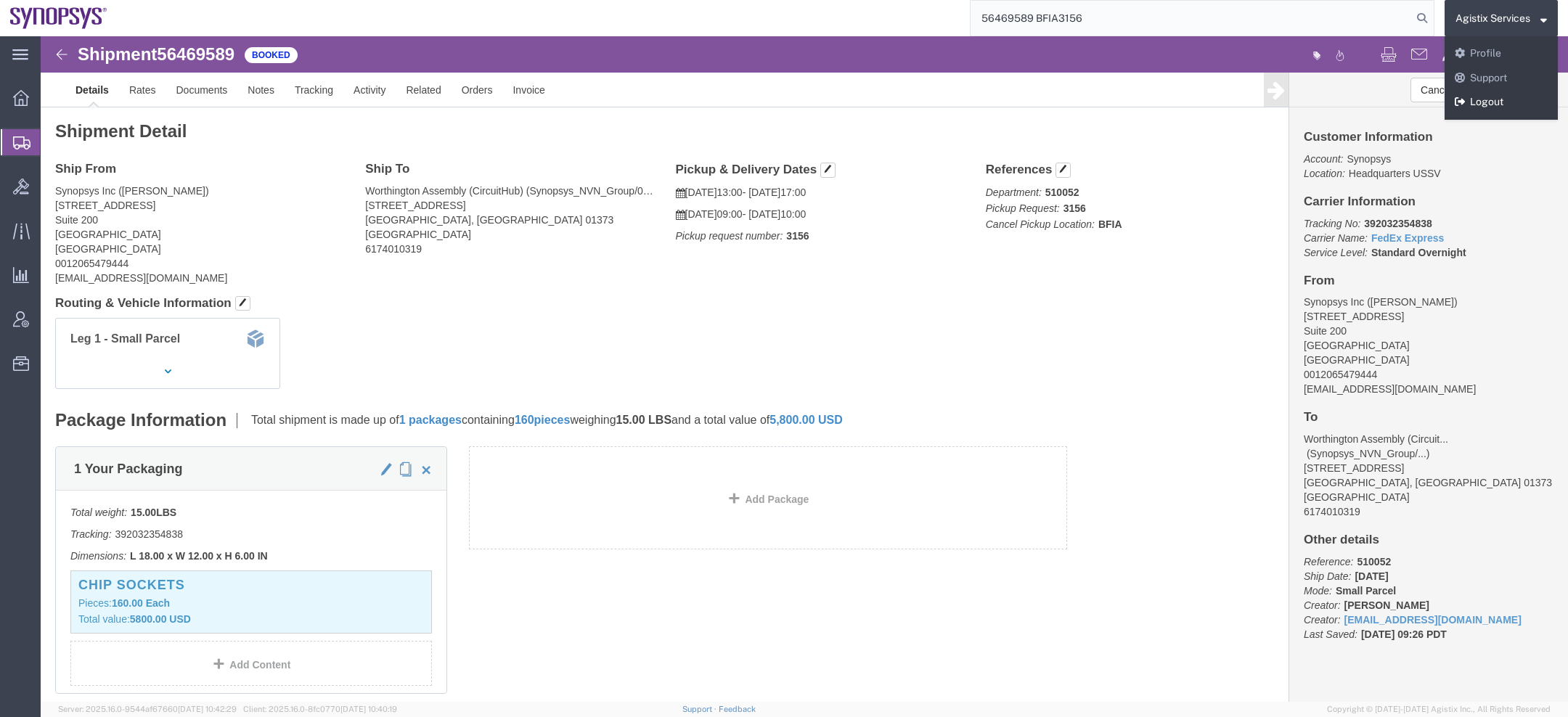
click at [1473, 100] on link "Logout" at bounding box center [1501, 102] width 114 height 25
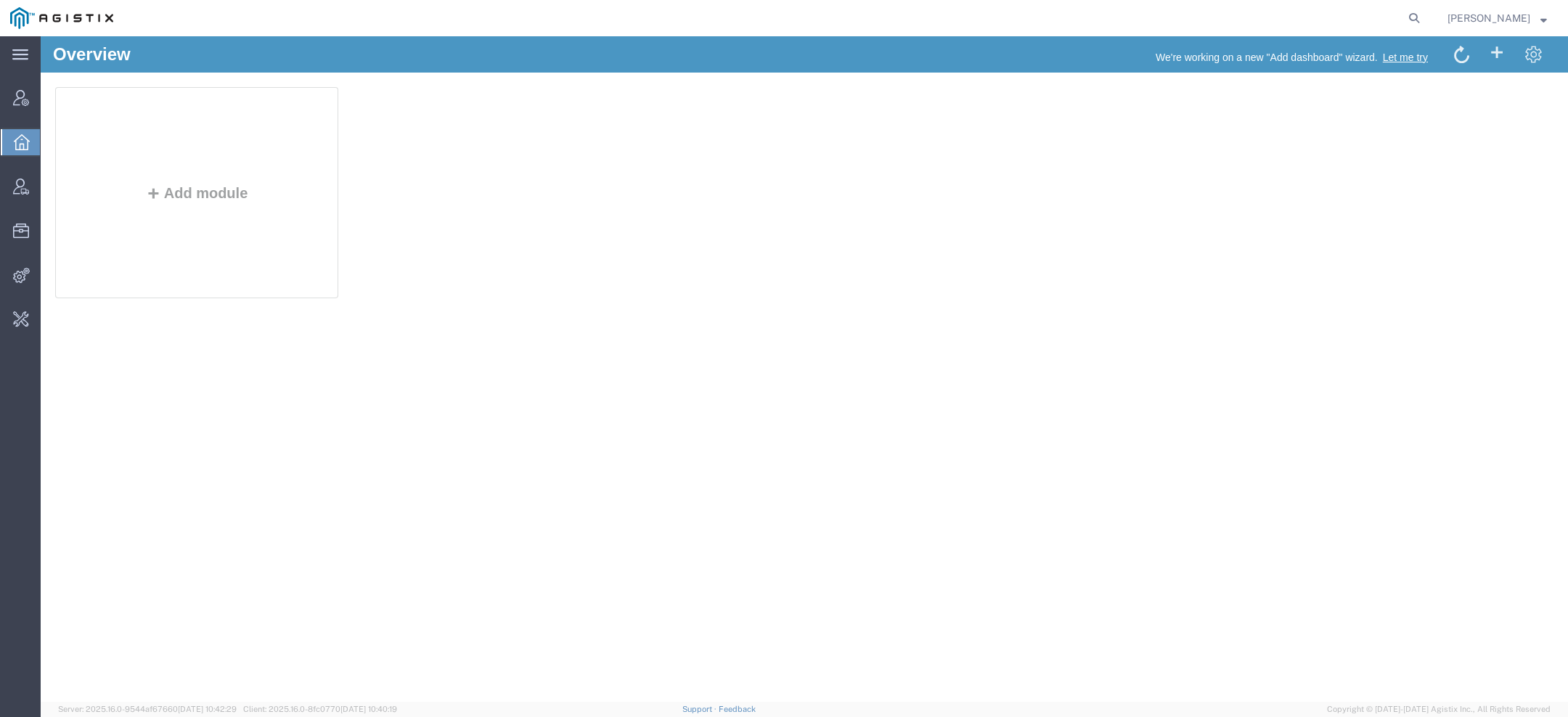
click at [1418, 6] on form at bounding box center [1415, 18] width 23 height 36
click at [1417, 5] on form at bounding box center [1415, 18] width 23 height 36
click at [1417, 21] on icon at bounding box center [1414, 18] width 21 height 21
type input "g"
type input "pgw"
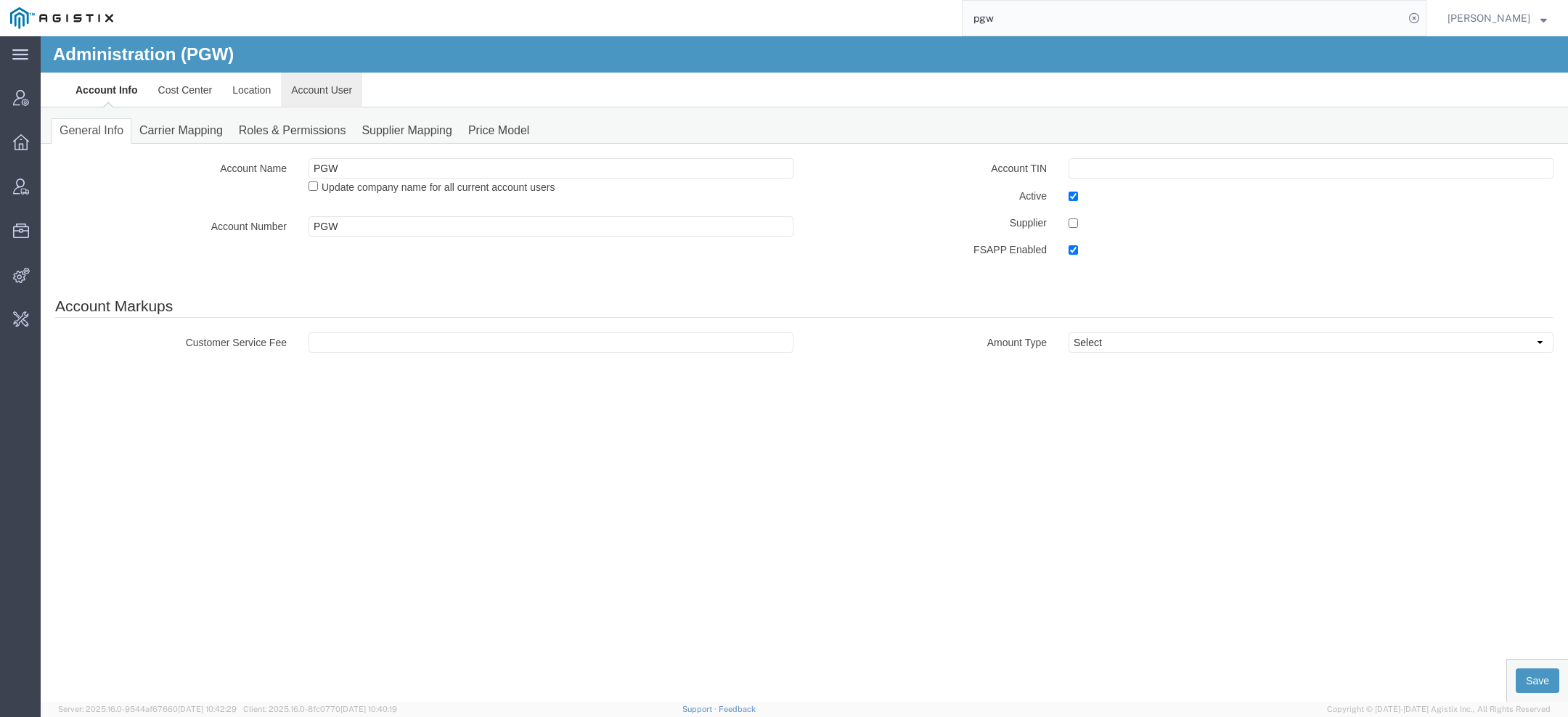
click at [333, 86] on link "Account User" at bounding box center [322, 90] width 81 height 35
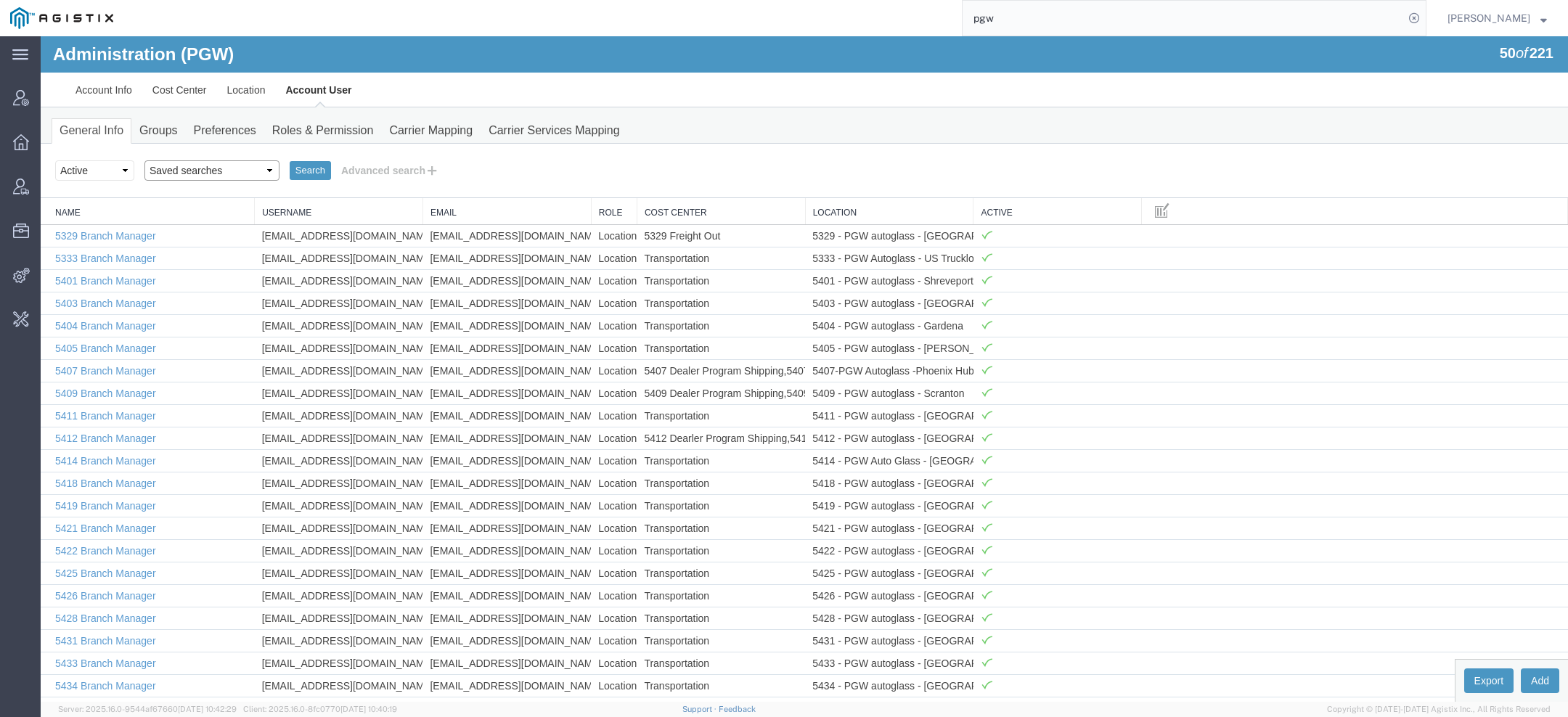
click at [217, 169] on select "Saved searches Exclude Branch Manager [PERSON_NAME] Offline user" at bounding box center [212, 170] width 135 height 21
select select "Offline user"
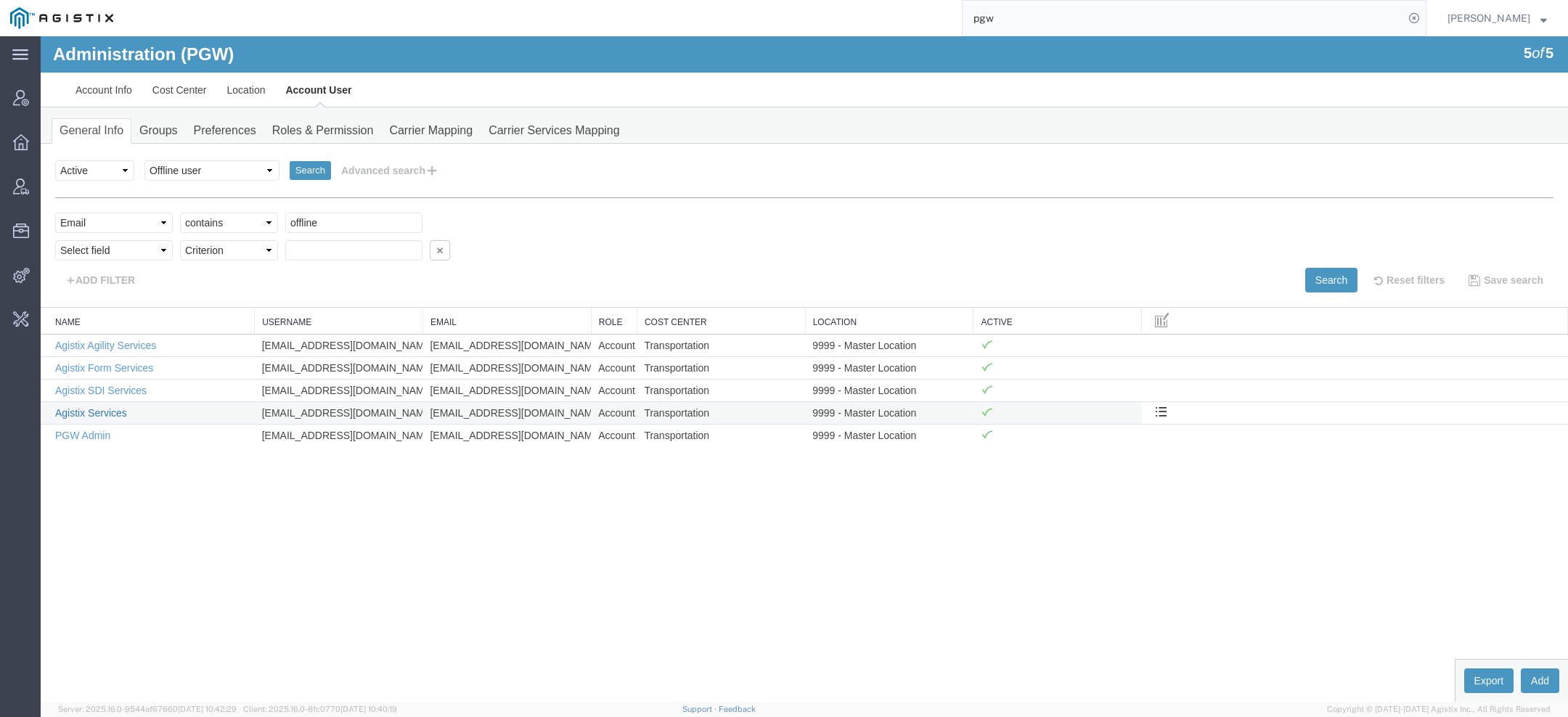
click at [100, 407] on link "Agistix Services" at bounding box center [90, 413] width 72 height 12
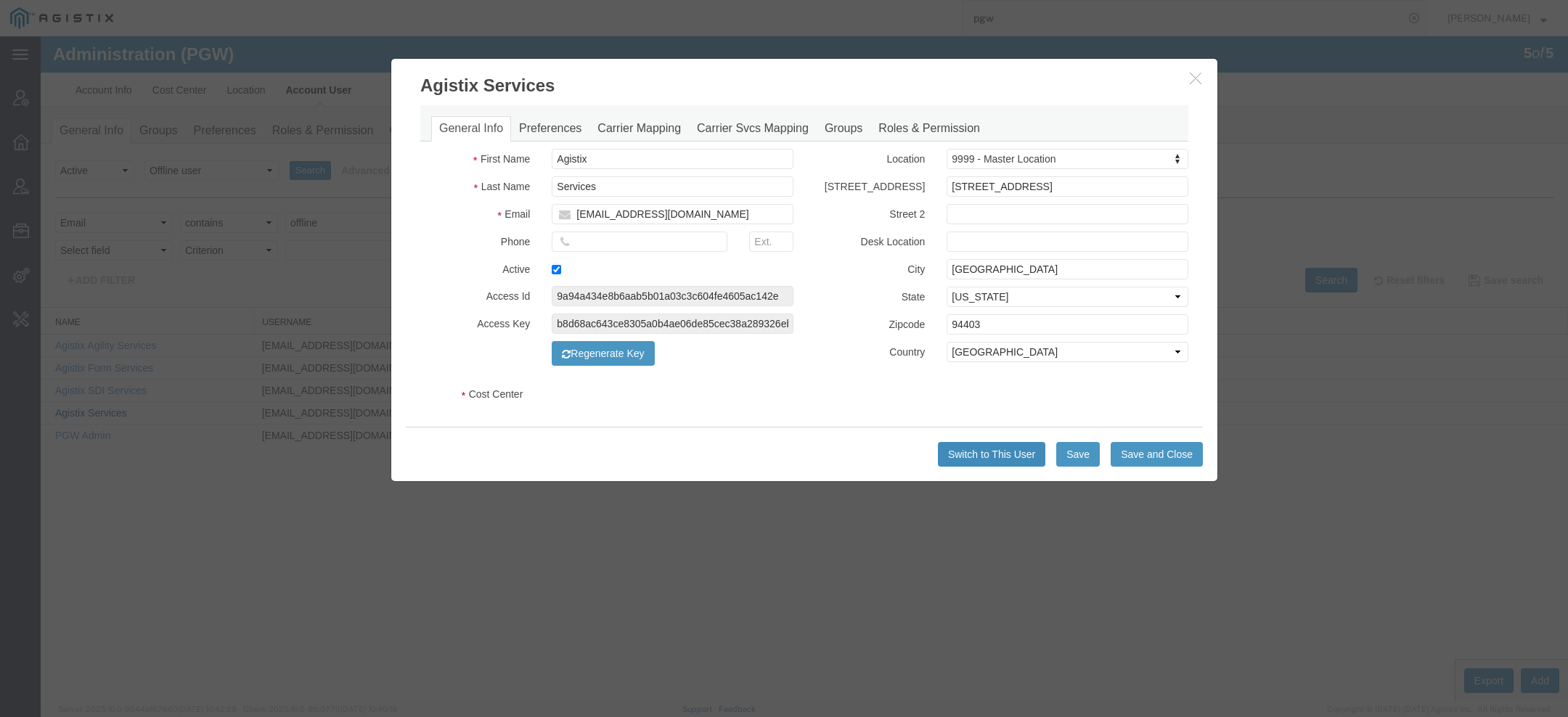
select select "COSTCENTER"
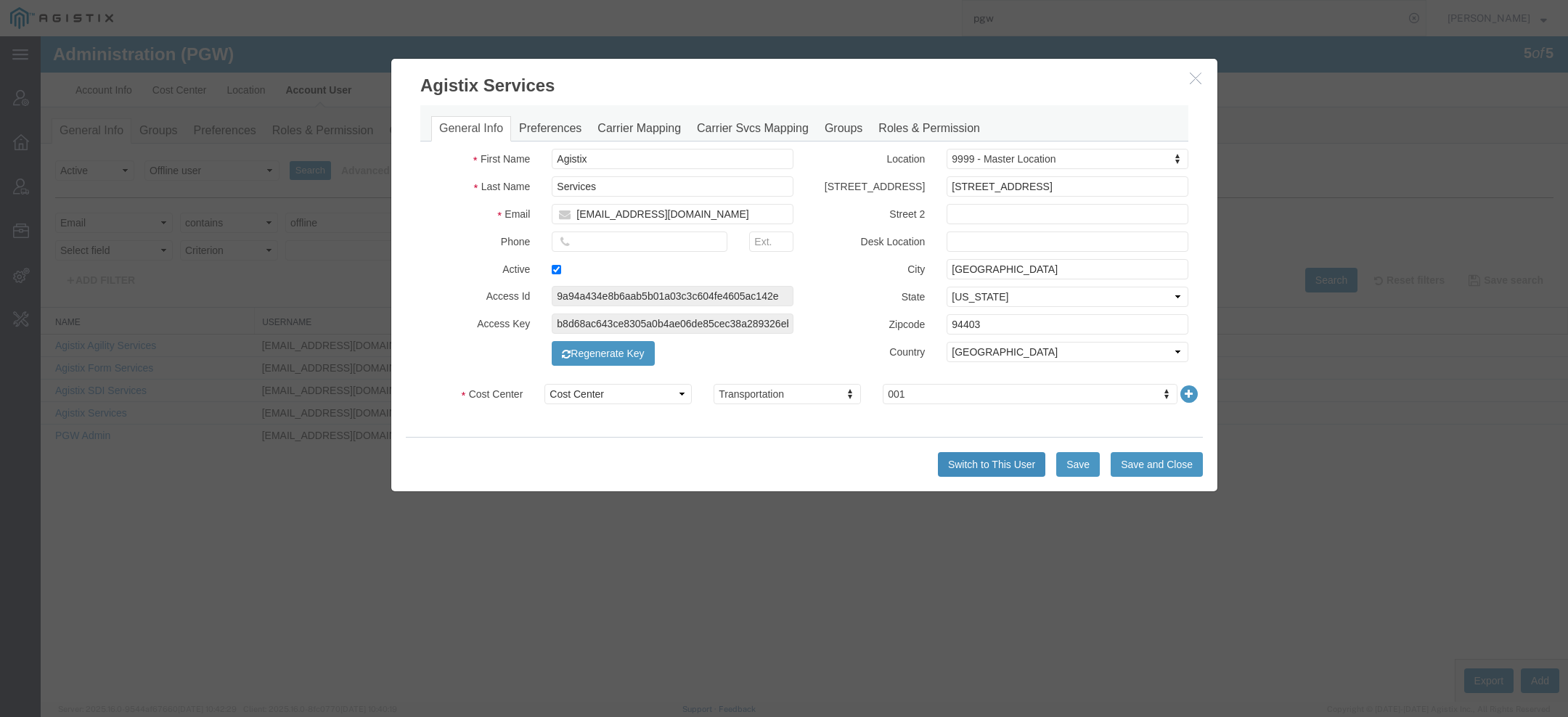
click at [972, 472] on button "Switch to This User" at bounding box center [991, 465] width 108 height 25
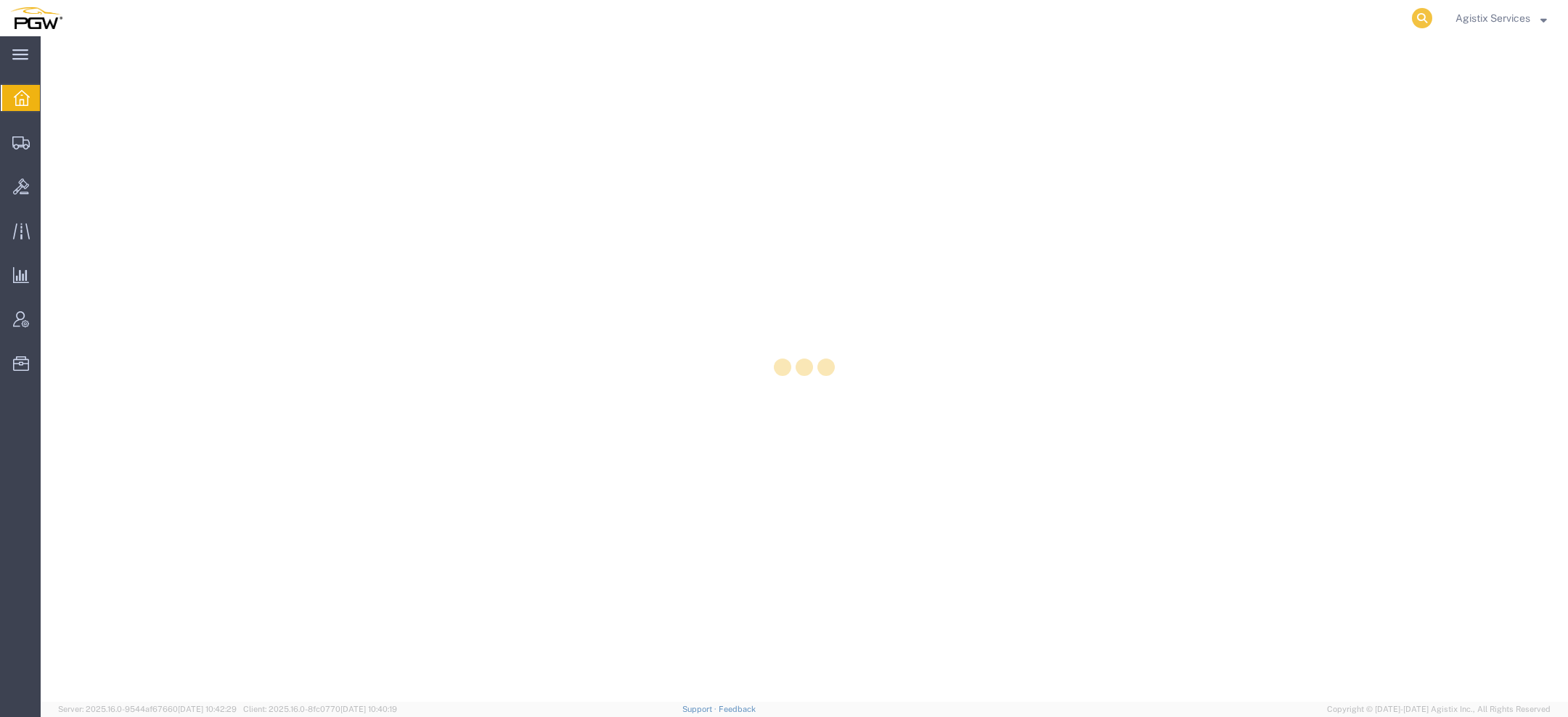
click at [1431, 20] on icon at bounding box center [1422, 18] width 21 height 21
paste input "585107252"
type input "585107252"
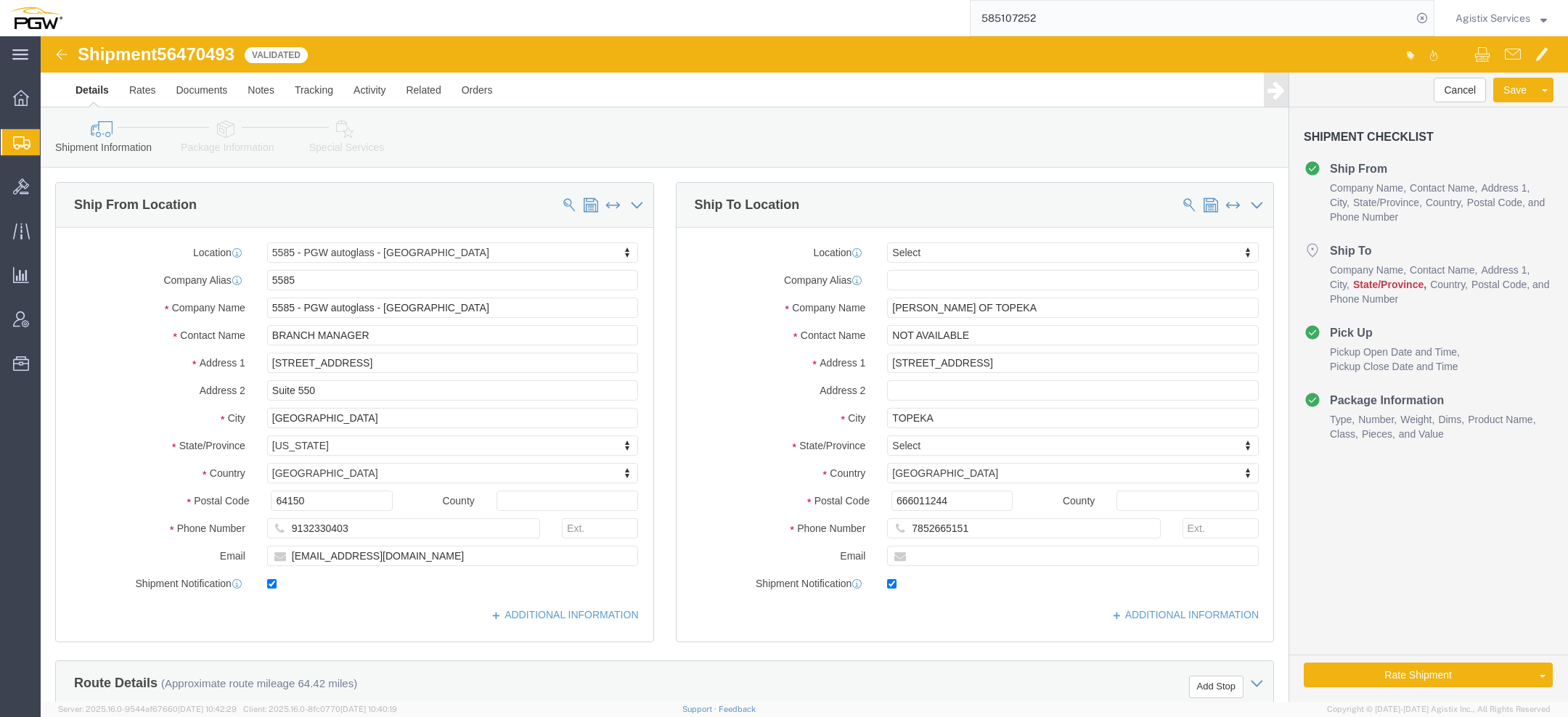
select select "28385"
select select
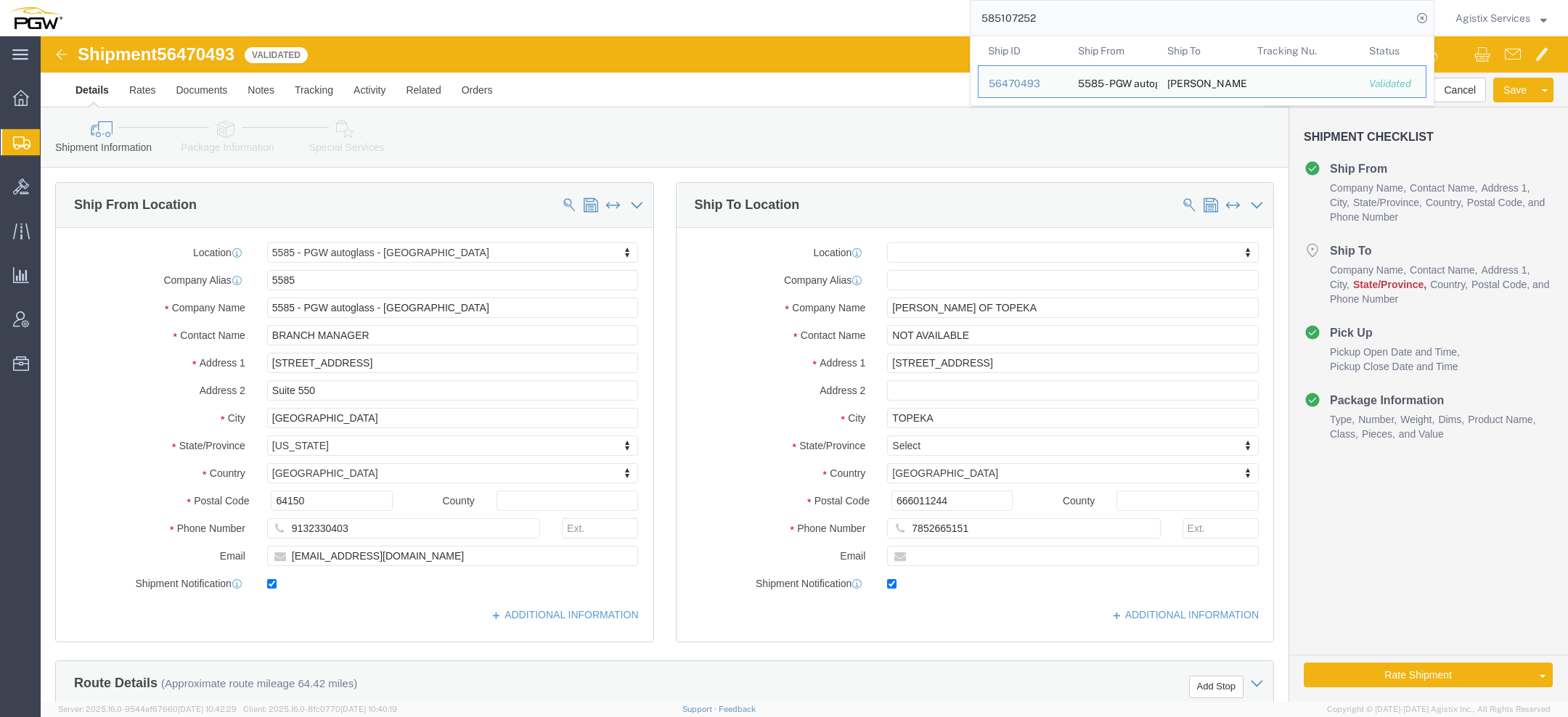
scroll to position [21, 0]
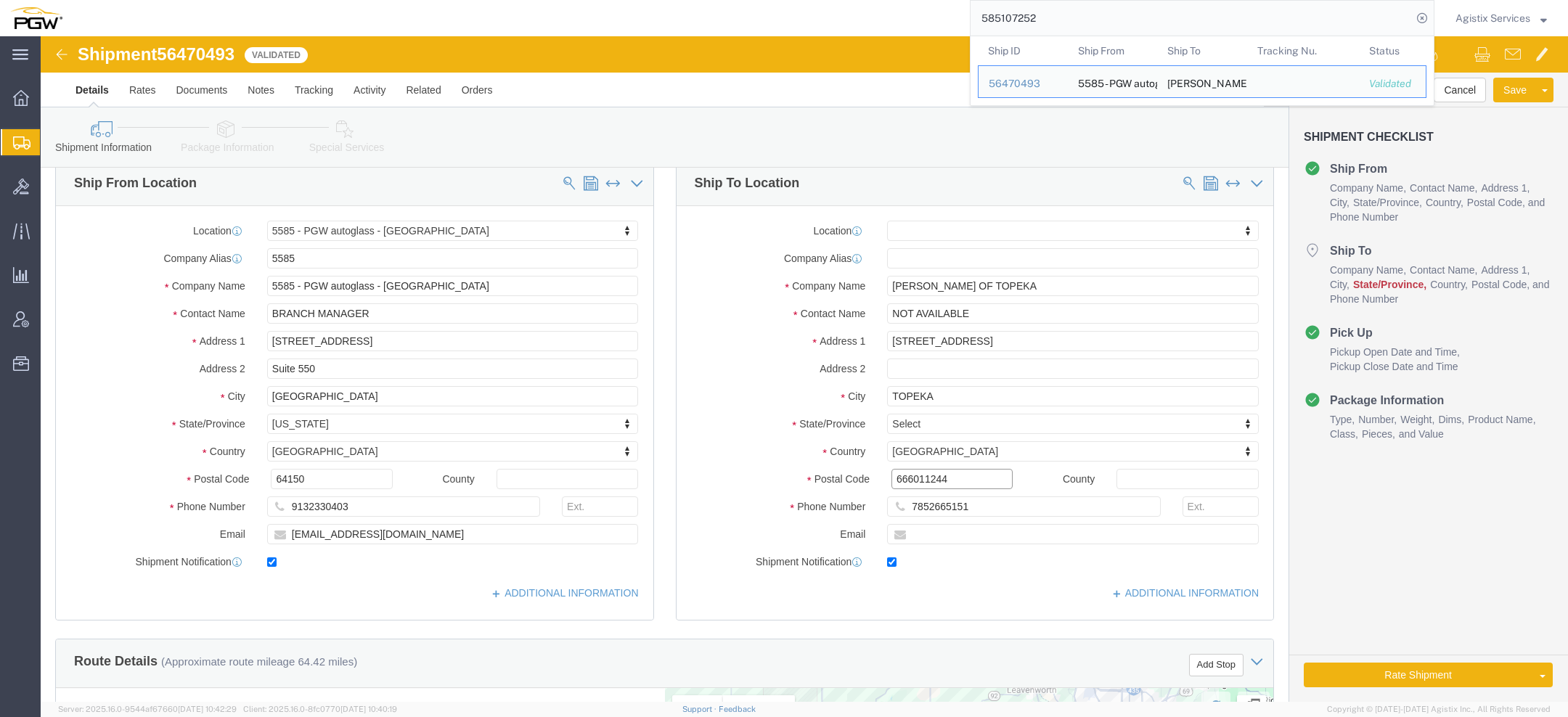
click input "666011244"
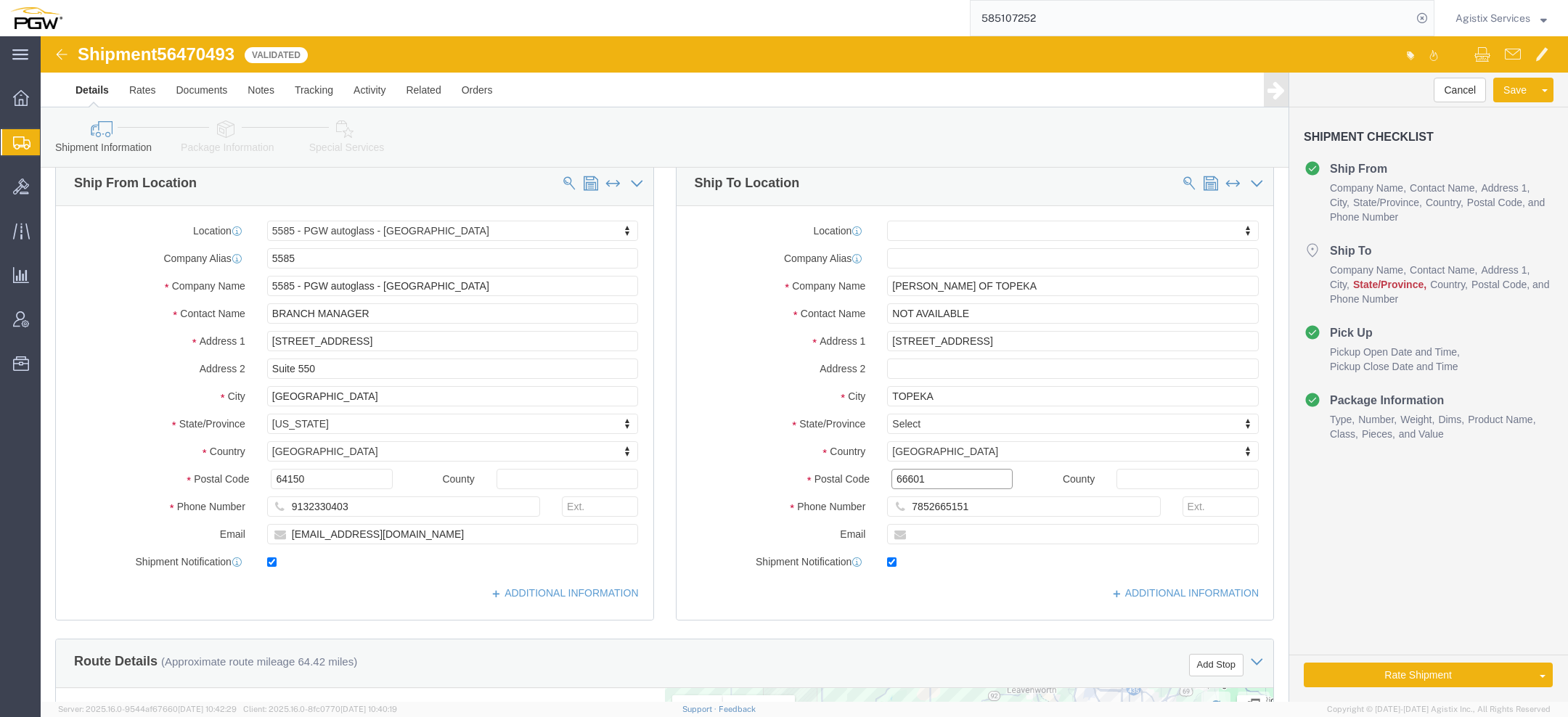
type input "66601"
select select
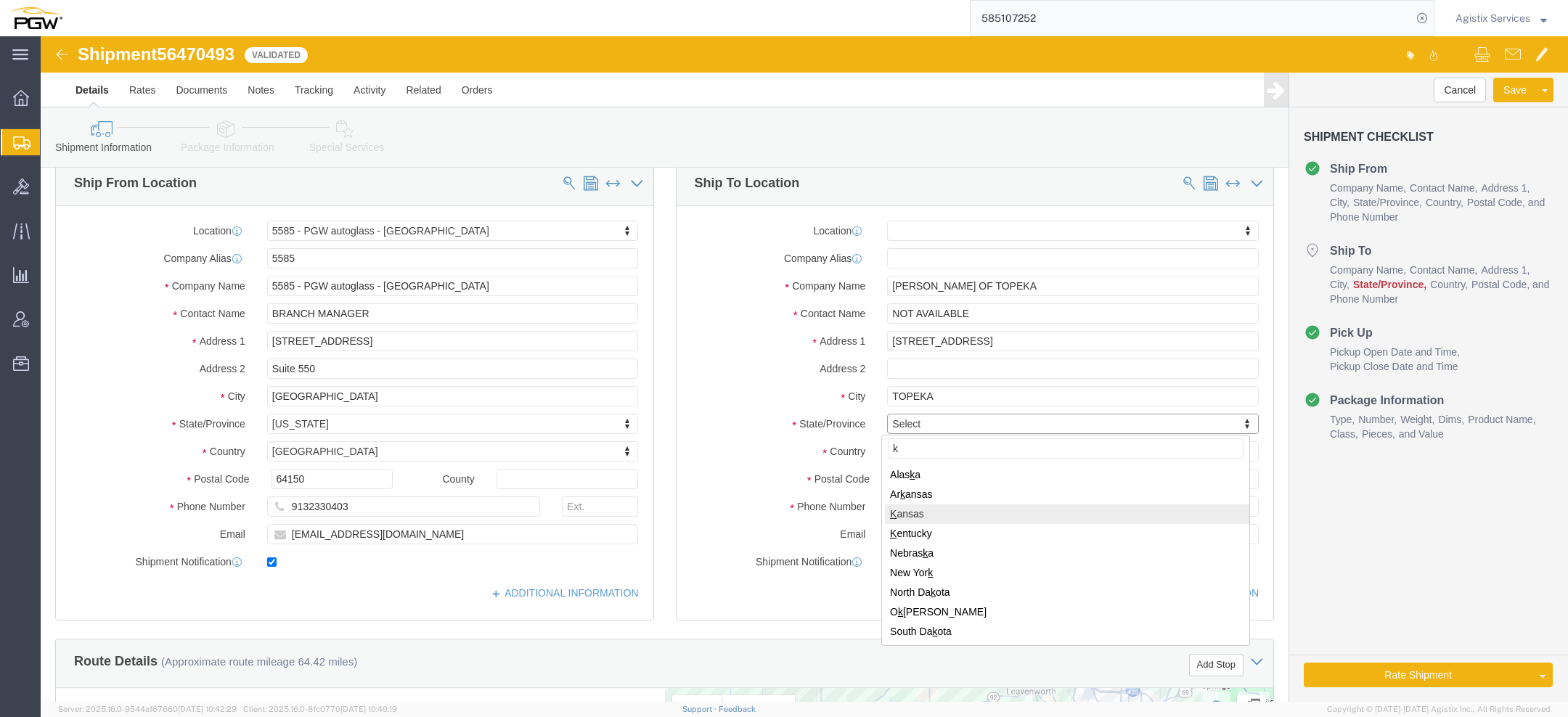
type input "k"
select select
select select "KS"
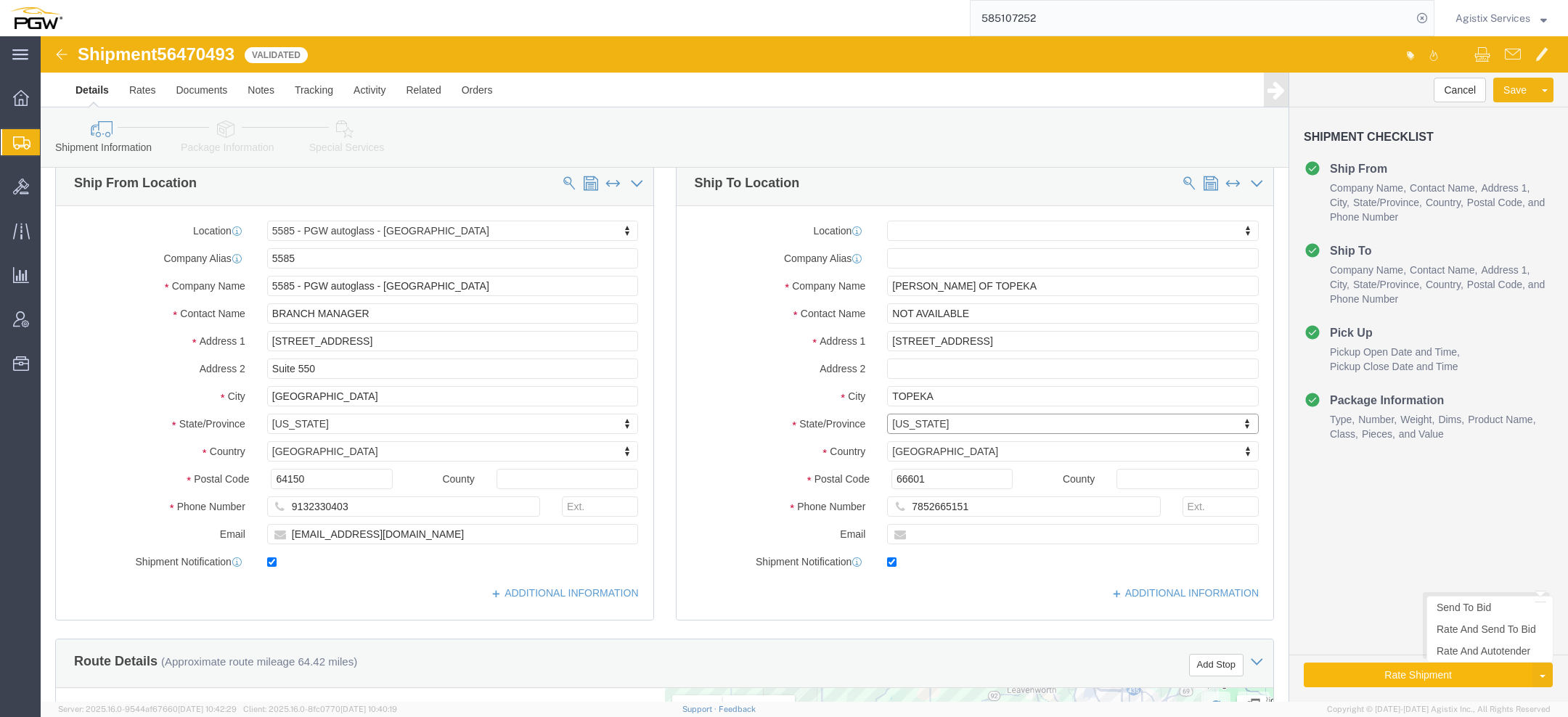
click button "Rate Shipment"
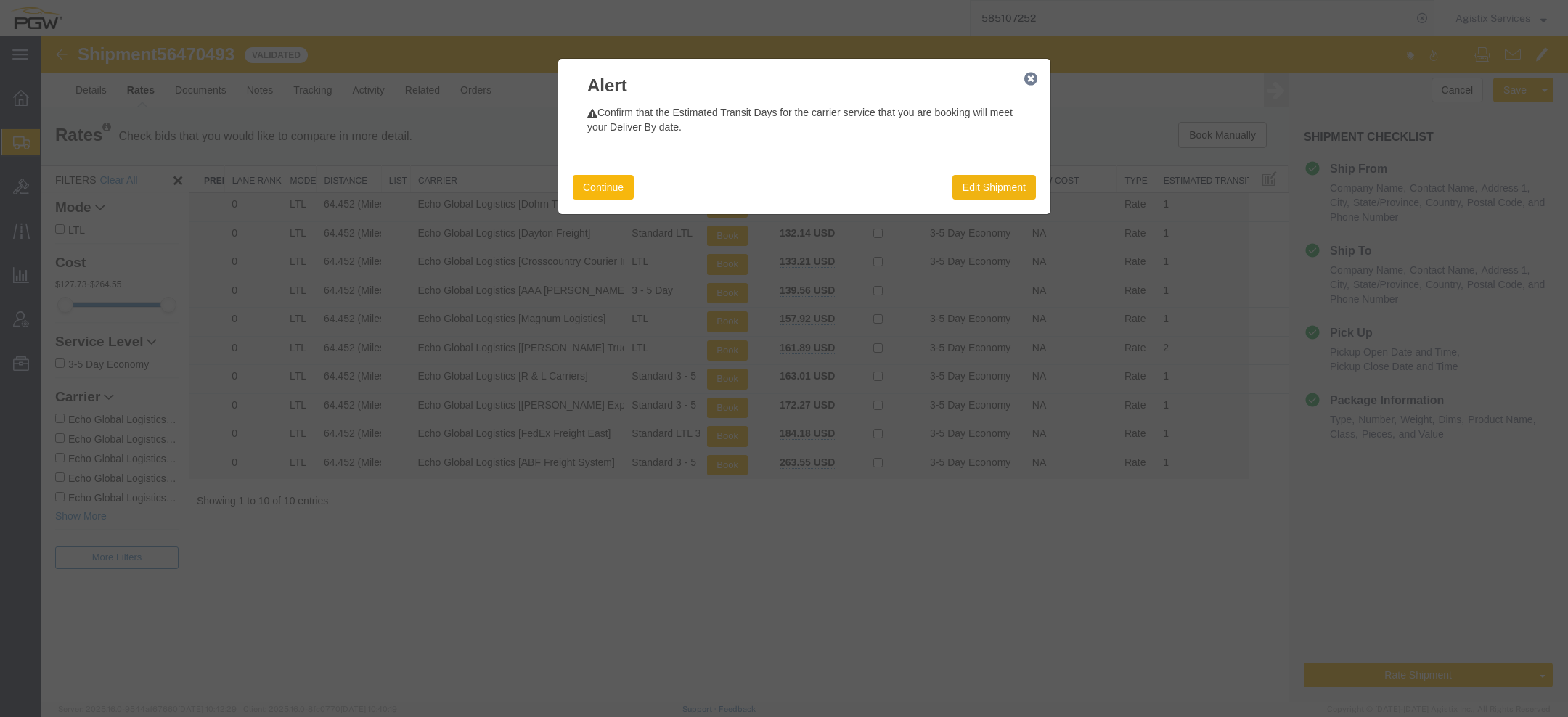
click at [624, 193] on button "Continue" at bounding box center [603, 187] width 61 height 25
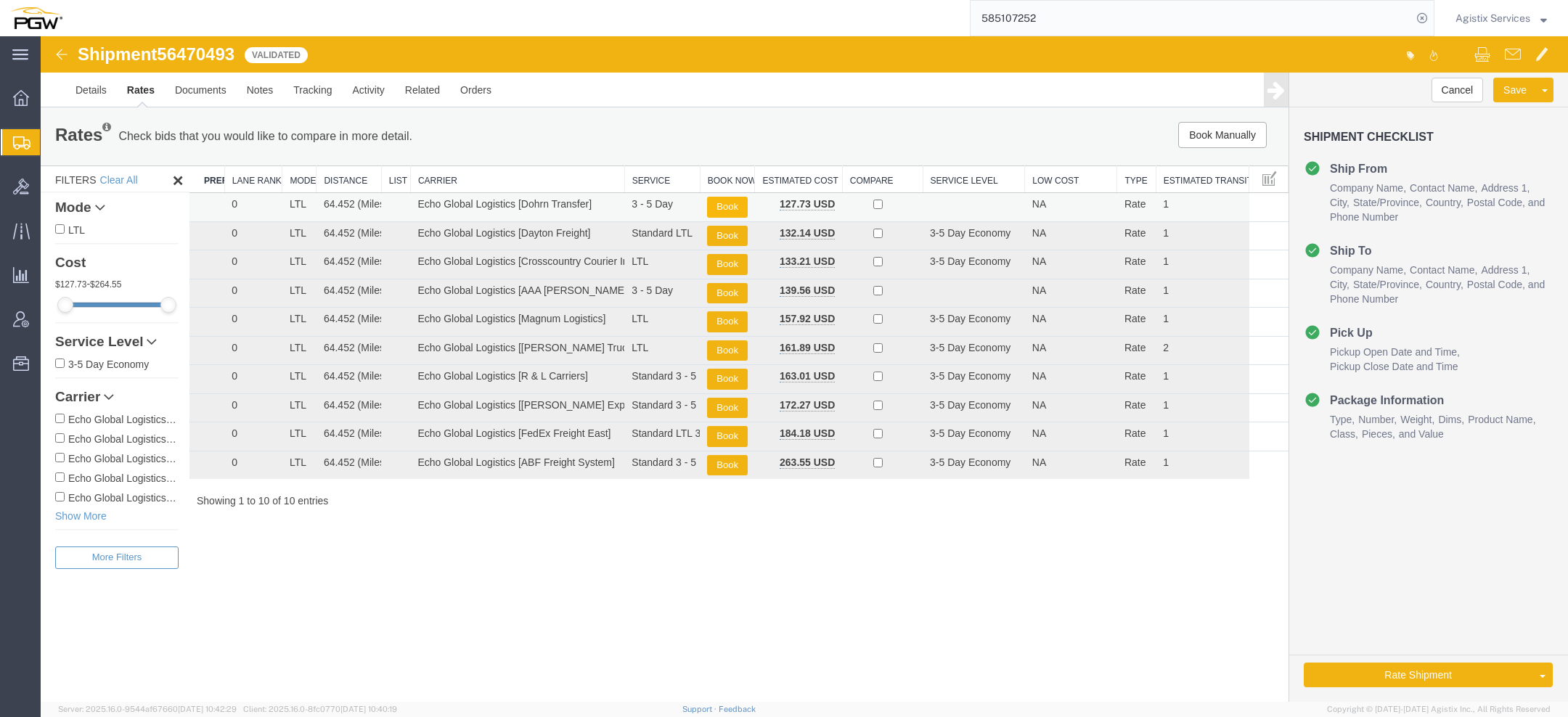
click at [735, 208] on button "Book" at bounding box center [727, 207] width 40 height 21
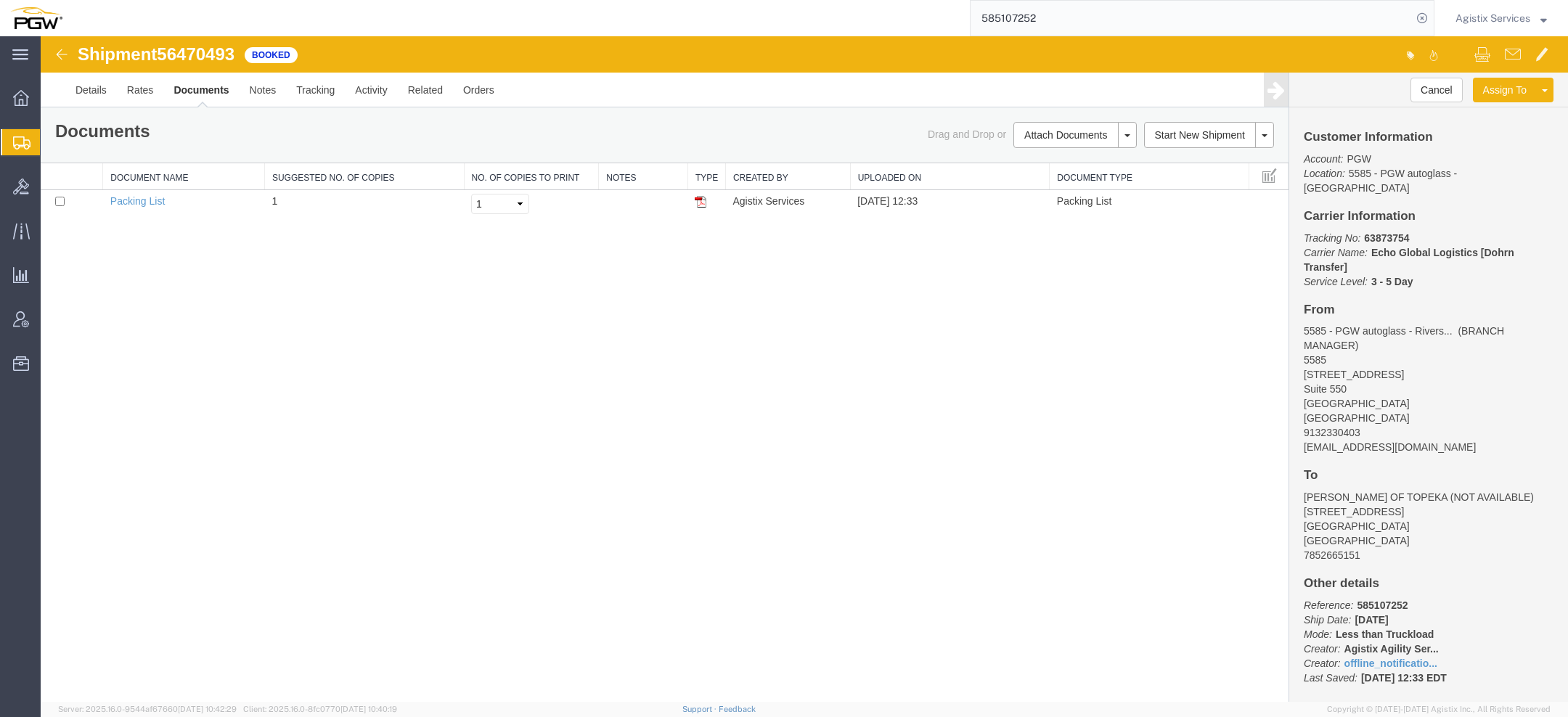
drag, startPoint x: 1096, startPoint y: 33, endPoint x: 736, endPoint y: -76, distance: 376.1
click at [736, 0] on html "main_menu Created with Sketch. Collapse Menu Overview Shipments Shipment Manage…" at bounding box center [784, 358] width 1568 height 717
paste input "3"
type input "585107253"
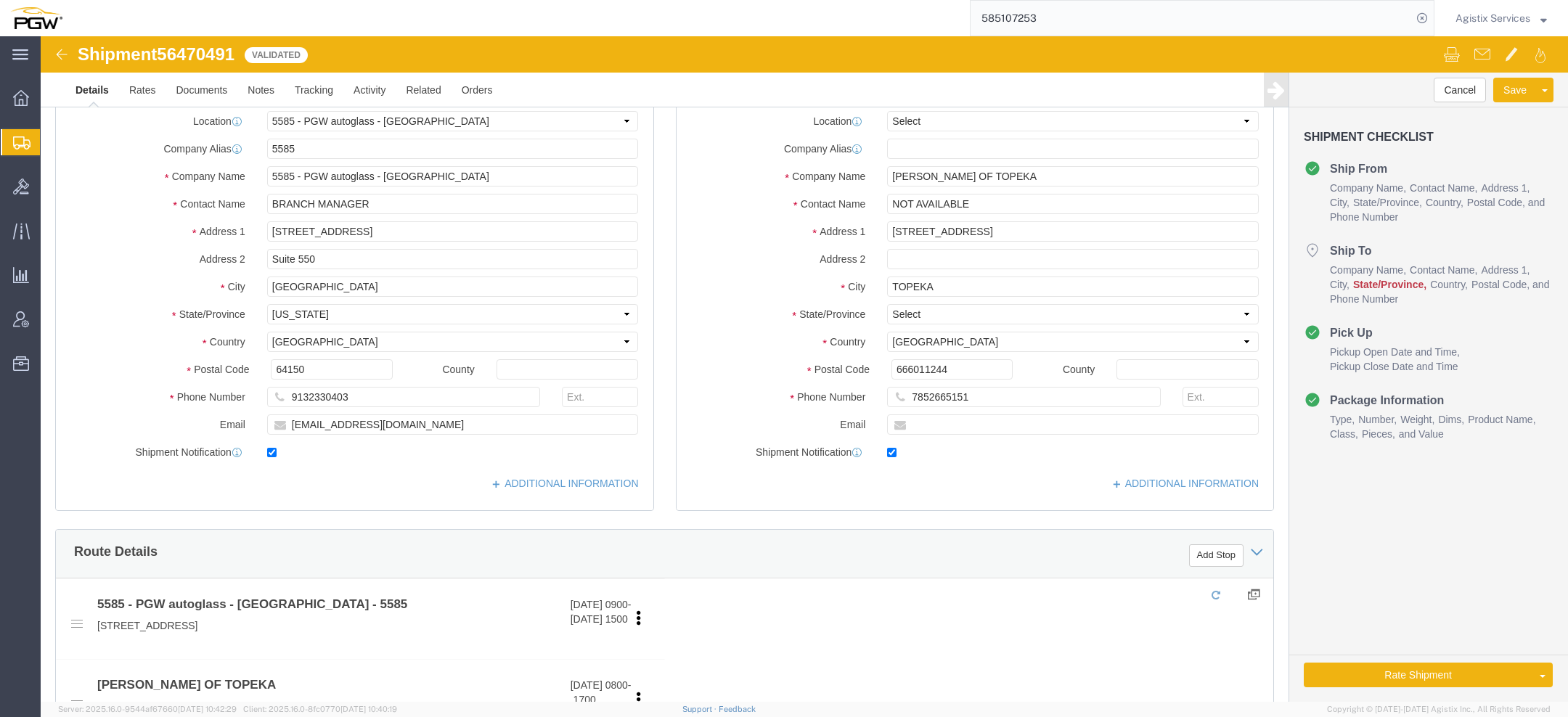
select select "28385"
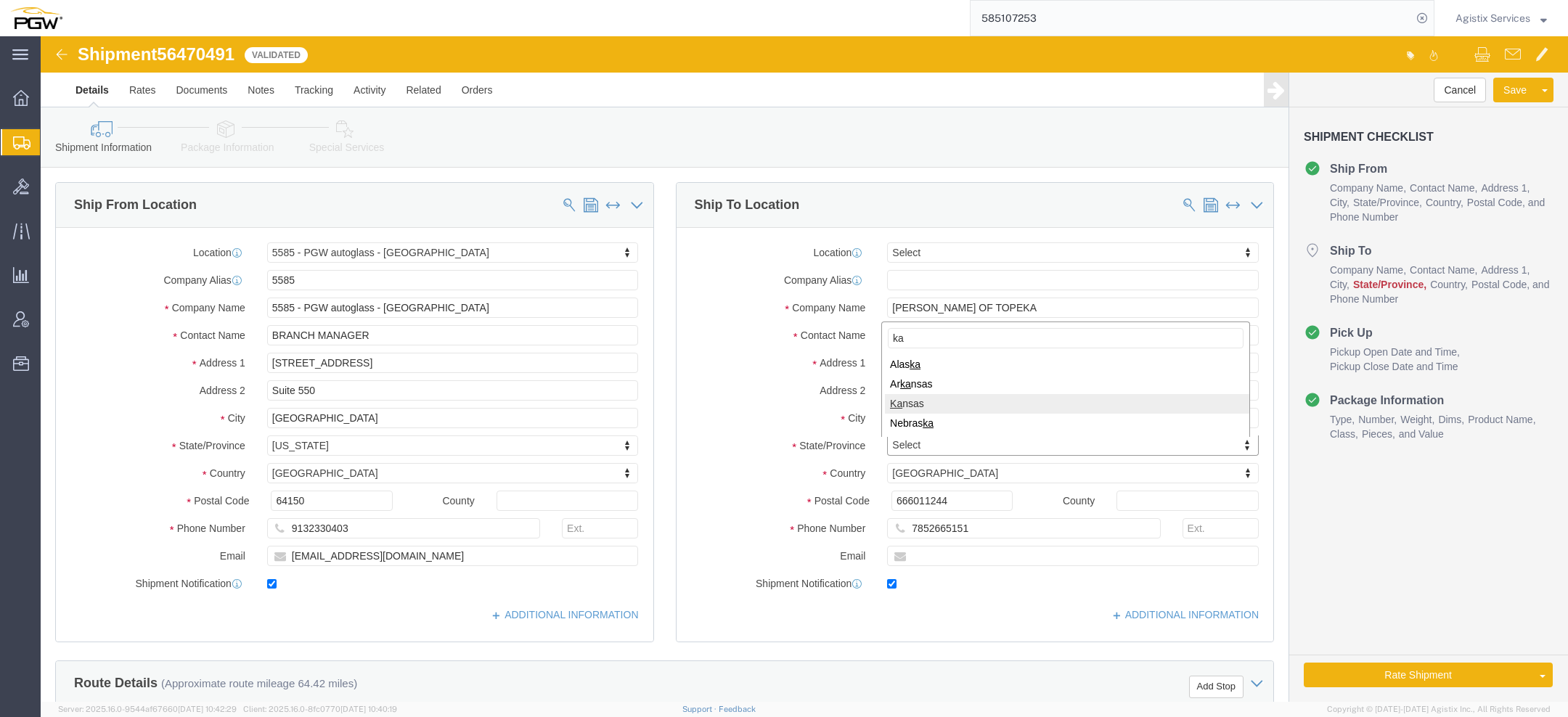
type input "ka"
select select "KS"
click input "666011244"
type input "66601"
click button "Rate Shipment"
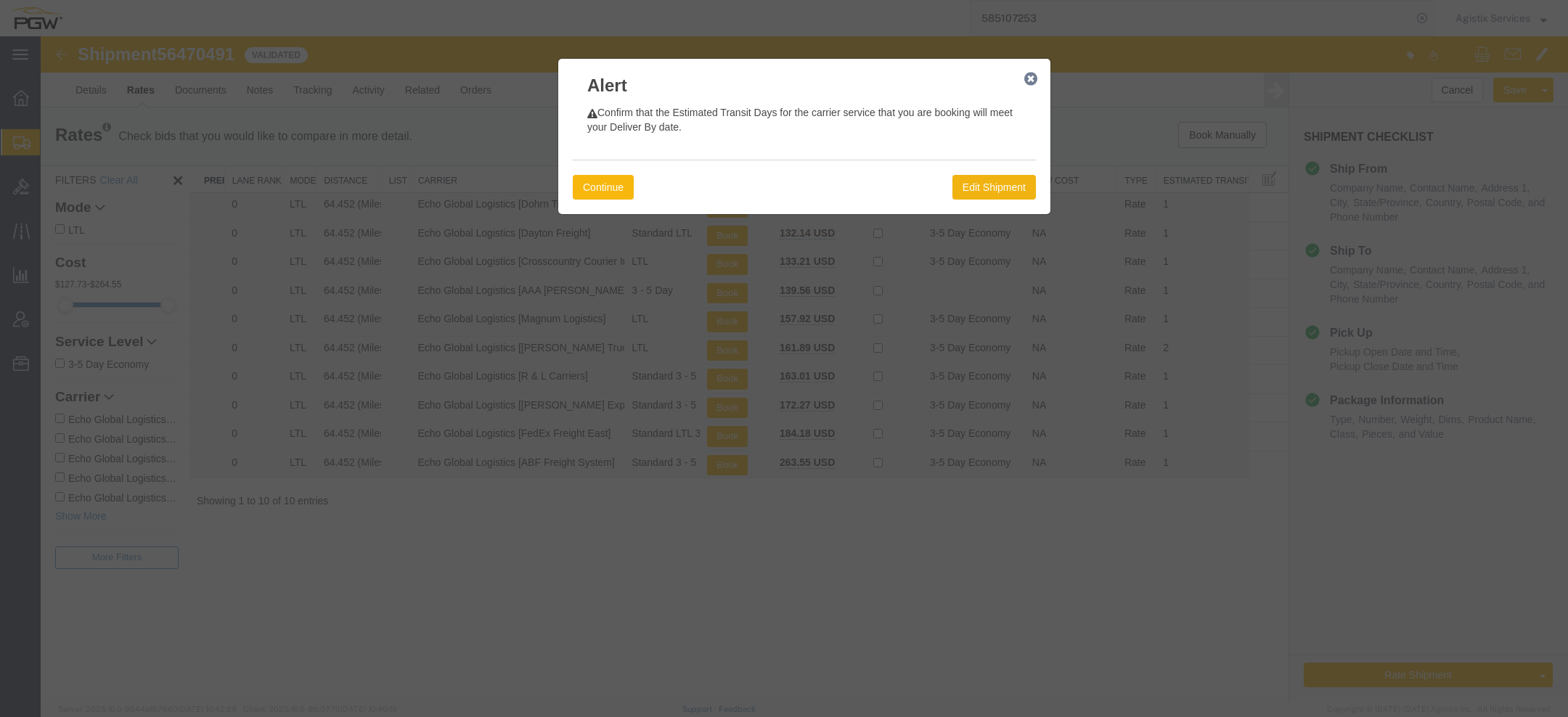
click at [626, 188] on button "Continue" at bounding box center [603, 187] width 61 height 25
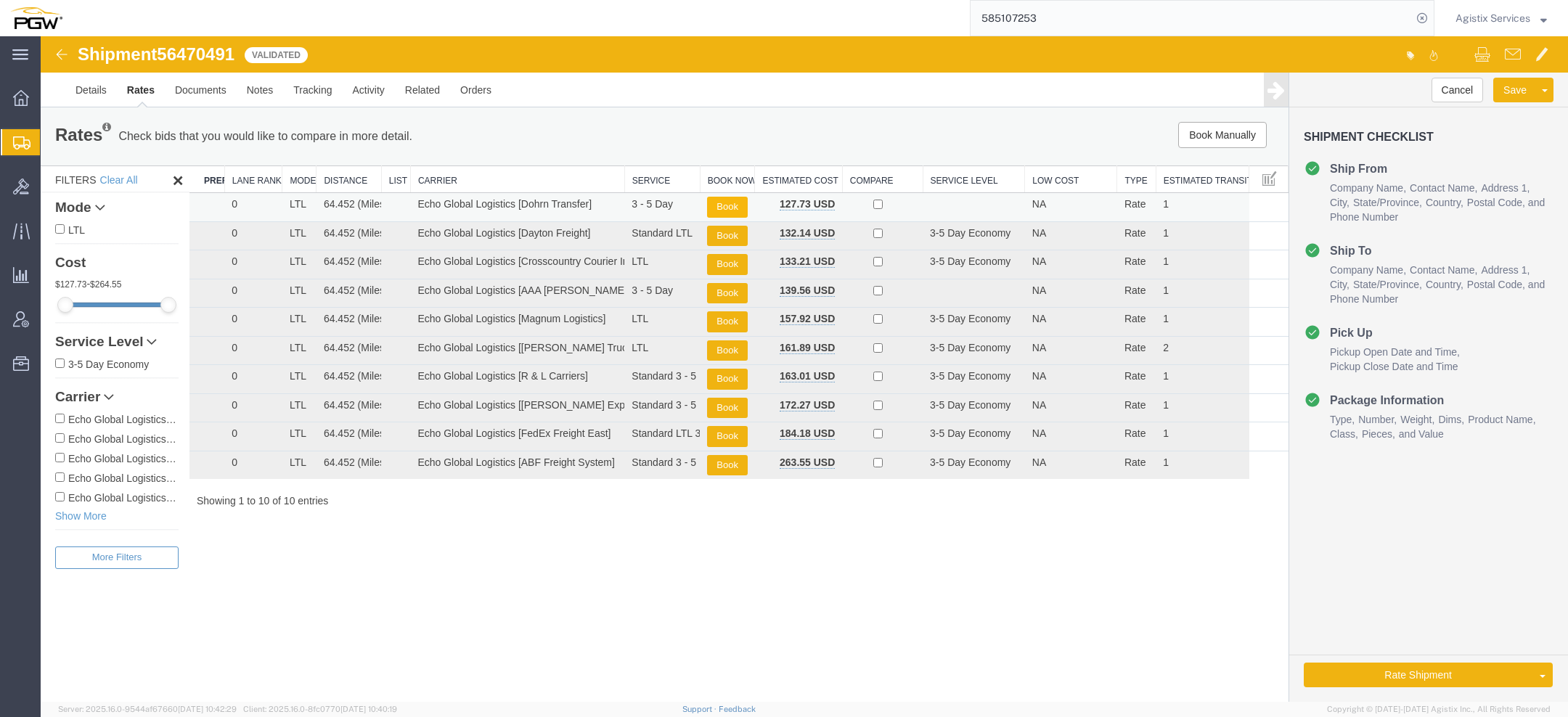
click at [733, 204] on button "Book" at bounding box center [727, 207] width 40 height 21
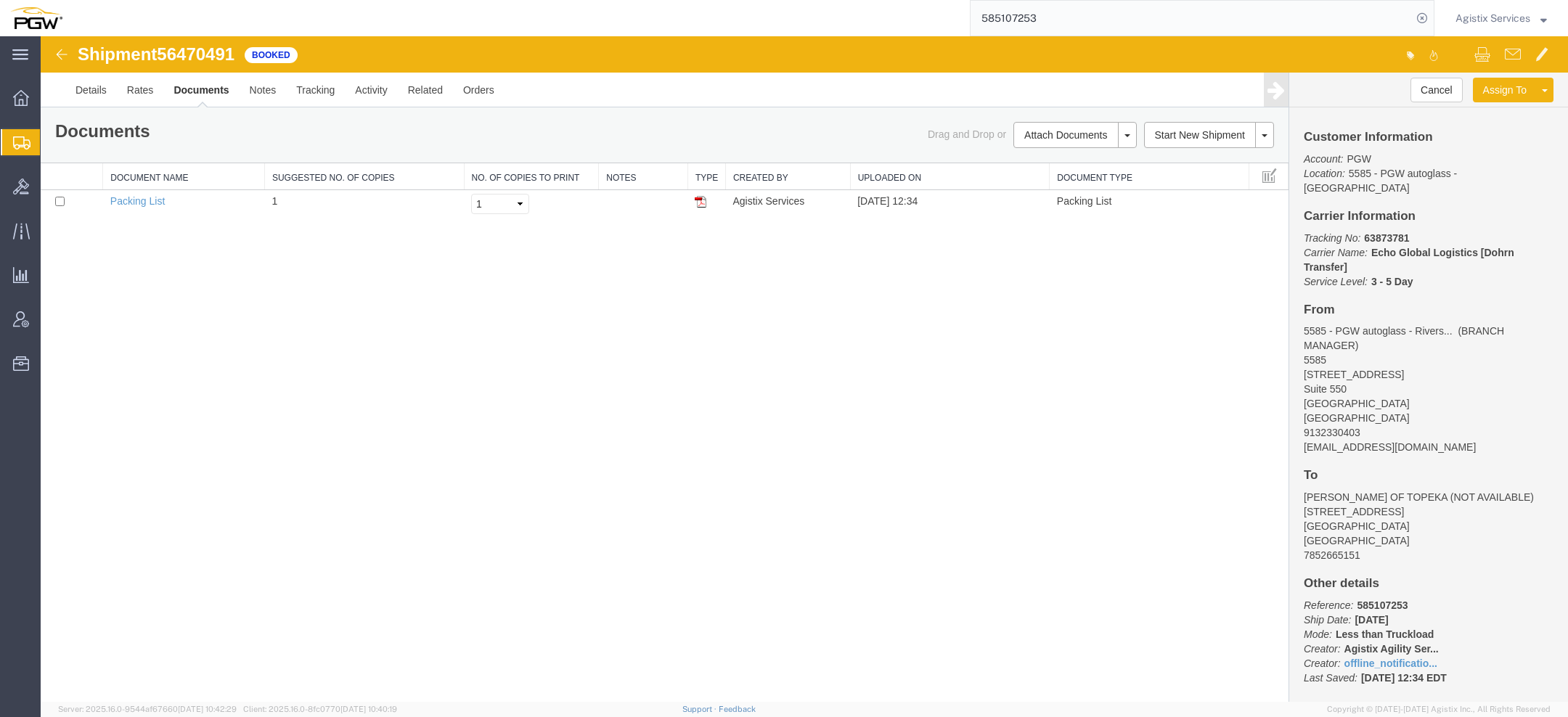
click at [1465, 18] on span "Agistix Services" at bounding box center [1492, 17] width 75 height 16
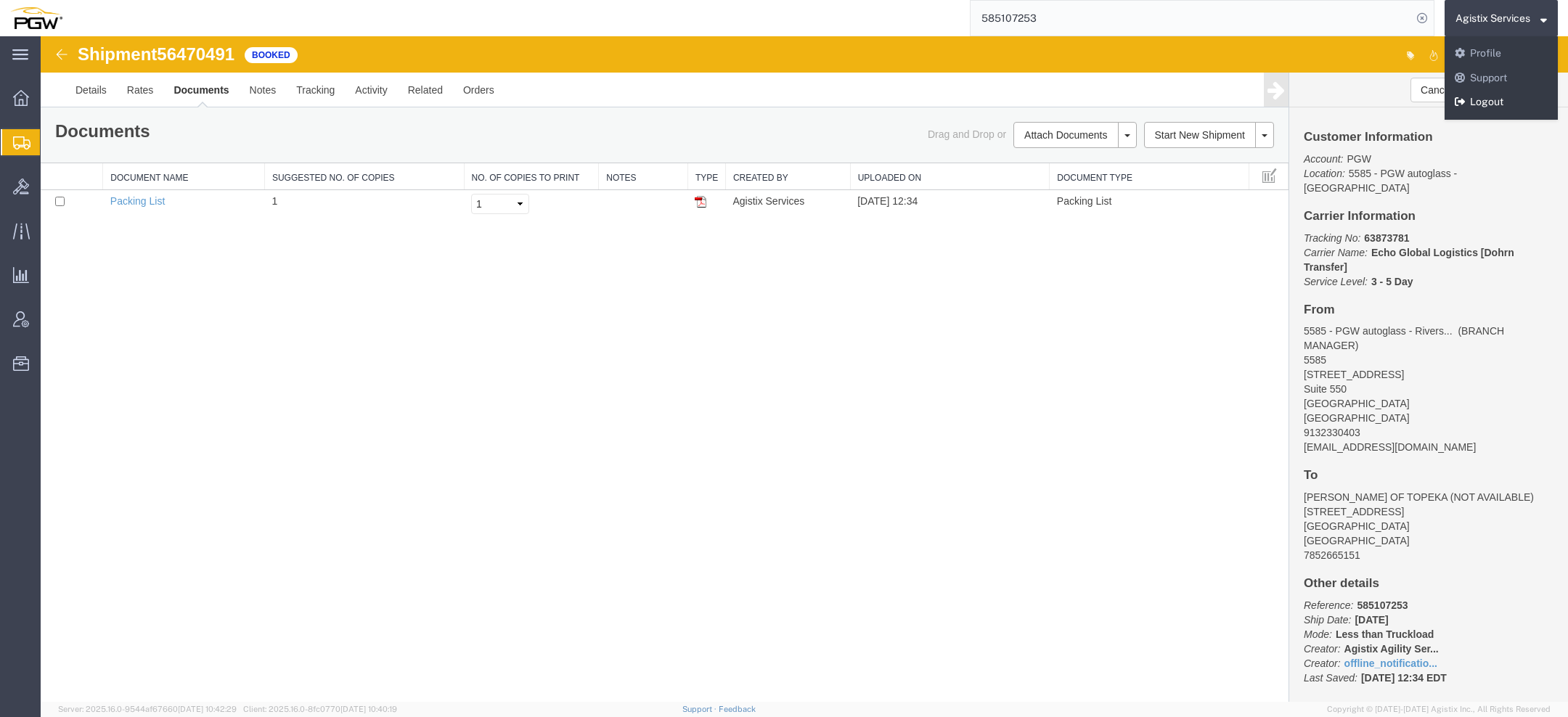
click at [1464, 105] on link "Logout" at bounding box center [1501, 102] width 114 height 25
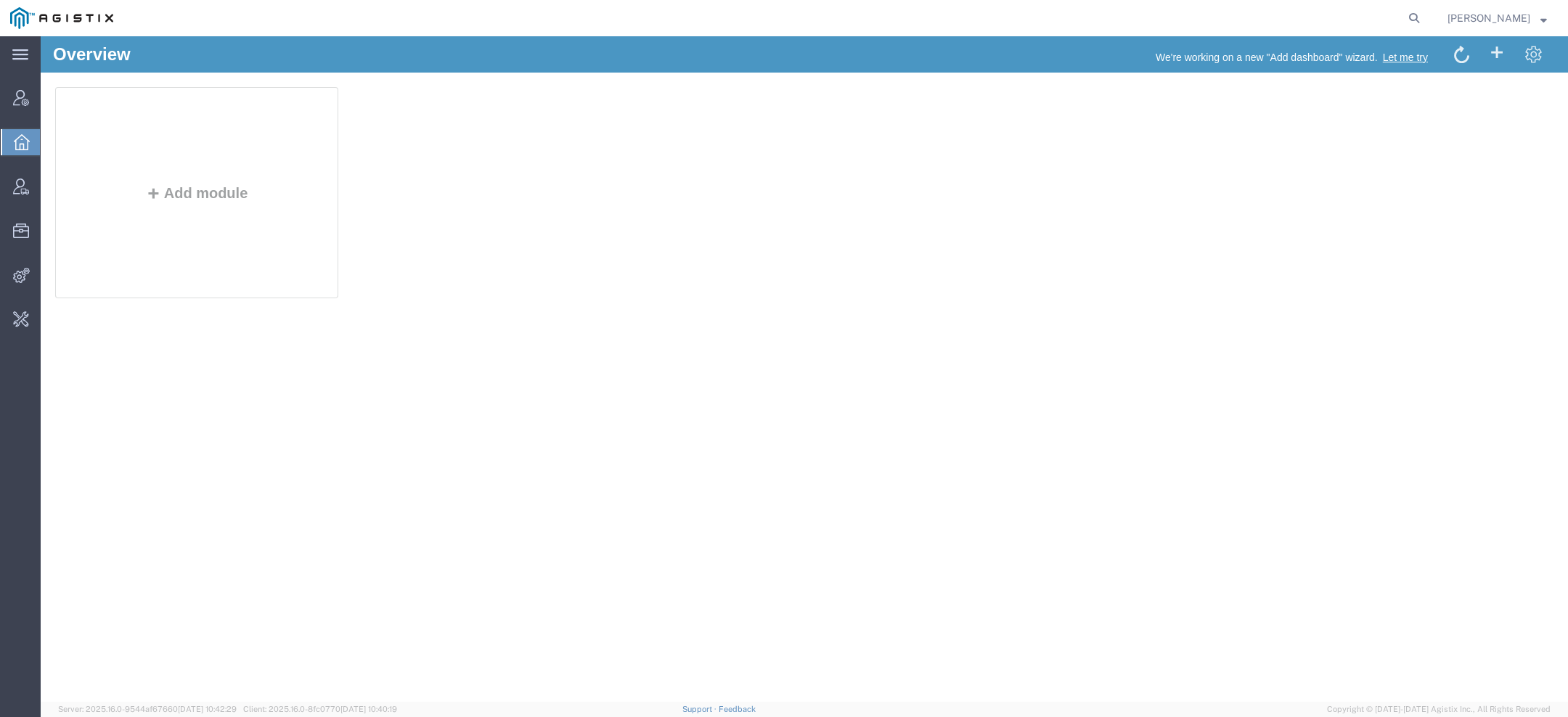
click at [1405, 20] on agx-global-search at bounding box center [1194, 18] width 465 height 36
click at [1417, 19] on icon at bounding box center [1414, 18] width 21 height 21
paste input "Protection Engineering"
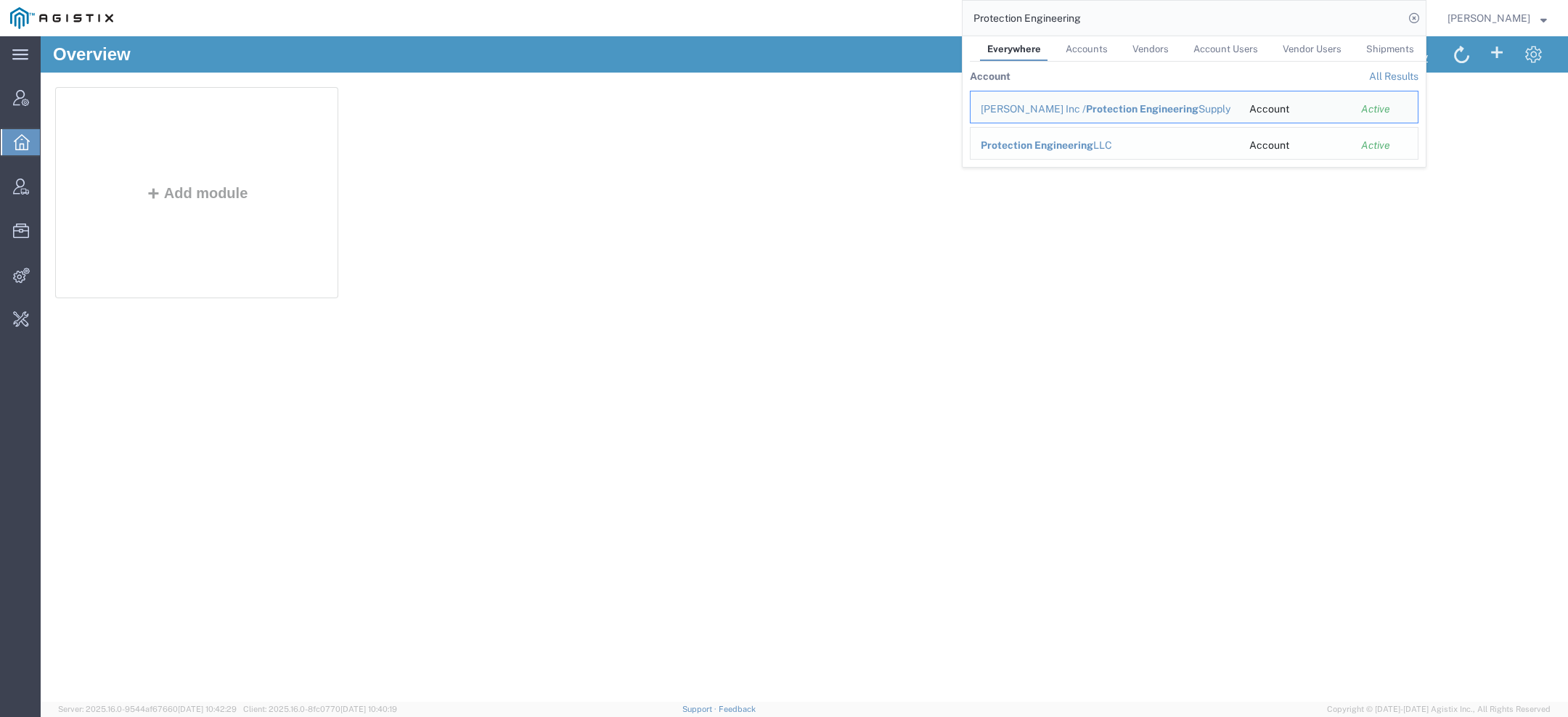
click at [1022, 148] on span "Protection Engineering" at bounding box center [1037, 145] width 113 height 12
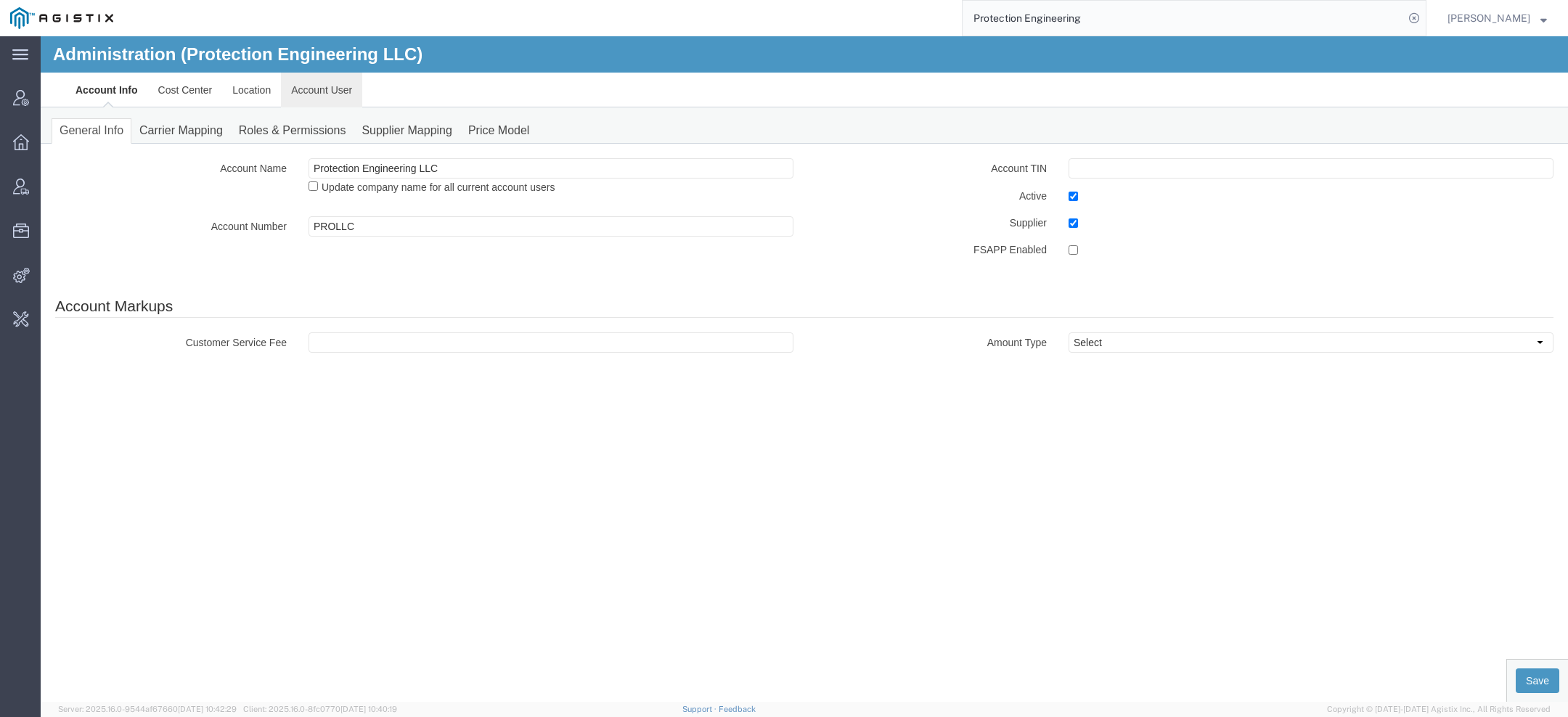
click at [329, 95] on link "Account User" at bounding box center [322, 90] width 81 height 35
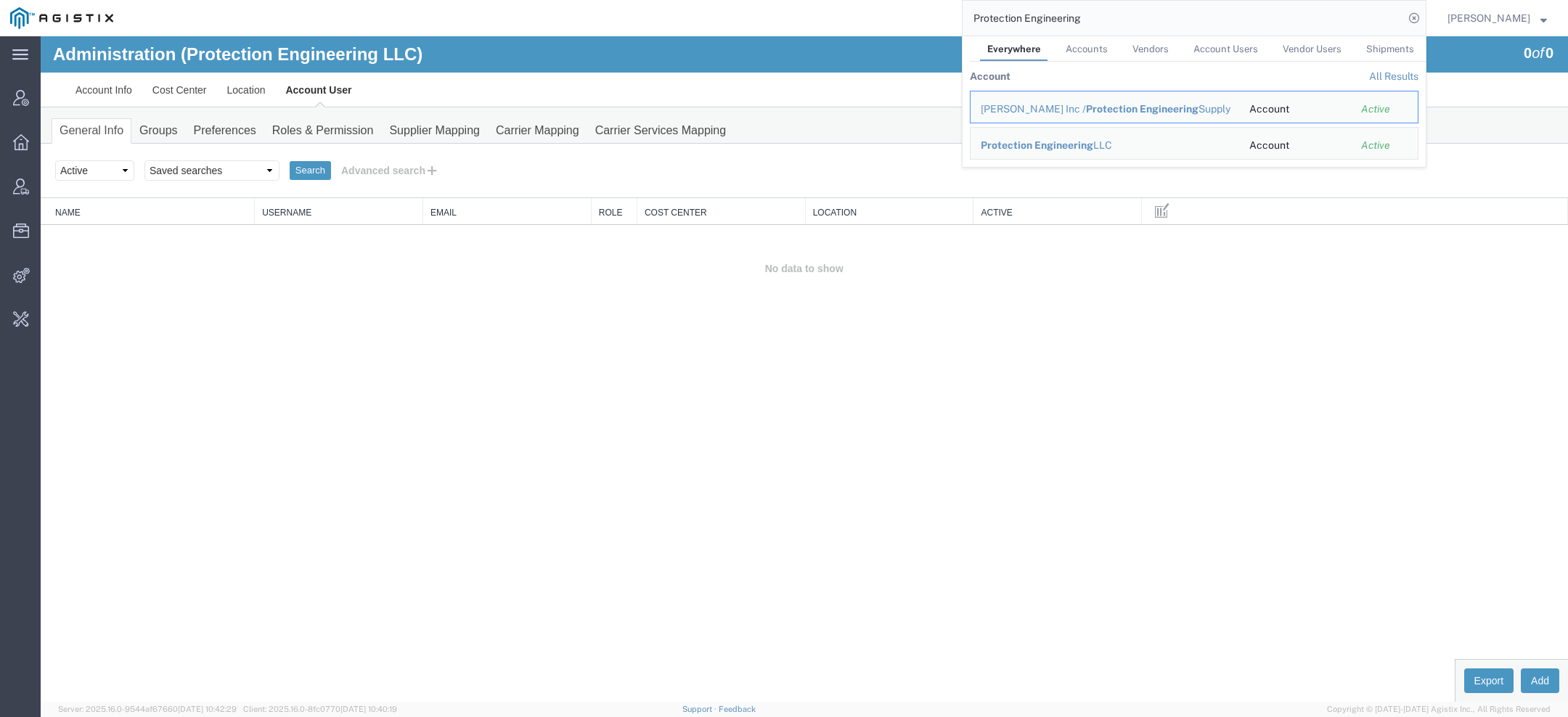
drag, startPoint x: 1092, startPoint y: 27, endPoint x: 833, endPoint y: -19, distance: 263.1
click at [833, 0] on html "main_menu Created with Sketch. Collapse Menu Account Manager Overview Vendor Ma…" at bounding box center [784, 358] width 1568 height 717
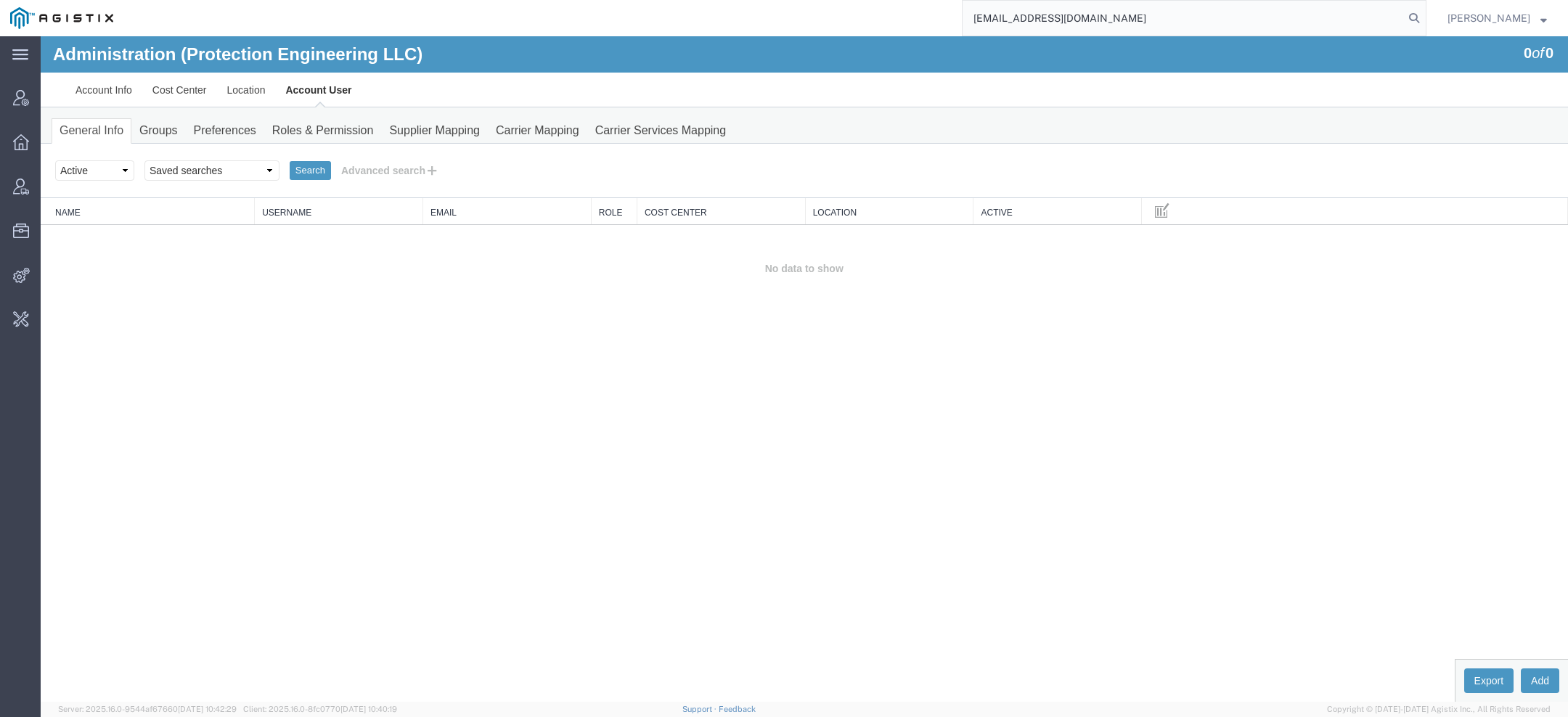
drag, startPoint x: 1037, startPoint y: 19, endPoint x: 818, endPoint y: 3, distance: 219.6
click at [818, 3] on div "[EMAIL_ADDRESS][DOMAIN_NAME]" at bounding box center [775, 18] width 1303 height 36
type input "@[DOMAIN_NAME]"
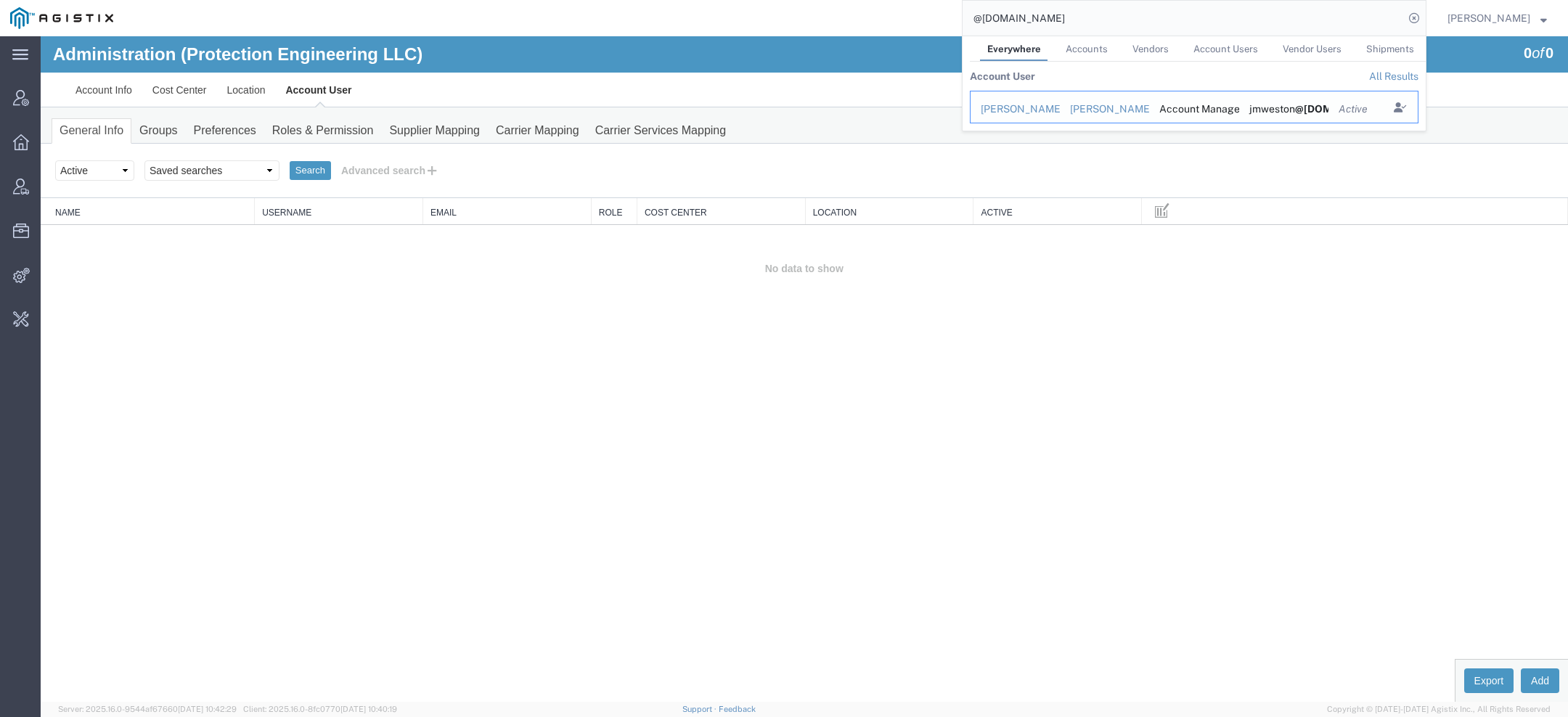
click at [1058, 105] on td "[PERSON_NAME]" at bounding box center [1014, 107] width 90 height 33
click at [1041, 110] on div "[PERSON_NAME]" at bounding box center [1015, 109] width 69 height 16
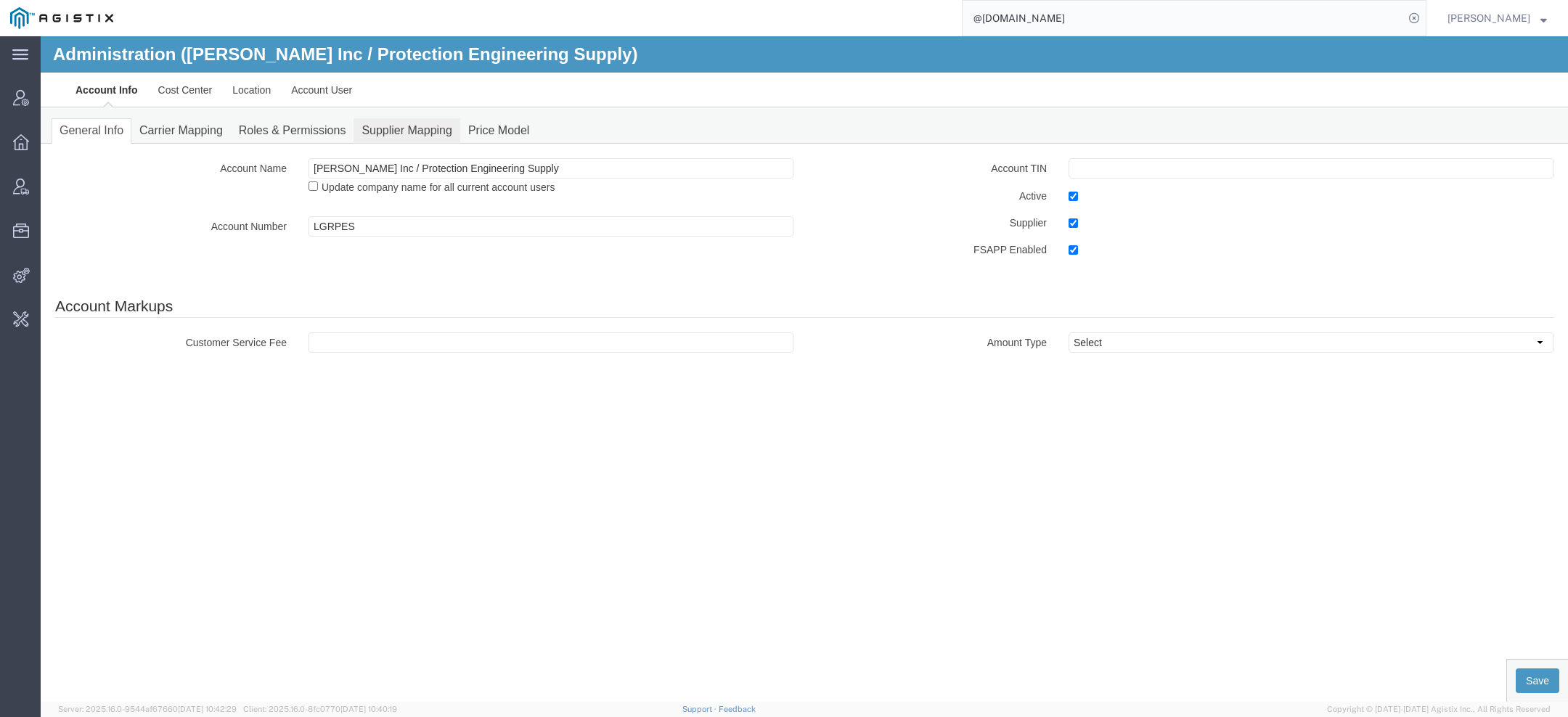
click at [393, 128] on link "Supplier Mapping" at bounding box center [407, 131] width 107 height 25
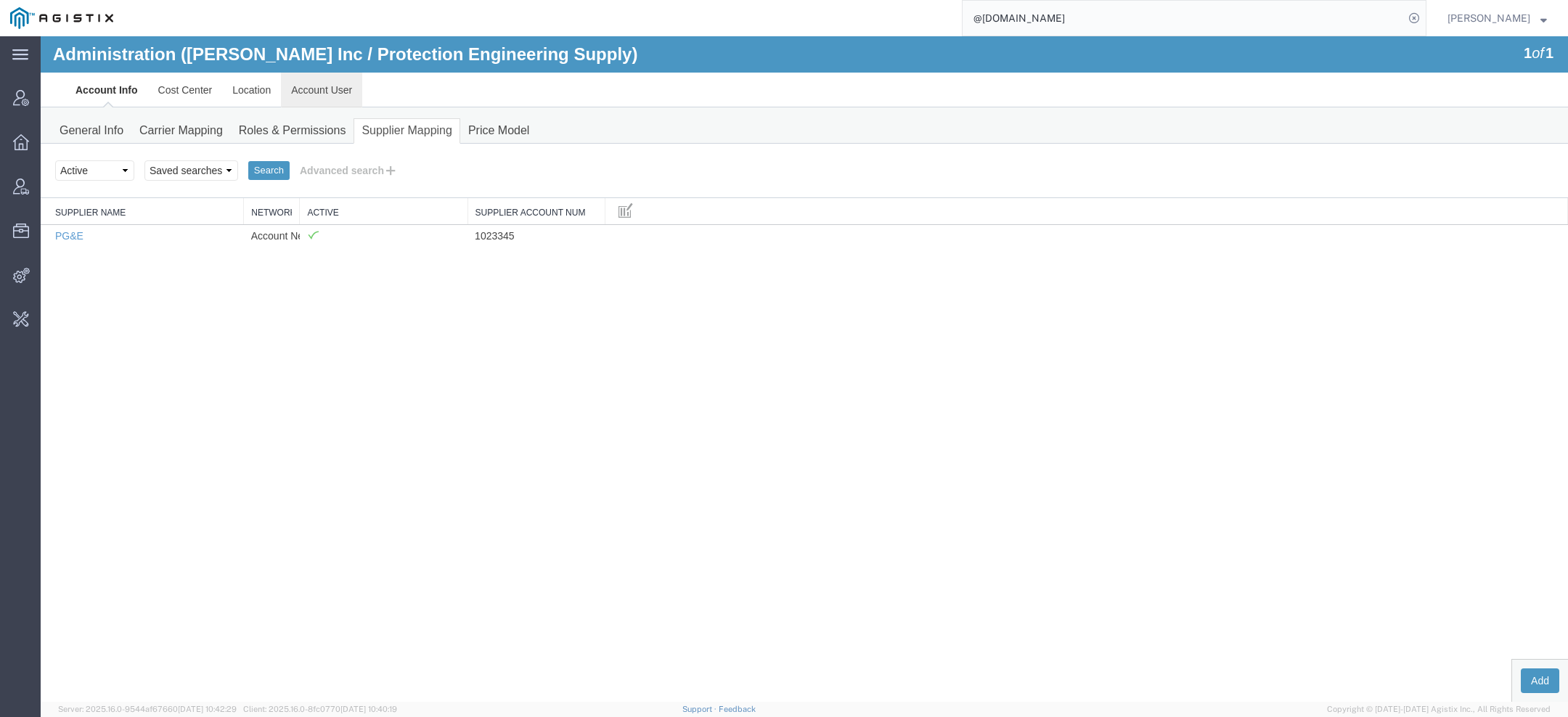
click at [327, 92] on link "Account User" at bounding box center [322, 90] width 81 height 35
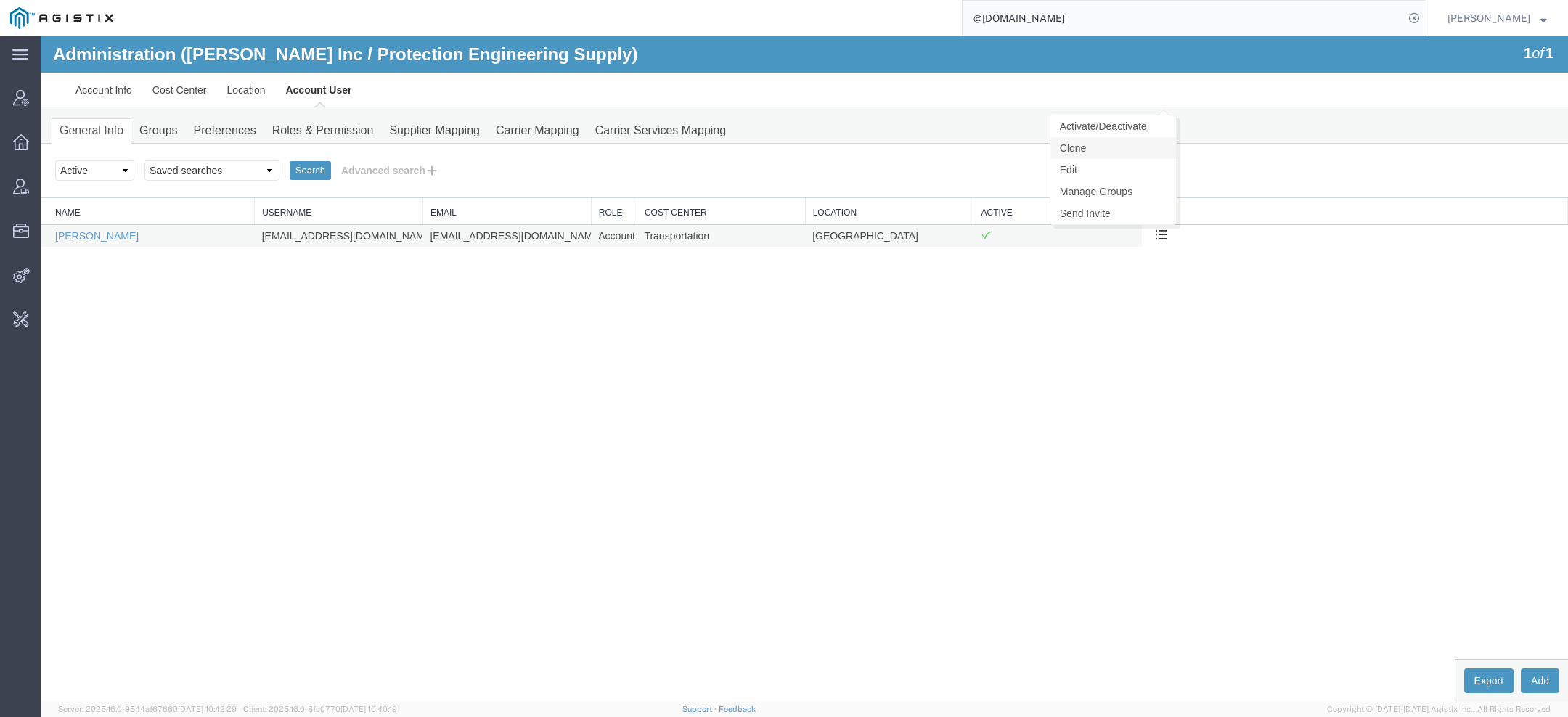
click at [1128, 144] on link "Clone" at bounding box center [1113, 148] width 126 height 21
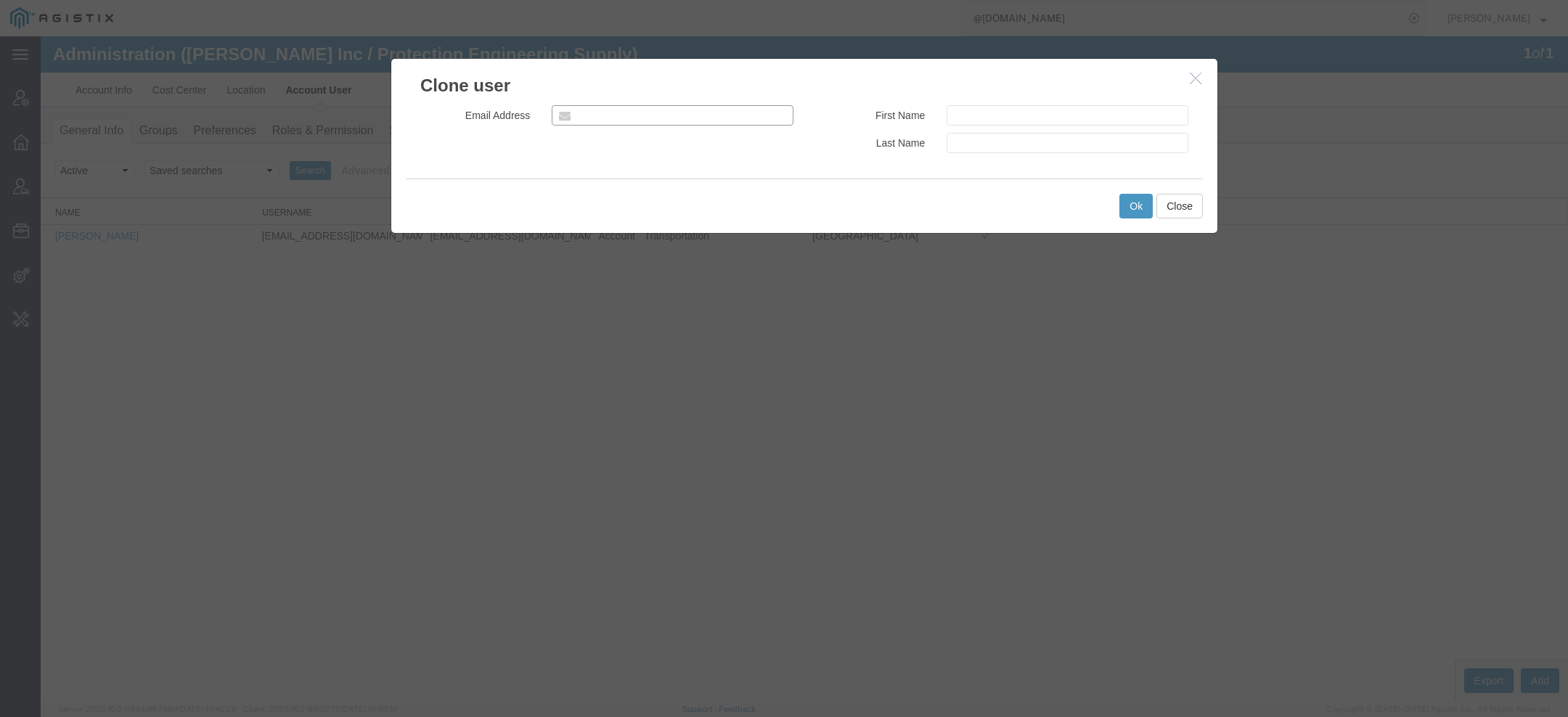
click at [684, 108] on input "email" at bounding box center [673, 115] width 242 height 21
paste input "[EMAIL_ADDRESS][DOMAIN_NAME]"
type input "mgassmann@protection-eng.com"
click at [1038, 113] on input "text" at bounding box center [1068, 115] width 242 height 21
paste input "Protection Engineering"
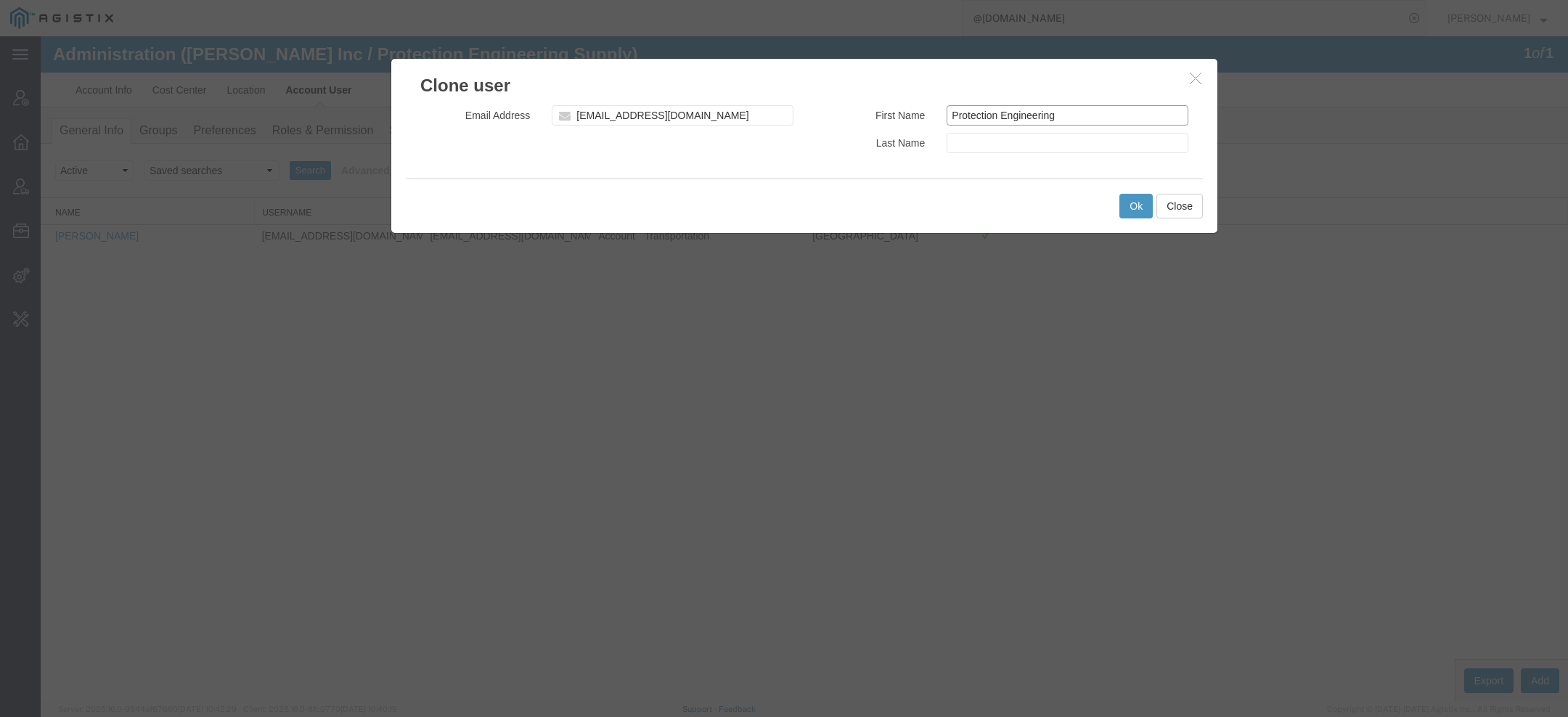
click at [1023, 114] on input "Protection Engineering" at bounding box center [1068, 115] width 242 height 21
type input "Protection"
click at [967, 147] on input "text" at bounding box center [1068, 143] width 242 height 21
paste input "Engineering"
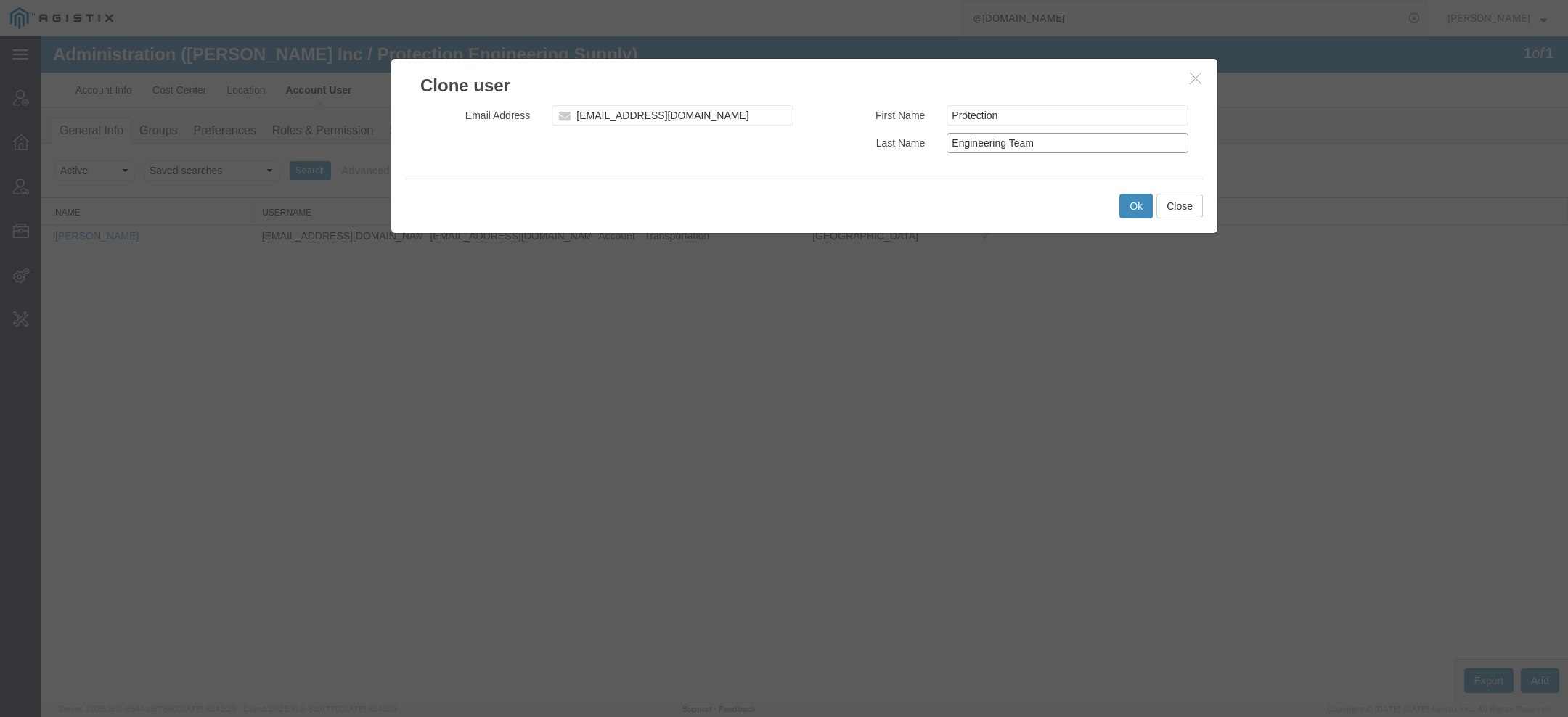
type input "Engineering Team"
click at [1134, 201] on button "Ok" at bounding box center [1136, 206] width 34 height 25
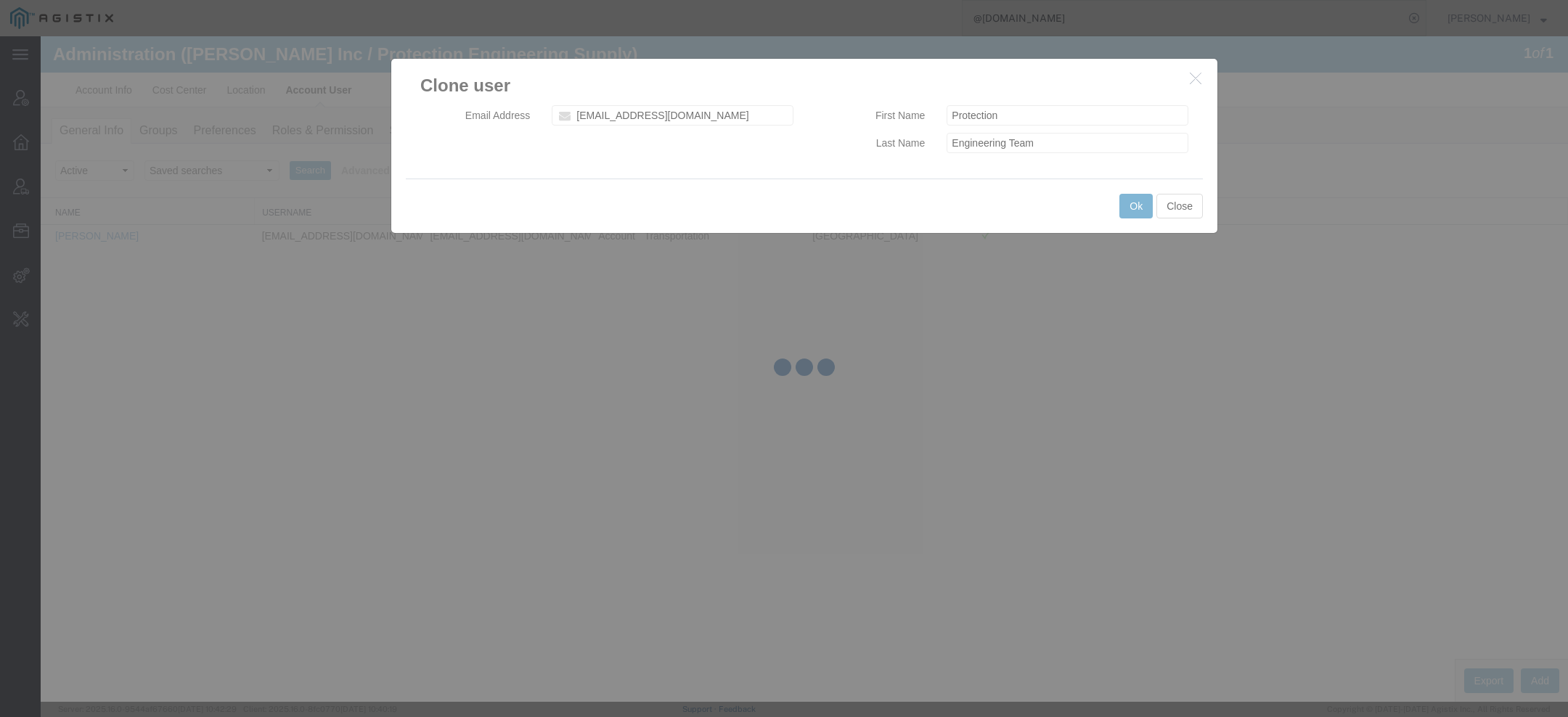
select select "COSTCENTER"
select select "13758"
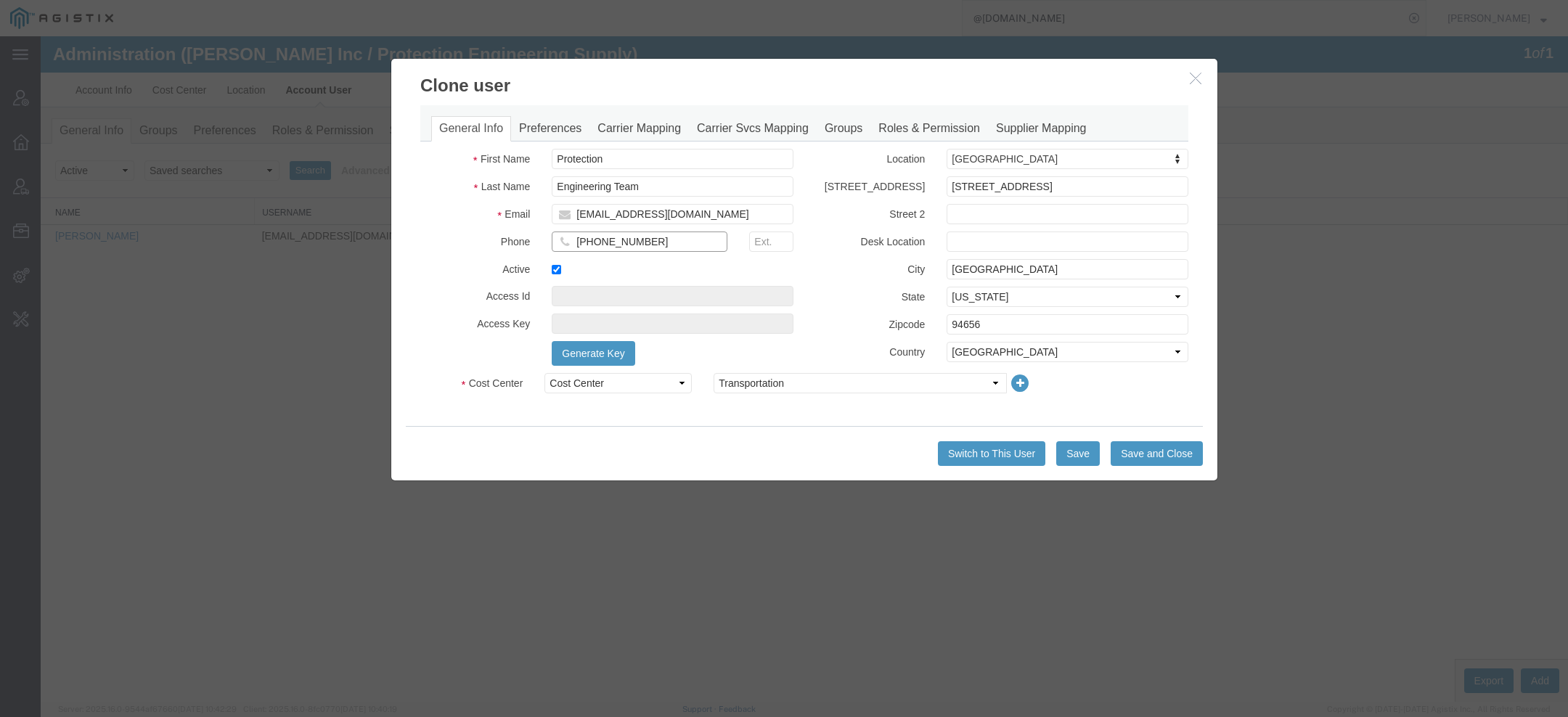
drag, startPoint x: 648, startPoint y: 240, endPoint x: 476, endPoint y: 240, distance: 172.0
click at [480, 240] on div "Phone 925-427-6200" at bounding box center [607, 246] width 395 height 28
click at [1083, 455] on button "Save" at bounding box center [1078, 454] width 44 height 25
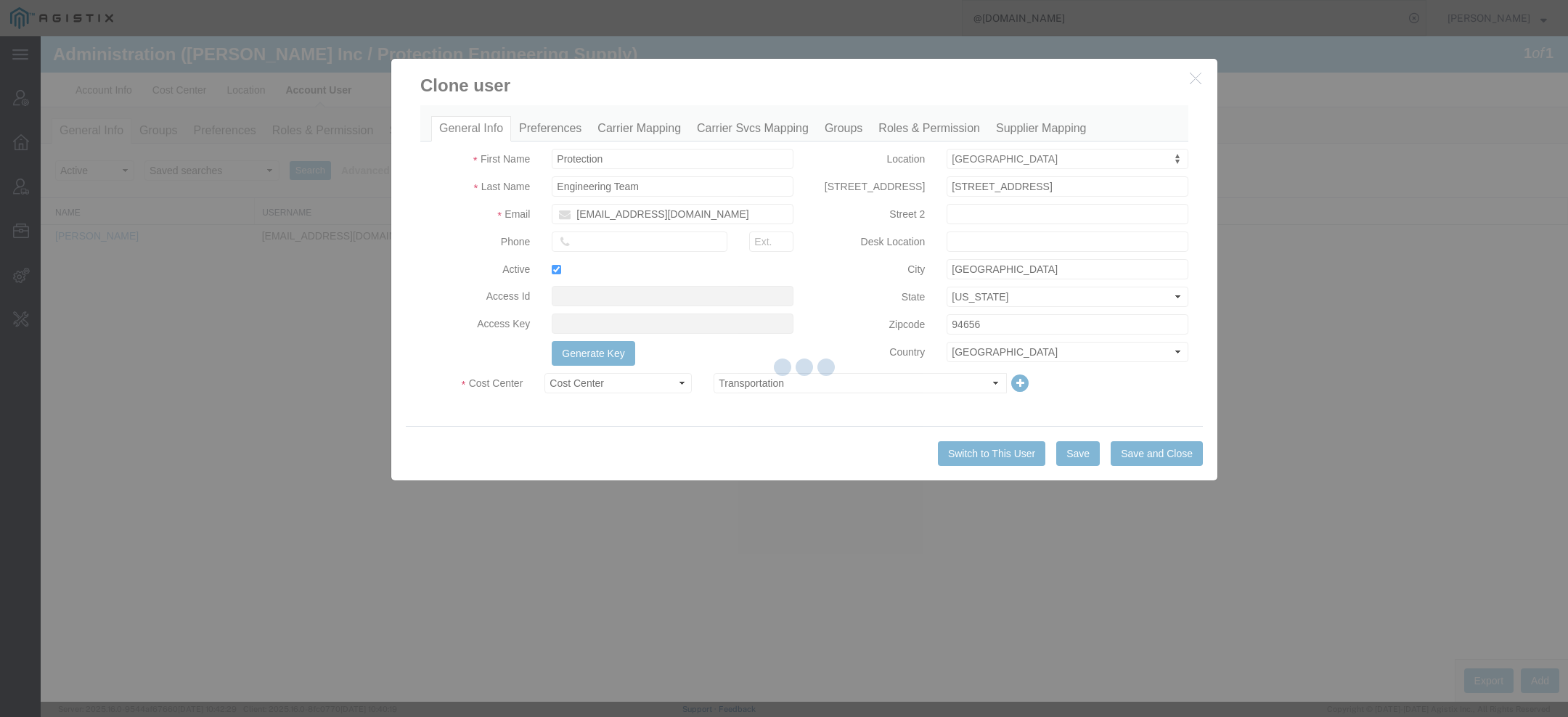
select select "COSTCENTER"
select select "13758"
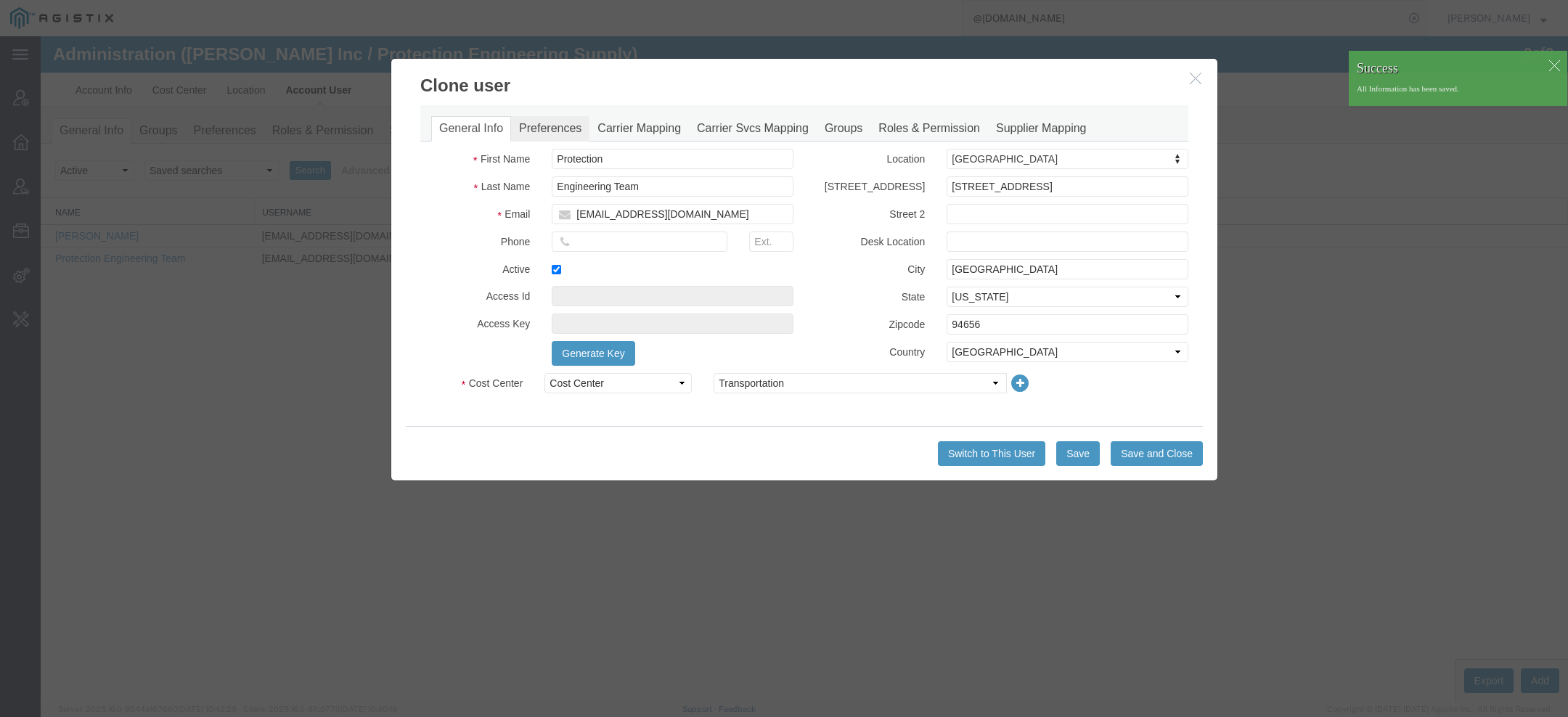
click at [528, 135] on link "Preferences" at bounding box center [550, 128] width 78 height 25
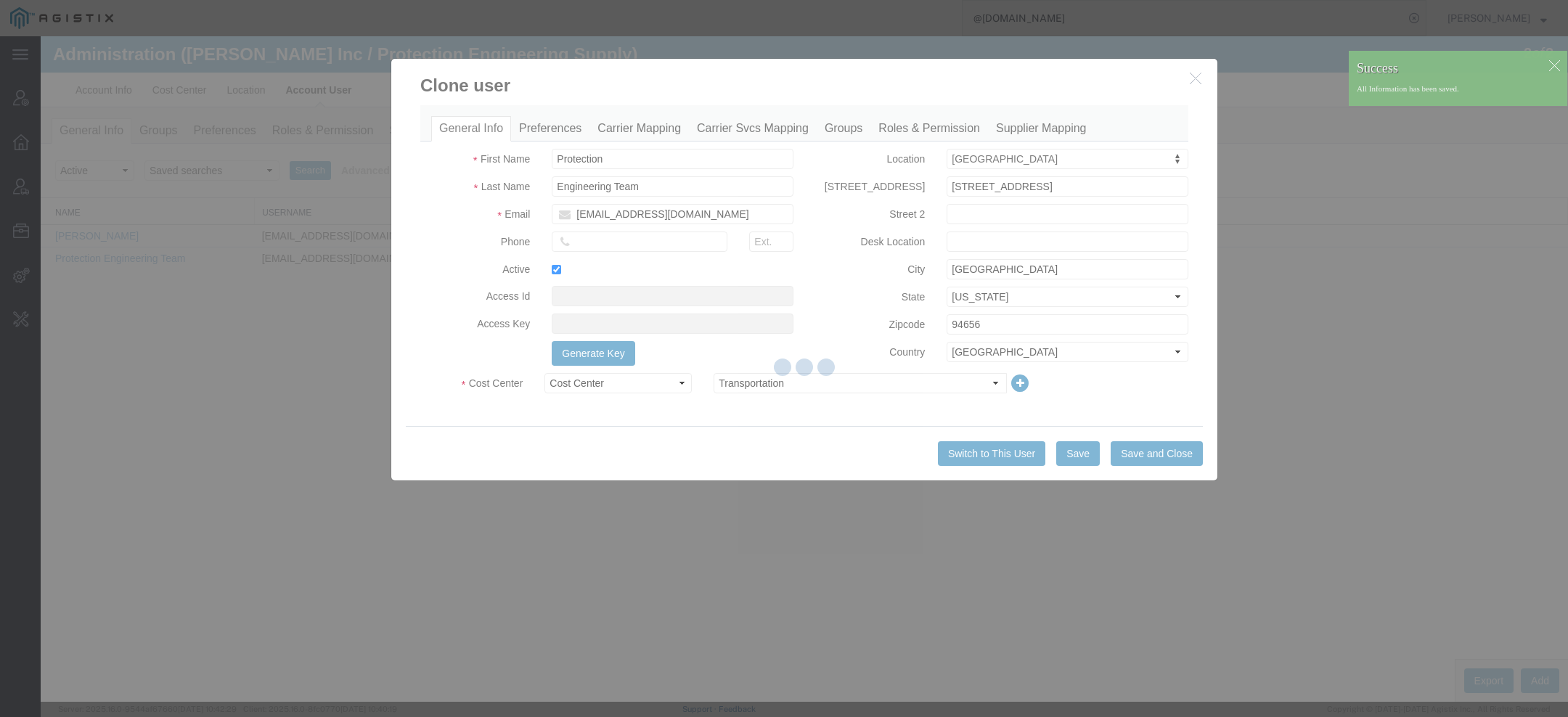
select select
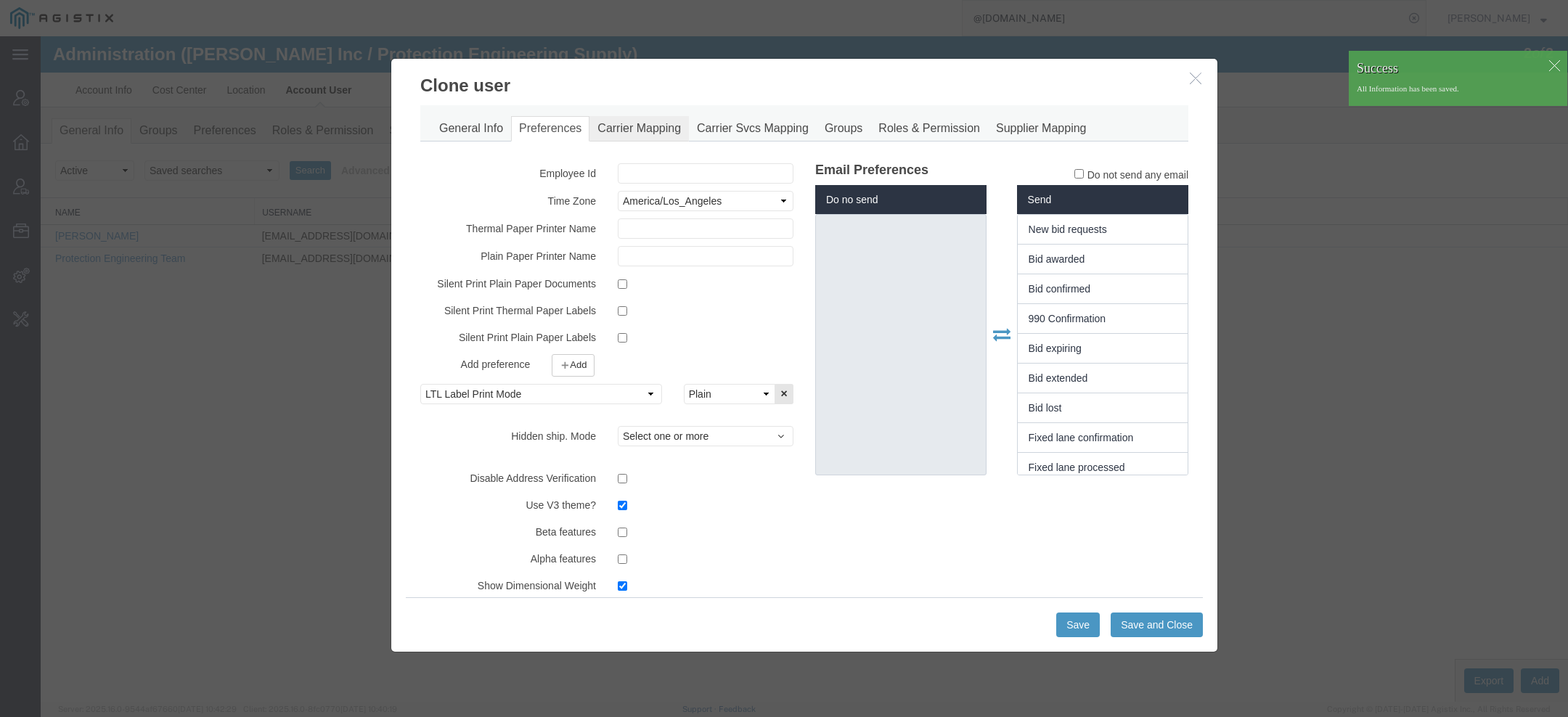
click at [621, 123] on link "Carrier Mapping" at bounding box center [639, 128] width 100 height 25
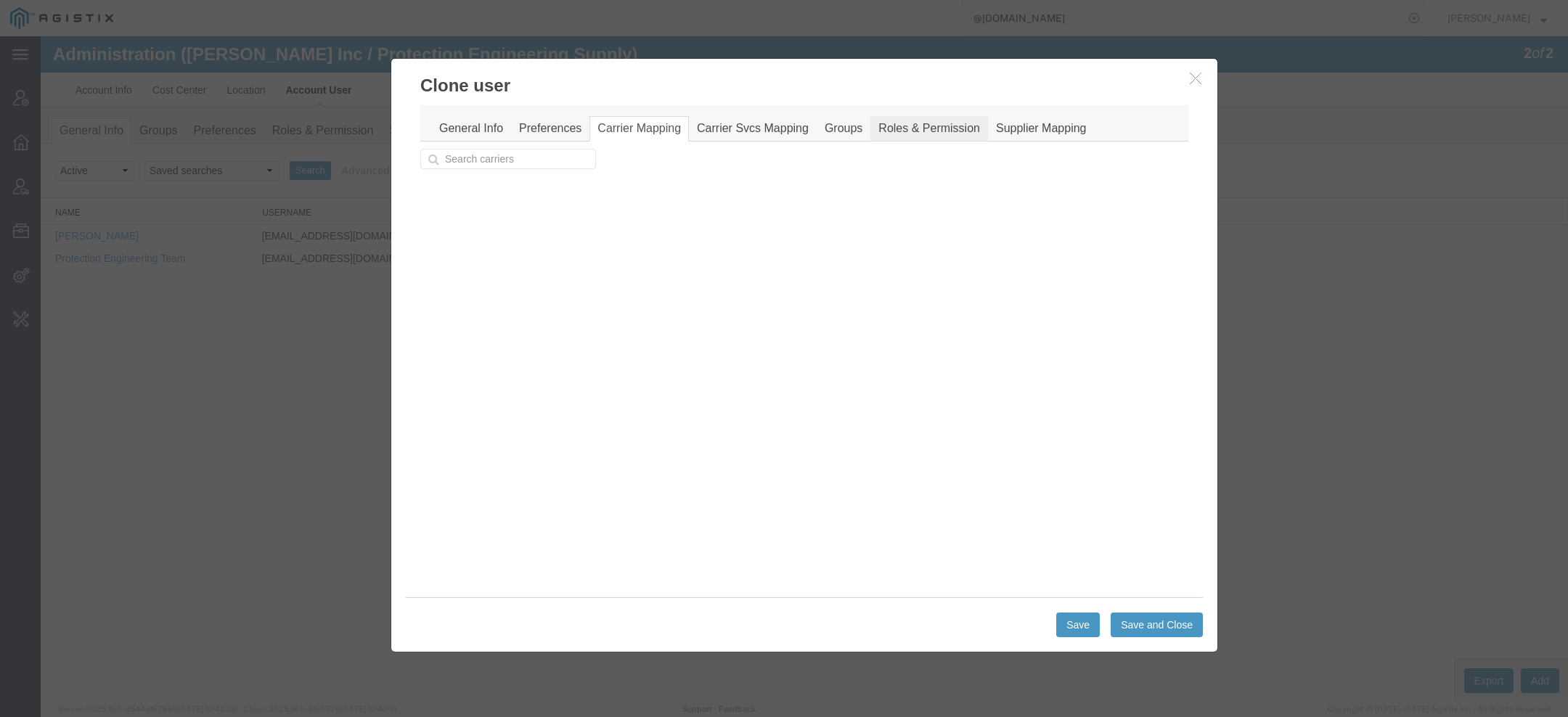
click at [912, 126] on link "Roles & Permission" at bounding box center [929, 128] width 118 height 25
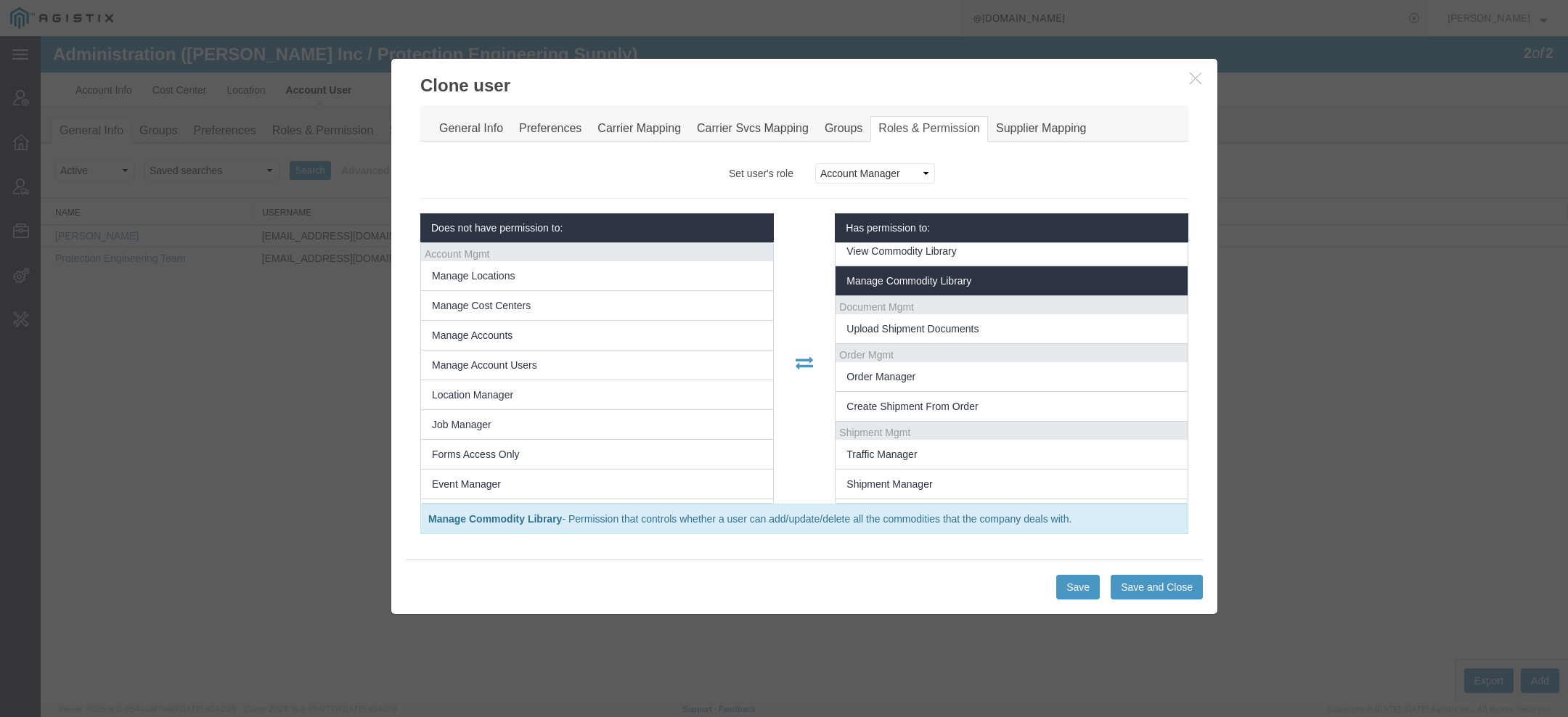
scroll to position [158, 0]
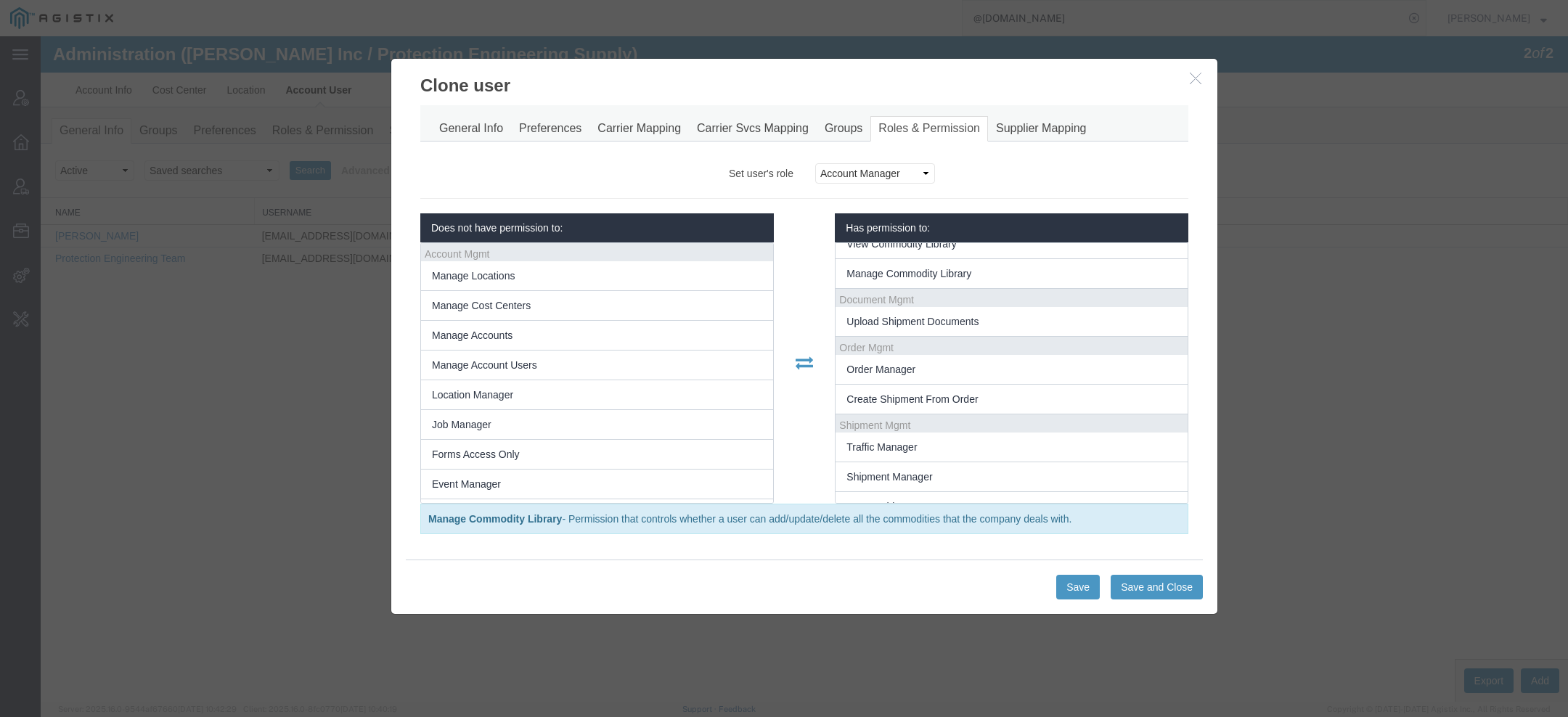
click at [1052, 143] on div "General Info Preferences Carrier Mapping Carrier Svcs Mapping Groups Roles & Pe…" at bounding box center [805, 320] width 768 height 429
click at [1048, 135] on link "Supplier Mapping" at bounding box center [1041, 128] width 107 height 25
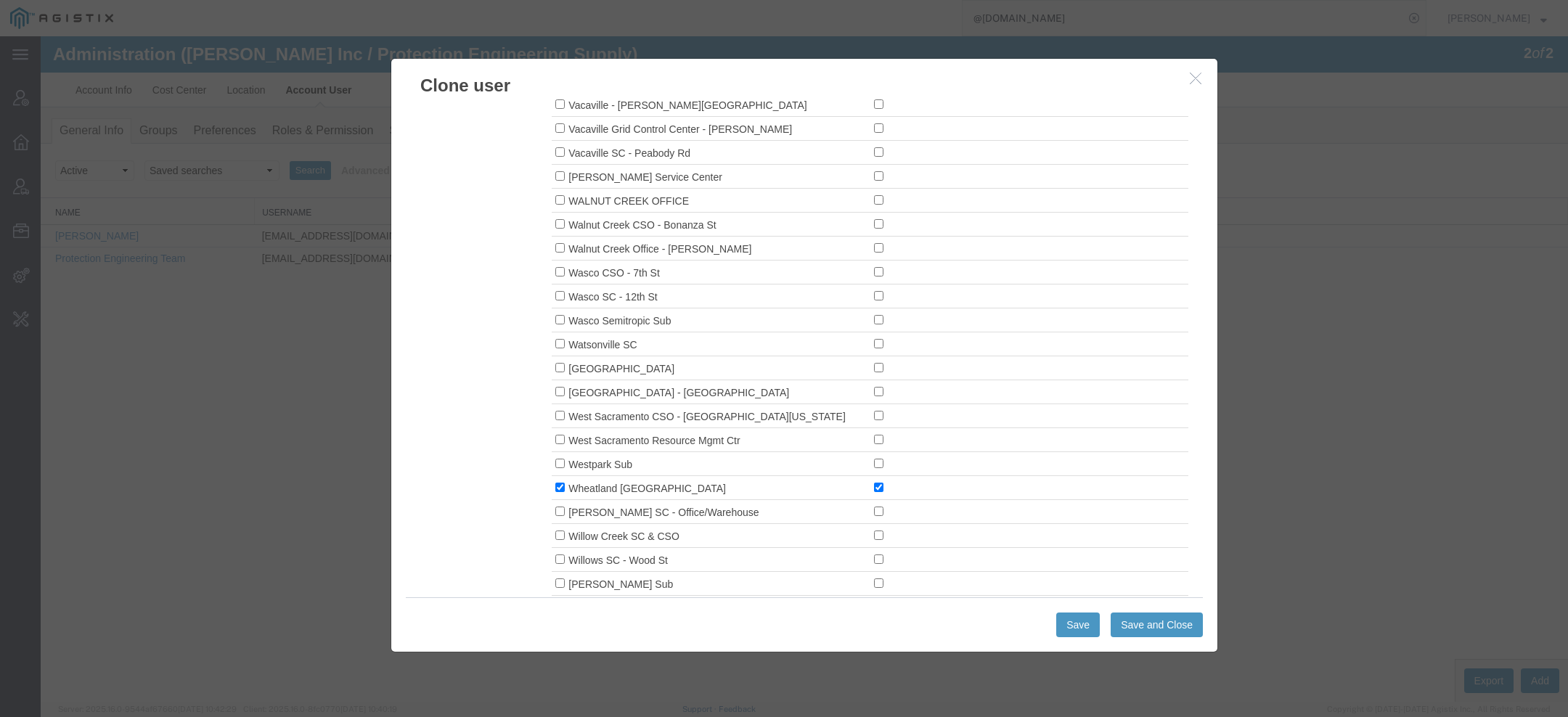
scroll to position [11524, 0]
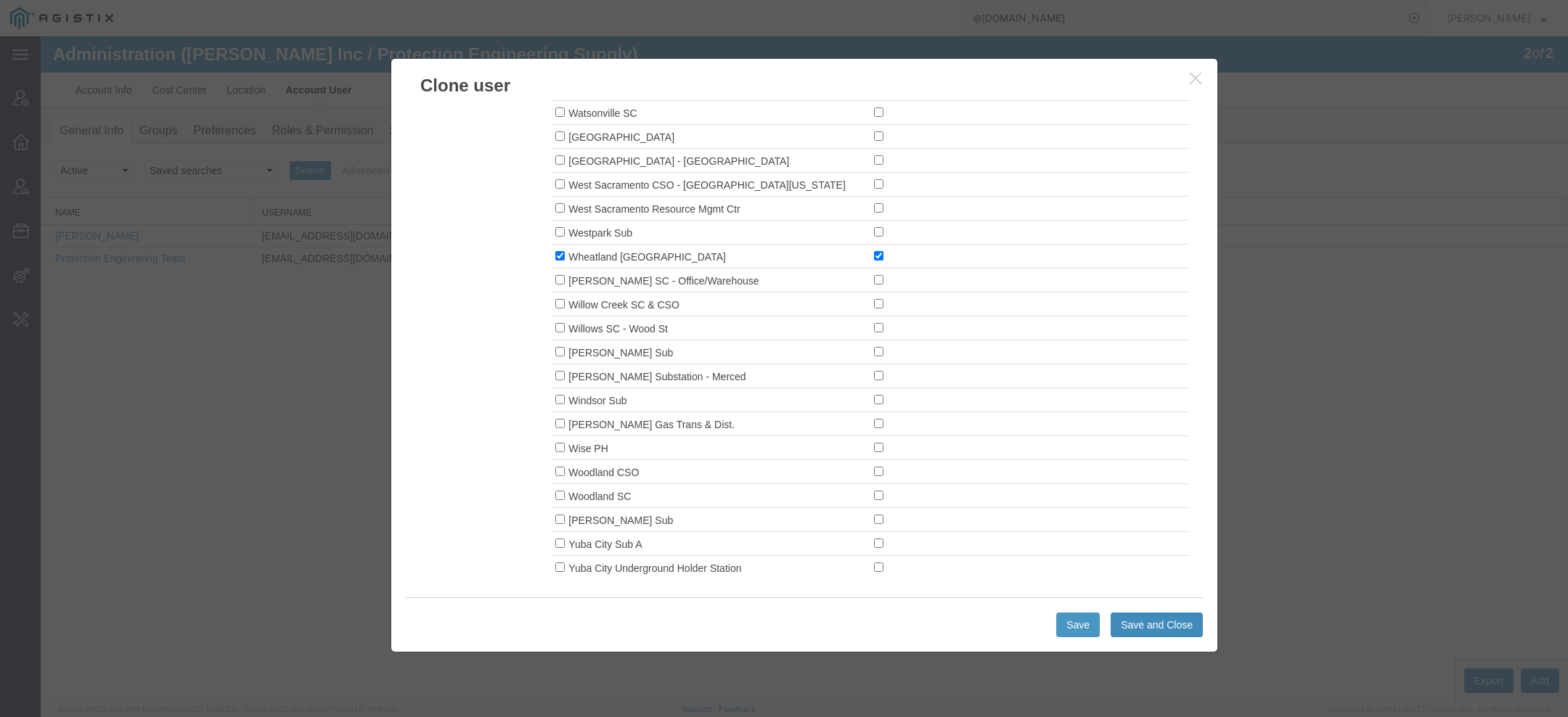
click at [1147, 621] on button "Save and Close" at bounding box center [1157, 625] width 92 height 25
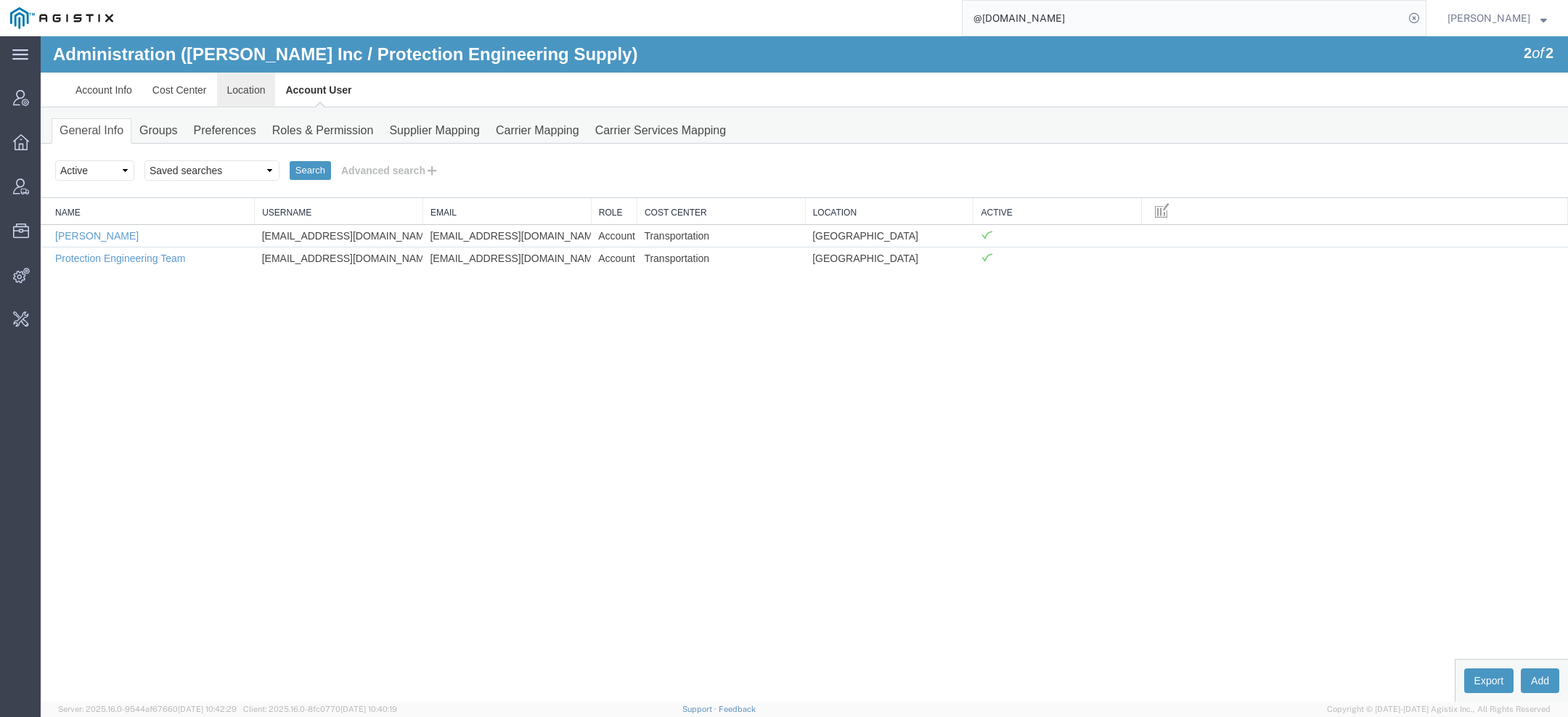
click at [226, 83] on link "Location" at bounding box center [246, 90] width 58 height 35
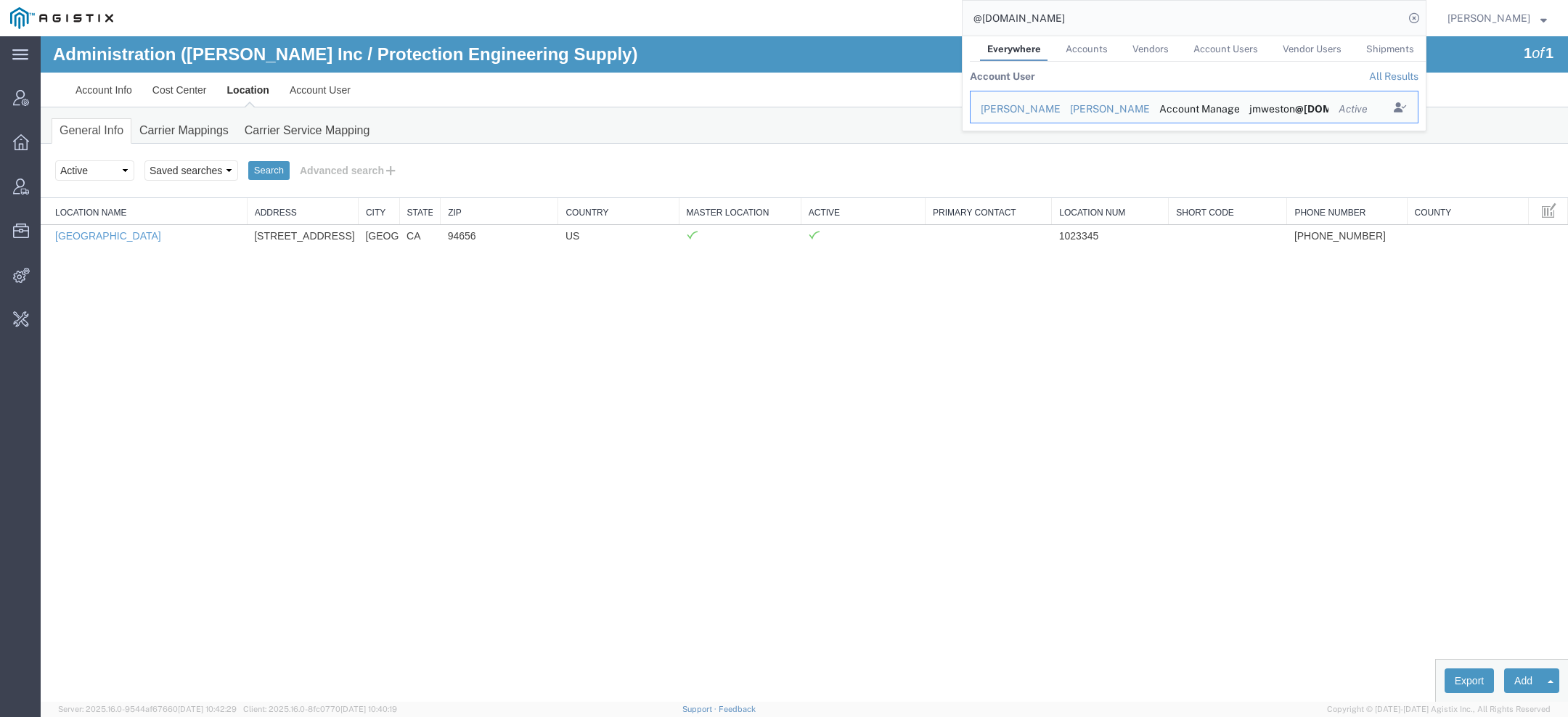
drag, startPoint x: 1082, startPoint y: 21, endPoint x: 791, endPoint y: 9, distance: 291.2
click at [796, 9] on div "@protection-eng.com Everywhere Accounts Vendors Account Users Vendor Users Ship…" at bounding box center [775, 18] width 1303 height 36
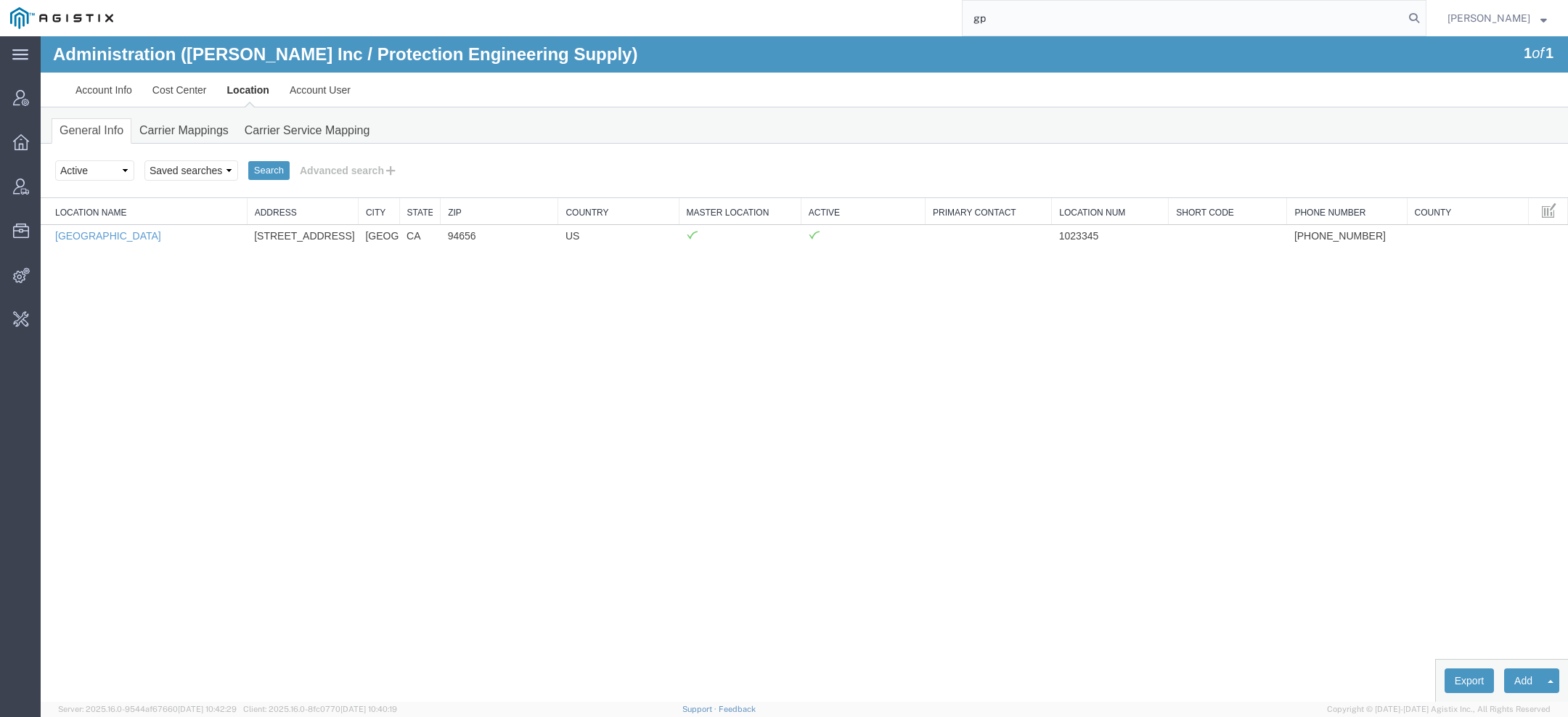
type input "g"
type input "pg&e"
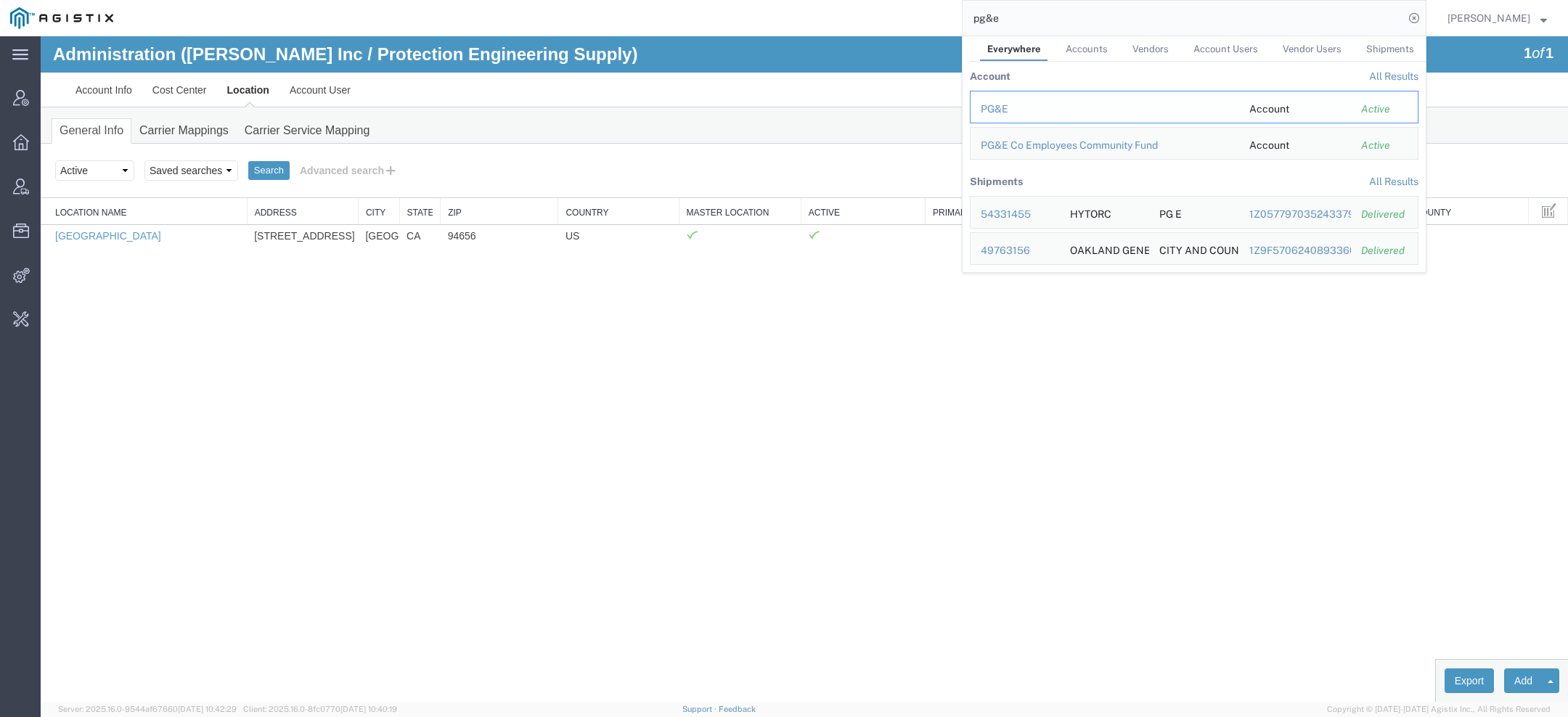
click at [1008, 103] on div "PG&E" at bounding box center [1105, 109] width 248 height 16
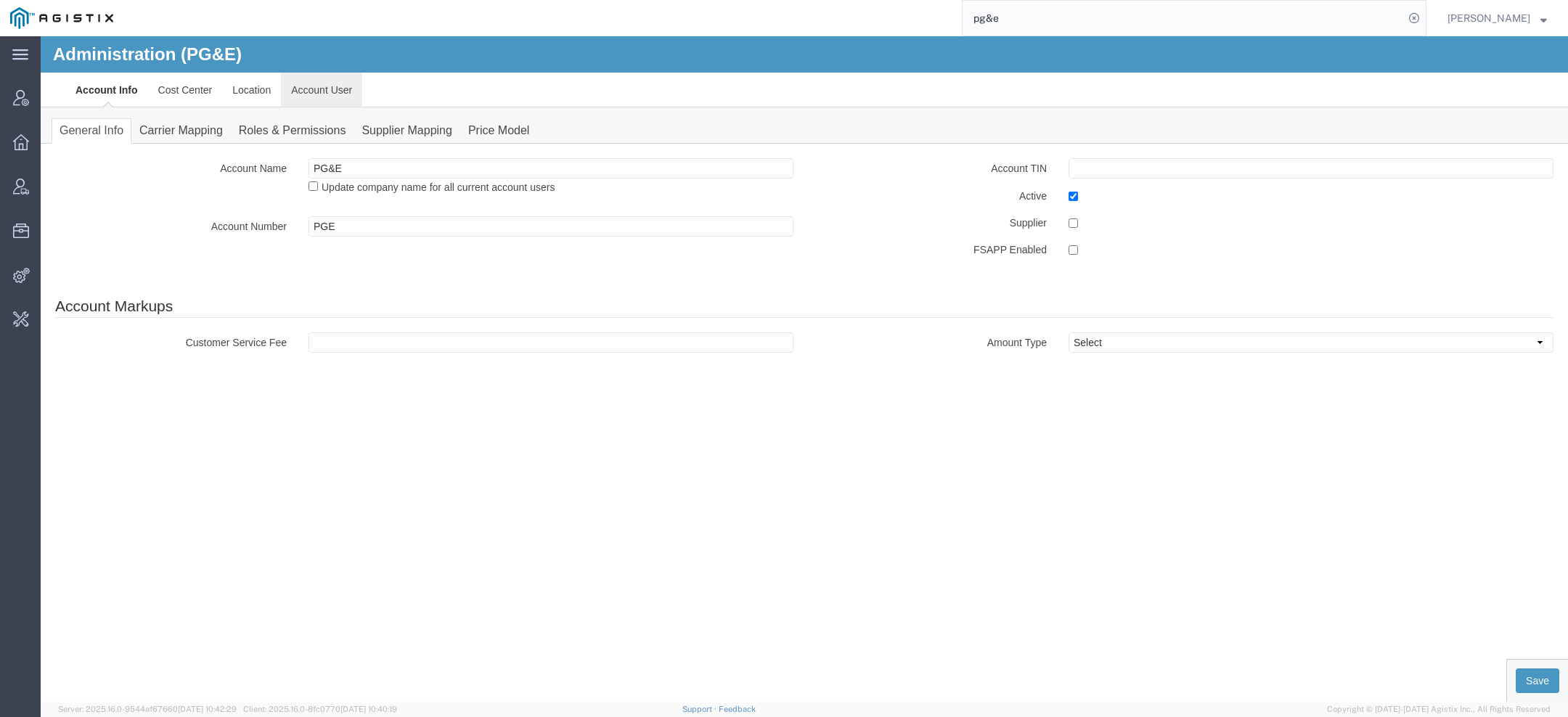
click at [333, 94] on link "Account User" at bounding box center [322, 90] width 81 height 35
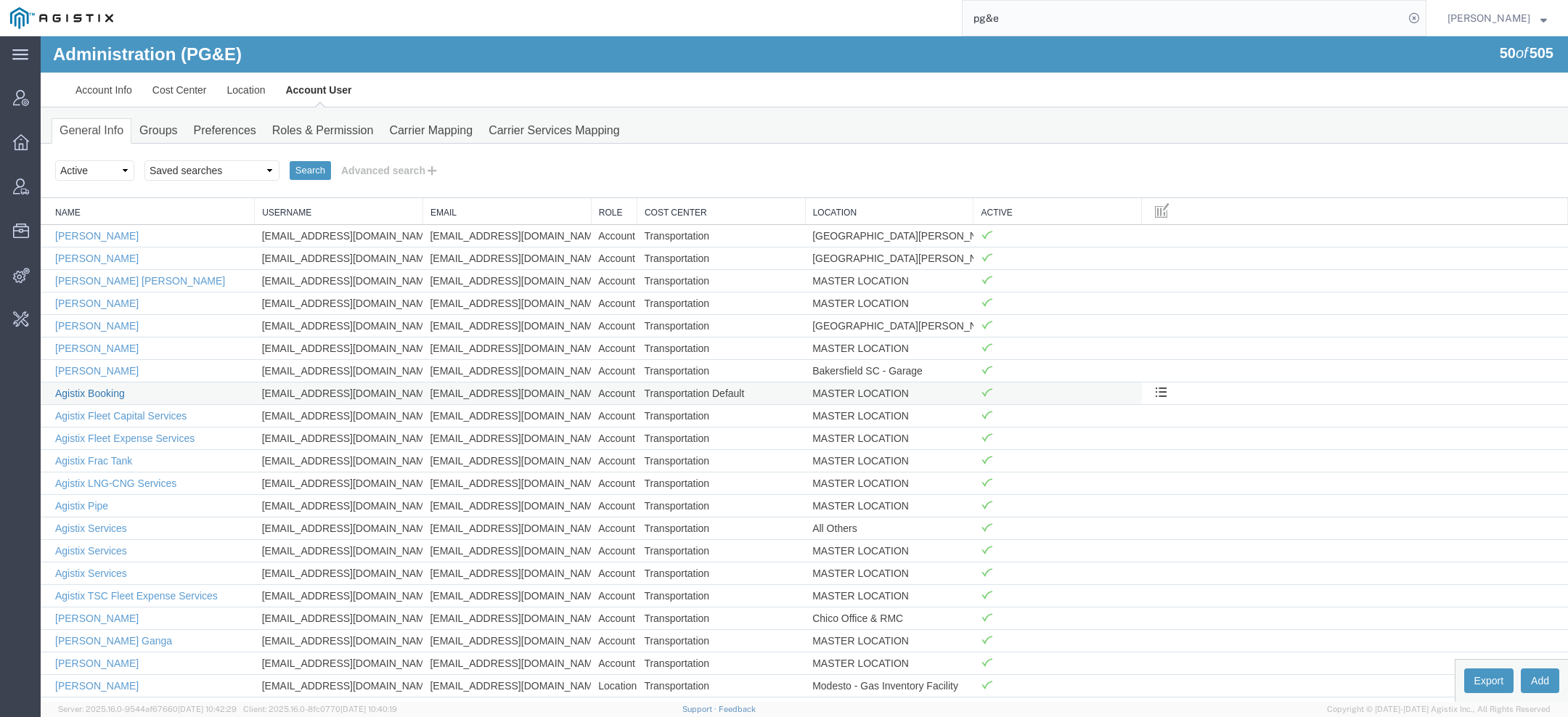
click at [118, 387] on link "Agistix Booking" at bounding box center [90, 393] width 70 height 12
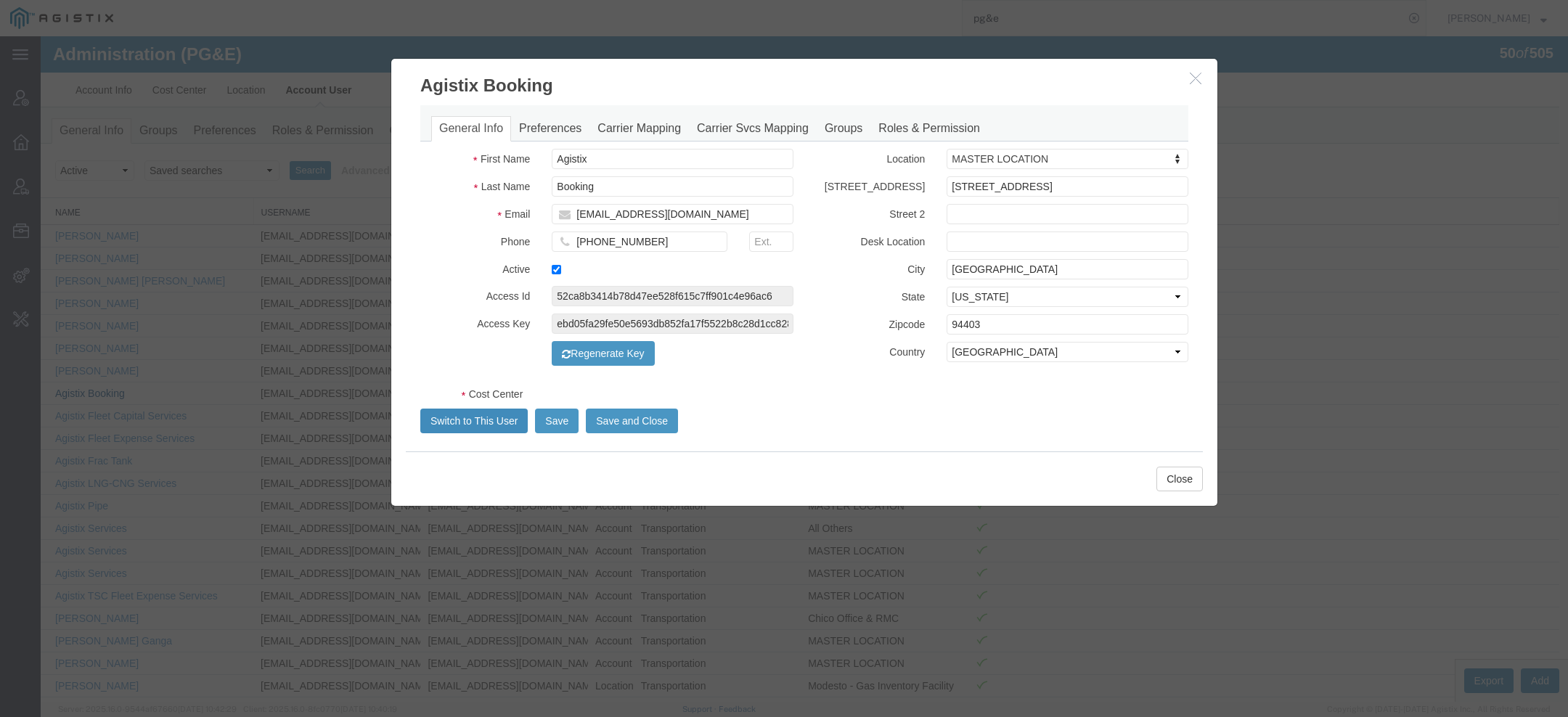
select select "COSTCENTER"
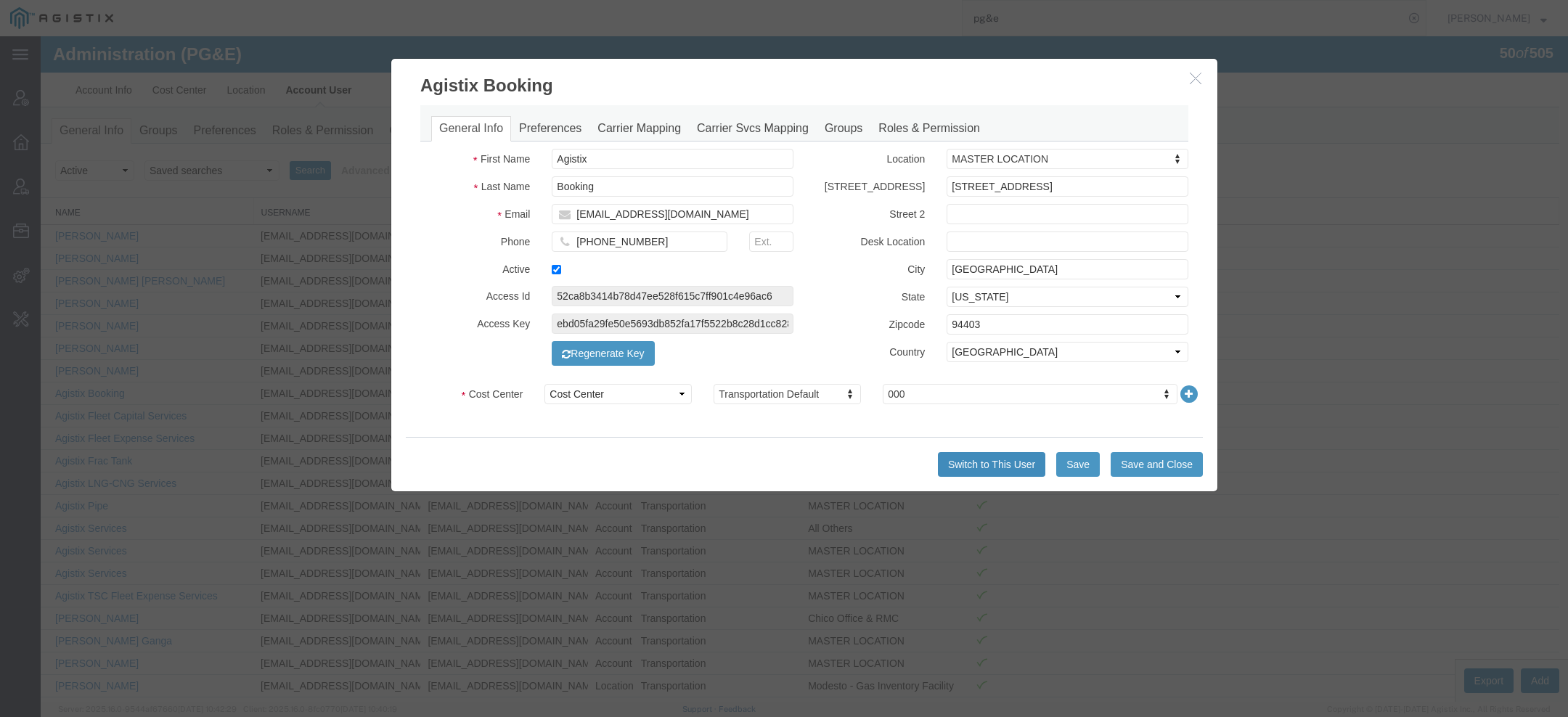
click at [986, 466] on button "Switch to This User" at bounding box center [991, 465] width 108 height 25
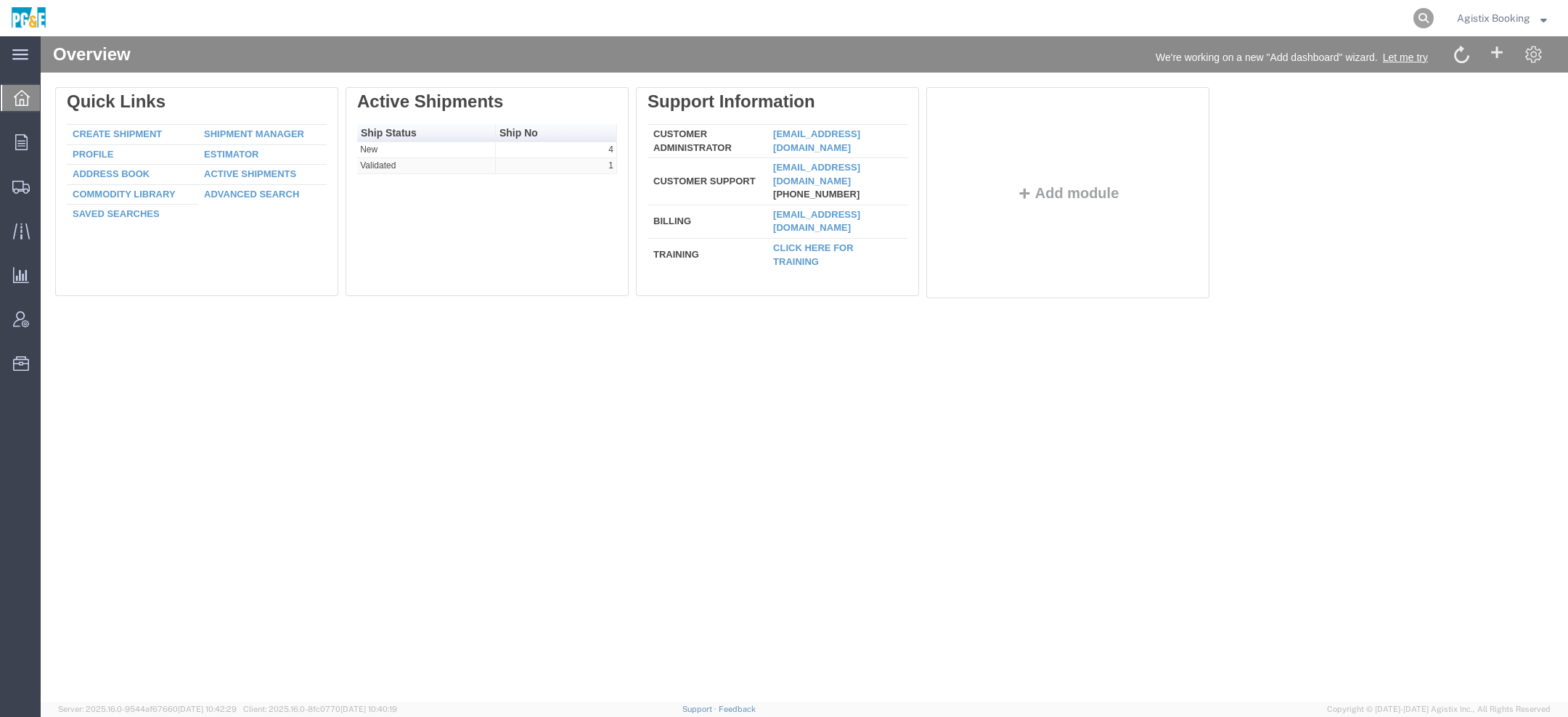
click at [1419, 21] on icon at bounding box center [1423, 18] width 21 height 21
paste input "56470403"
type input "56470403"
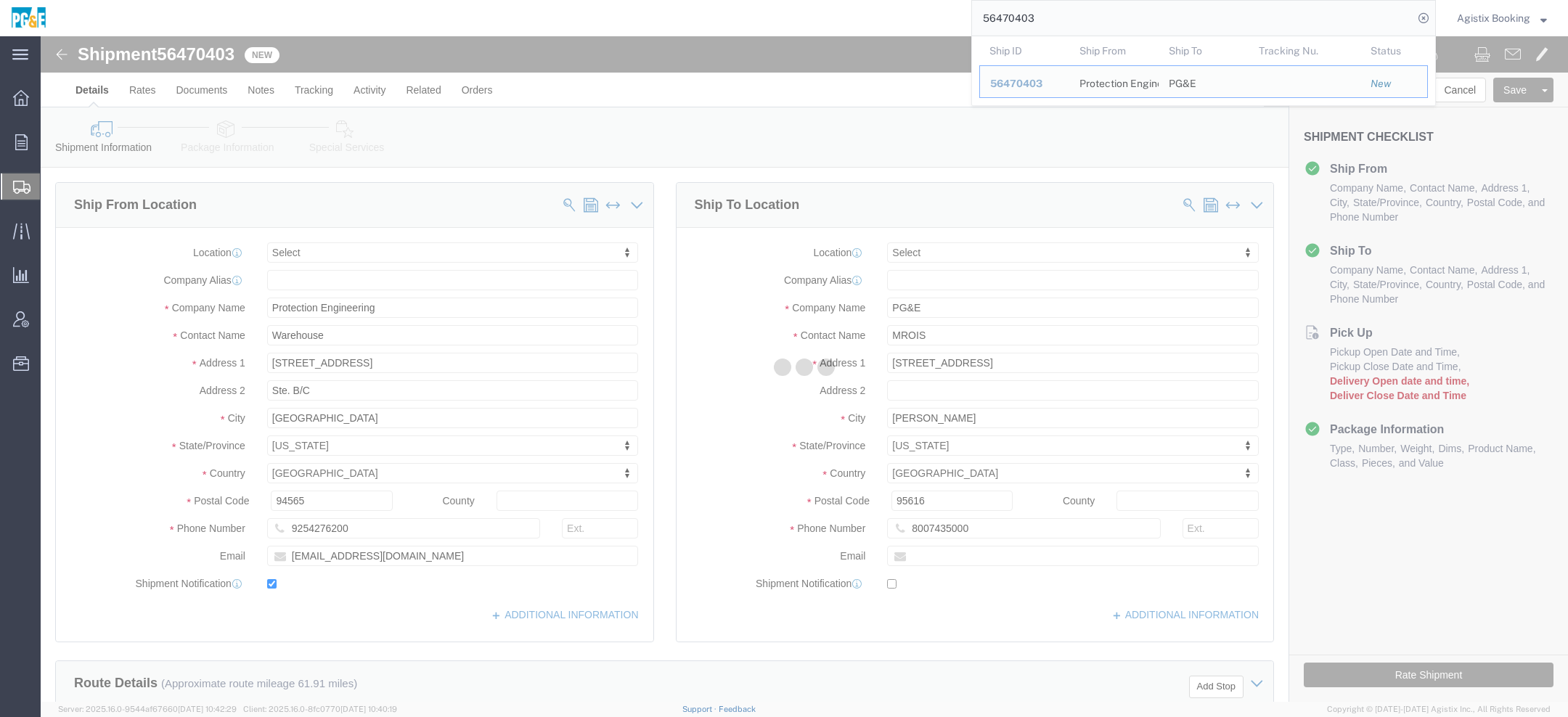
select select
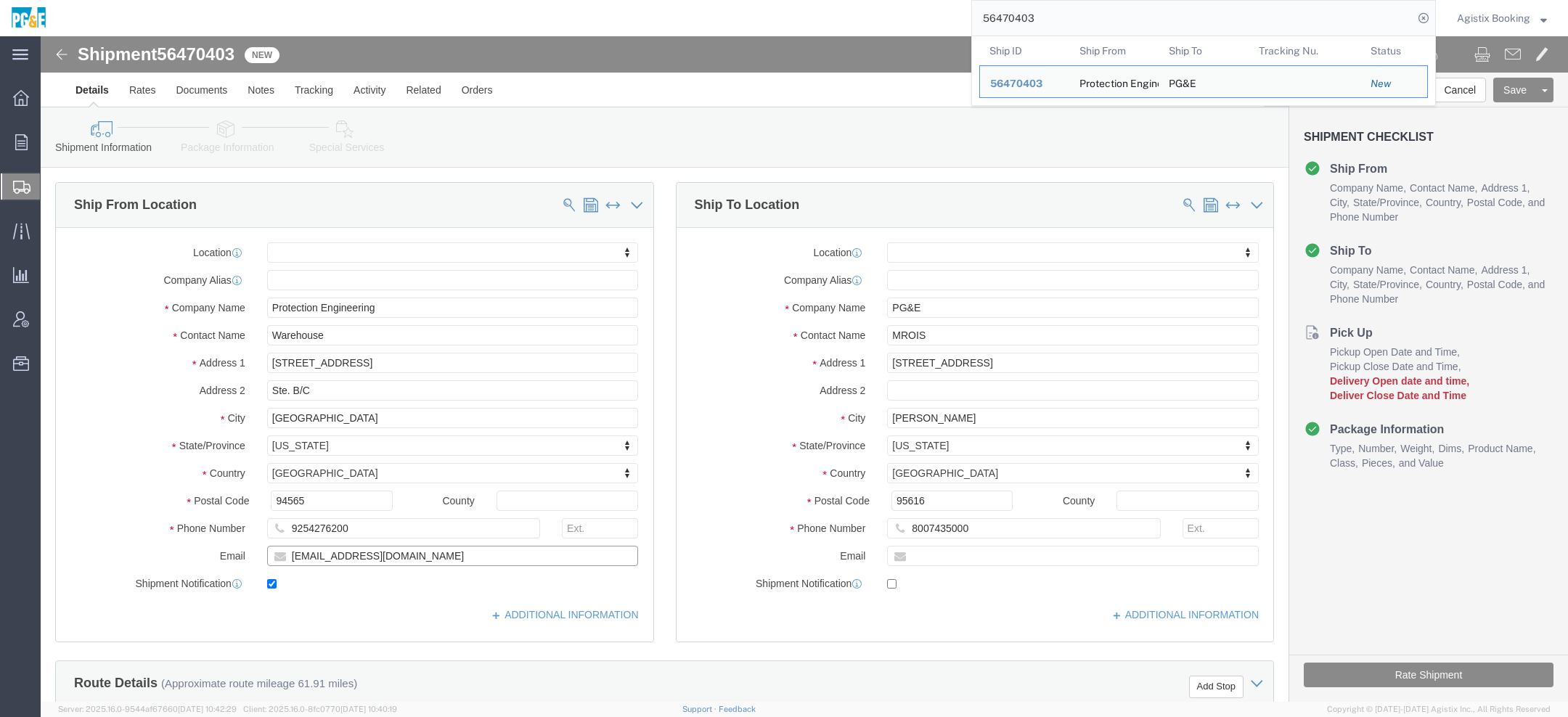
drag, startPoint x: 416, startPoint y: 516, endPoint x: 67, endPoint y: 513, distance: 349.0
click div "Email [EMAIL_ADDRESS][DOMAIN_NAME]"
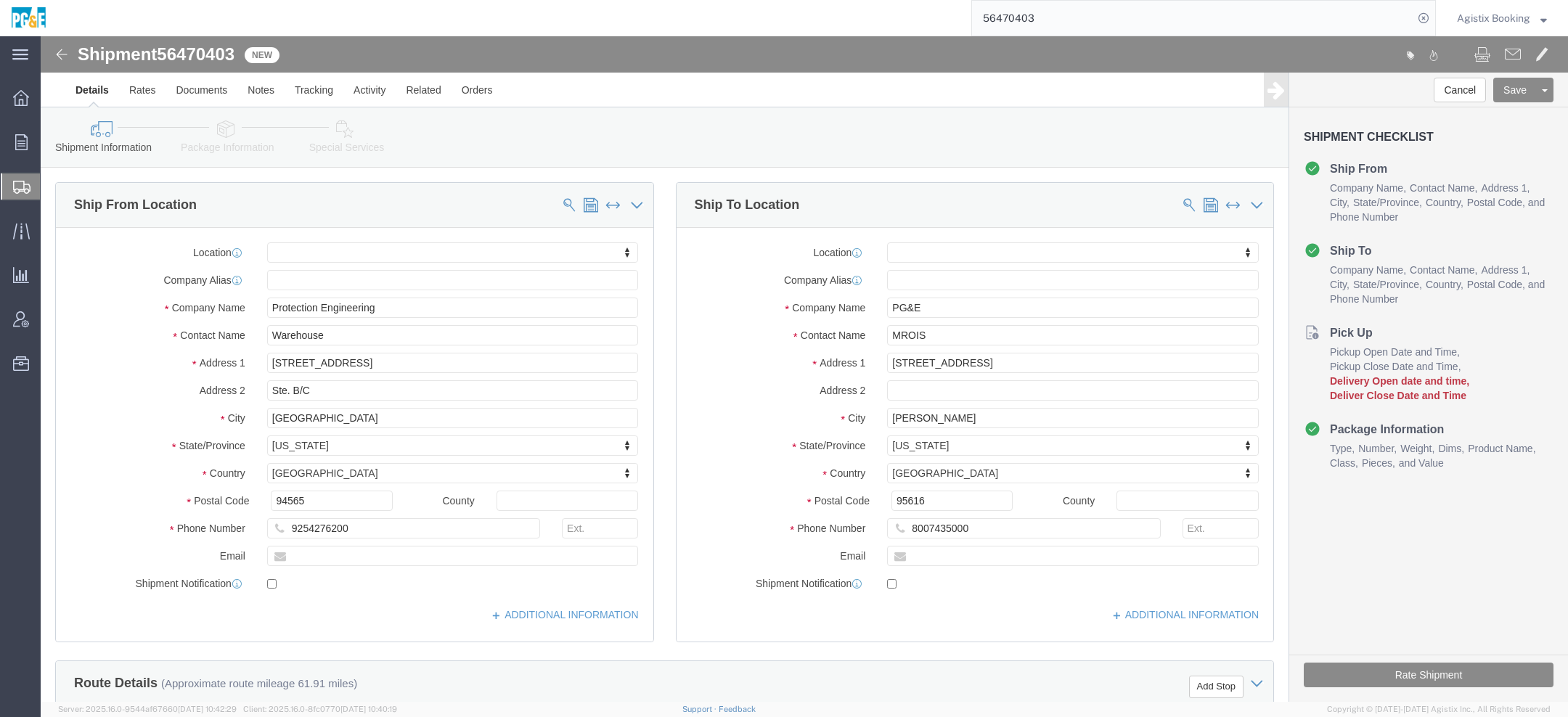
click label
click input "checkbox"
click label
click input "checkbox"
checkbox input "false"
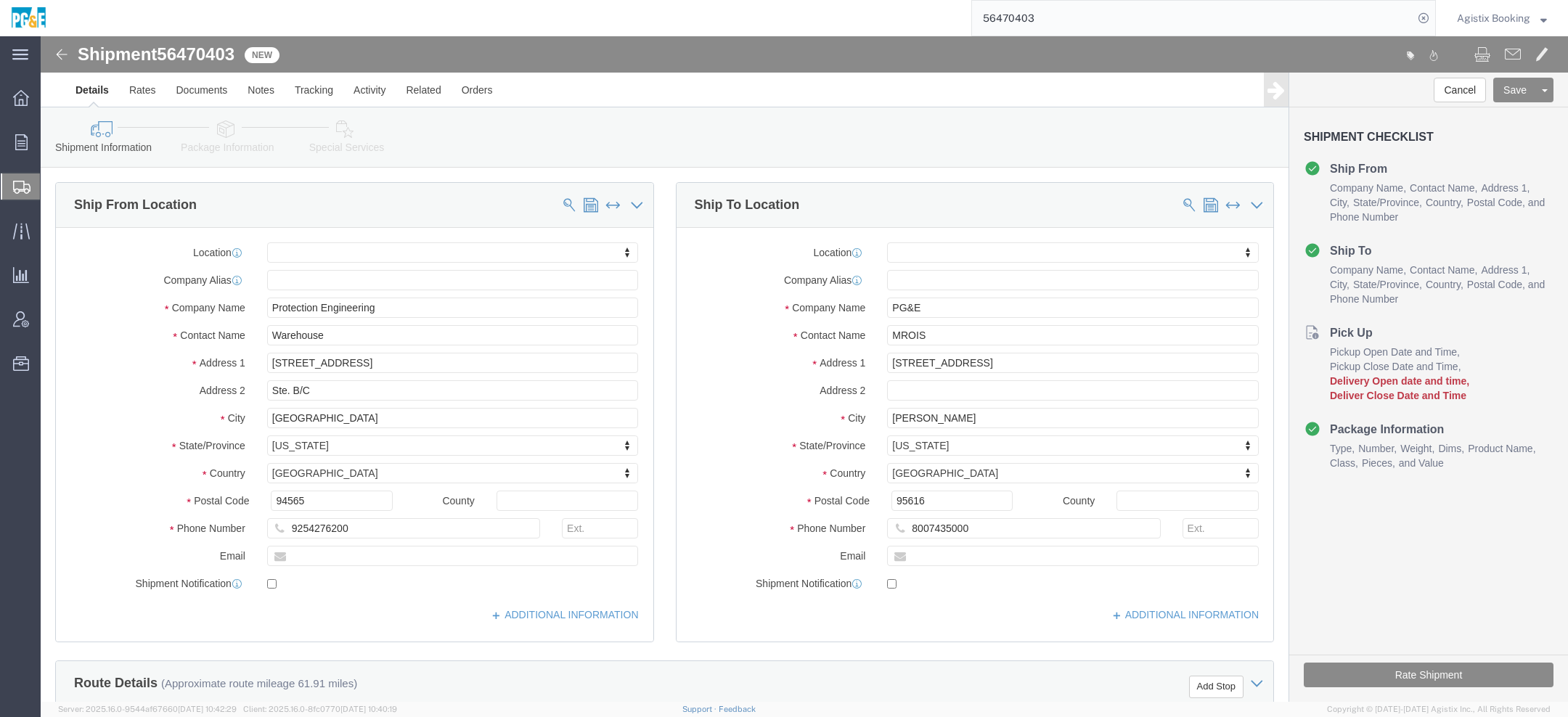
click div "Shipment Information Package Information Special Services Loading Routing"
click link "Special Services"
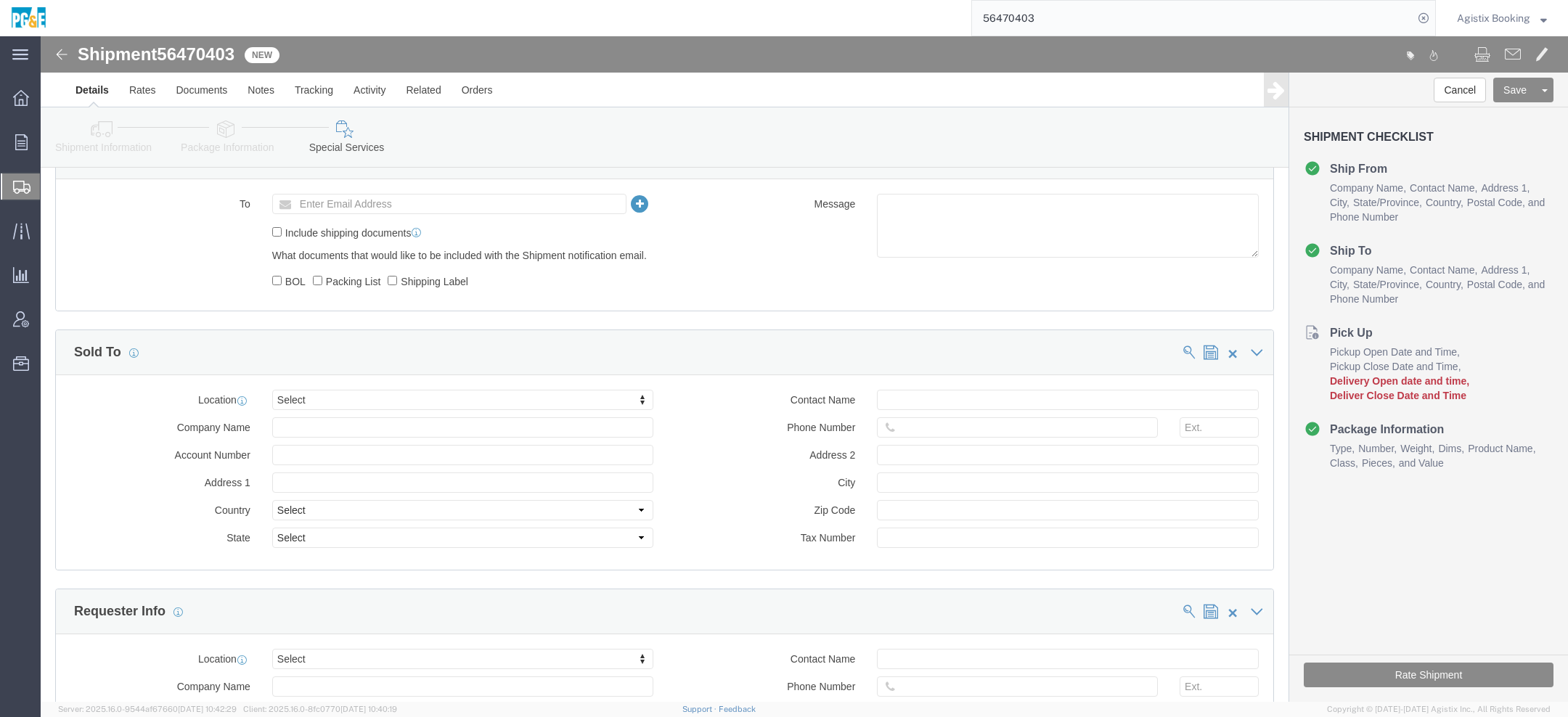
scroll to position [767, 0]
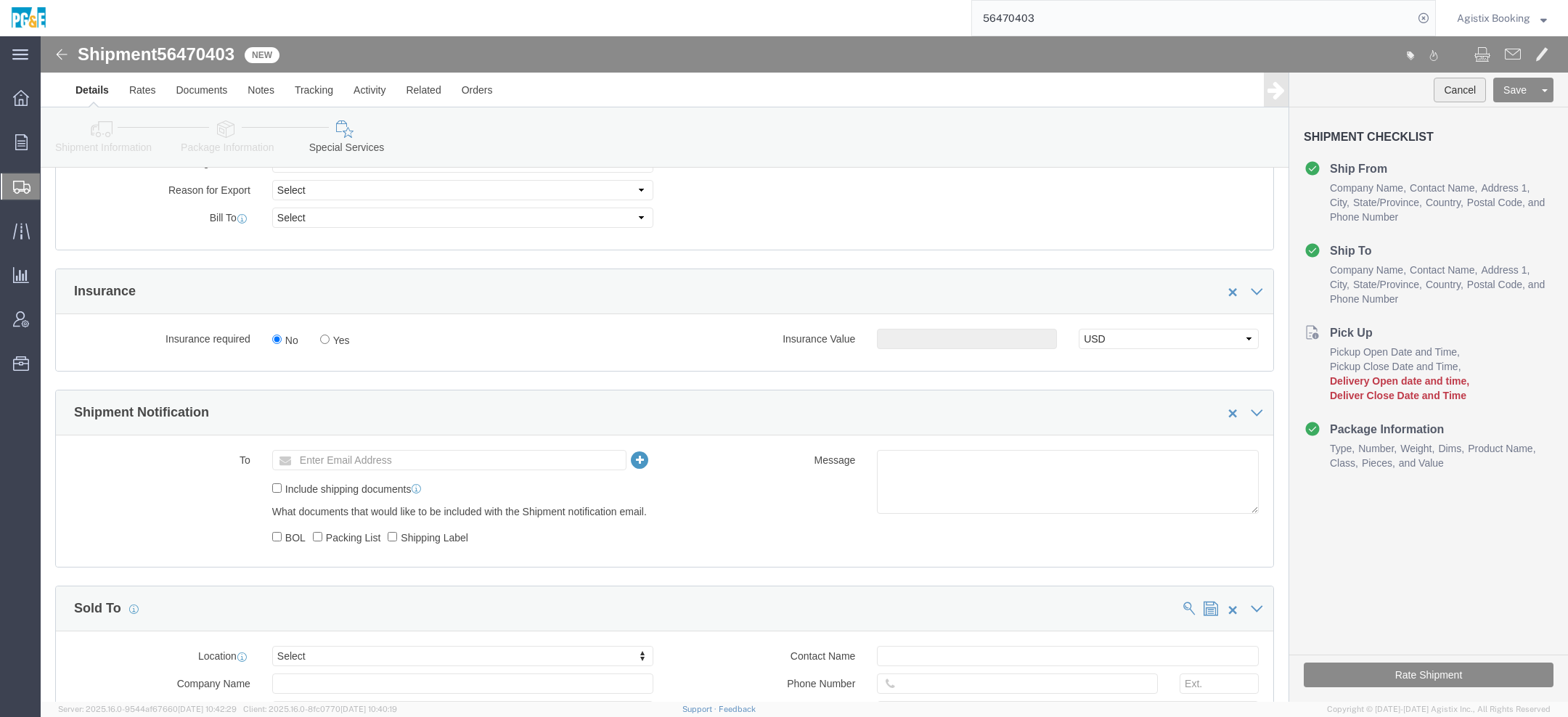
click button "Cancel"
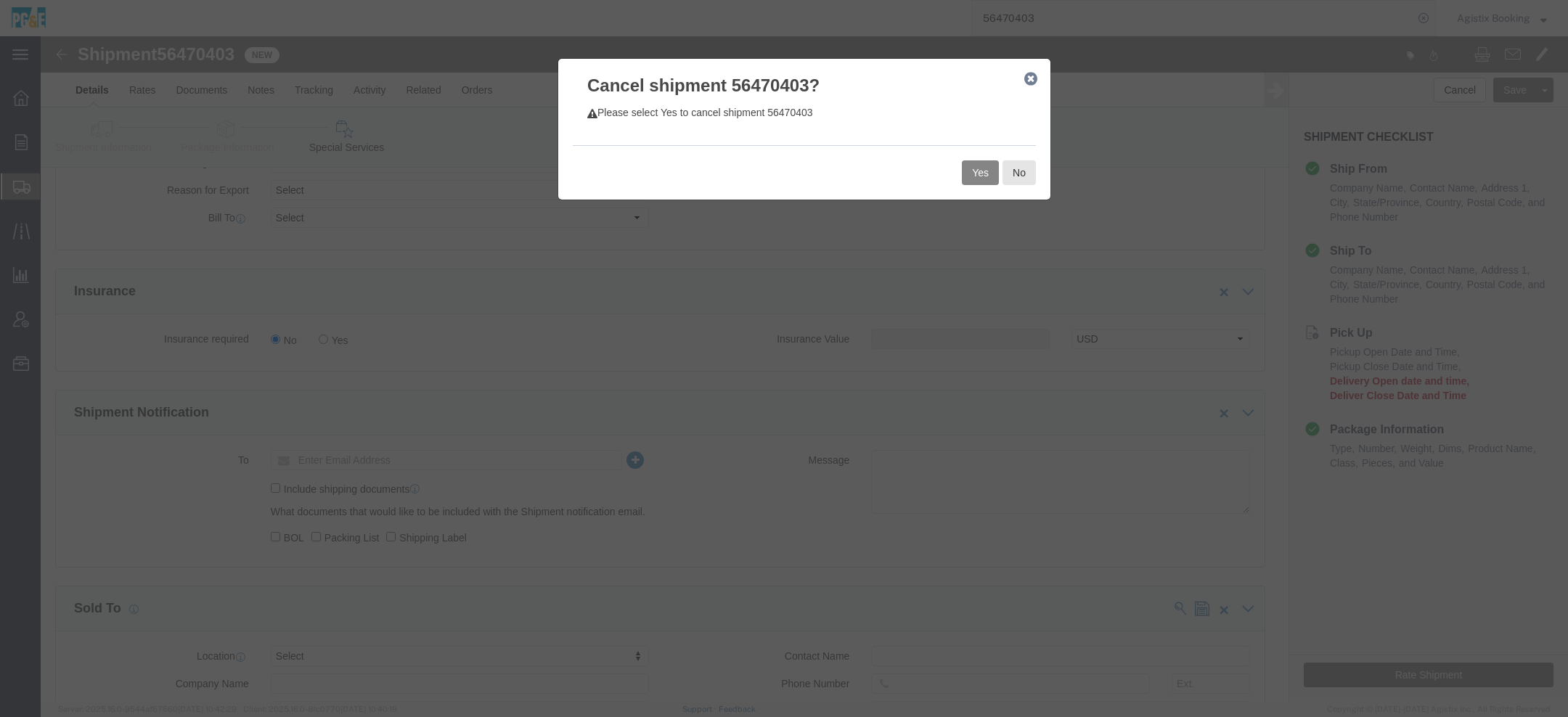
click button "Yes"
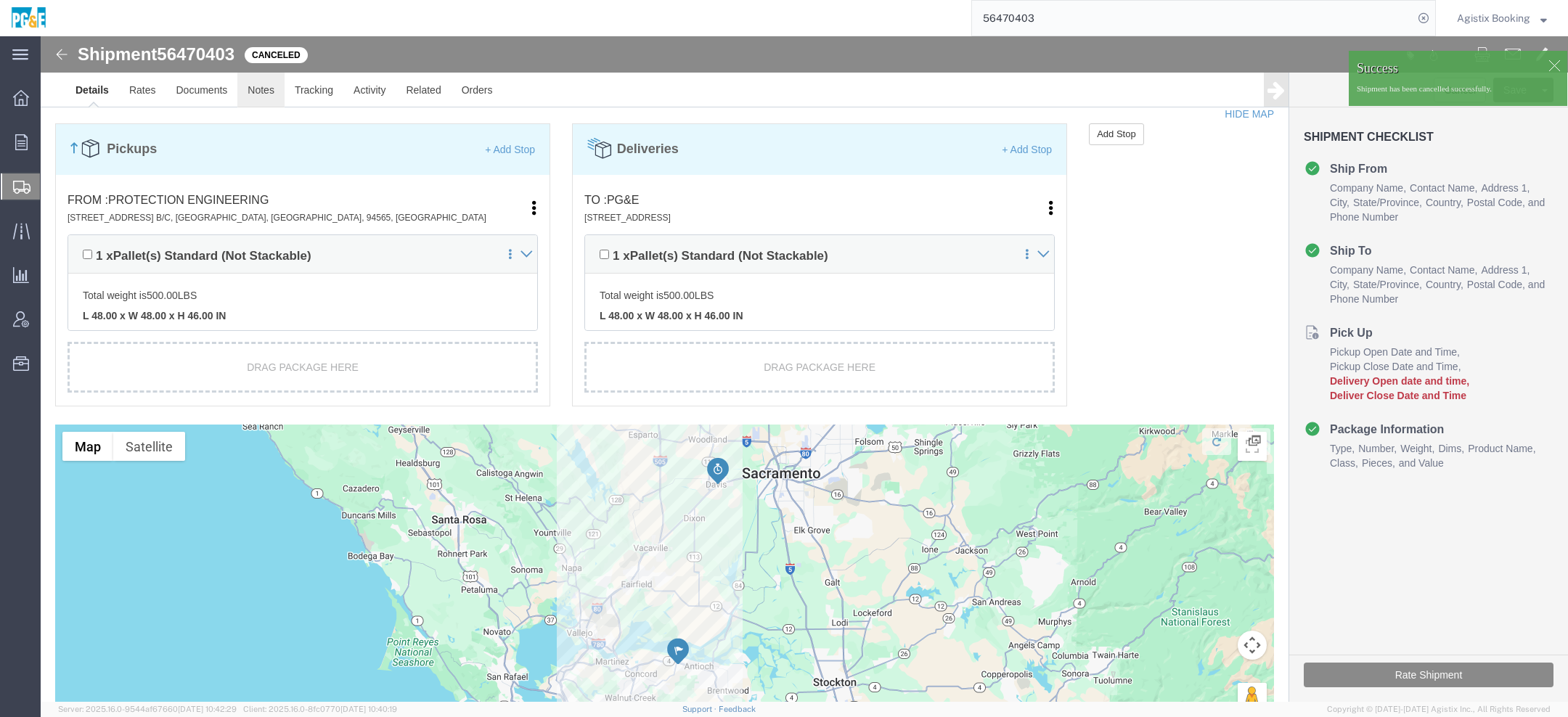
click link "Notes"
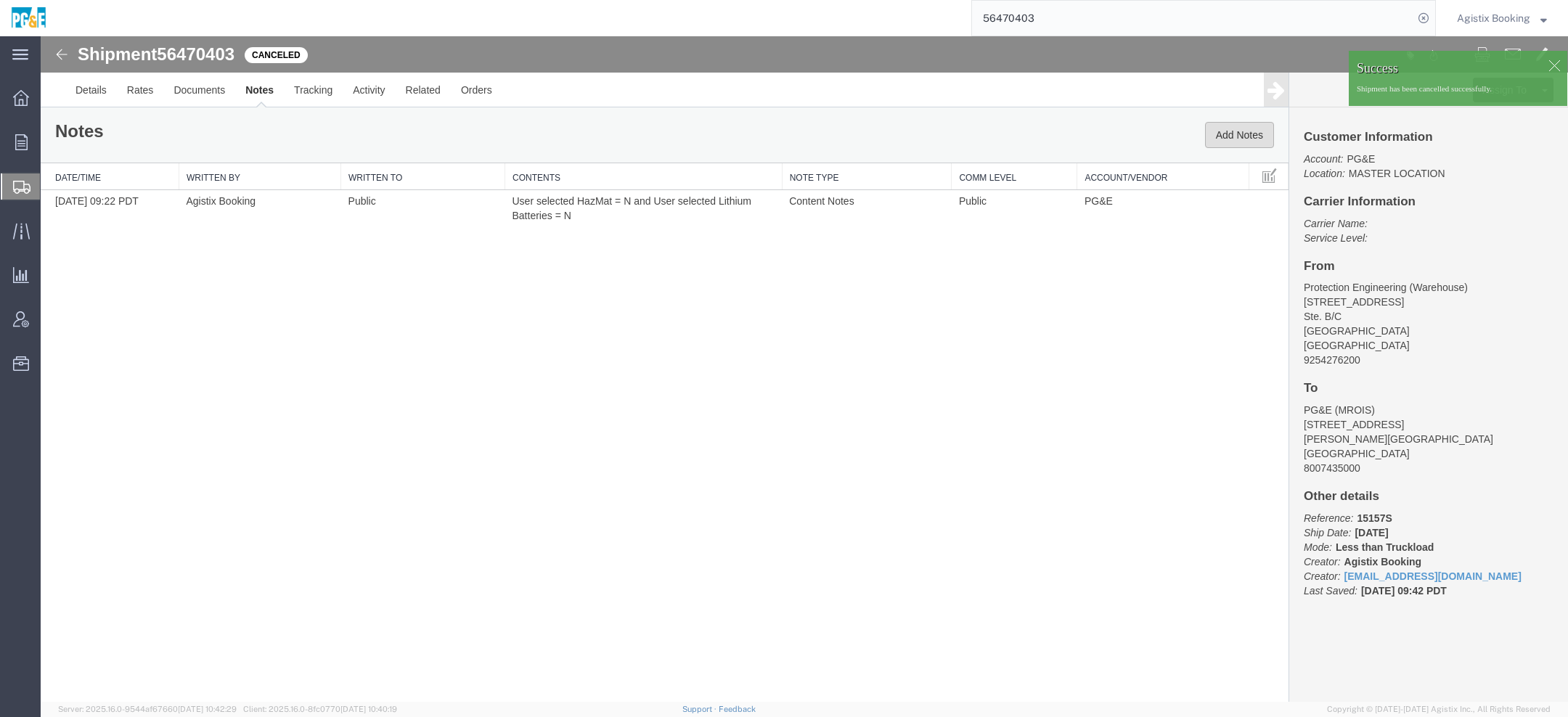
click at [1247, 123] on button "Add Notes" at bounding box center [1240, 135] width 69 height 26
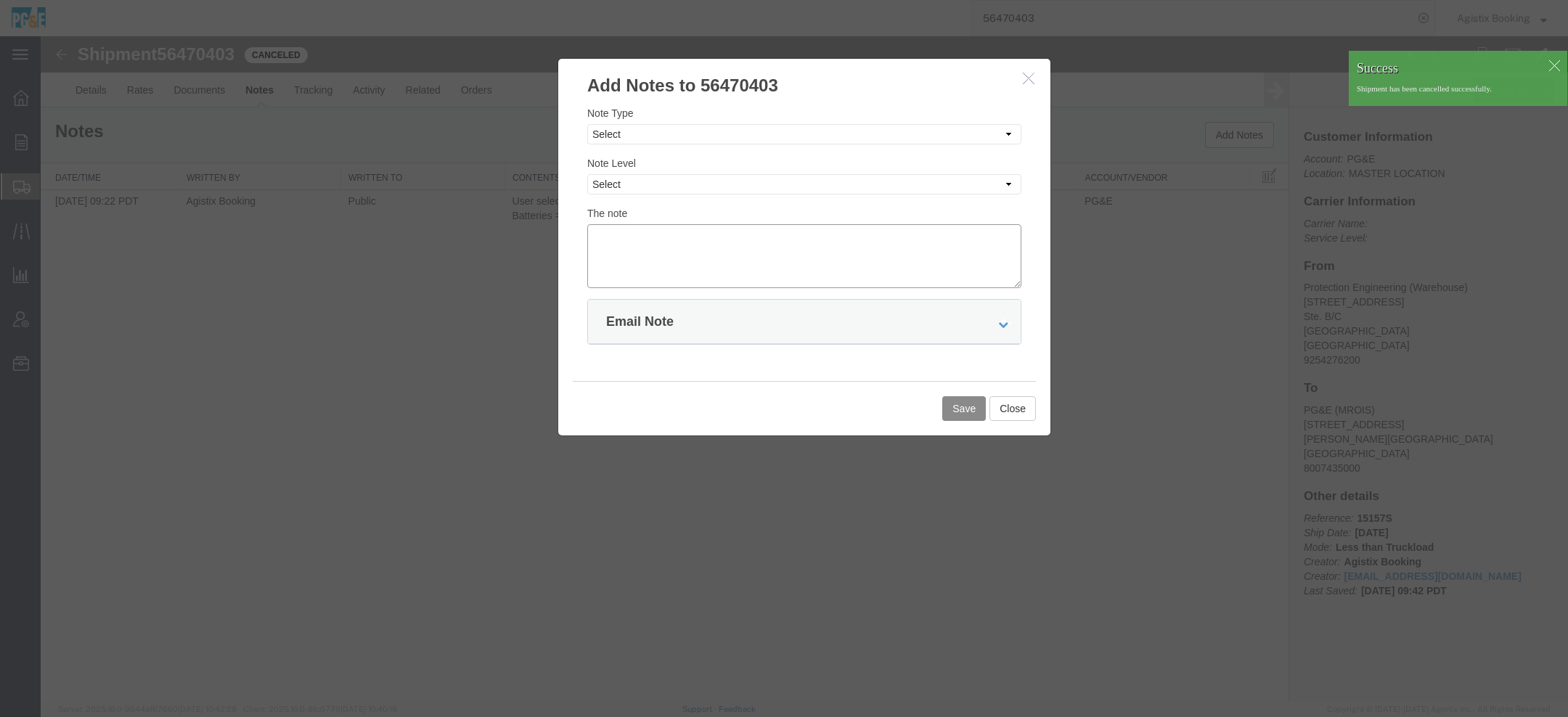
click at [684, 257] on textarea at bounding box center [805, 257] width 434 height 64
paste textarea "Shipment not booked, created account. Shipment cancelled"
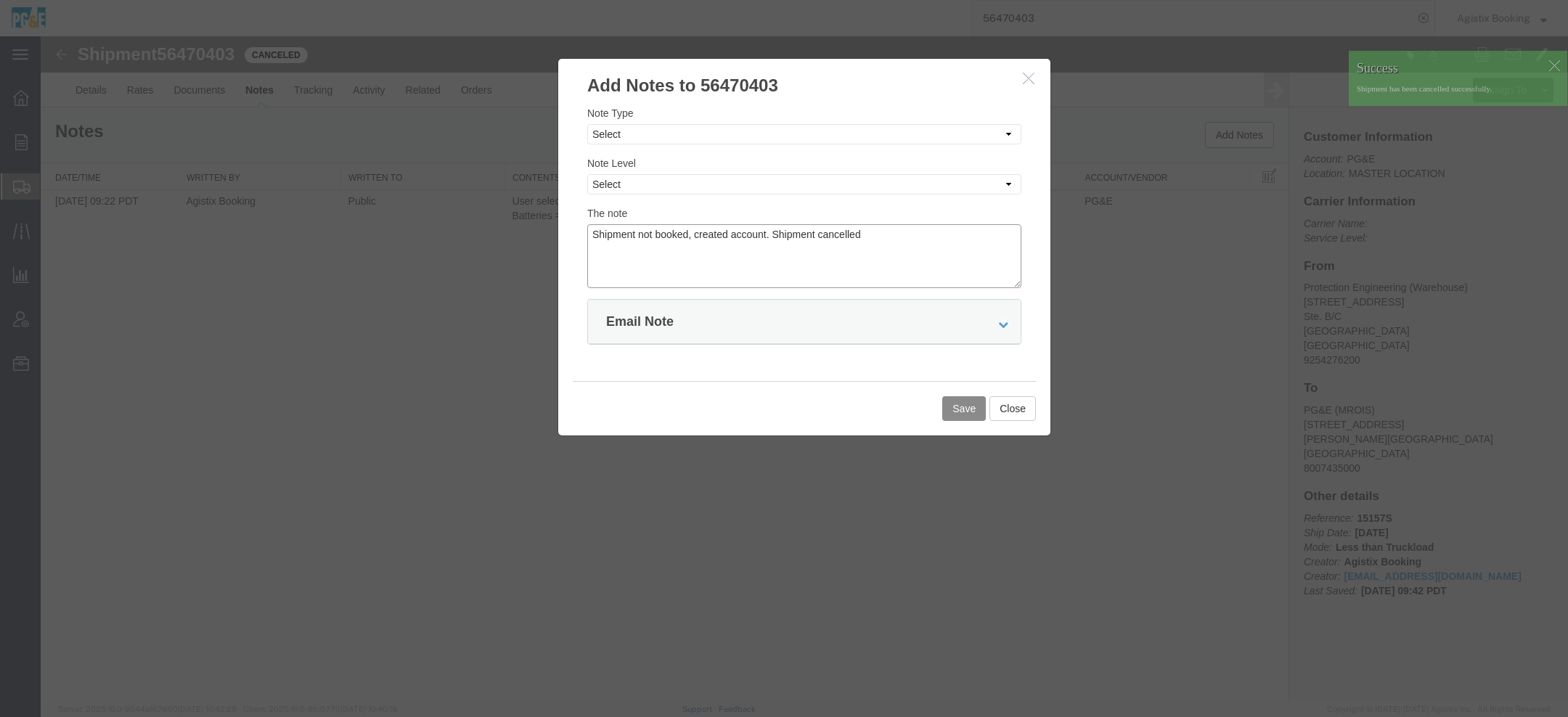
type textarea "Shipment not booked, created account. Shipment cancelled"
click at [645, 179] on select "Select Private to Account Private to Vendor Public" at bounding box center [805, 184] width 434 height 21
select select "PUBLIC"
click at [662, 137] on select "Select Approval Bid Notes Carrier Change Notes Claim Notes Content Hazmat Notes…" at bounding box center [805, 134] width 434 height 21
select select "SHIPMENT_NOTES"
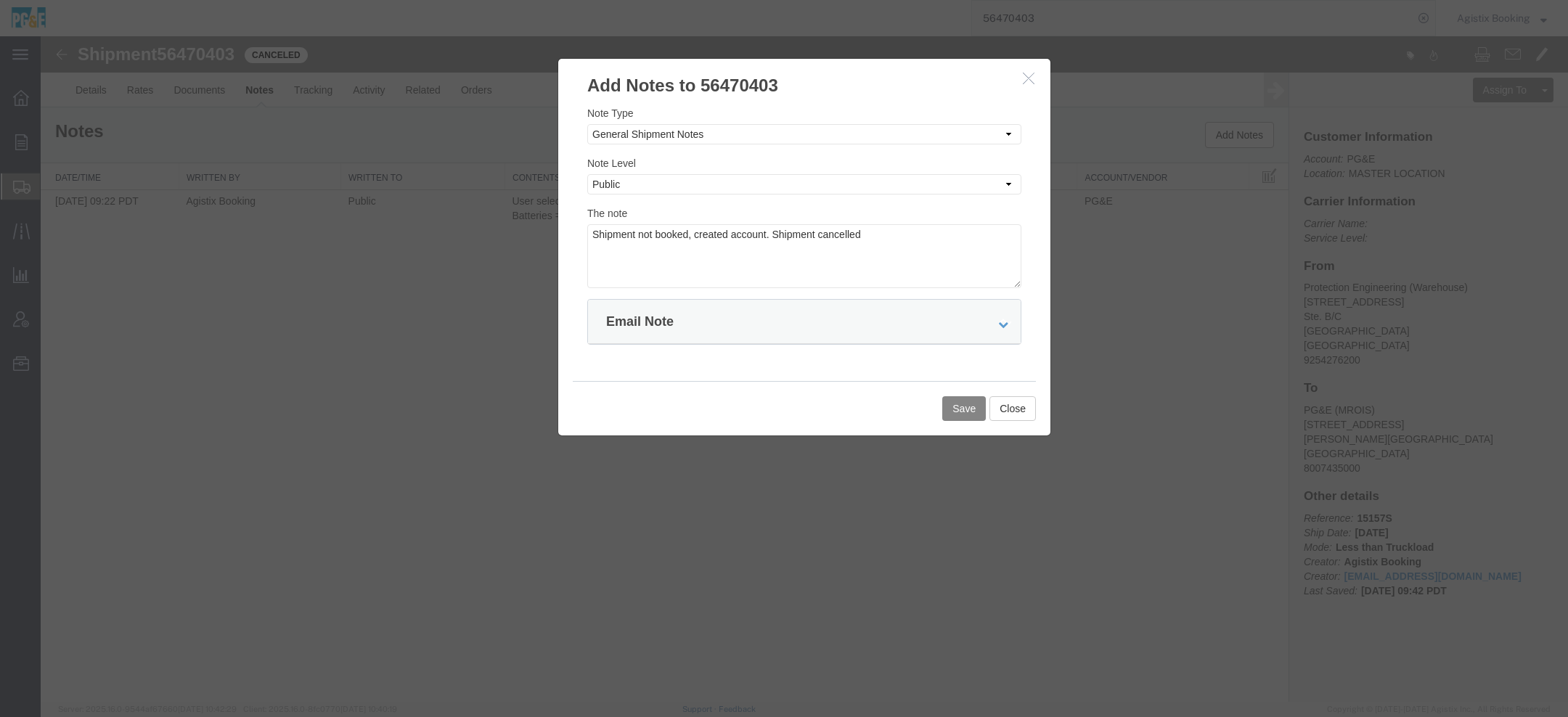
click at [961, 396] on button "Save" at bounding box center [964, 409] width 44 height 25
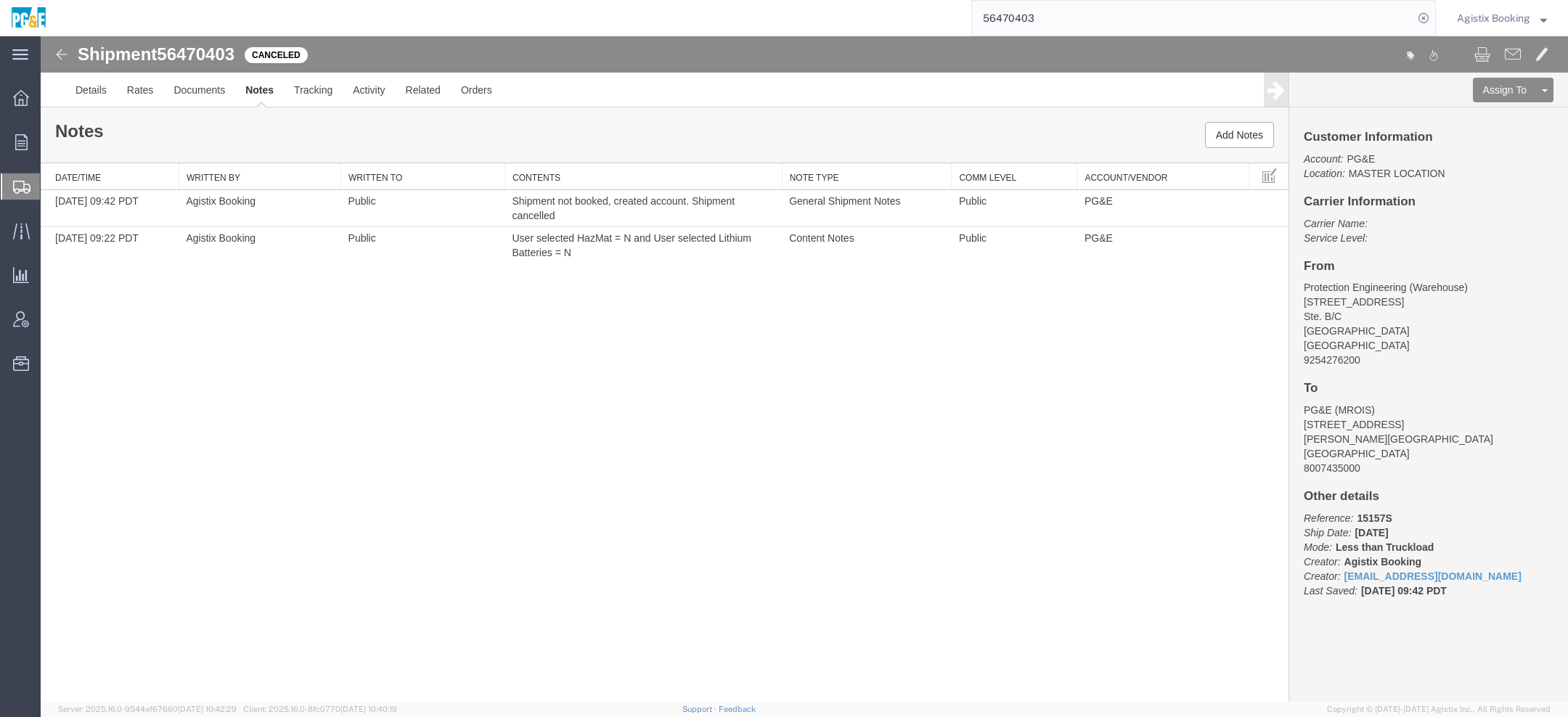
click at [1506, 21] on span "Agistix Booking" at bounding box center [1493, 17] width 73 height 16
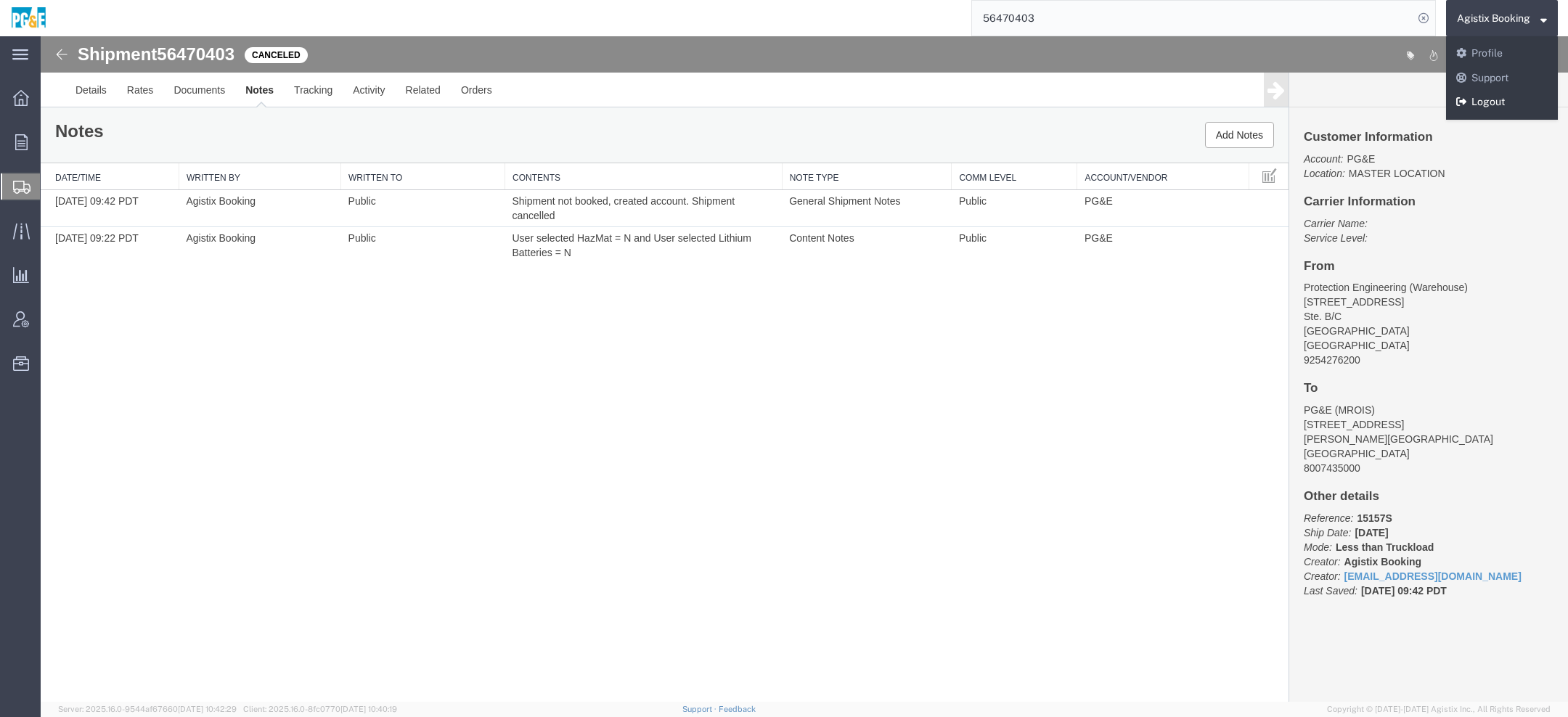
click at [1490, 99] on link "Logout" at bounding box center [1502, 102] width 112 height 25
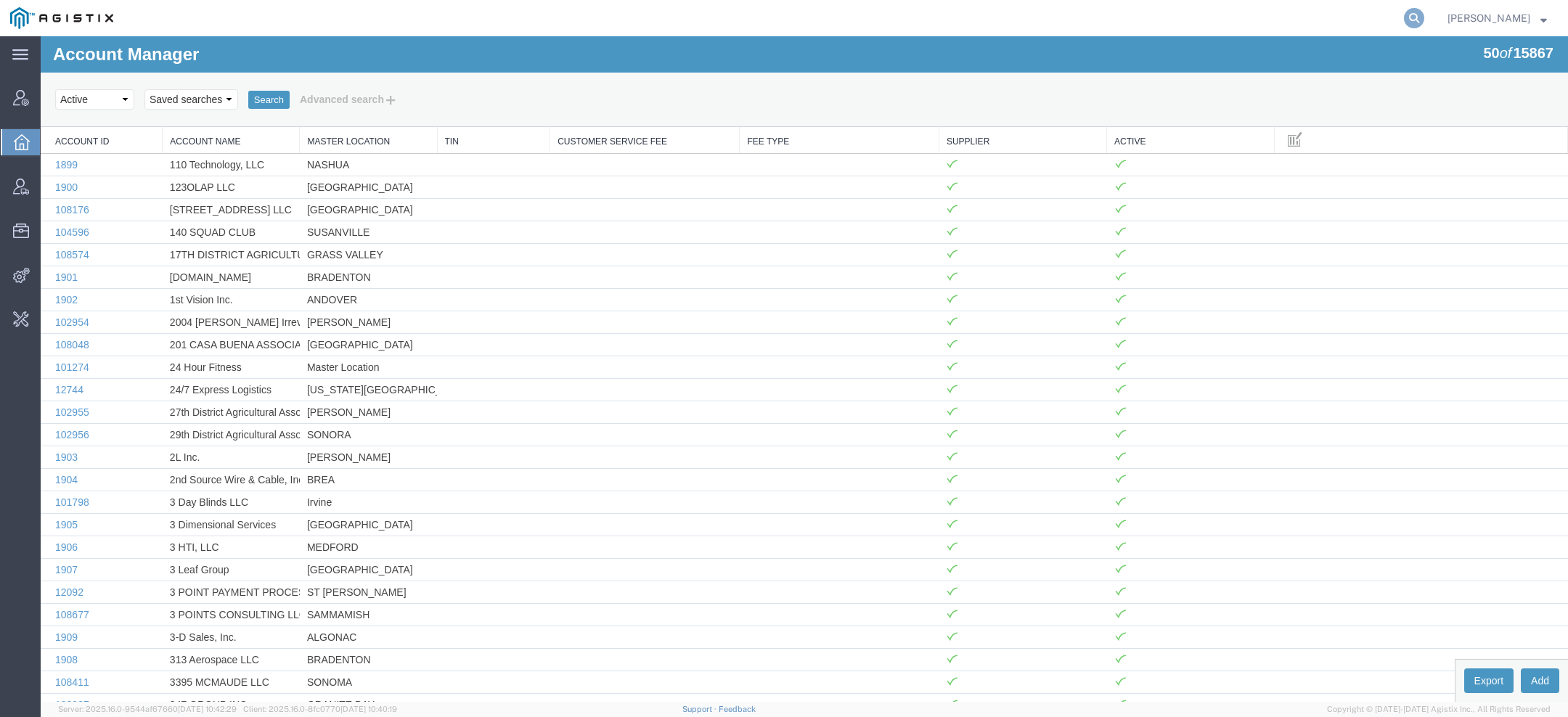
click at [1420, 22] on icon at bounding box center [1414, 18] width 21 height 21
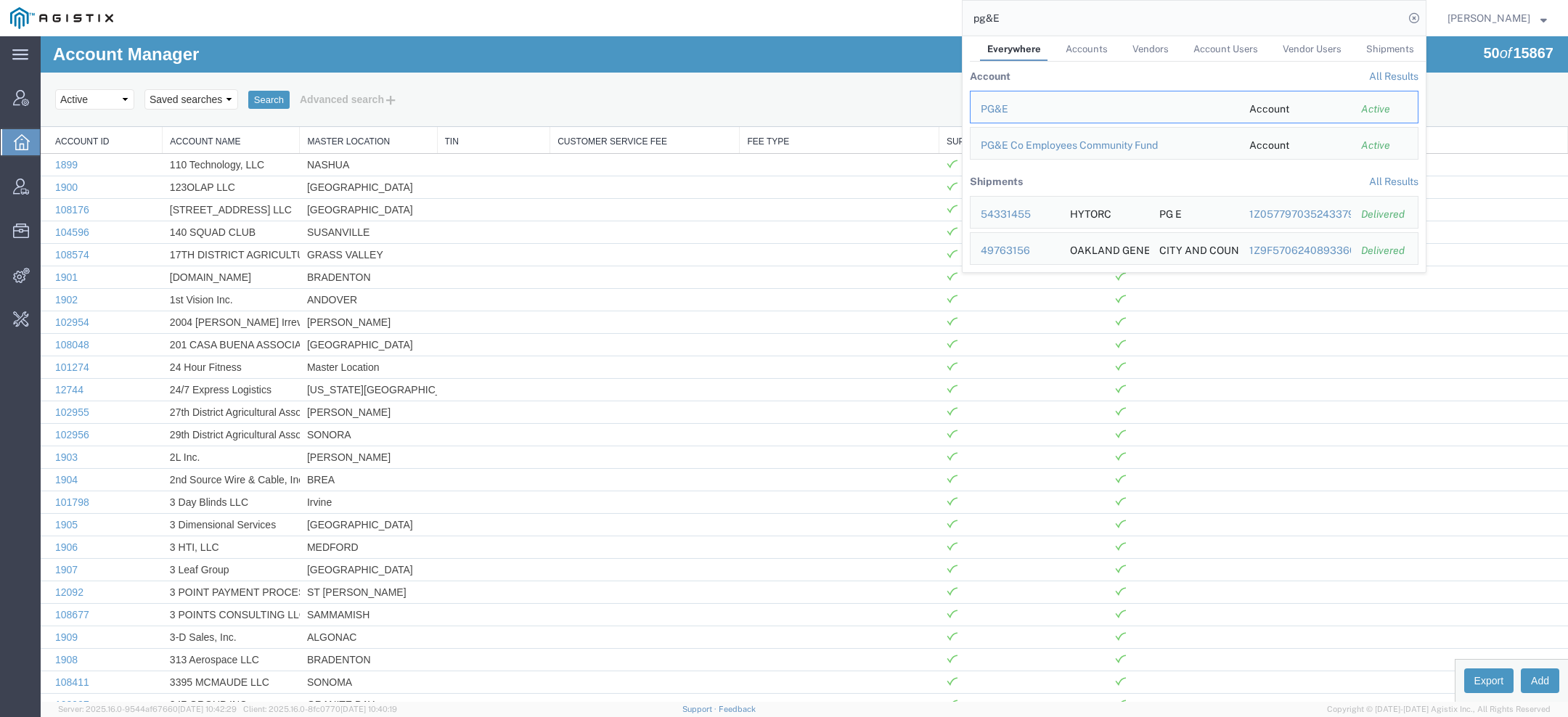
click at [922, 90] on div "Select status Active All Inactive Saved searches Search Advanced search" at bounding box center [805, 99] width 1499 height 25
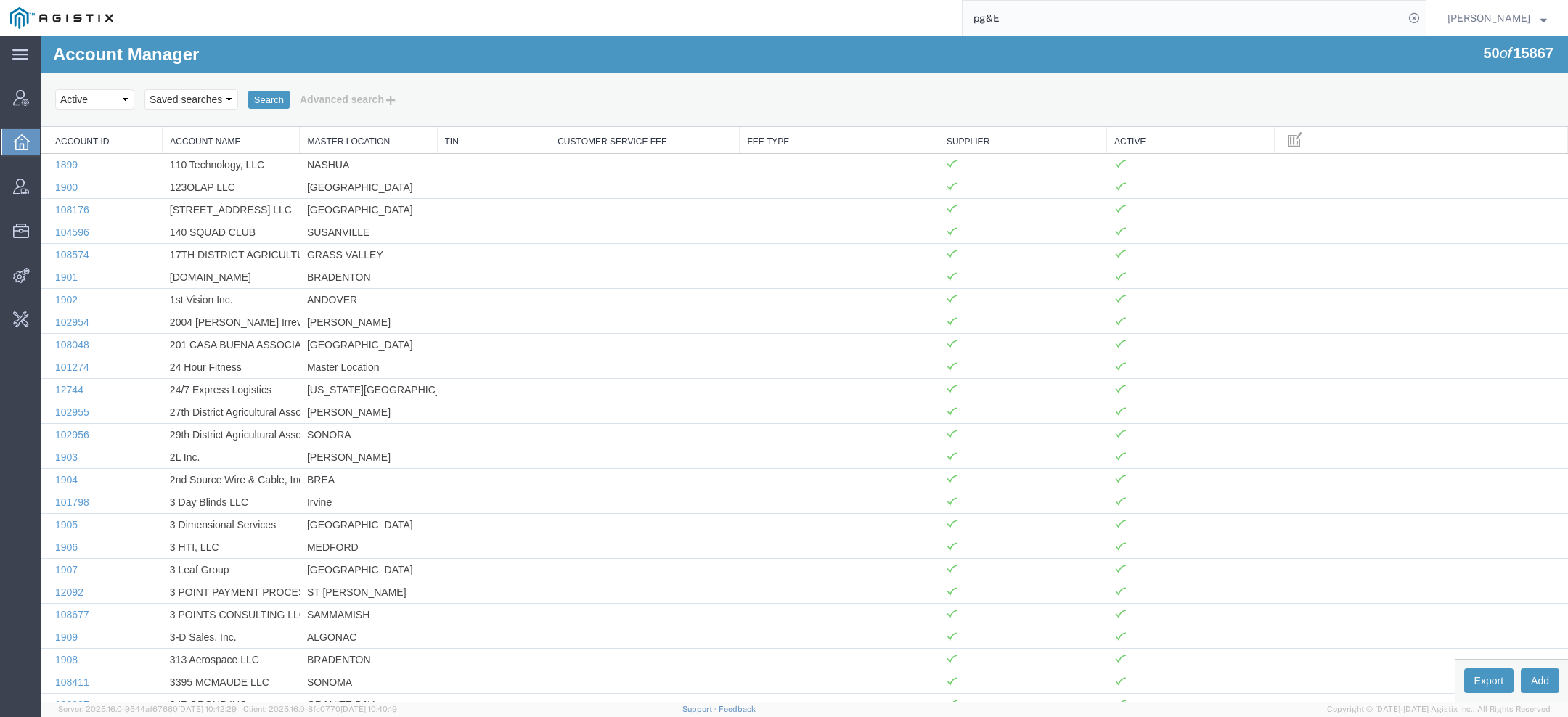
click at [120, 53] on h1 "Account Manager" at bounding box center [125, 54] width 146 height 19
click at [156, 53] on h1 "Account Manager" at bounding box center [125, 54] width 146 height 19
drag, startPoint x: 155, startPoint y: 53, endPoint x: 165, endPoint y: 53, distance: 10.0
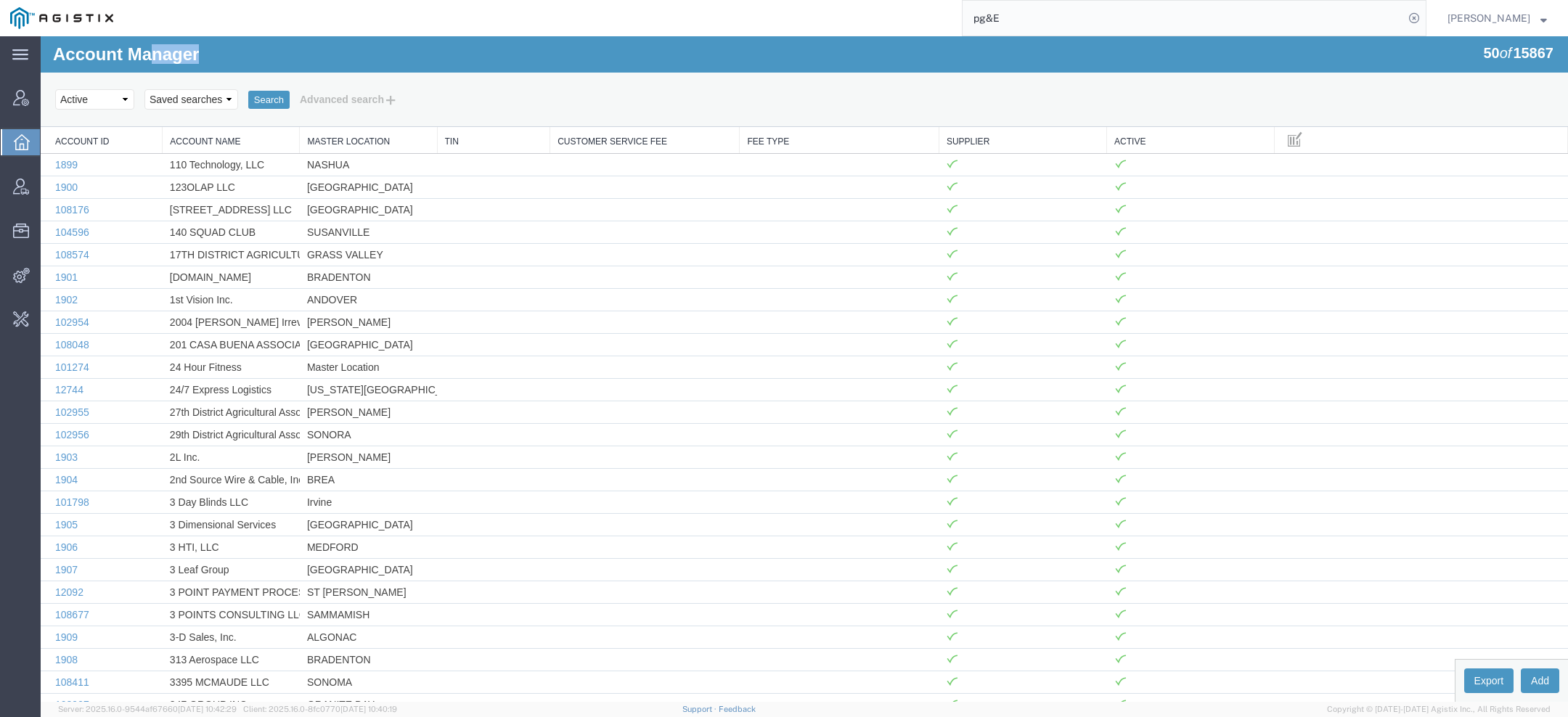
click at [165, 53] on h1 "Account Manager" at bounding box center [125, 54] width 146 height 19
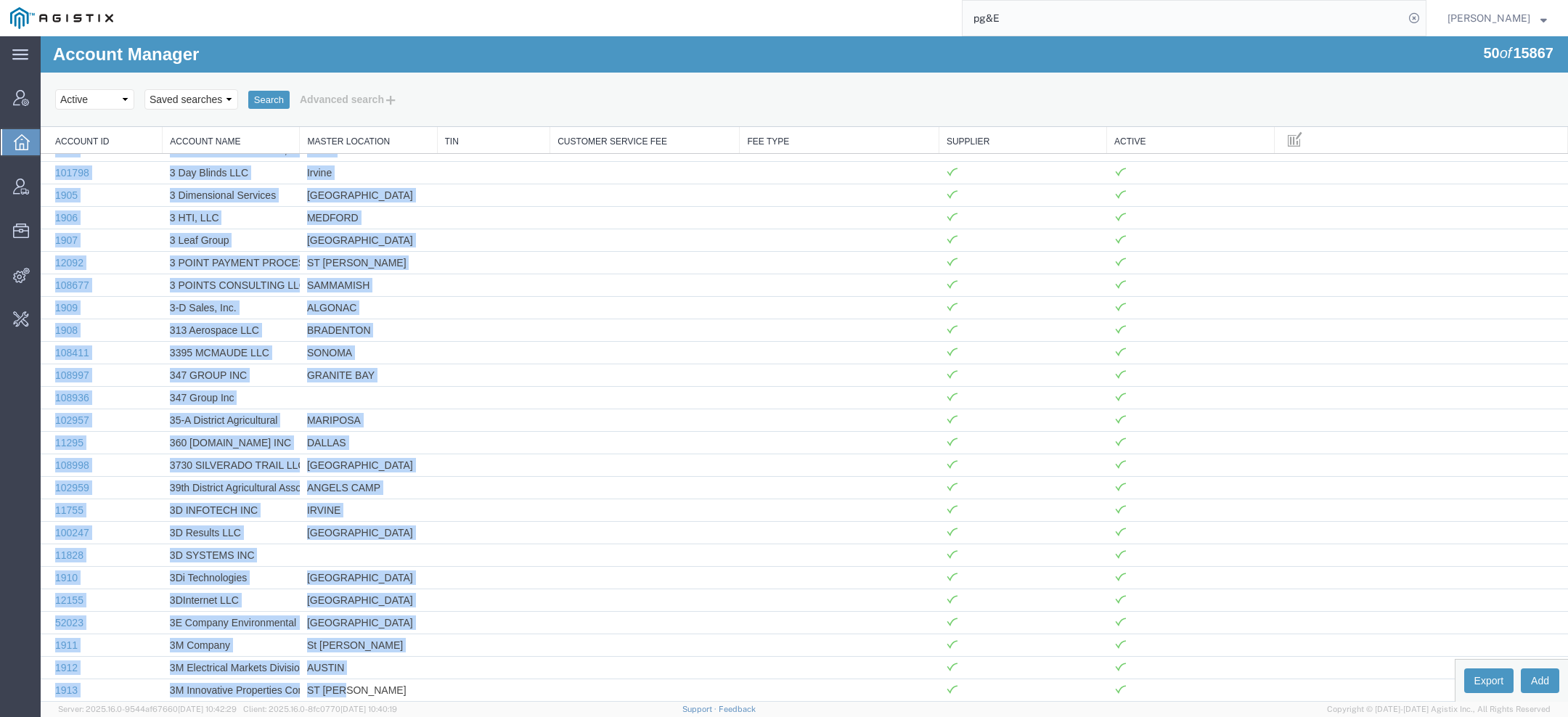
scroll to position [581, 0]
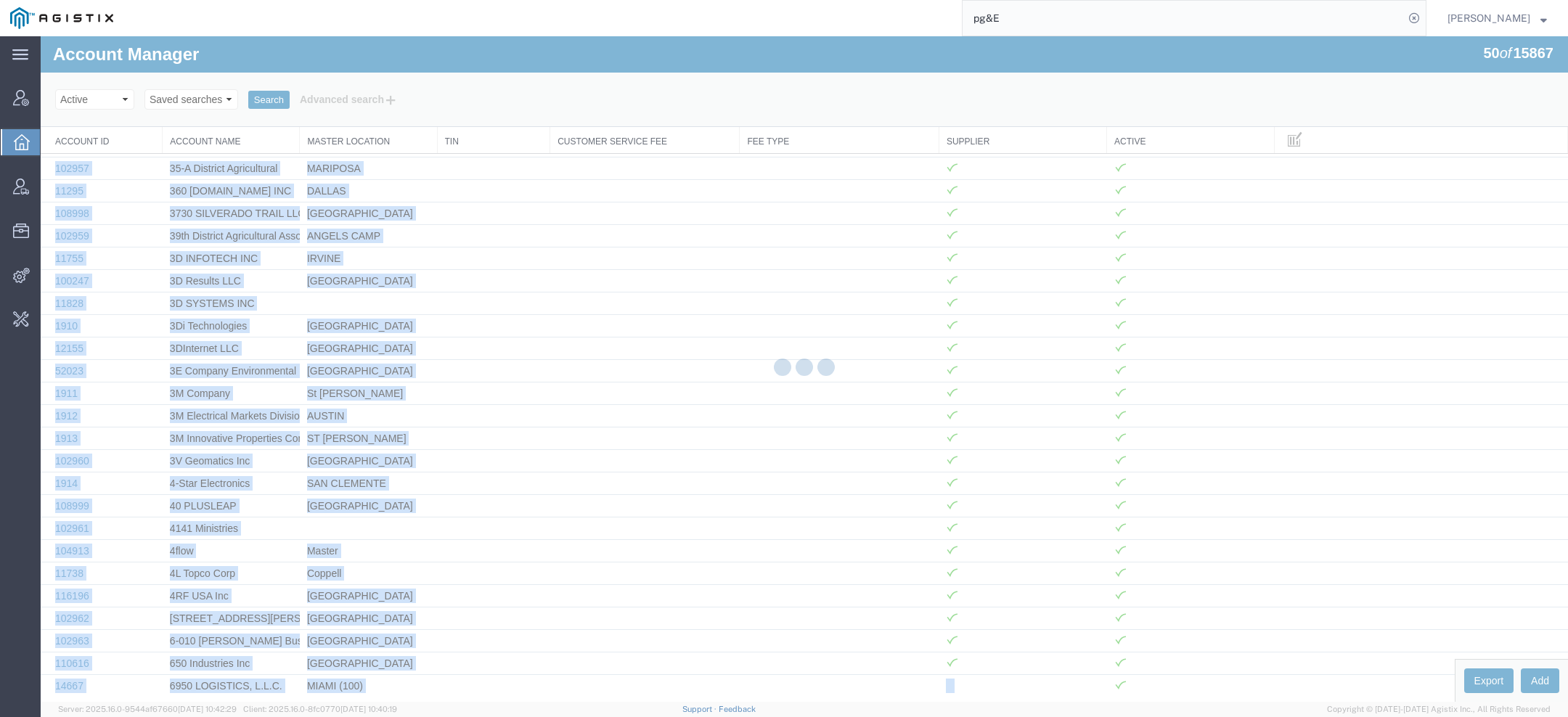
drag, startPoint x: 49, startPoint y: 156, endPoint x: 410, endPoint y: 601, distance: 573.0
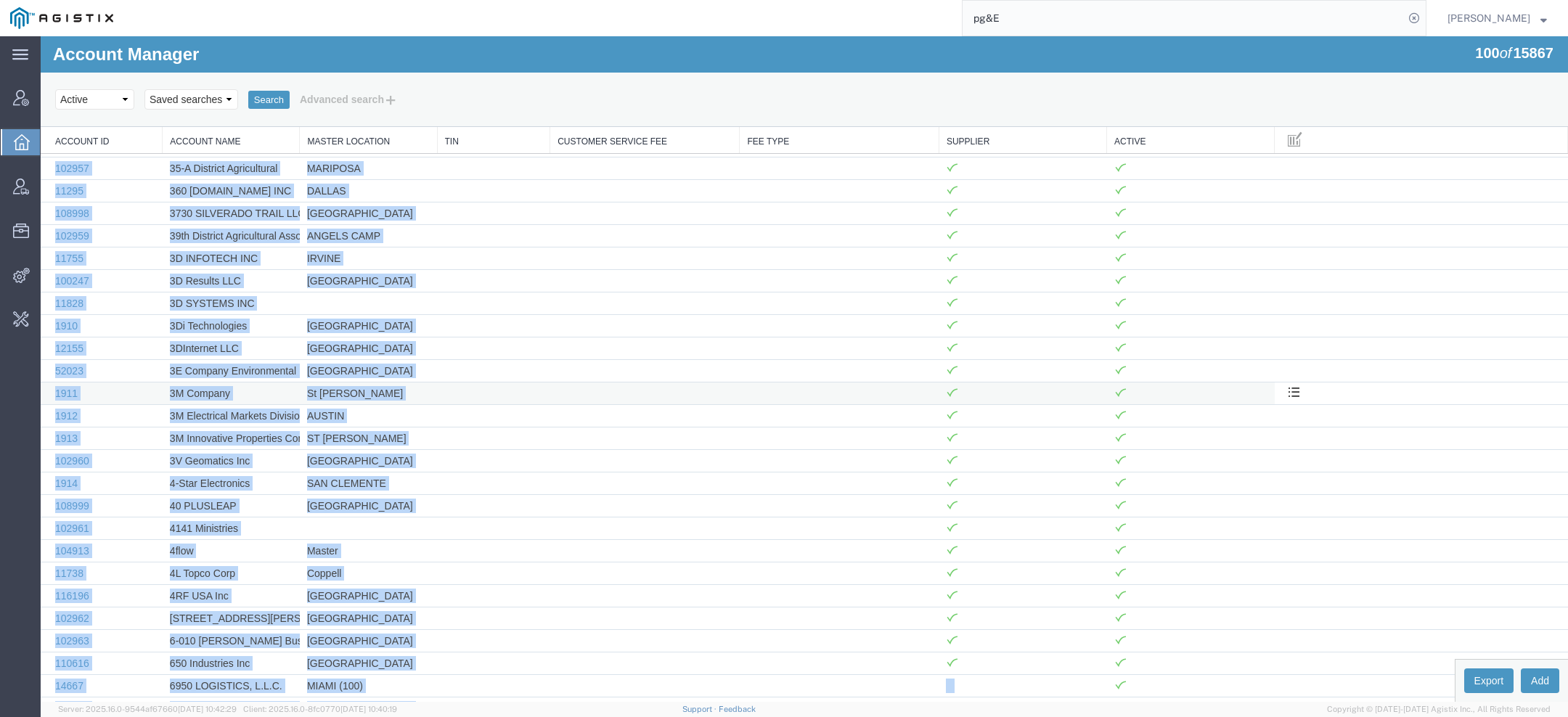
click at [224, 389] on td "3M Company" at bounding box center [231, 393] width 137 height 22
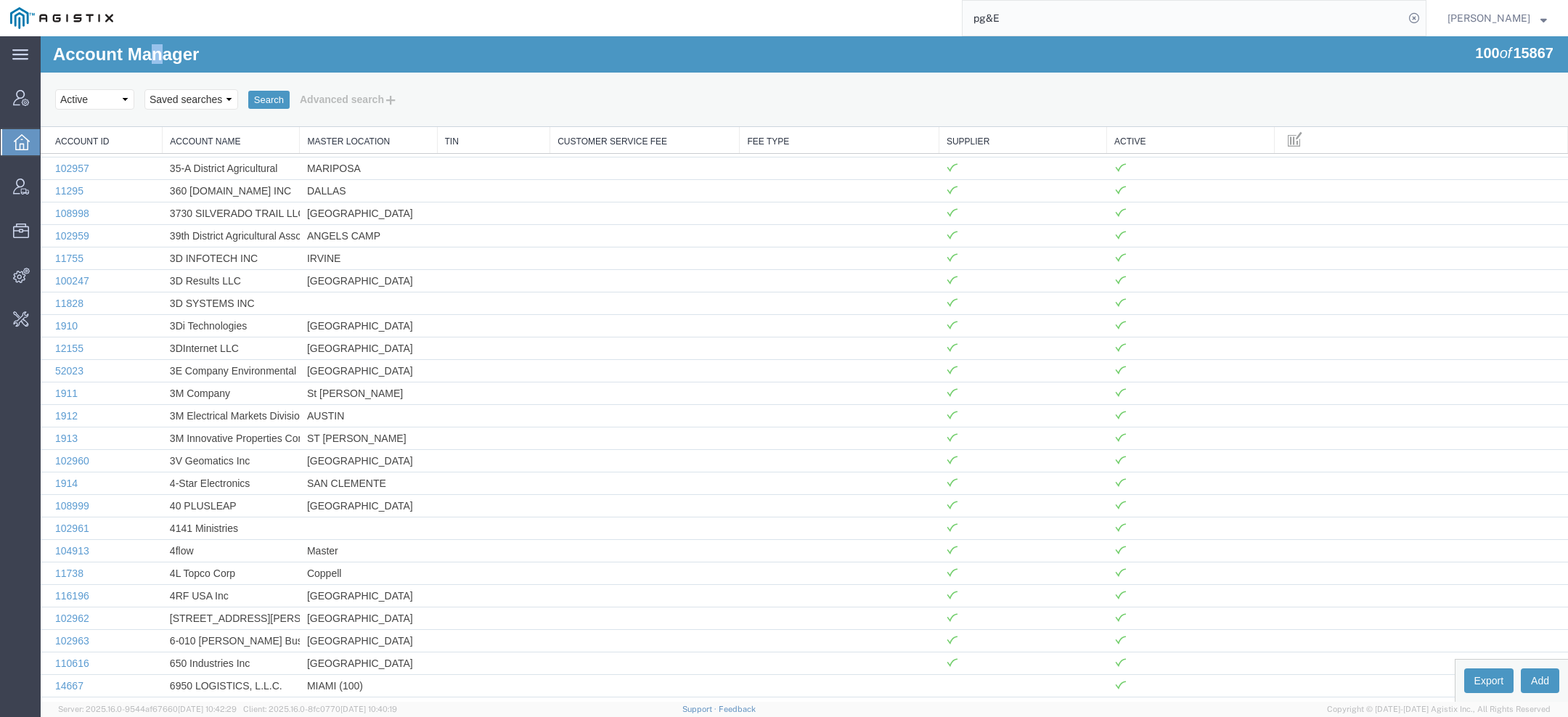
drag, startPoint x: 153, startPoint y: 57, endPoint x: 162, endPoint y: 57, distance: 9.0
click at [162, 57] on h1 "Account Manager" at bounding box center [125, 54] width 146 height 19
drag, startPoint x: 148, startPoint y: 53, endPoint x: 165, endPoint y: 53, distance: 17.0
click at [165, 53] on h1 "Account Manager" at bounding box center [125, 54] width 146 height 19
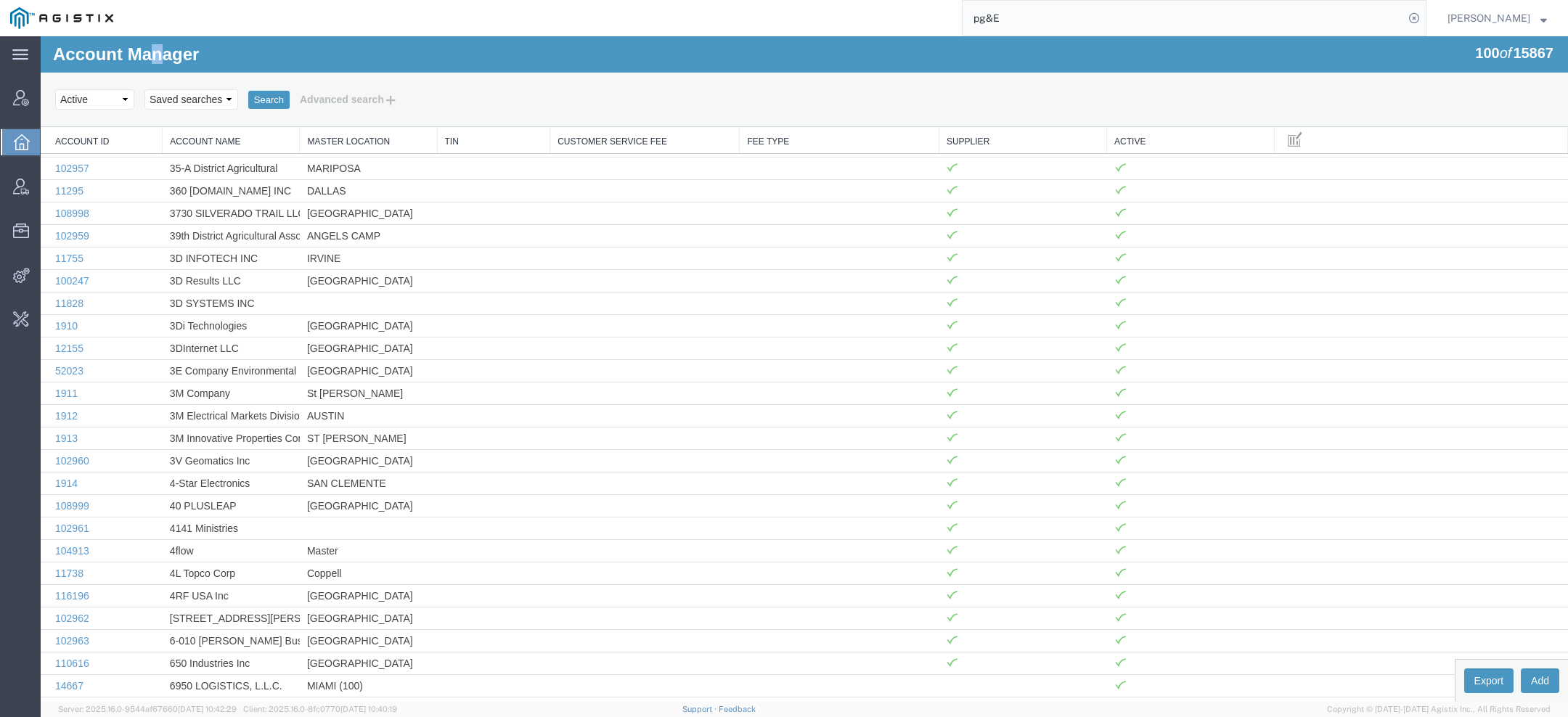
click at [165, 53] on h1 "Account Manager" at bounding box center [125, 54] width 146 height 19
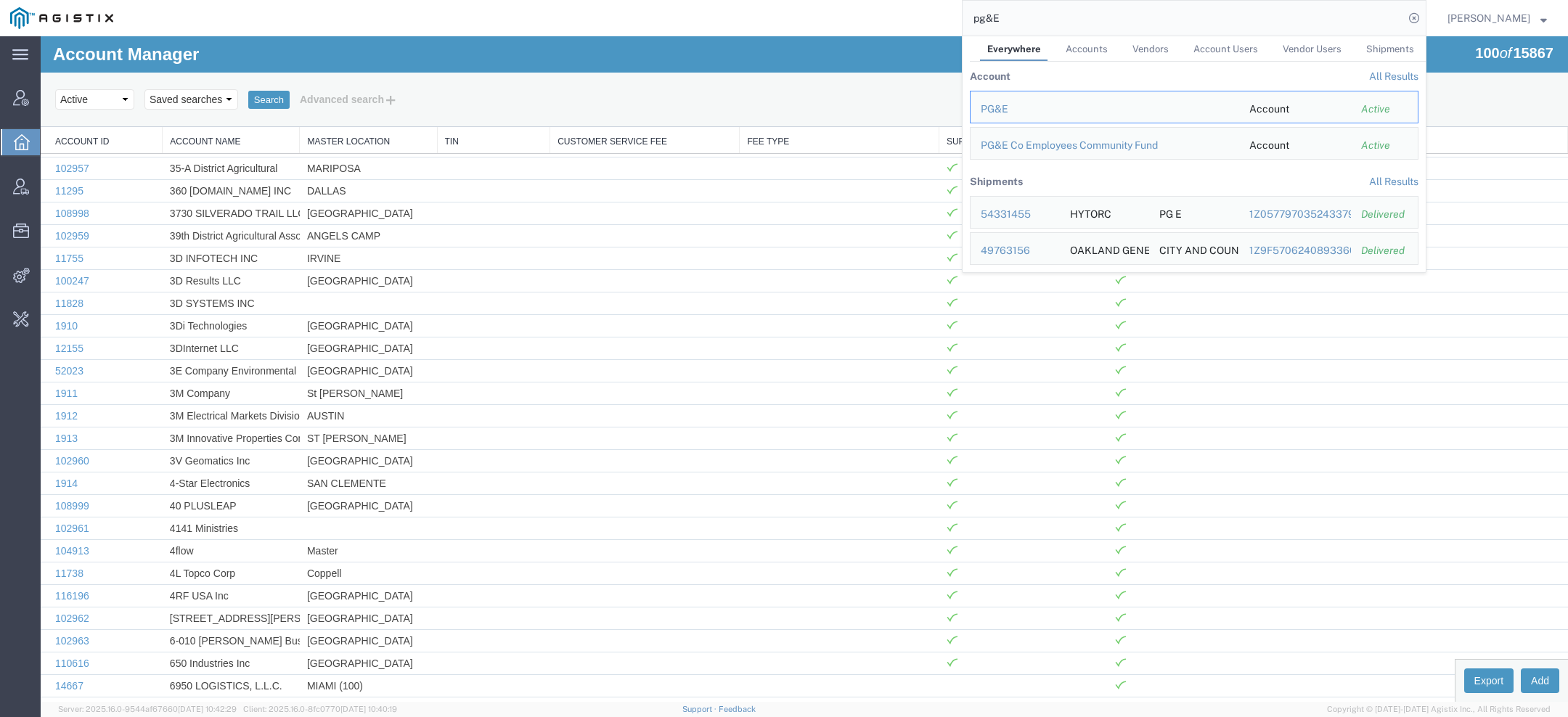
drag, startPoint x: 1001, startPoint y: 23, endPoint x: 882, endPoint y: 2, distance: 120.8
click at [882, 2] on div "pg&E Everywhere Accounts Vendors Account Users Vendor Users Shipments Account A…" at bounding box center [775, 18] width 1303 height 36
paste input "mgassmann@protection-eng.com"
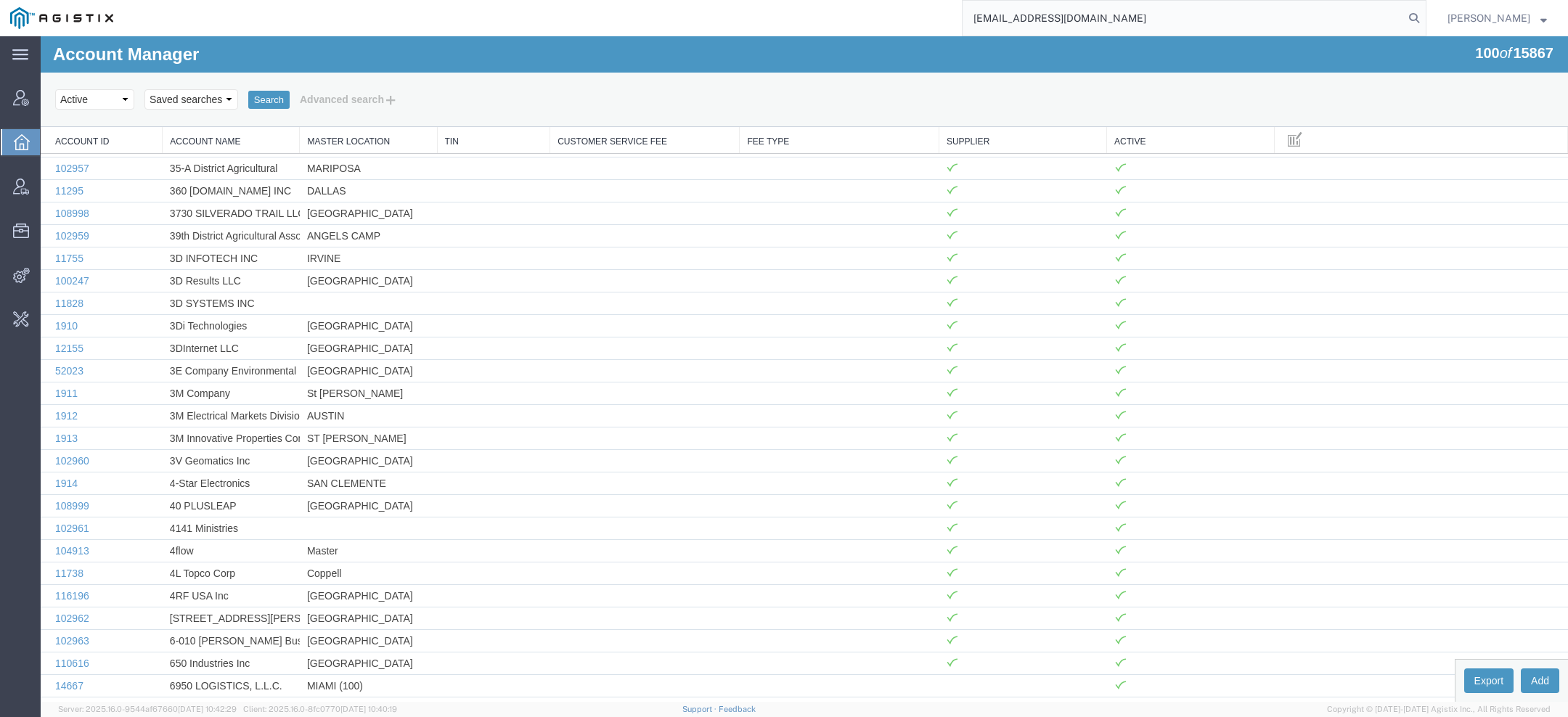
drag, startPoint x: 1035, startPoint y: 20, endPoint x: 712, endPoint y: -43, distance: 329.1
click at [712, 0] on html "main_menu Created with Sketch. Collapse Menu Account Manager Overview Vendor Ma…" at bounding box center [784, 358] width 1568 height 717
type input "@protection-eng.com"
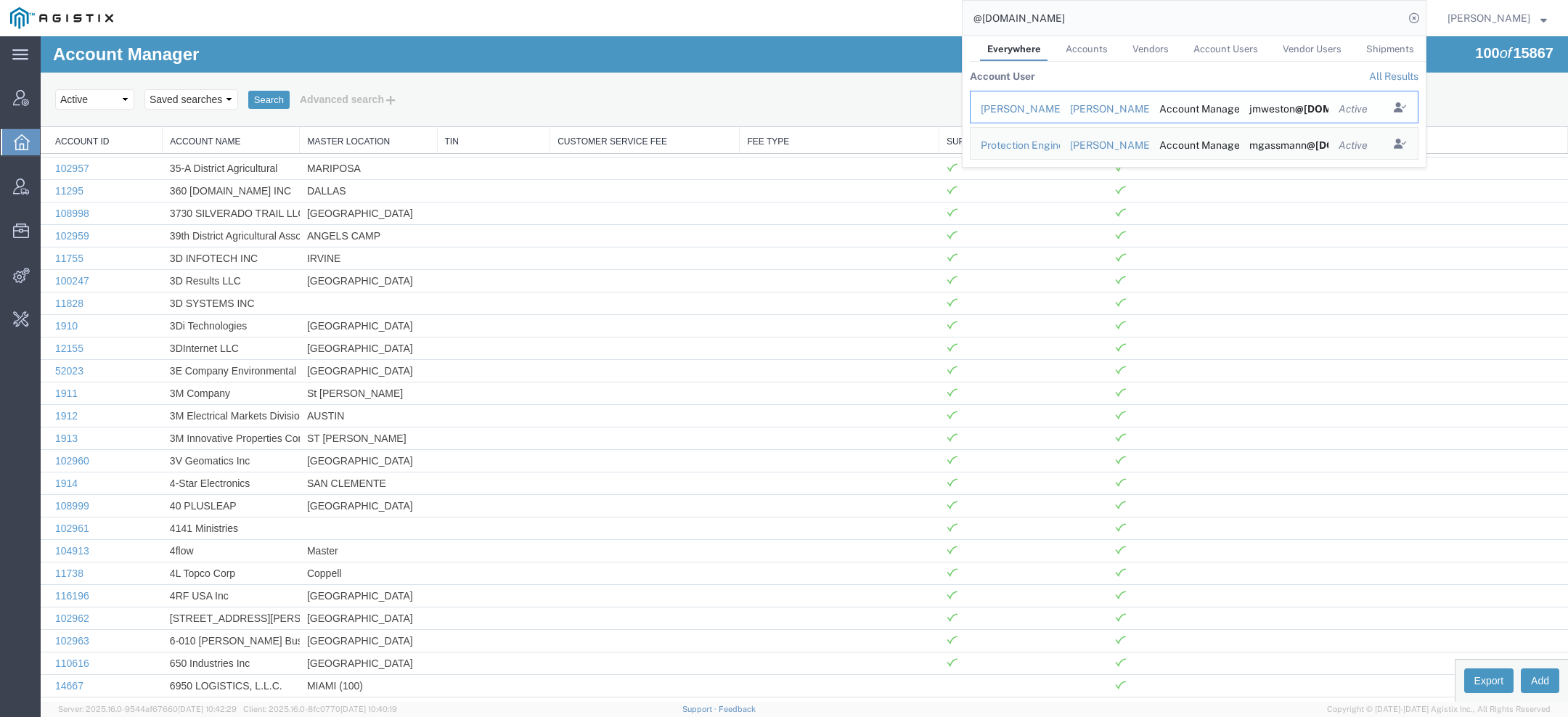
click at [1018, 109] on div "Miles Weston" at bounding box center [1015, 109] width 69 height 16
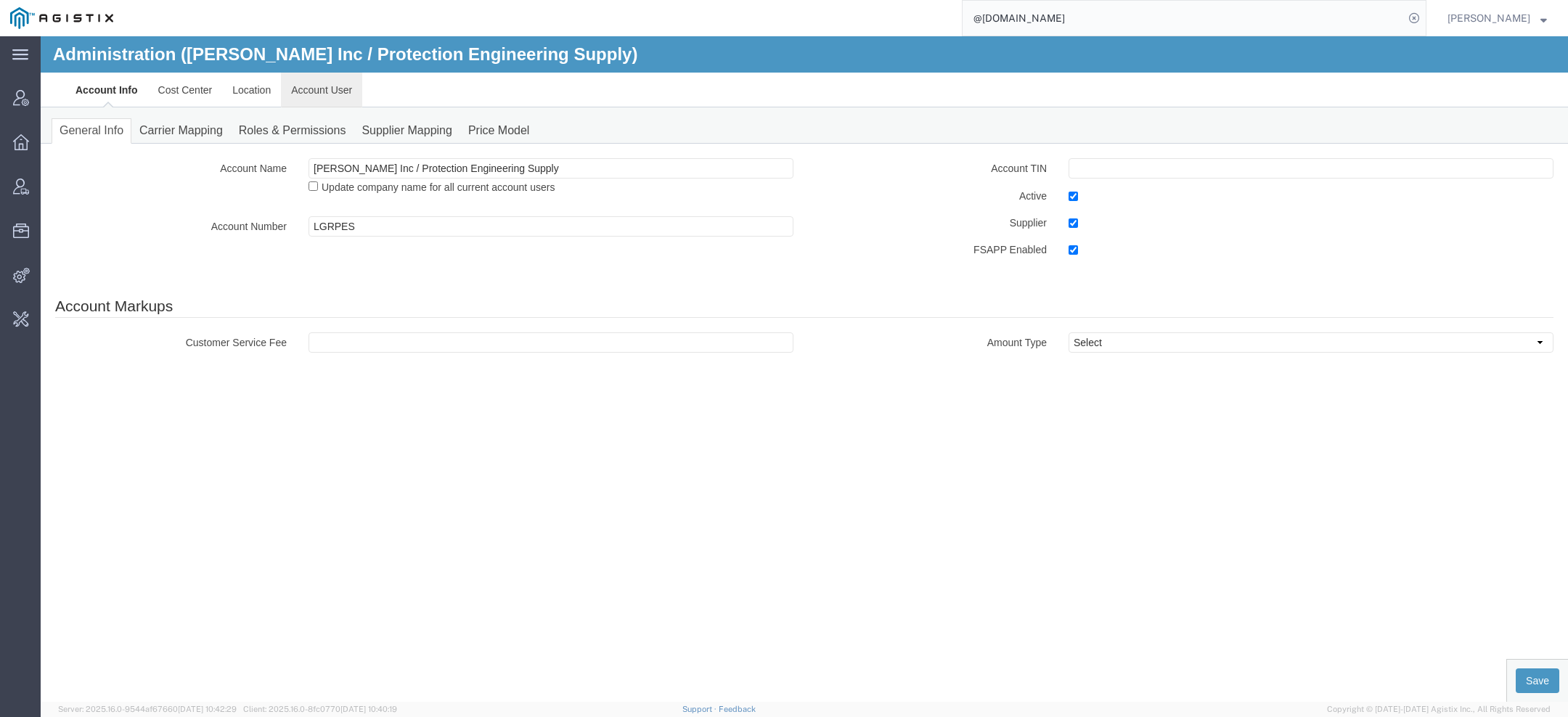
click at [335, 98] on link "Account User" at bounding box center [322, 90] width 81 height 35
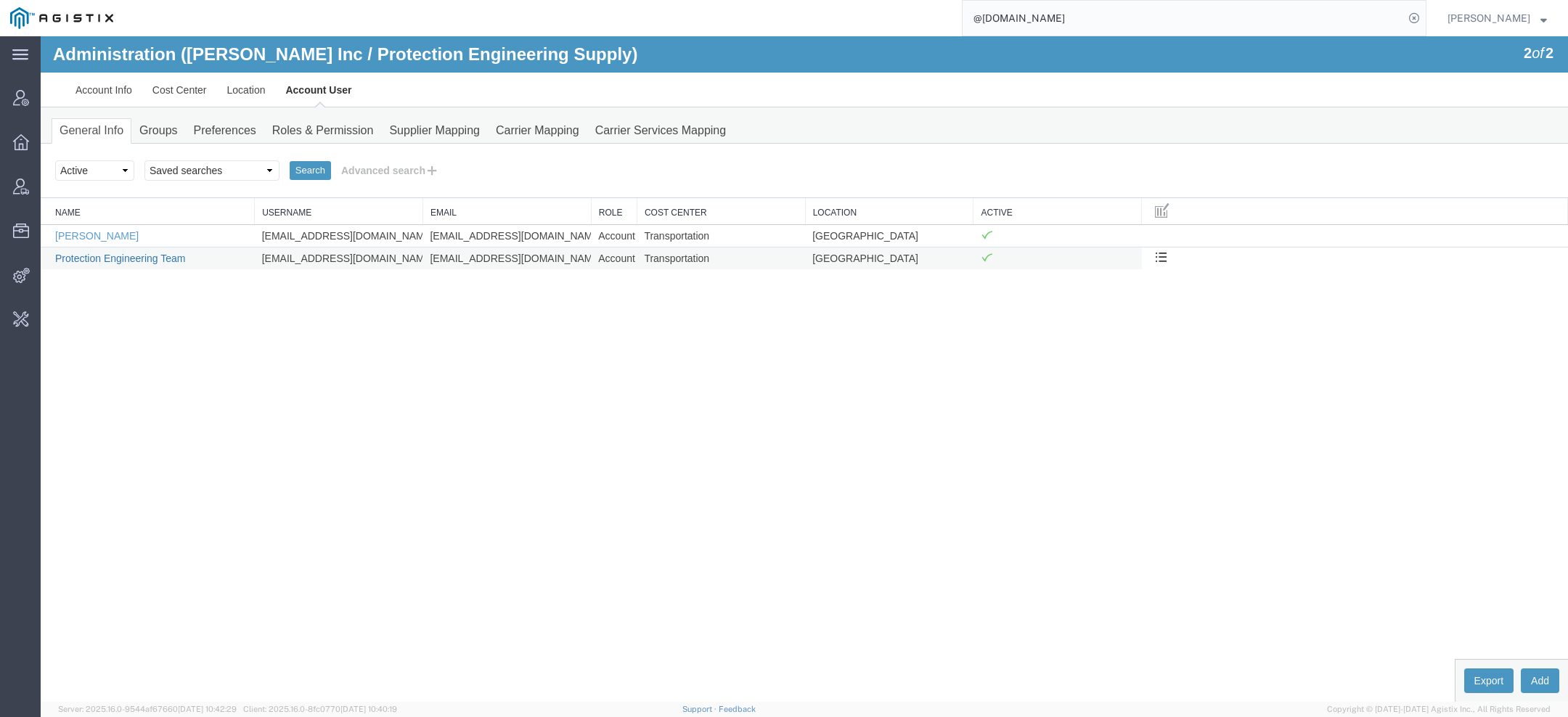
click at [113, 253] on link "Protection Engineering Team" at bounding box center [120, 258] width 131 height 12
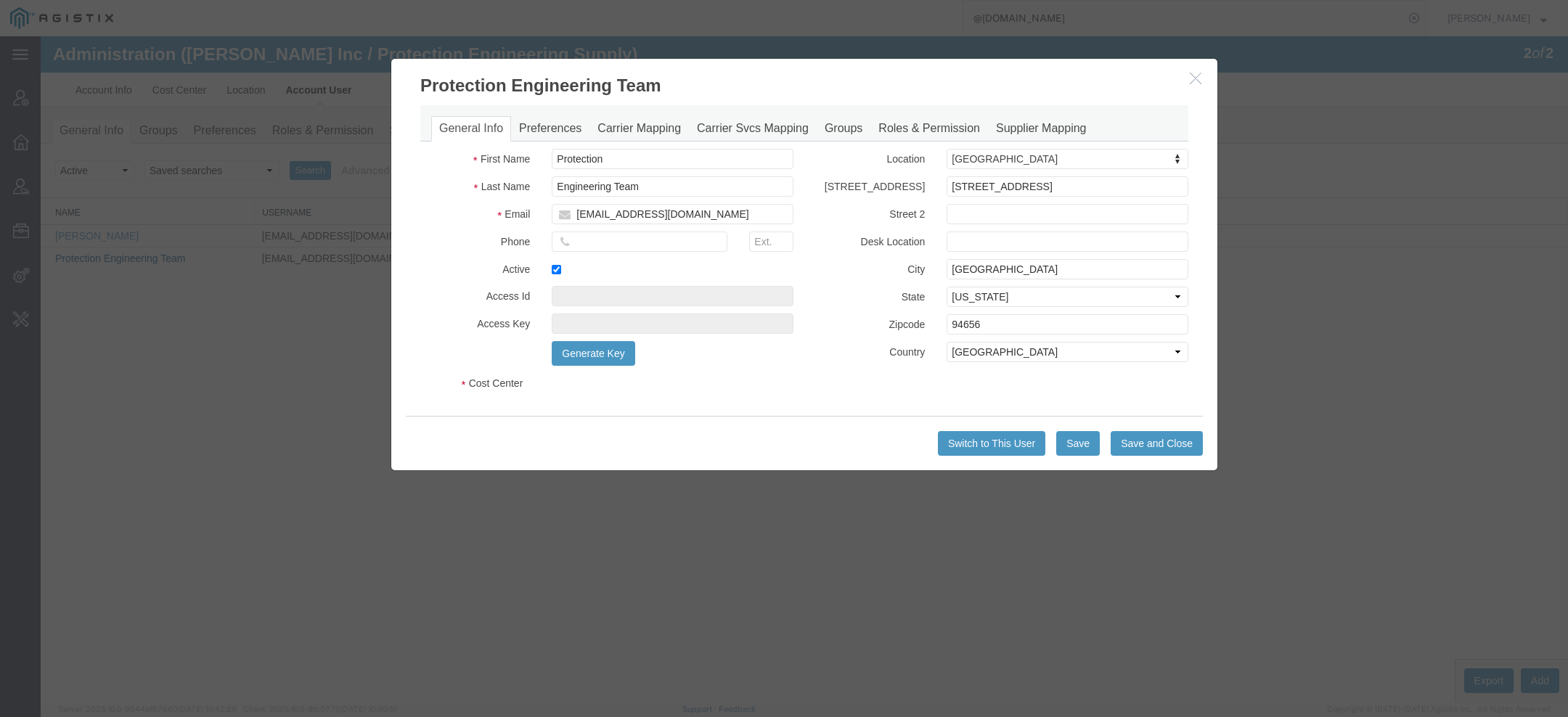
select select "COSTCENTER"
select select "13758"
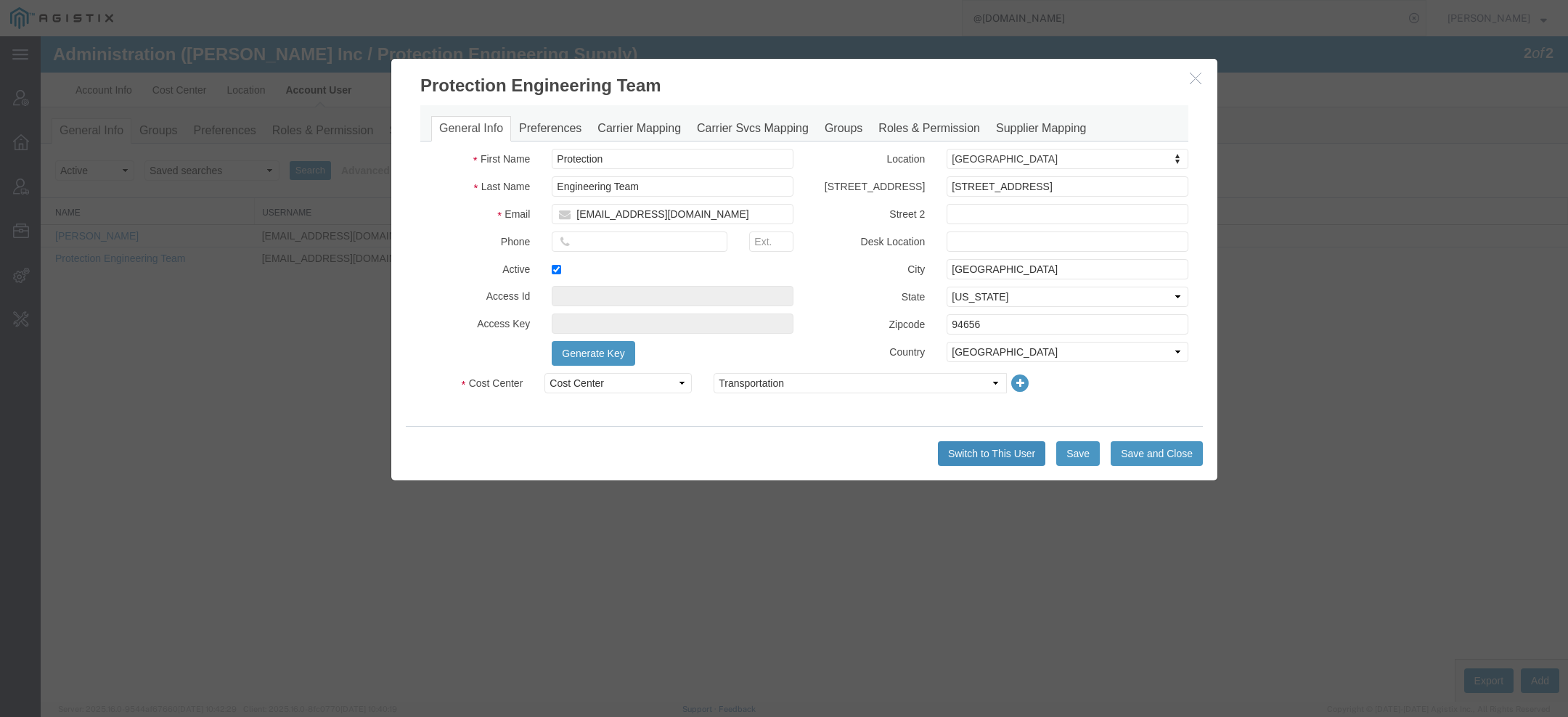
click at [955, 456] on button "Switch to This User" at bounding box center [991, 454] width 108 height 25
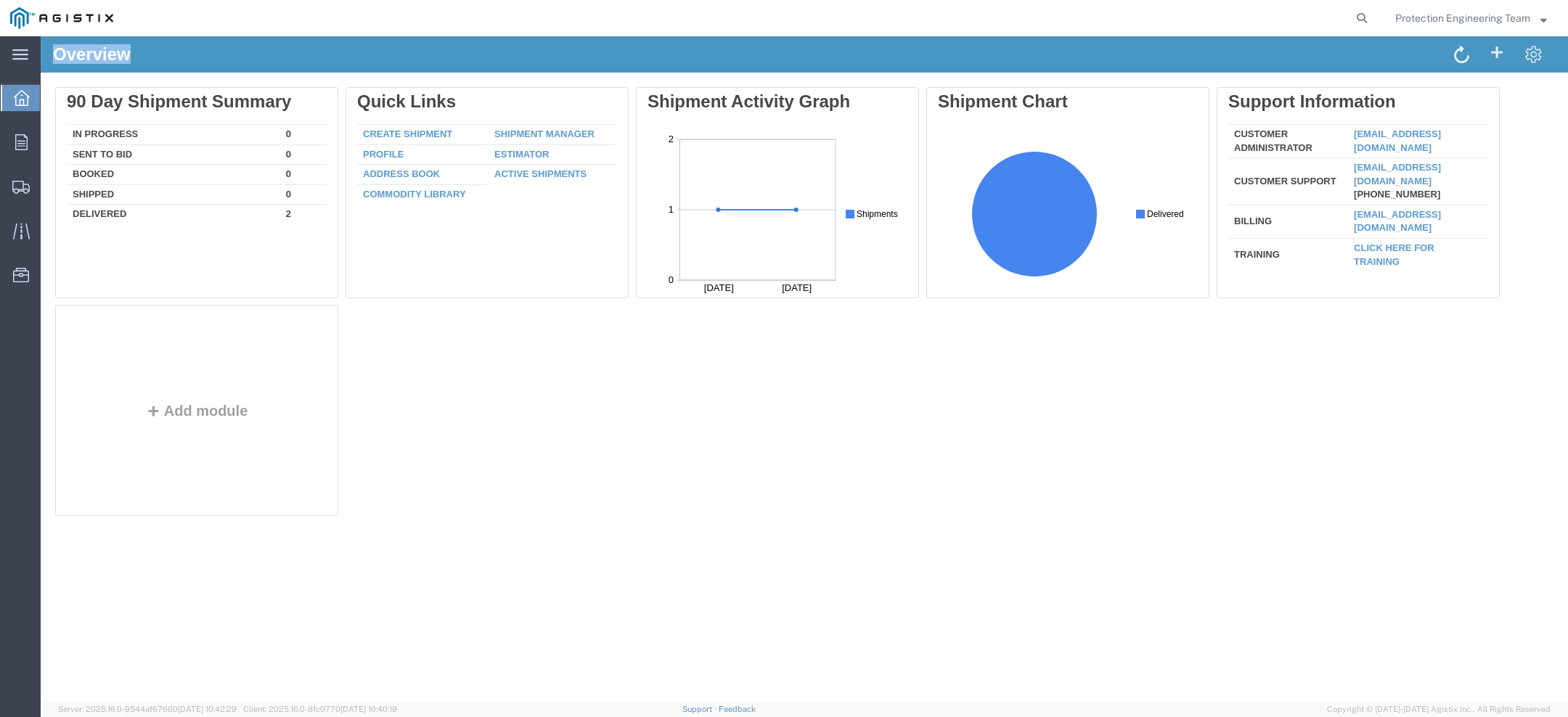
drag, startPoint x: 58, startPoint y: 53, endPoint x: 148, endPoint y: 53, distance: 90.0
click at [148, 53] on div "Overview" at bounding box center [423, 59] width 763 height 28
drag, startPoint x: 57, startPoint y: 54, endPoint x: 147, endPoint y: 54, distance: 90.0
click at [146, 54] on div "Overview" at bounding box center [423, 59] width 763 height 28
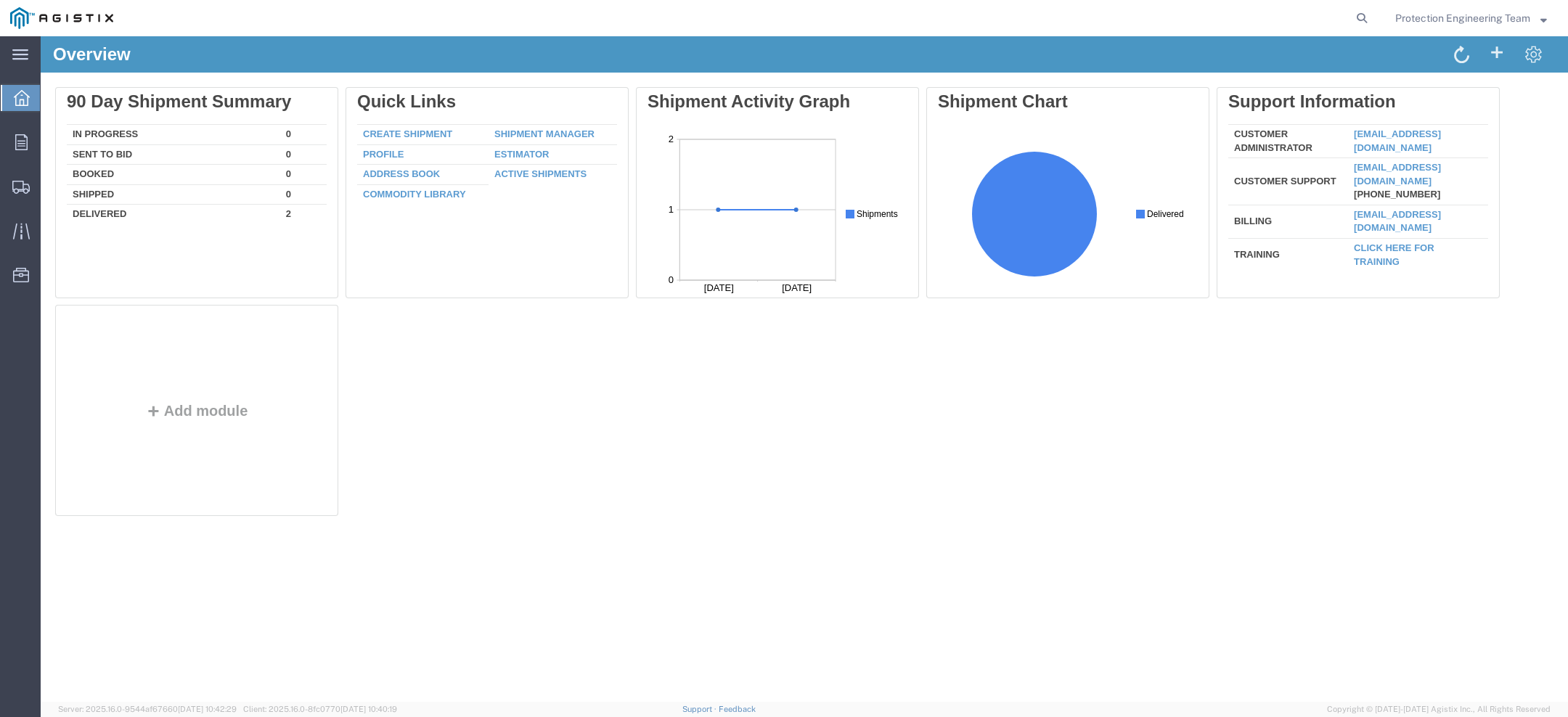
click at [147, 54] on div "Overview" at bounding box center [423, 59] width 763 height 28
drag, startPoint x: 57, startPoint y: 57, endPoint x: 132, endPoint y: 57, distance: 75.0
click at [132, 57] on div "Overview" at bounding box center [423, 59] width 763 height 28
drag, startPoint x: 55, startPoint y: 53, endPoint x: 130, endPoint y: 53, distance: 75.0
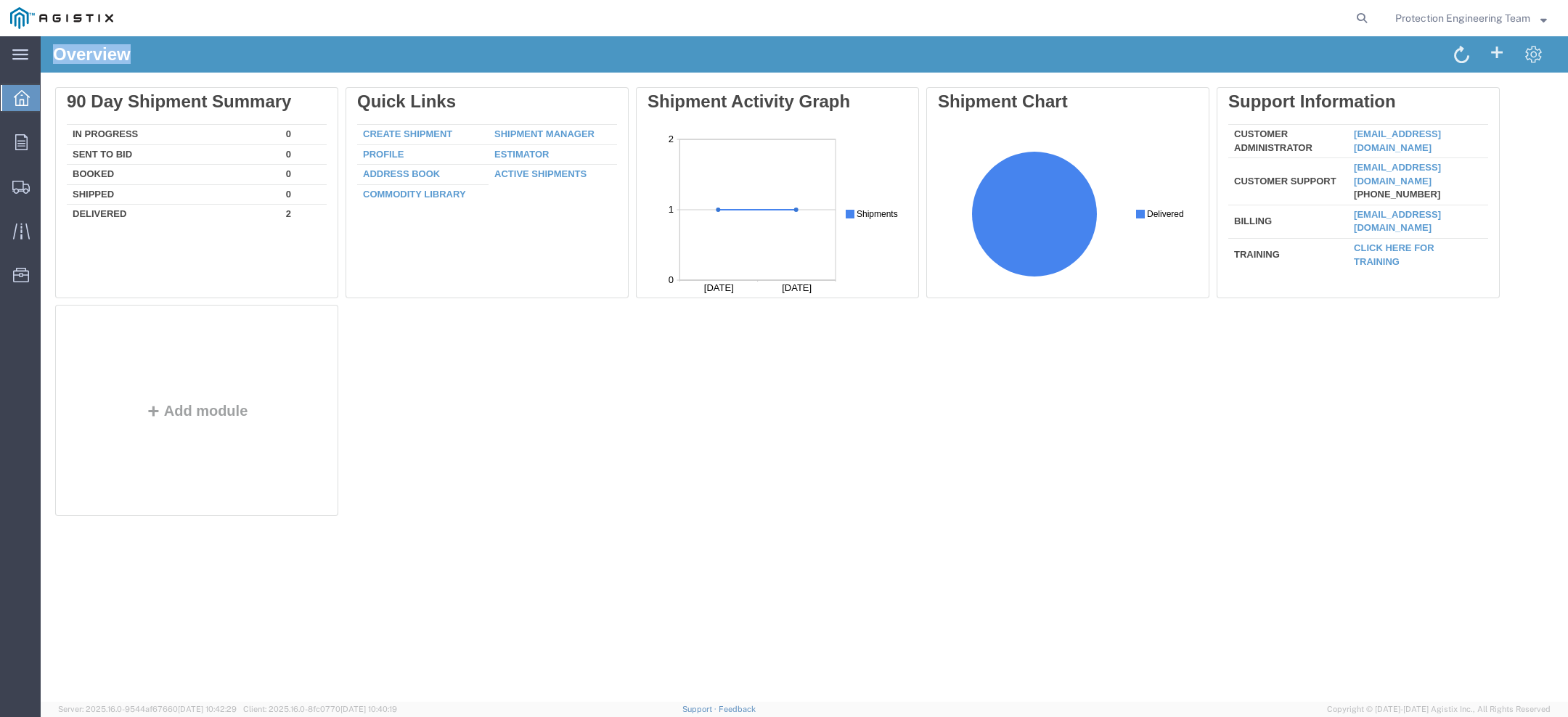
click at [130, 53] on div "Overview" at bounding box center [423, 59] width 763 height 28
click at [58, 53] on h1 "Overview" at bounding box center [91, 54] width 77 height 19
drag, startPoint x: 57, startPoint y: 53, endPoint x: 168, endPoint y: 52, distance: 111.0
click at [169, 53] on div "Overview" at bounding box center [423, 59] width 763 height 28
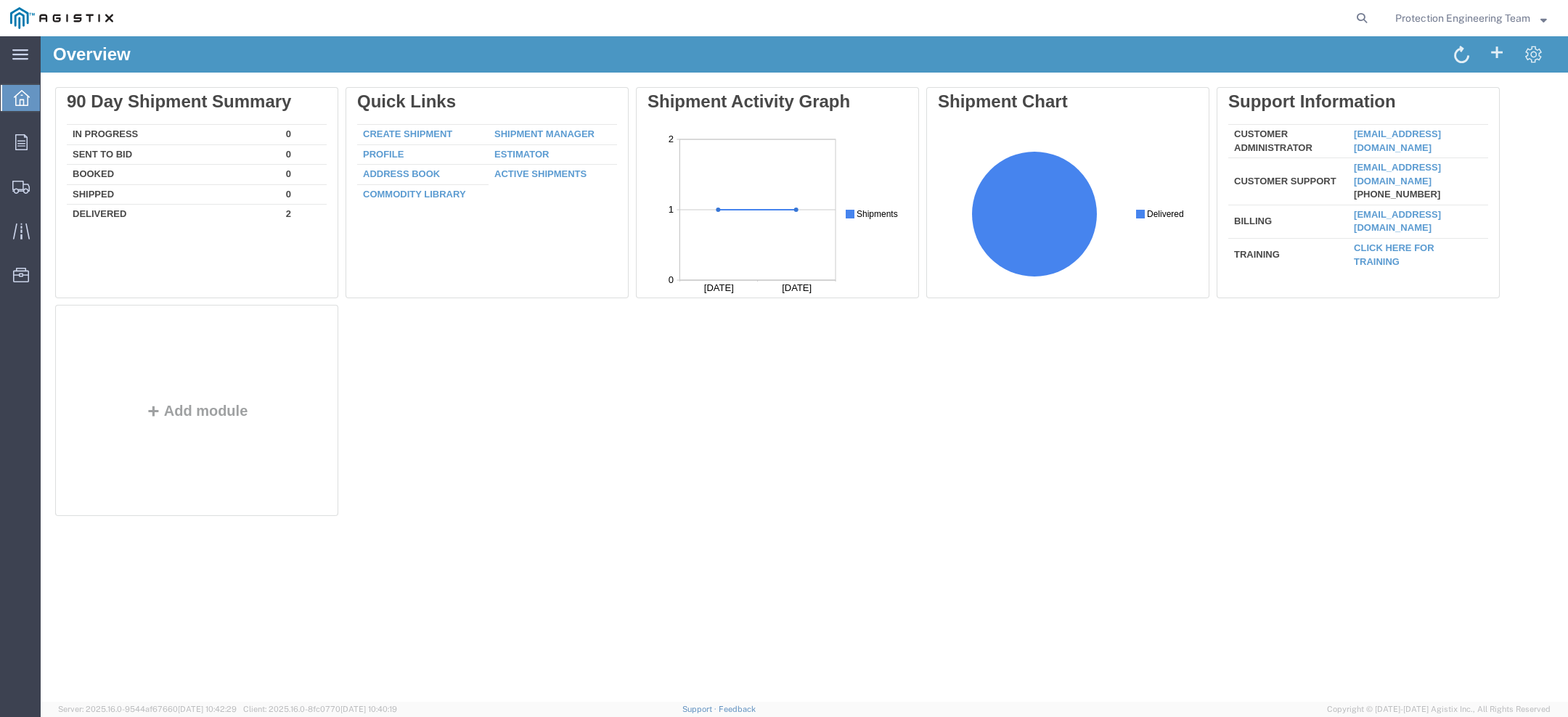
click at [168, 52] on div "Overview" at bounding box center [423, 59] width 763 height 28
click at [1496, 16] on span "Protection Engineering Team" at bounding box center [1463, 17] width 135 height 16
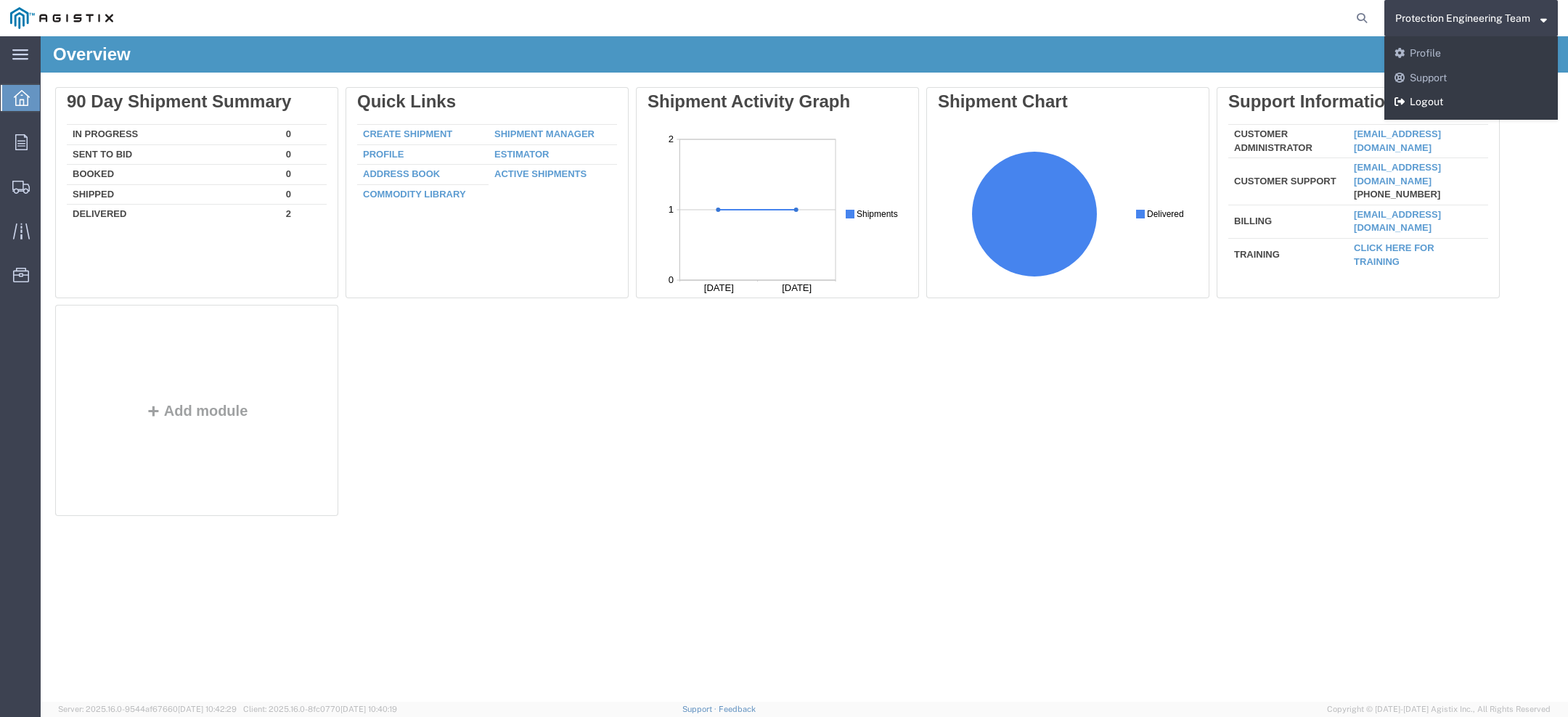
drag, startPoint x: 1473, startPoint y: 93, endPoint x: 1431, endPoint y: 57, distance: 55.3
click at [1473, 93] on link "Logout" at bounding box center [1471, 102] width 174 height 25
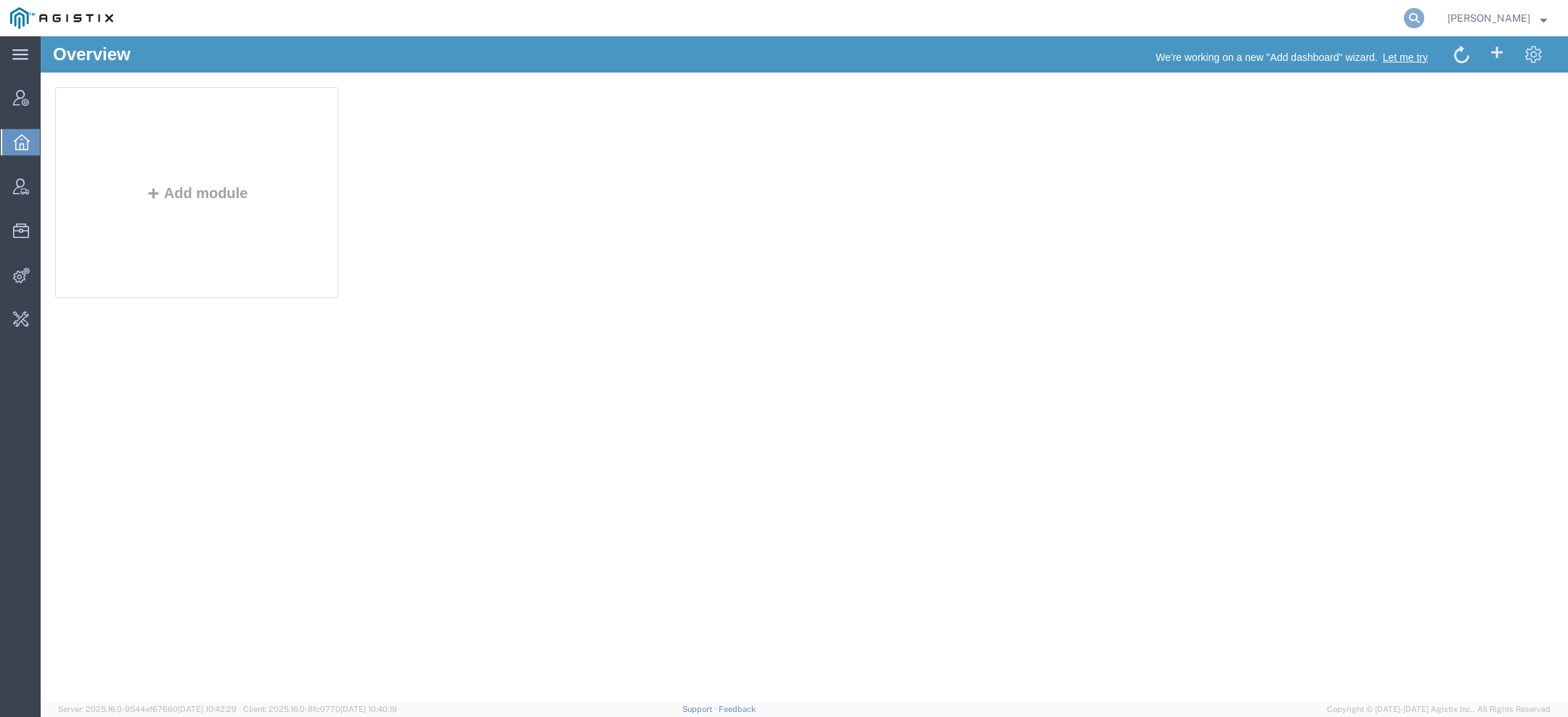
click at [1420, 25] on icon at bounding box center [1414, 18] width 21 height 21
paste input "[EMAIL_ADDRESS][DOMAIN_NAME]"
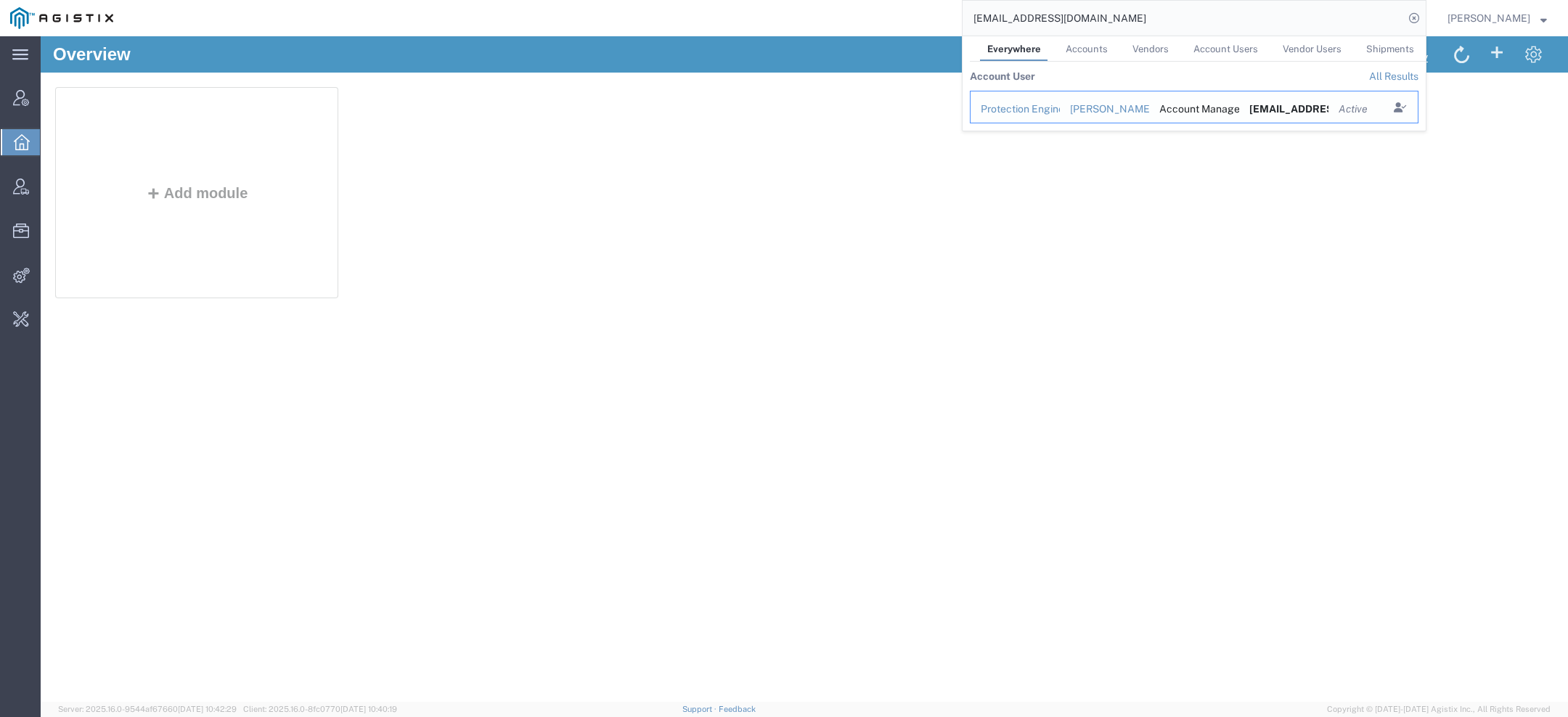
drag, startPoint x: 1055, startPoint y: 108, endPoint x: 1014, endPoint y: 71, distance: 55.2
click at [1050, 108] on div "Protection Engineering Team" at bounding box center [1015, 109] width 69 height 16
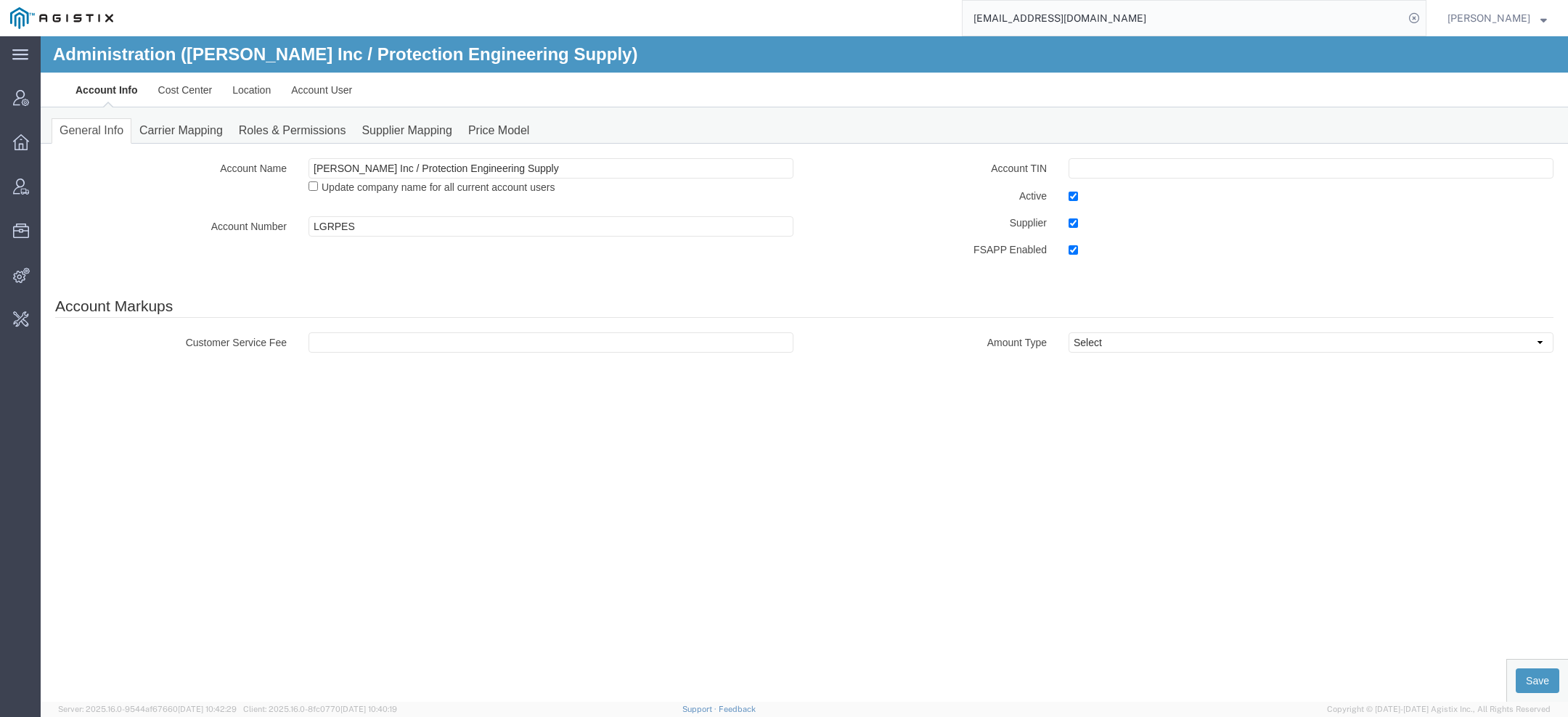
drag, startPoint x: 188, startPoint y: 52, endPoint x: 635, endPoint y: 53, distance: 447.0
click at [634, 53] on h1 "Administration ([PERSON_NAME] Inc / Protection Engineering Supply)" at bounding box center [345, 54] width 584 height 19
copy h1 "[PERSON_NAME] Inc / Protection Engineering Supply"
drag, startPoint x: 1162, startPoint y: 17, endPoint x: 691, endPoint y: 14, distance: 471.0
click at [720, 16] on div "[EMAIL_ADDRESS][DOMAIN_NAME]" at bounding box center [775, 18] width 1303 height 36
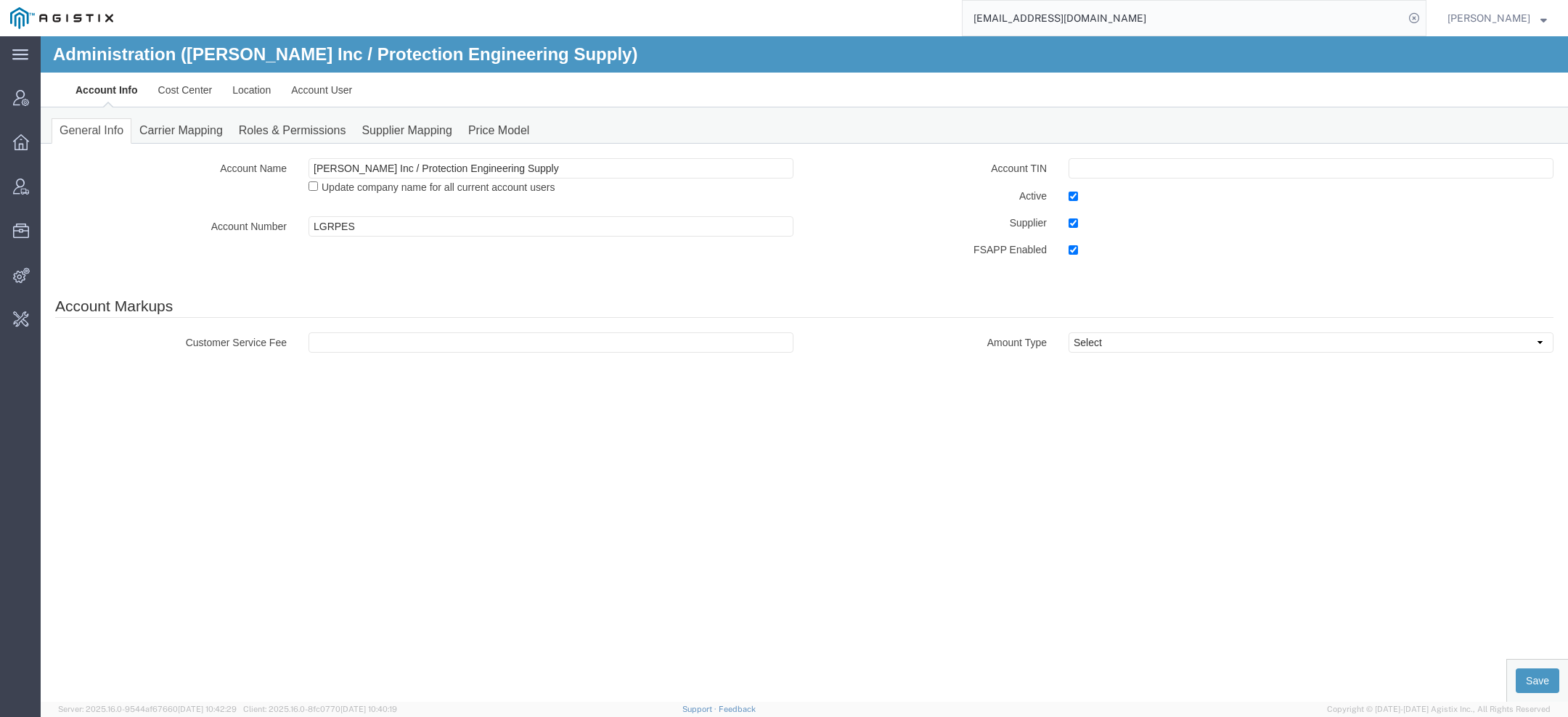
paste input "LINTEC CORPORATION"
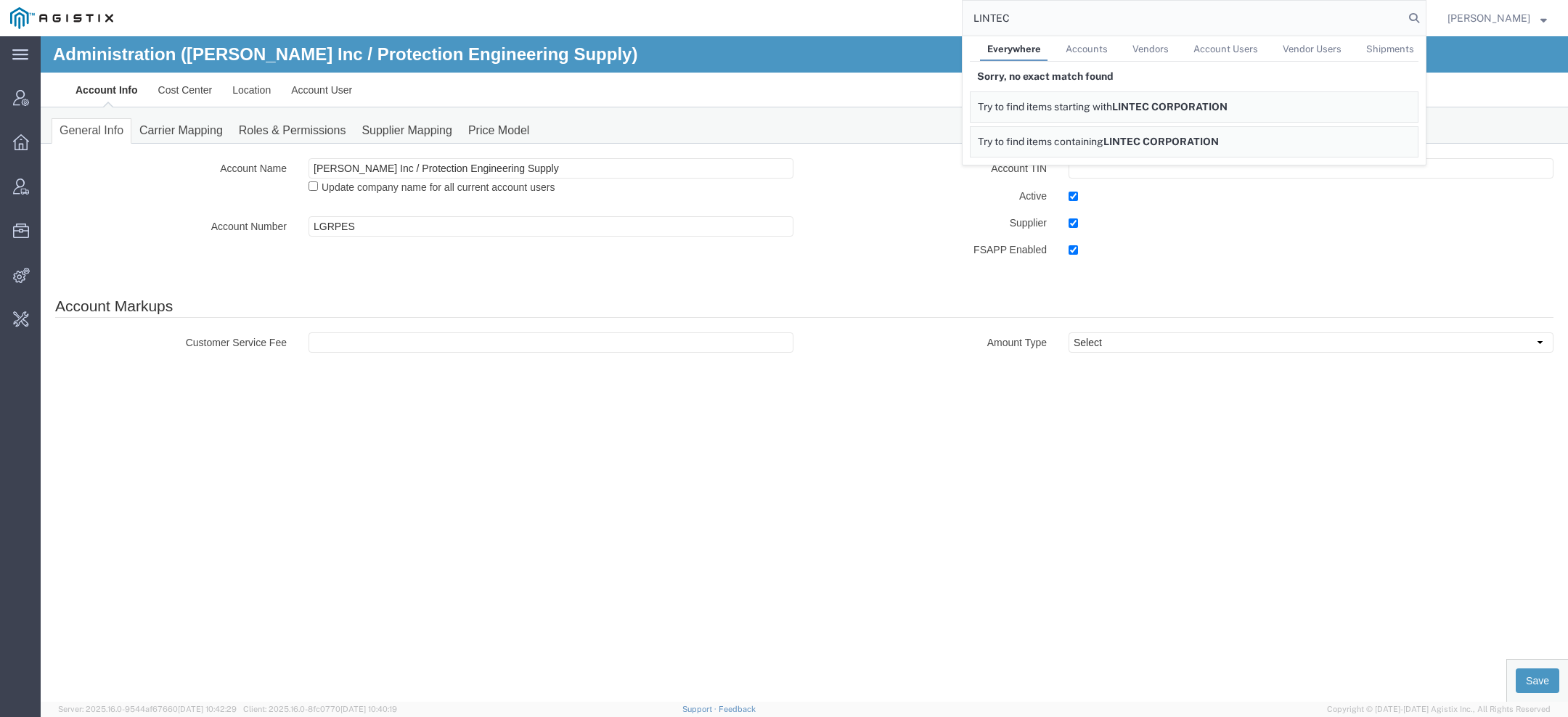
type input "LINTEC"
click at [21, 109] on div at bounding box center [21, 97] width 40 height 29
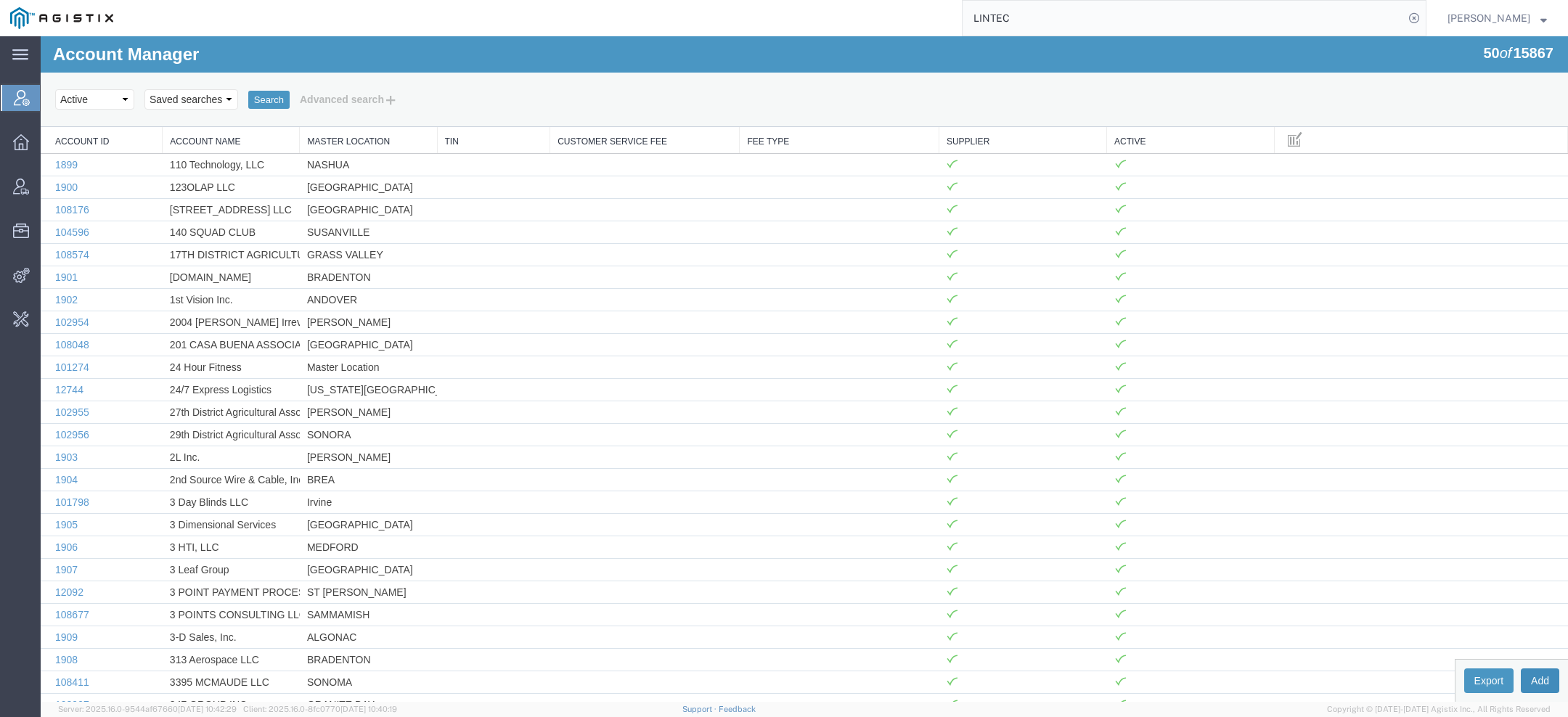
click at [1533, 675] on button "Add" at bounding box center [1540, 681] width 39 height 25
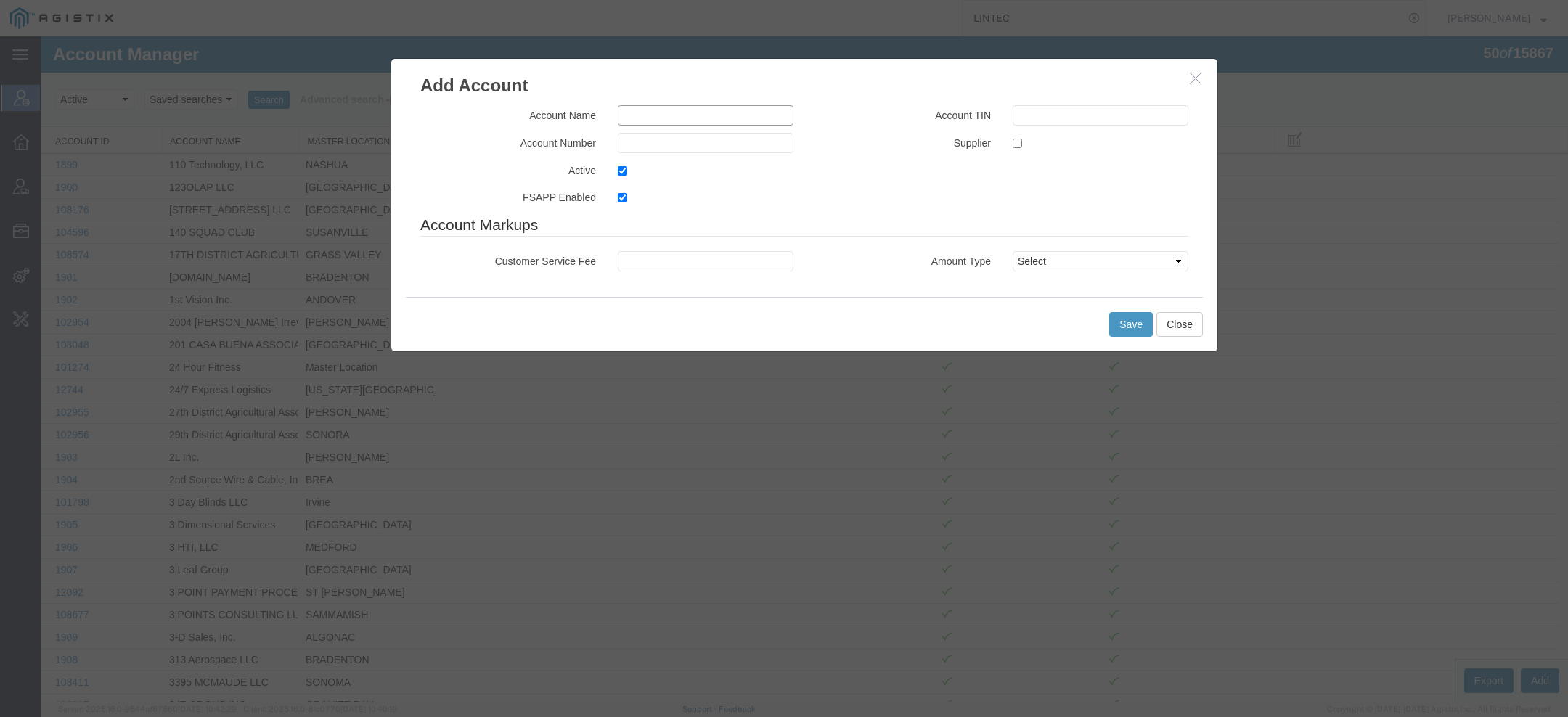
click at [652, 110] on input "text" at bounding box center [706, 115] width 176 height 21
paste input "LINTEC CORPORATION"
click at [568, 201] on label "FSAPP Enabled" at bounding box center [508, 196] width 197 height 17
copy label "n"
click at [622, 117] on input "LINTEC CORPORATION" at bounding box center [706, 115] width 176 height 21
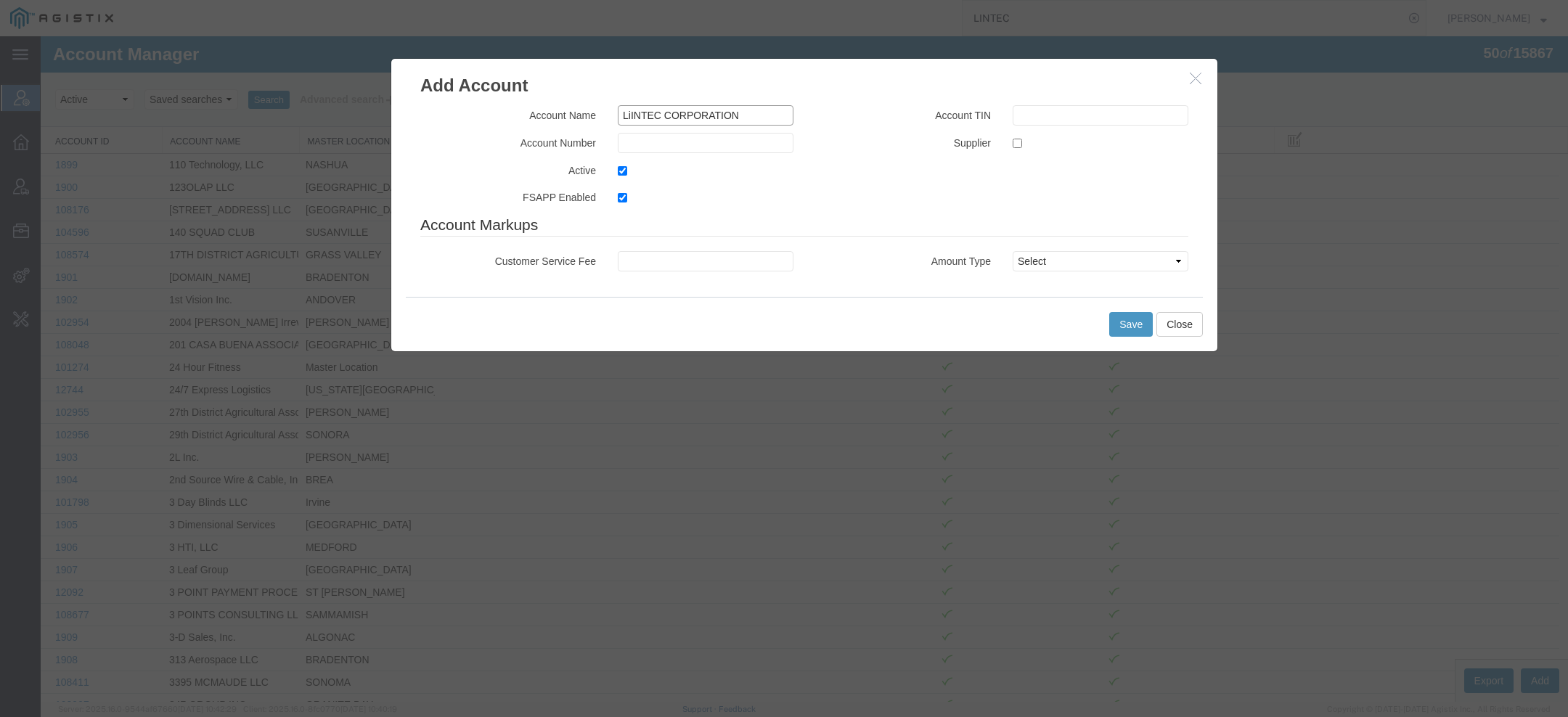
paste input "n"
drag, startPoint x: 671, startPoint y: 114, endPoint x: 1008, endPoint y: 114, distance: 337.0
click at [1008, 114] on div "Account Name Lintex Corp INTEC CORPORATION Account Number Active FSAPP Enabled …" at bounding box center [805, 160] width 790 height 109
click at [684, 122] on input "Lintex Corp INTEC CORPORATION" at bounding box center [706, 115] width 176 height 21
click at [684, 122] on input "Lintex Corp INTEC CORPORATION" at bounding box center [706, 115] width 176 height 21
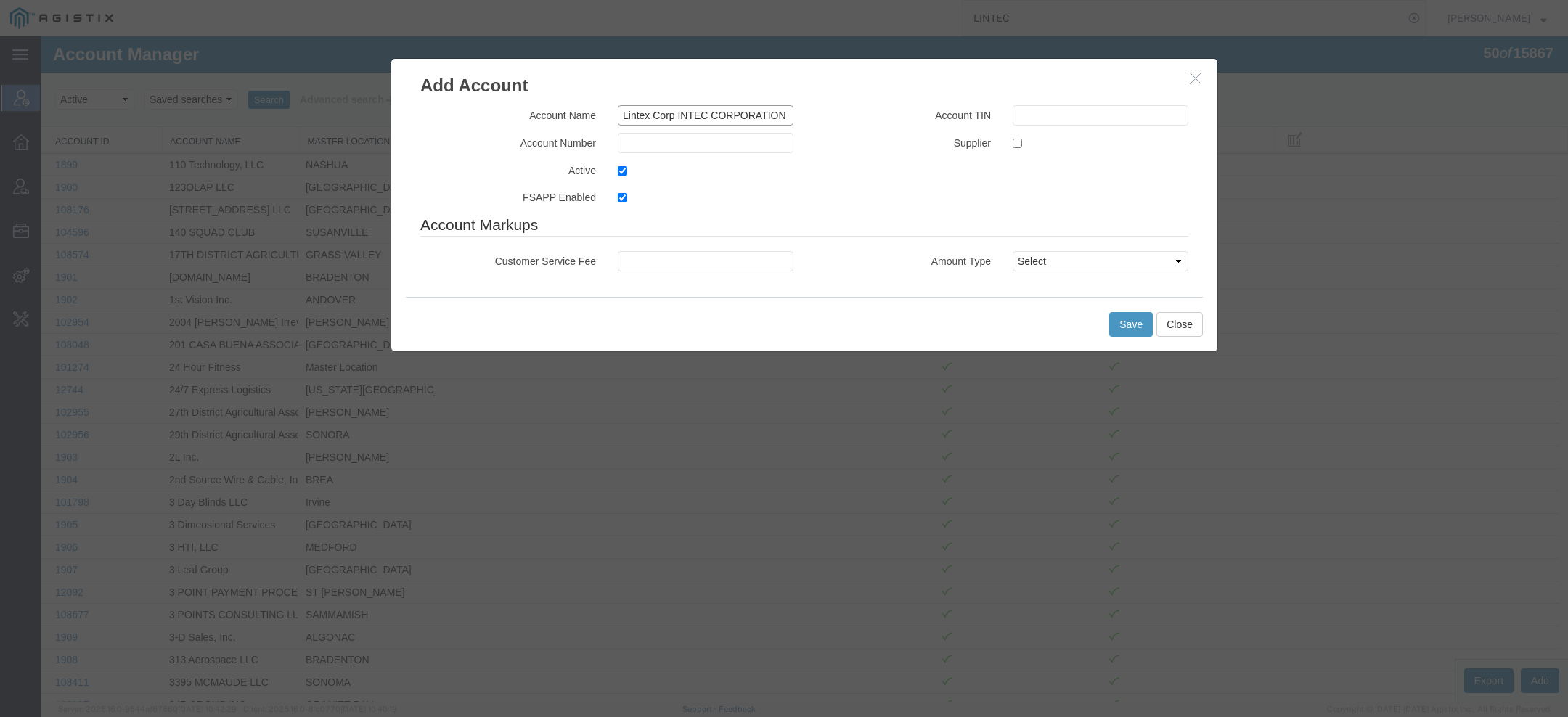
click at [684, 122] on input "Lintex Corp INTEC CORPORATION" at bounding box center [706, 115] width 176 height 21
click at [678, 118] on input "Lintex Corp INTEC CORPORATION" at bounding box center [706, 115] width 176 height 21
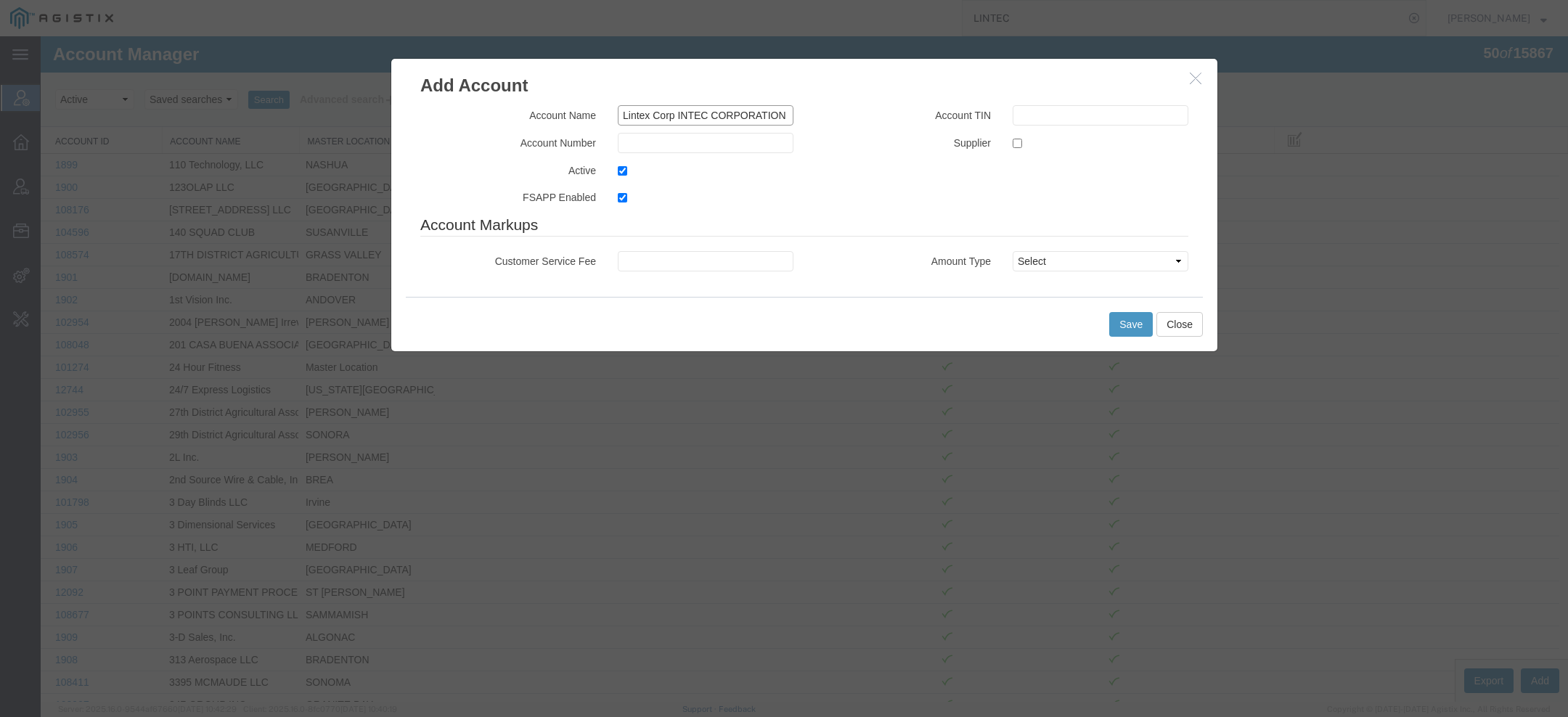
click at [678, 118] on input "Lintex Corp INTEC CORPORATION" at bounding box center [706, 115] width 176 height 21
click at [692, 112] on input "Lintex Corp INTEC CORPORATION" at bounding box center [706, 115] width 176 height 21
click at [643, 114] on input "Lintex Corp INTEC CORPORATION" at bounding box center [706, 115] width 176 height 21
click at [689, 119] on input "Lintec Corp INTEC CORPORATION" at bounding box center [706, 115] width 176 height 21
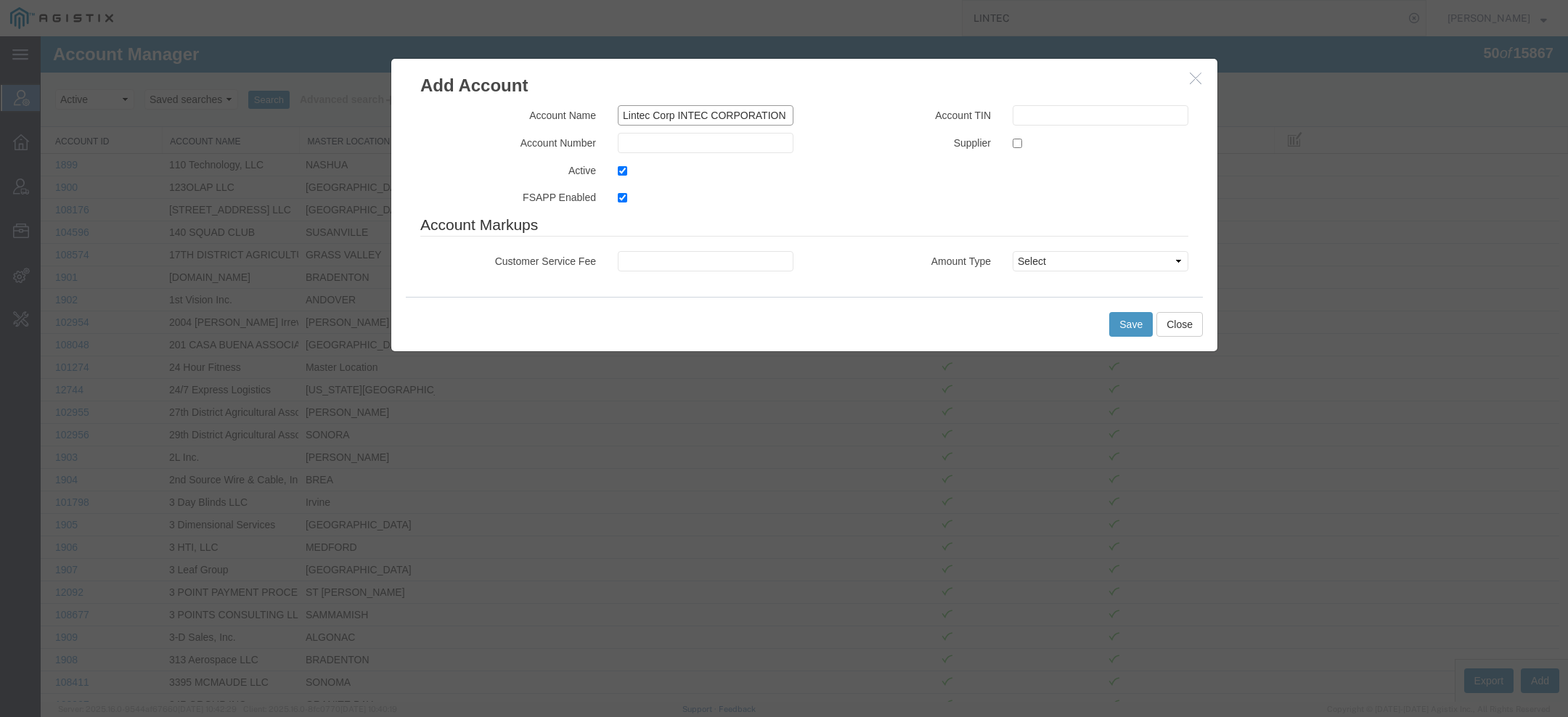
drag, startPoint x: 672, startPoint y: 108, endPoint x: 1125, endPoint y: 108, distance: 453.0
click at [1122, 108] on div "Account Name Lintec Corp INTEC CORPORATION Account Number Active FSAPP Enabled …" at bounding box center [805, 160] width 790 height 109
drag, startPoint x: 674, startPoint y: 113, endPoint x: 1162, endPoint y: 113, distance: 488.0
click at [1159, 113] on div "Account Name Lintec Corp INTEC CORPORATION Account Number Active FSAPP Enabled …" at bounding box center [805, 160] width 790 height 109
type input "Lintec Corp"
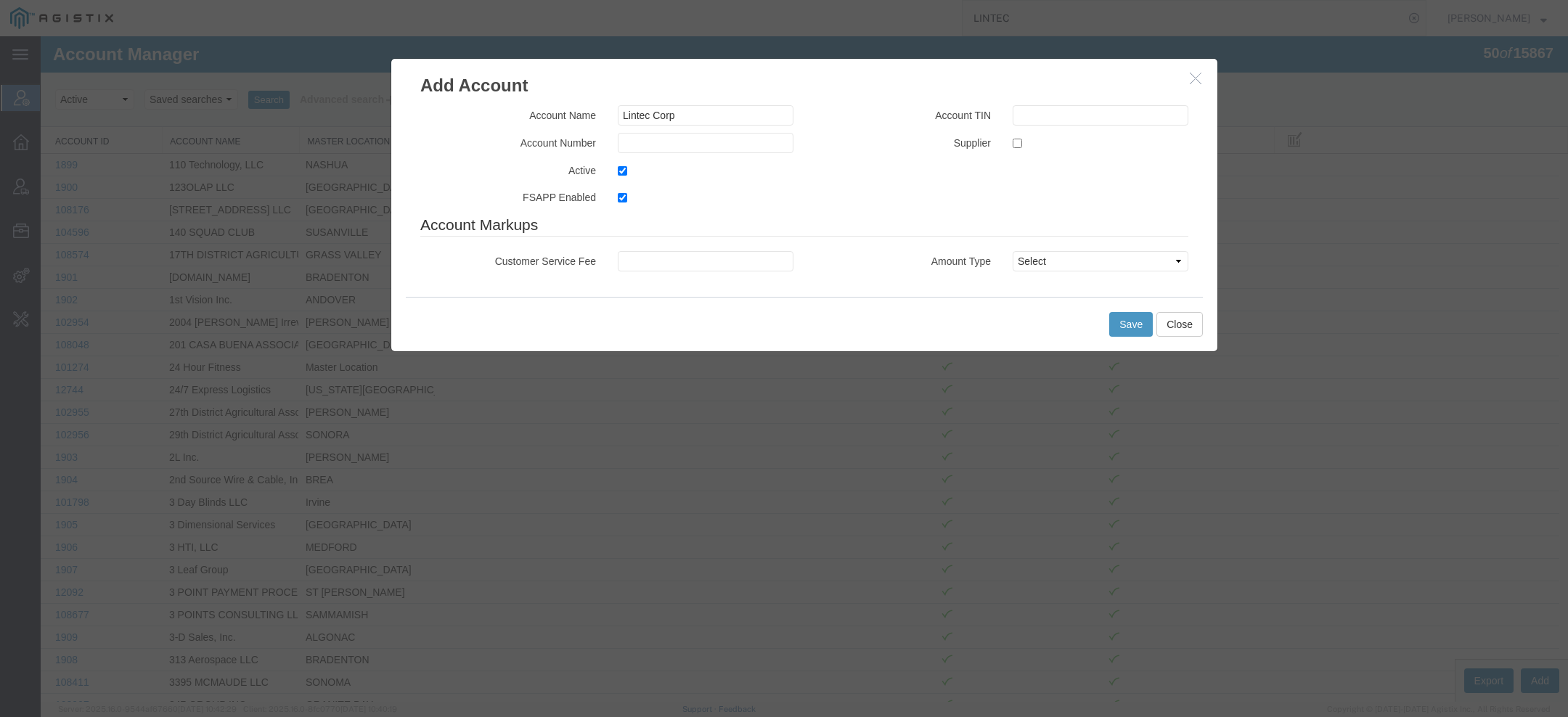
drag, startPoint x: 558, startPoint y: 197, endPoint x: 565, endPoint y: 198, distance: 7.1
click at [565, 198] on label "FSAPP Enabled" at bounding box center [508, 196] width 197 height 17
click at [565, 197] on label "FSAPP Enabled" at bounding box center [508, 196] width 197 height 17
copy label "n"
click at [675, 143] on input "text" at bounding box center [706, 143] width 176 height 21
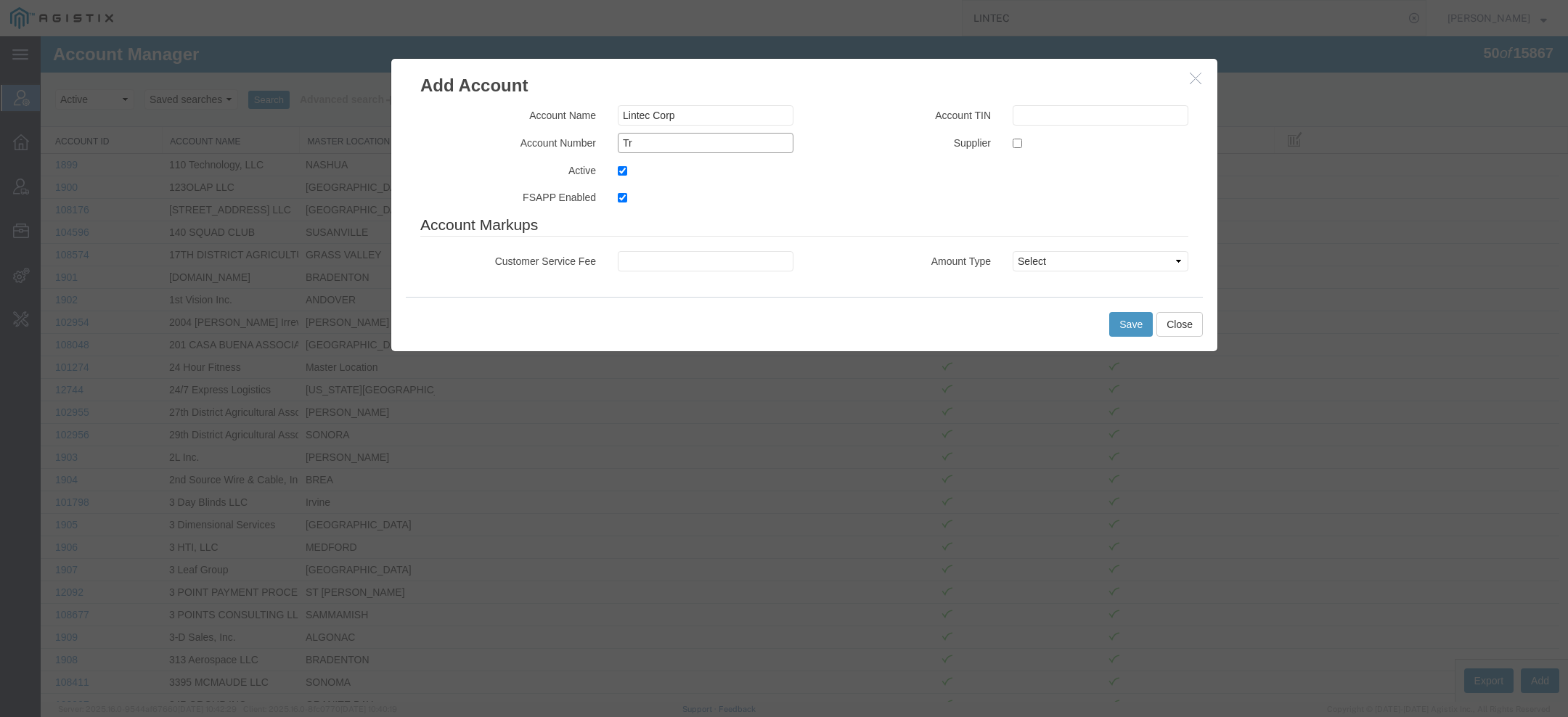
type input "T"
type input "LTCP"
click at [1014, 146] on input "checkbox" at bounding box center [1017, 143] width 9 height 9
checkbox input "true"
click at [1124, 324] on button "Save" at bounding box center [1131, 324] width 44 height 25
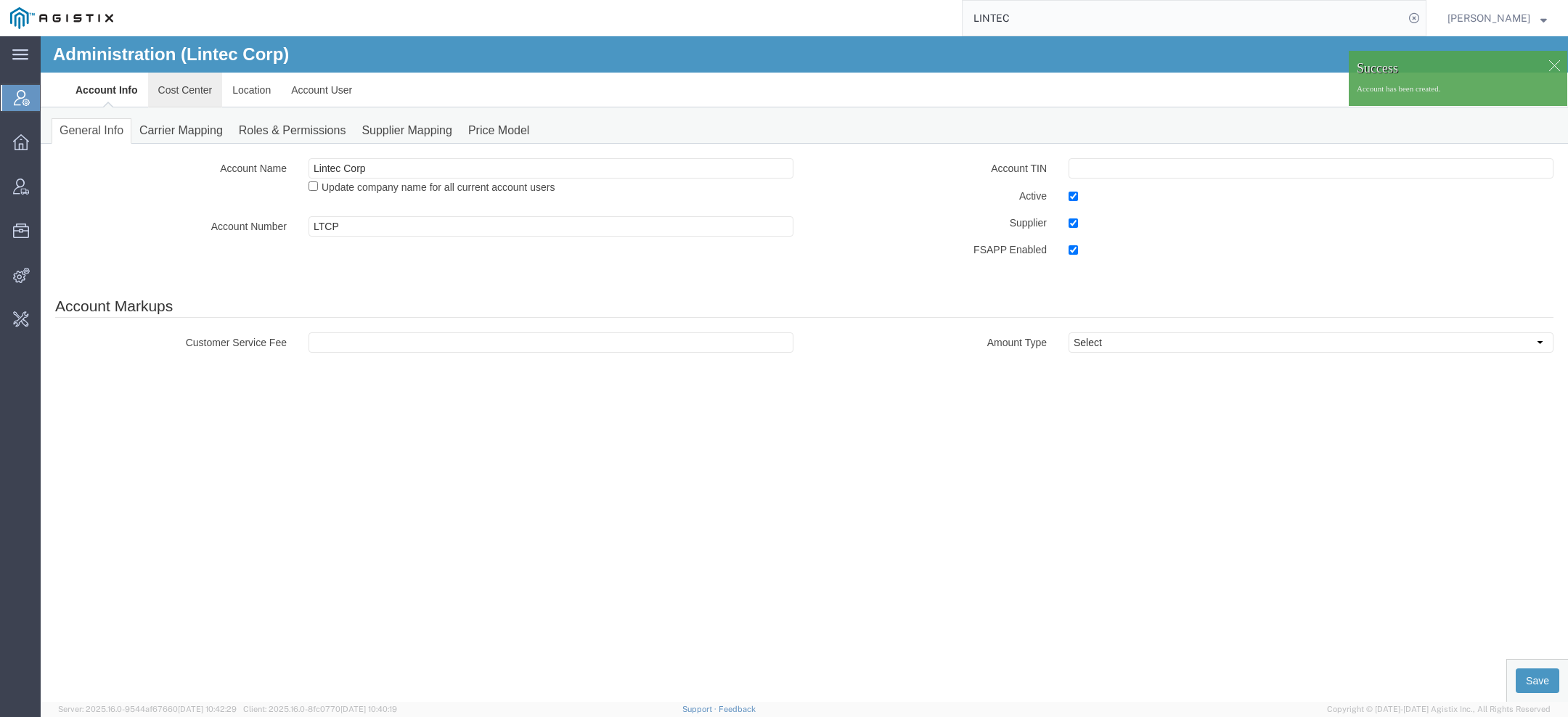
click at [165, 86] on link "Cost Center" at bounding box center [185, 90] width 75 height 35
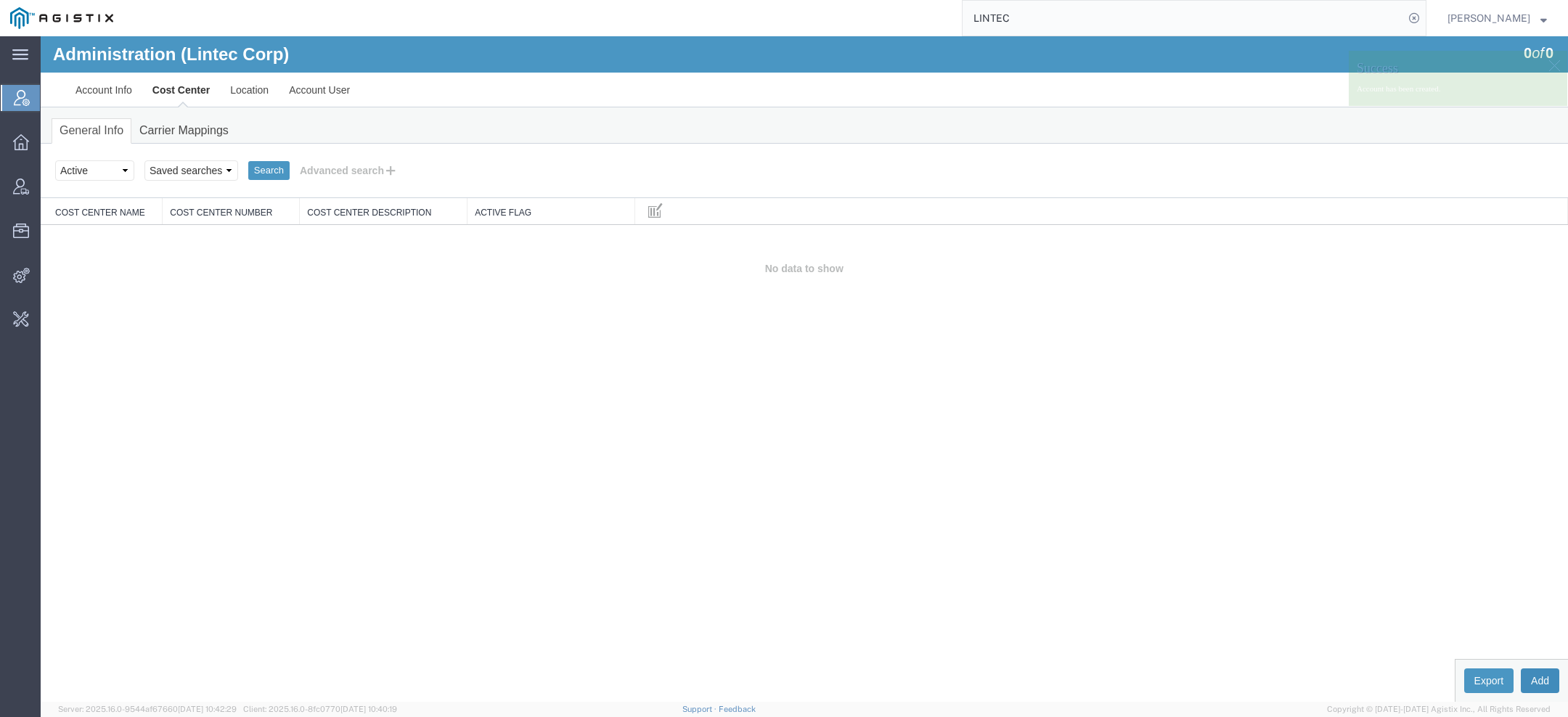
click at [1535, 677] on button "Add" at bounding box center [1540, 681] width 39 height 25
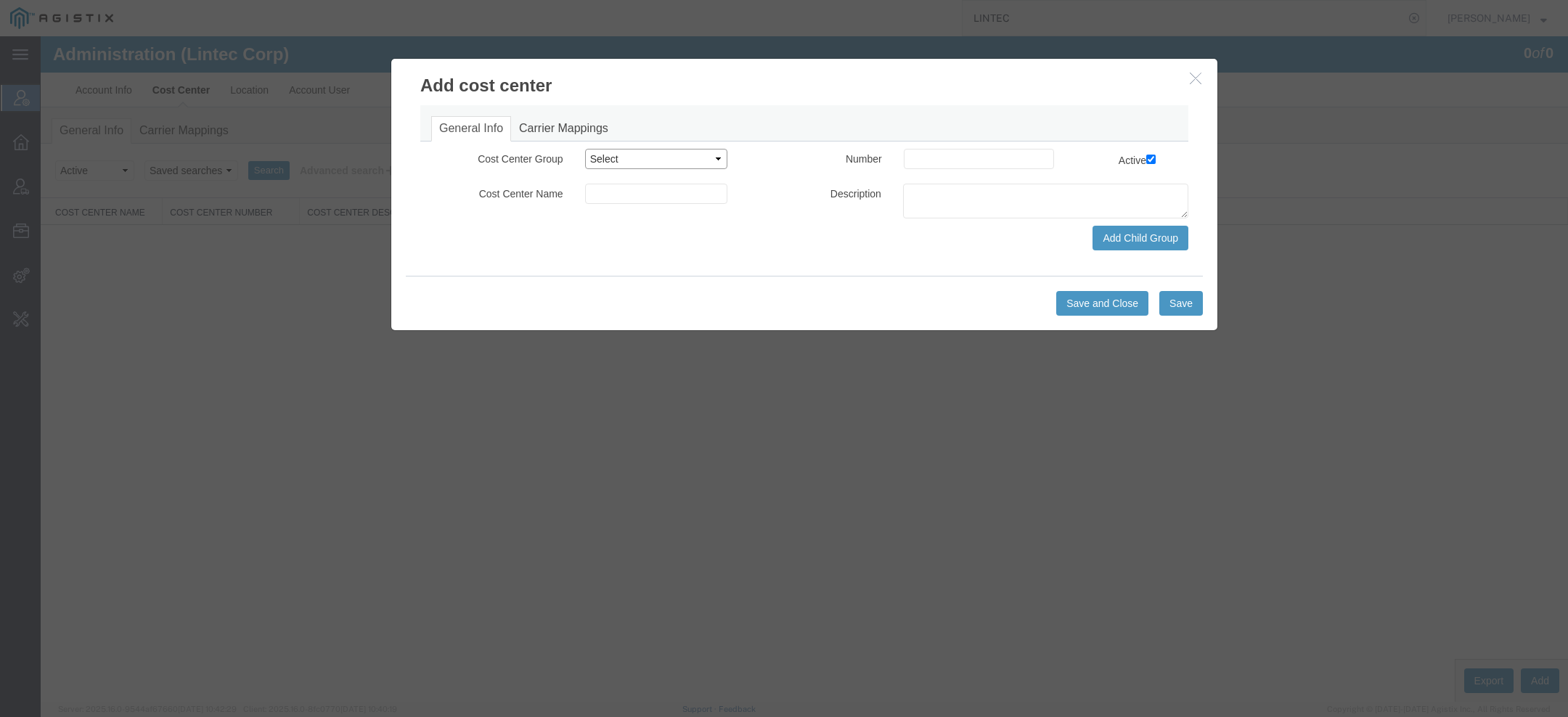
click at [689, 155] on select "Select Buyer Cost Center Department Operations Number Order Number Sales Person" at bounding box center [656, 159] width 143 height 21
select select "COSTCENTER"
click at [646, 196] on input at bounding box center [656, 193] width 143 height 21
paste input "n"
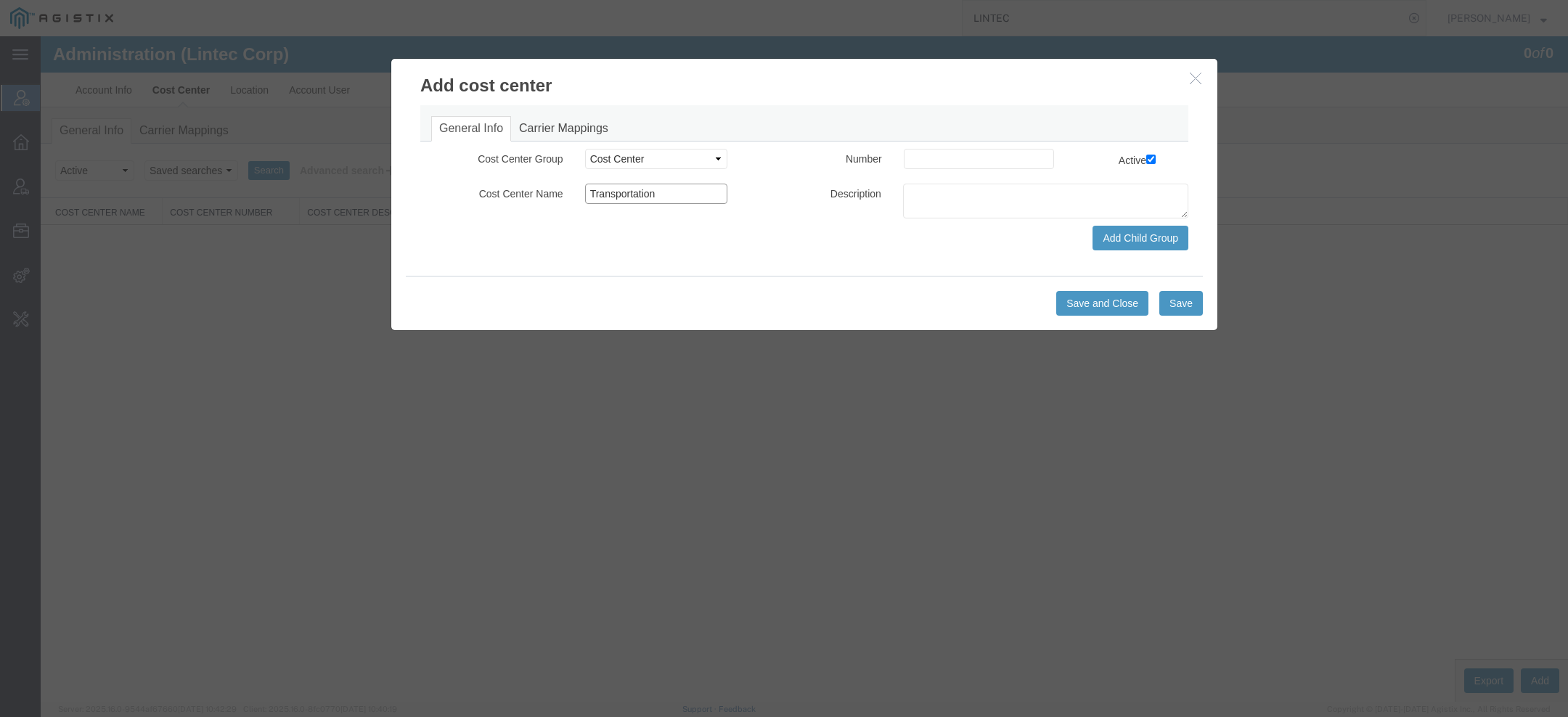
type input "Transportation"
click at [924, 145] on div "General Info Carrier Mappings Child Group Number Active Child Name Description …" at bounding box center [805, 178] width 768 height 146
click at [925, 150] on input at bounding box center [979, 159] width 151 height 21
type input "001"
click at [1053, 294] on div "Save and Close Save" at bounding box center [804, 303] width 797 height 25
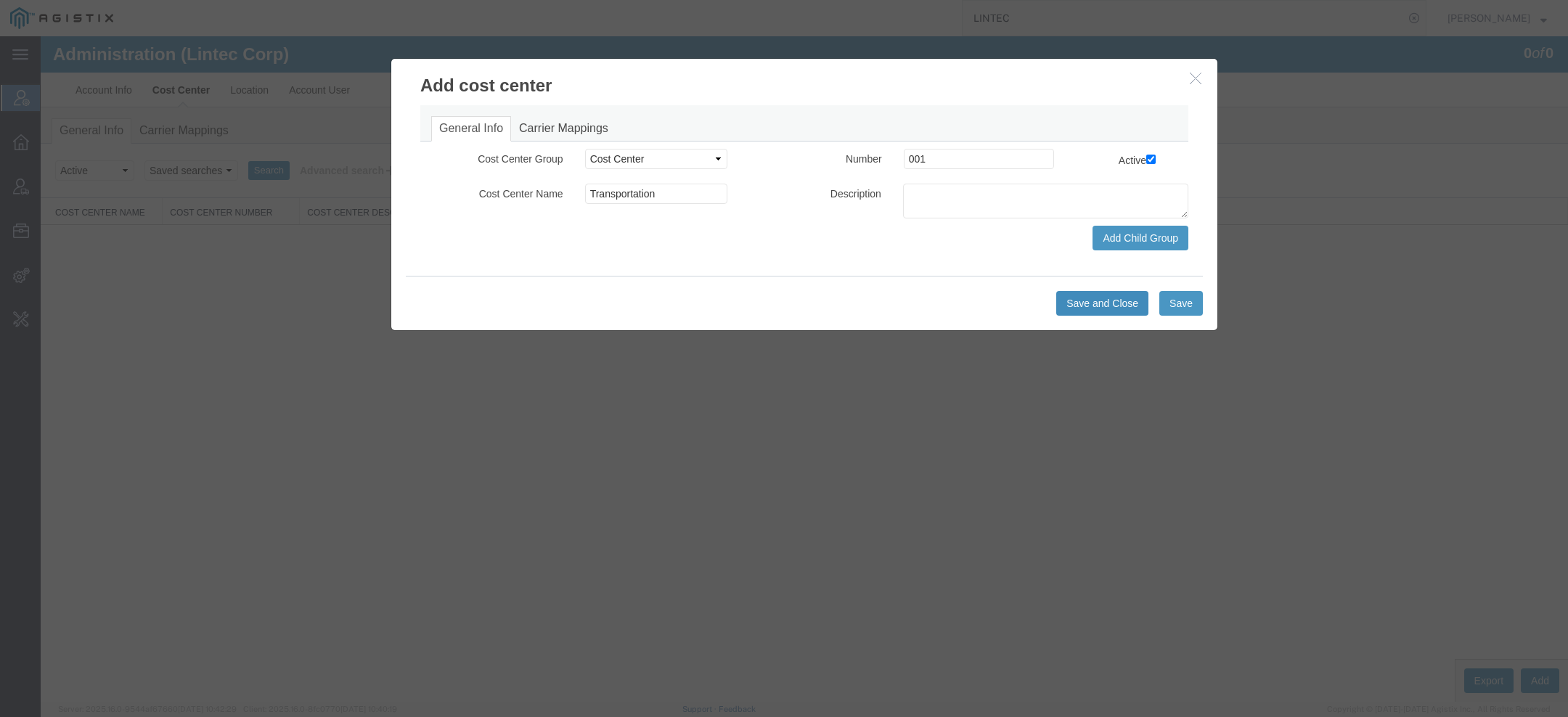
click at [1086, 294] on button "Save and Close" at bounding box center [1102, 303] width 92 height 25
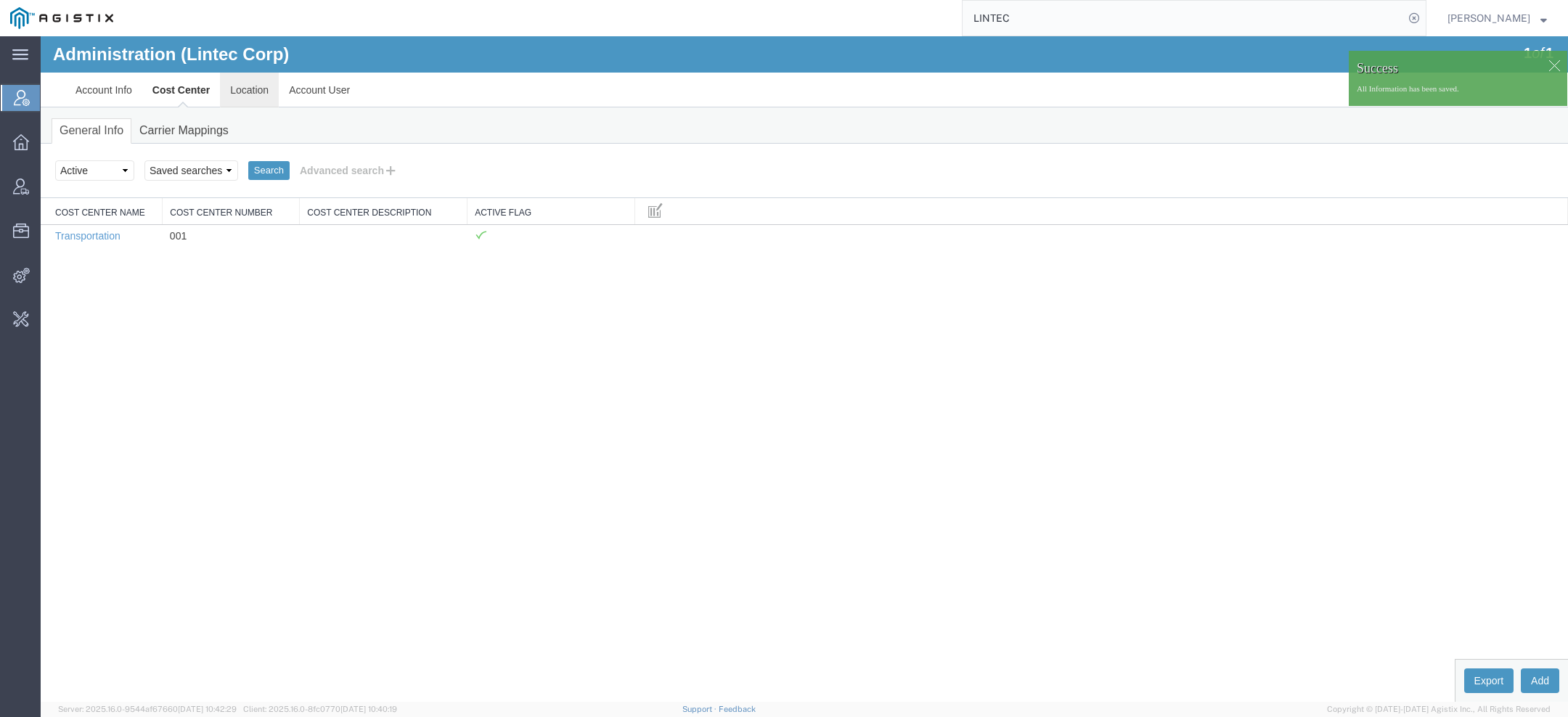
click at [248, 80] on link "Location" at bounding box center [248, 90] width 58 height 35
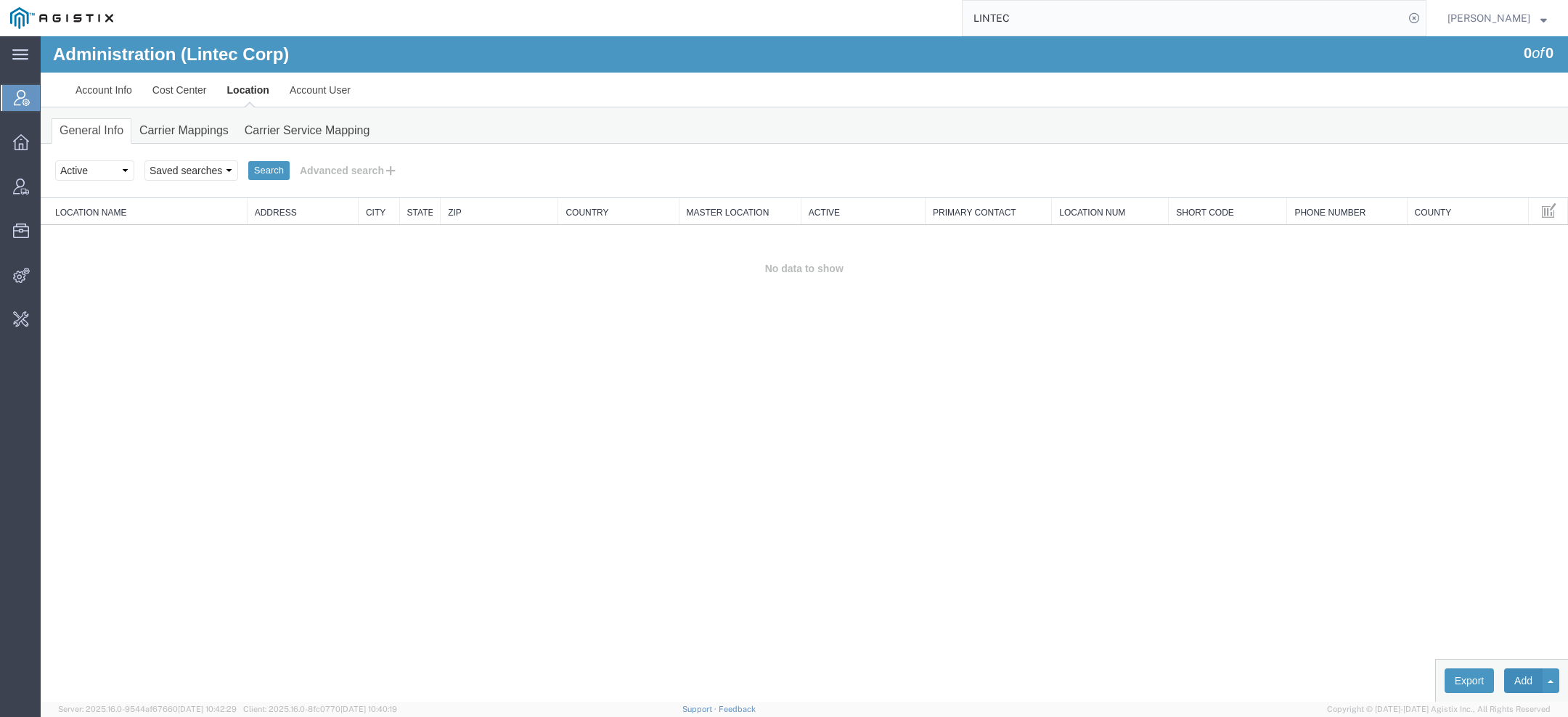
click at [1524, 678] on button "Add" at bounding box center [1524, 681] width 39 height 25
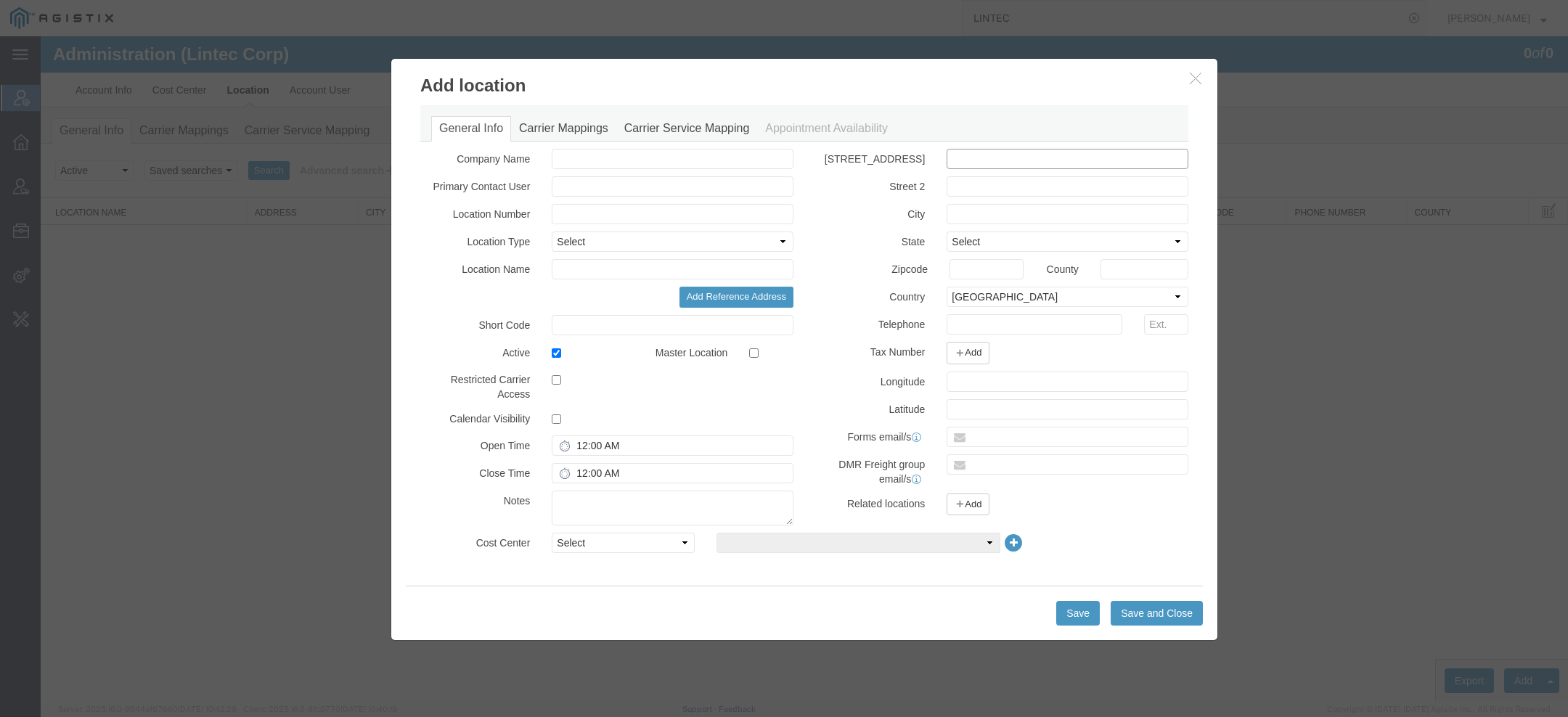
click at [991, 157] on input "text" at bounding box center [1068, 159] width 242 height 21
paste input "49930 RALEY RD DAMERON, MD 20628 jeffwu@linteccorp.com"
drag, startPoint x: 1081, startPoint y: 158, endPoint x: 1472, endPoint y: 153, distance: 391.0
click at [1474, 157] on div "Add location General Info Carrier Mappings Carrier Service Mapping Appointment …" at bounding box center [804, 368] width 1528 height 665
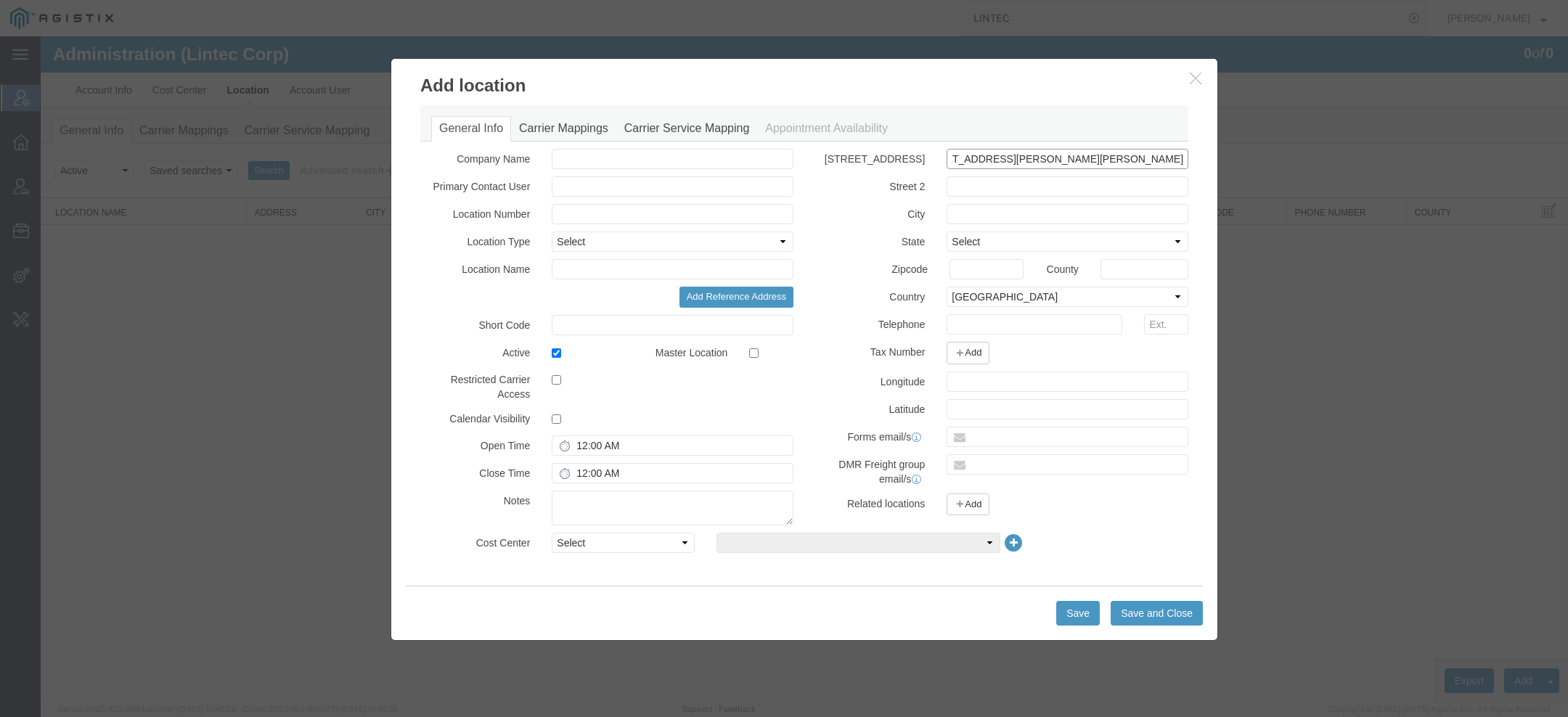
scroll to position [0, 0]
type input "49930 RALEY RD DAMERON, MD 20628"
click at [996, 435] on input "text" at bounding box center [1068, 437] width 242 height 21
paste input "jeffwu@linteccorp.com"
type input "jeffwu@linteccorp.com"
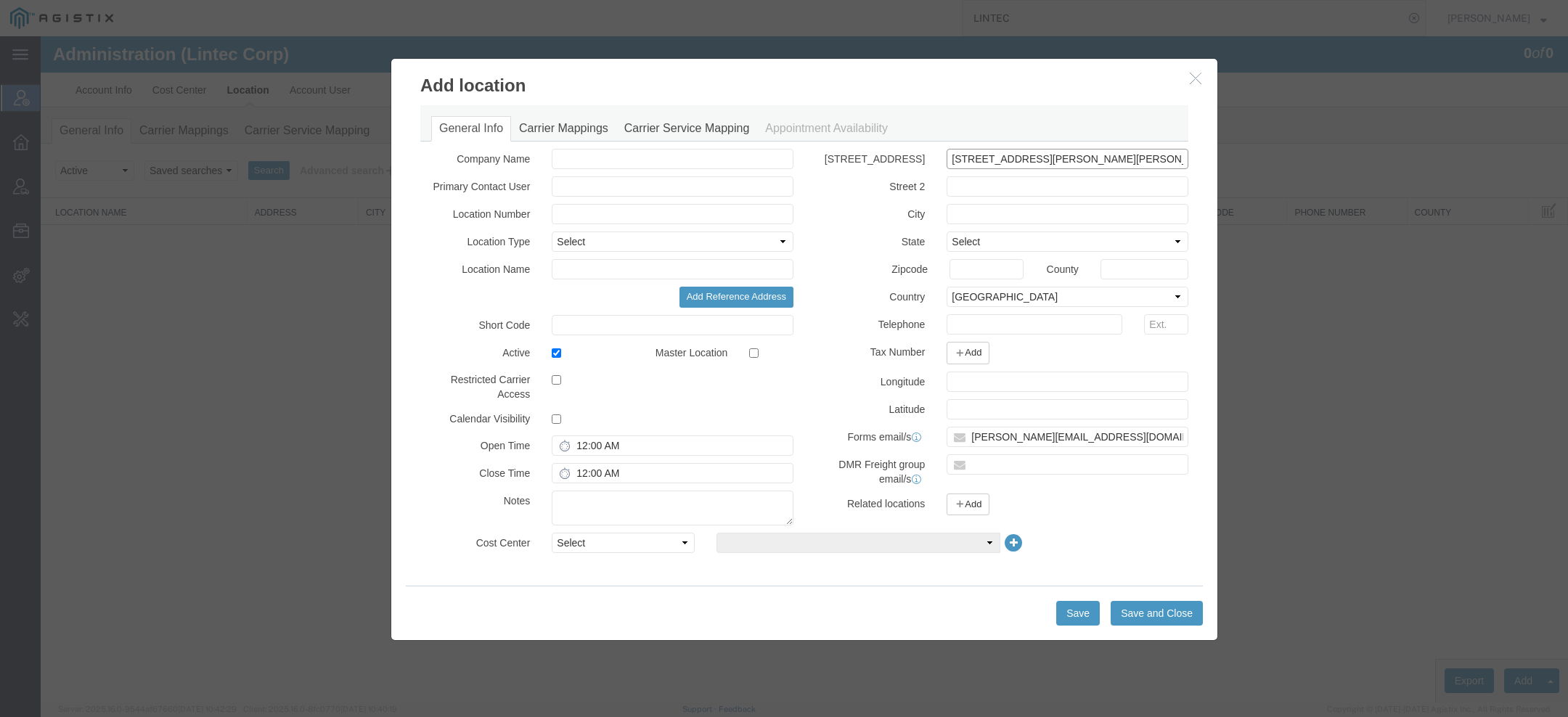
click at [1140, 159] on input "49930 RALEY RD DAMERON, MD 20628" at bounding box center [1068, 159] width 242 height 21
type input "49930 RALEY RD DAMERON"
paste input "20628"
type input "20628"
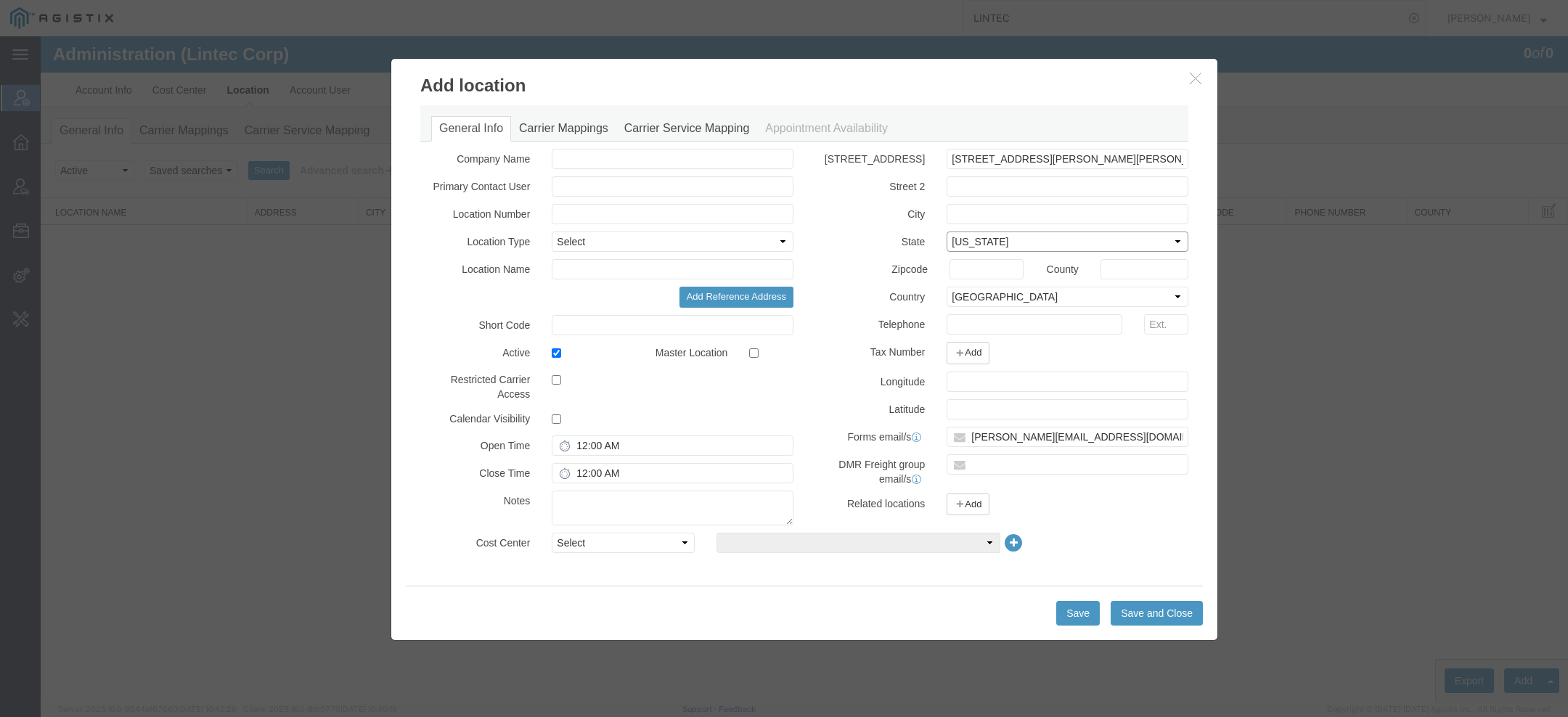
click at [1012, 245] on select "Select Alabama Alaska Arizona Arkansas Armed Forces Americas Armed Forces Europ…" at bounding box center [1068, 242] width 242 height 21
select select "MD"
paste input "20628"
type input "20628"
click at [1057, 150] on input "49930 RALEY RD DAMERON" at bounding box center [1068, 159] width 242 height 21
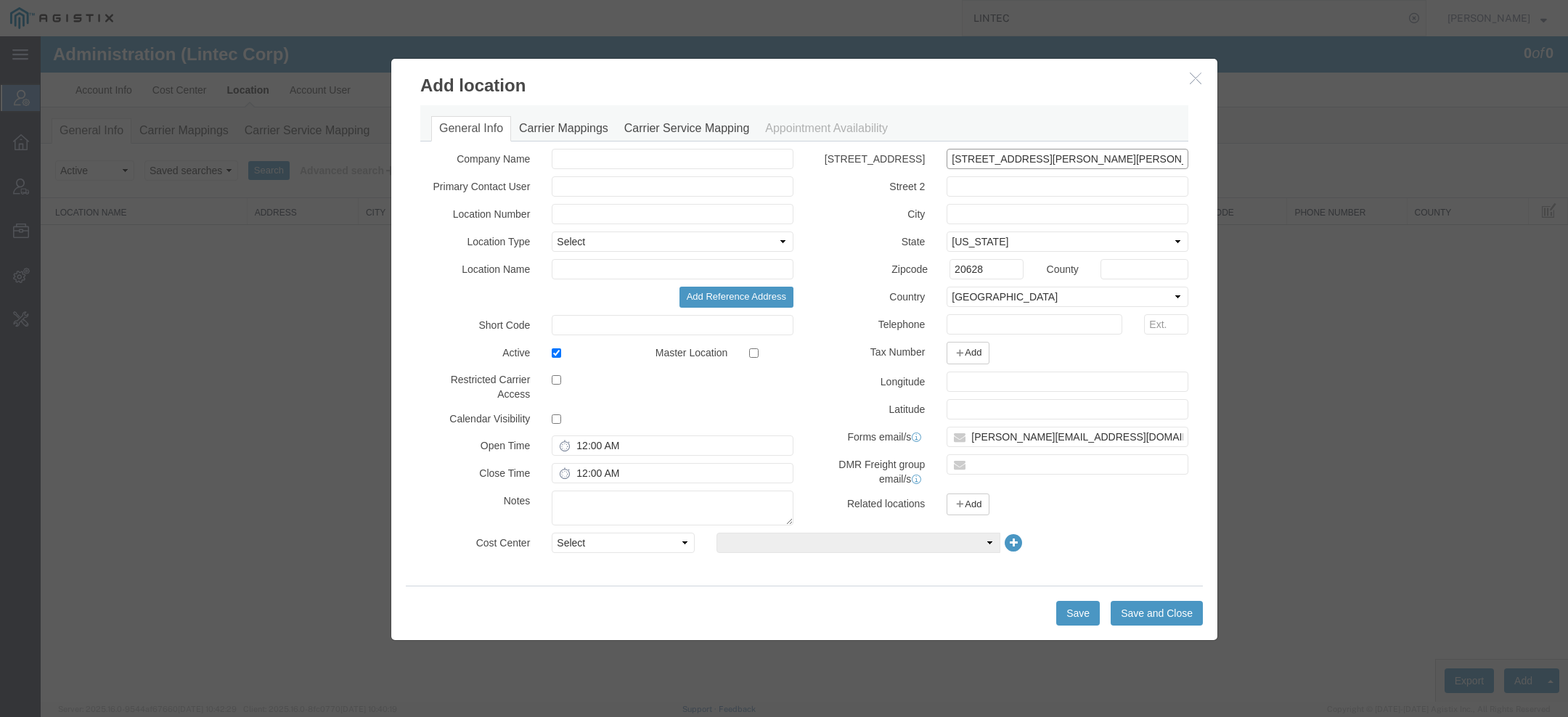
click at [1057, 153] on input "49930 RALEY RD DAMERON" at bounding box center [1068, 159] width 242 height 21
click at [1057, 154] on input "49930 RALEY RD DAMERON" at bounding box center [1068, 159] width 242 height 21
type input "49930 RALEY RD"
click at [1009, 225] on div "Street 1 49930 RALEY RD Street 2 City State Select Alabama Alaska Arizona Arkan…" at bounding box center [1002, 335] width 395 height 374
click at [999, 215] on input "text" at bounding box center [1068, 214] width 242 height 21
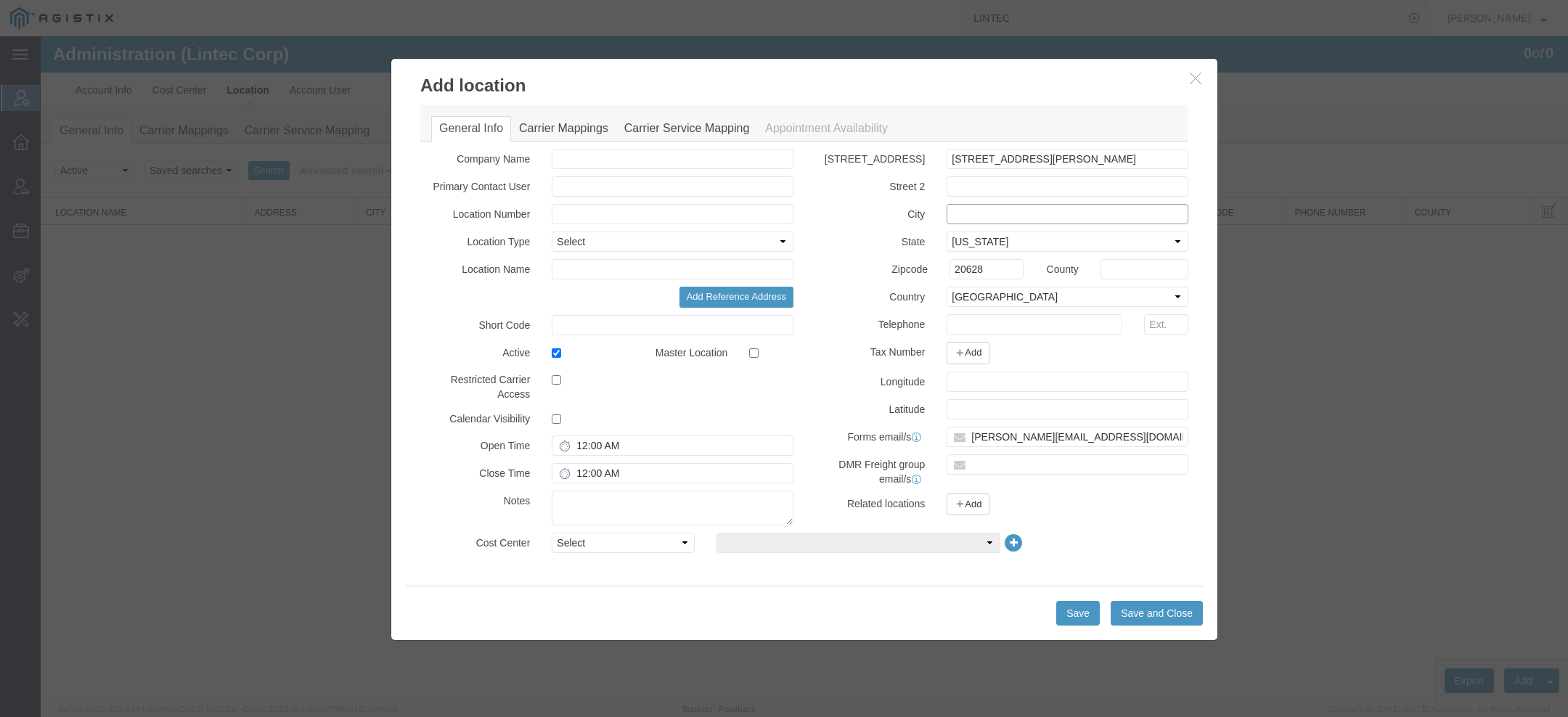
paste input "DAMERON"
click at [912, 297] on label "Country" at bounding box center [870, 295] width 132 height 17
click at [908, 296] on label "Country" at bounding box center [870, 295] width 132 height 17
click at [912, 298] on label "Country" at bounding box center [870, 295] width 132 height 17
copy label "n"
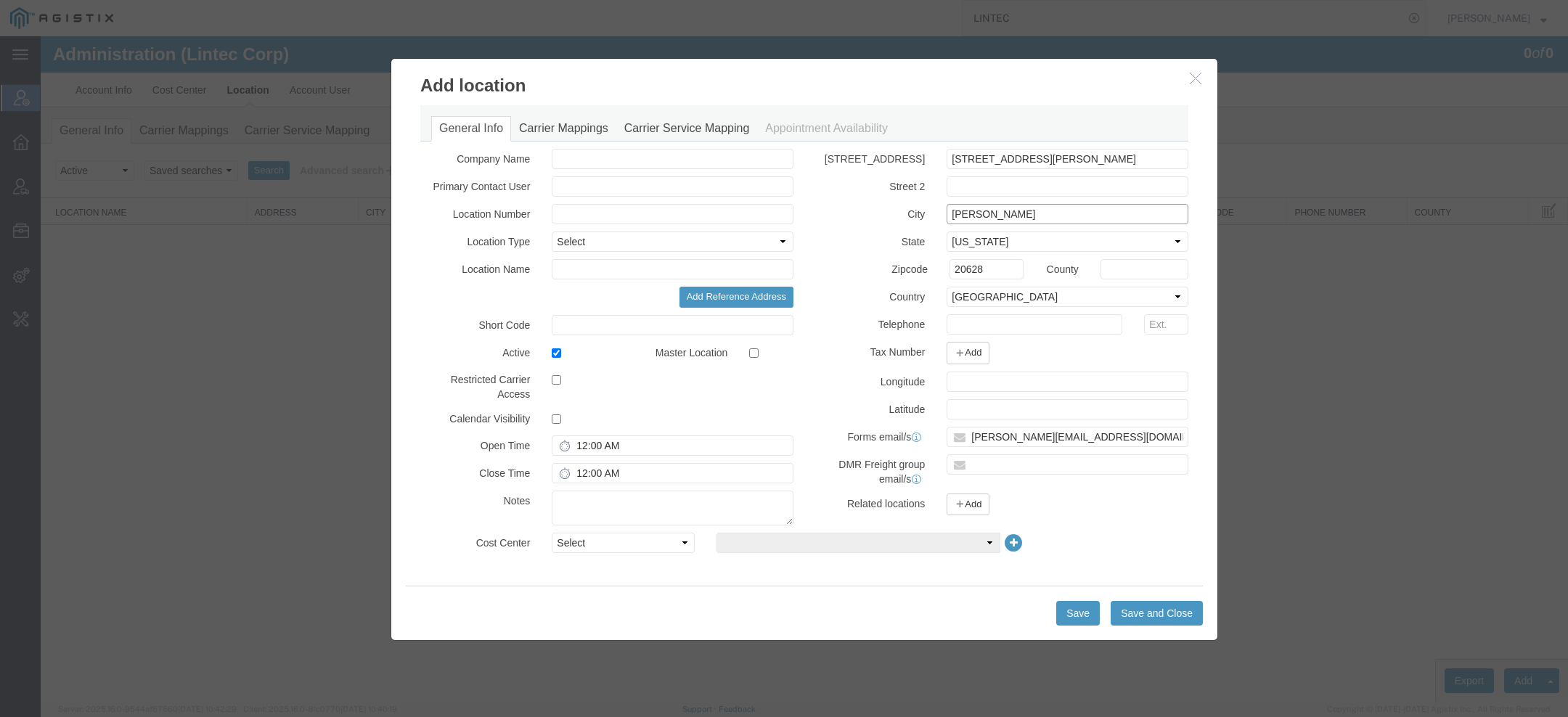
click at [958, 215] on input "DAMERON" at bounding box center [1068, 214] width 242 height 21
paste input "n"
click at [1027, 216] on input "Dameron AMERON" at bounding box center [1068, 214] width 242 height 21
click at [1017, 212] on input "Dameron AMERON" at bounding box center [1068, 214] width 242 height 21
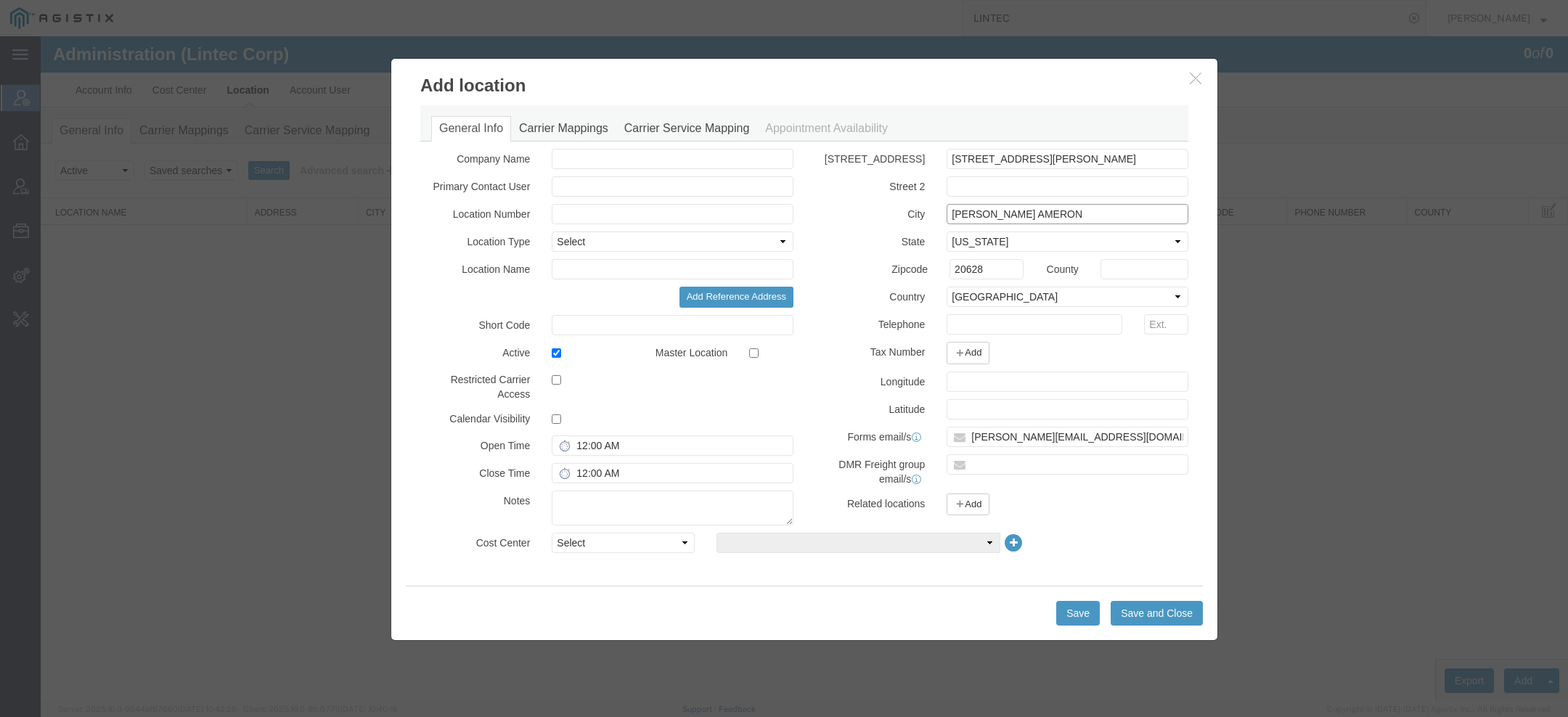
click at [1017, 212] on input "Dameron AMERON" at bounding box center [1068, 214] width 242 height 21
click at [976, 212] on input "Dameron" at bounding box center [1068, 214] width 242 height 21
type input "Dameron"
click at [640, 269] on input "text" at bounding box center [673, 269] width 242 height 21
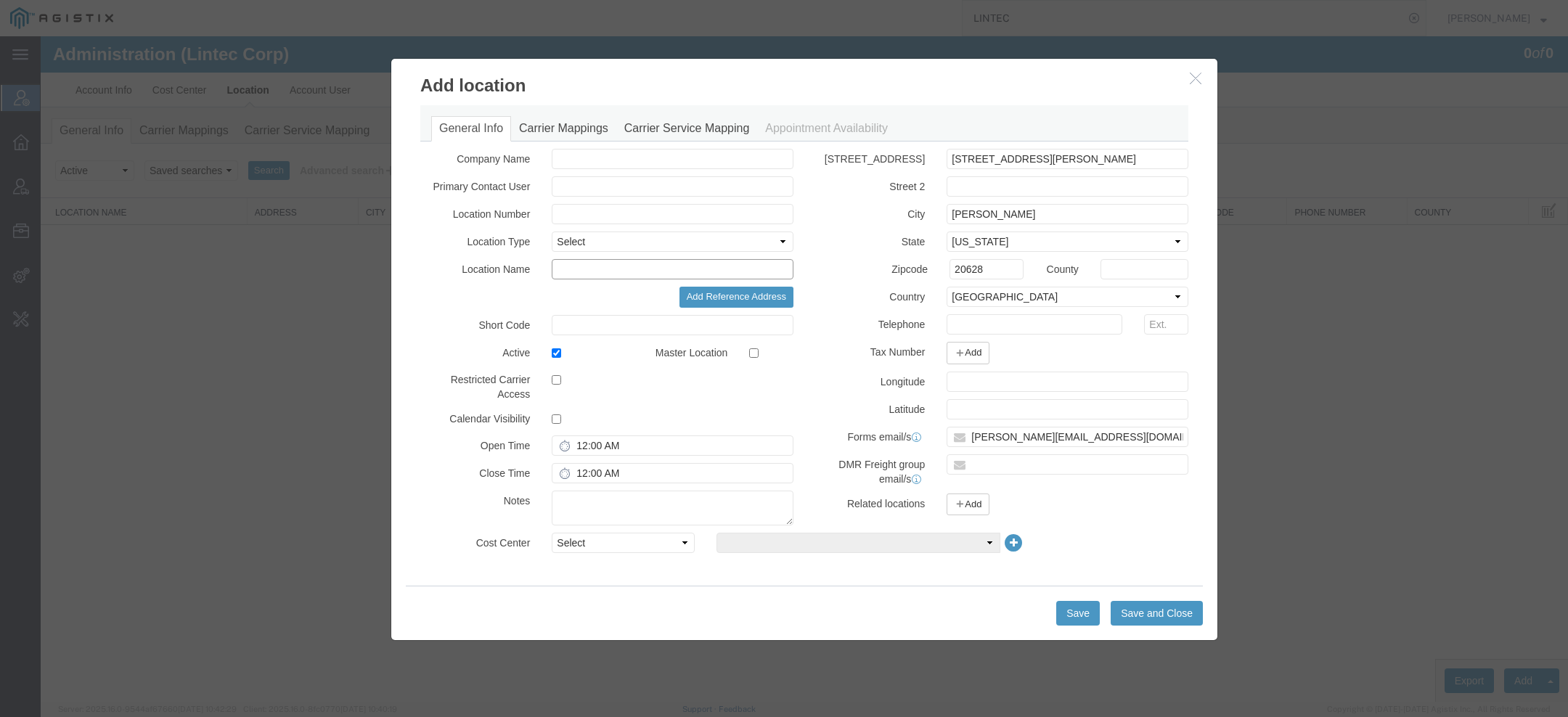
paste input "Dameron"
type input "Dameron"
click at [990, 157] on input "49930 RALEY RD" at bounding box center [1068, 159] width 242 height 21
drag, startPoint x: 1028, startPoint y: 160, endPoint x: 1291, endPoint y: 162, distance: 263.0
click at [1278, 162] on div "Add location General Info Carrier Mappings Carrier Service Mapping Appointment …" at bounding box center [804, 368] width 1528 height 665
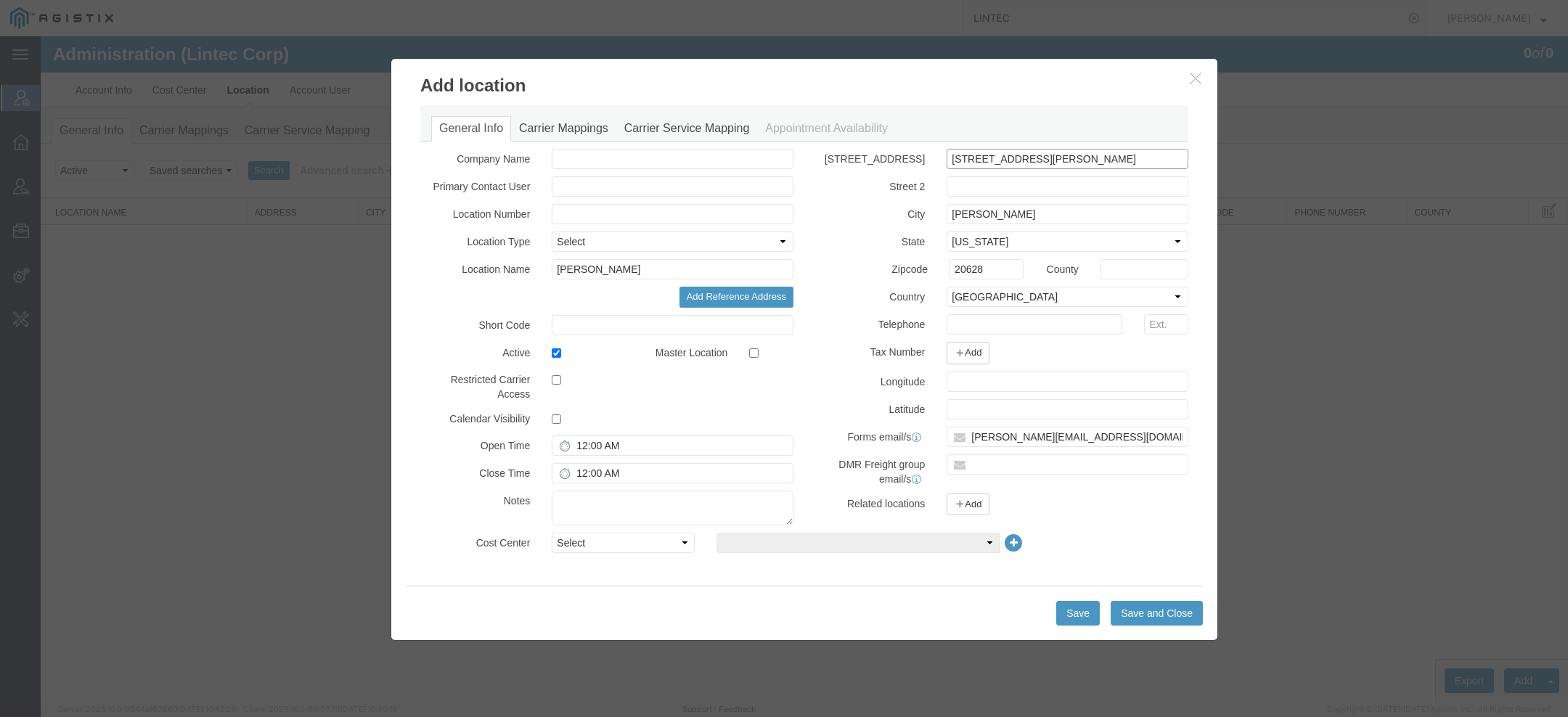
type input "49930 Raley Rd"
click at [584, 215] on input "text" at bounding box center [673, 214] width 242 height 21
type input "v"
paste input "1145592"
type input "1145592"
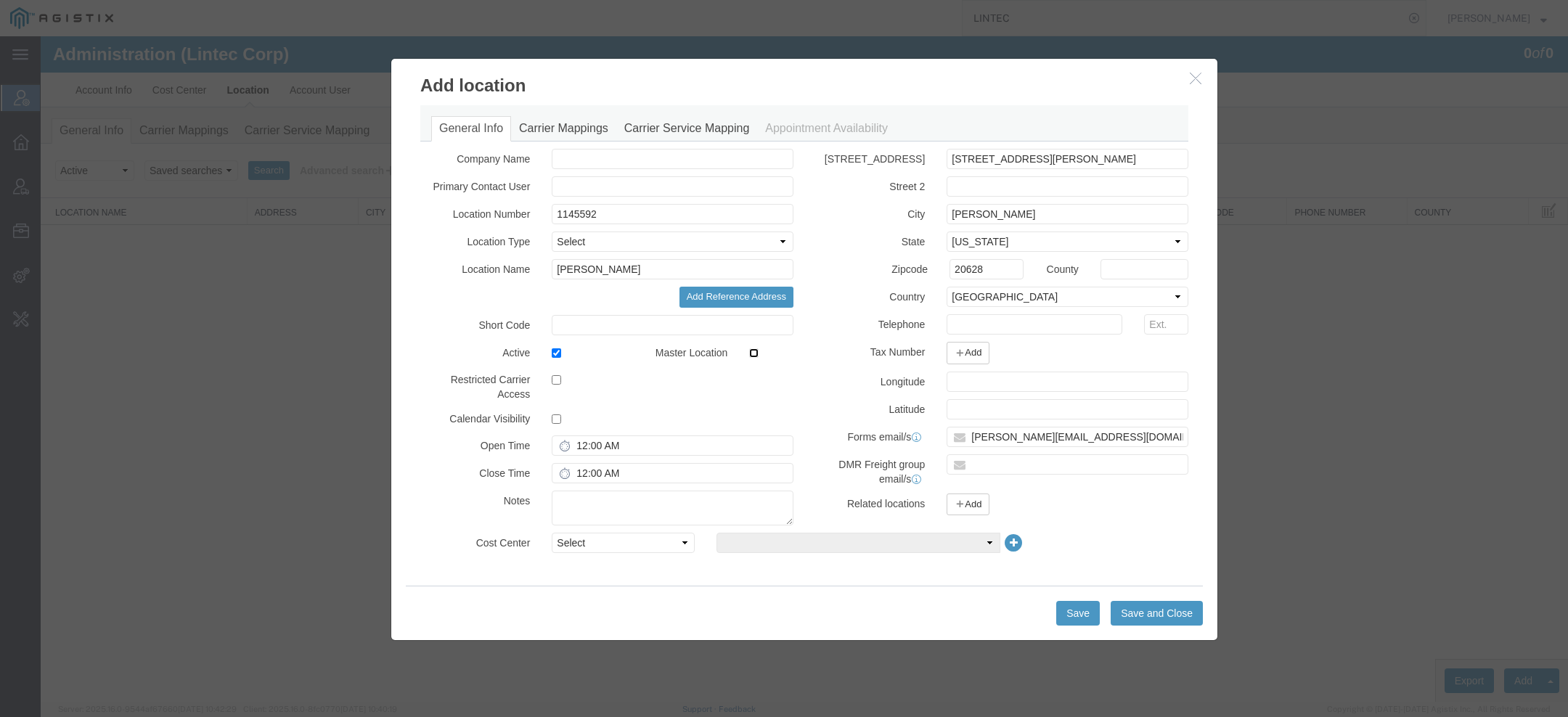
click at [749, 350] on input "checkbox" at bounding box center [754, 353] width 9 height 9
checkbox input "true"
click at [669, 553] on div "Select Buyer Cost Center Department Operations Number Order Number Sales Person" at bounding box center [870, 547] width 658 height 28
click at [665, 547] on select "Select Buyer Cost Center Department Operations Number Order Number Sales Person" at bounding box center [624, 543] width 143 height 21
select select "COSTCENTER"
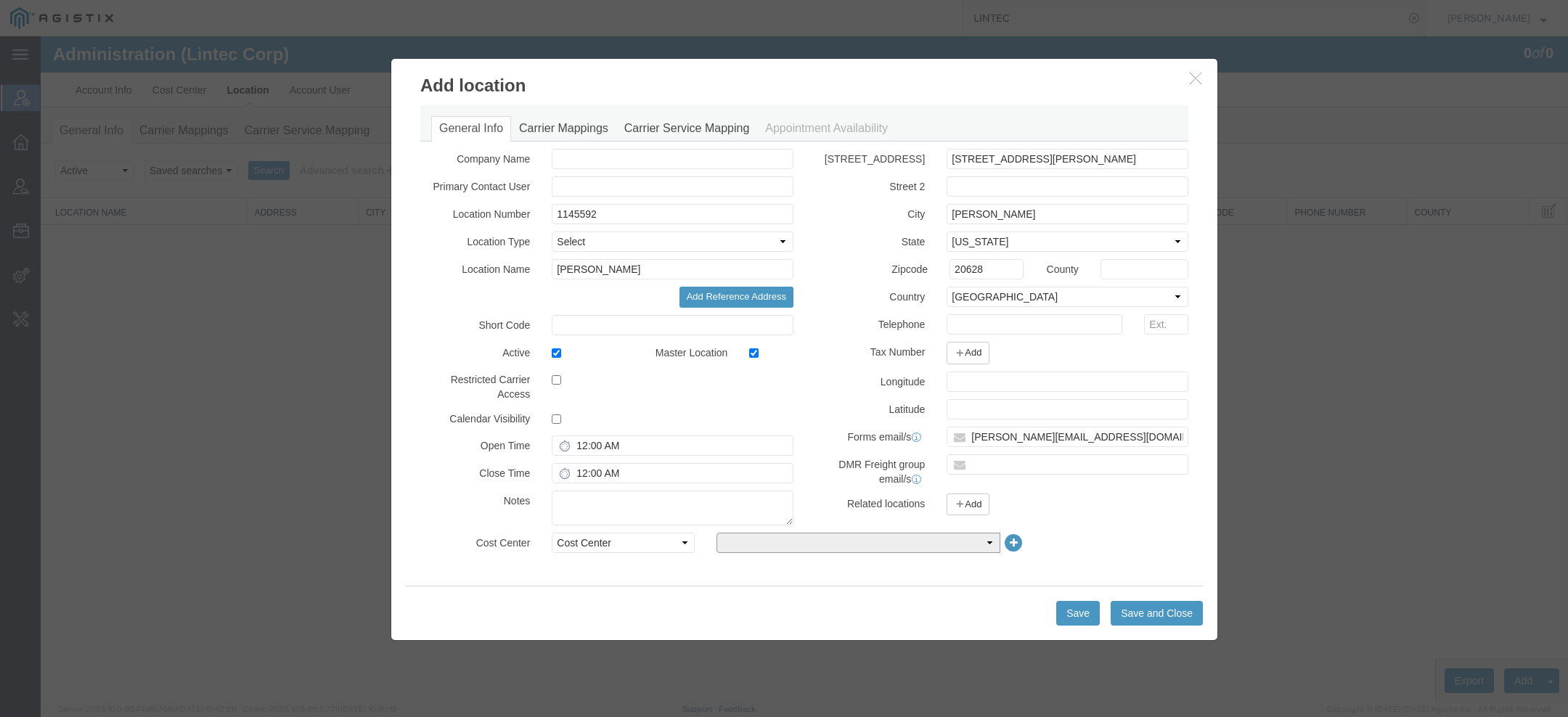
click at [743, 539] on select "Company Name" at bounding box center [858, 543] width 284 height 21
select select "2413723"
click at [1134, 611] on button "Save and Close" at bounding box center [1157, 613] width 92 height 25
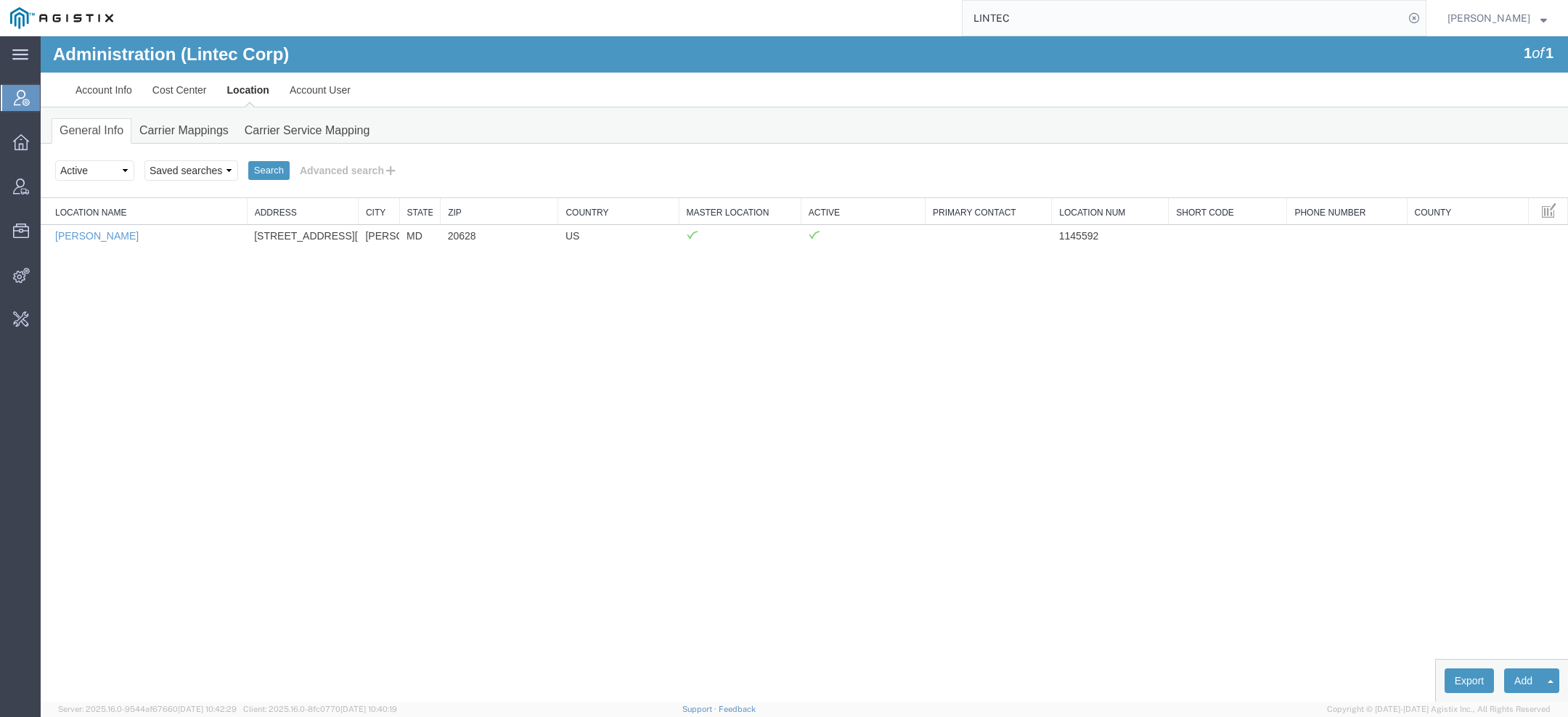
drag, startPoint x: 1034, startPoint y: 21, endPoint x: 819, endPoint y: 6, distance: 215.5
click at [819, 6] on div "LINTEC" at bounding box center [775, 18] width 1303 height 36
type input "pg&e"
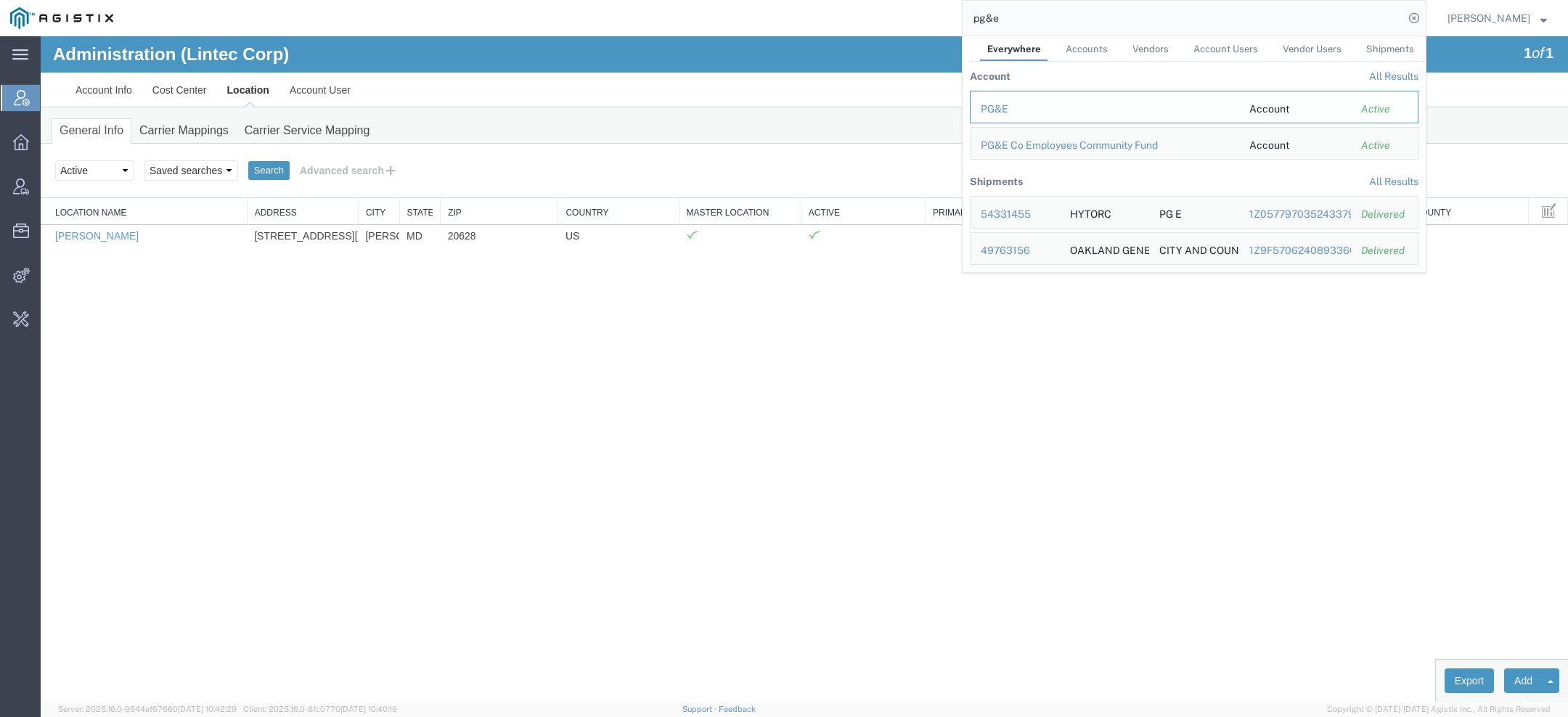
click at [1018, 113] on div "PG&E" at bounding box center [1105, 109] width 248 height 16
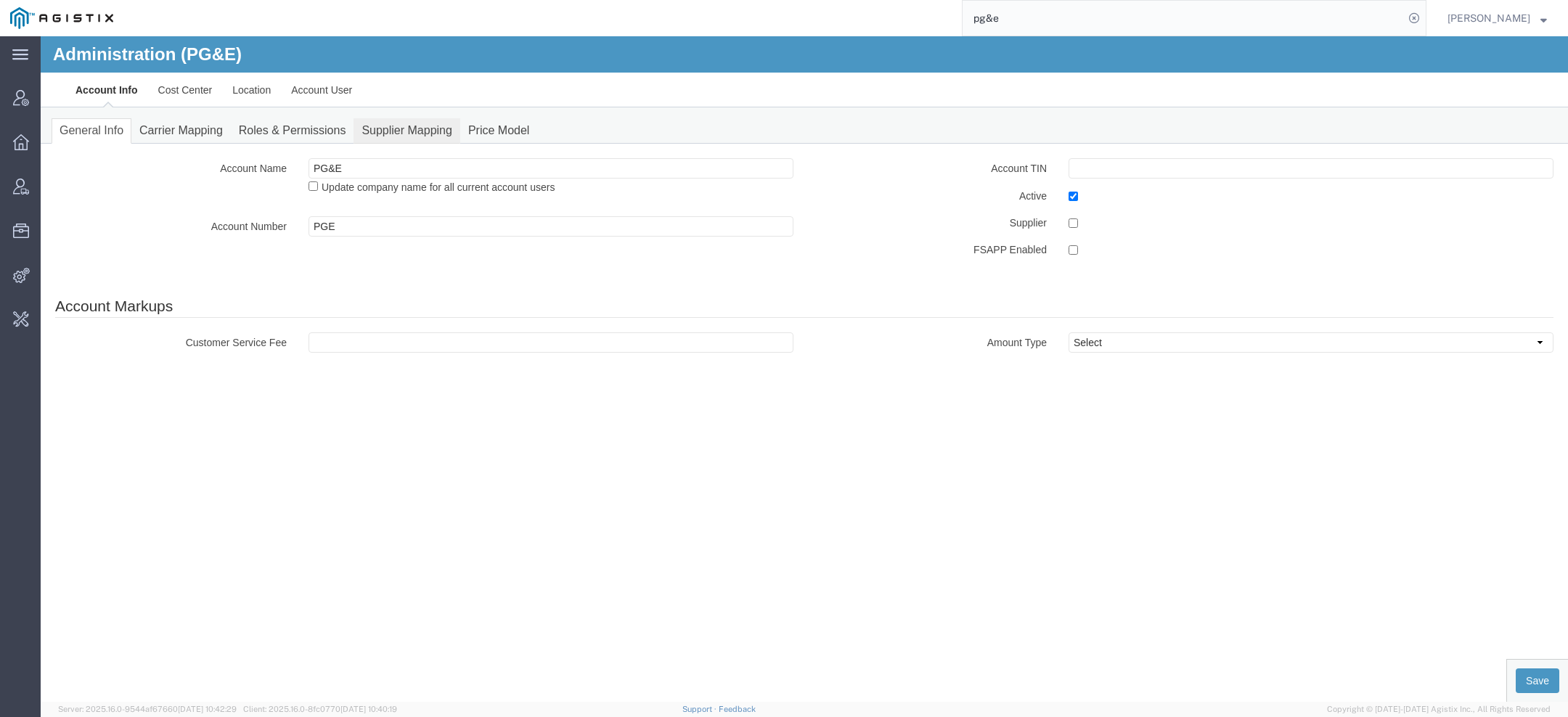
click at [420, 132] on link "Supplier Mapping" at bounding box center [407, 131] width 107 height 25
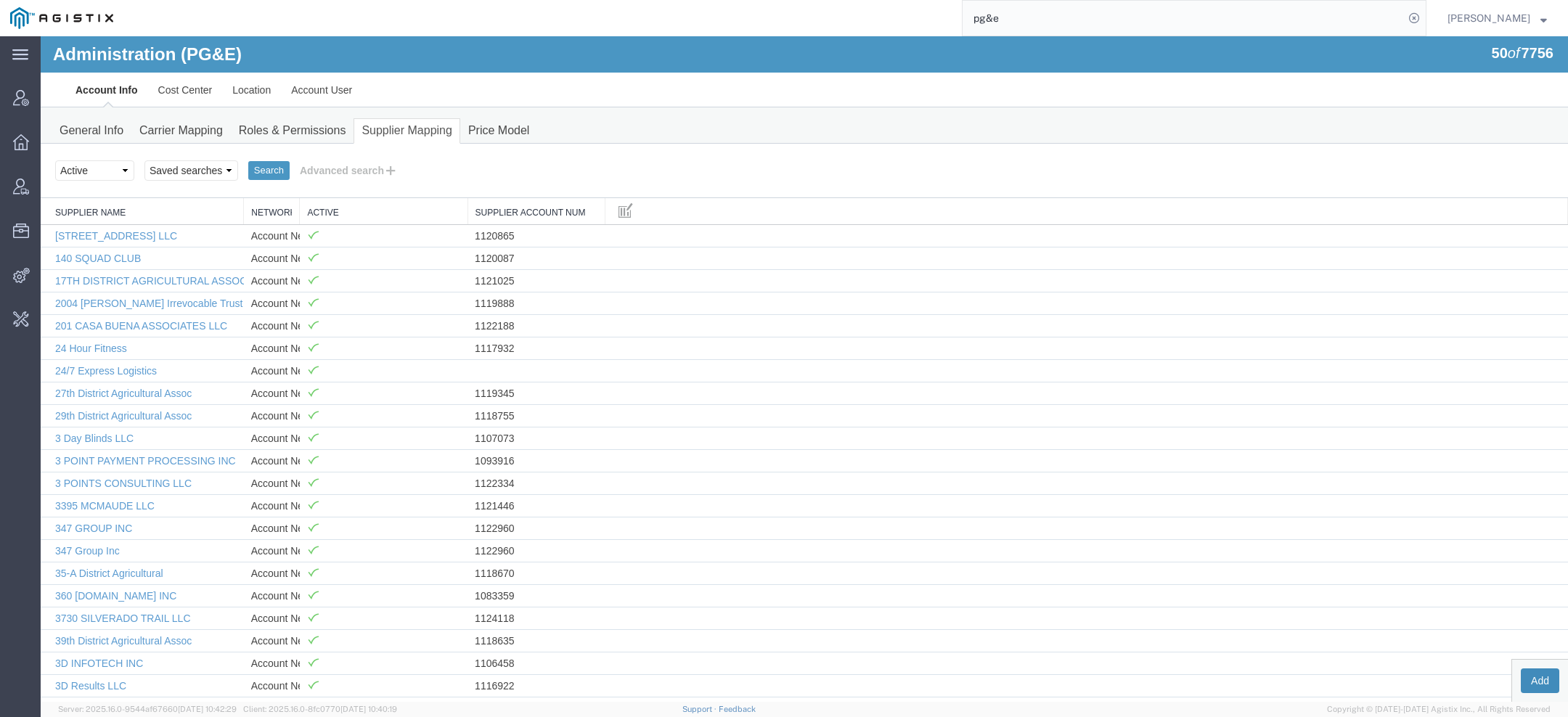
click at [1536, 673] on button "Add" at bounding box center [1540, 681] width 39 height 25
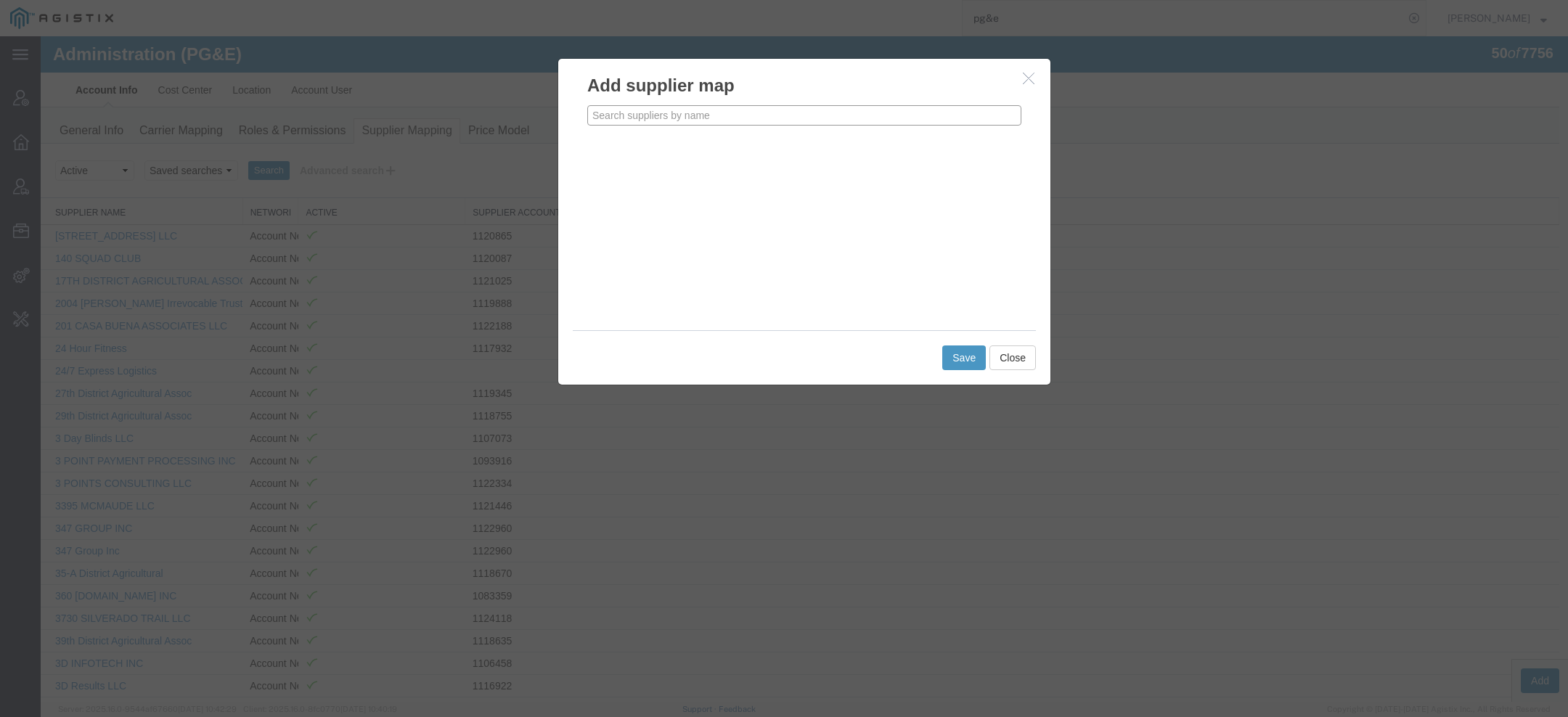
click at [755, 115] on input "text" at bounding box center [805, 115] width 434 height 21
paste input "LINTEC"
click at [661, 145] on div "Lintec Corp" at bounding box center [805, 137] width 433 height 21
type input "Lintec Corp"
click at [668, 191] on label "Use Account Network" at bounding box center [652, 190] width 130 height 16
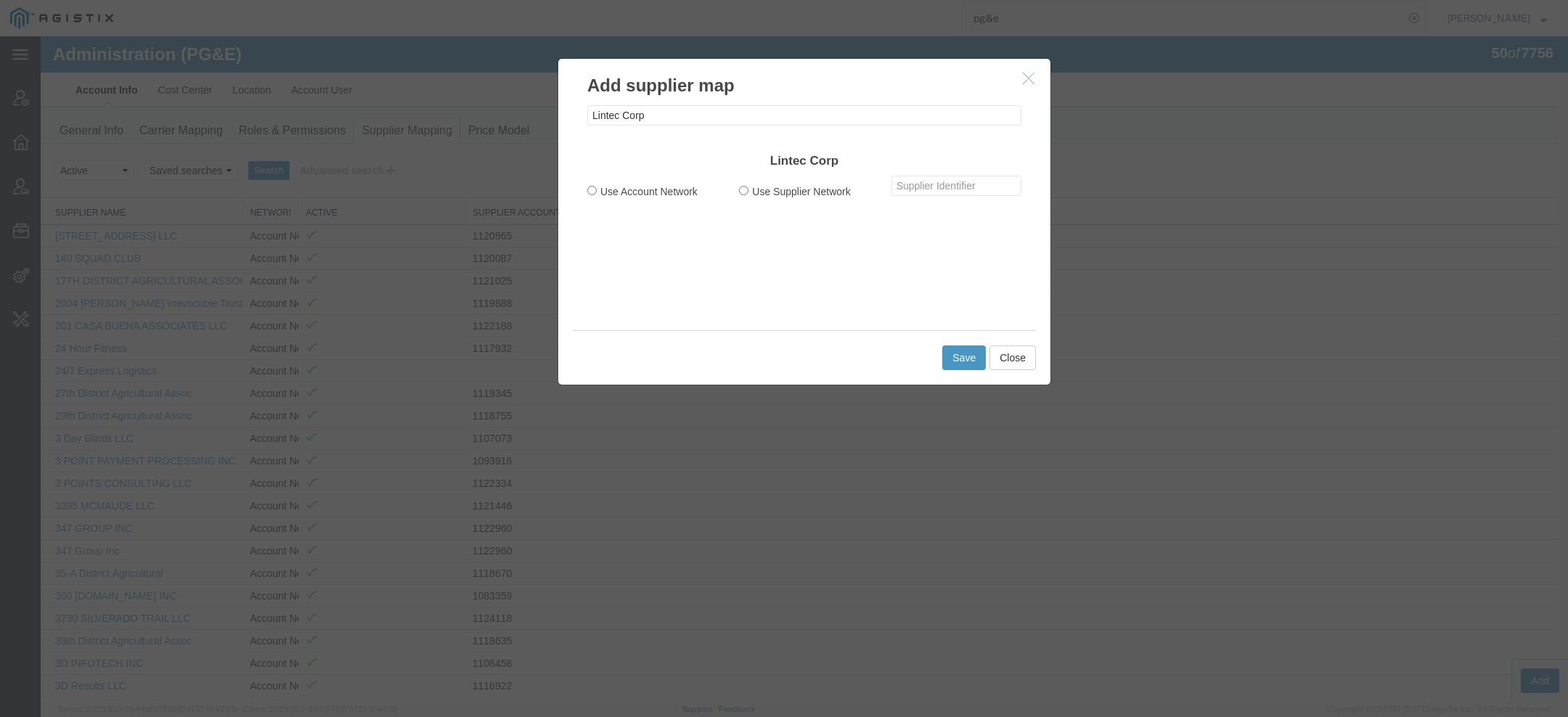
click at [596, 191] on input "Use Account Network" at bounding box center [591, 190] width 9 height 9
radio input "true"
click at [949, 187] on input "text" at bounding box center [957, 186] width 130 height 21
paste input "1145592"
type input "1145592"
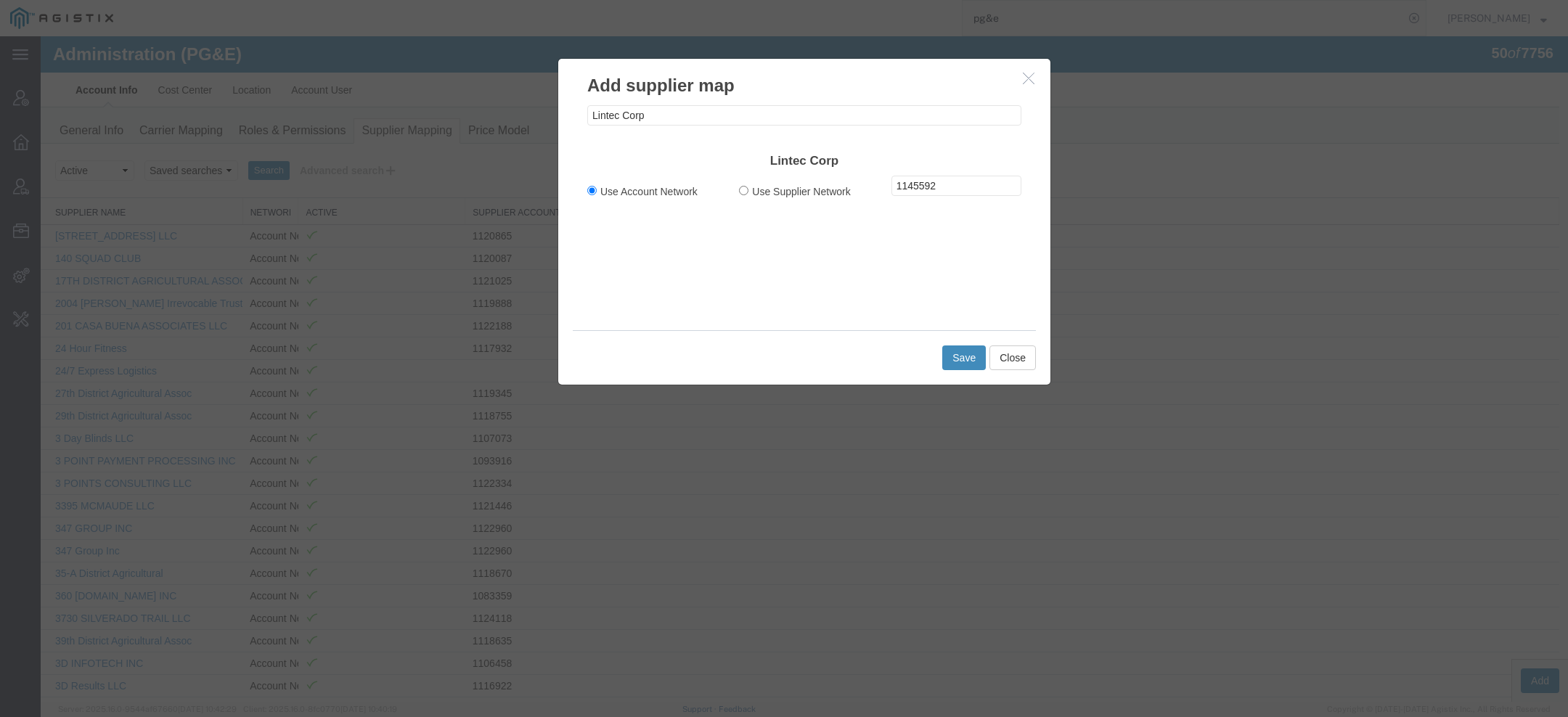
click at [967, 344] on div "Save Close" at bounding box center [804, 358] width 463 height 54
click at [966, 355] on button "Save" at bounding box center [964, 358] width 44 height 25
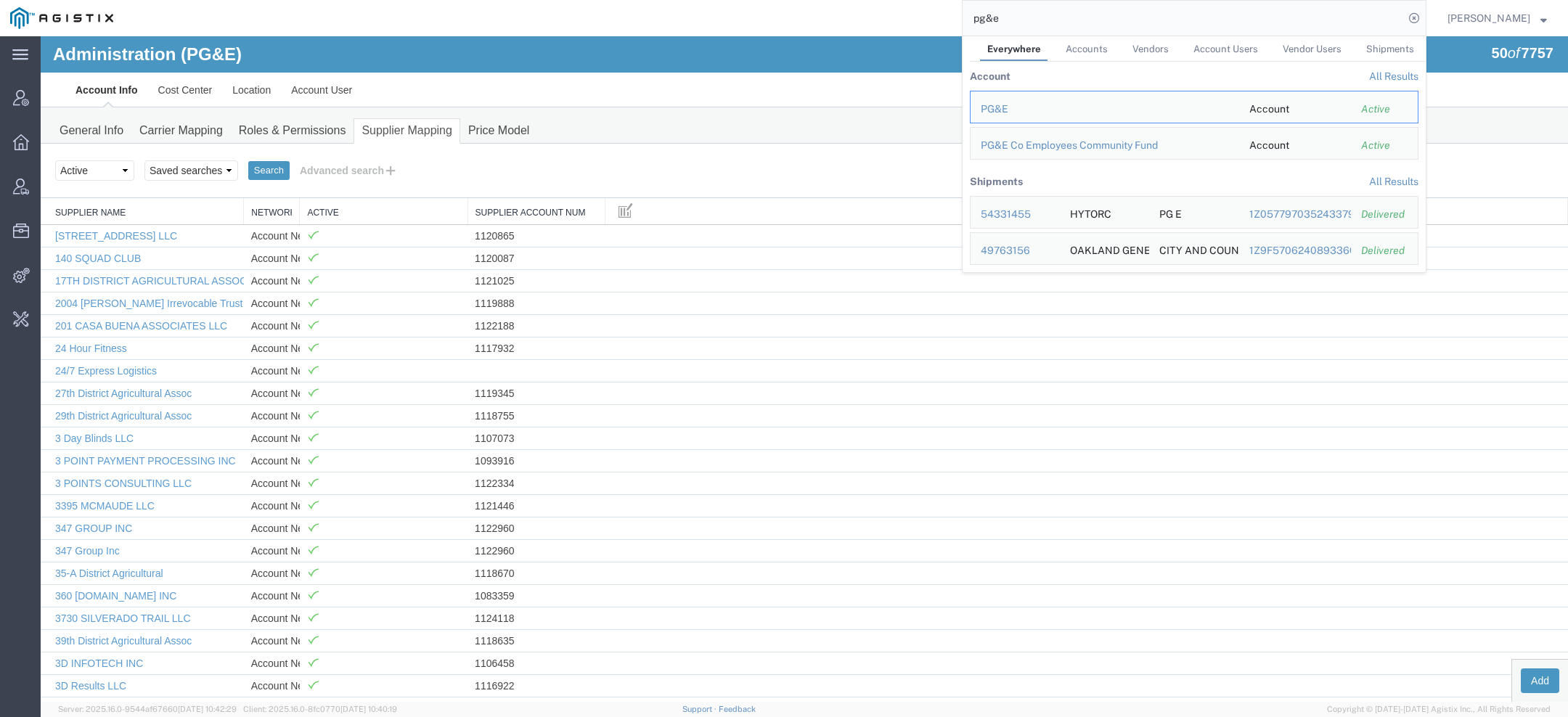
drag, startPoint x: 1030, startPoint y: 23, endPoint x: 819, endPoint y: 3, distance: 211.9
click at [970, 23] on input "pg&e" at bounding box center [1183, 18] width 442 height 35
click at [751, 63] on div "Administration (PG&E) 50 of 7757" at bounding box center [804, 54] width 1528 height 36
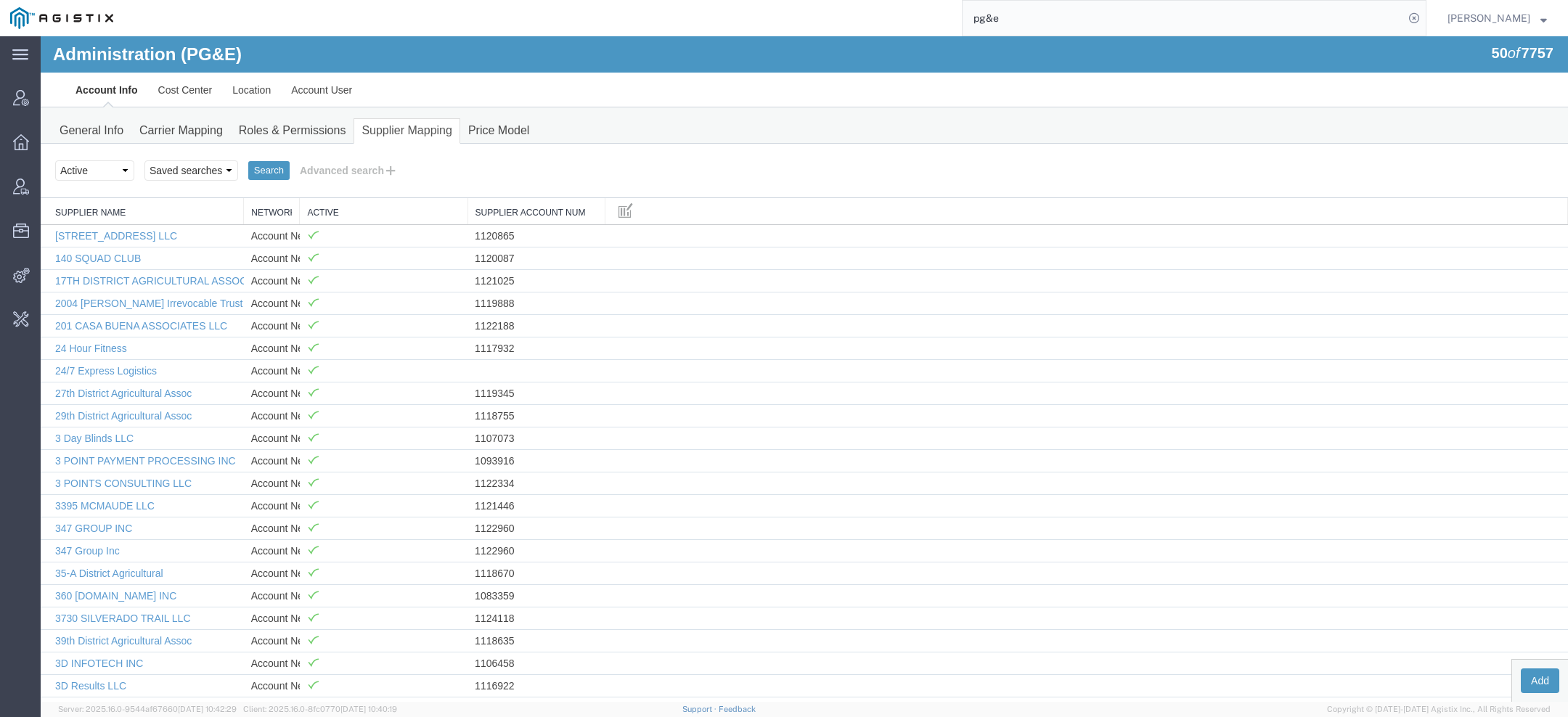
drag, startPoint x: 1026, startPoint y: 25, endPoint x: 838, endPoint y: 3, distance: 189.3
click at [859, 10] on div "pg&e" at bounding box center [775, 18] width 1303 height 36
type input "gd-ots"
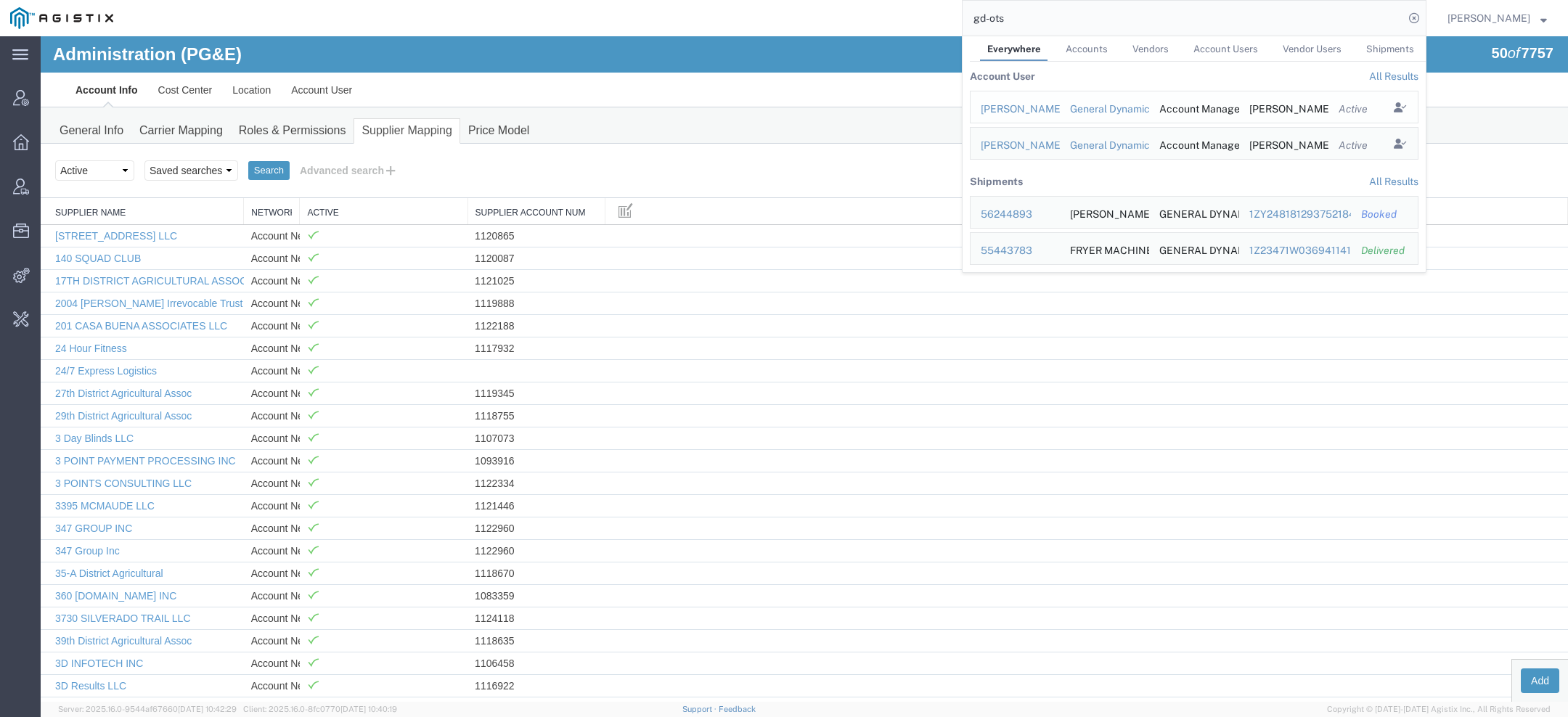
click at [1008, 111] on div "[PERSON_NAME]" at bounding box center [1015, 109] width 69 height 16
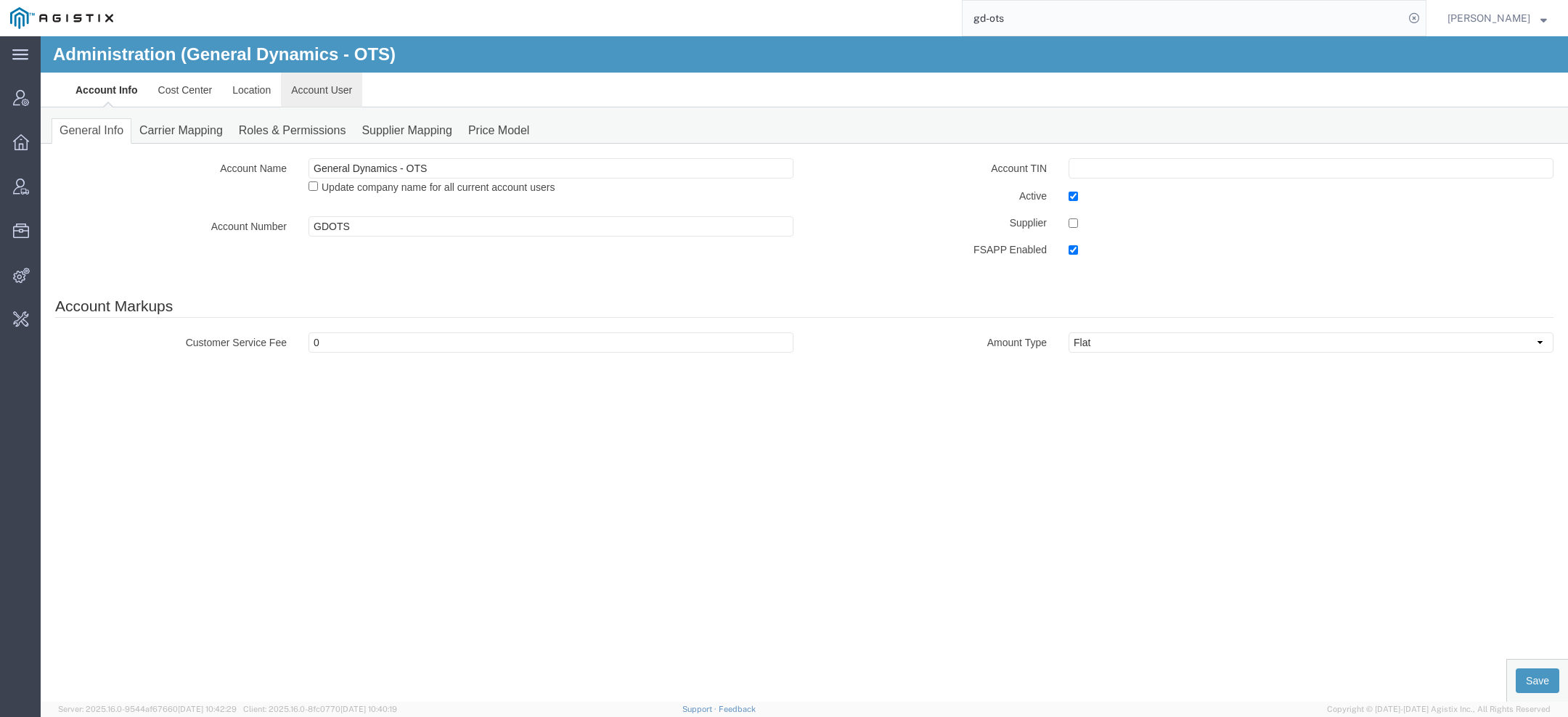
click at [305, 88] on link "Account User" at bounding box center [322, 90] width 81 height 35
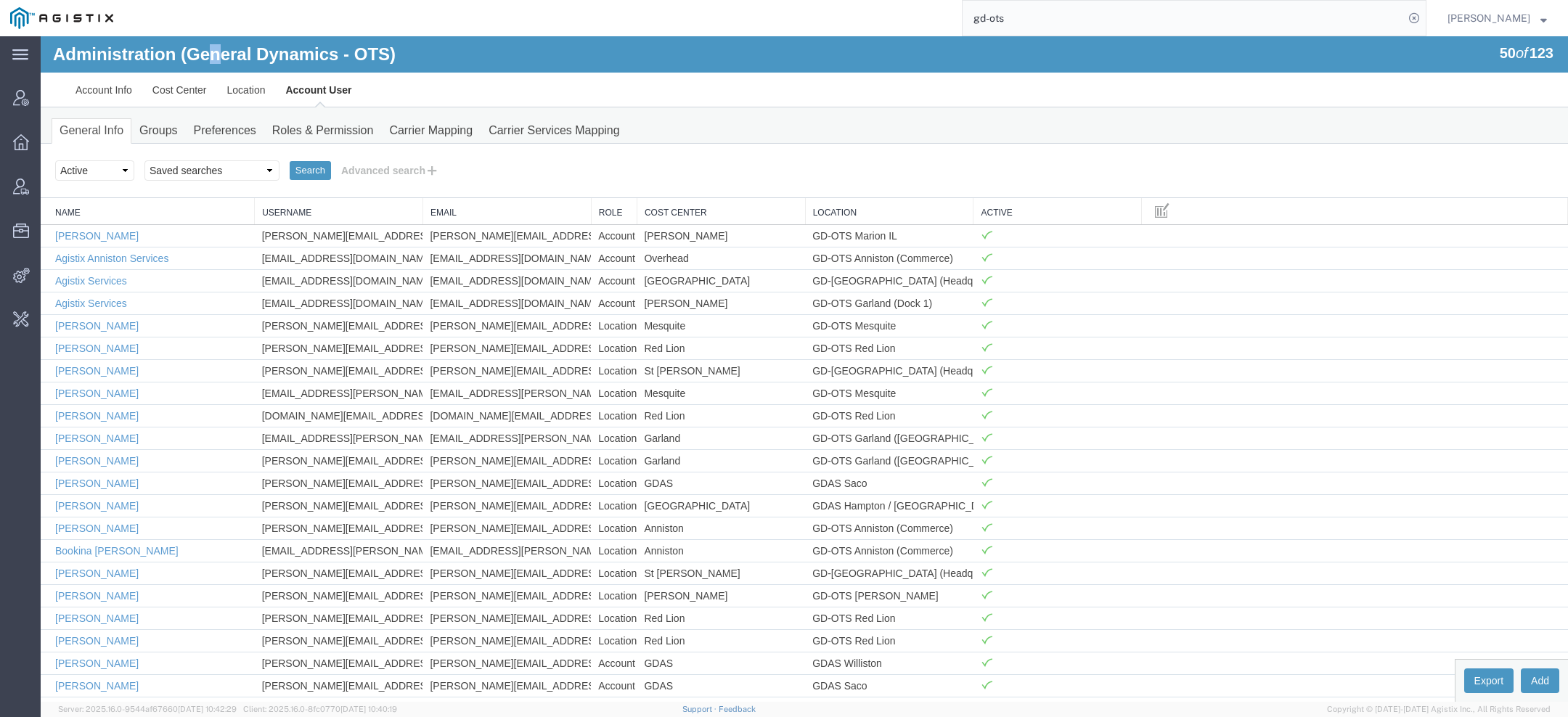
click at [217, 52] on h1 "Administration (General Dynamics - OTS)" at bounding box center [224, 54] width 343 height 19
copy h1 "n"
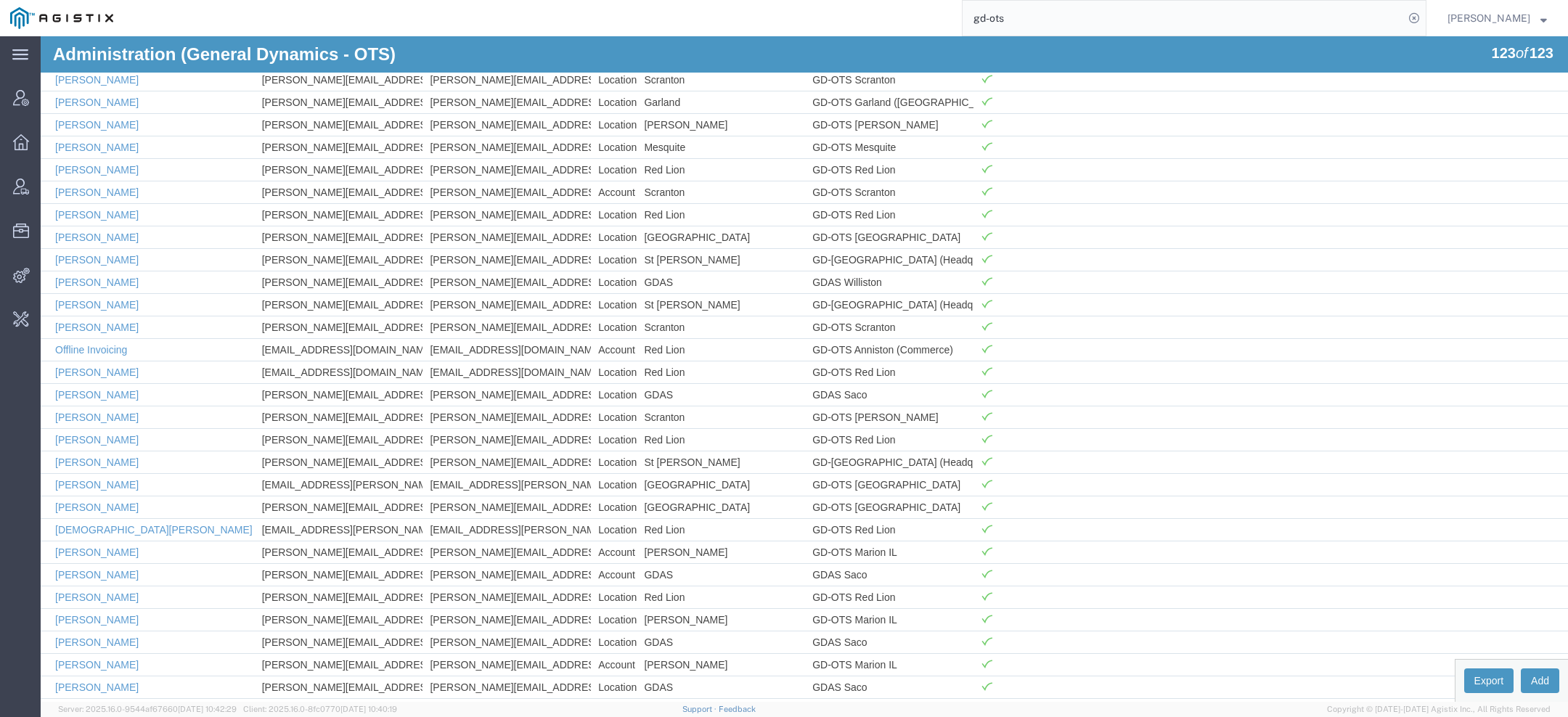
scroll to position [1315, 0]
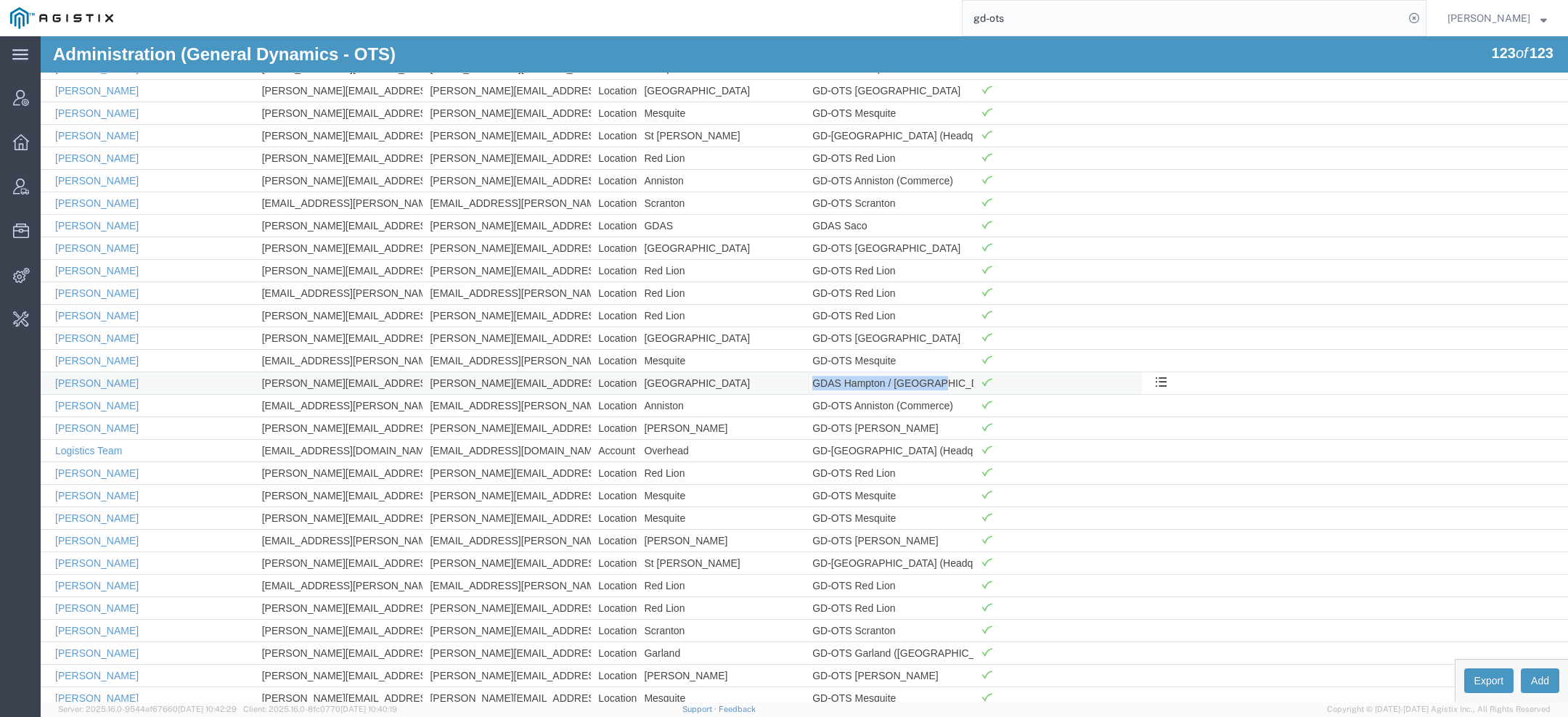
drag, startPoint x: 812, startPoint y: 366, endPoint x: 935, endPoint y: 368, distance: 123.0
click at [935, 372] on td "GDAS Hampton / [GEOGRAPHIC_DATA]" at bounding box center [889, 382] width 169 height 22
copy td "GDAS Hampton / [GEOGRAPHIC_DATA]"
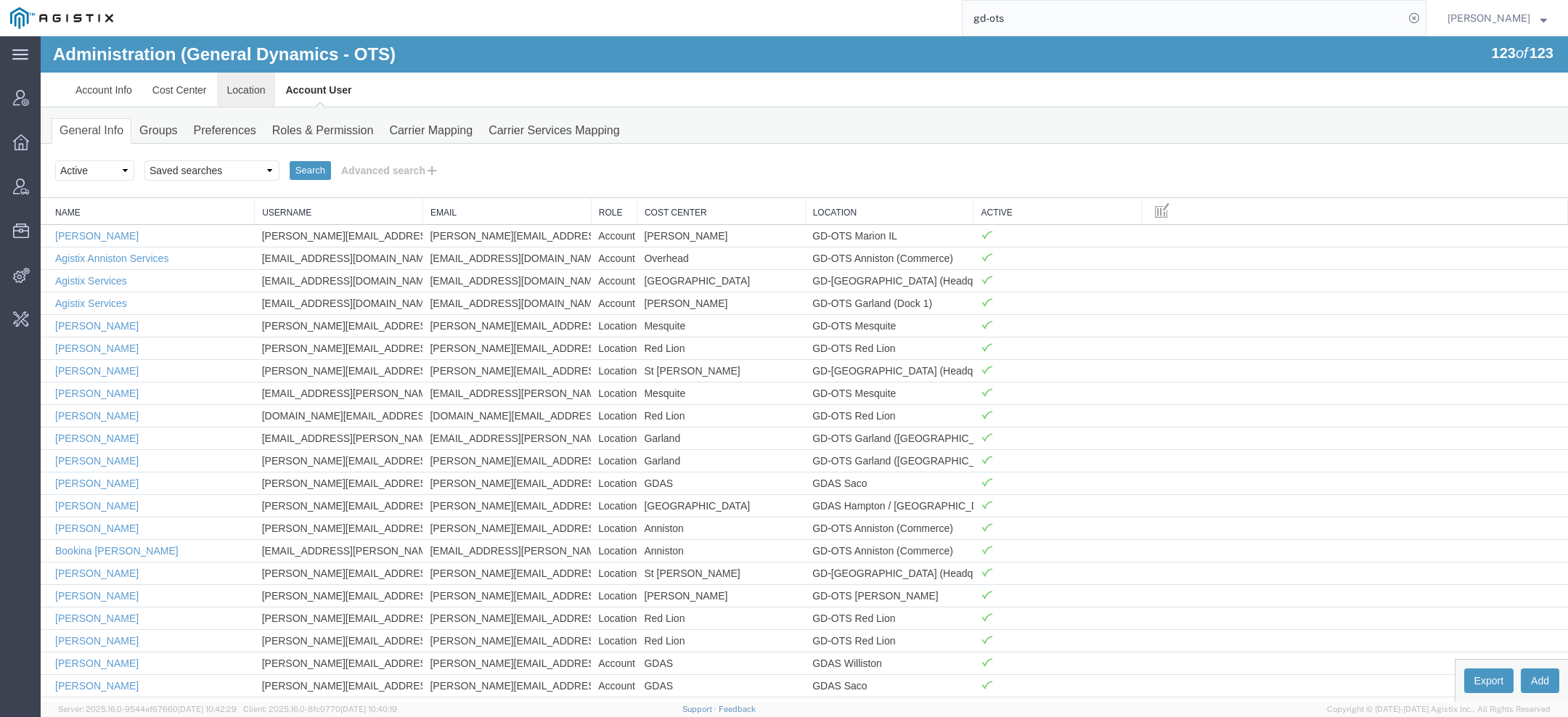
click at [250, 93] on link "Location" at bounding box center [246, 90] width 58 height 35
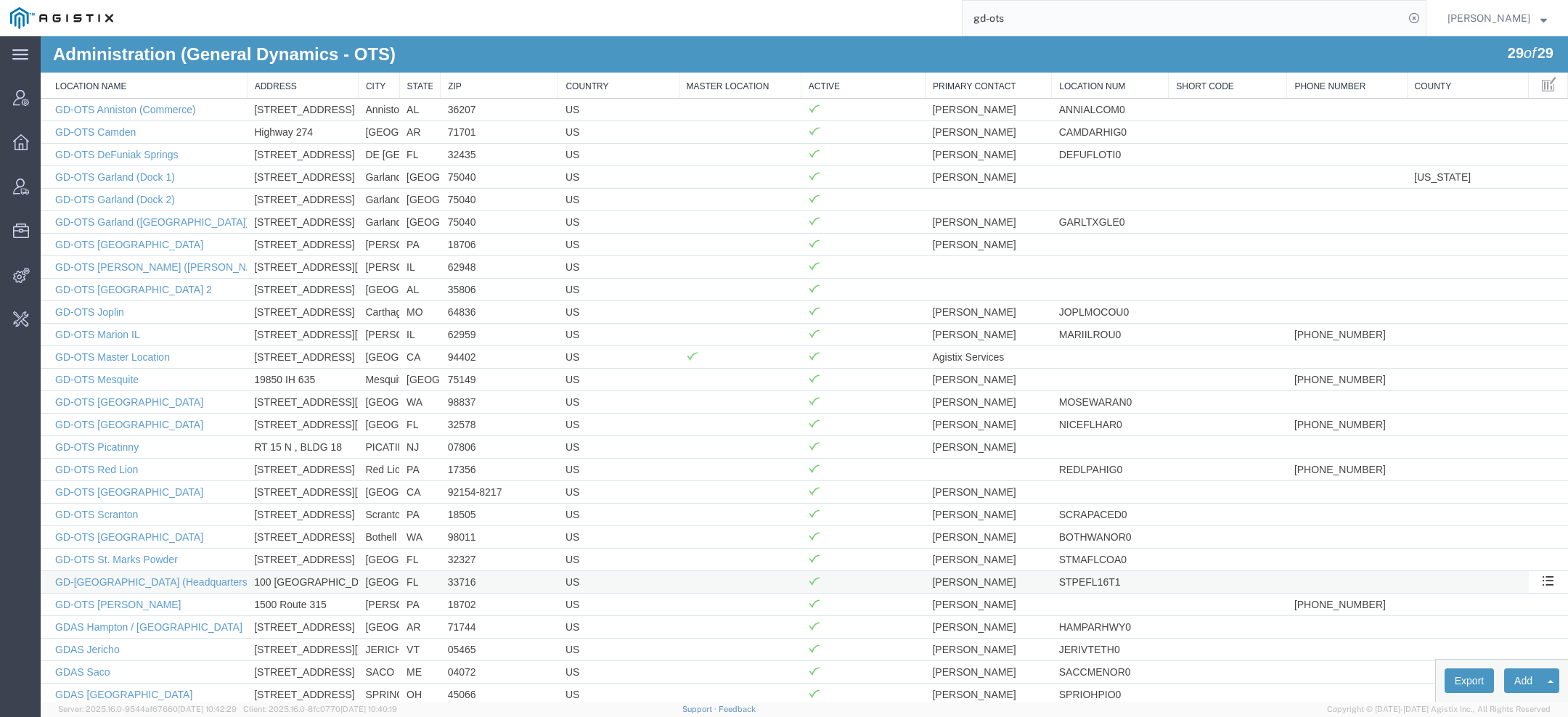
scroll to position [183, 0]
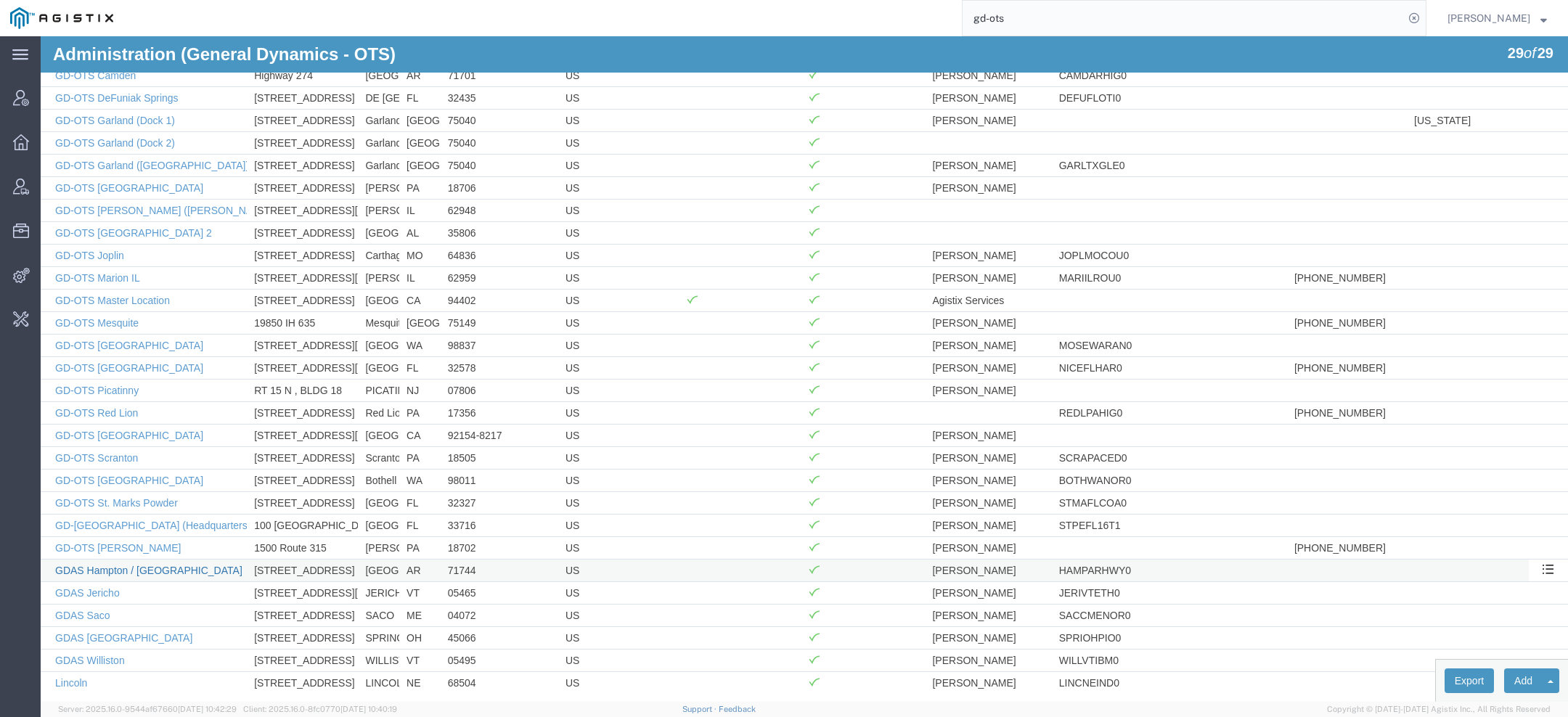
click at [162, 565] on link "GDAS Hampton / [GEOGRAPHIC_DATA]" at bounding box center [149, 571] width 188 height 12
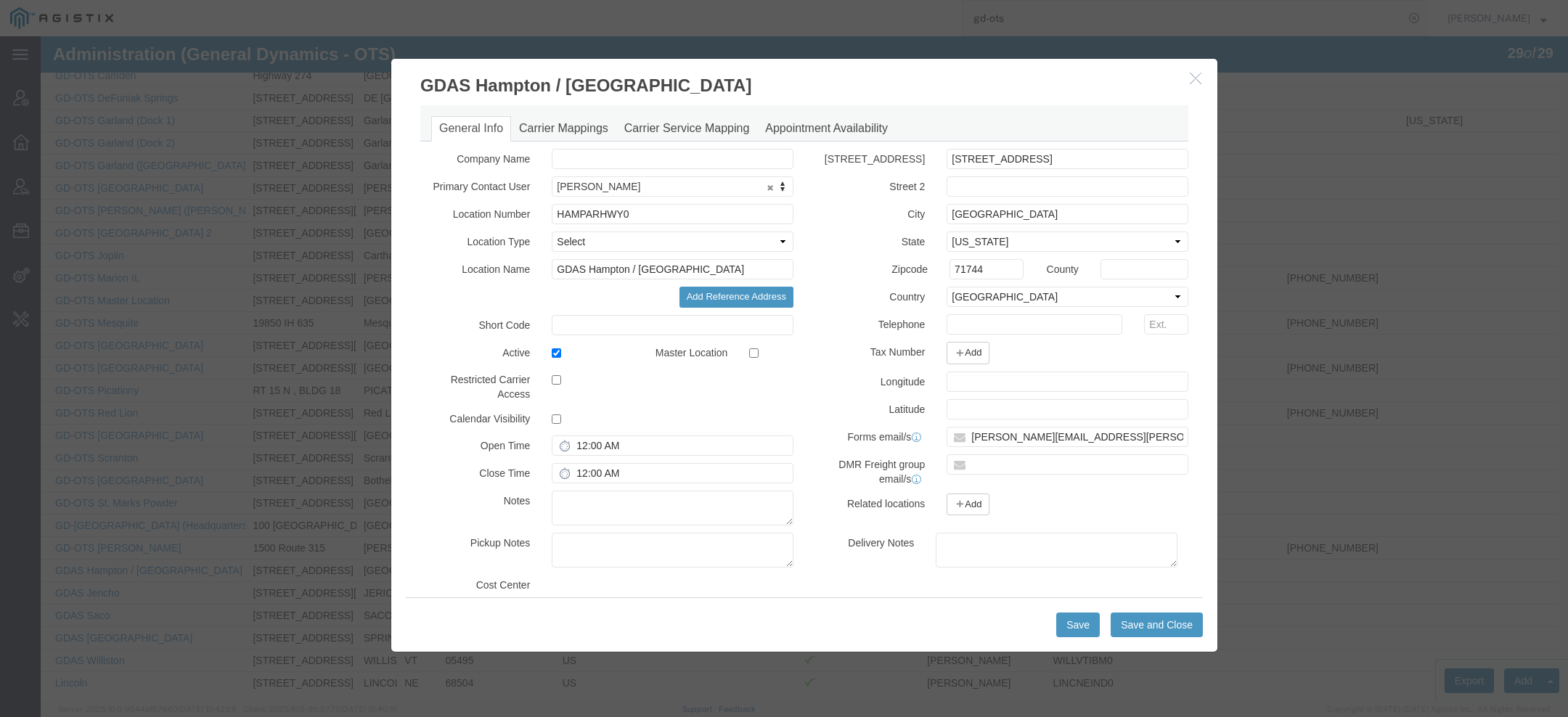
select select "DEPARTMENT"
select select "1763985"
click at [556, 411] on label at bounding box center [673, 419] width 242 height 20
click at [556, 414] on input "checkbox" at bounding box center [556, 419] width 9 height 9
checkbox input "true"
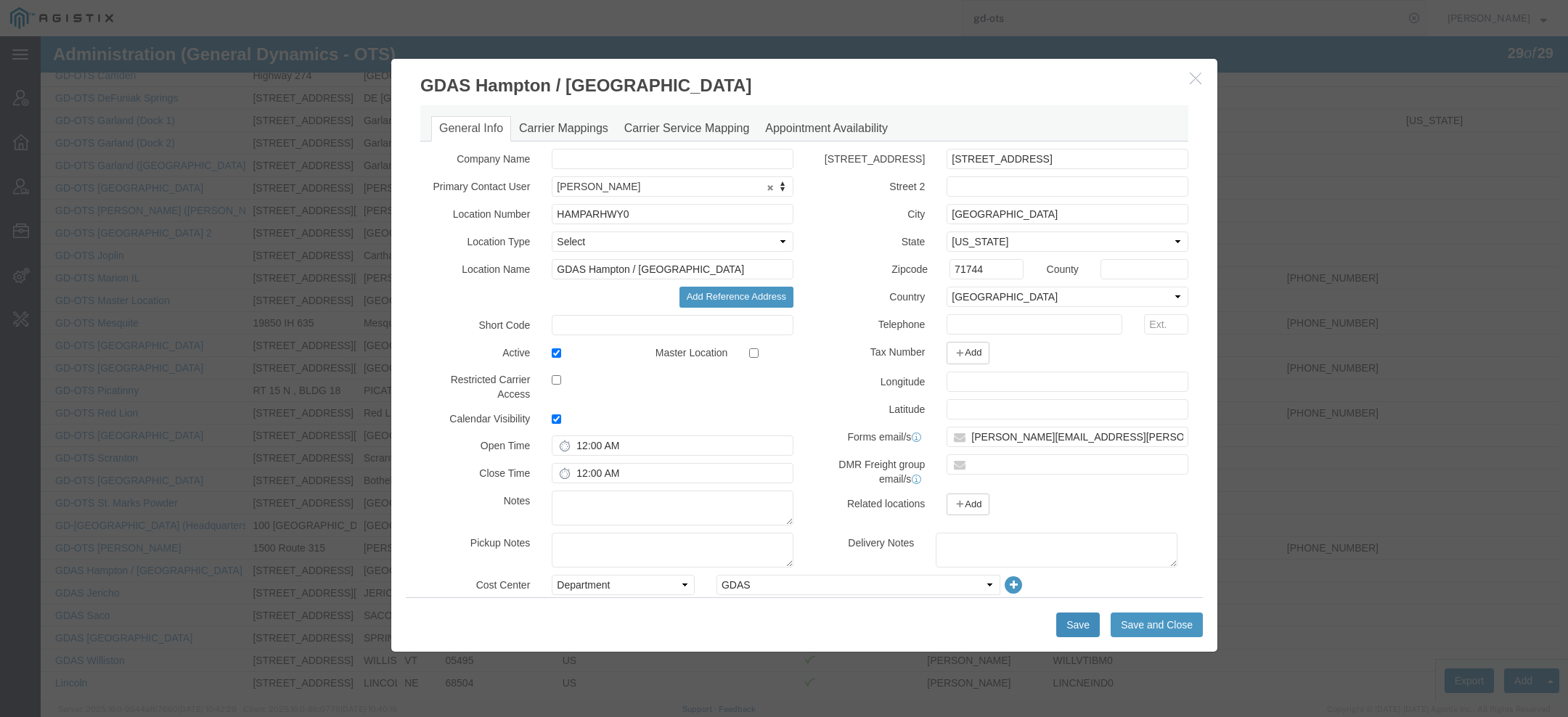
click at [1076, 625] on button "Save" at bounding box center [1078, 625] width 44 height 25
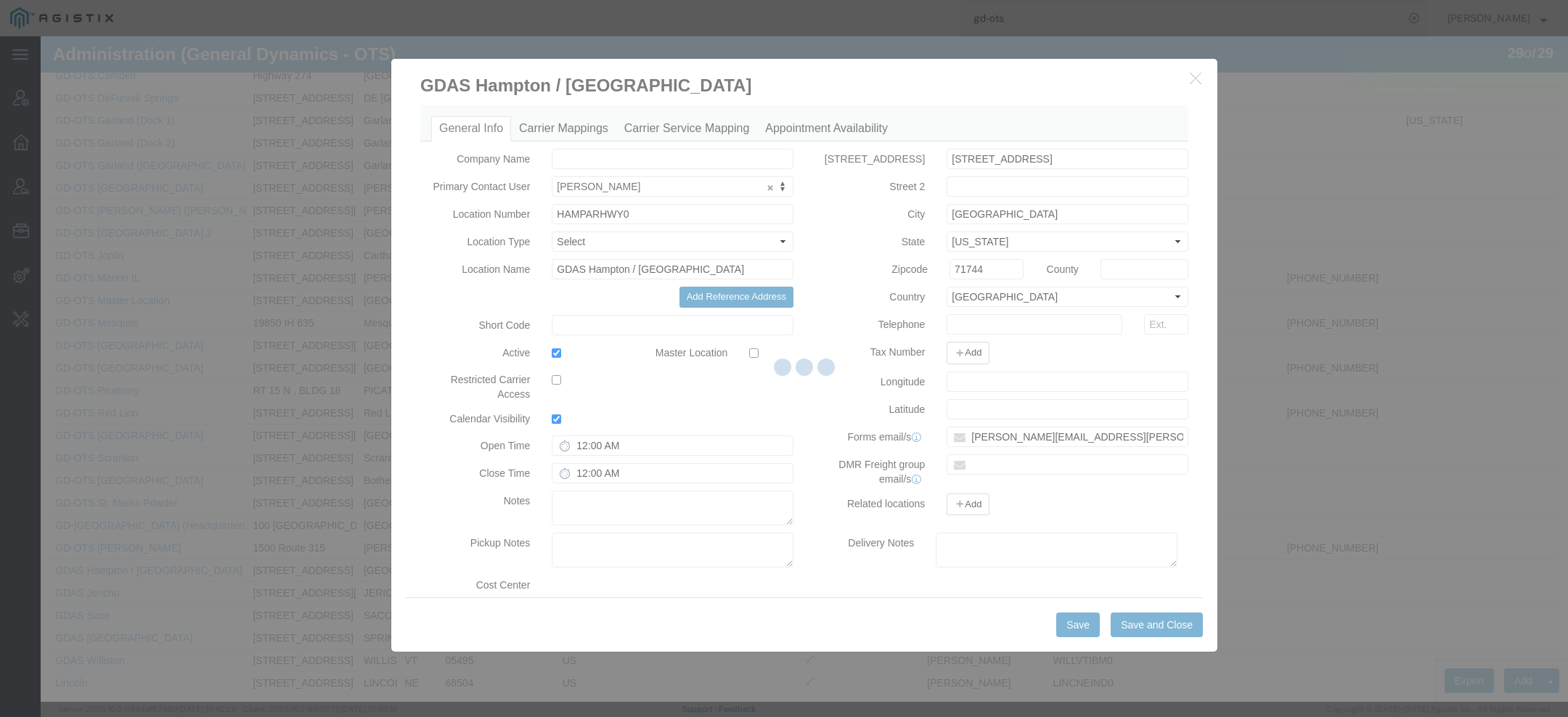
select select "DEPARTMENT"
select select "1763985"
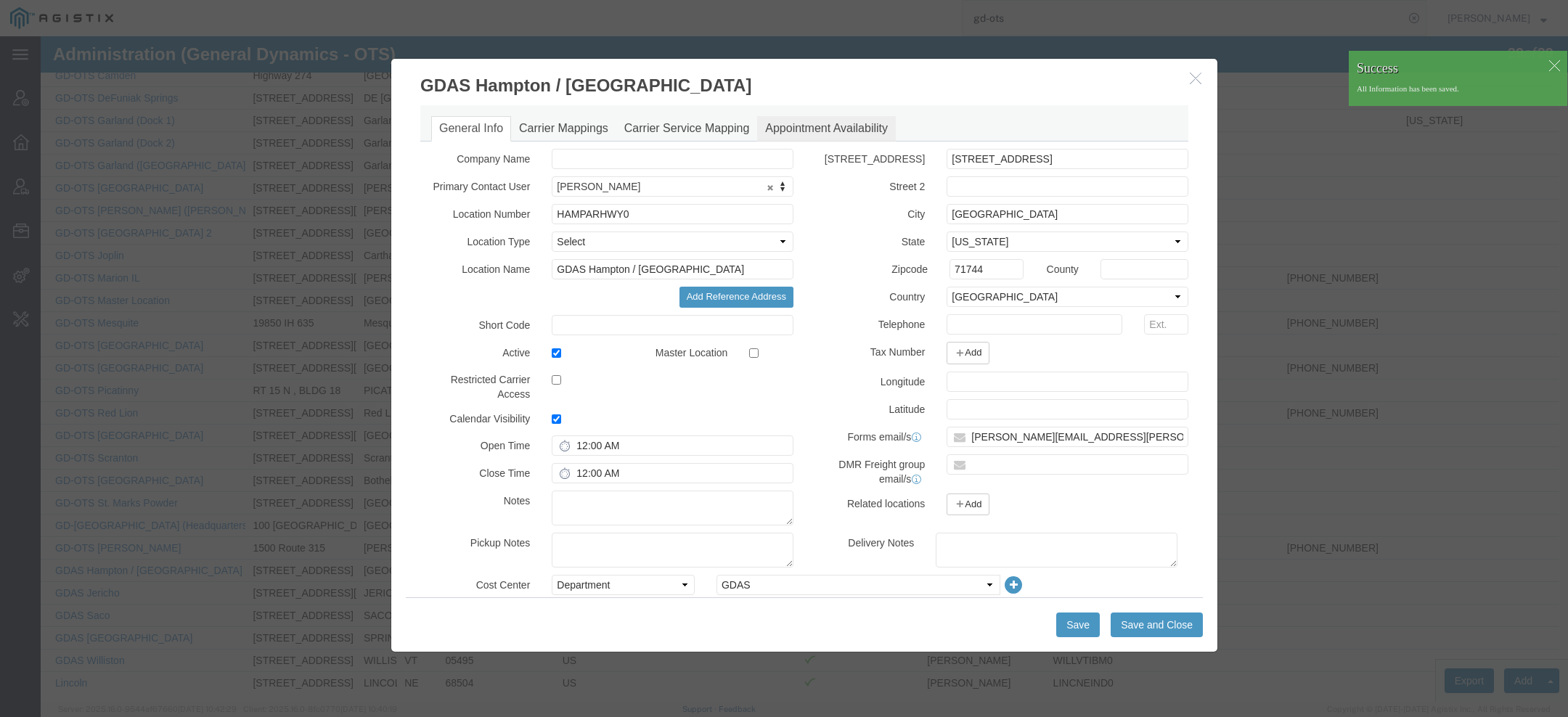
click at [861, 118] on link "Appointment Availability" at bounding box center [826, 128] width 139 height 25
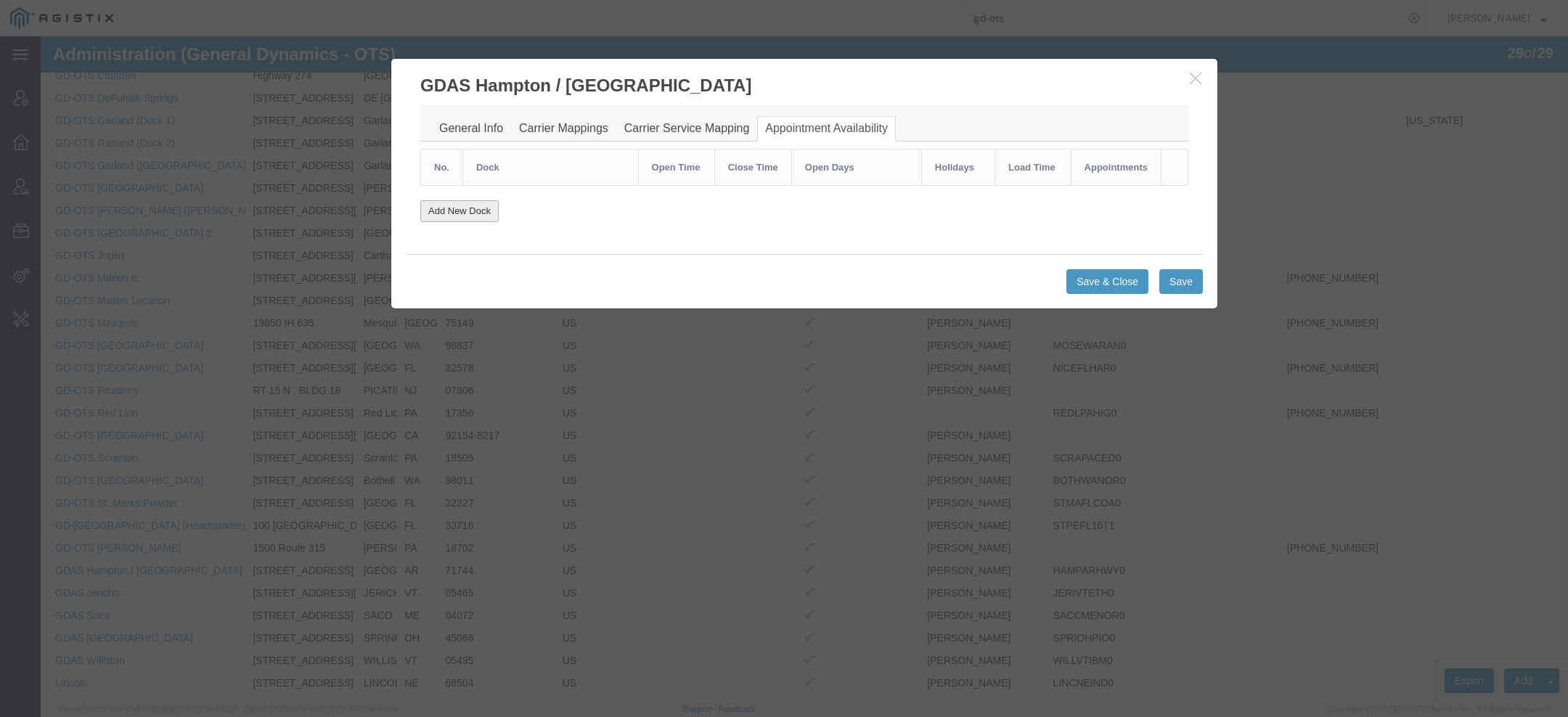
click at [470, 205] on button "Add New Dock" at bounding box center [459, 211] width 78 height 22
select select "AM"
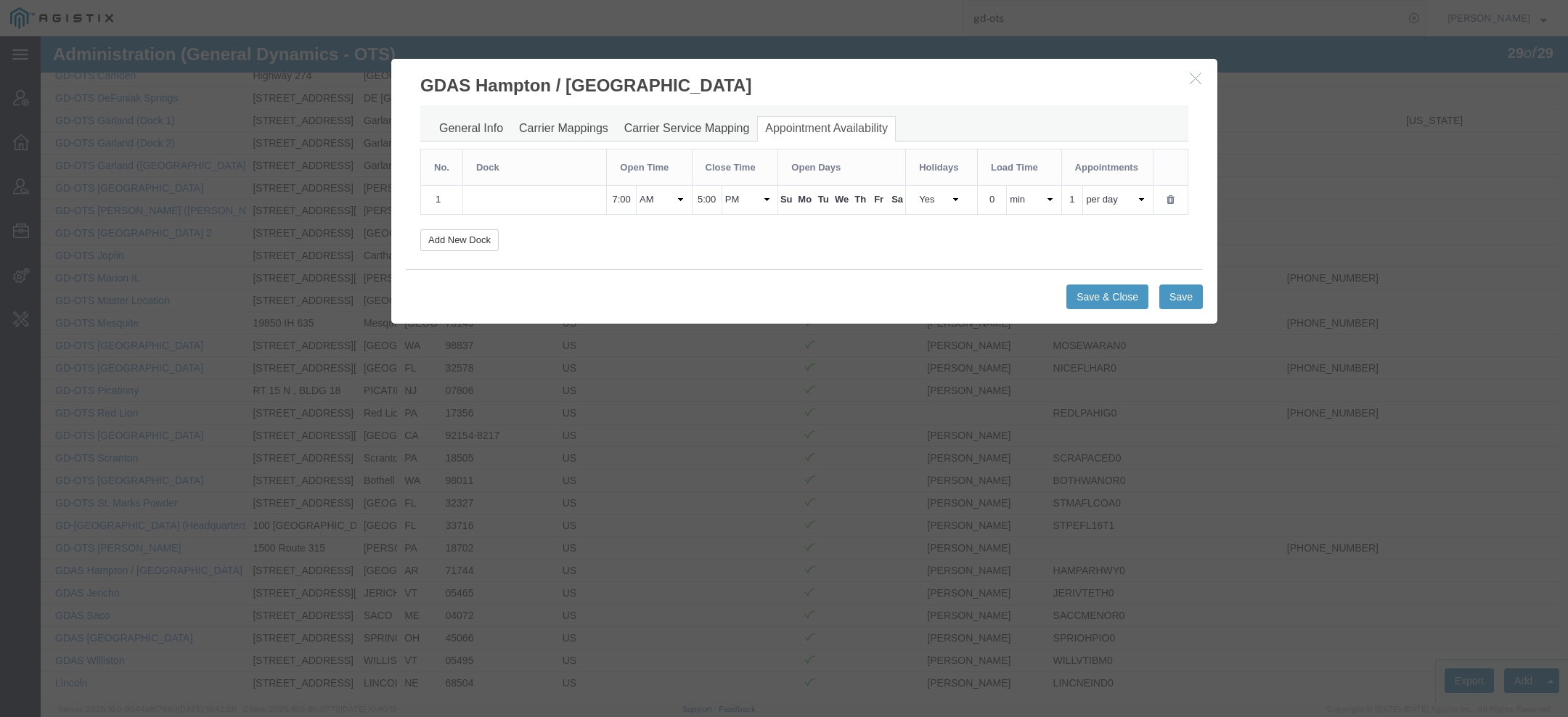
click at [575, 198] on input "text" at bounding box center [535, 200] width 117 height 16
click at [469, 120] on link "General Info" at bounding box center [471, 128] width 80 height 25
click at [1195, 85] on button "button" at bounding box center [1198, 79] width 18 height 18
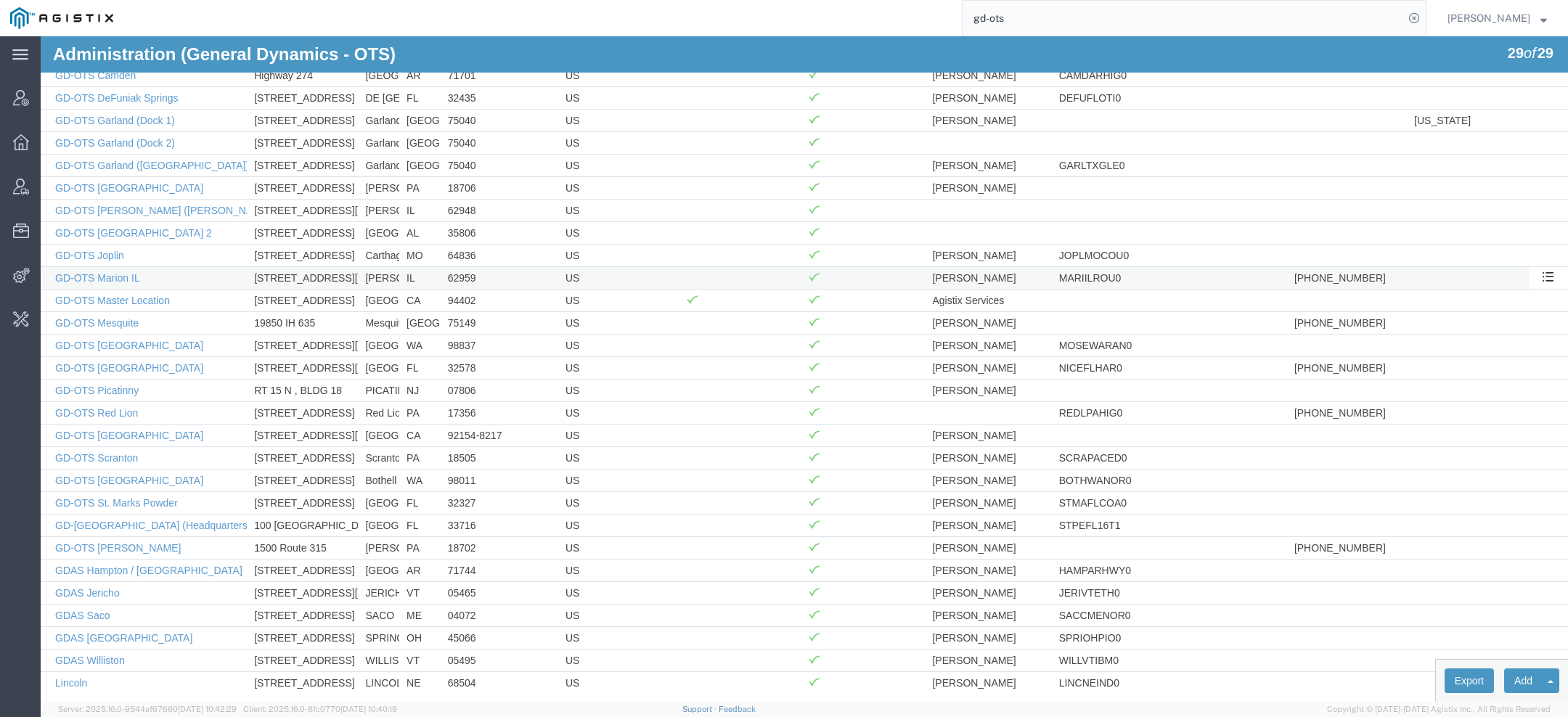
scroll to position [0, 0]
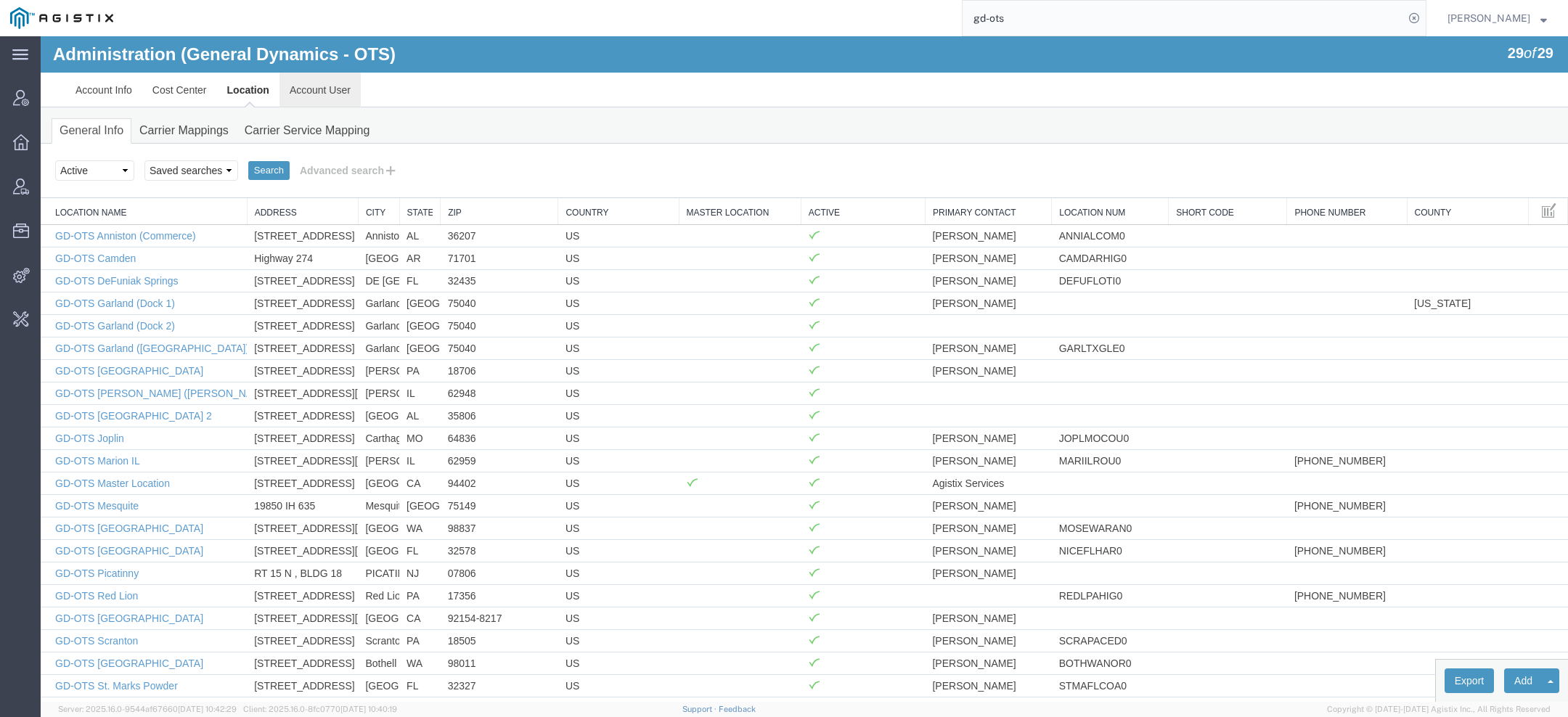
click at [319, 89] on link "Account User" at bounding box center [320, 90] width 81 height 35
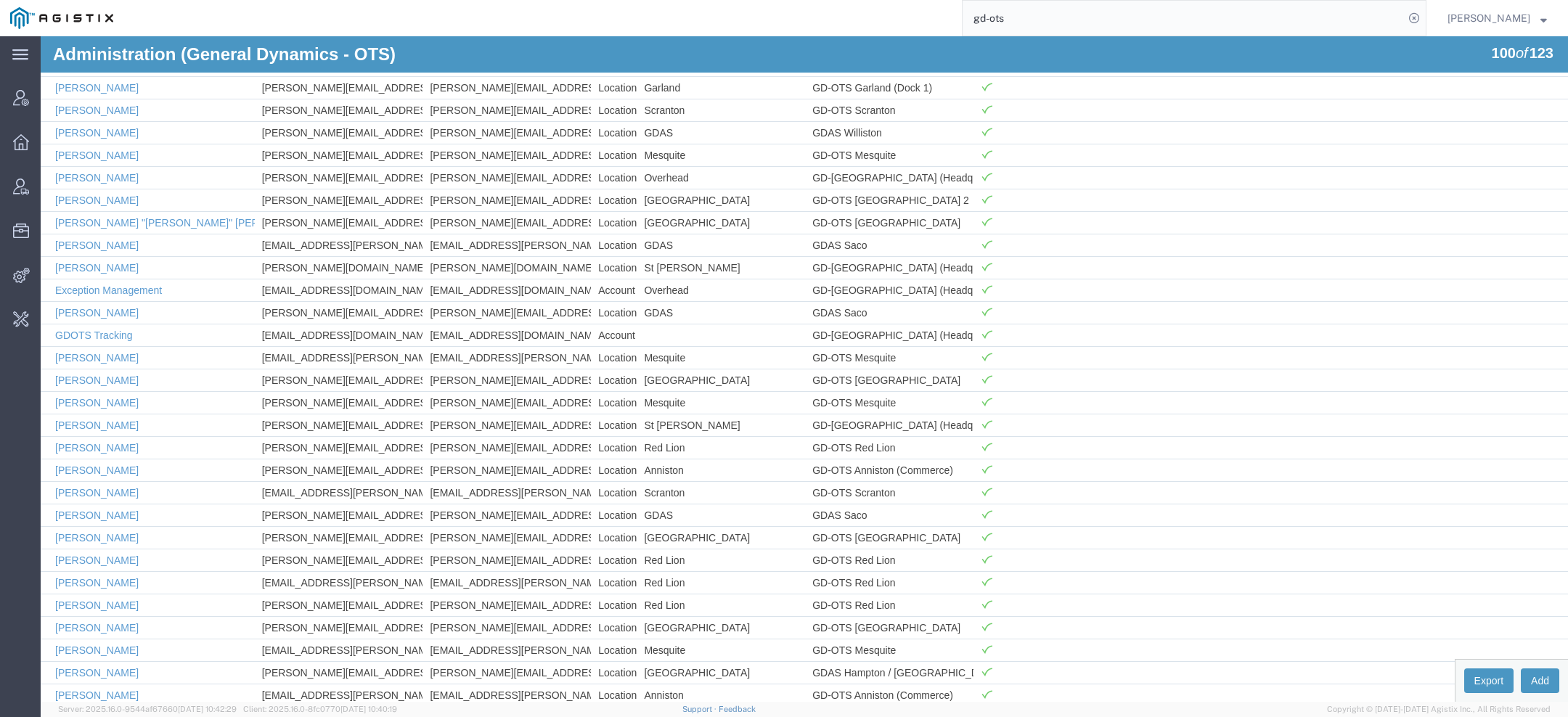
scroll to position [1150, 0]
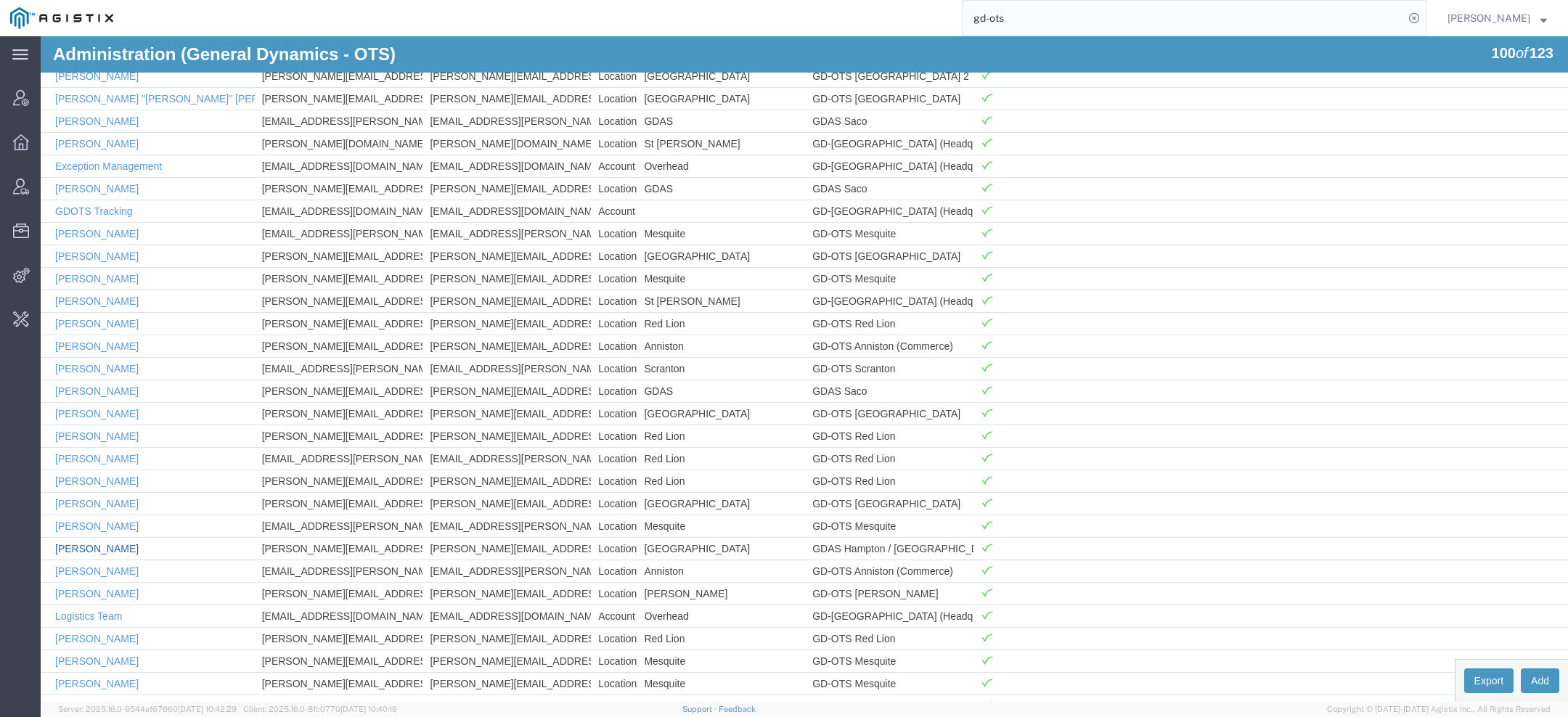
click at [89, 543] on link "Landon Culpepper" at bounding box center [96, 548] width 83 height 12
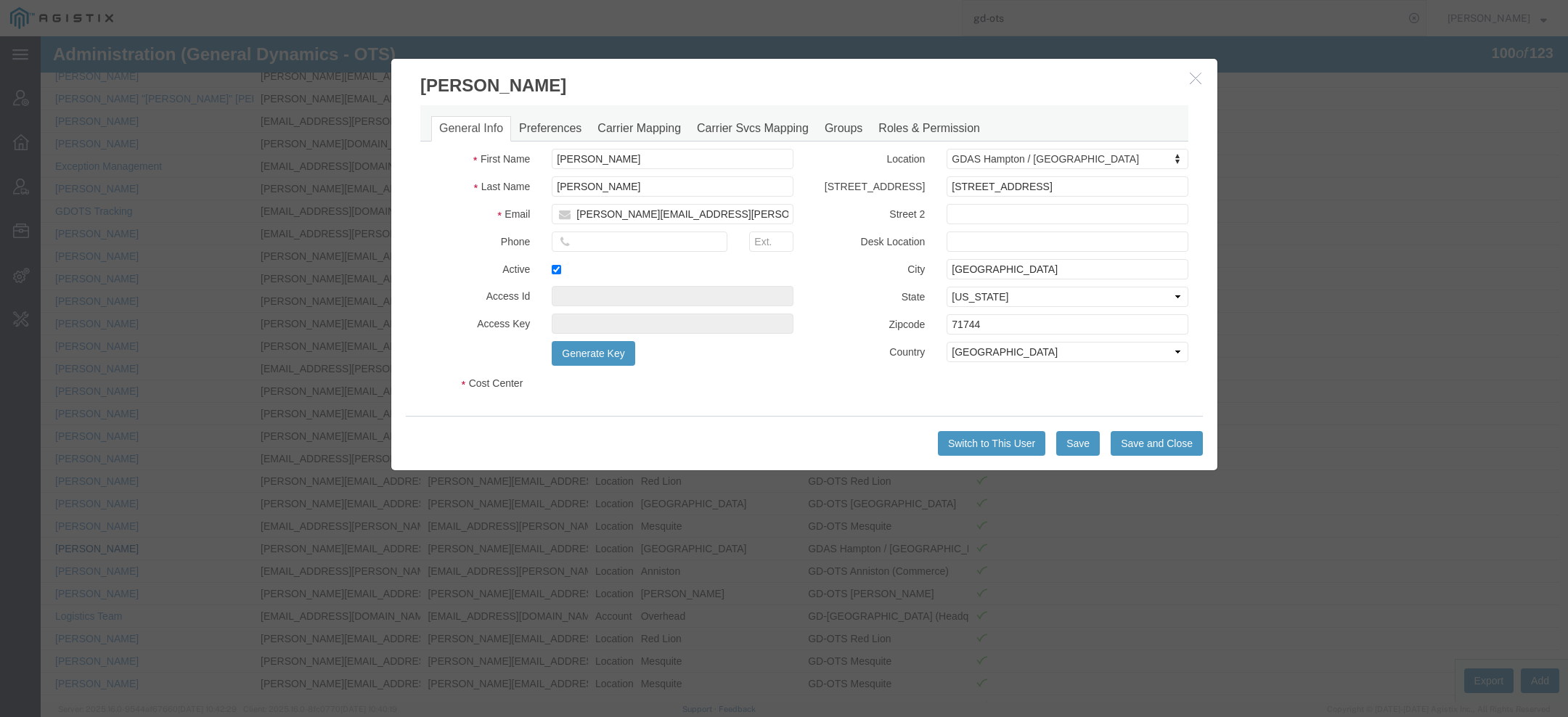
select select "DEPARTMENT"
select select "1764001"
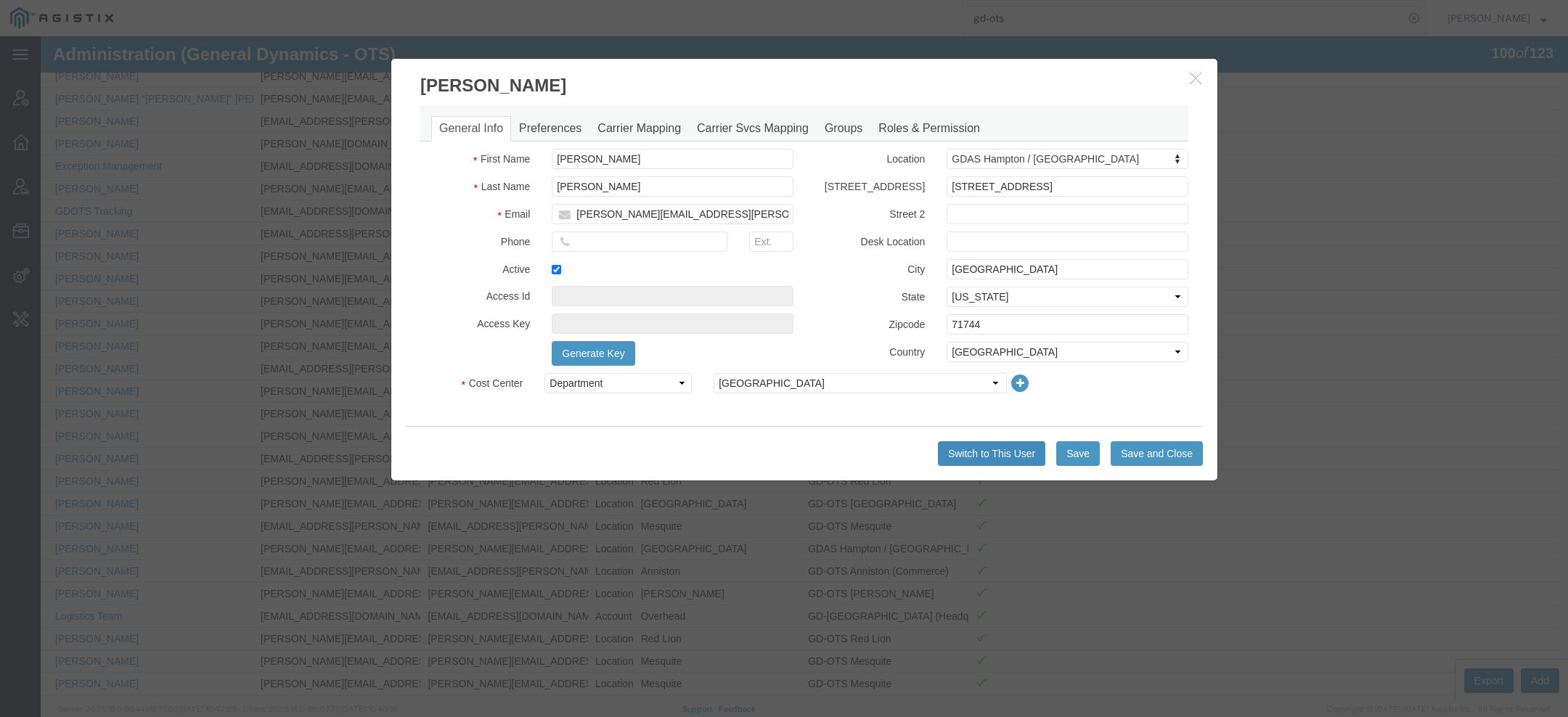
click at [972, 450] on button "Switch to This User" at bounding box center [991, 454] width 108 height 25
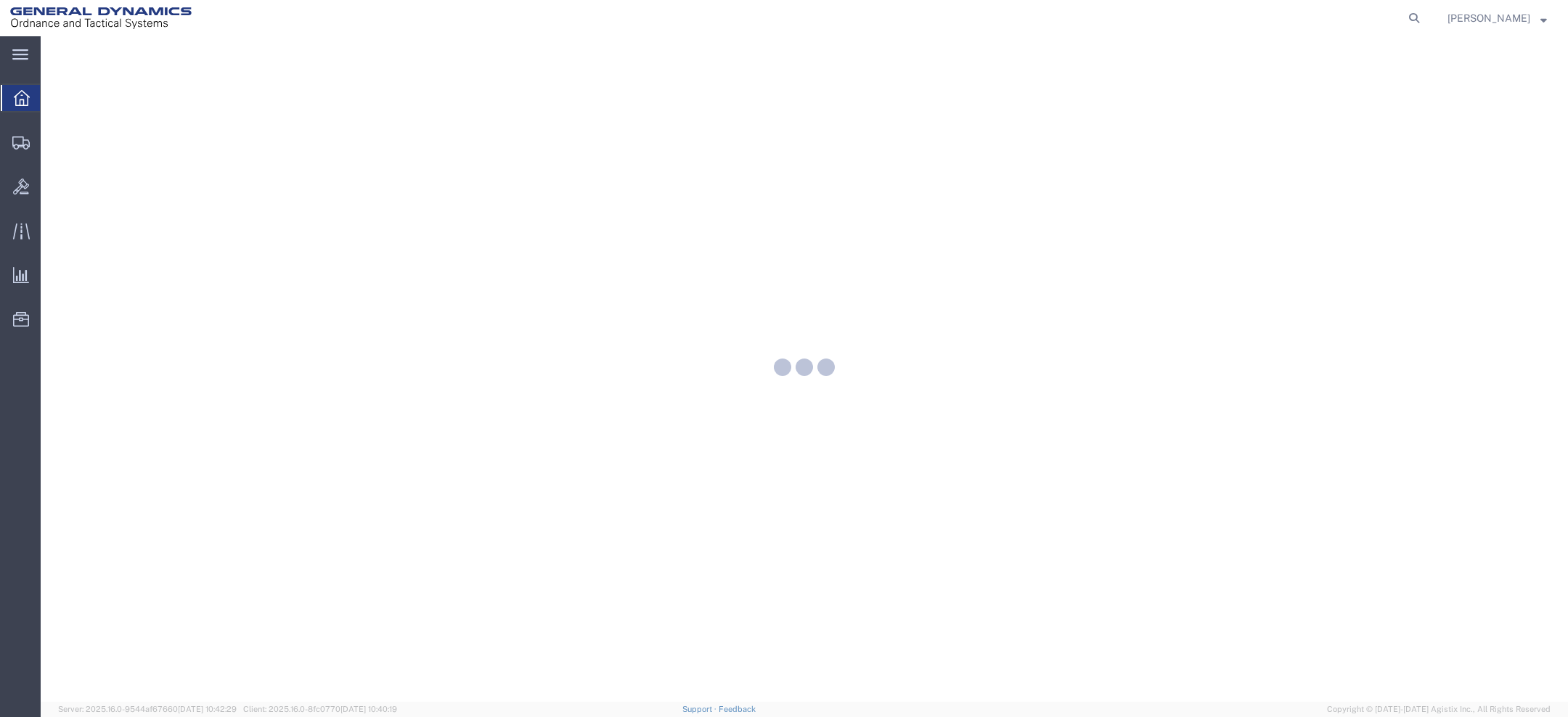
click at [1501, 17] on span "[PERSON_NAME]" at bounding box center [1489, 17] width 83 height 16
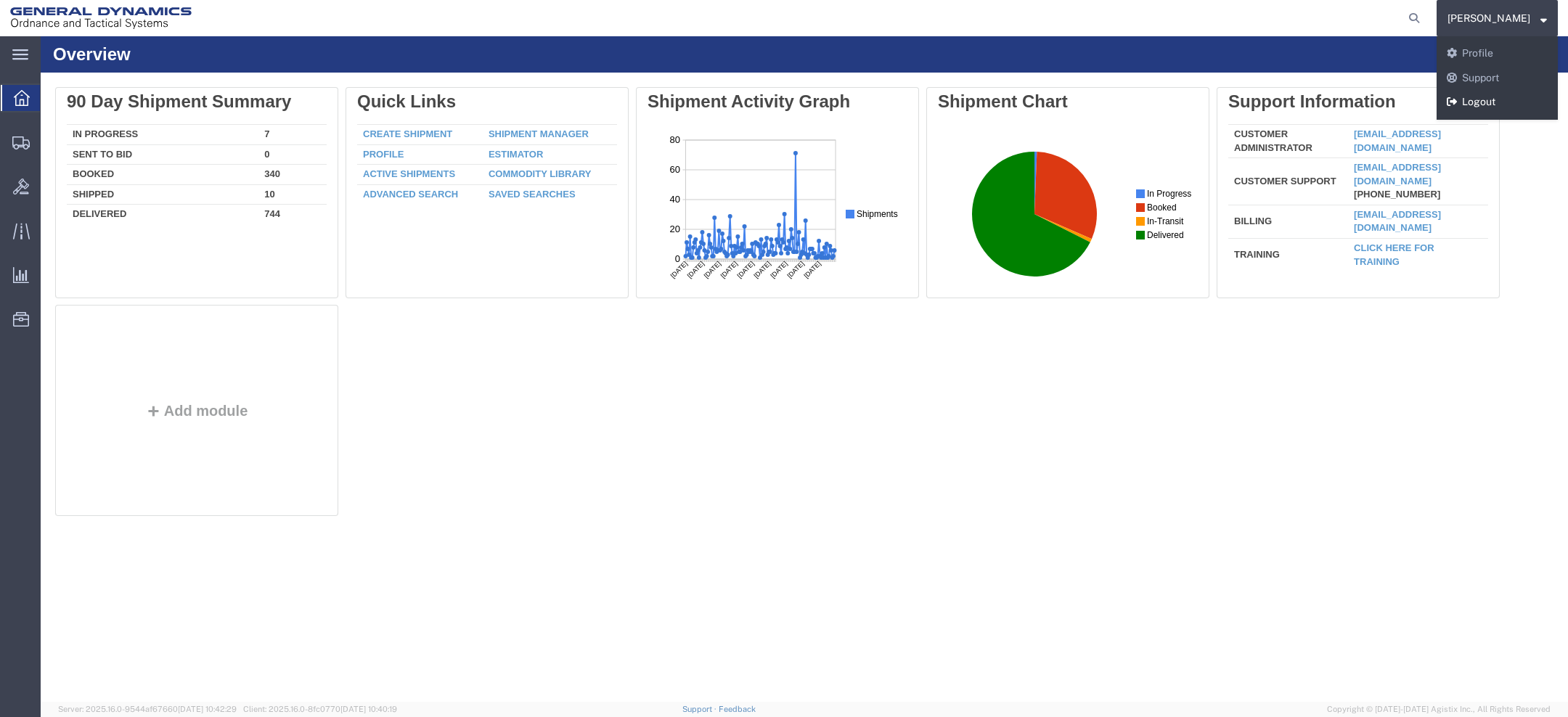
click at [1473, 103] on link "Logout" at bounding box center [1497, 102] width 121 height 25
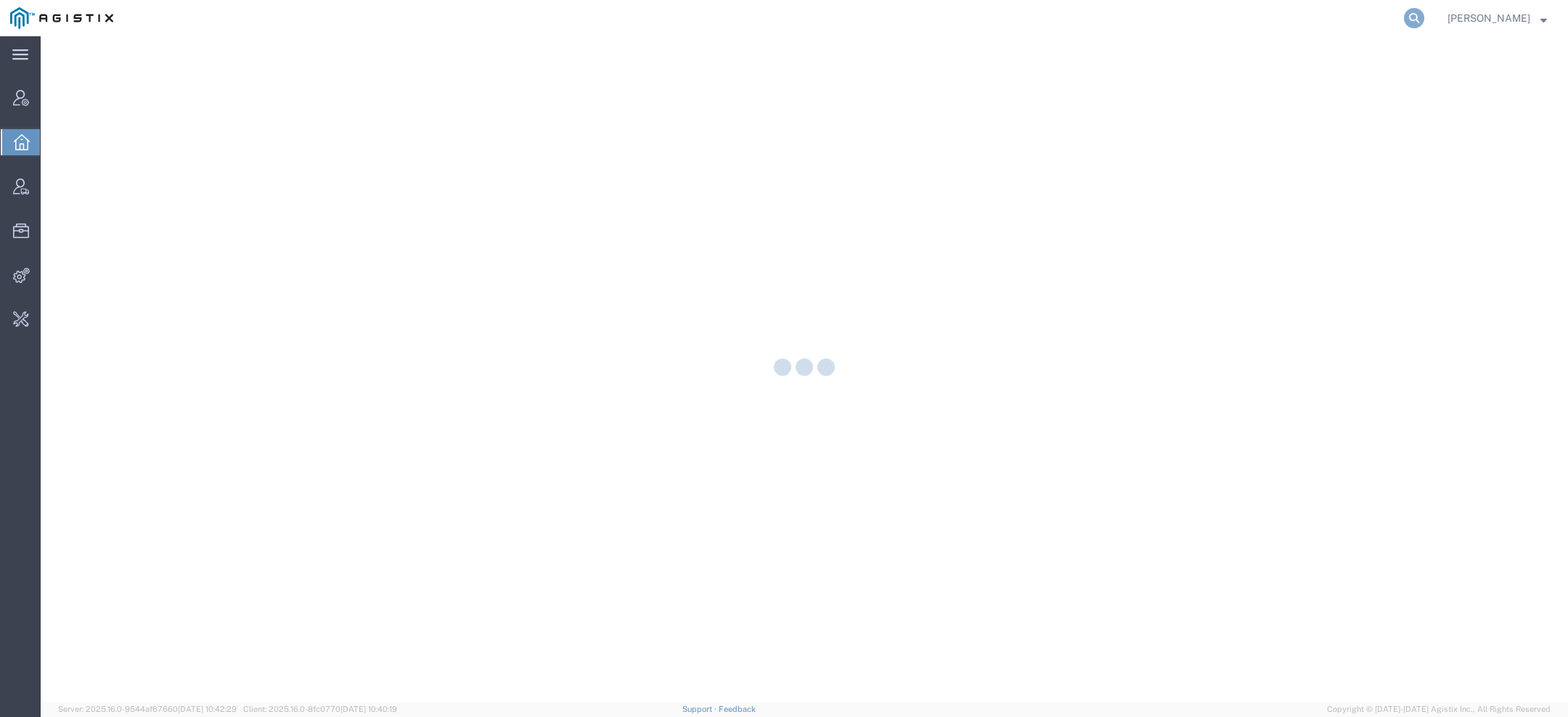
click at [1425, 16] on icon at bounding box center [1414, 18] width 21 height 21
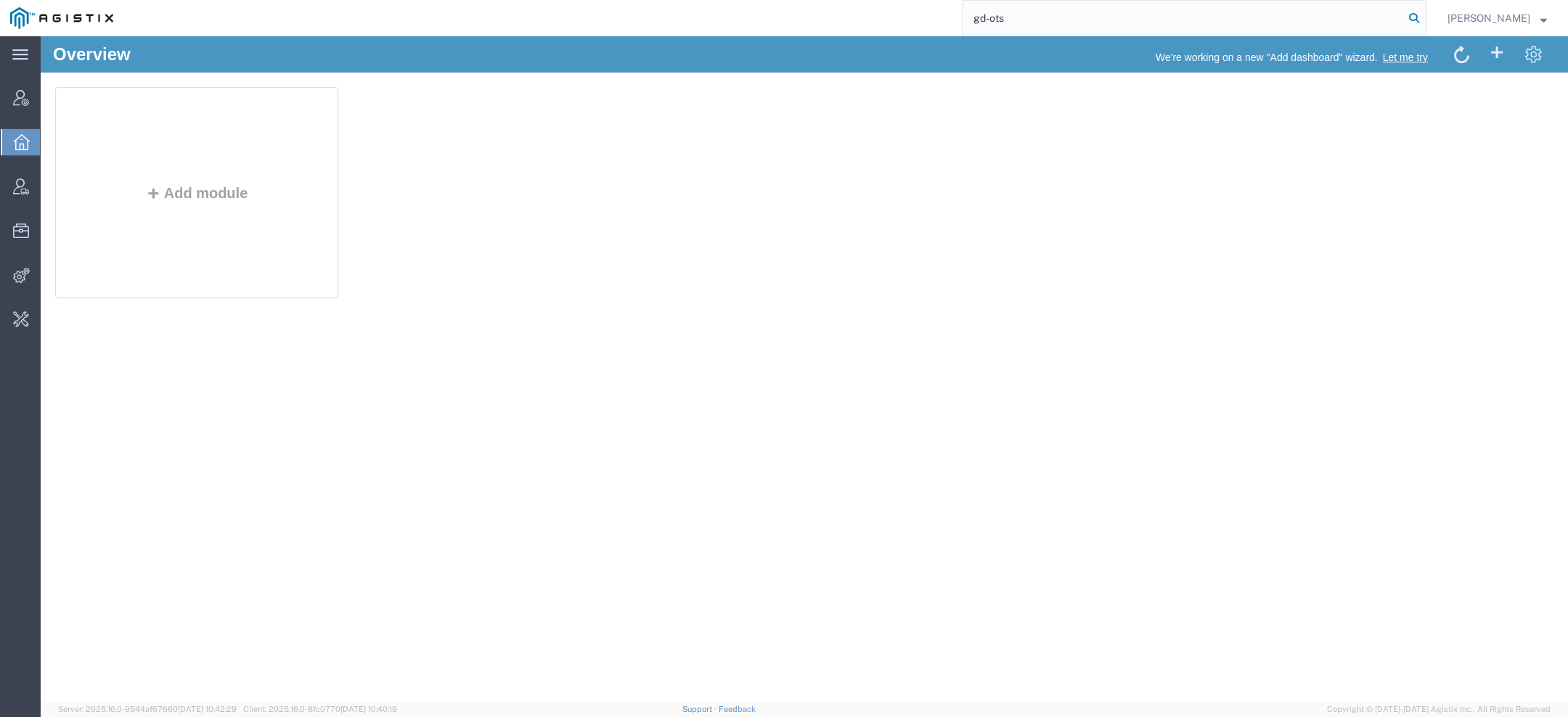
type input "gd-ots"
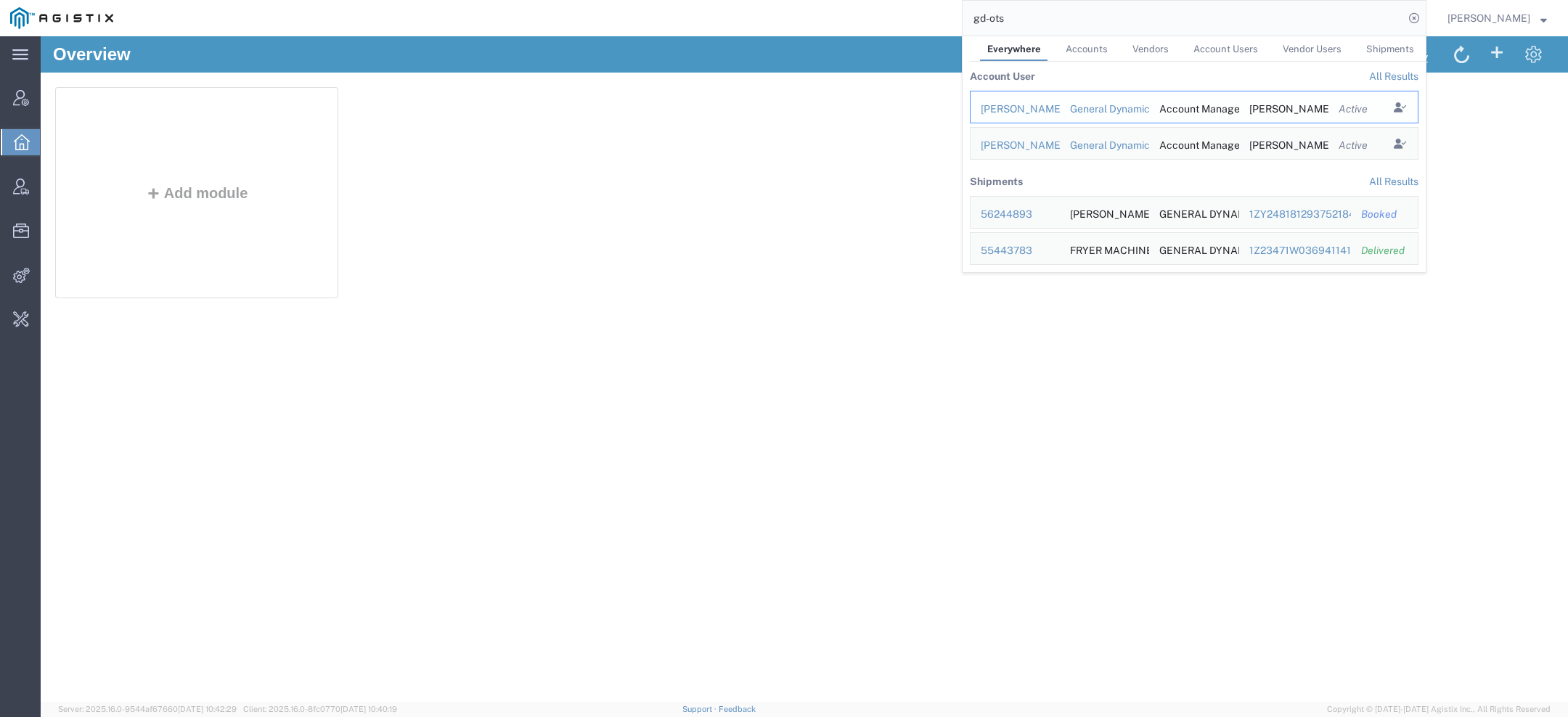
click at [1041, 110] on div "[PERSON_NAME]" at bounding box center [1015, 109] width 69 height 16
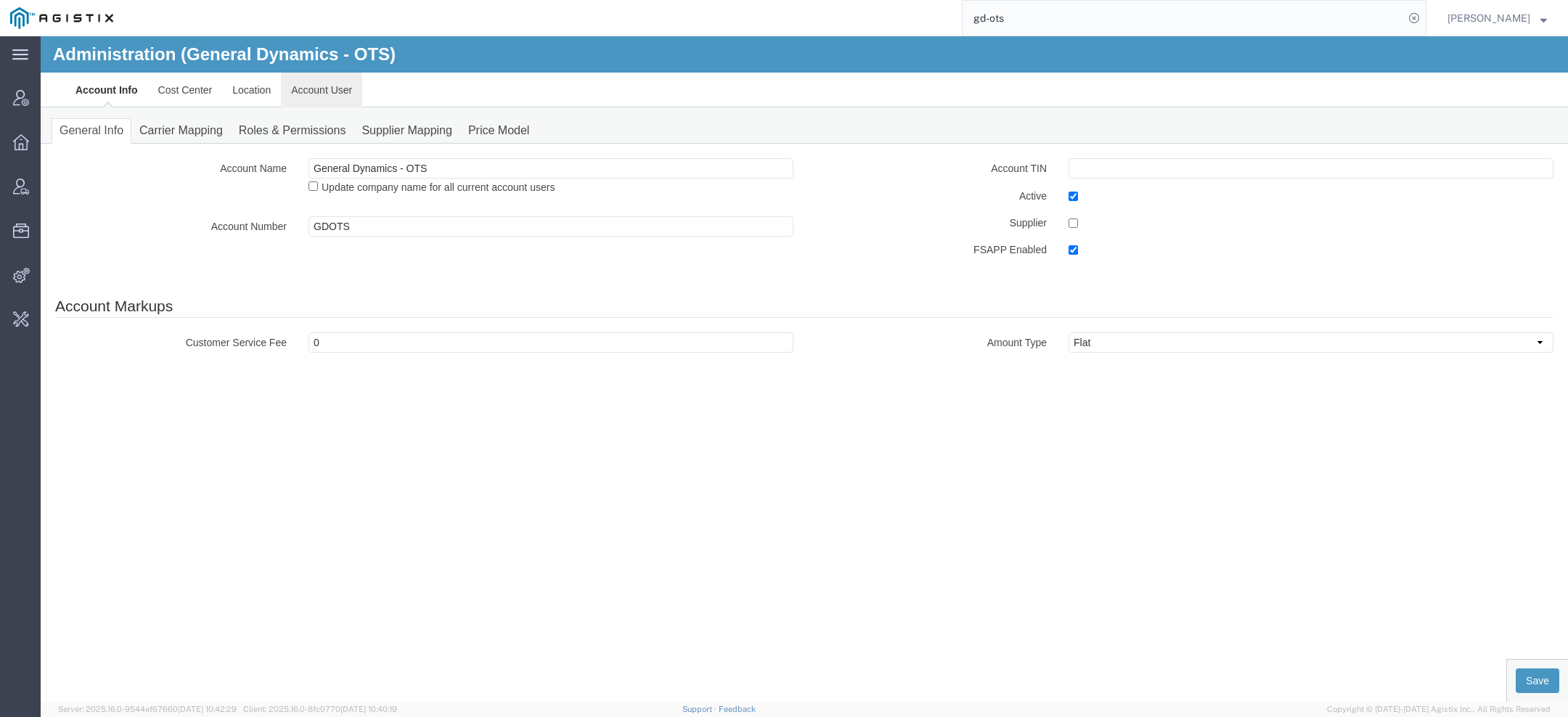
click at [325, 87] on link "Account User" at bounding box center [322, 90] width 81 height 35
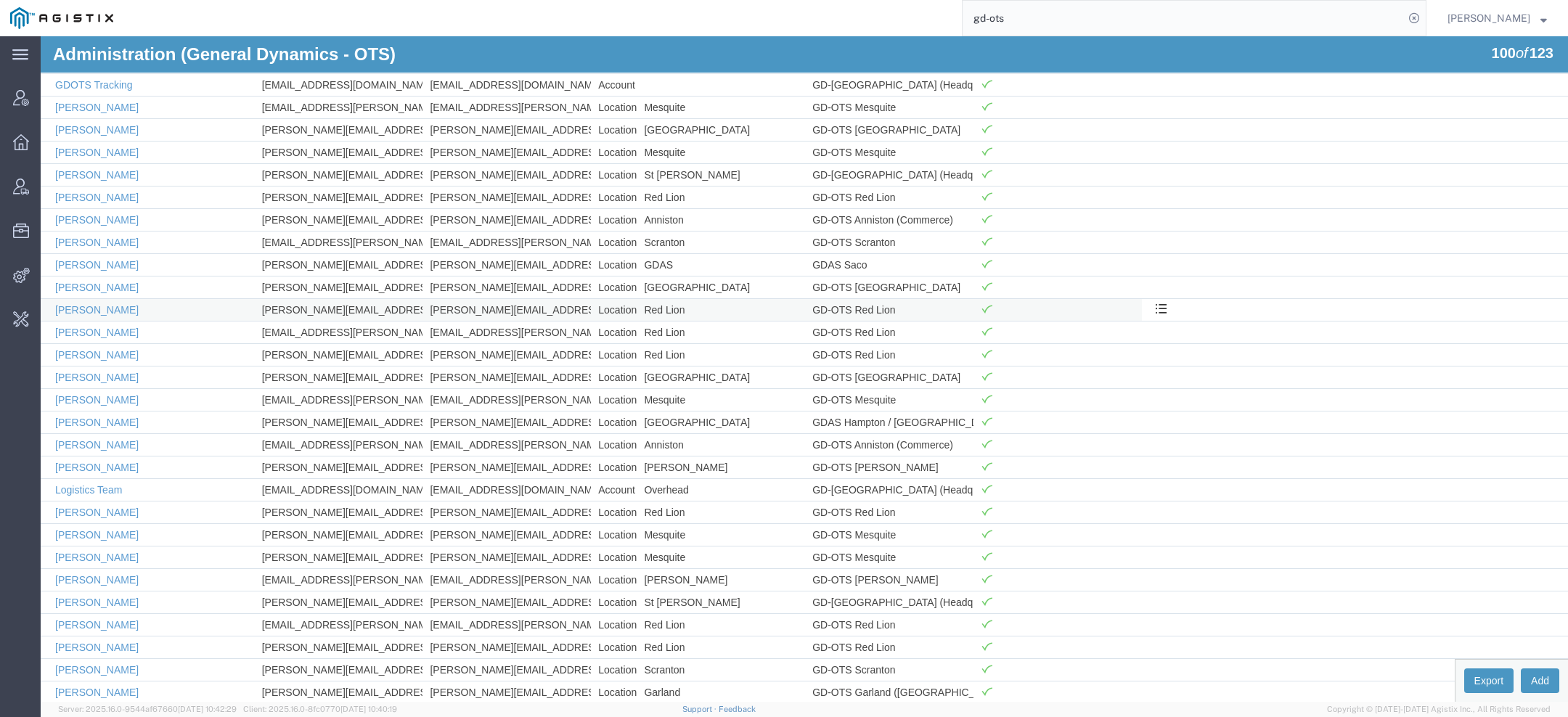
scroll to position [1307, 0]
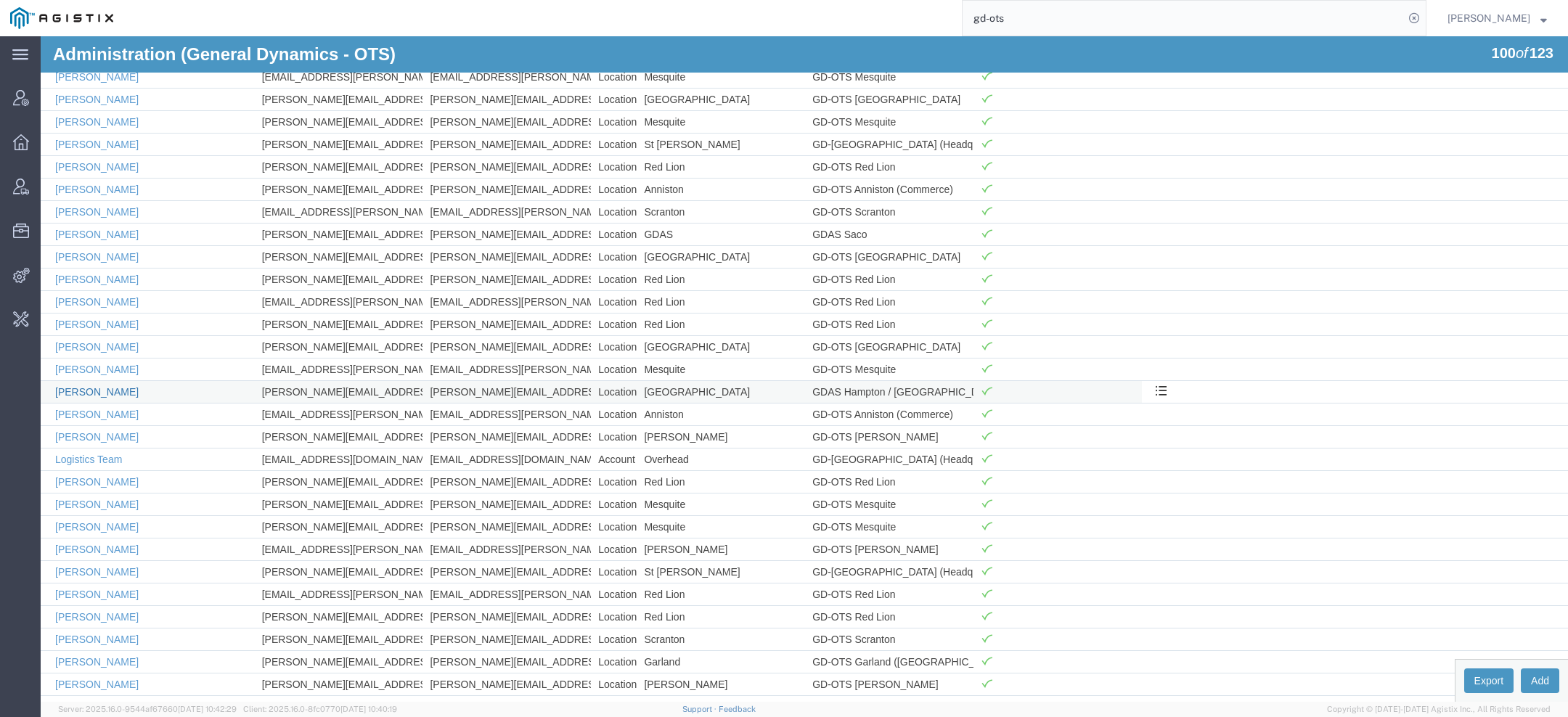
click at [86, 386] on link "[PERSON_NAME]" at bounding box center [96, 392] width 83 height 12
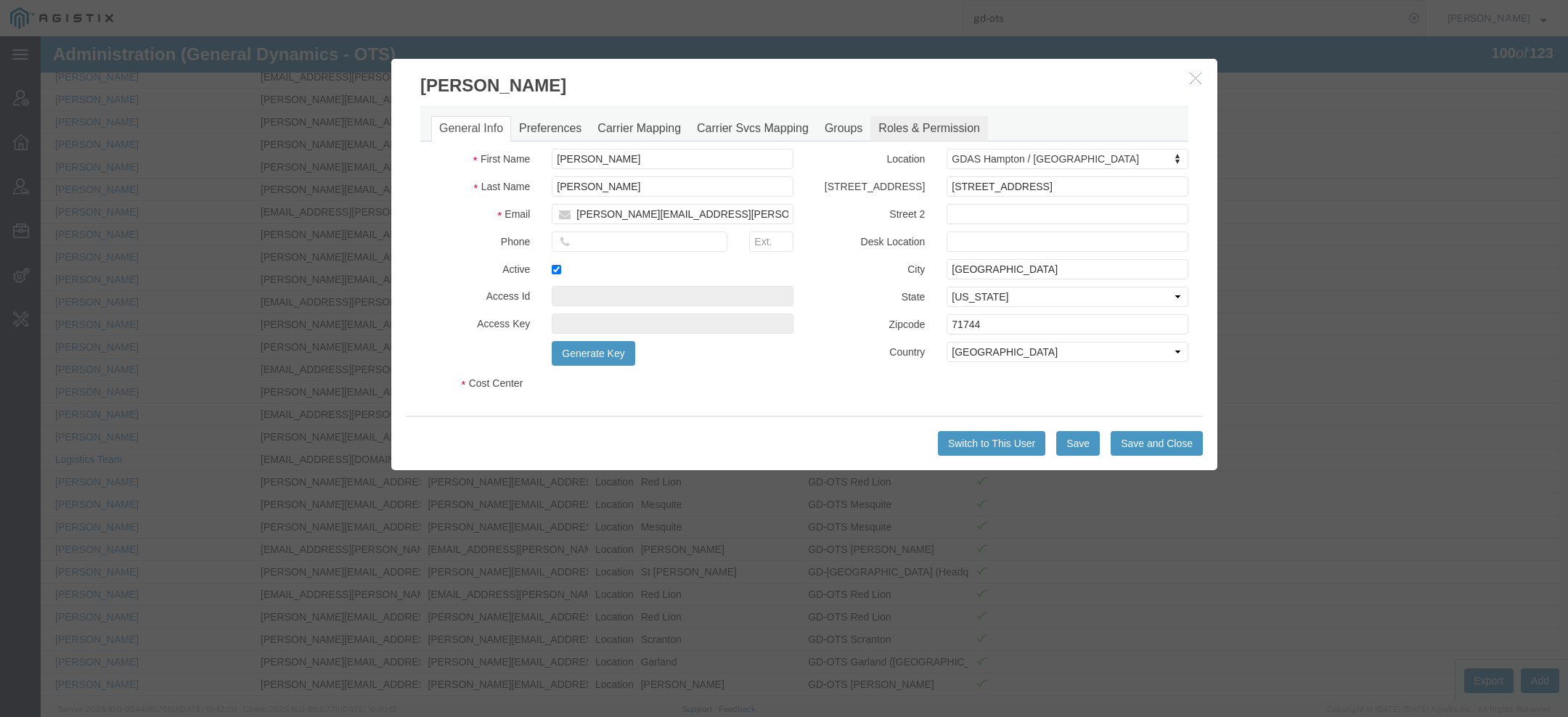
select select "DEPARTMENT"
select select "1764001"
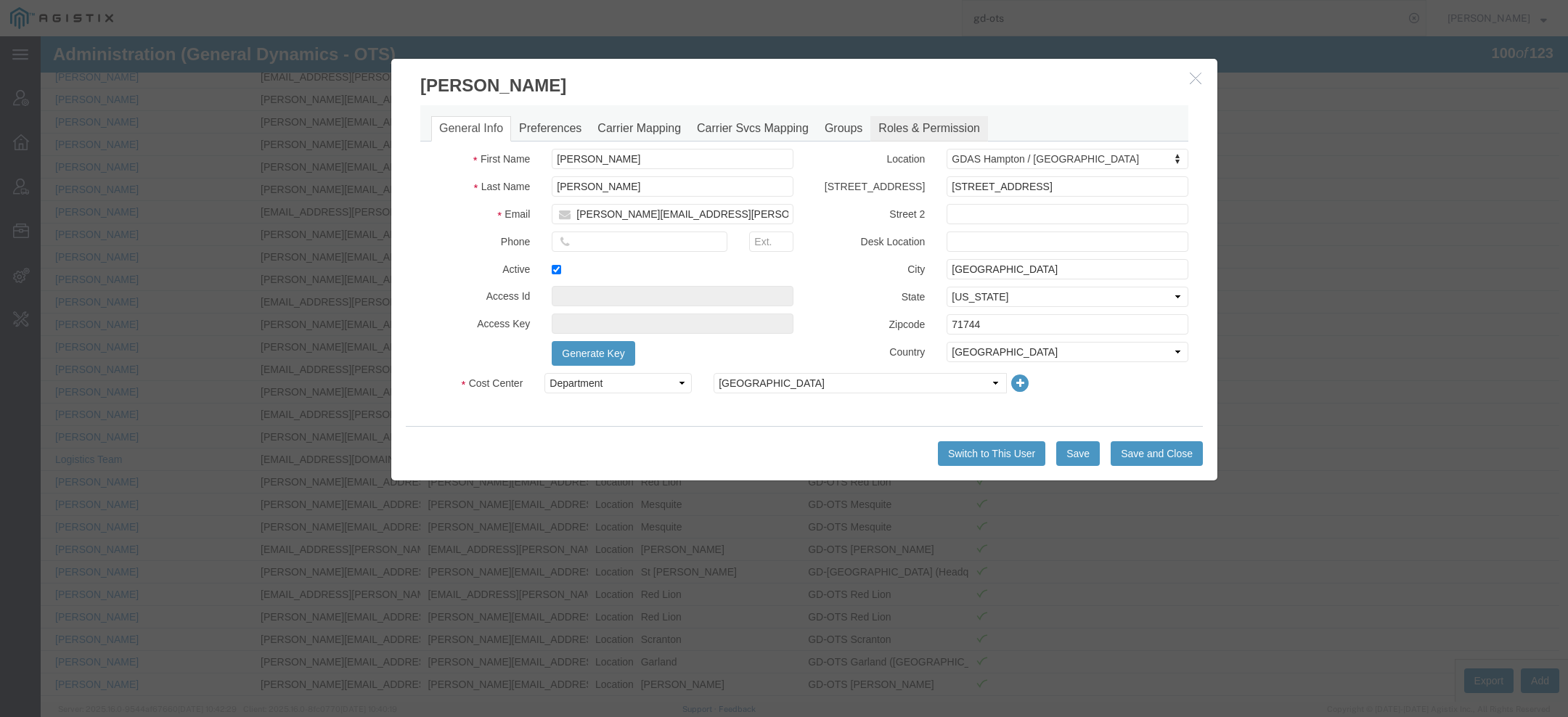
click at [901, 131] on link "Roles & Permission" at bounding box center [929, 128] width 118 height 25
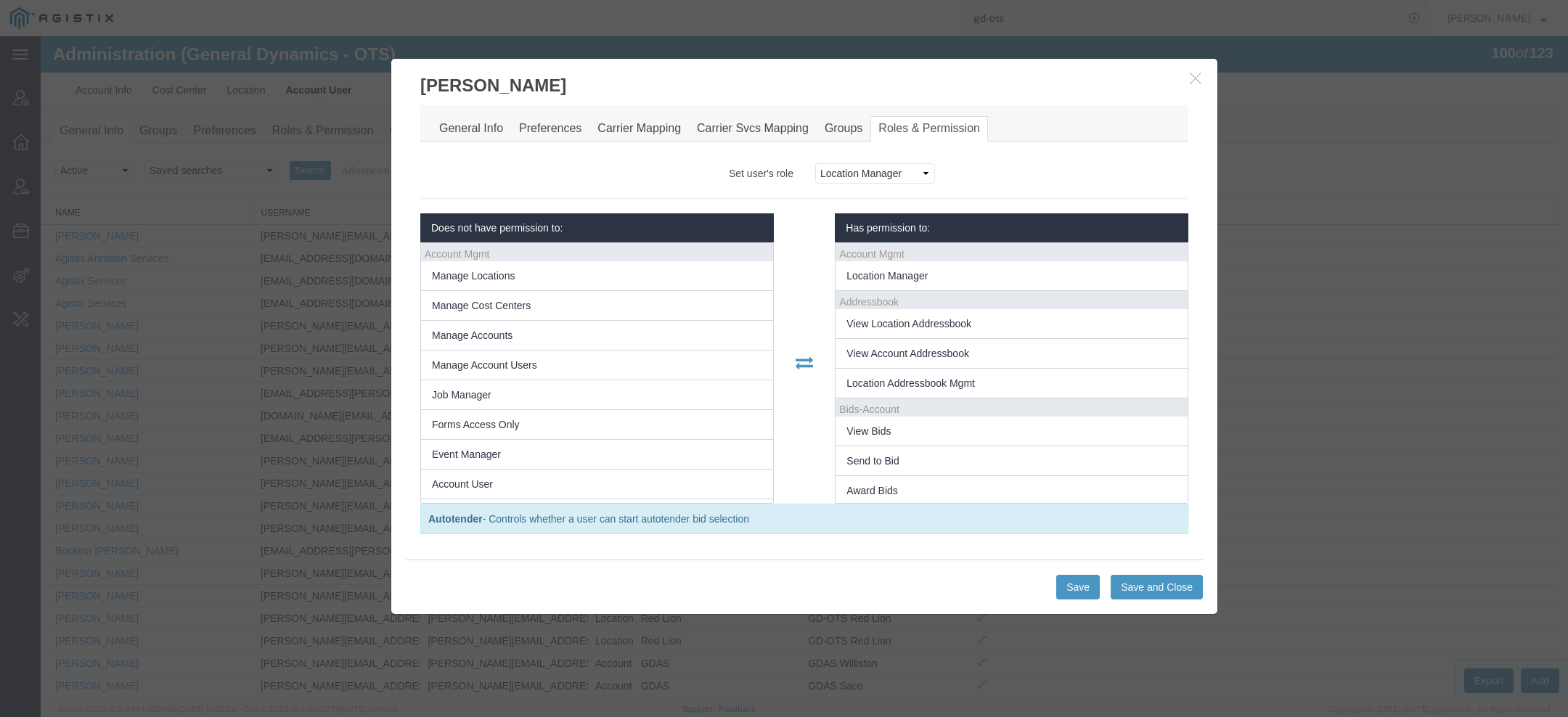
scroll to position [275, 0]
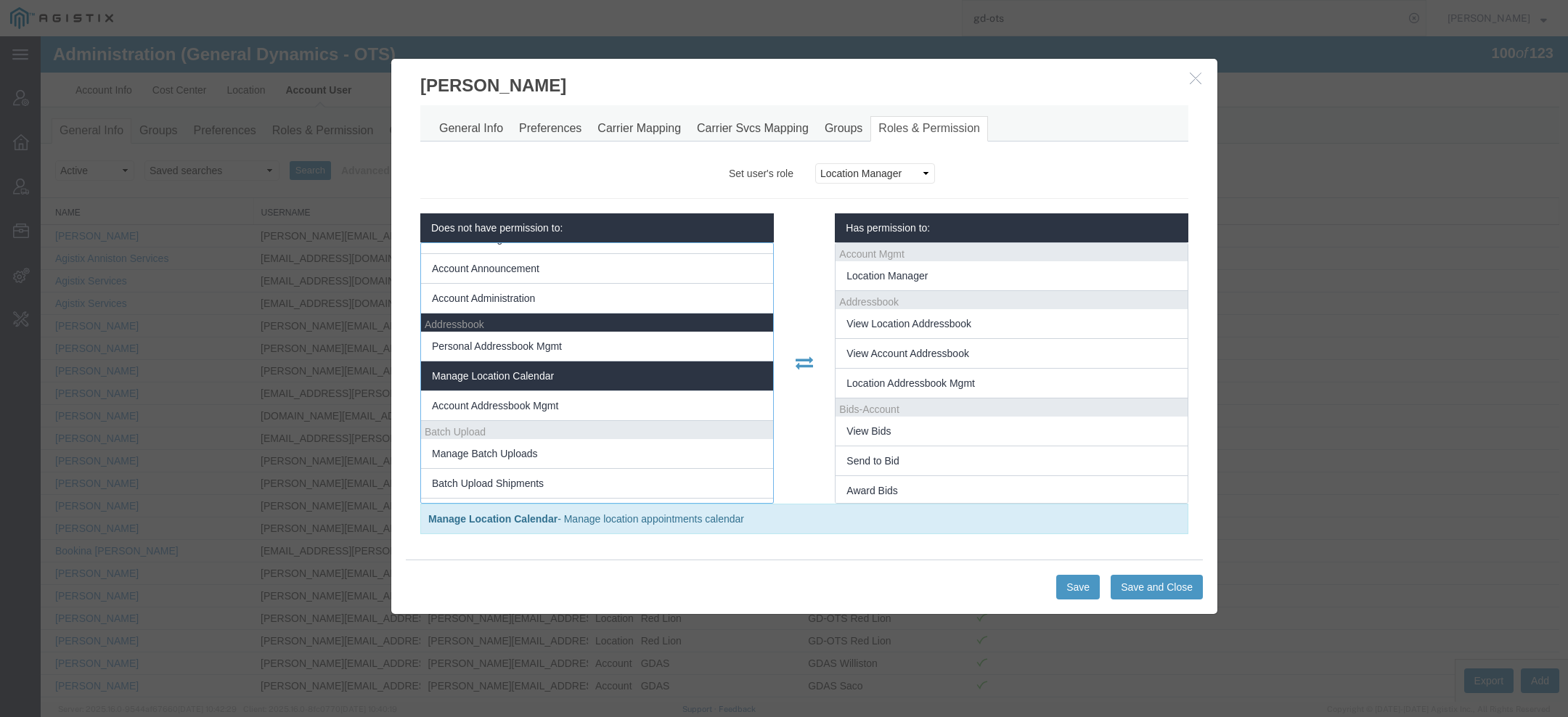
click at [585, 368] on li "Manage Location Calendar" at bounding box center [597, 376] width 352 height 30
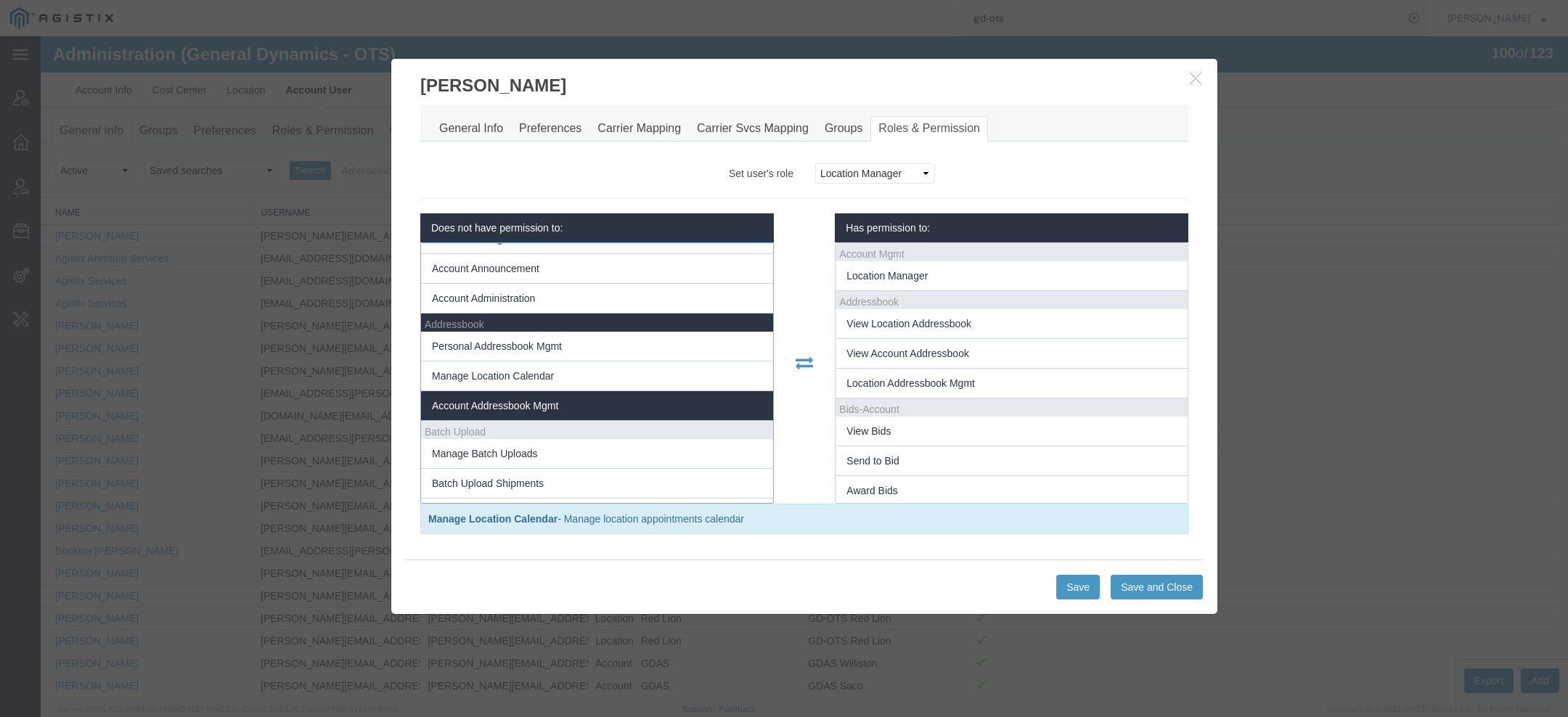
scroll to position [98, 0]
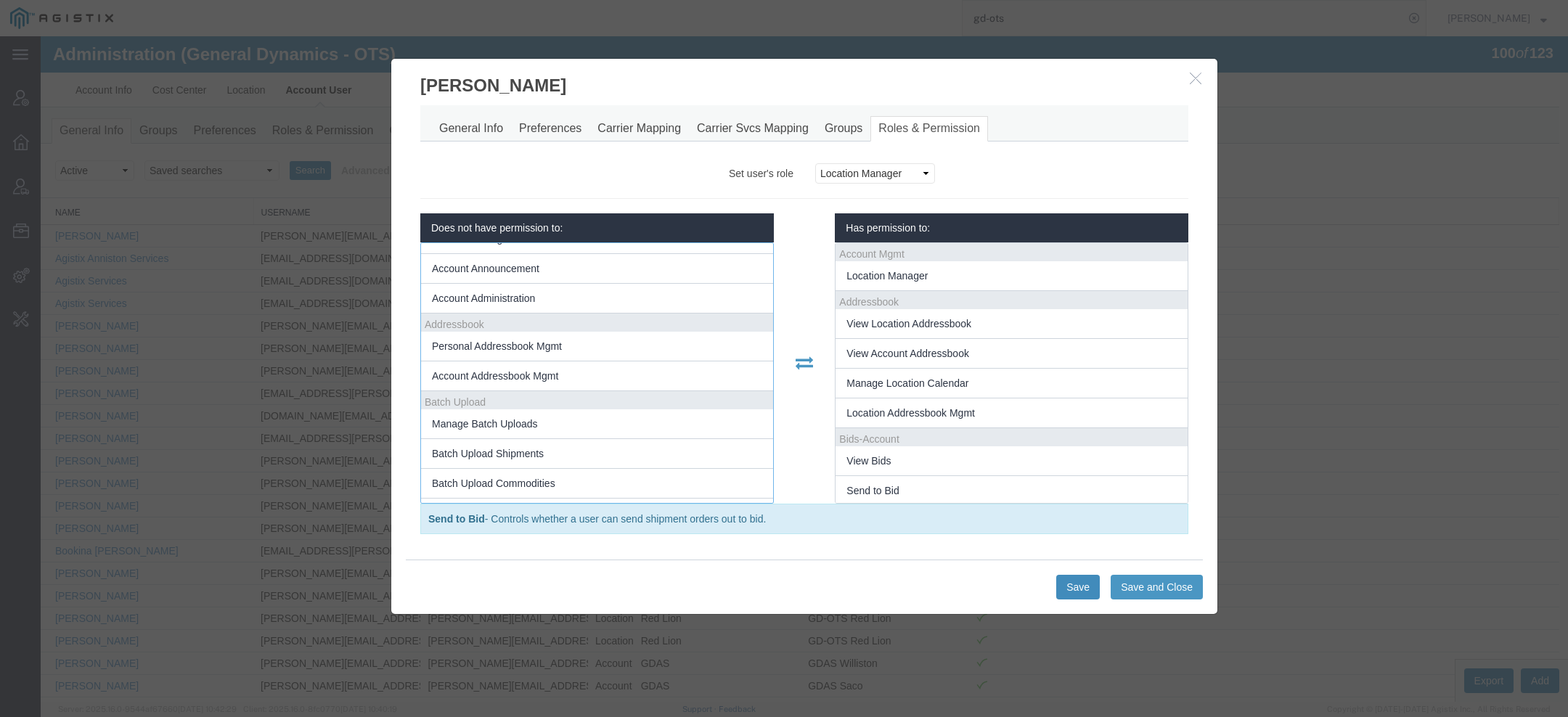
click at [1080, 582] on button "Save" at bounding box center [1078, 587] width 44 height 25
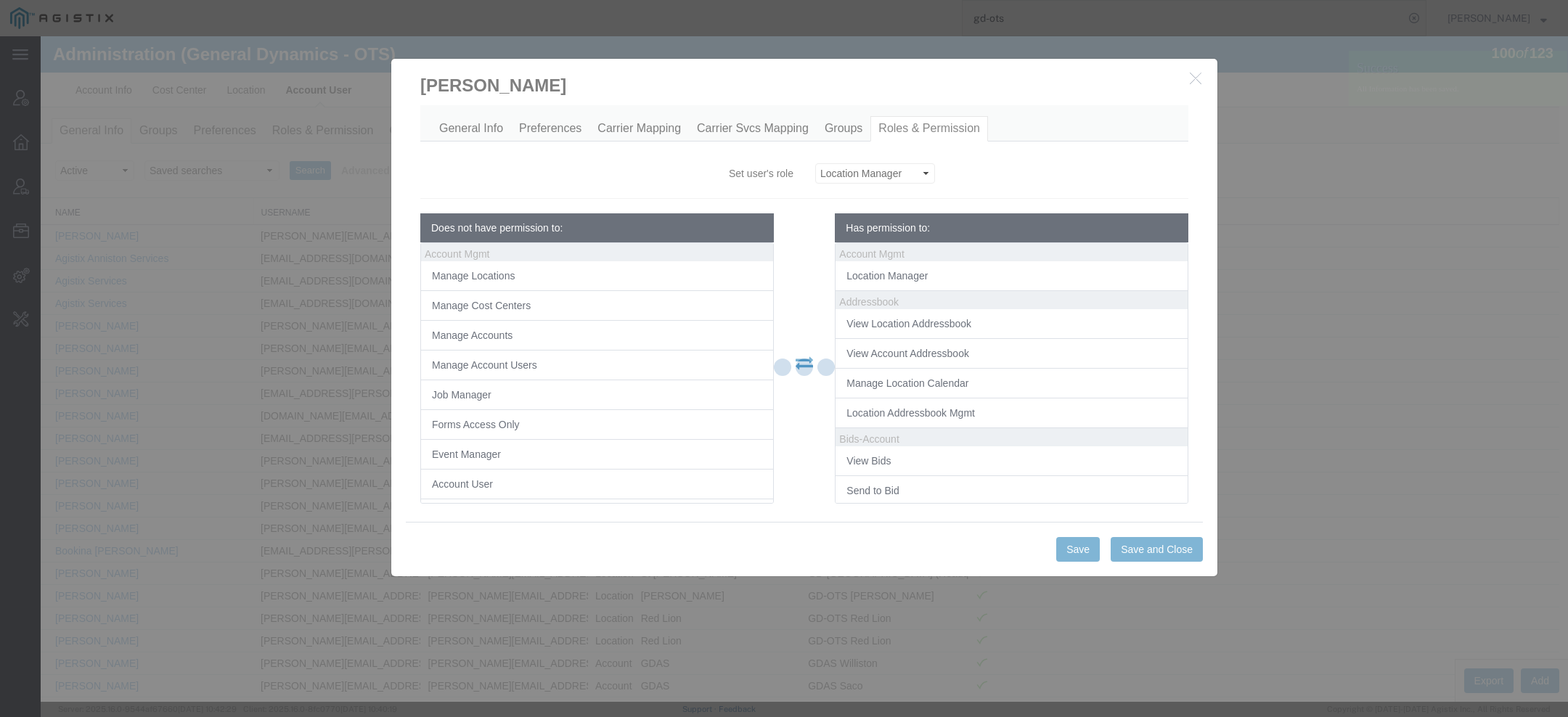
scroll to position [58, 0]
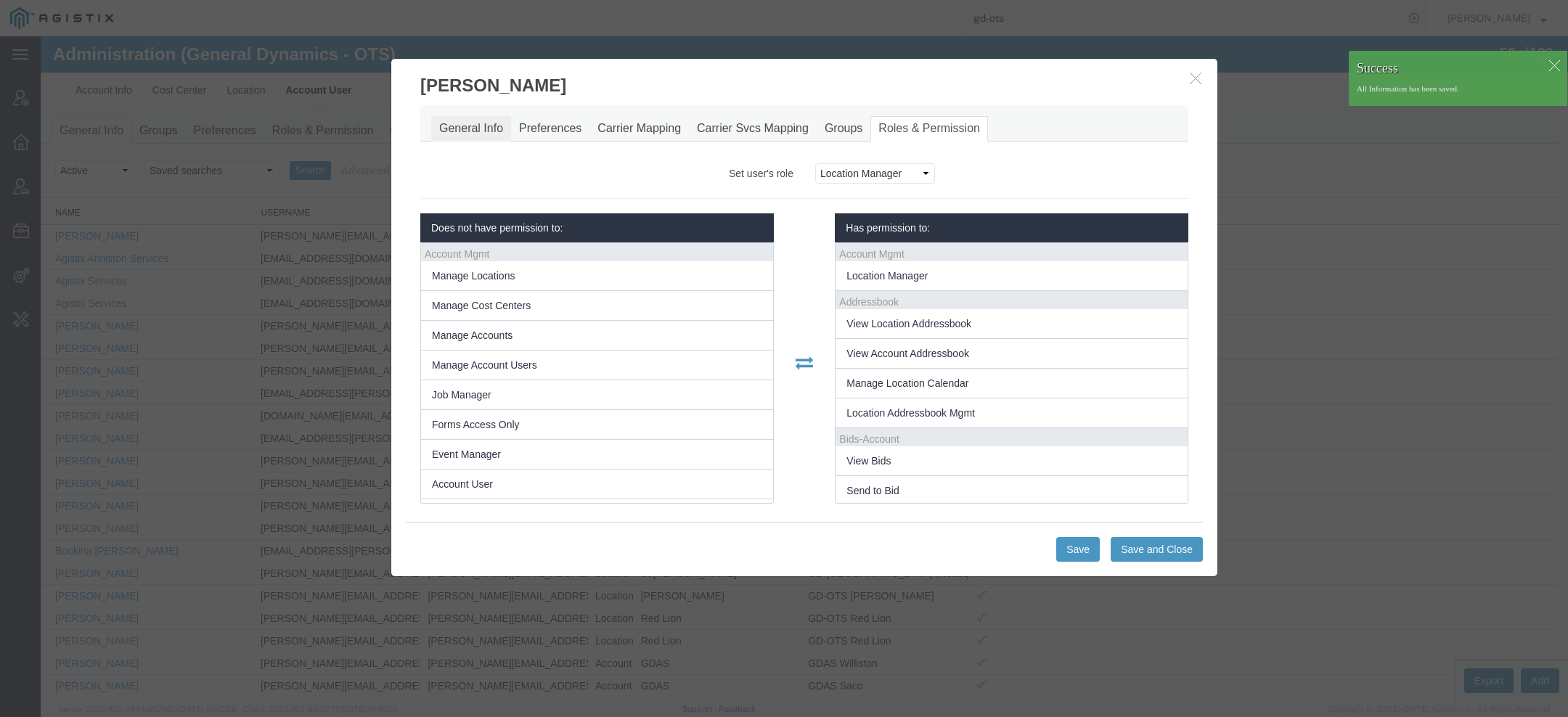
click at [487, 120] on link "General Info" at bounding box center [471, 128] width 80 height 25
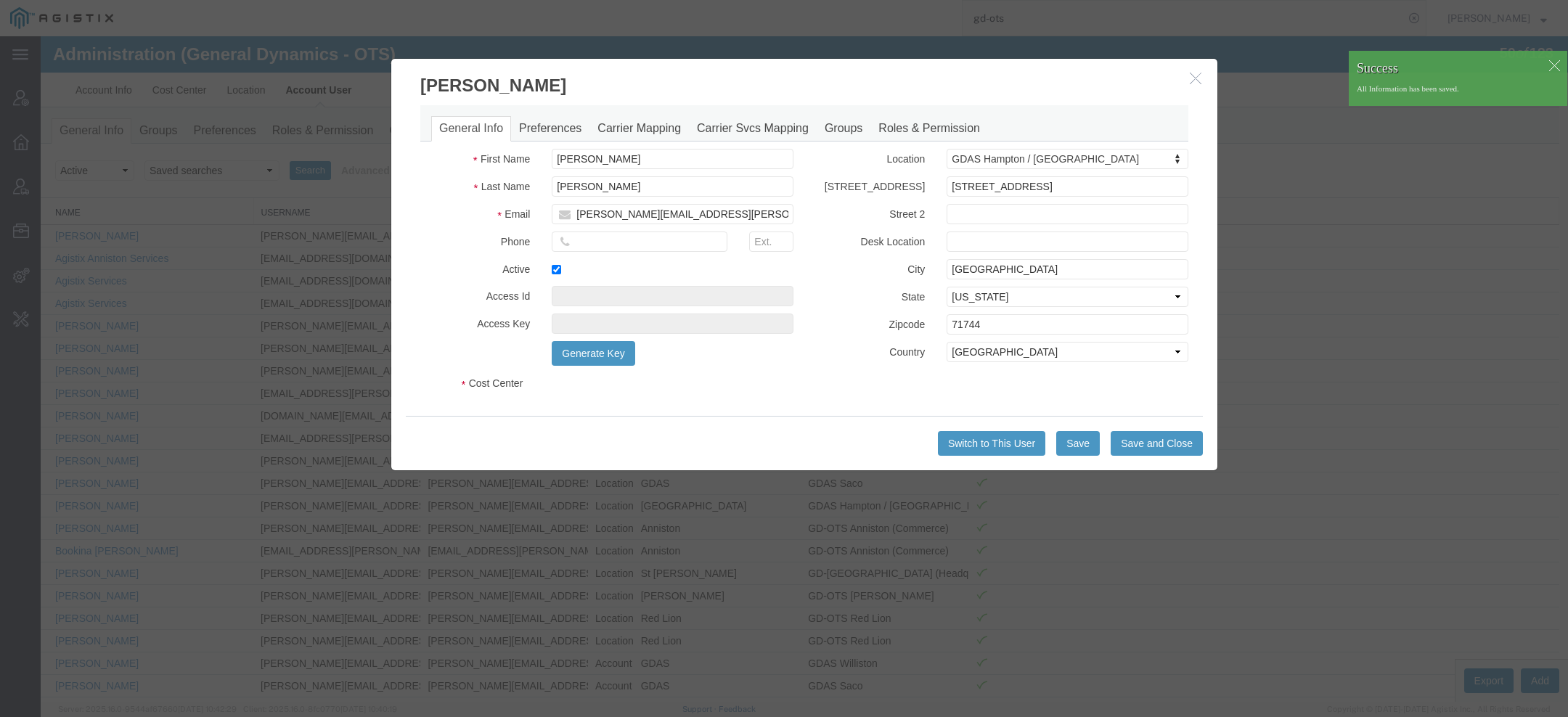
select select "DEPARTMENT"
select select "1764001"
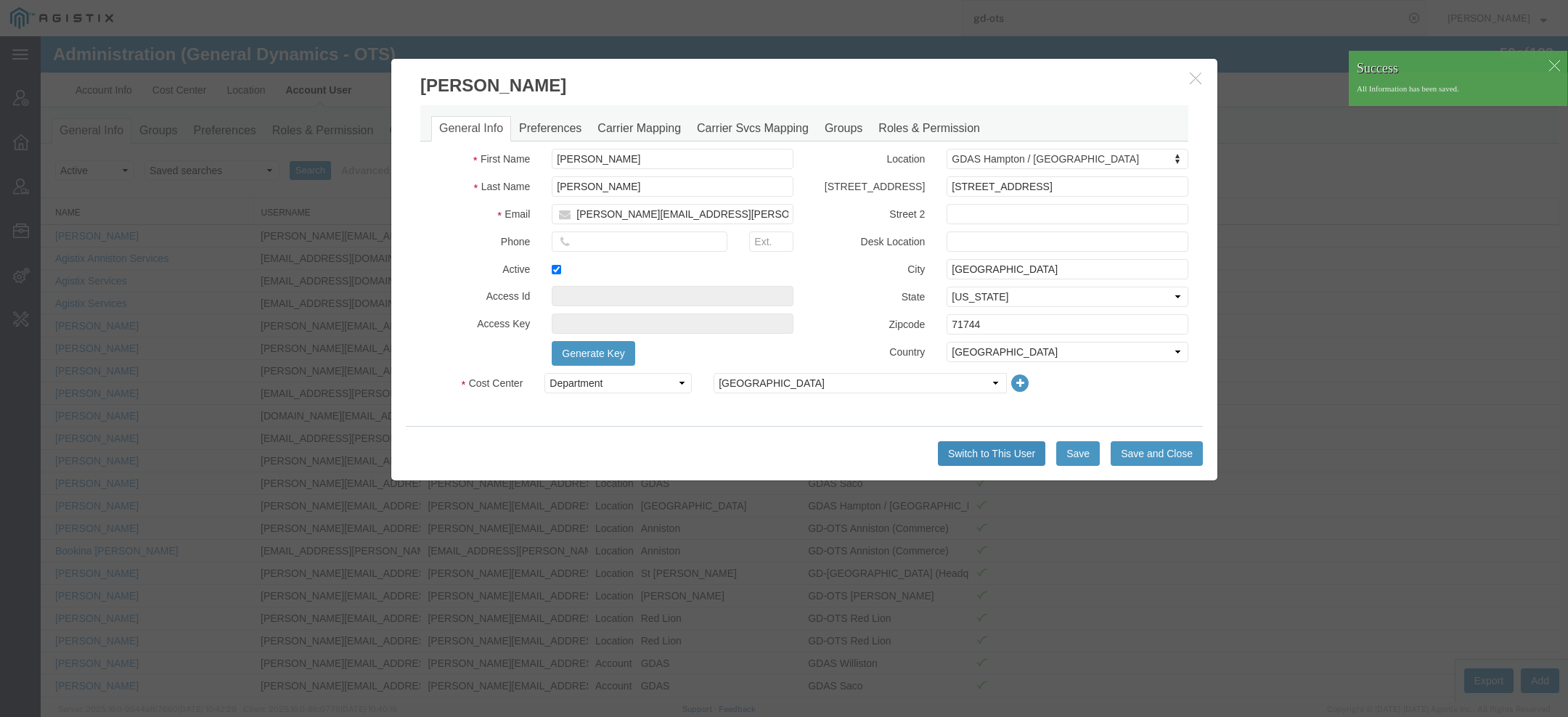
click at [1012, 456] on button "Switch to This User" at bounding box center [991, 454] width 108 height 25
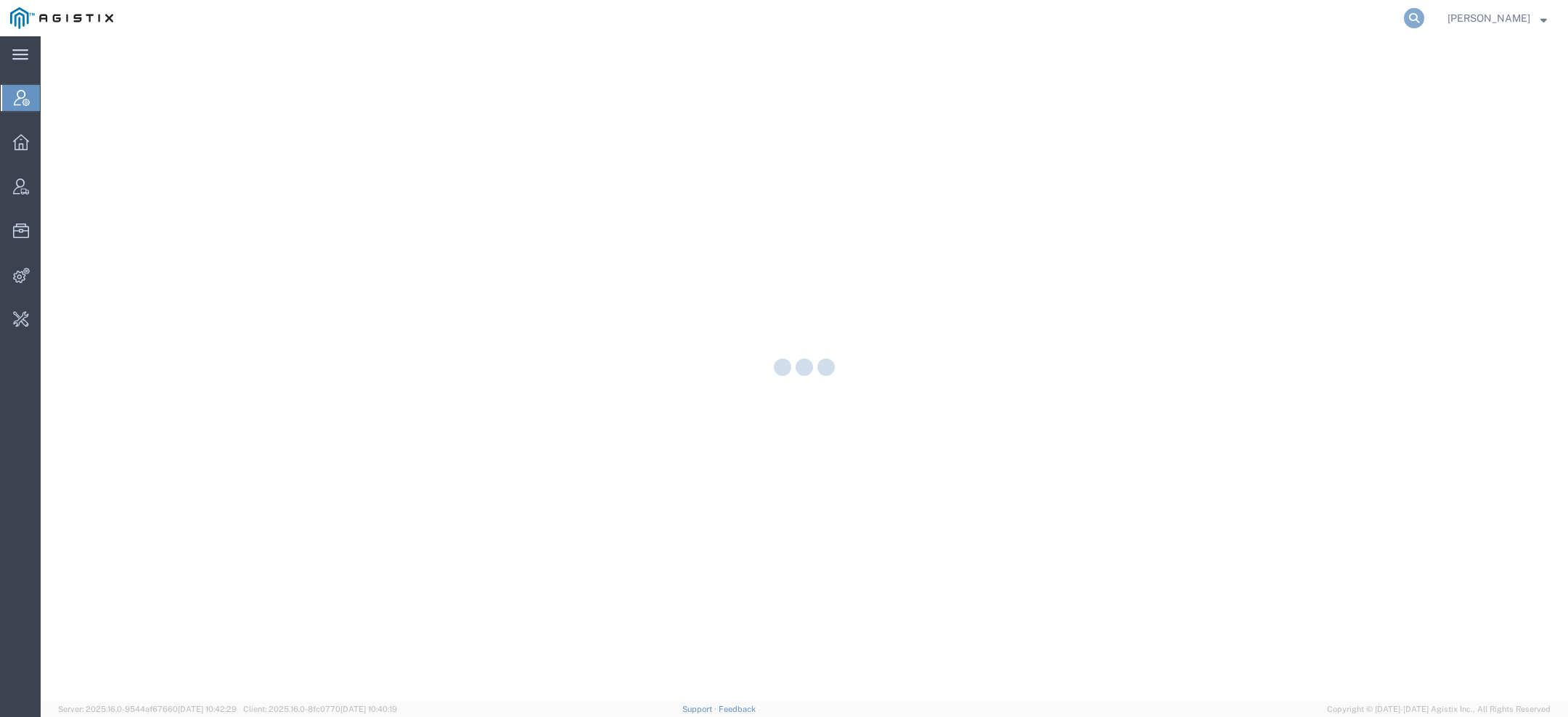
click at [1422, 21] on icon at bounding box center [1414, 18] width 21 height 21
type input "lkq c"
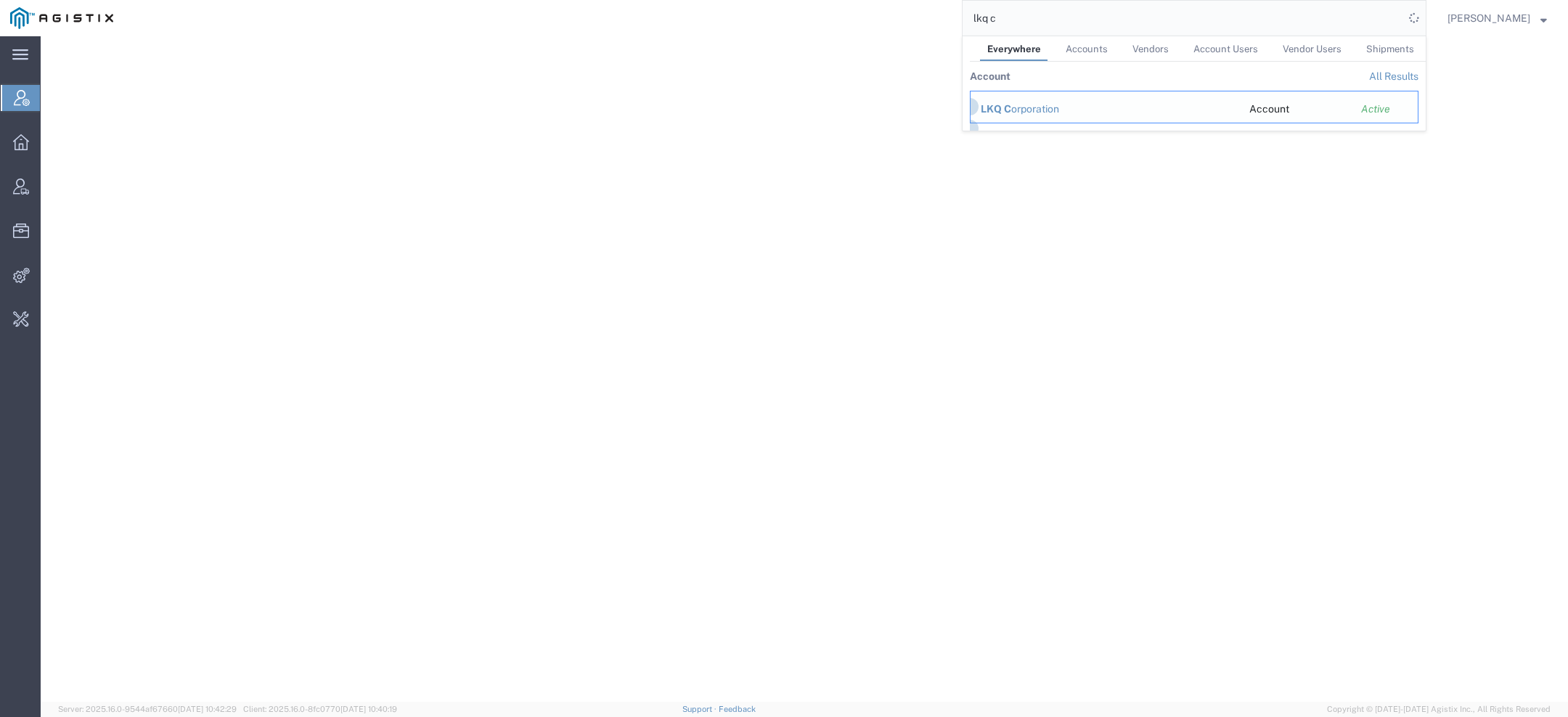
click at [1052, 99] on td "LKQ C orporation" at bounding box center [1104, 107] width 269 height 33
drag, startPoint x: 1052, startPoint y: 105, endPoint x: 1012, endPoint y: 70, distance: 53.2
click at [1052, 105] on div "LKQ C orporation" at bounding box center [1105, 109] width 248 height 16
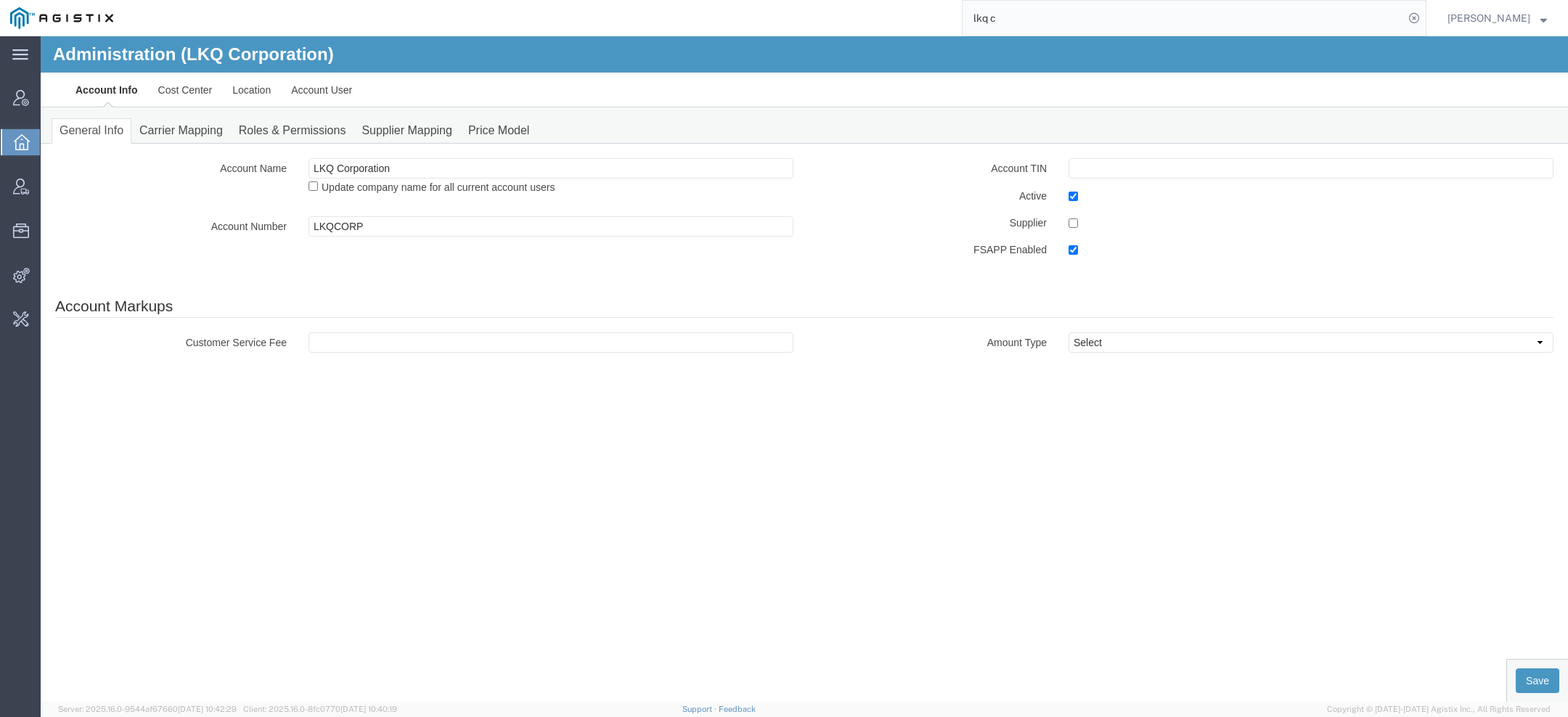
click at [373, 95] on ul "Account Info Cost Center Location Account User" at bounding box center [804, 89] width 1478 height 34
click at [318, 90] on link "Account User" at bounding box center [322, 90] width 81 height 35
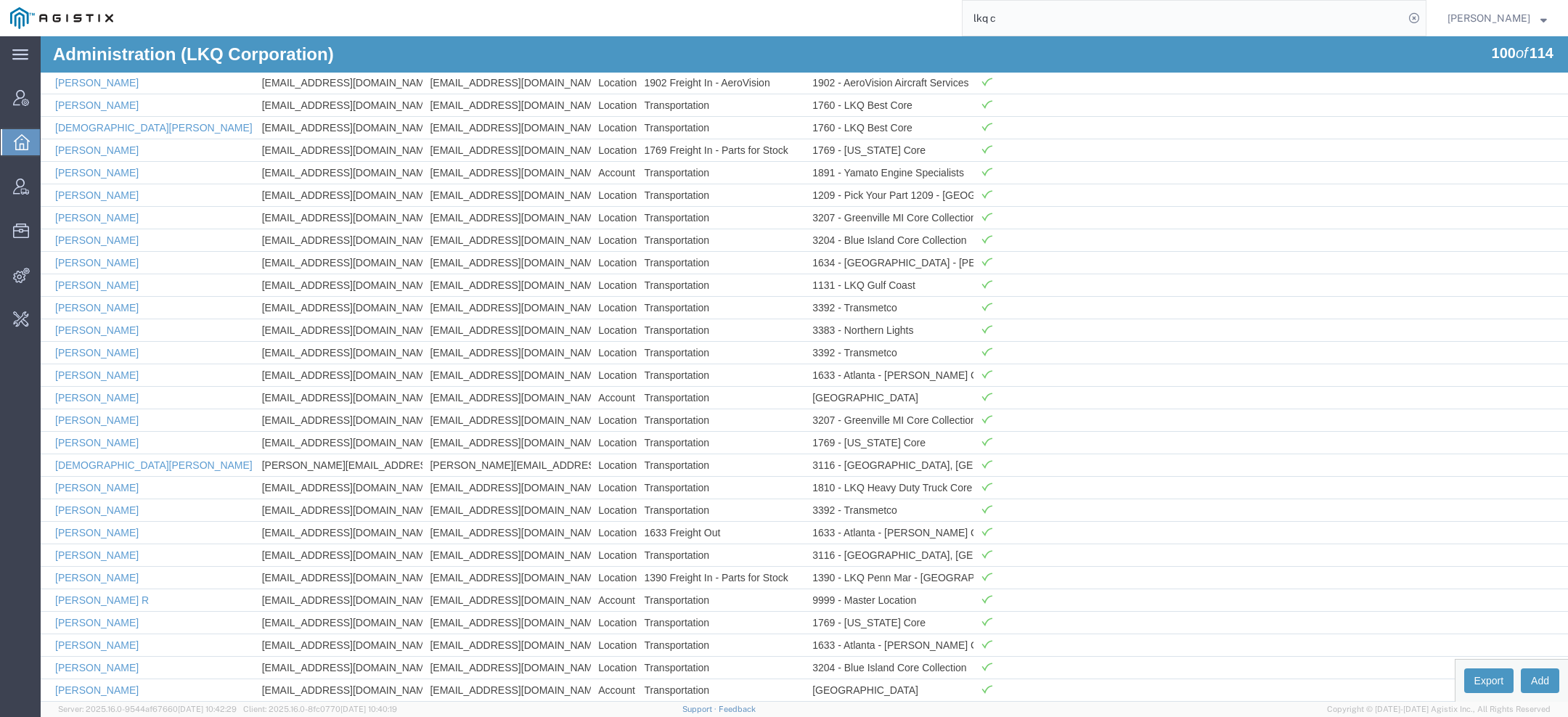
scroll to position [1419, 0]
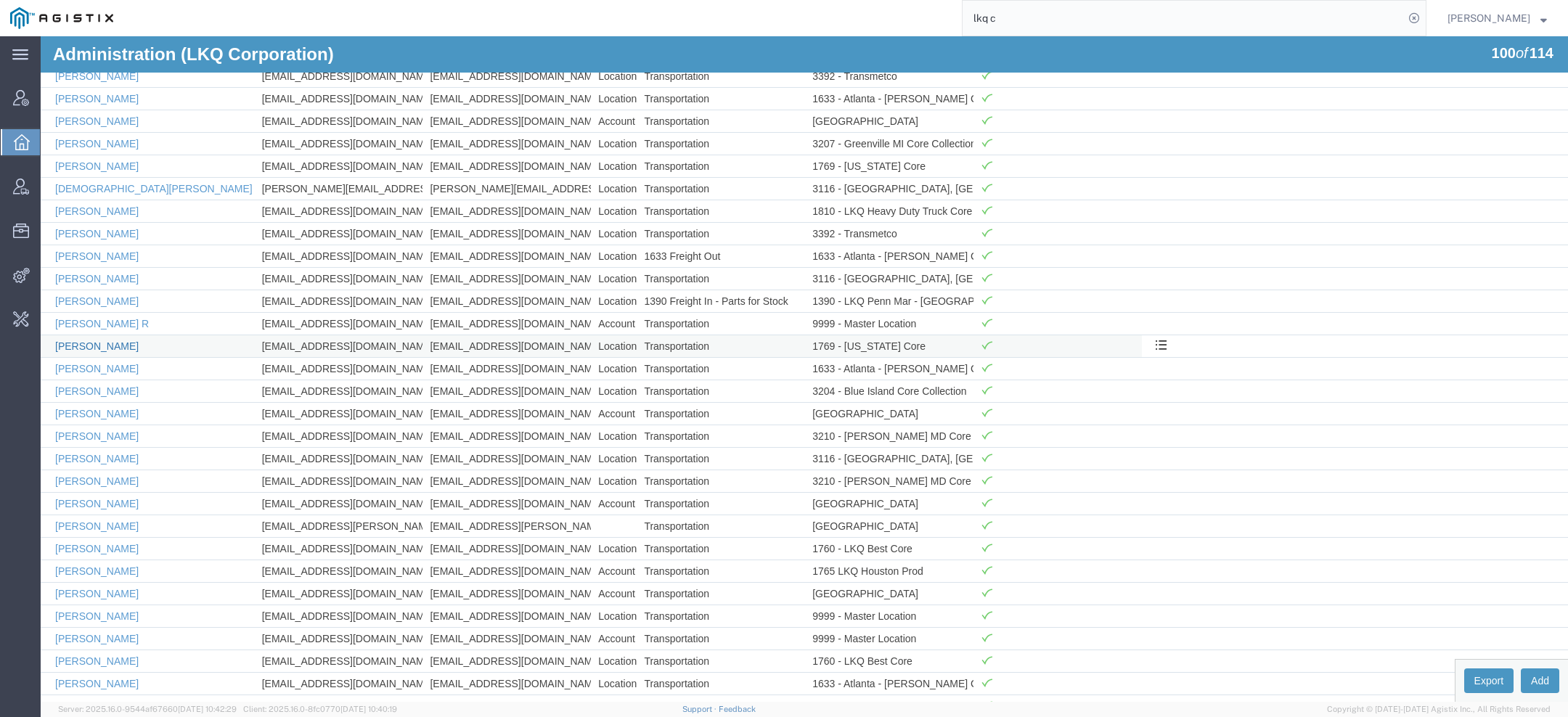
click at [90, 340] on link "Marc Metzger" at bounding box center [96, 346] width 83 height 12
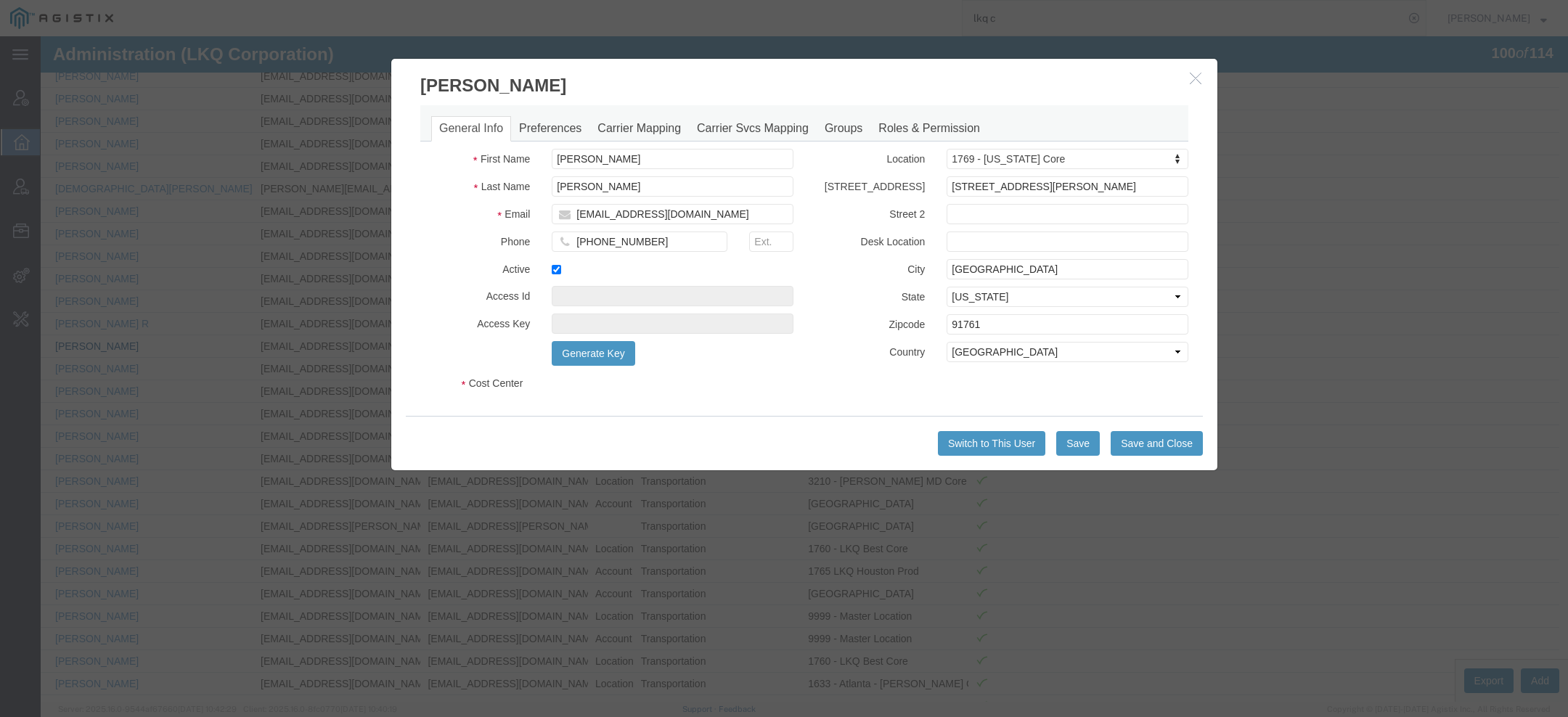
select select "COSTCENTER"
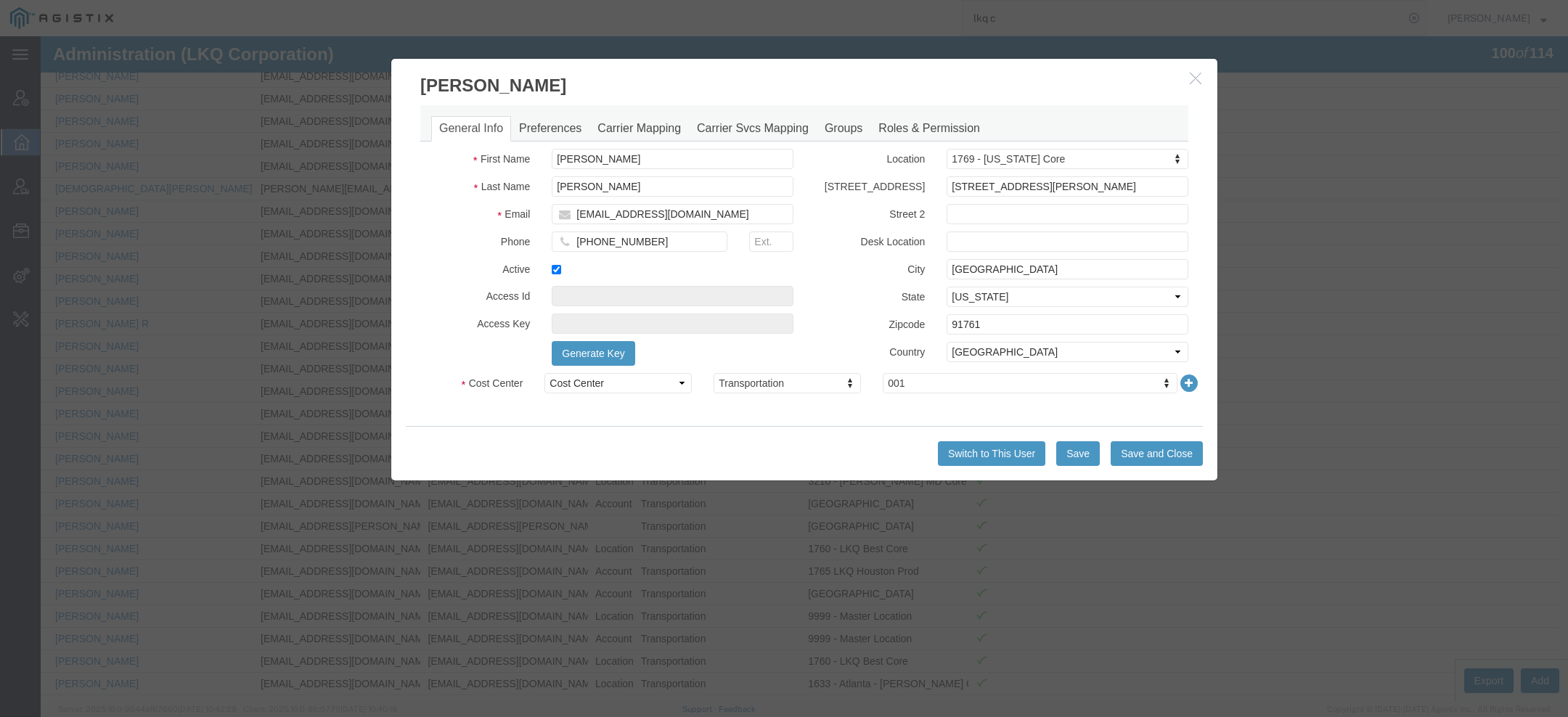
click at [1190, 75] on icon "button" at bounding box center [1195, 77] width 12 height 12
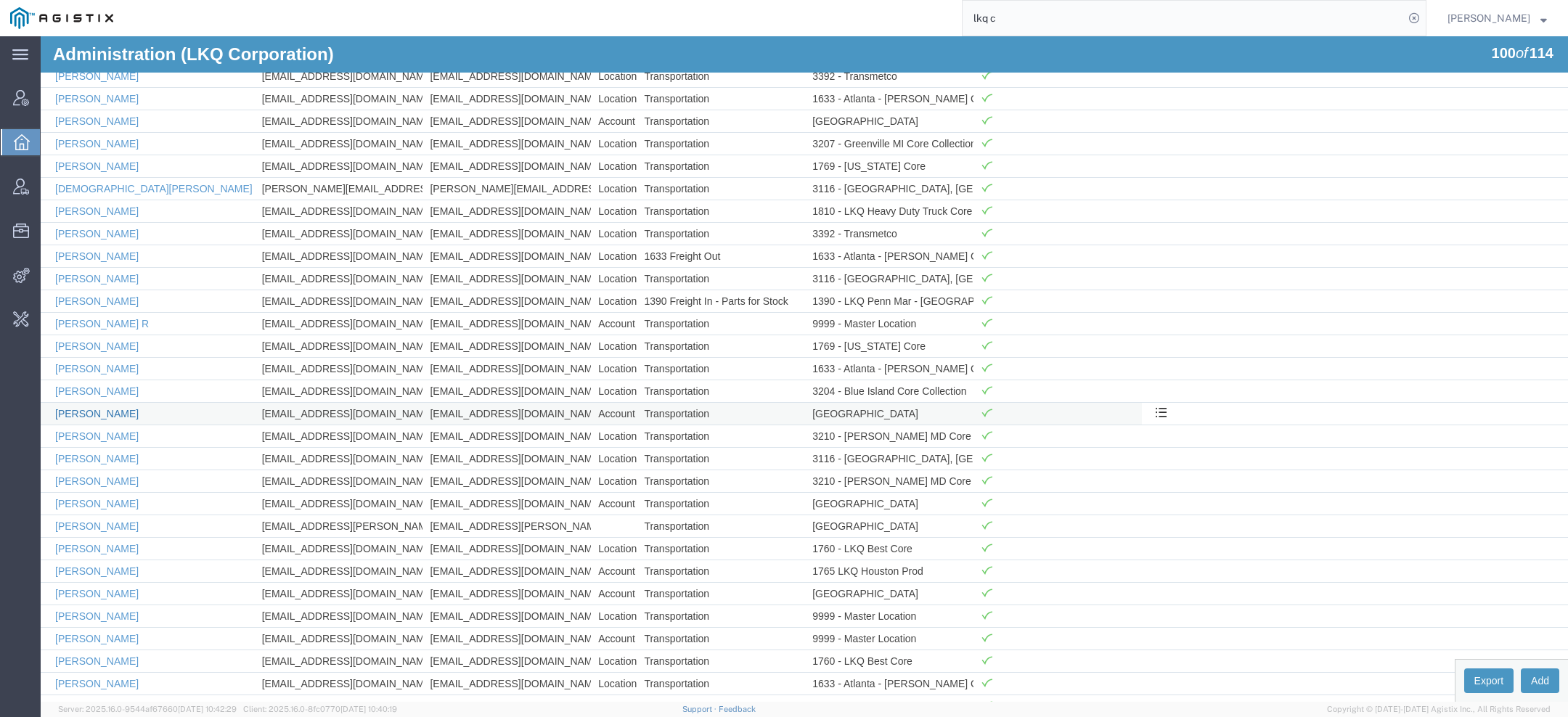
click at [95, 408] on link "Matt Harvey" at bounding box center [96, 414] width 83 height 12
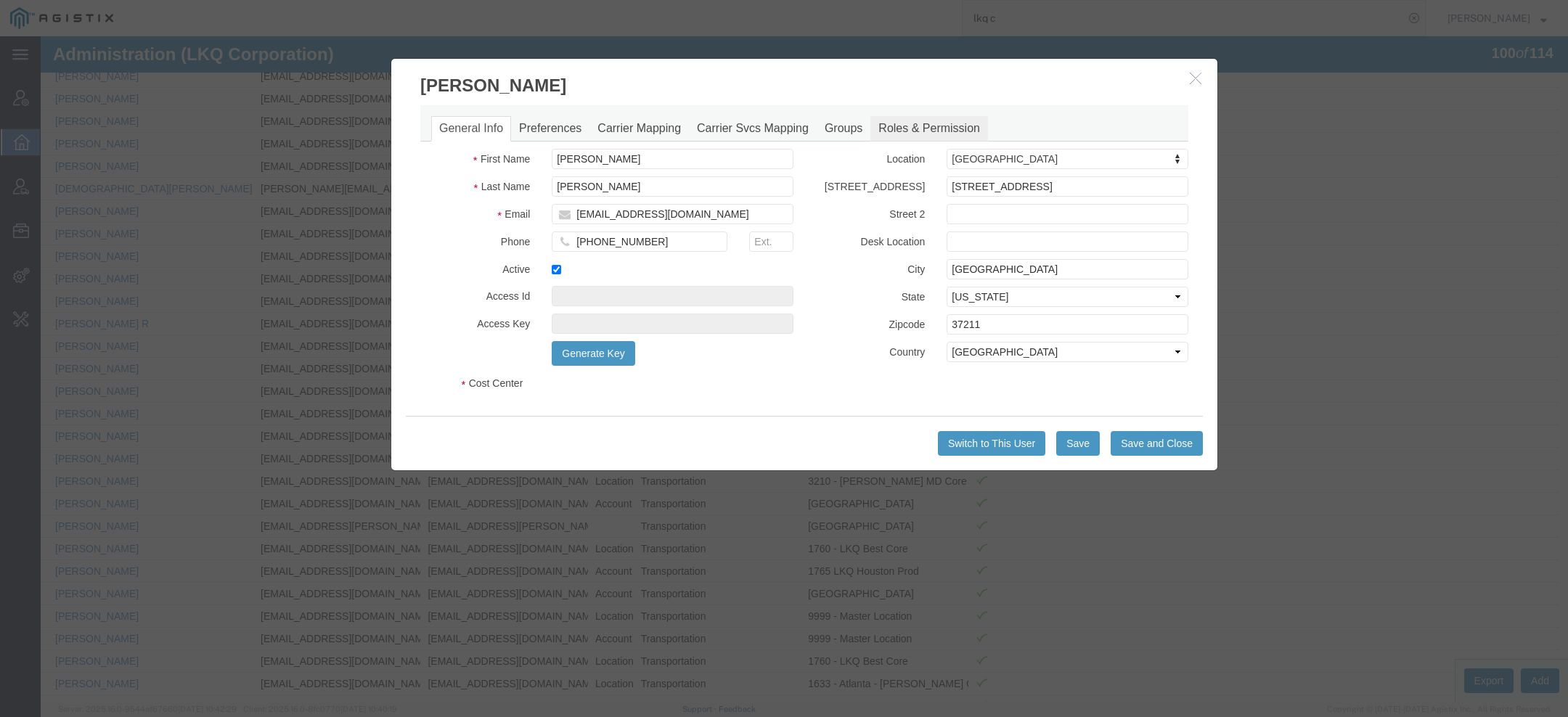
select select "COSTCENTER"
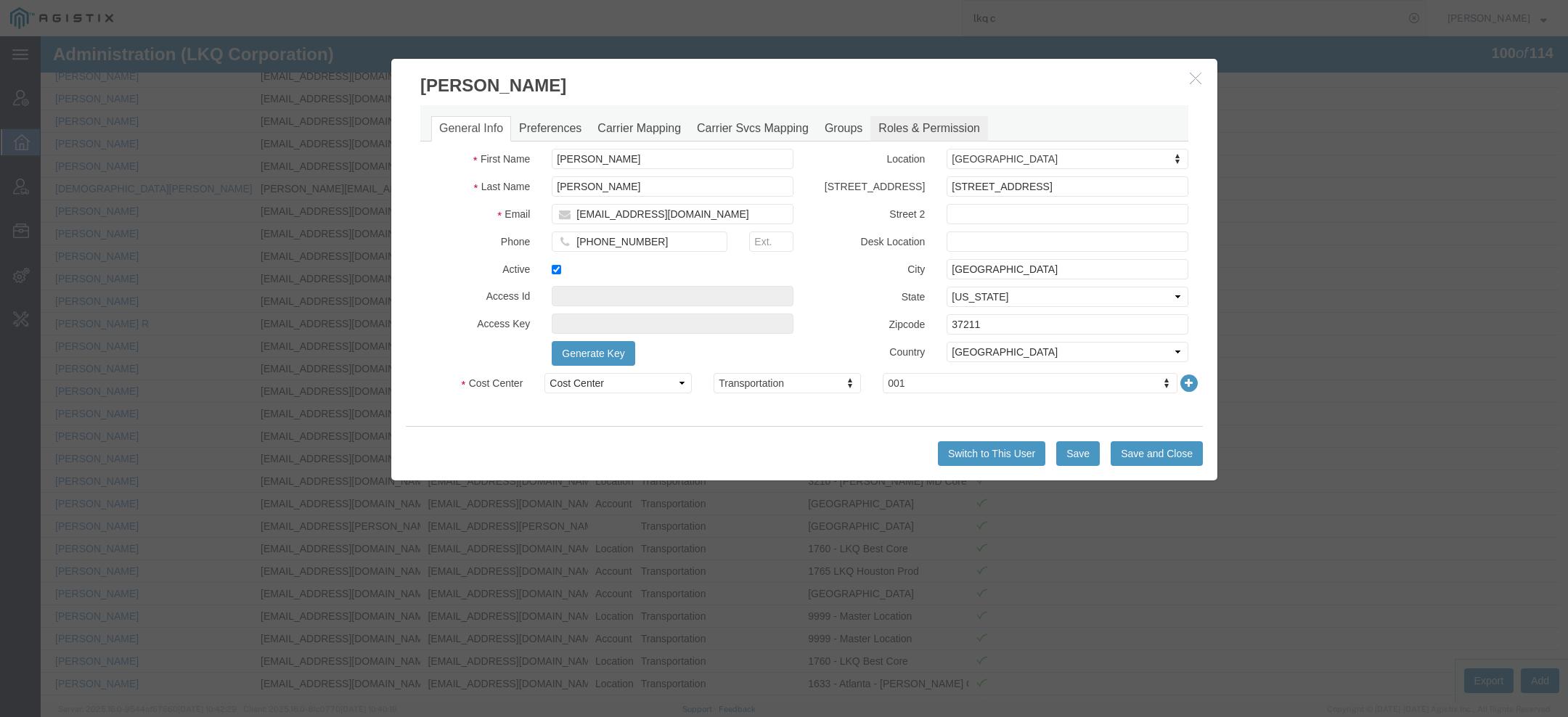
click at [948, 121] on link "Roles & Permission" at bounding box center [929, 128] width 118 height 25
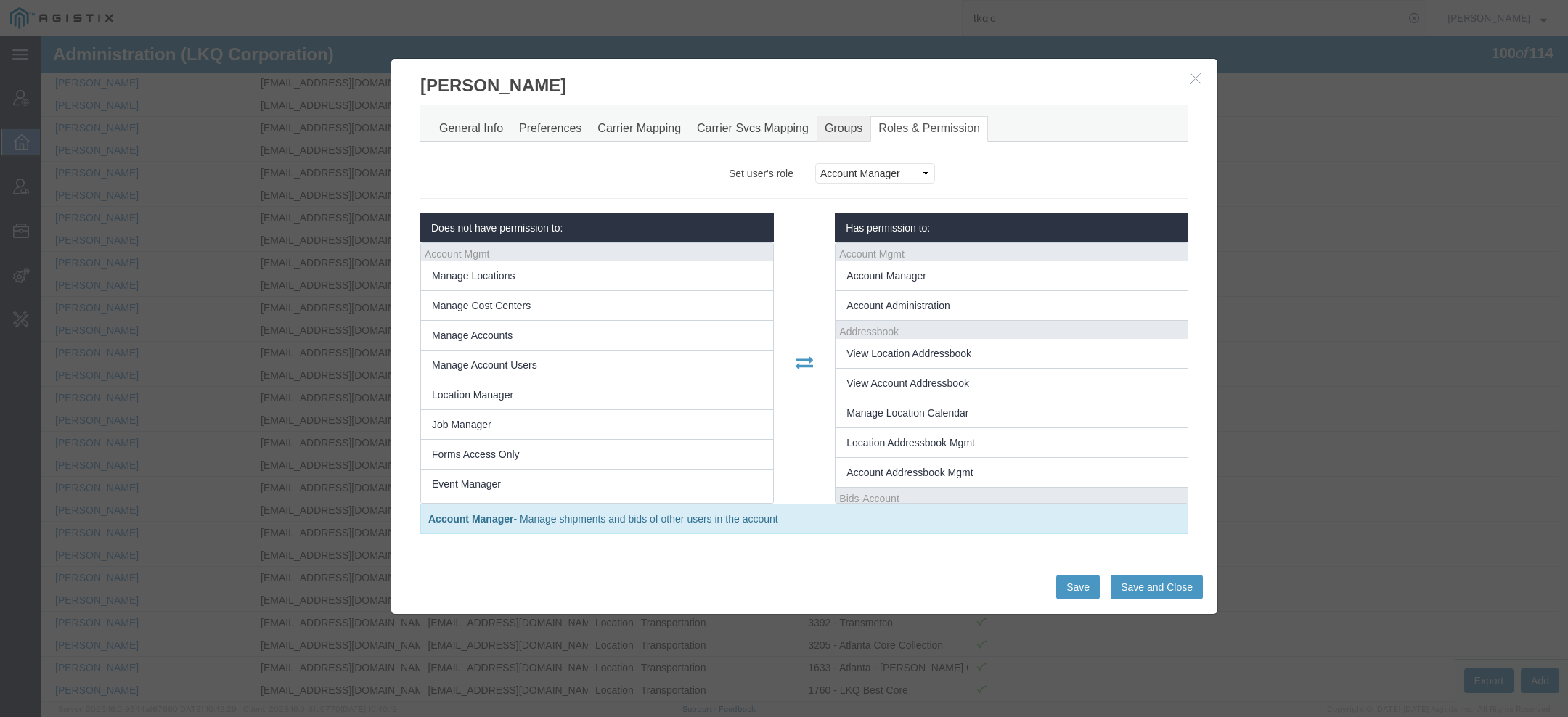
scroll to position [176, 0]
click at [1189, 79] on button "button" at bounding box center [1198, 79] width 18 height 18
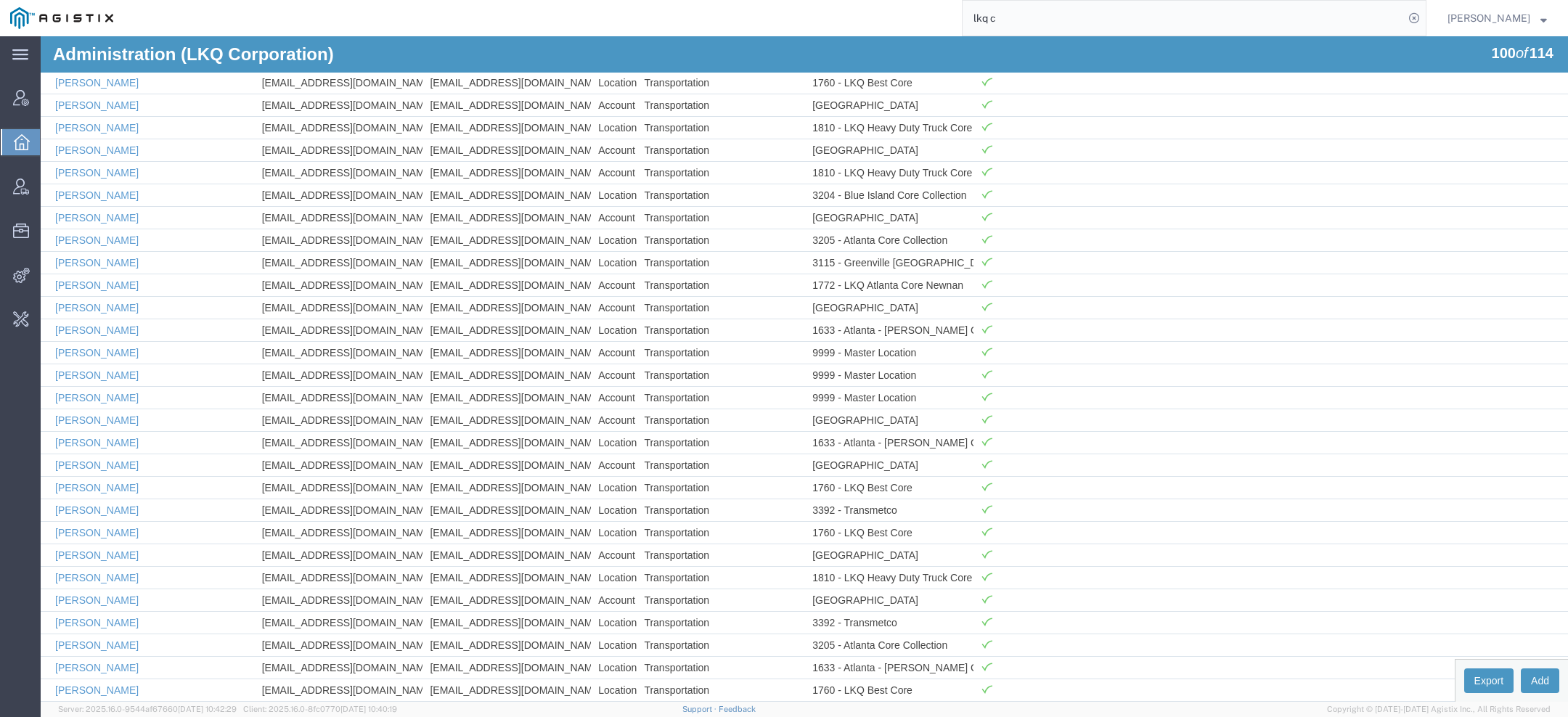
click at [1089, 21] on input "lkq c" at bounding box center [1183, 18] width 442 height 35
type input "lkq c"
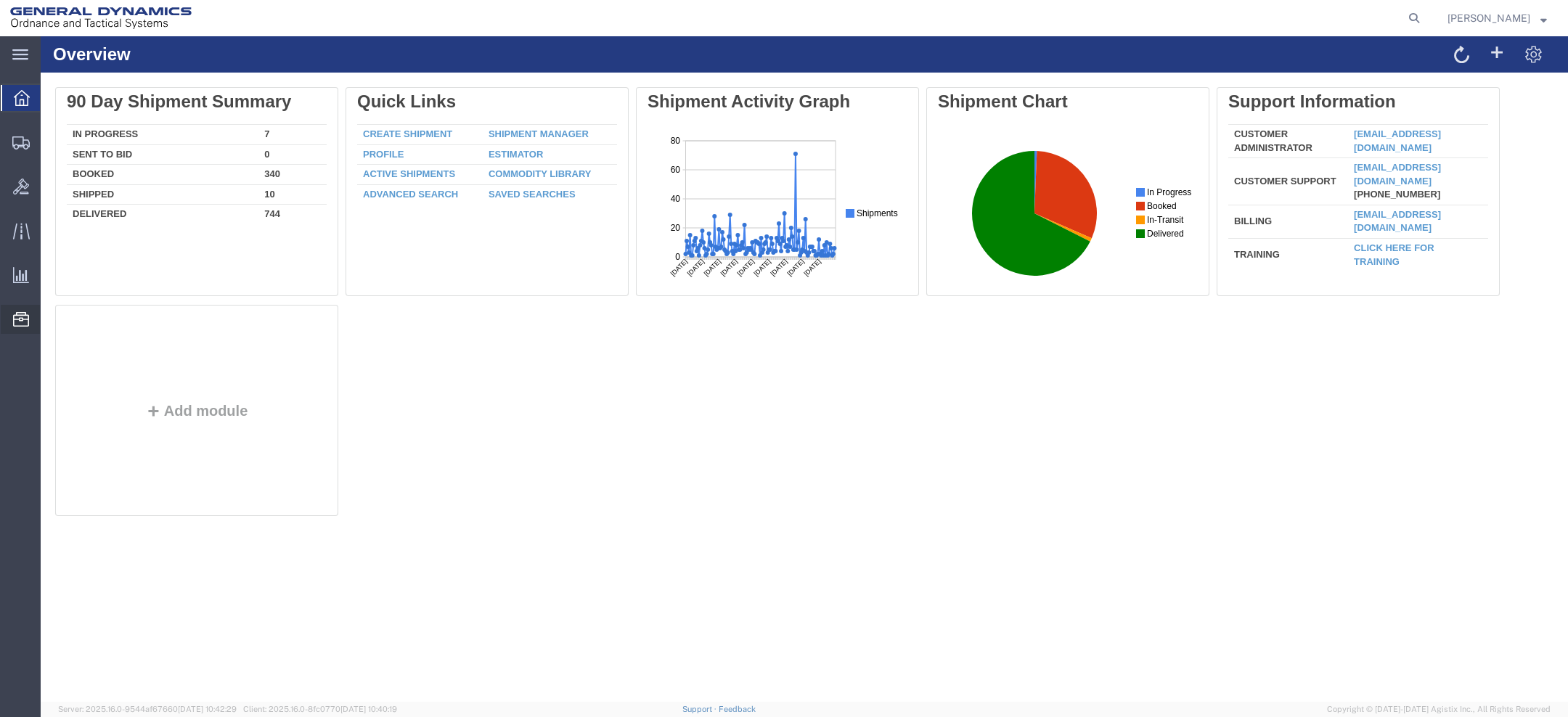
click at [0, 0] on span "Location Appointment" at bounding box center [0, 0] width 0 height 0
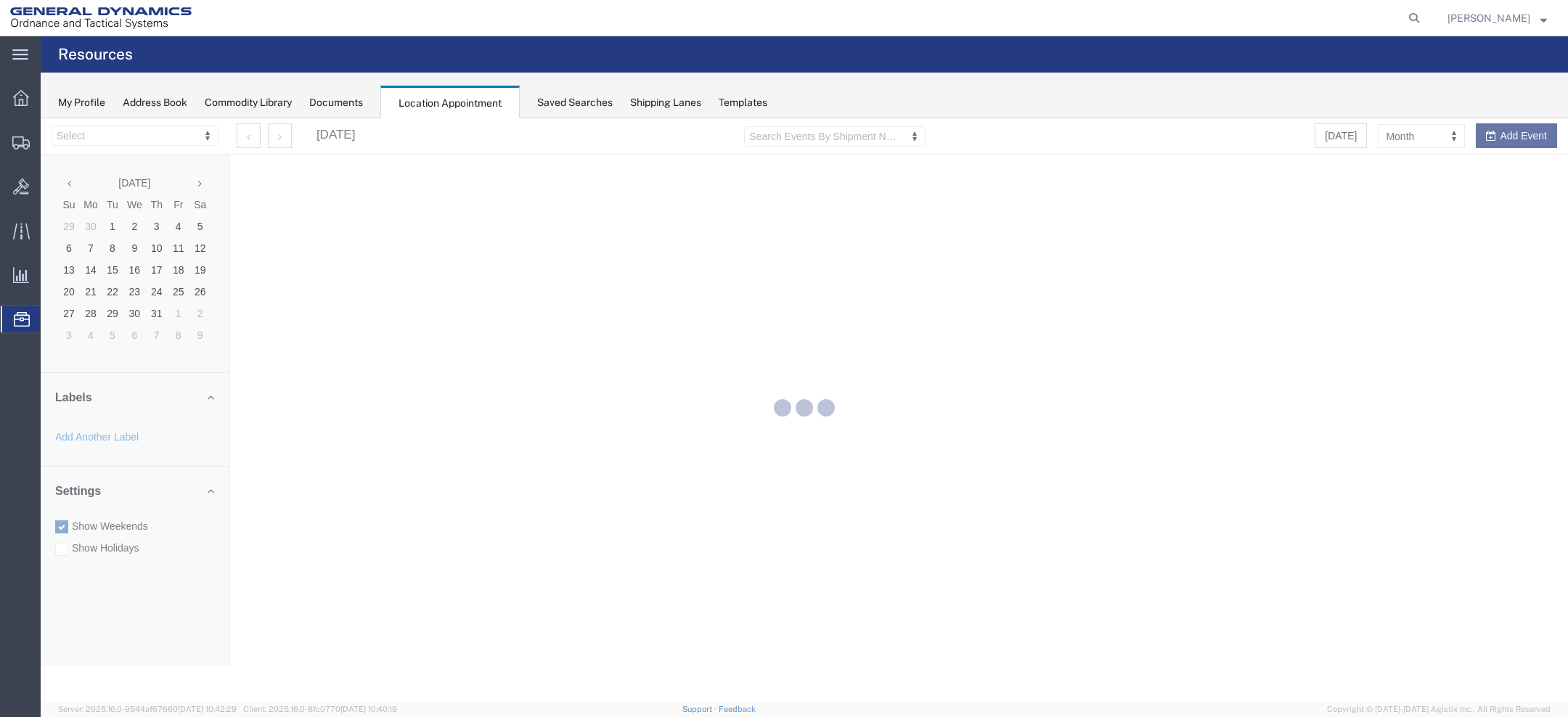
select select "15174"
click at [409, 17] on div at bounding box center [814, 18] width 1225 height 36
click at [1499, 138] on button "Add Event" at bounding box center [1516, 136] width 81 height 25
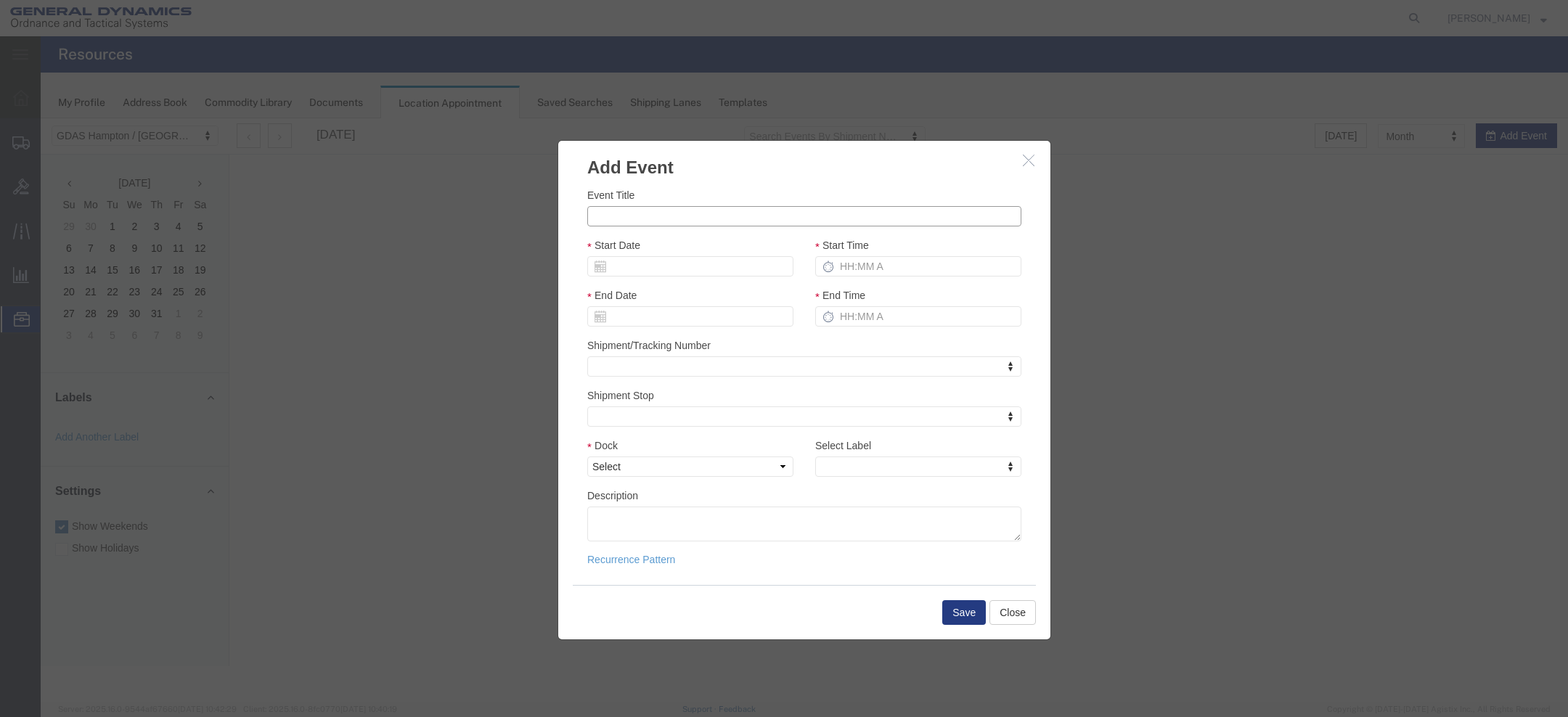
click at [782, 216] on input "Event Title" at bounding box center [805, 216] width 434 height 21
click at [771, 470] on select "Select" at bounding box center [690, 466] width 206 height 21
click at [1028, 158] on icon "button" at bounding box center [1028, 160] width 12 height 12
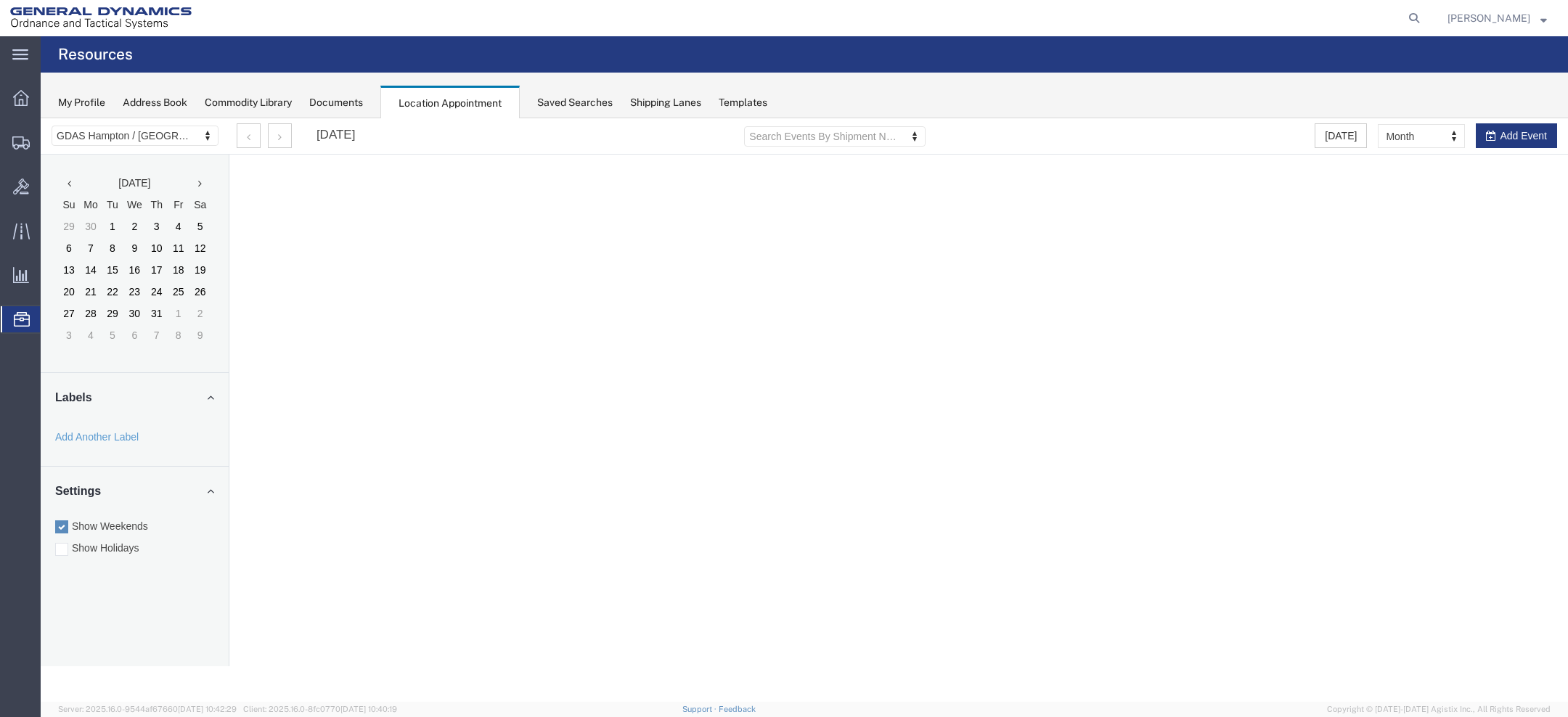
click at [1468, 10] on span "[PERSON_NAME]" at bounding box center [1489, 17] width 83 height 16
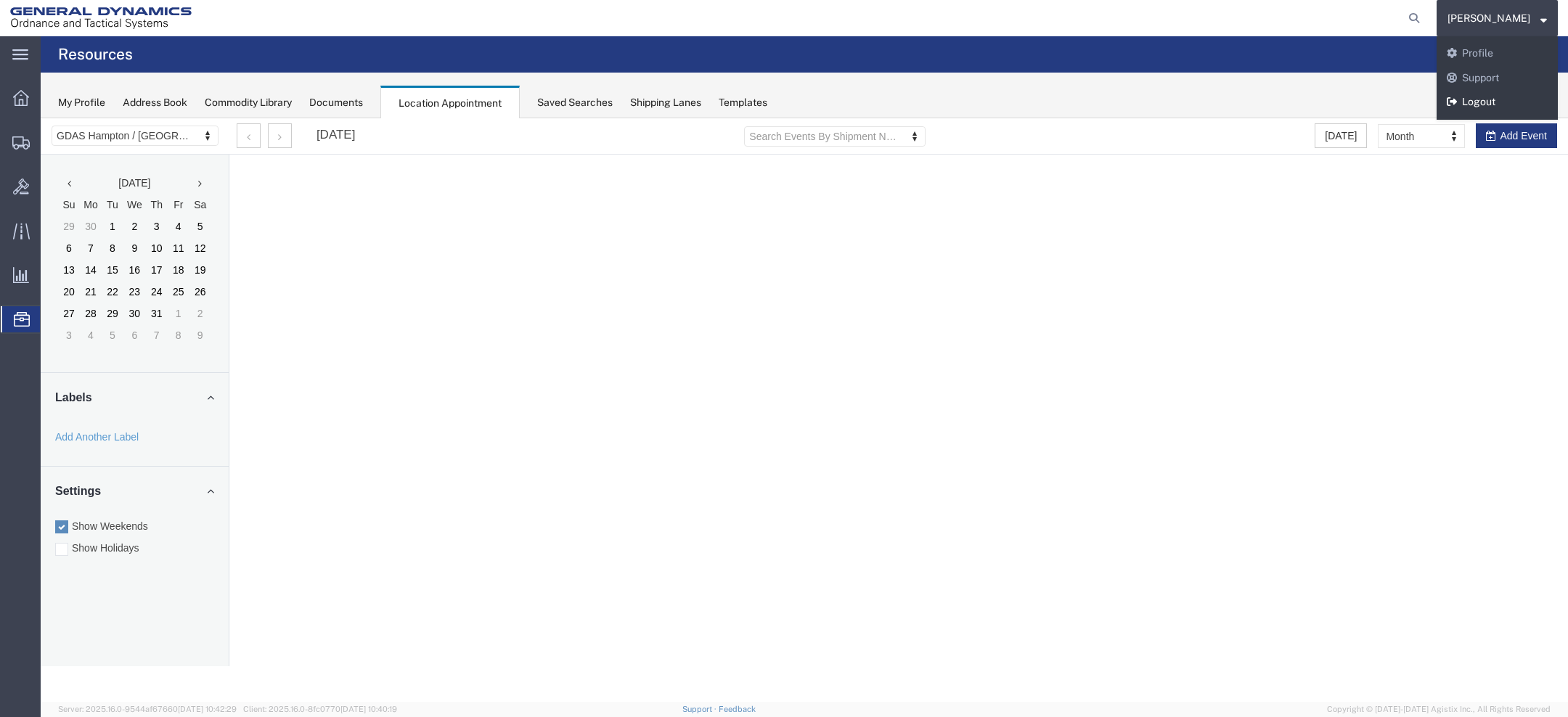
click at [1472, 100] on link "Logout" at bounding box center [1497, 102] width 121 height 25
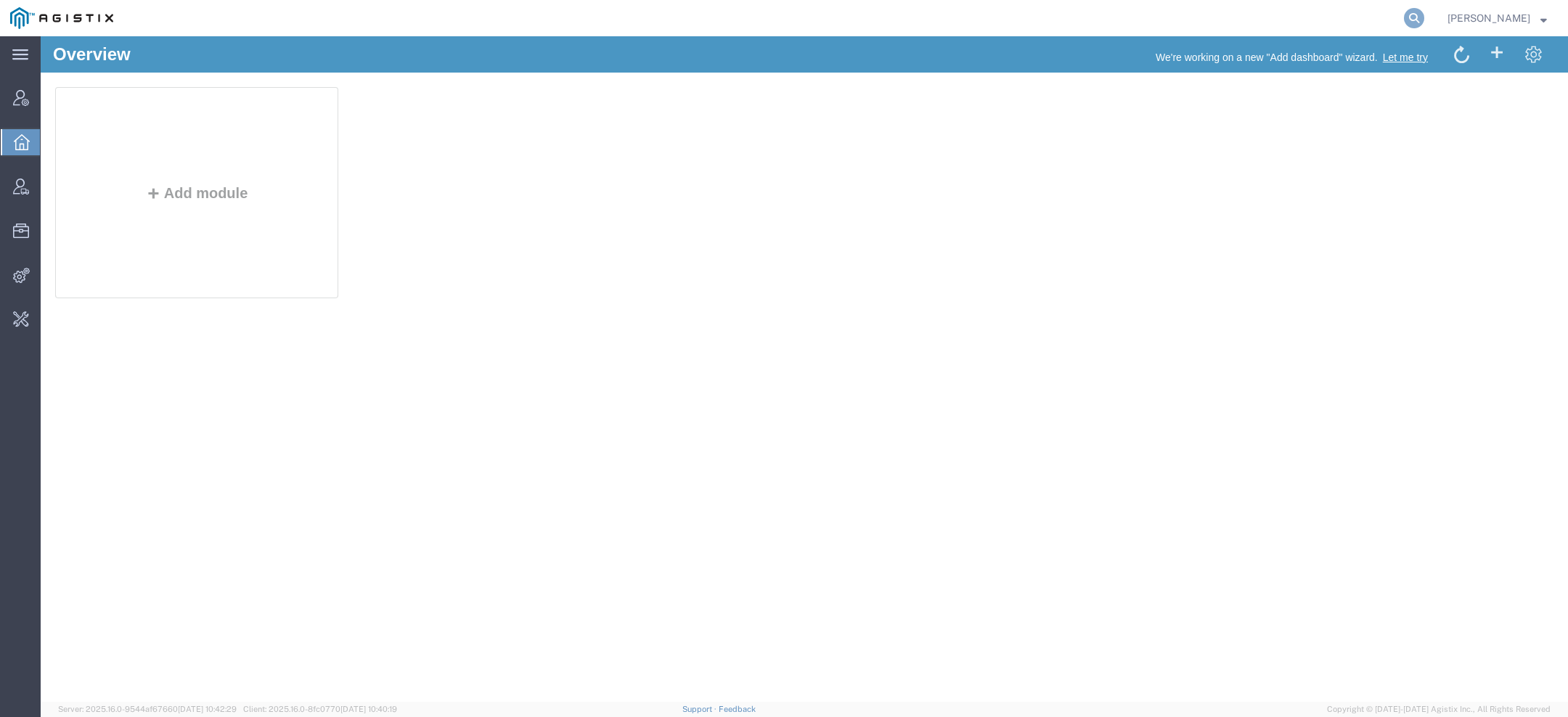
click at [1421, 23] on icon at bounding box center [1414, 18] width 21 height 21
type input "gd-ots"
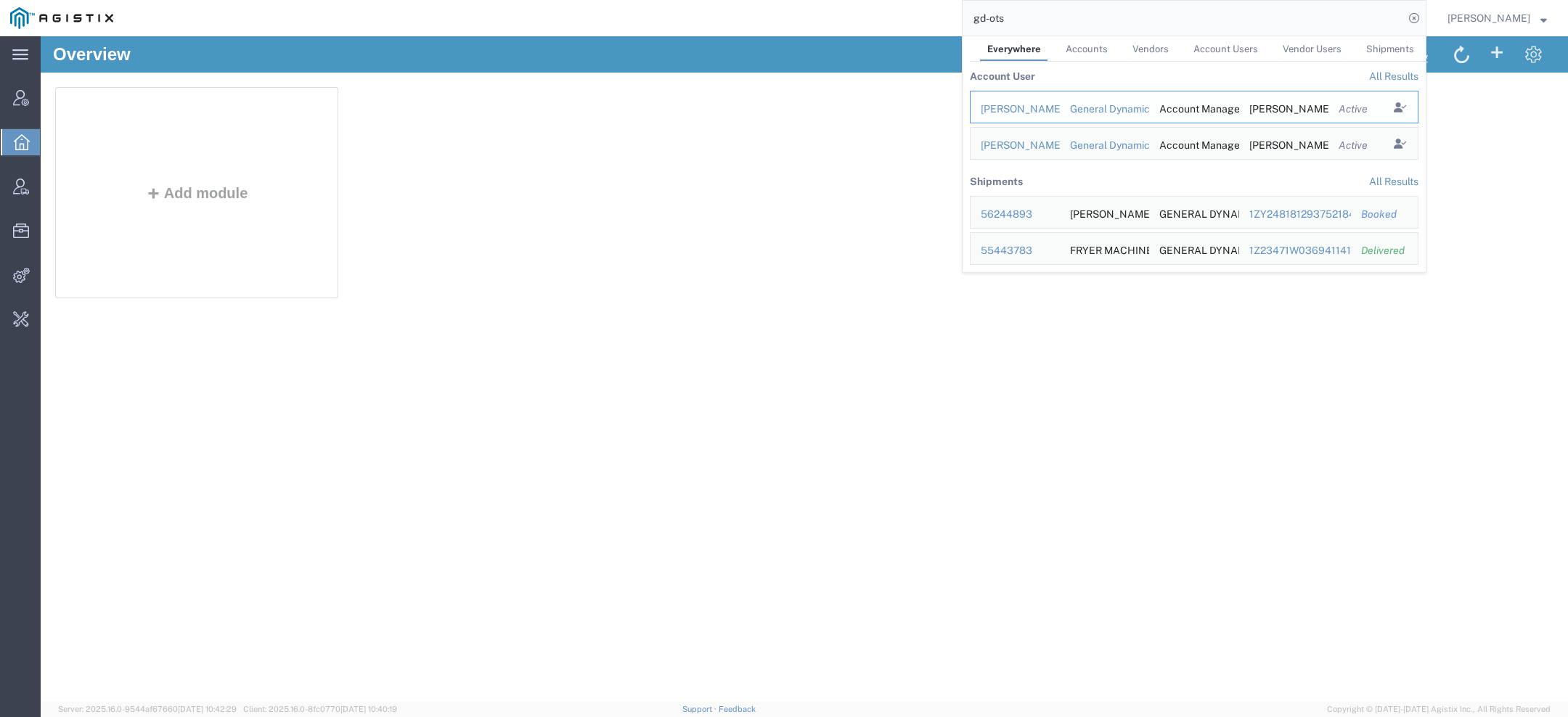
click at [1027, 106] on div "[PERSON_NAME]" at bounding box center [1015, 109] width 69 height 16
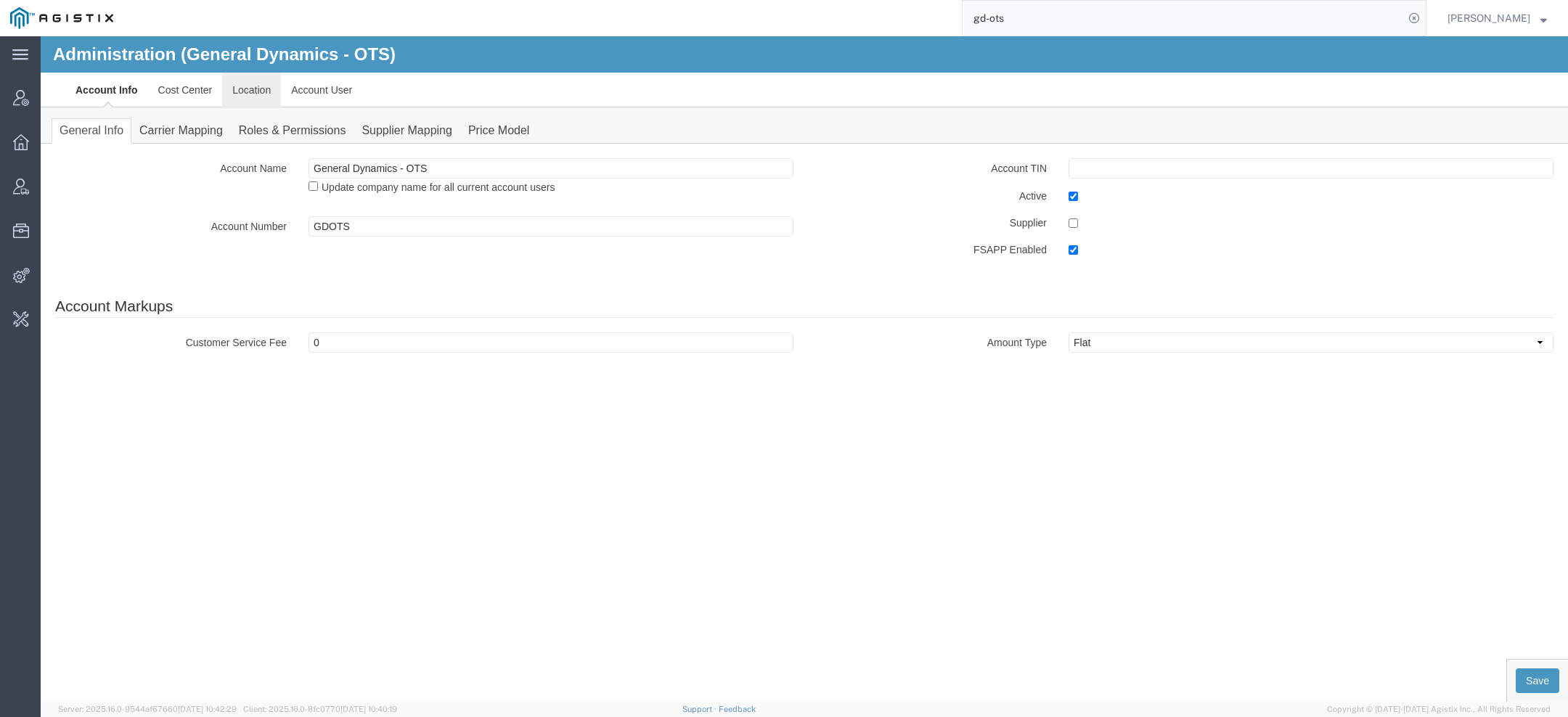
click at [250, 92] on link "Location" at bounding box center [251, 90] width 58 height 35
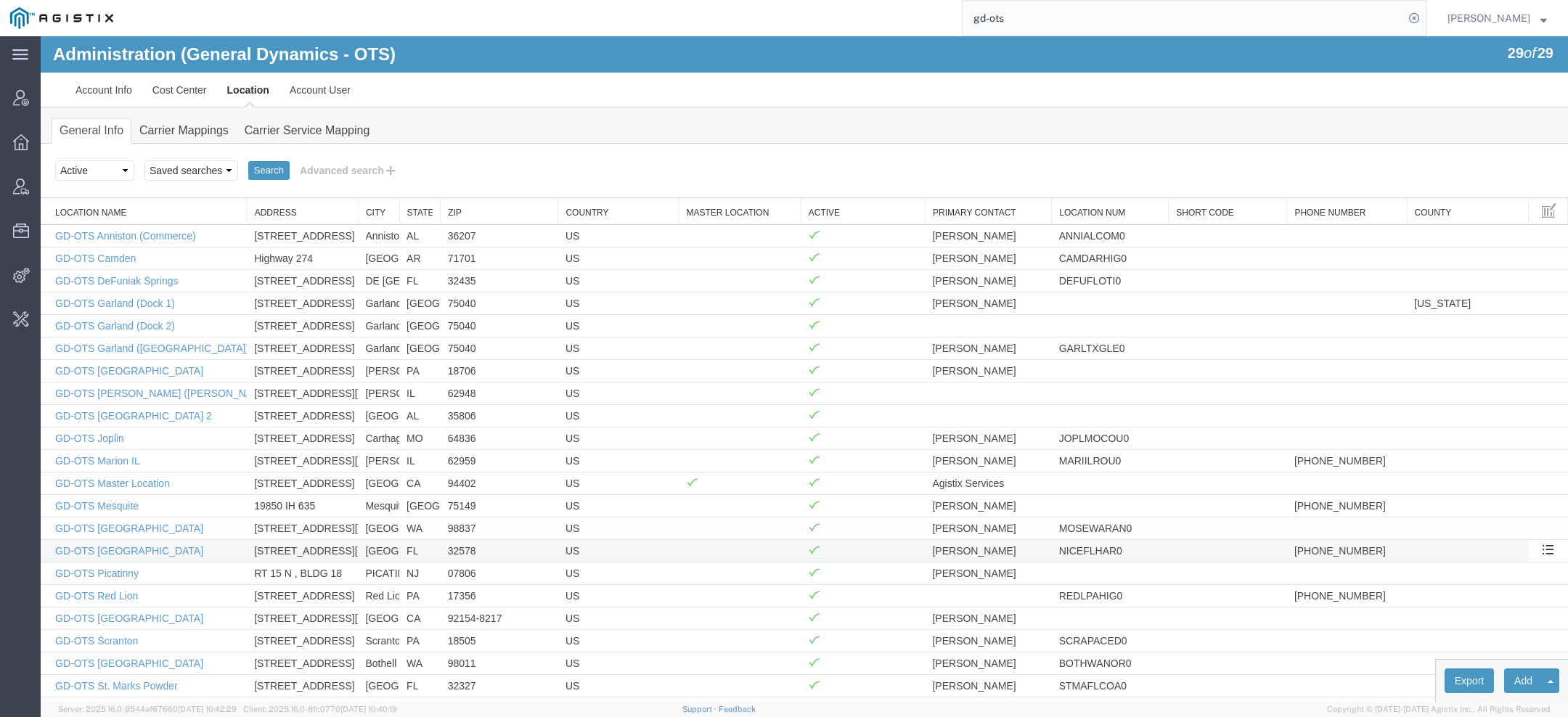
scroll to position [183, 0]
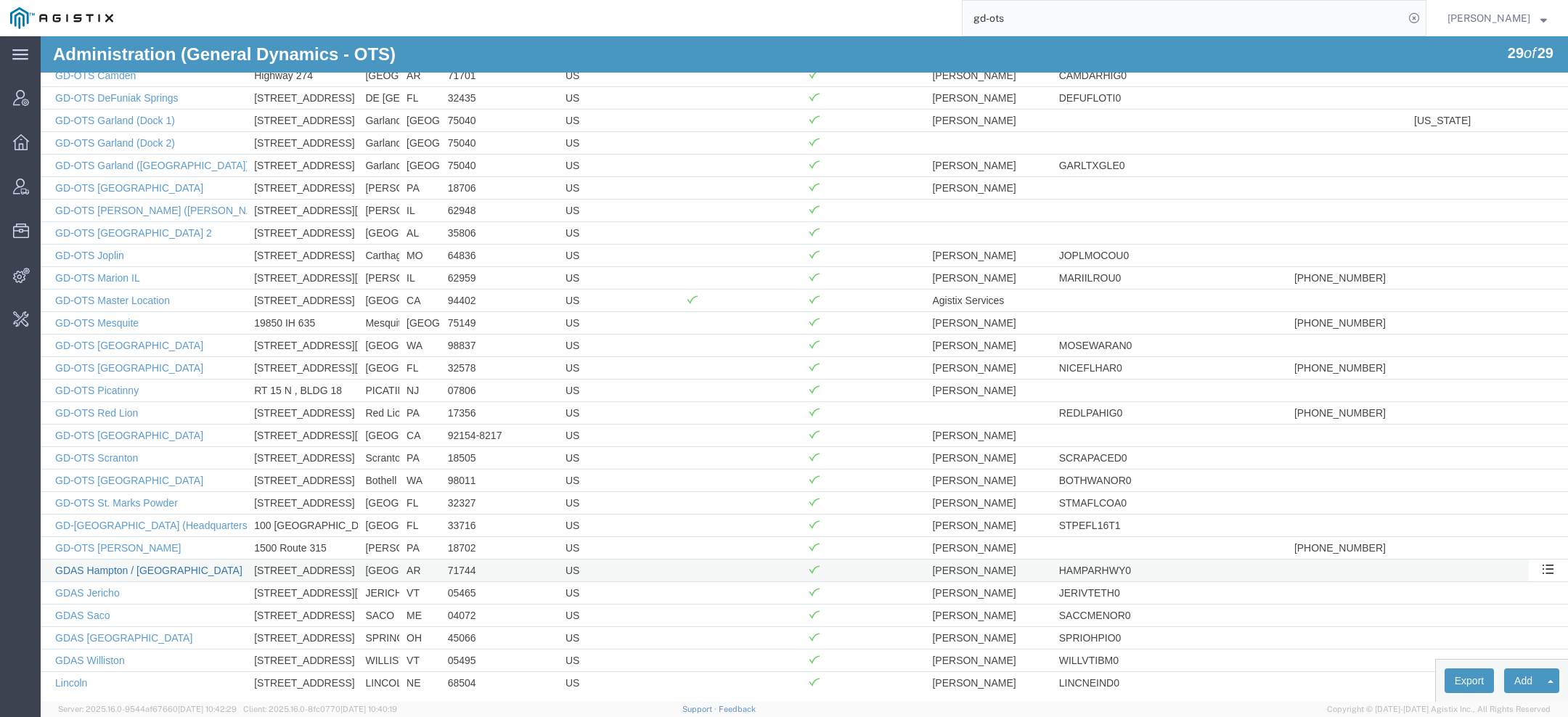
click at [173, 565] on link "GDAS Hampton / [GEOGRAPHIC_DATA]" at bounding box center [149, 571] width 188 height 12
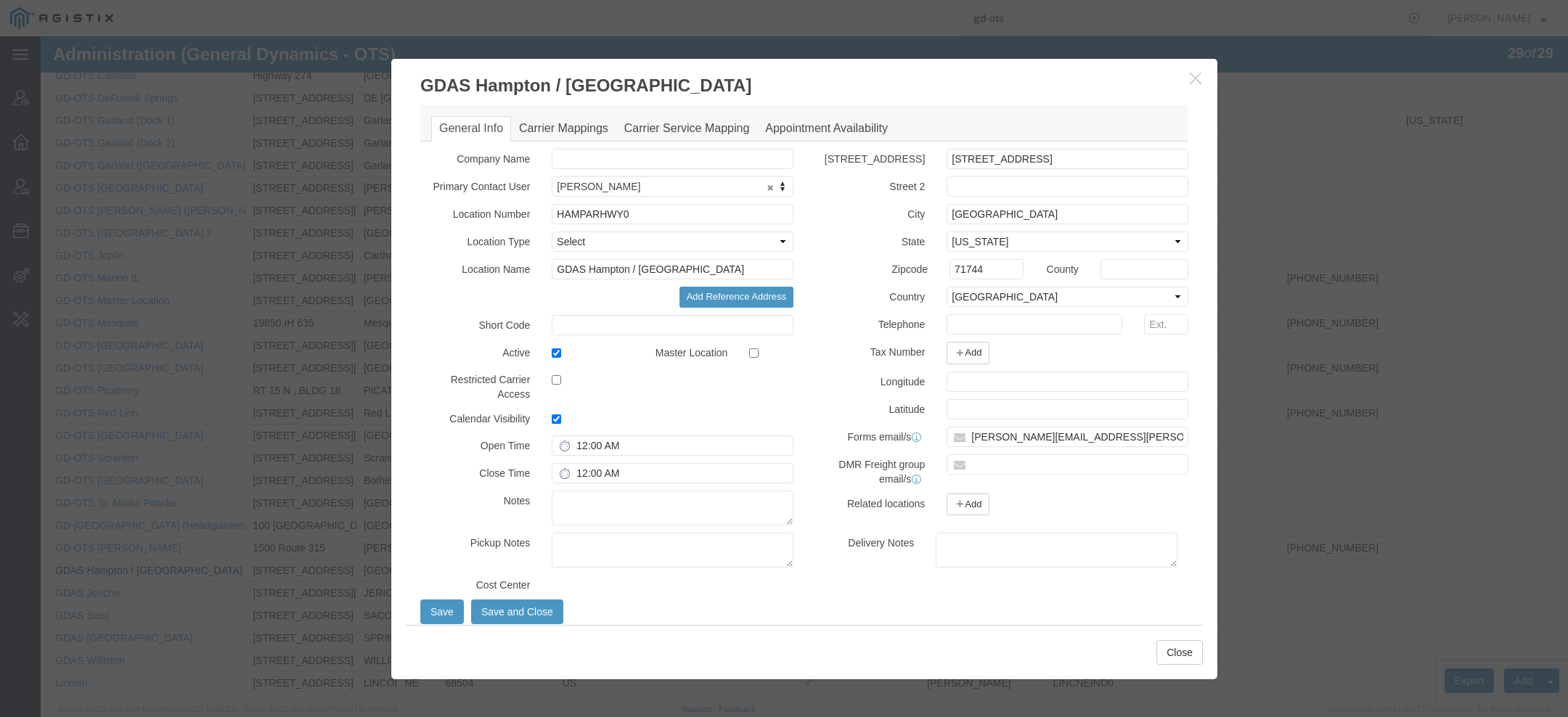
select select "DEPARTMENT"
select select "1763985"
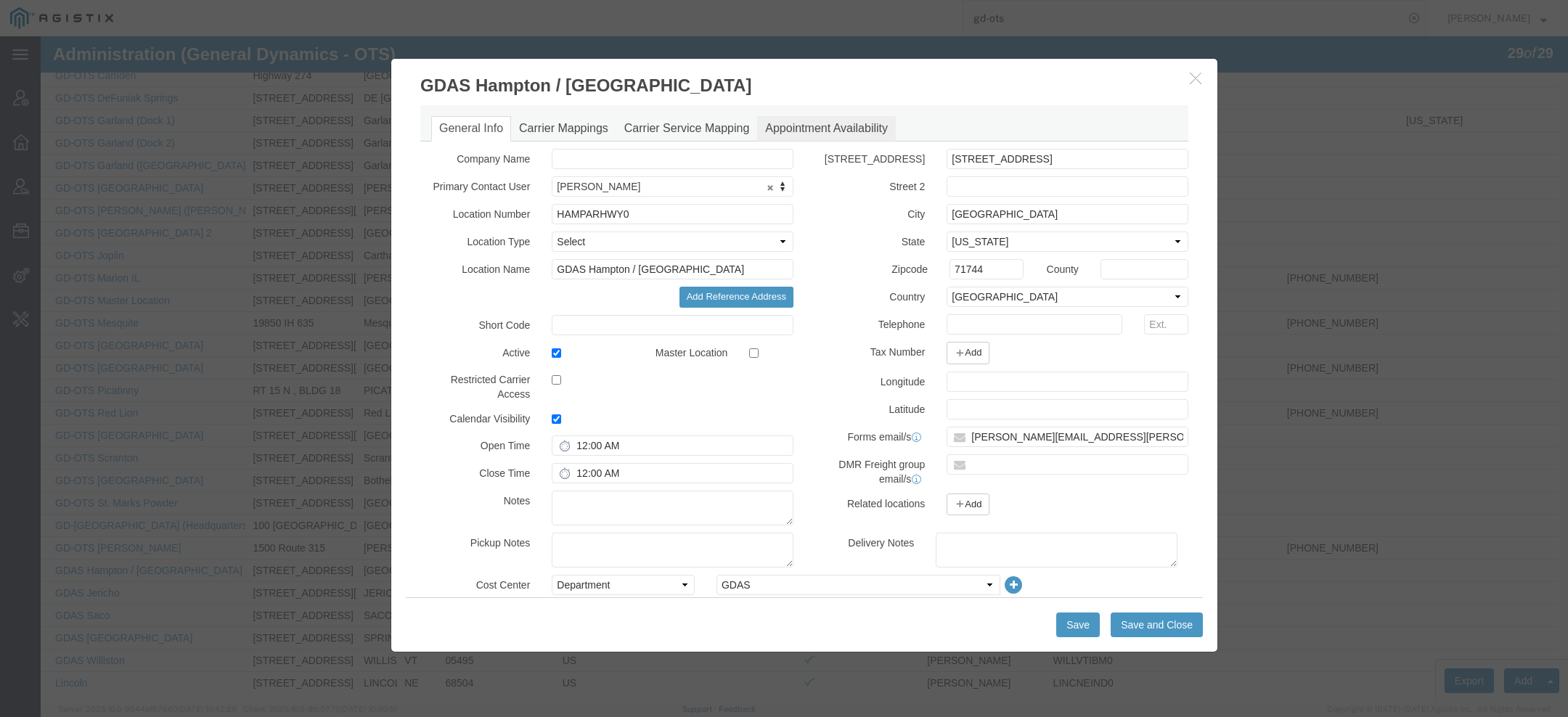
click at [814, 129] on link "Appointment Availability" at bounding box center [826, 128] width 139 height 25
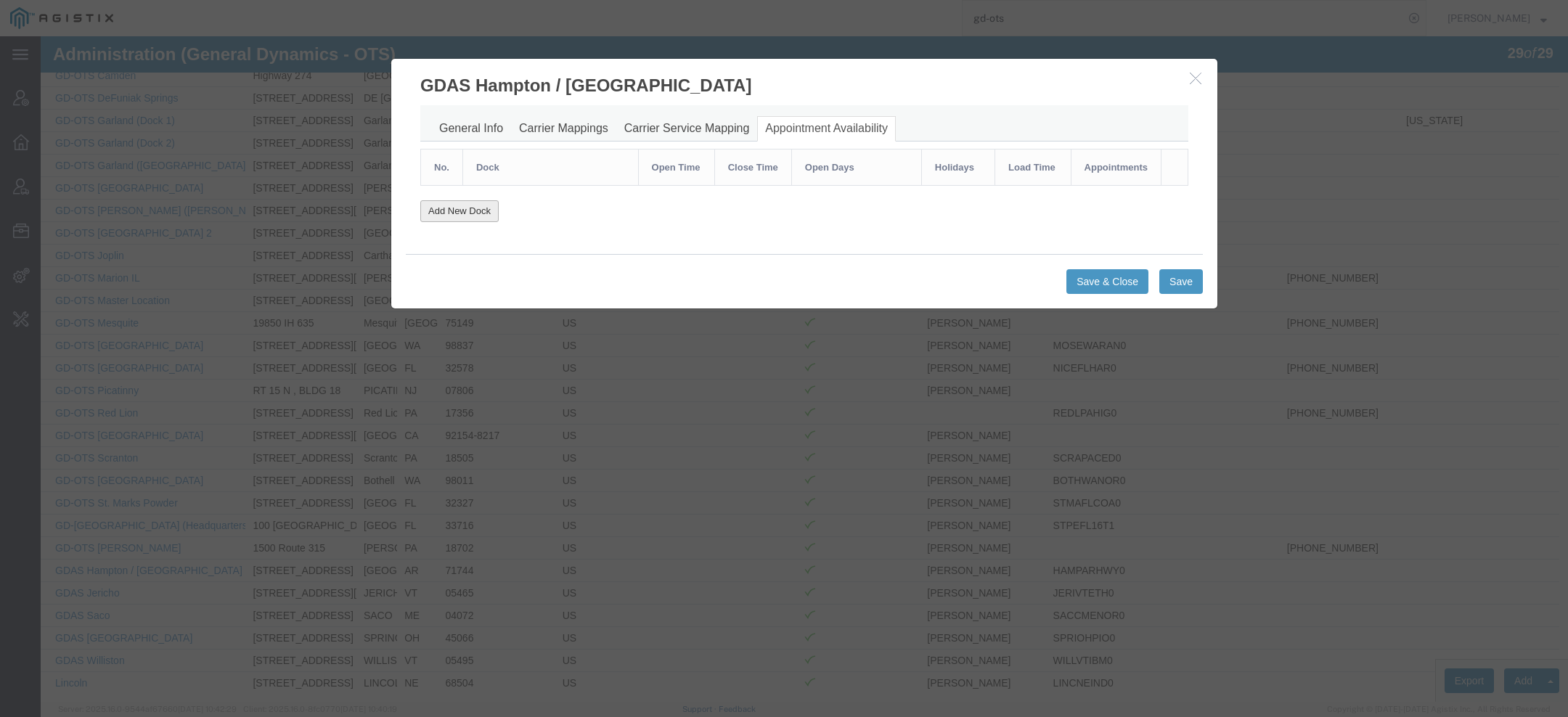
click at [483, 204] on button "Add New Dock" at bounding box center [459, 211] width 78 height 22
select select "AM"
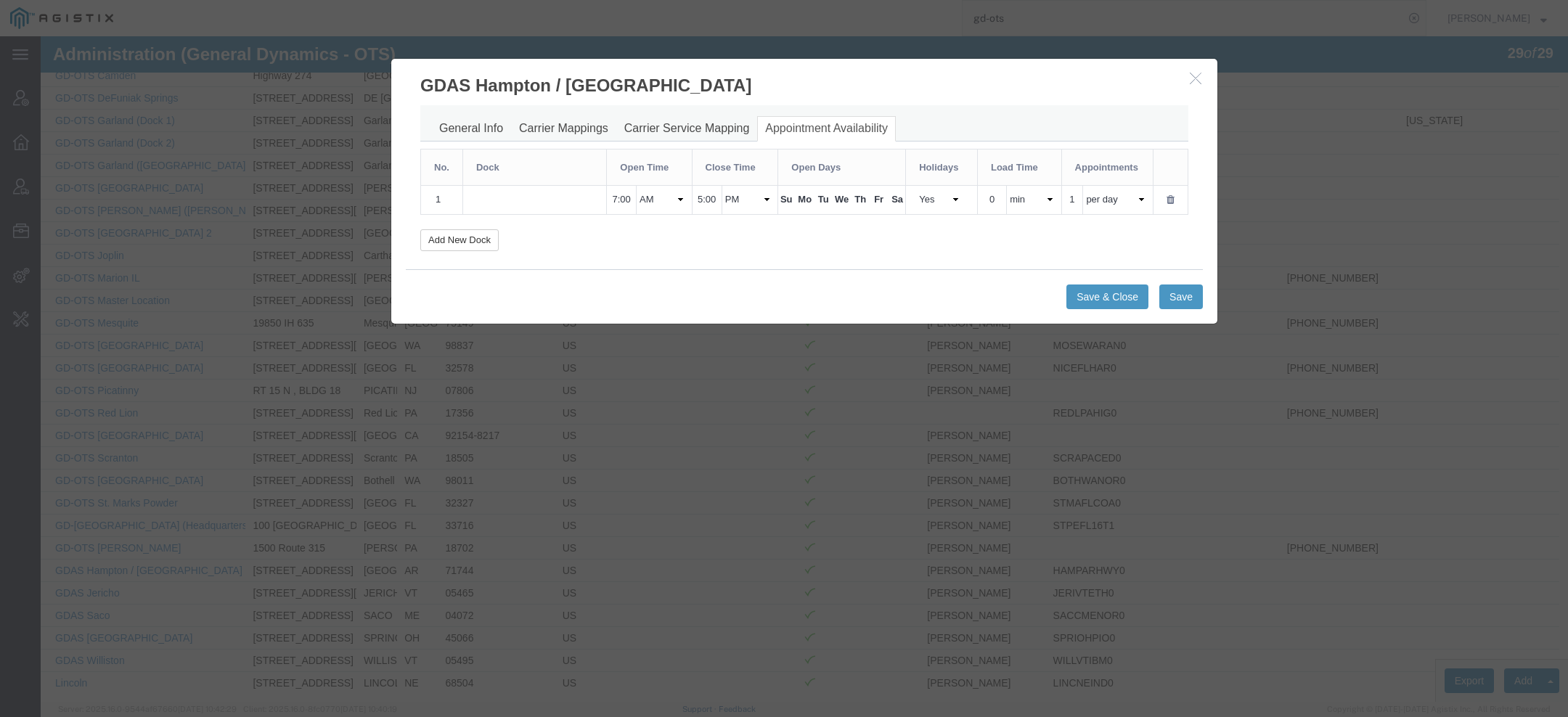
click at [540, 201] on input "text" at bounding box center [535, 200] width 117 height 16
type input "D"
paste input "n"
type input "Hampton/[GEOGRAPHIC_DATA]"
click at [1173, 293] on button "Save" at bounding box center [1181, 297] width 44 height 25
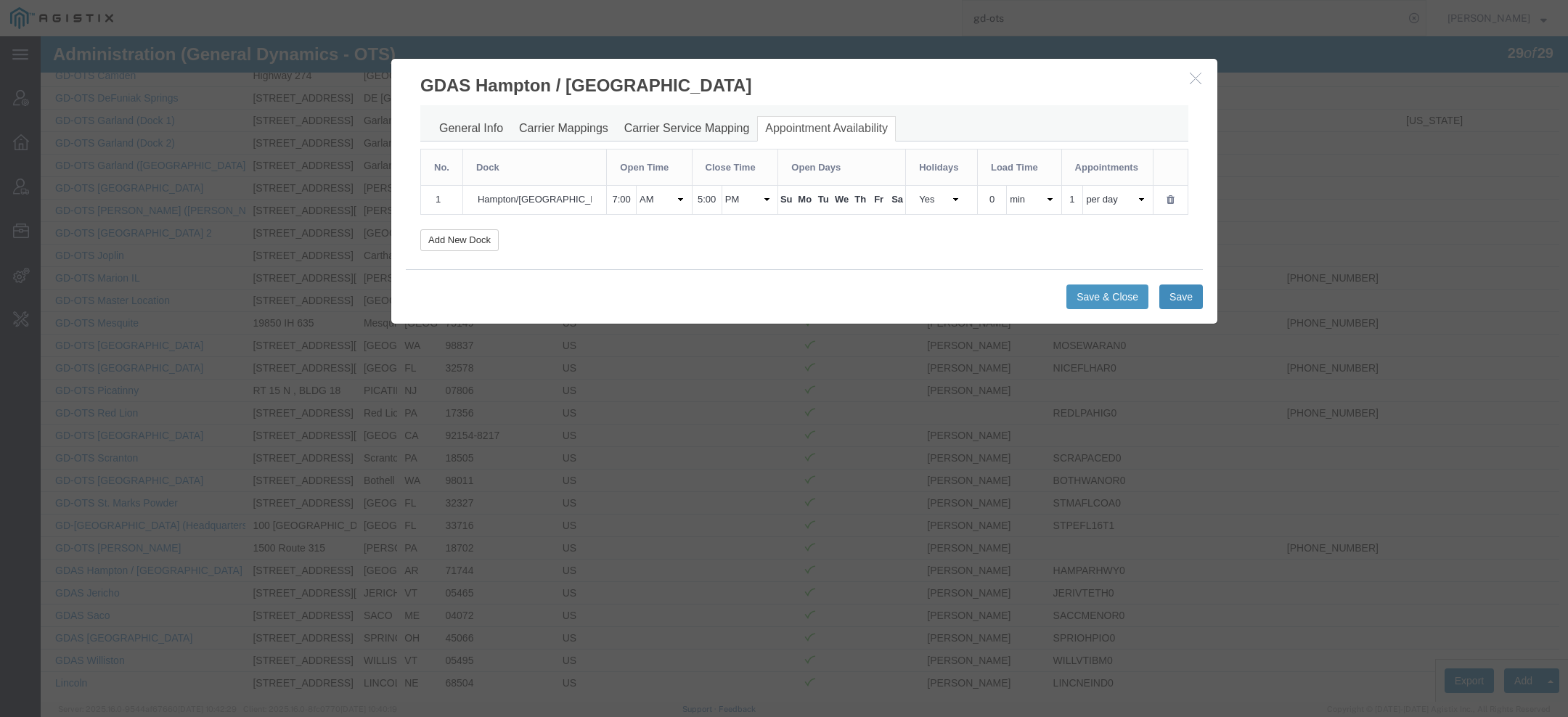
select select "AM"
click at [657, 139] on link "Carrier Service Mapping" at bounding box center [687, 128] width 141 height 25
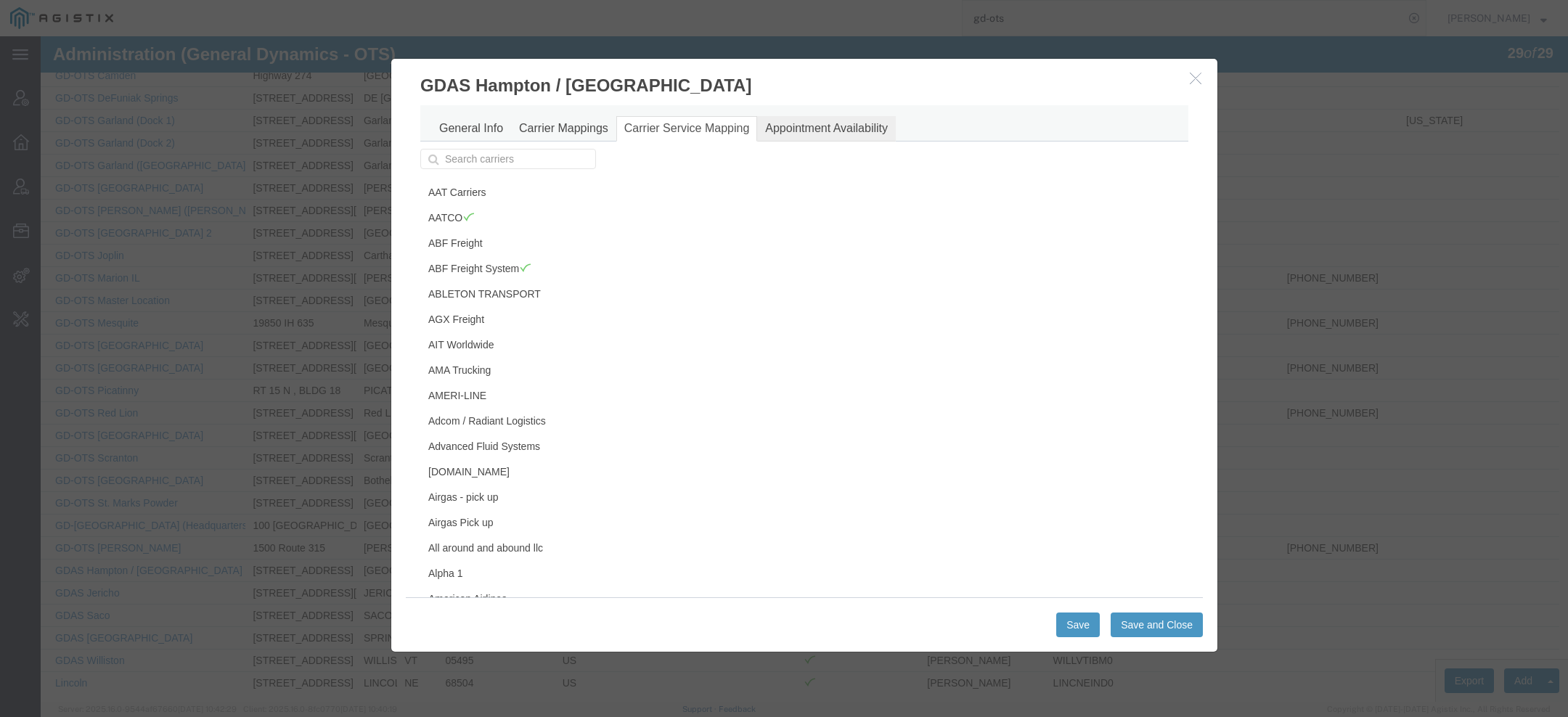
click at [768, 138] on link "Appointment Availability" at bounding box center [826, 128] width 139 height 25
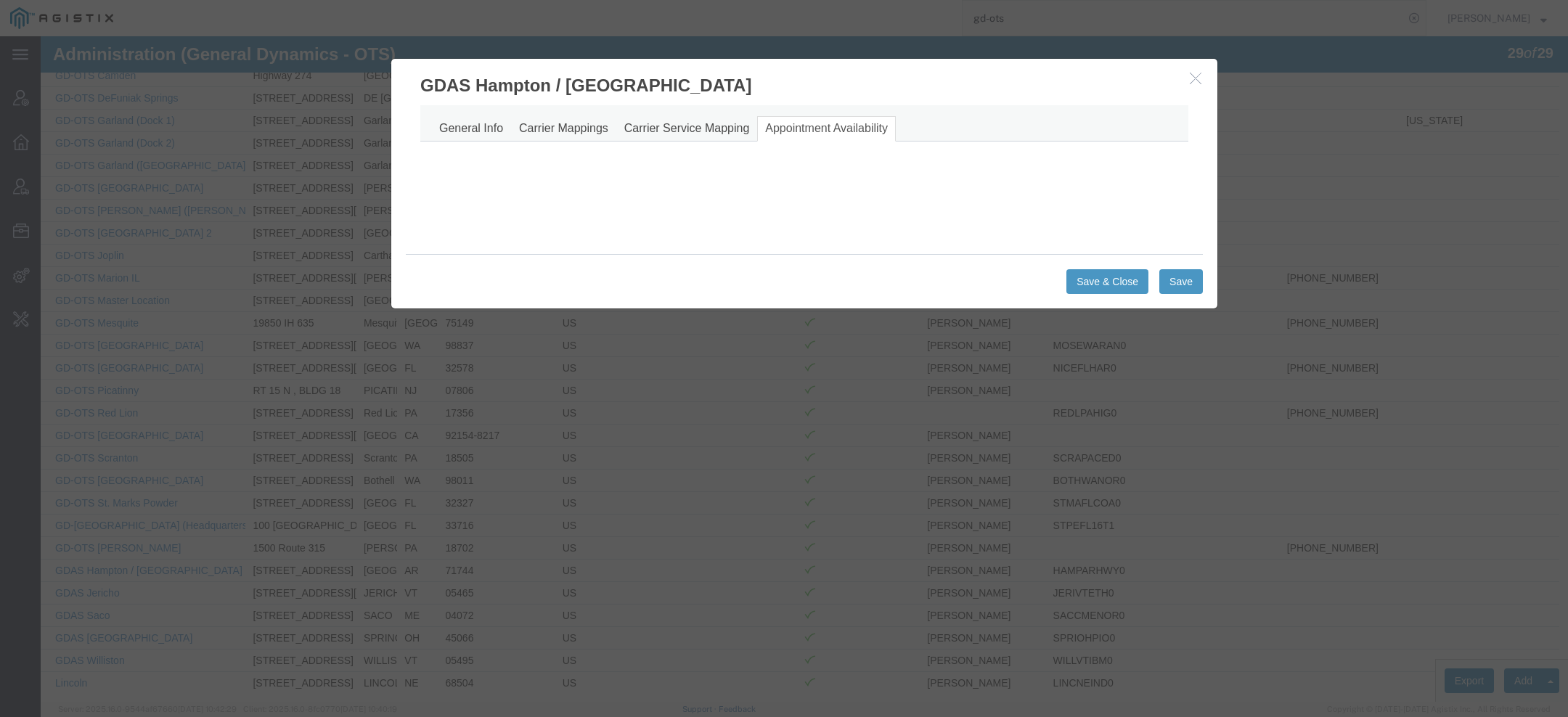
select select "AM"
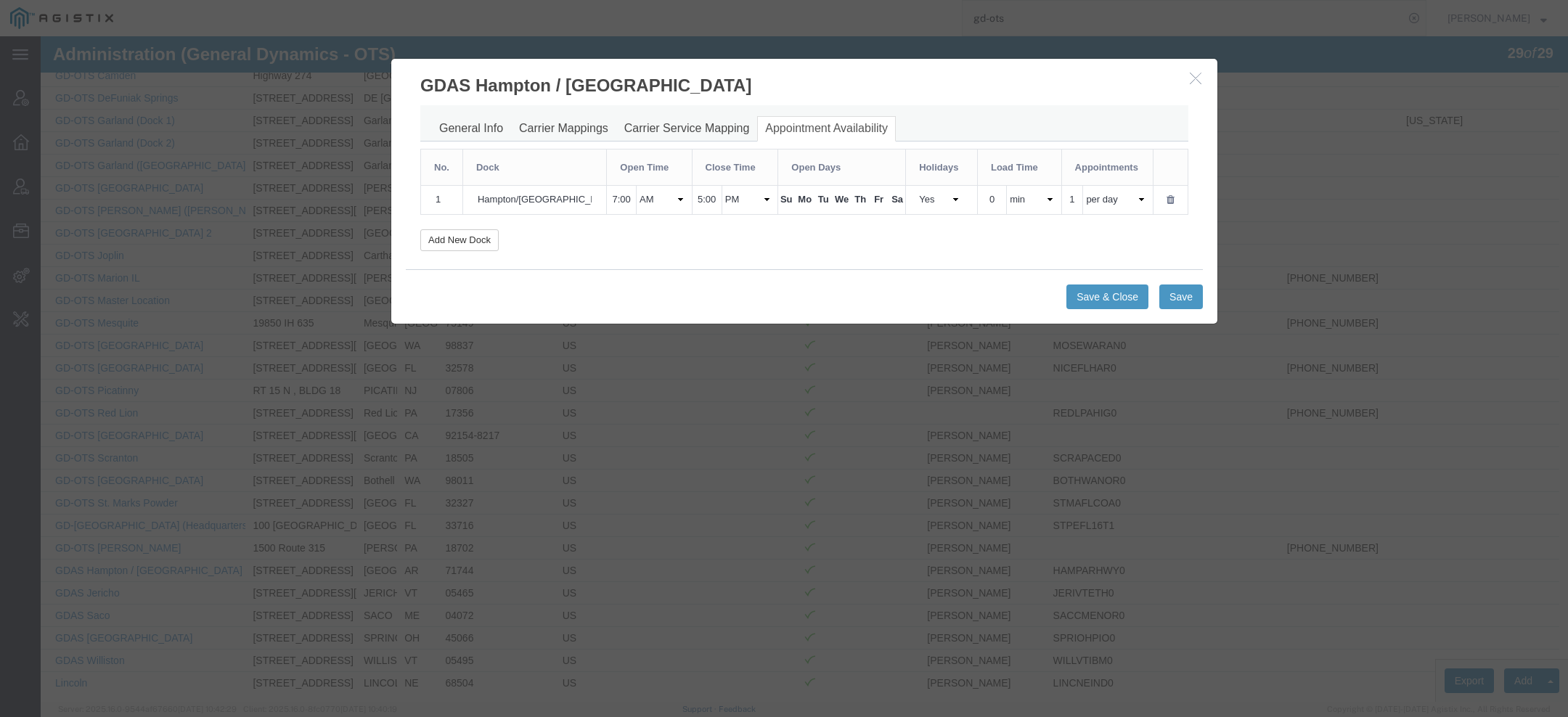
click at [1190, 80] on icon "button" at bounding box center [1195, 77] width 12 height 12
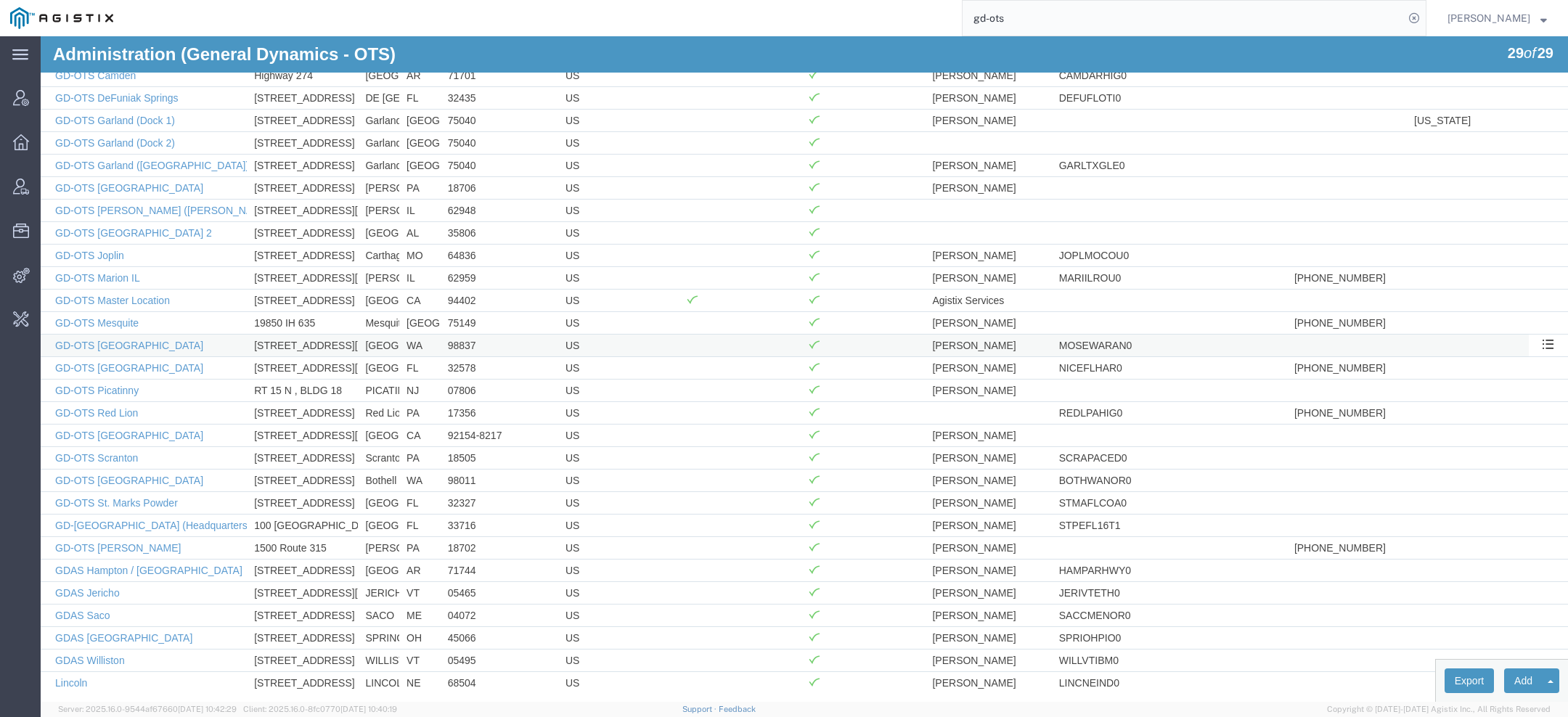
scroll to position [0, 0]
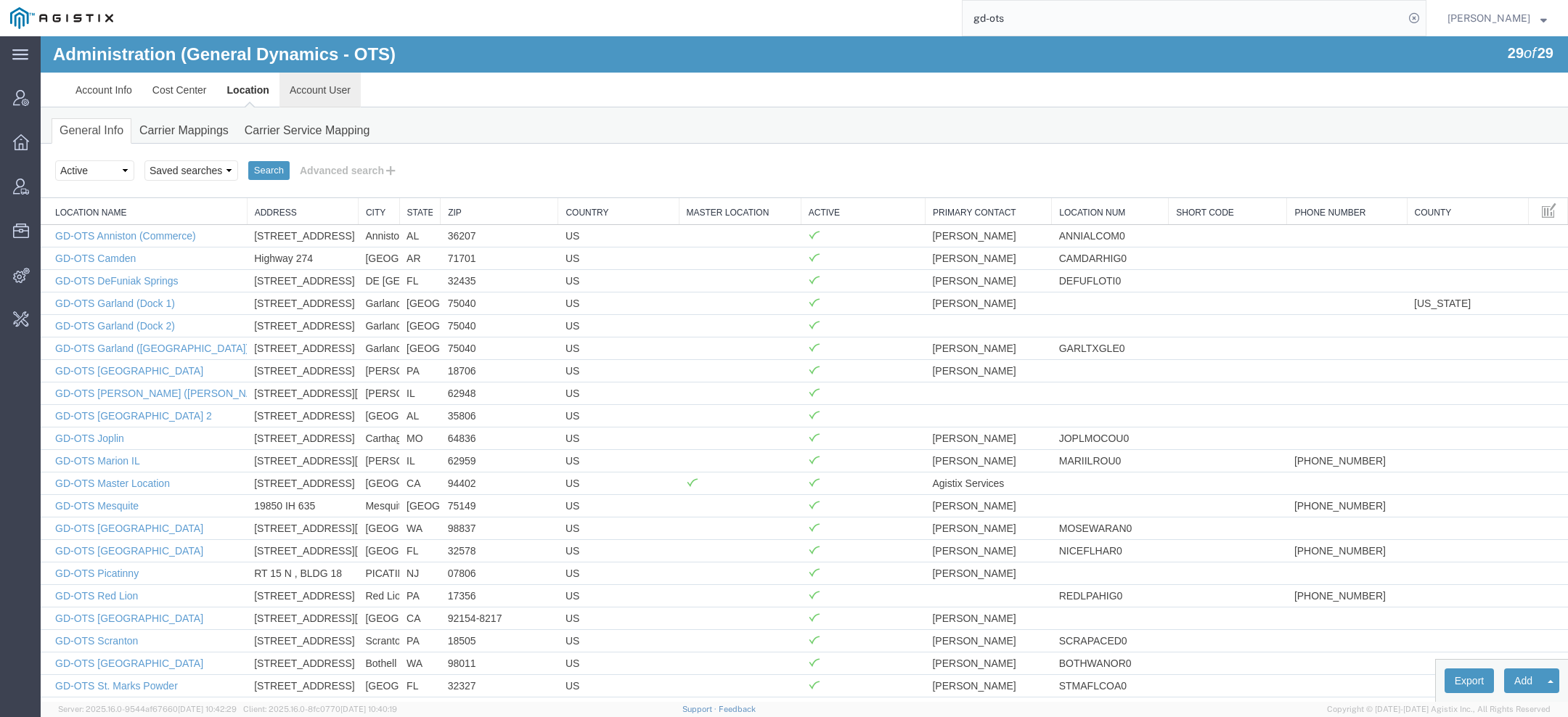
click at [333, 77] on link "Account User" at bounding box center [320, 90] width 81 height 35
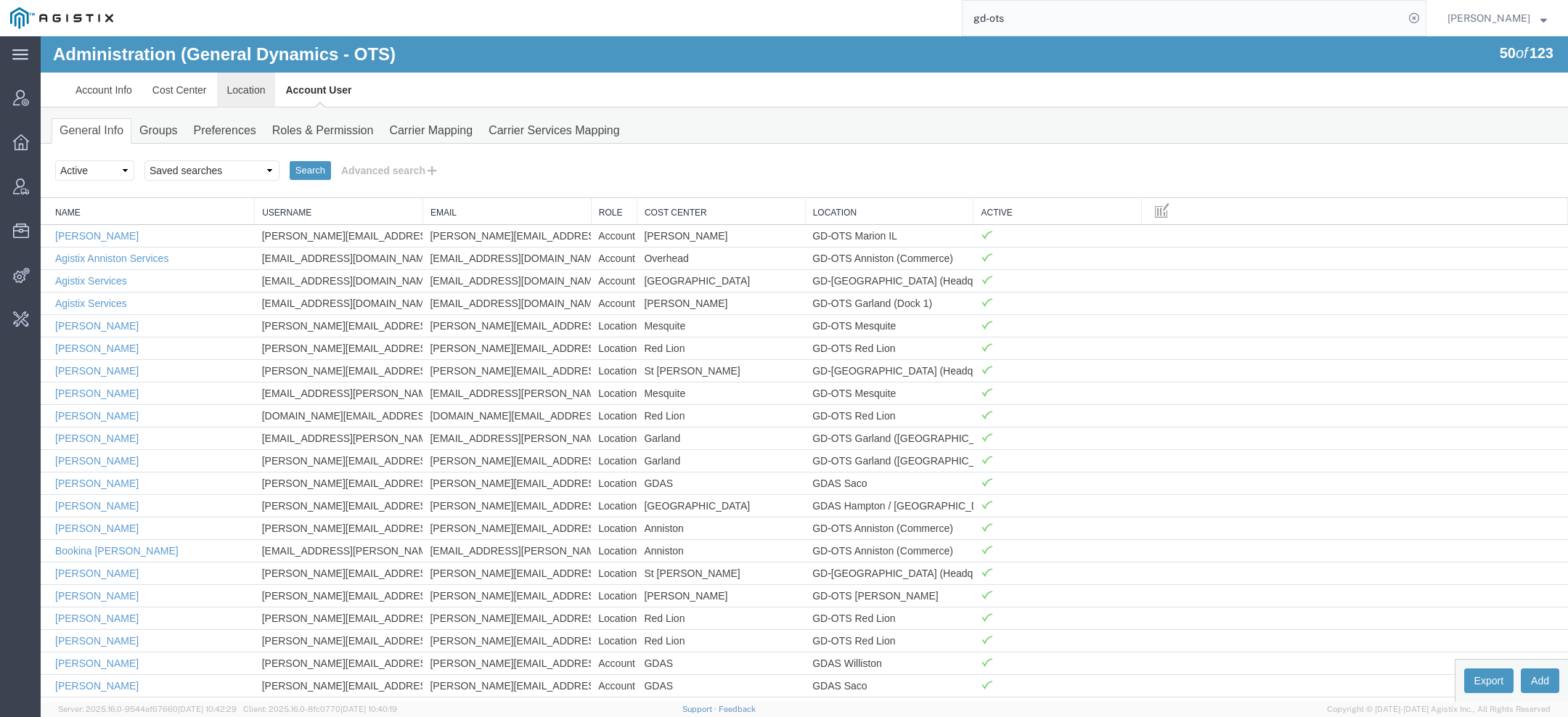
click at [238, 95] on link "Location" at bounding box center [246, 90] width 58 height 35
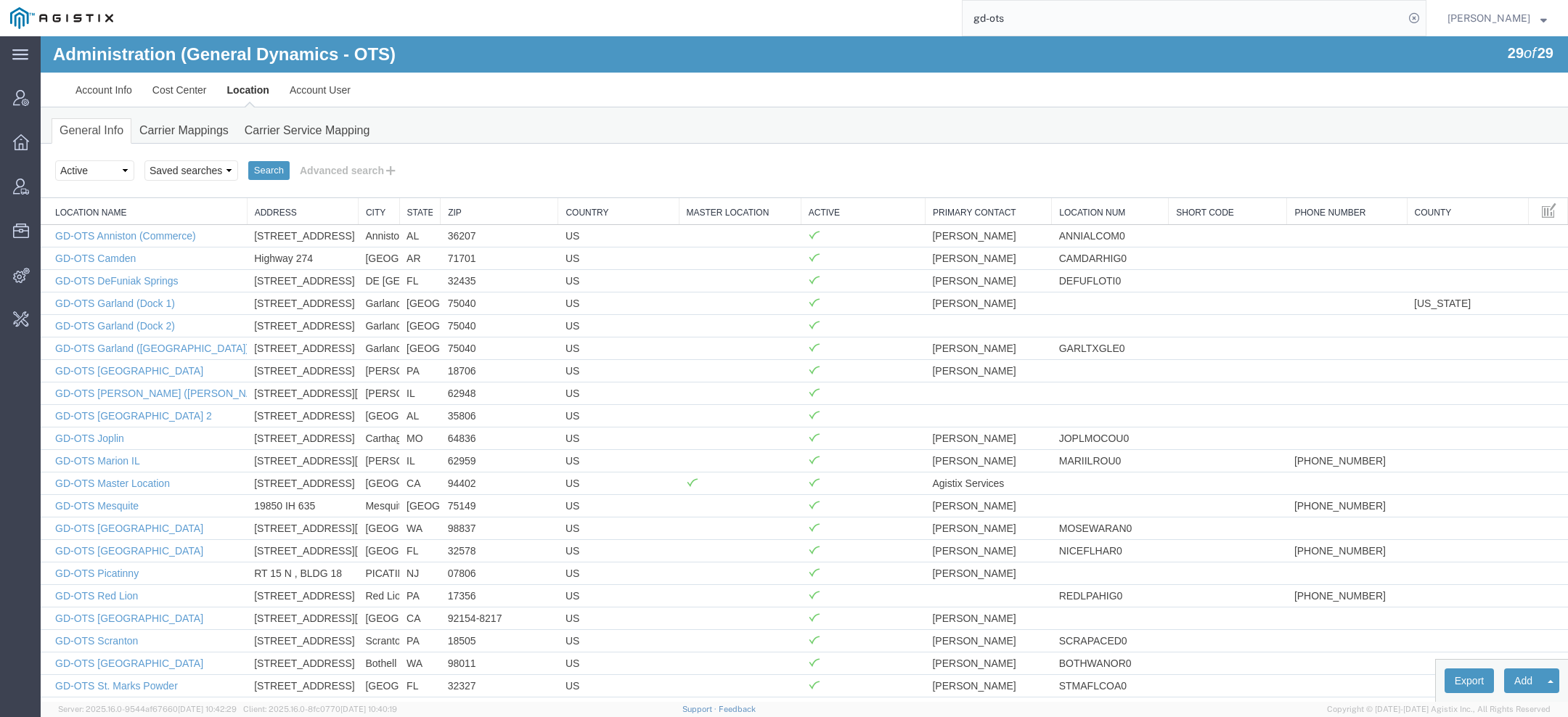
scroll to position [183, 0]
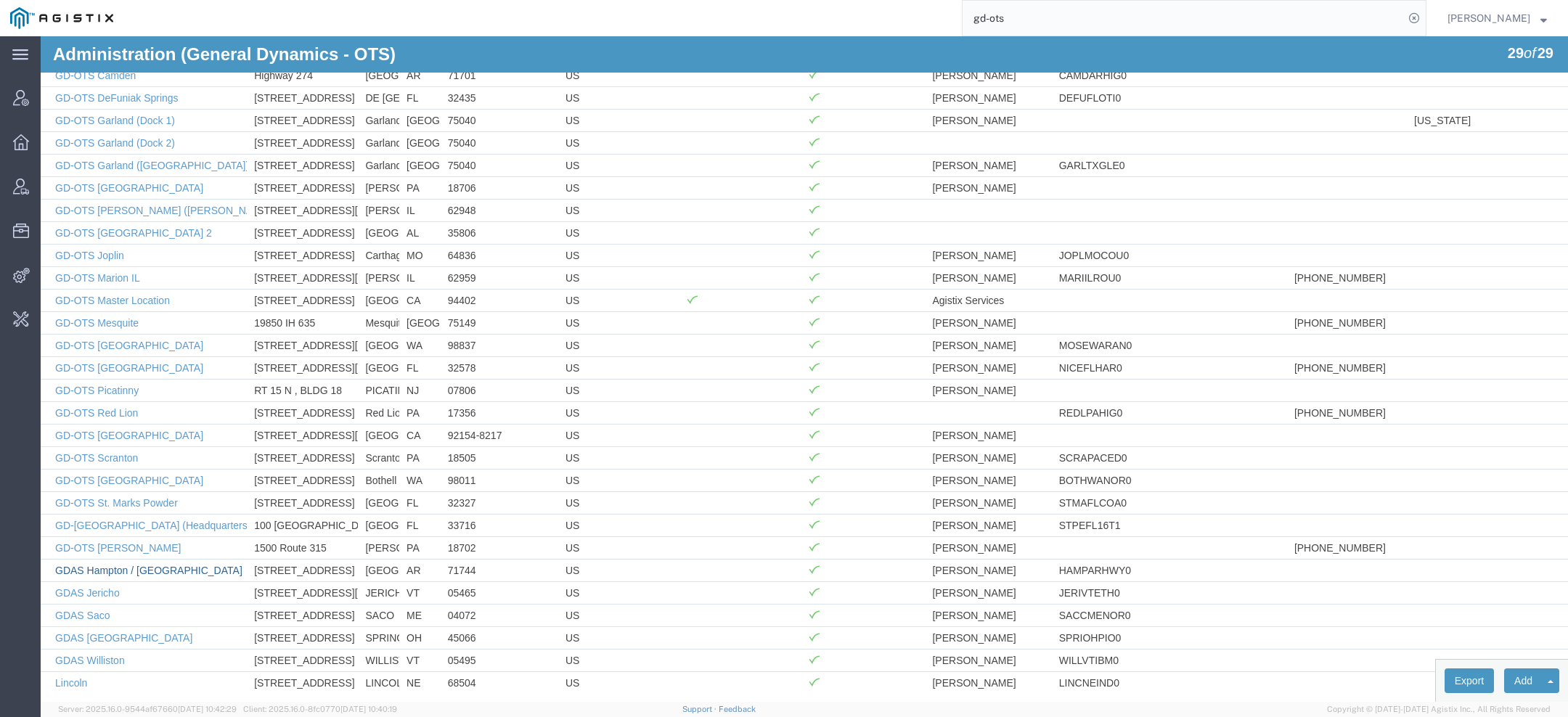
click at [164, 565] on link "GDAS Hampton / [GEOGRAPHIC_DATA]" at bounding box center [149, 571] width 188 height 12
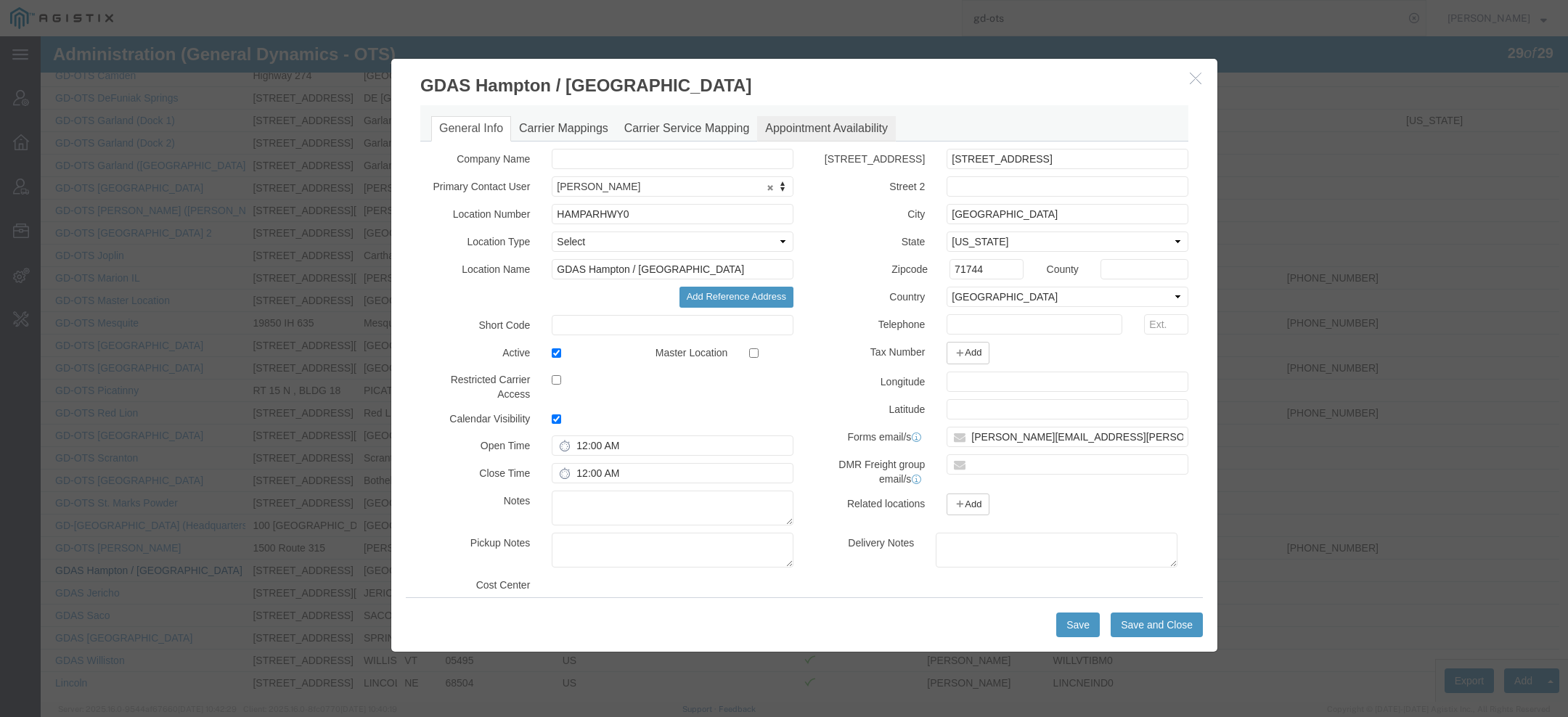
select select "DEPARTMENT"
select select "1763985"
click at [789, 133] on link "Appointment Availability" at bounding box center [826, 128] width 139 height 25
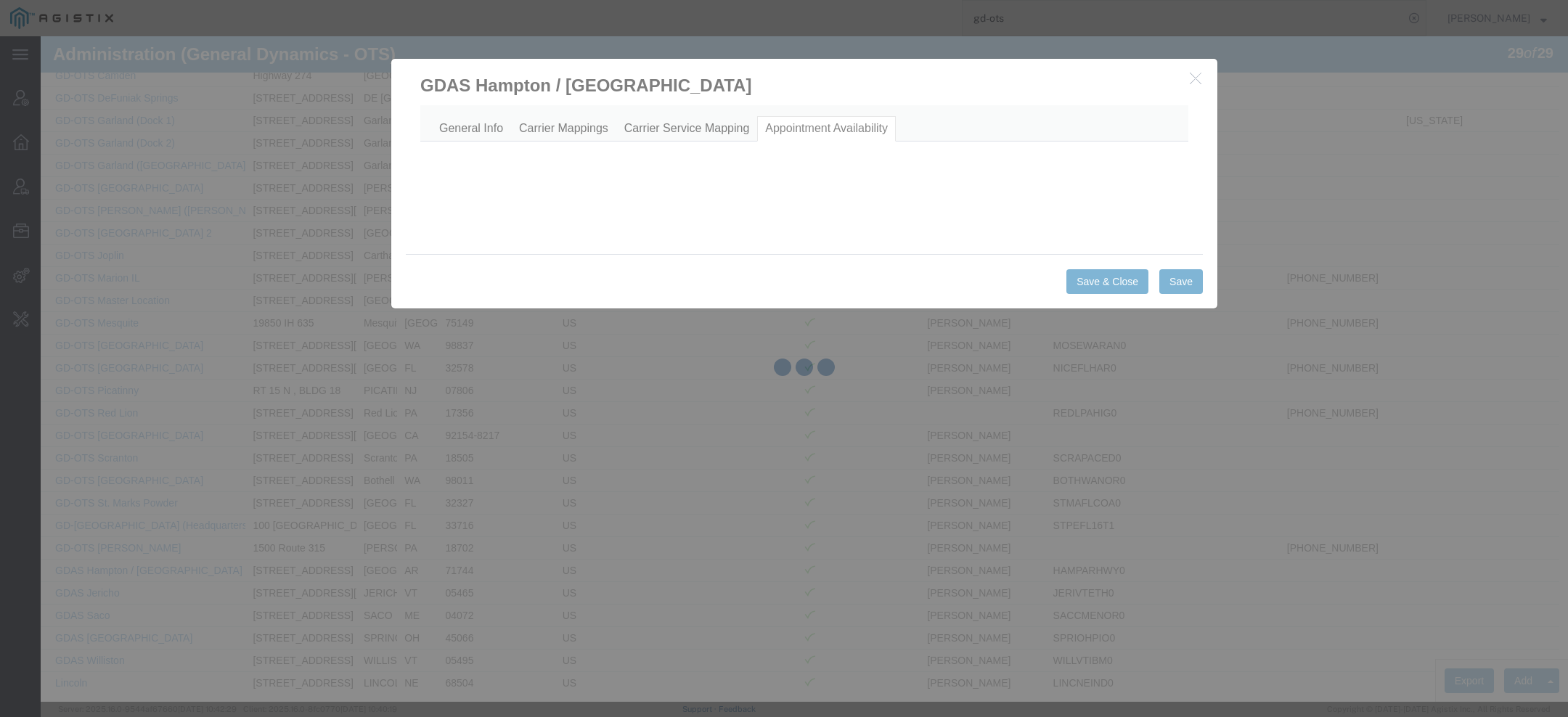
select select "AM"
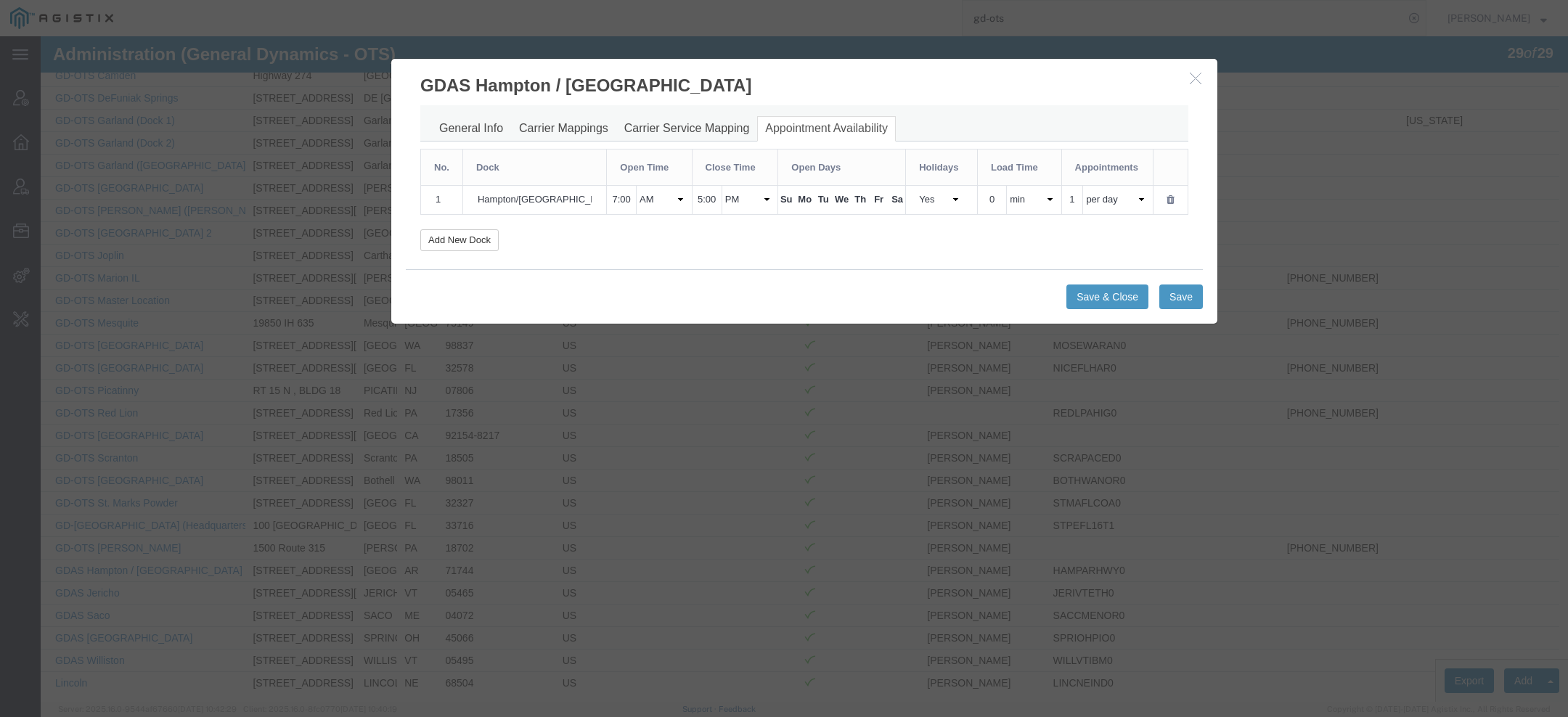
click at [739, 201] on select "PM AM" at bounding box center [750, 200] width 50 height 14
click at [785, 204] on span "Su" at bounding box center [786, 200] width 16 height 14
click at [890, 202] on span "Sa" at bounding box center [897, 200] width 16 height 14
click at [945, 201] on select "Yes No" at bounding box center [941, 200] width 45 height 14
click at [997, 197] on input "0" at bounding box center [991, 200] width 22 height 16
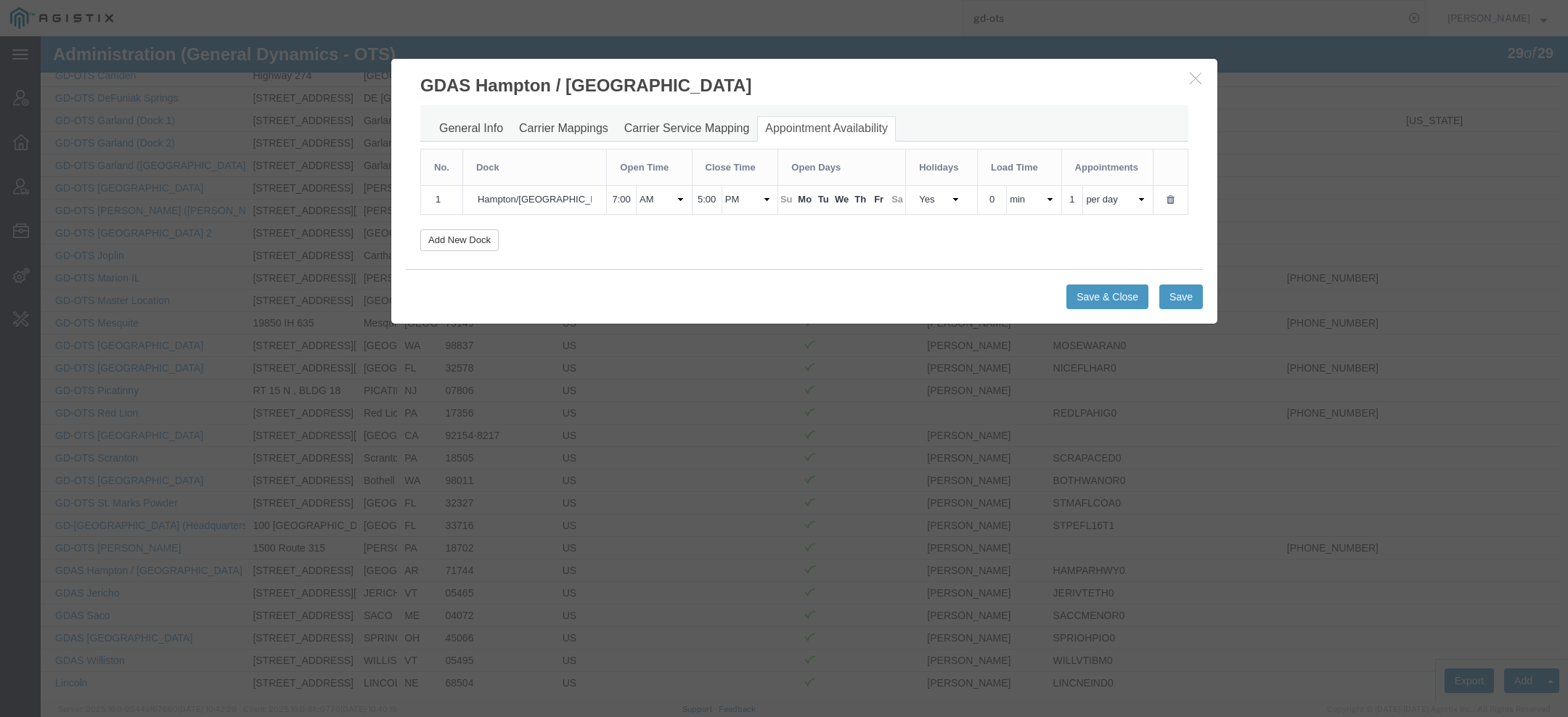
click at [1196, 81] on icon "button" at bounding box center [1195, 77] width 12 height 12
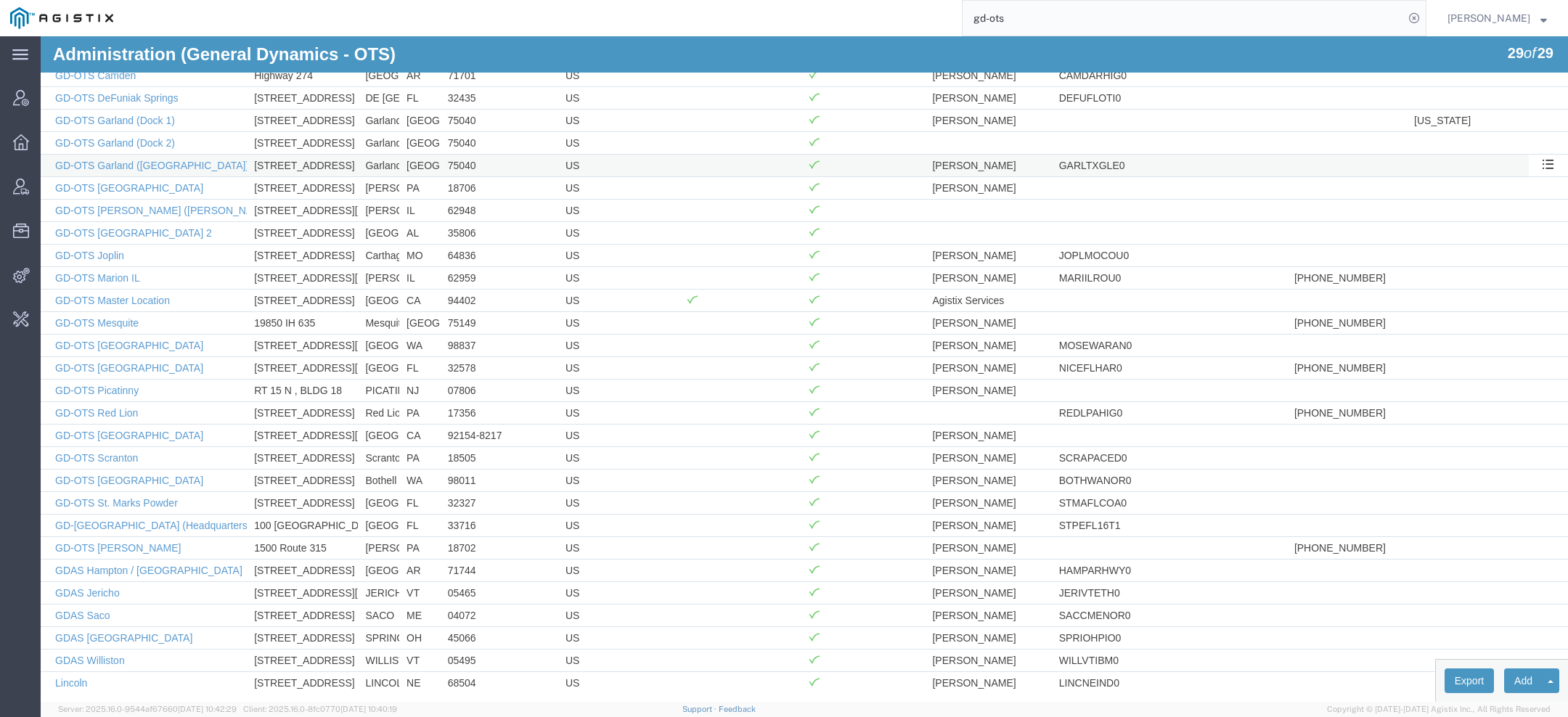
scroll to position [0, 0]
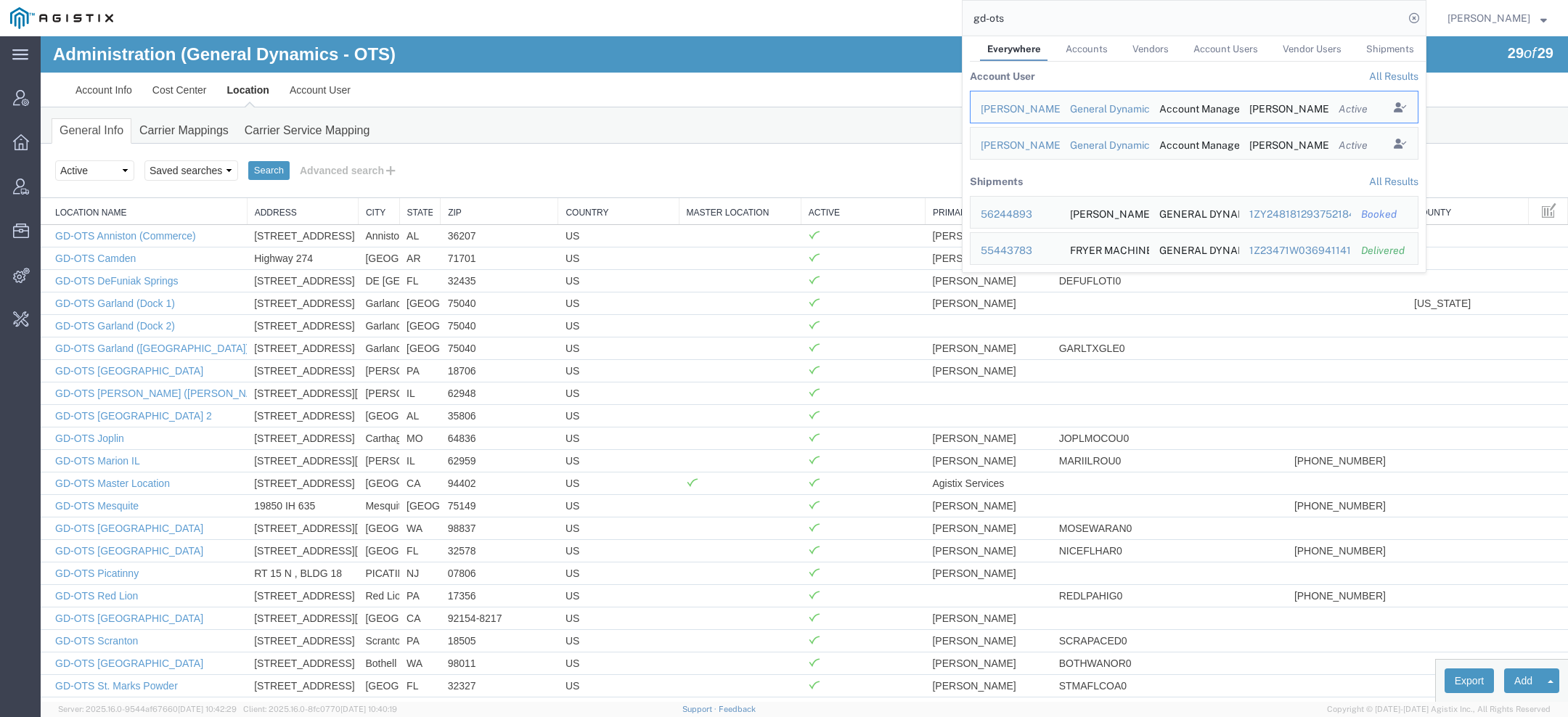
drag, startPoint x: 960, startPoint y: 21, endPoint x: 784, endPoint y: -21, distance: 180.9
click at [784, 0] on html "main_menu Created with Sketch. Collapse Menu Account Manager Overview Vendor Ma…" at bounding box center [784, 358] width 1568 height 717
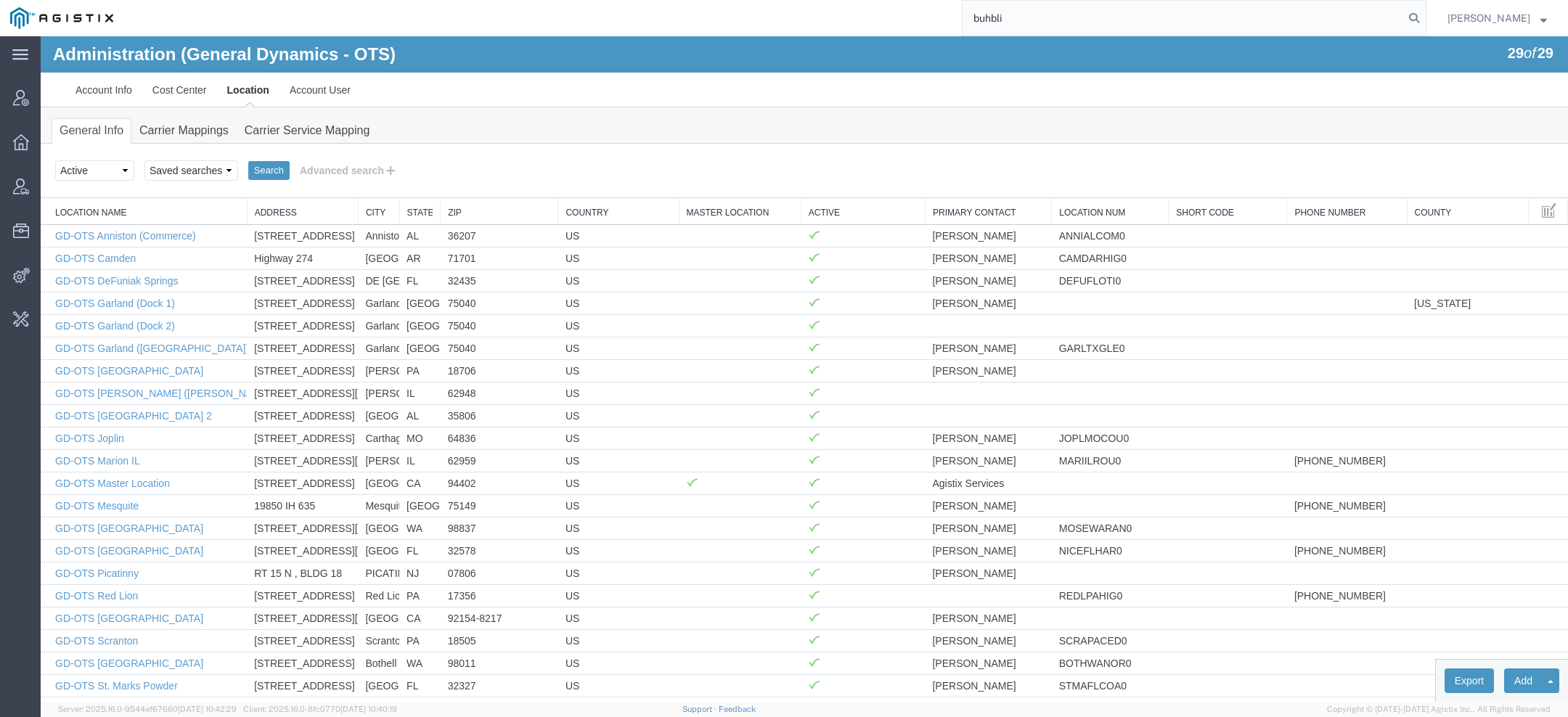
type input "buhbli"
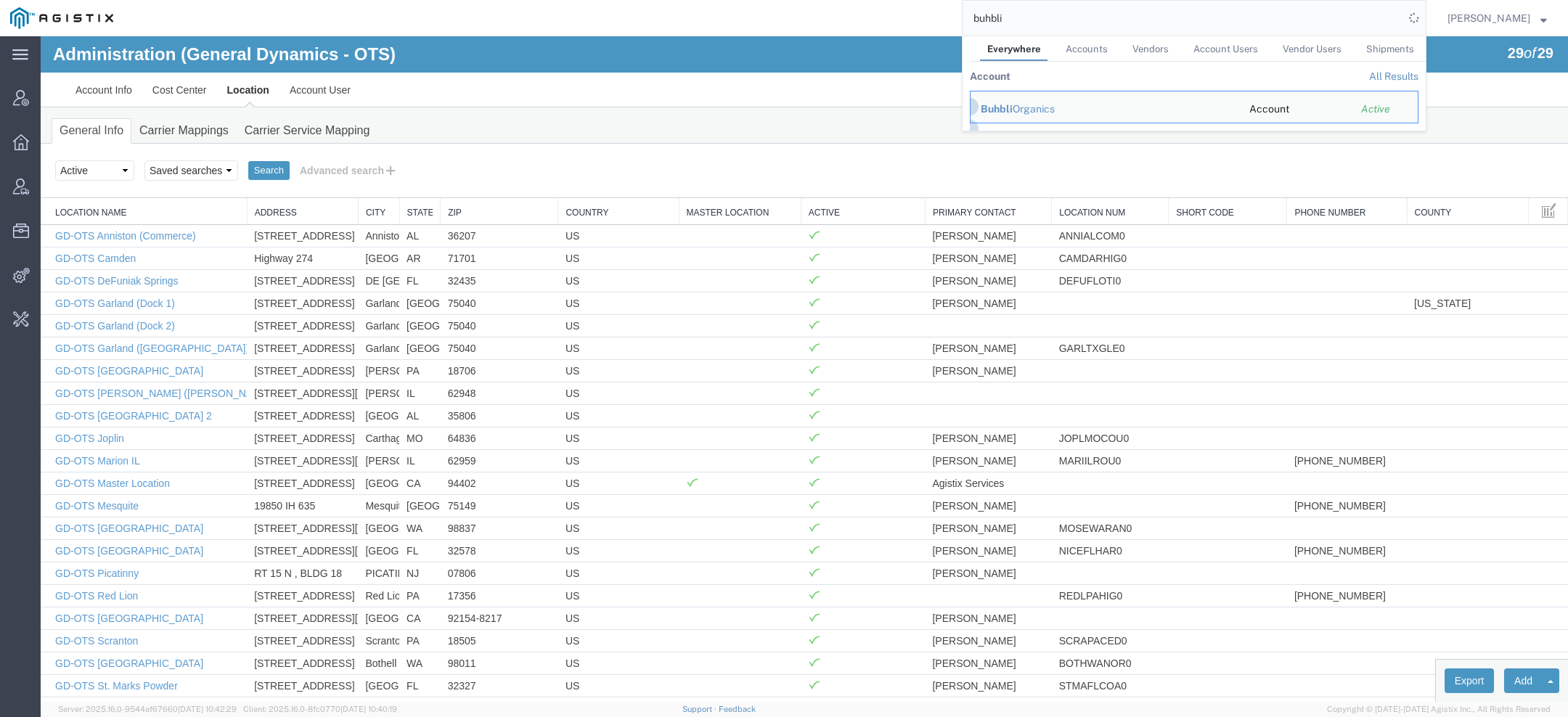
click at [1007, 109] on span "Buhbli" at bounding box center [996, 109] width 32 height 12
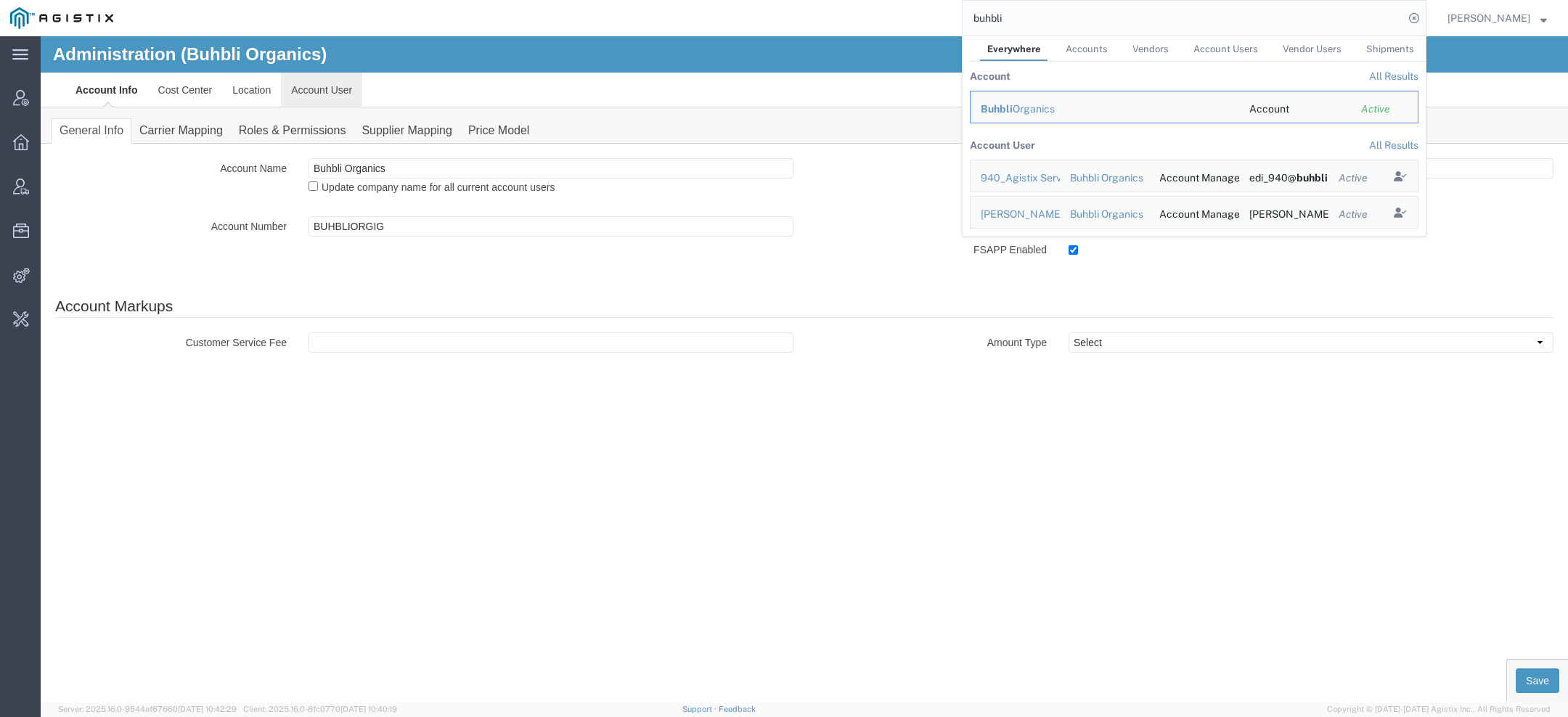
click at [335, 100] on link "Account User" at bounding box center [322, 90] width 81 height 35
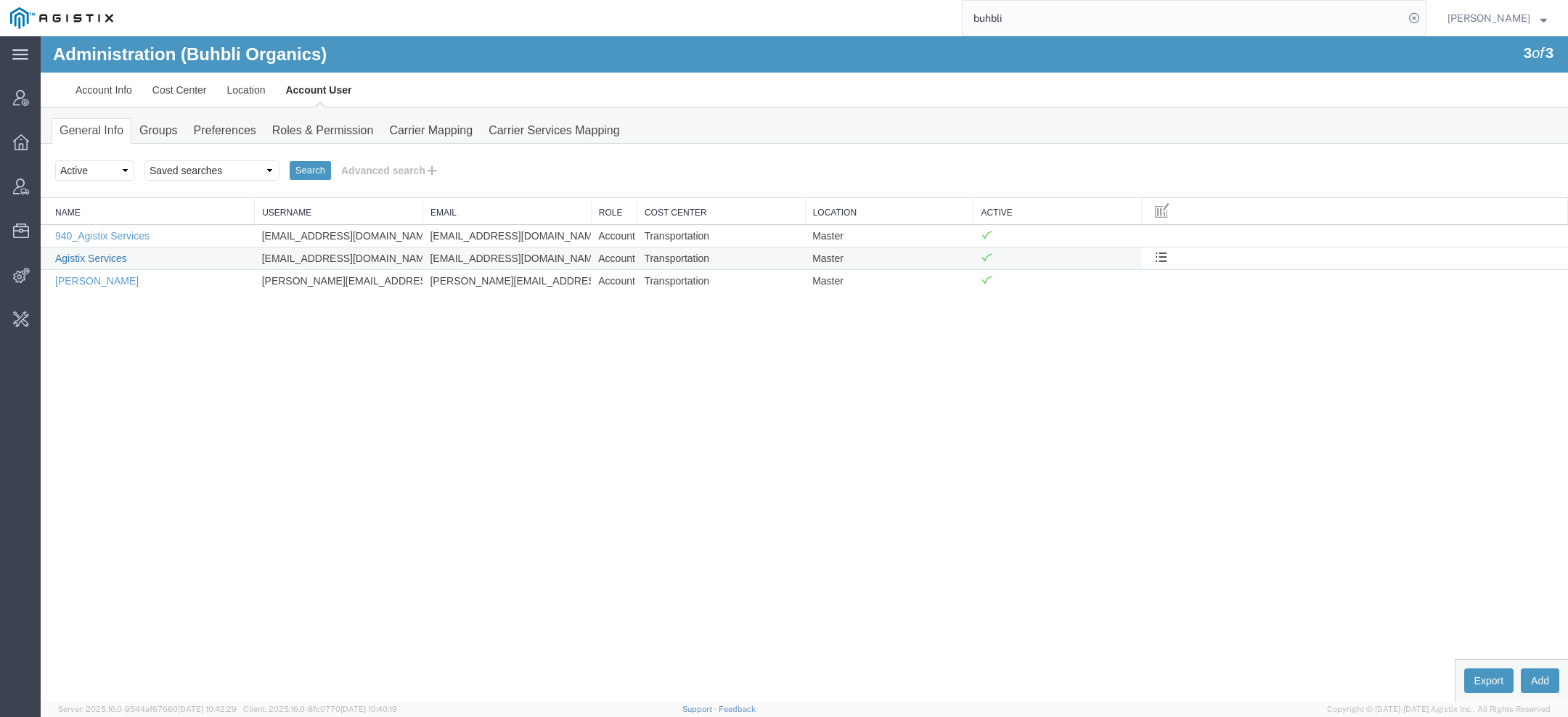
click at [109, 259] on link "Agistix Services" at bounding box center [90, 258] width 72 height 12
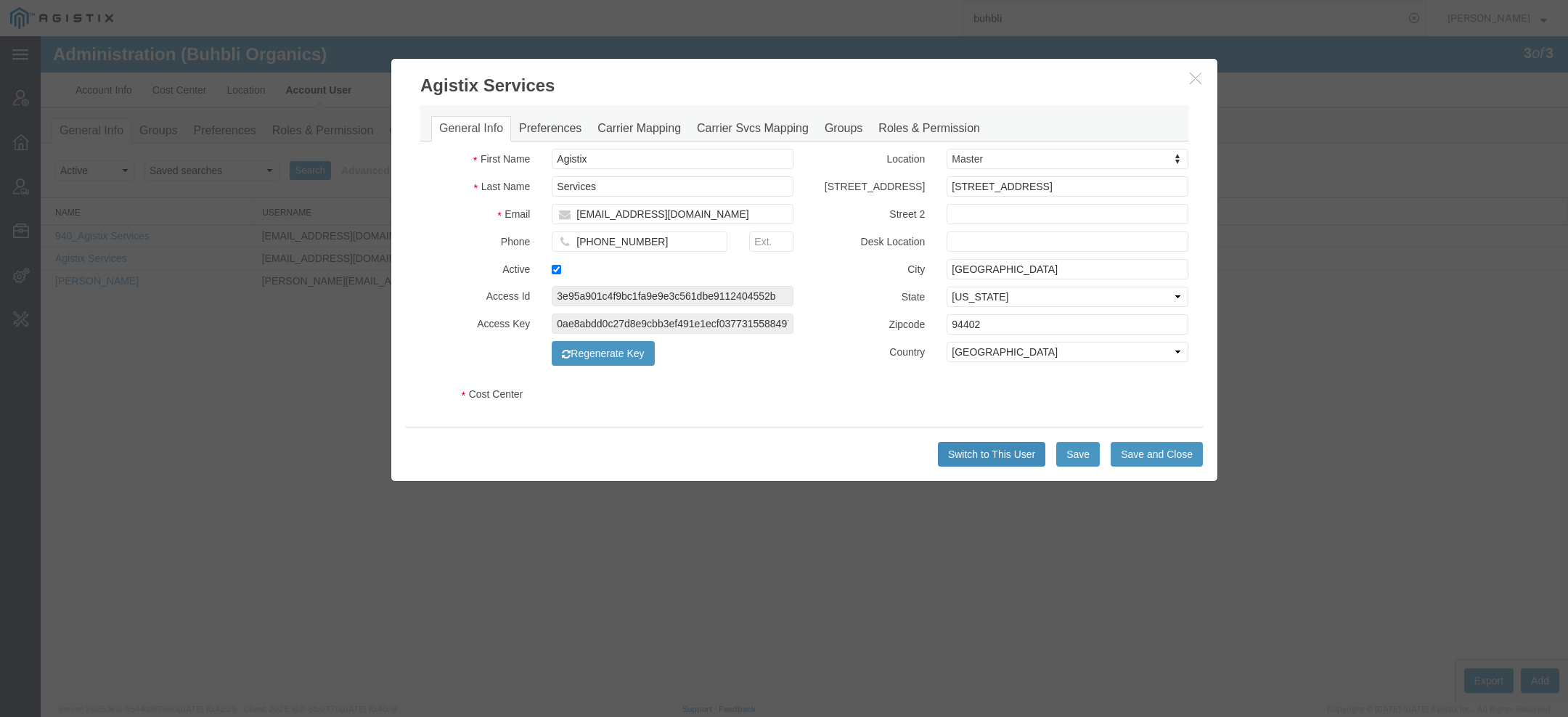
click at [955, 454] on button "Switch to This User" at bounding box center [991, 454] width 108 height 25
select select "COSTCENTER"
select select "66651"
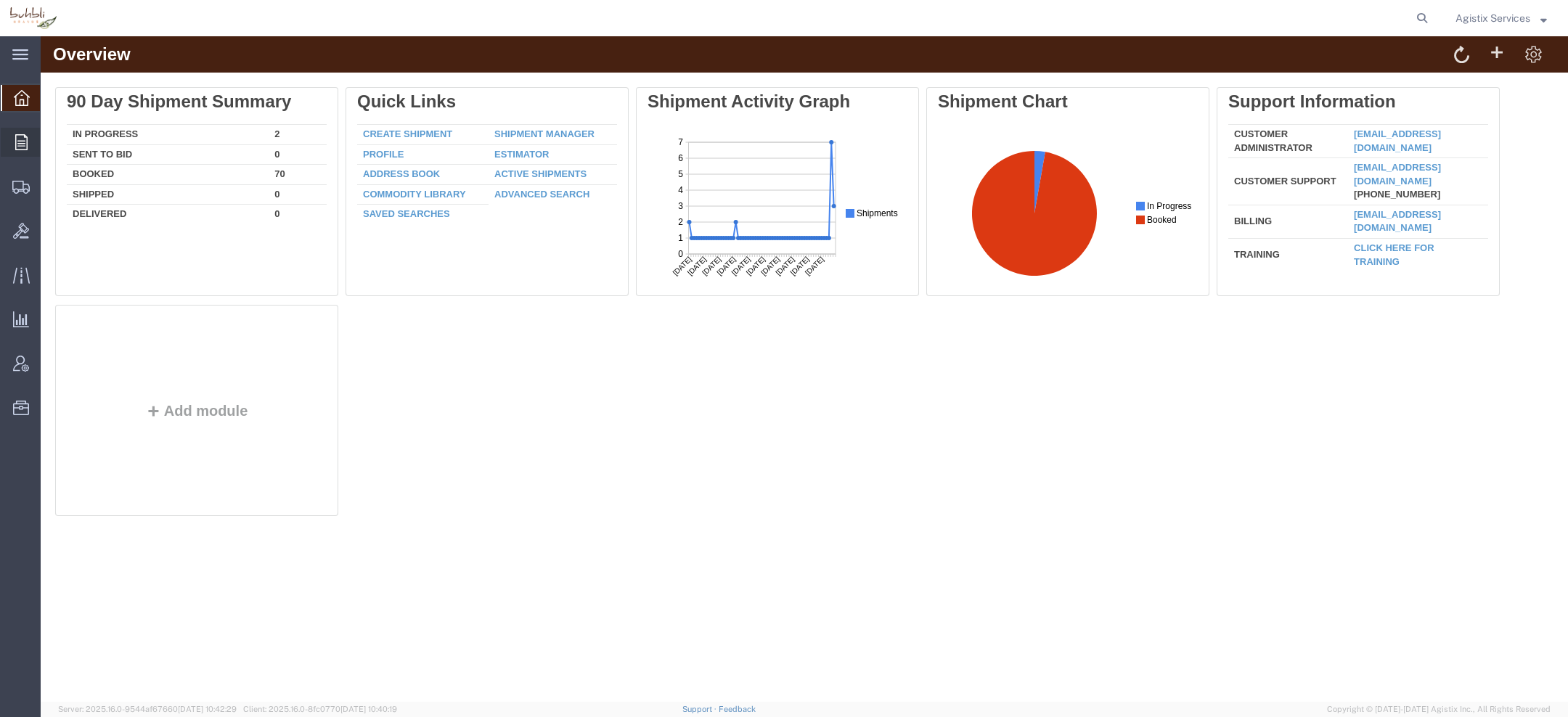
click at [28, 145] on div at bounding box center [21, 141] width 40 height 29
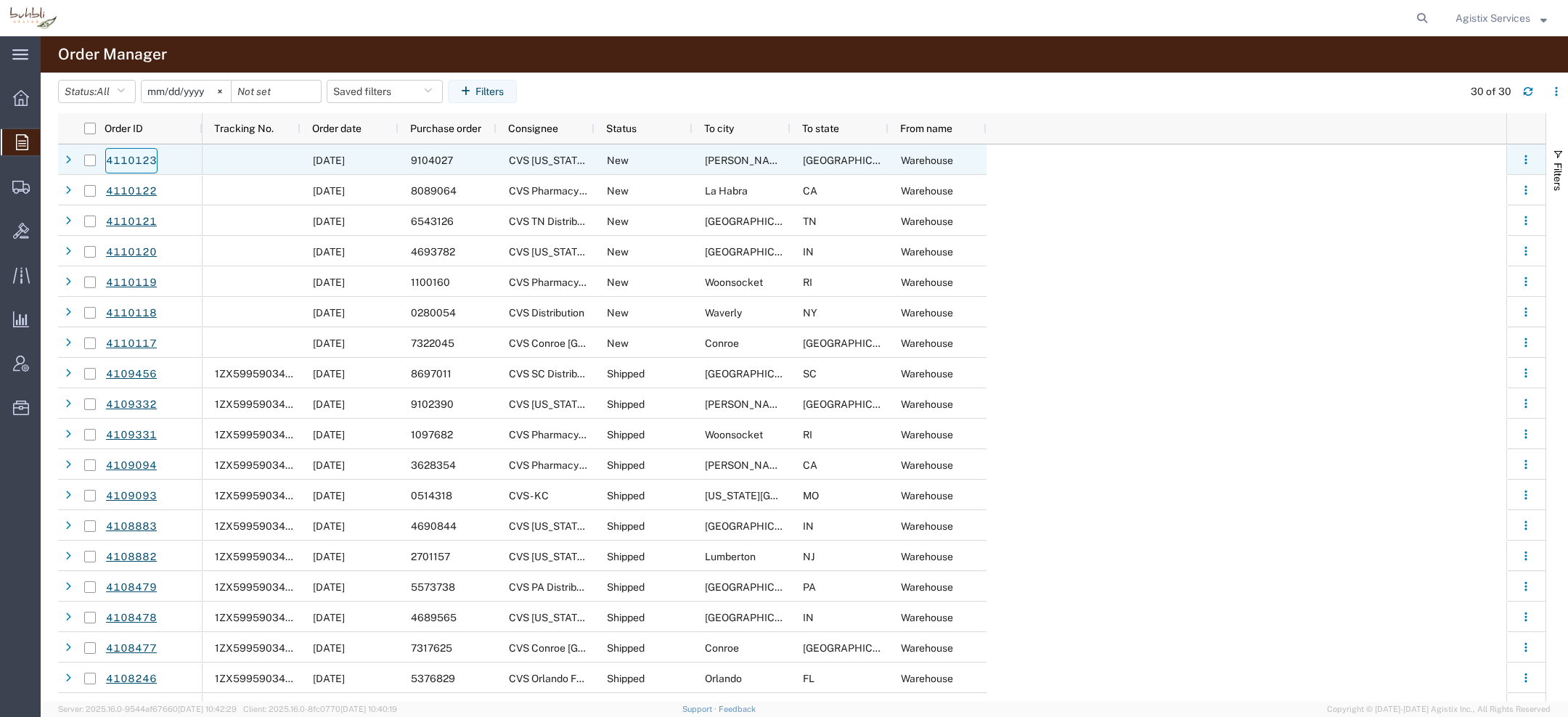
click at [146, 164] on link "4110123" at bounding box center [132, 160] width 53 height 25
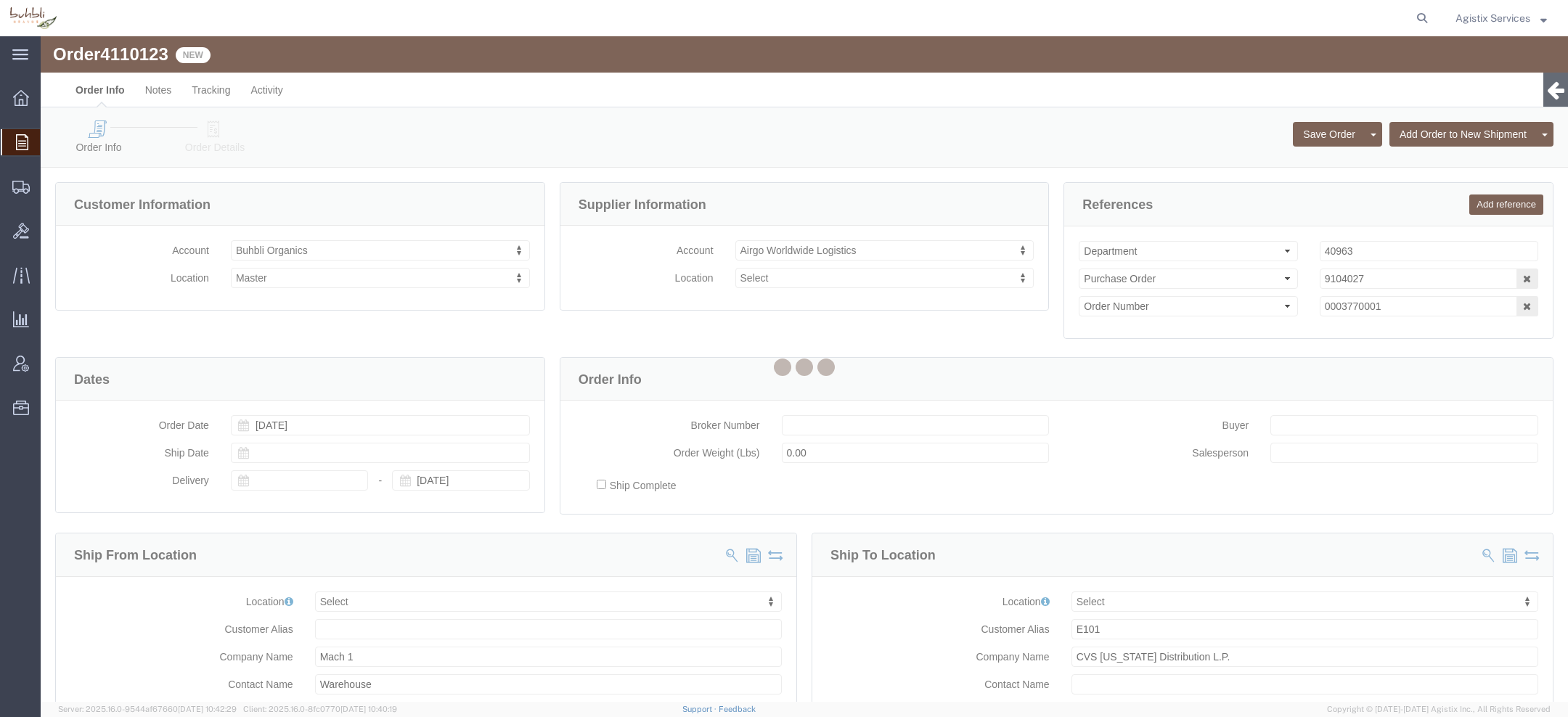
select select
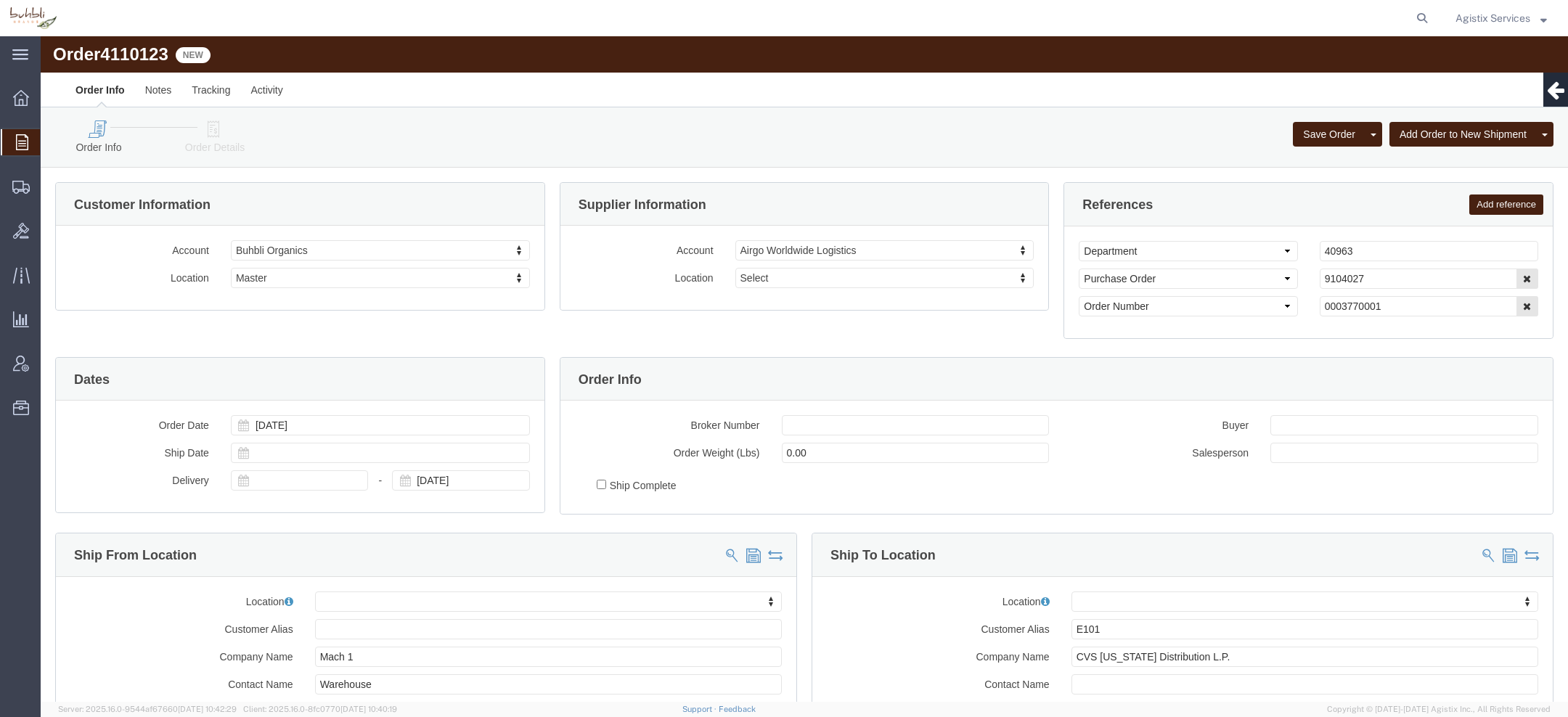
click span "4110123"
copy div "4110123 New"
click at [0, 0] on span "Saved Reports" at bounding box center [0, 0] width 0 height 0
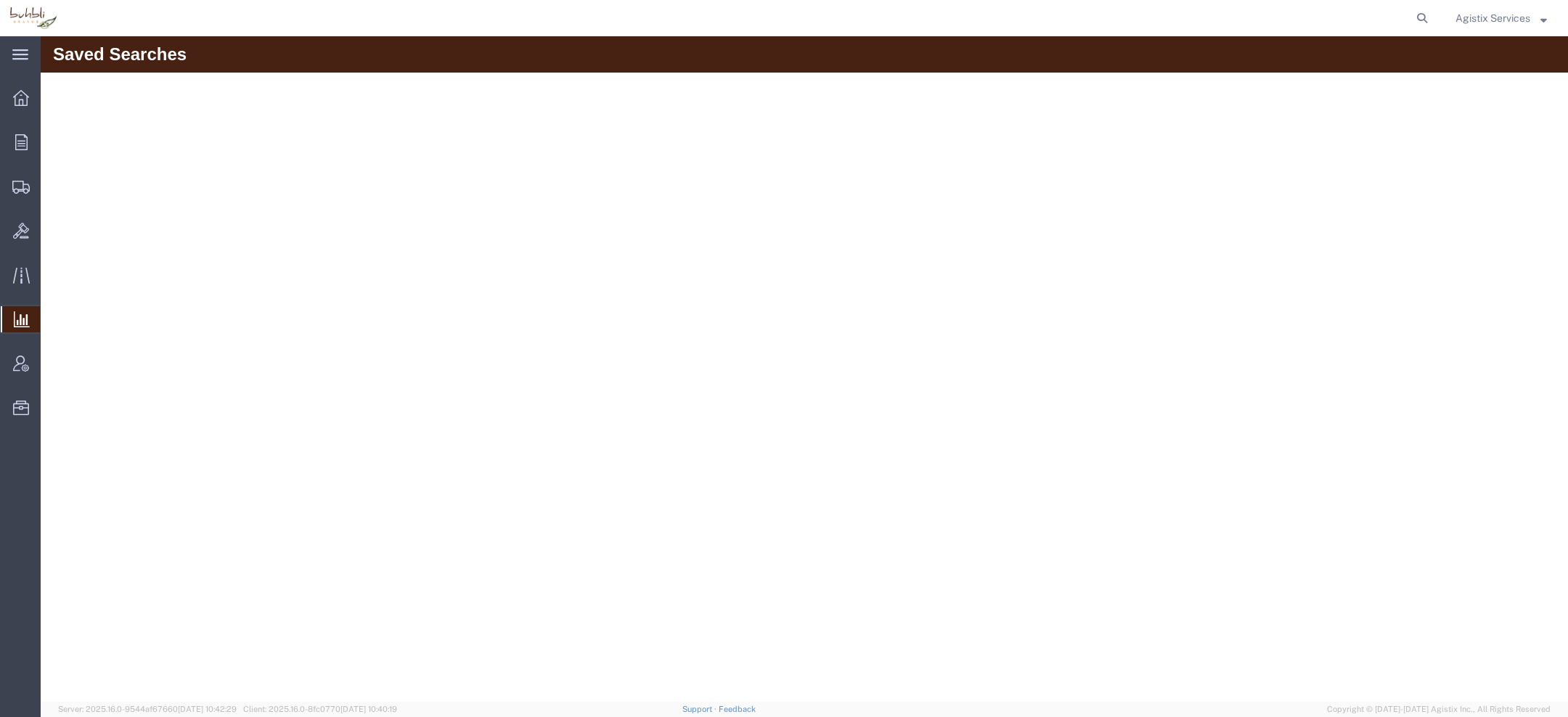
click at [0, 0] on span "Saved Reports" at bounding box center [0, 0] width 0 height 0
click at [16, 140] on icon at bounding box center [21, 141] width 12 height 16
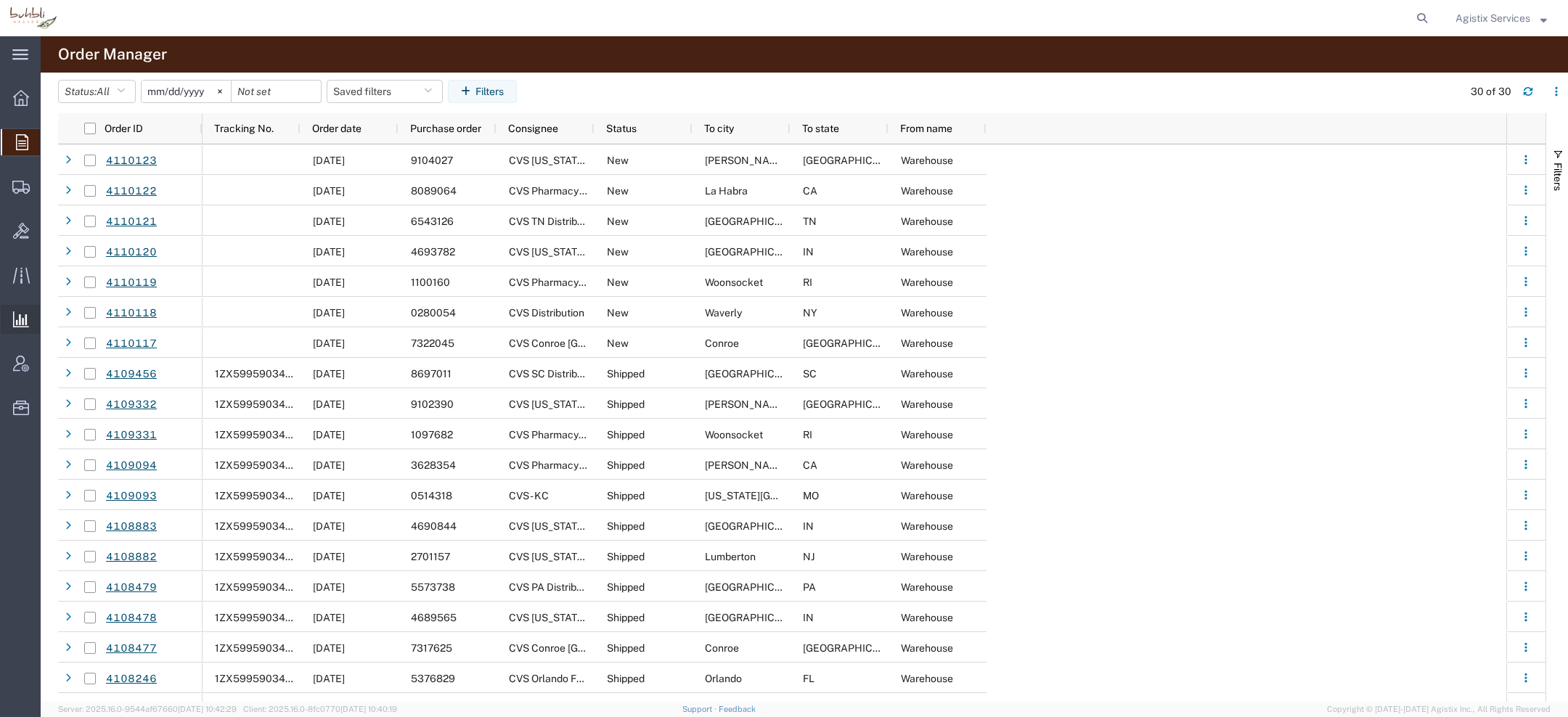
click at [0, 0] on span "Saved Reports" at bounding box center [0, 0] width 0 height 0
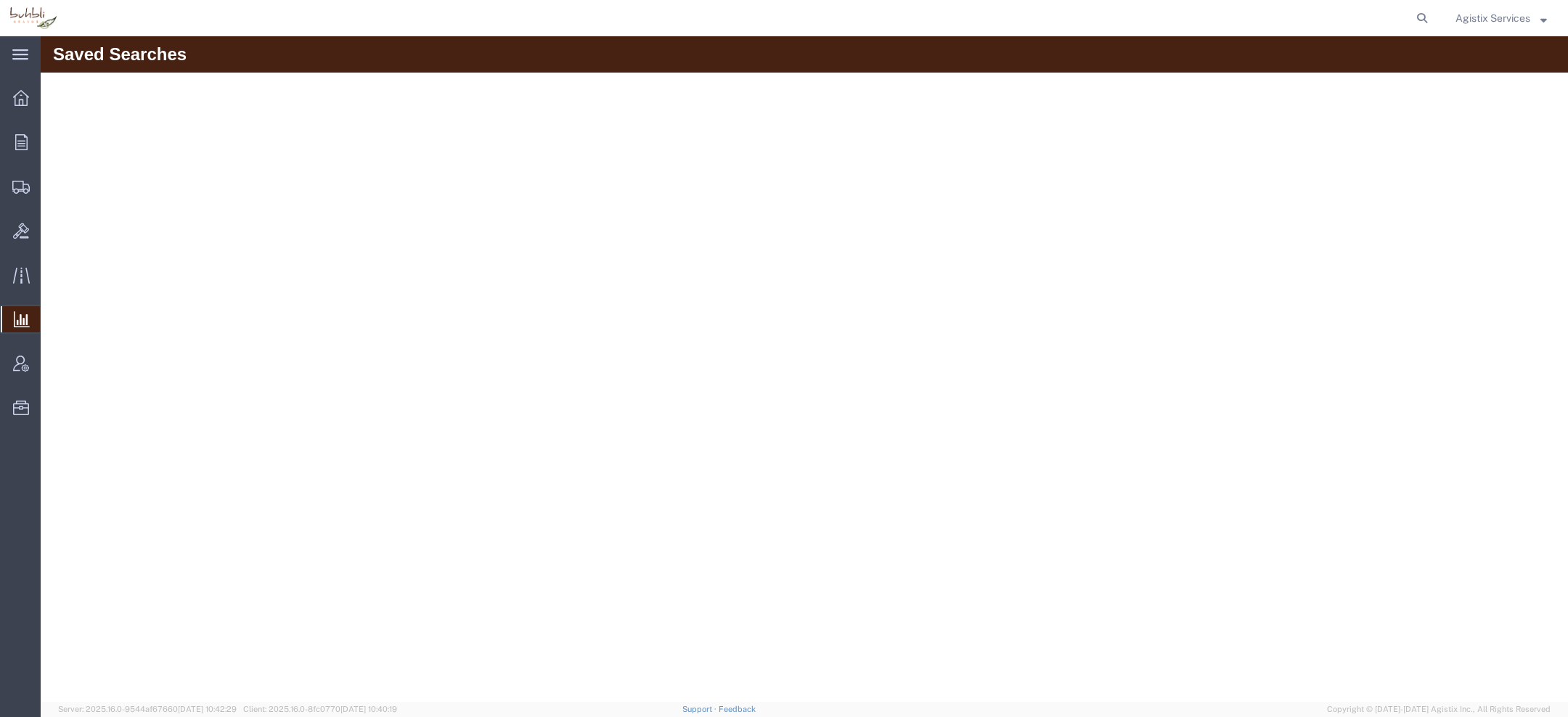
click at [1469, 24] on span "Agistix Services" at bounding box center [1492, 17] width 75 height 16
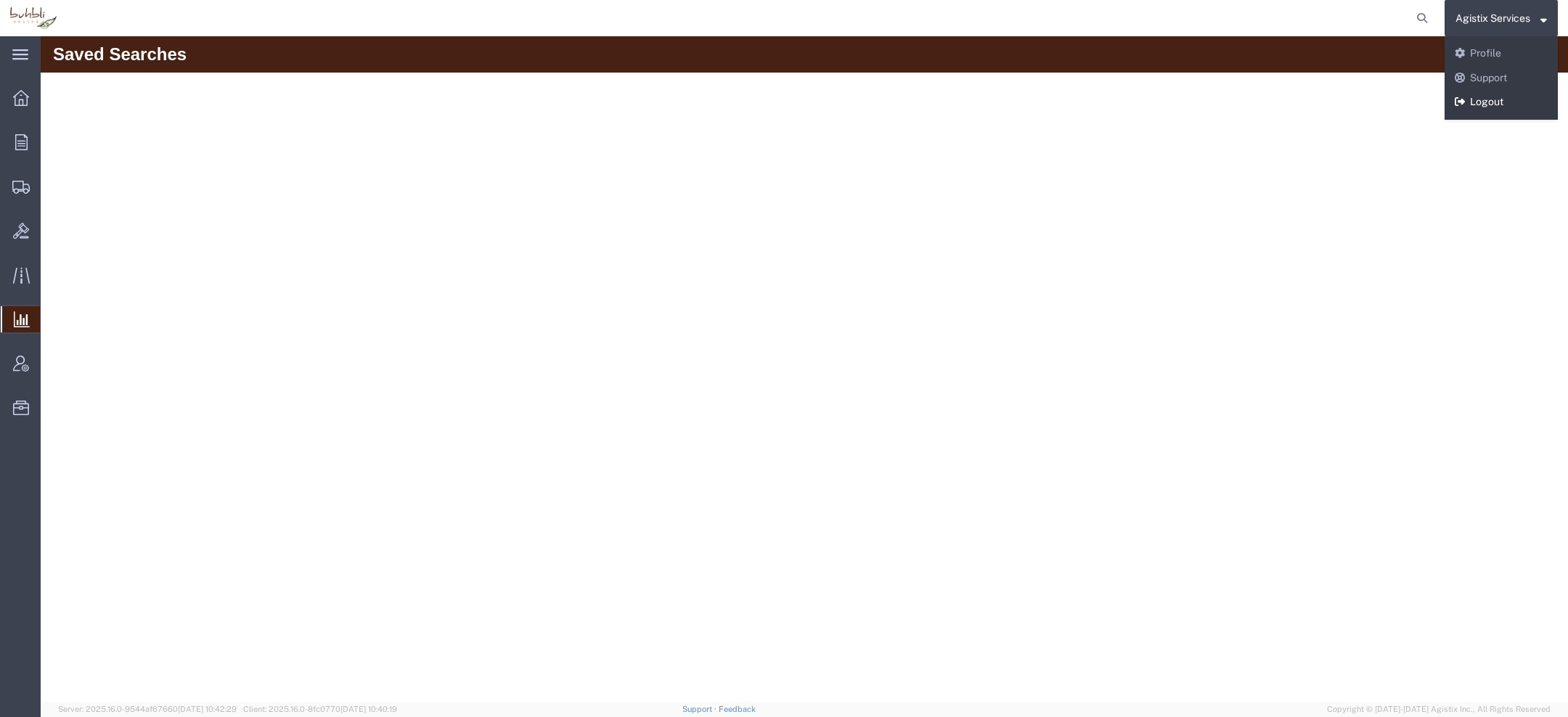
click at [1466, 102] on link "Logout" at bounding box center [1501, 102] width 114 height 25
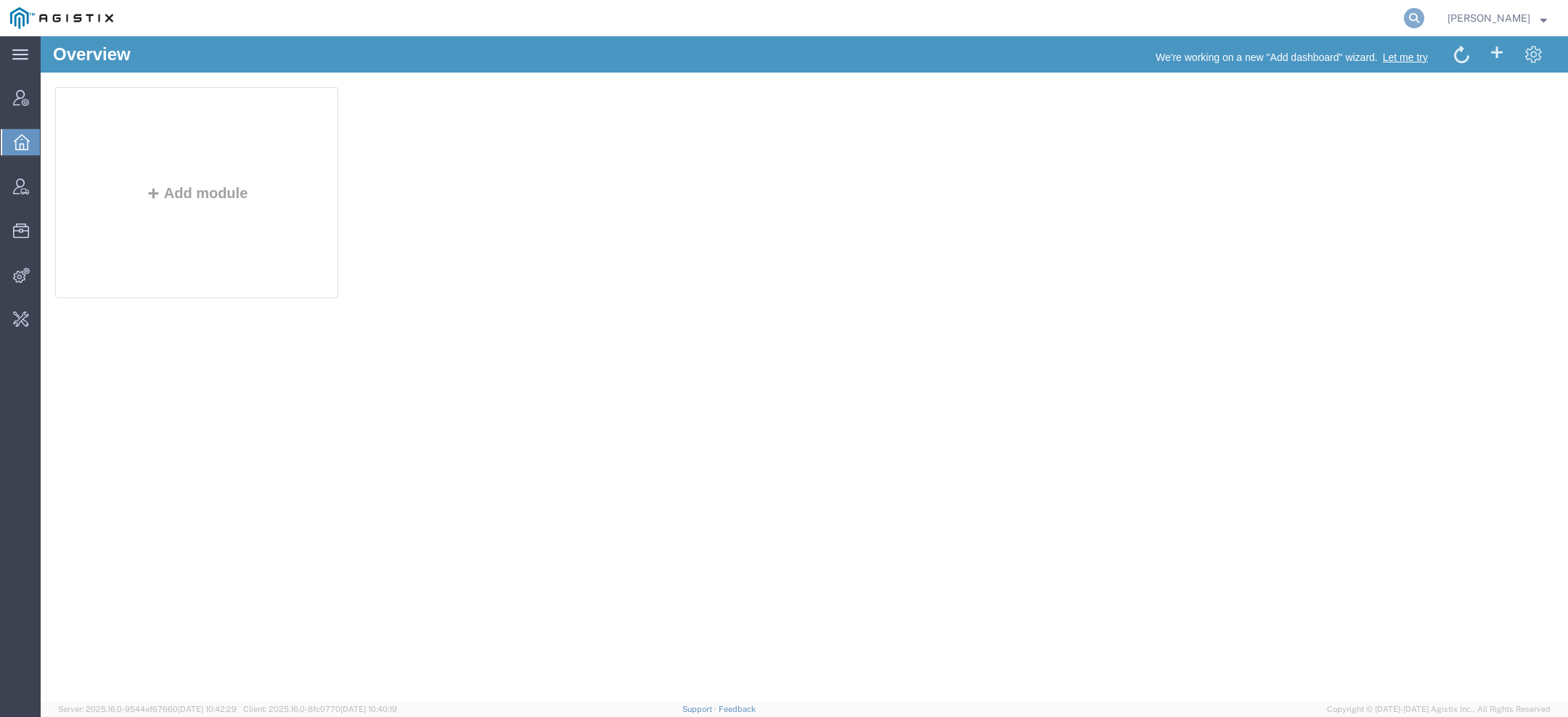
click at [1422, 21] on icon at bounding box center [1414, 18] width 21 height 21
paste input "56471399"
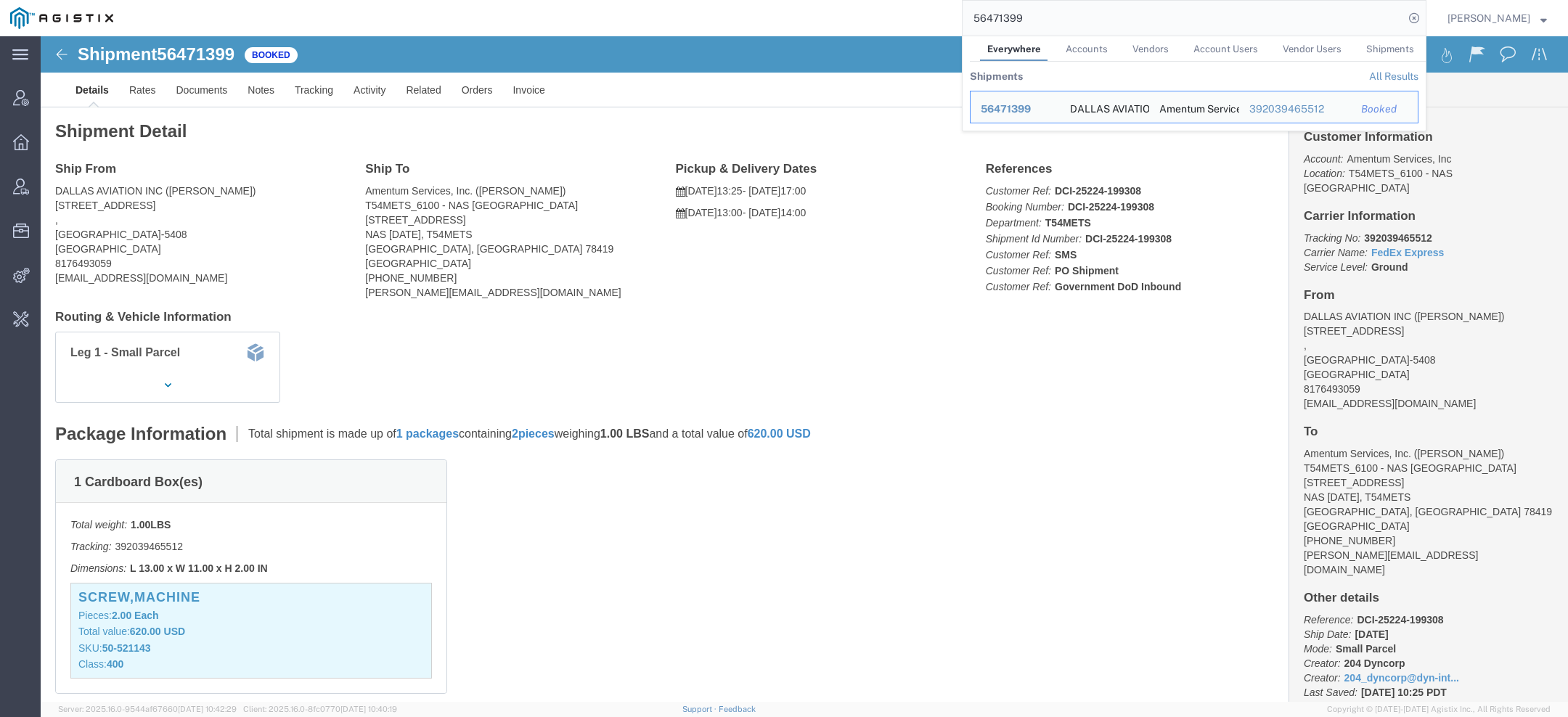
click div "Shipment 56471399 Booked"
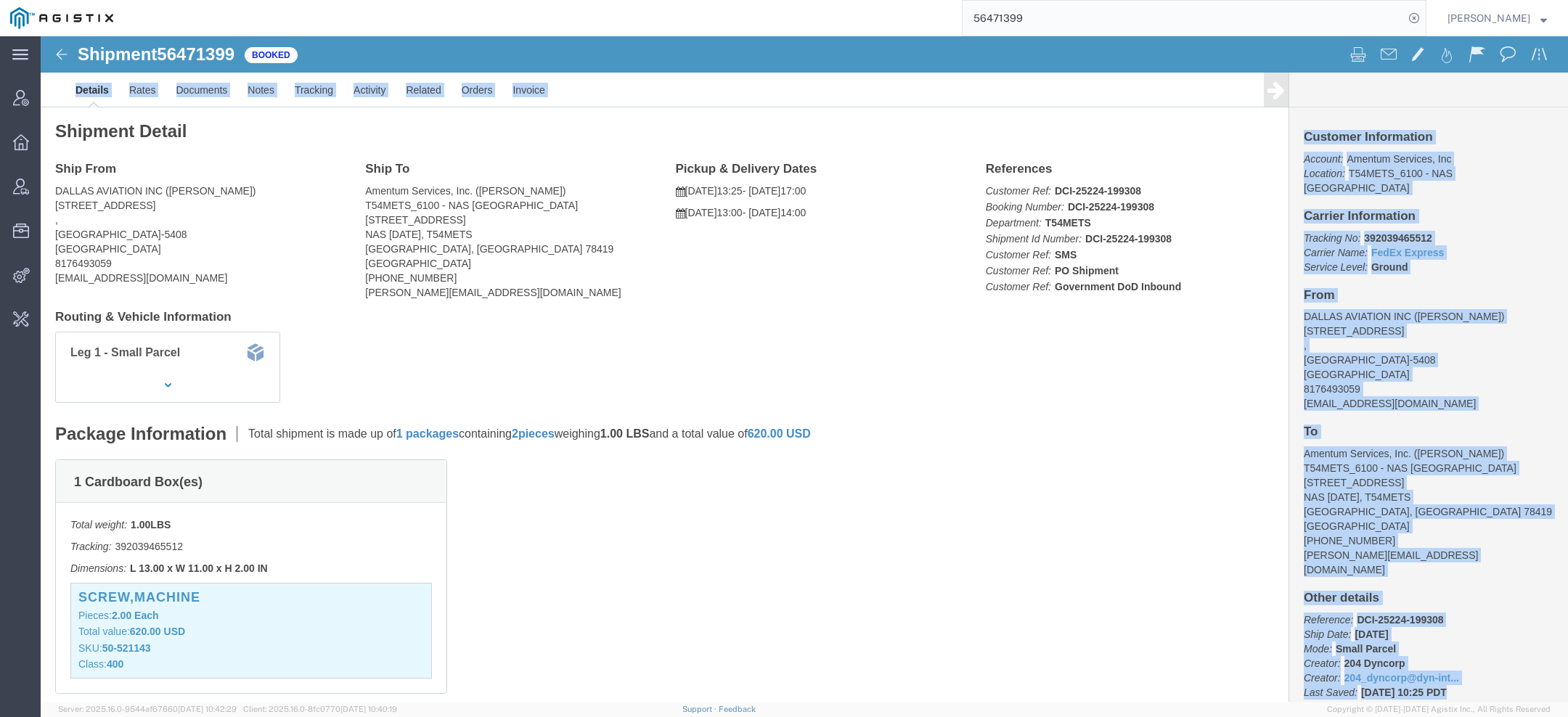
drag, startPoint x: 1016, startPoint y: 0, endPoint x: 904, endPoint y: -29, distance: 115.7
click html "Shipment 56471399 Booked Details Rates Documents Notes Tracking Activity Relate…"
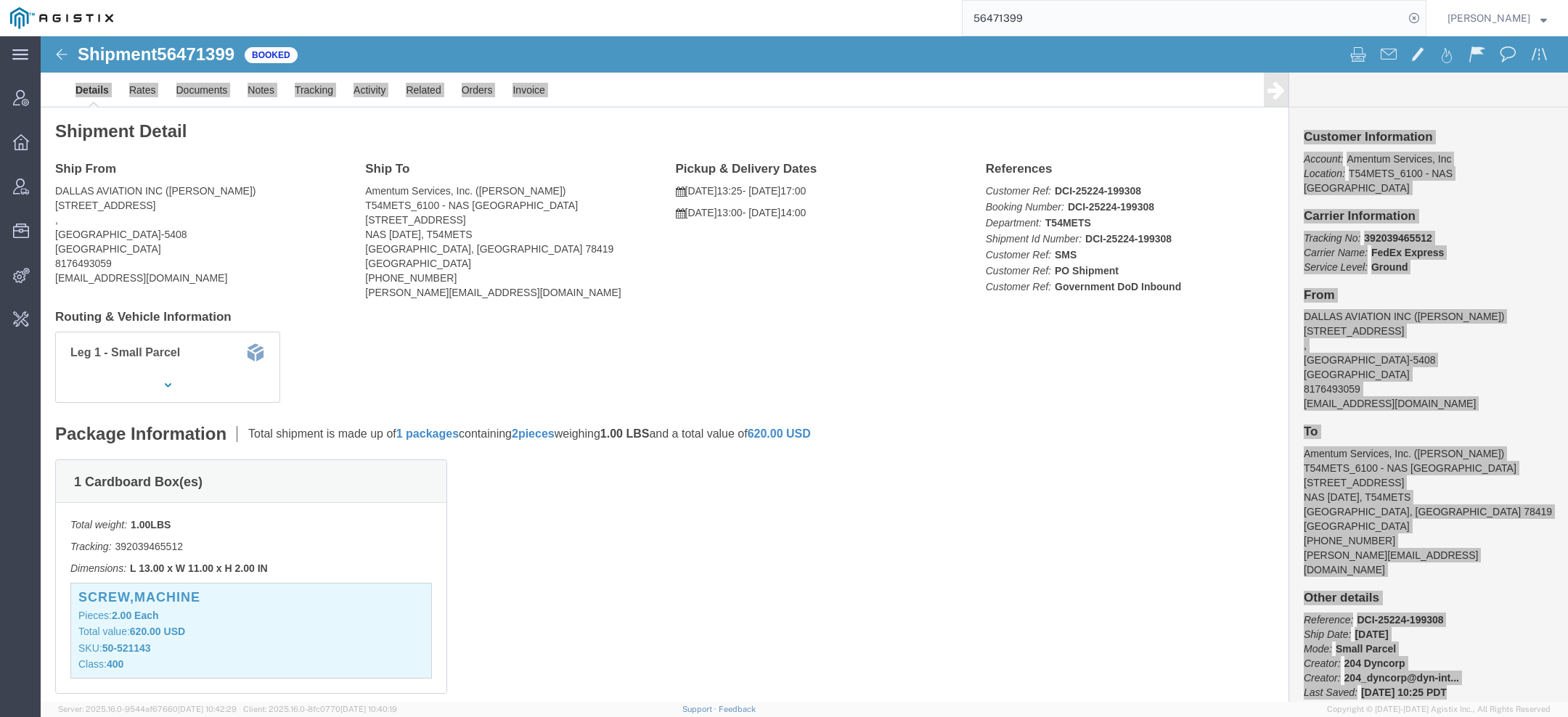
click at [1005, 13] on input "56471399" at bounding box center [1183, 18] width 442 height 35
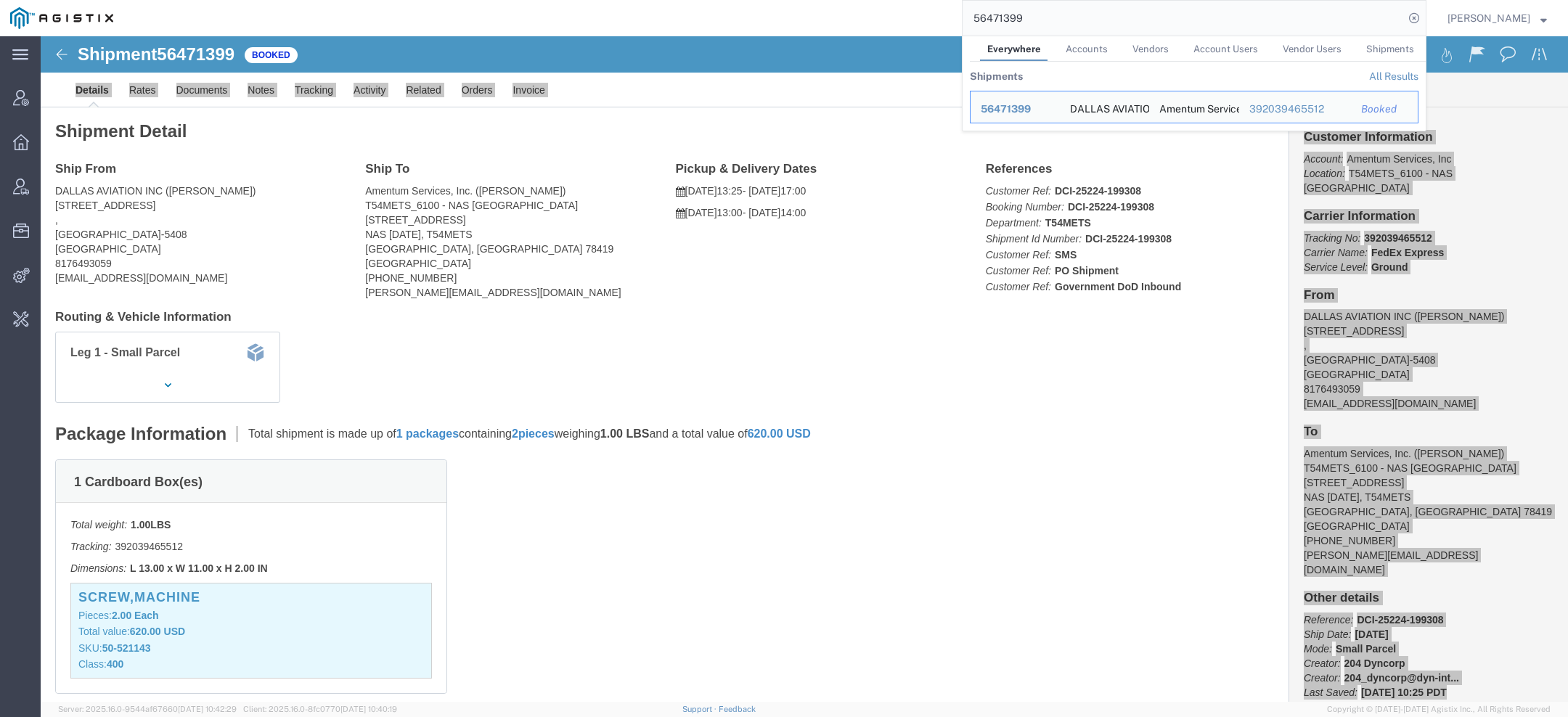
click at [1005, 14] on input "56471399" at bounding box center [1183, 18] width 442 height 35
paste input "563"
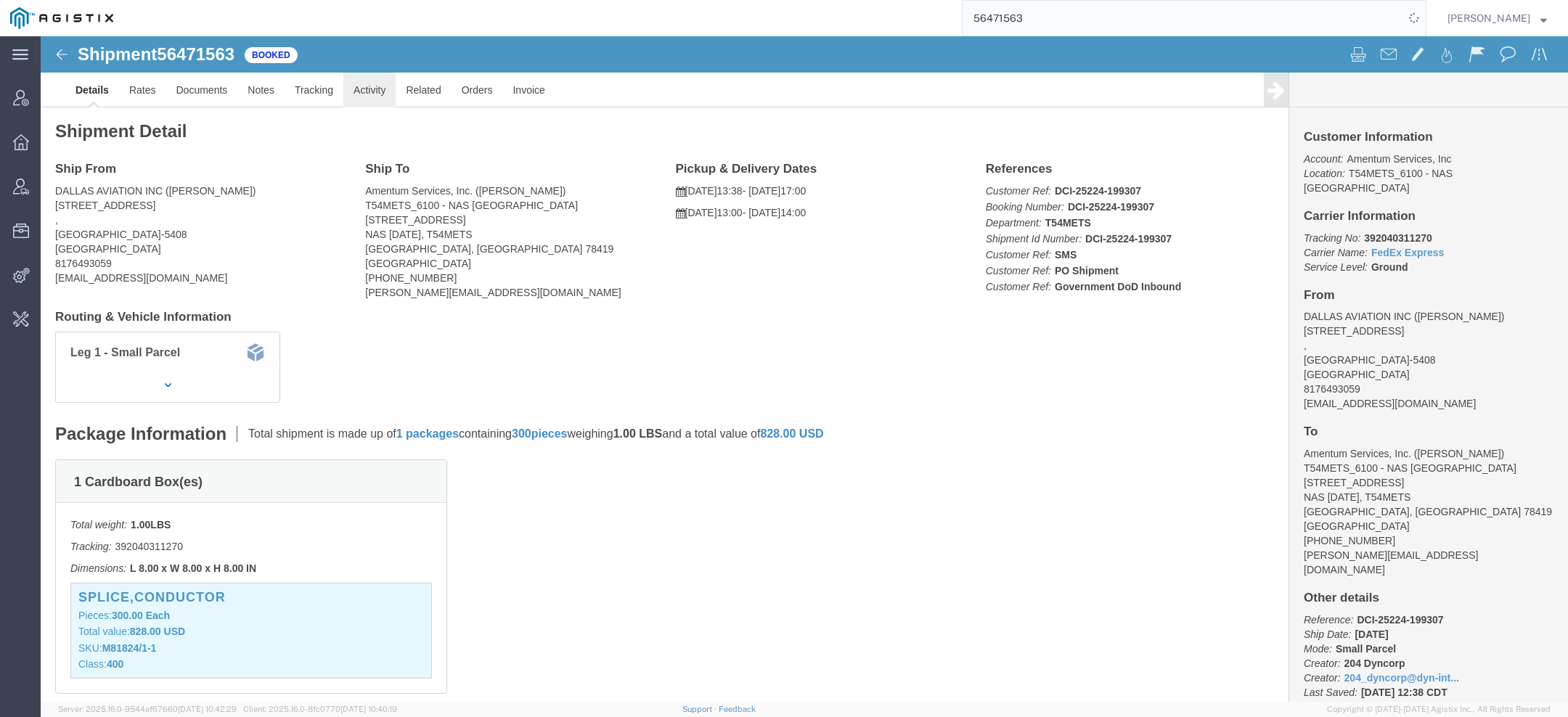
click link "Activity"
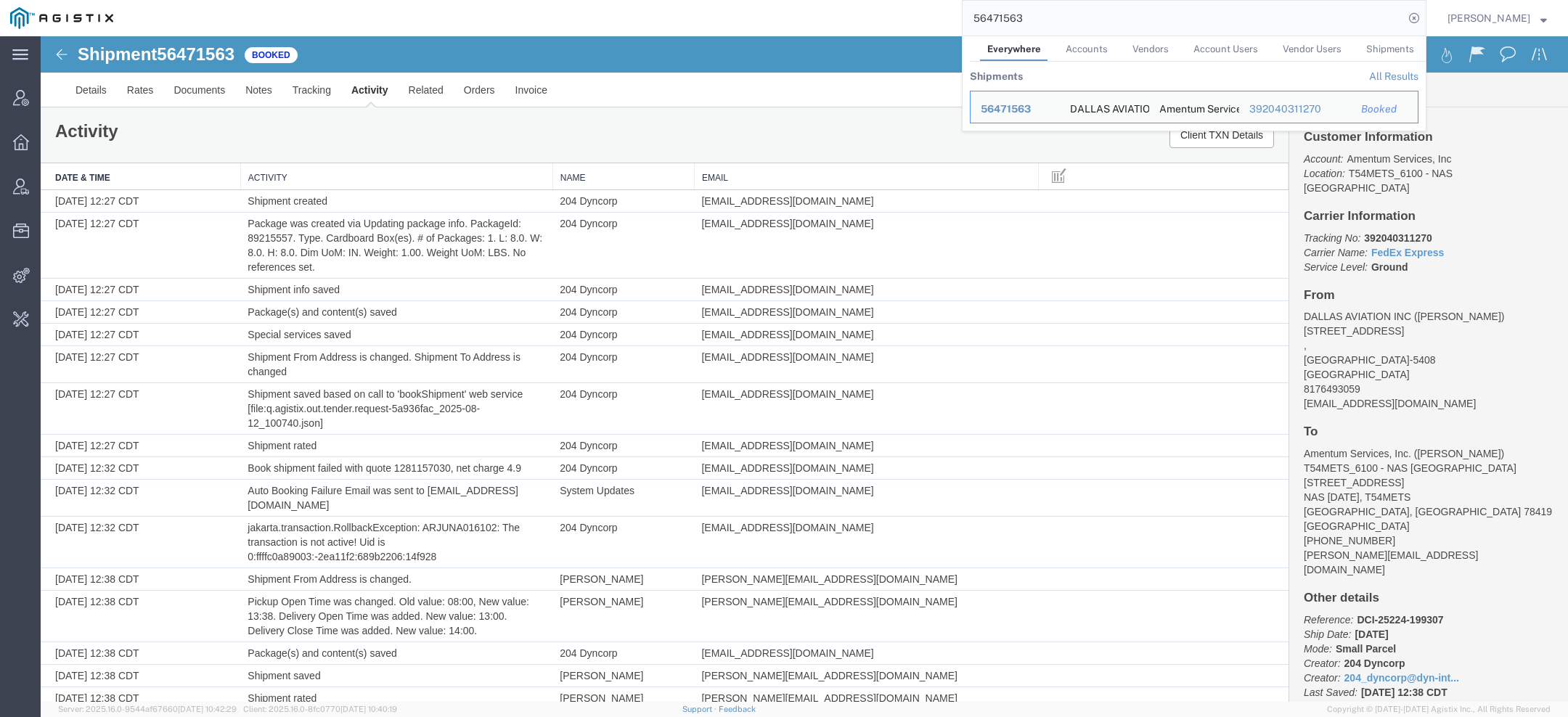
drag, startPoint x: 1041, startPoint y: 16, endPoint x: 745, endPoint y: 7, distance: 296.1
click at [777, 12] on div "56471563 Everywhere Accounts Vendors Account Users Vendor Users Shipments Shipm…" at bounding box center [775, 18] width 1303 height 36
paste input "[EMAIL_ADDRESS][DOMAIN_NAME]"
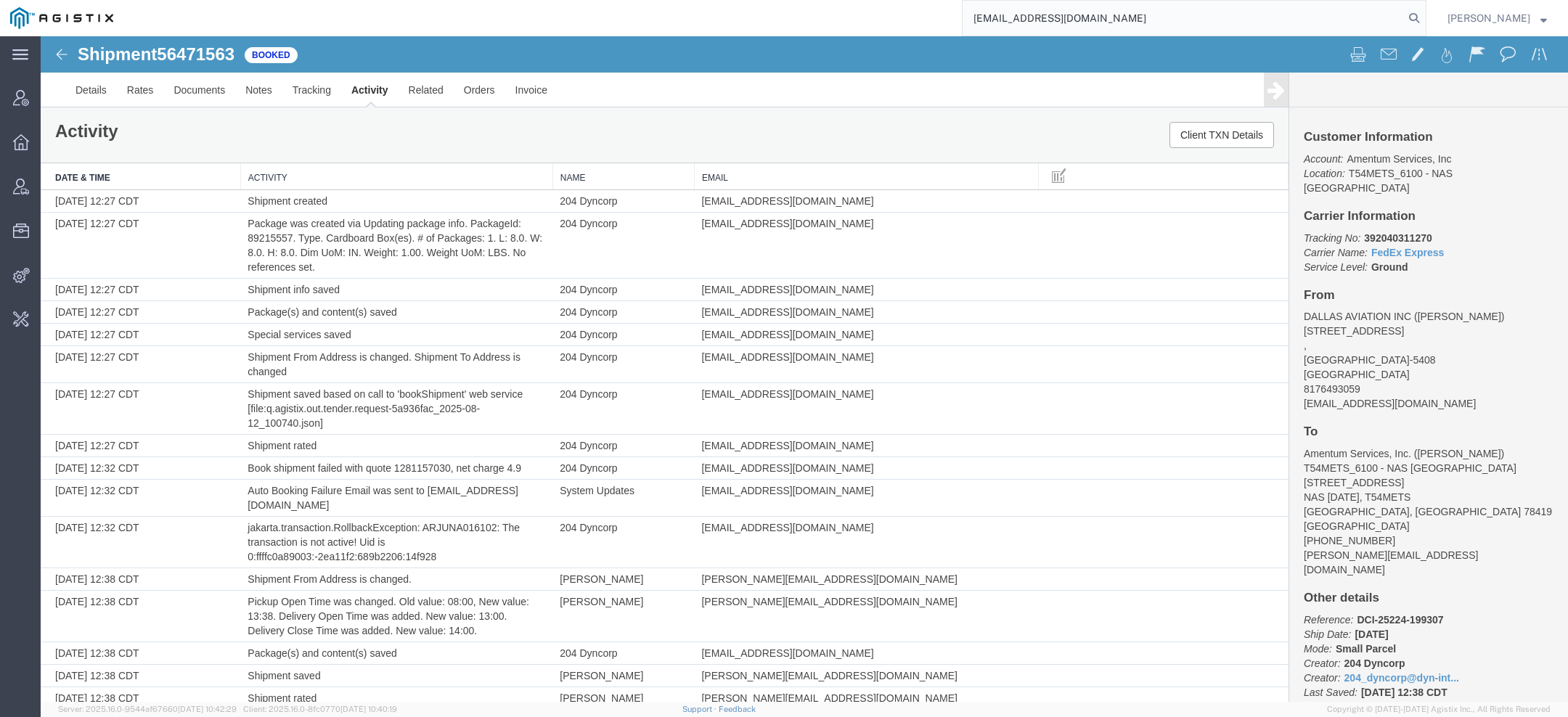
type input "[EMAIL_ADDRESS][DOMAIN_NAME]"
